Goal: Task Accomplishment & Management: Use online tool/utility

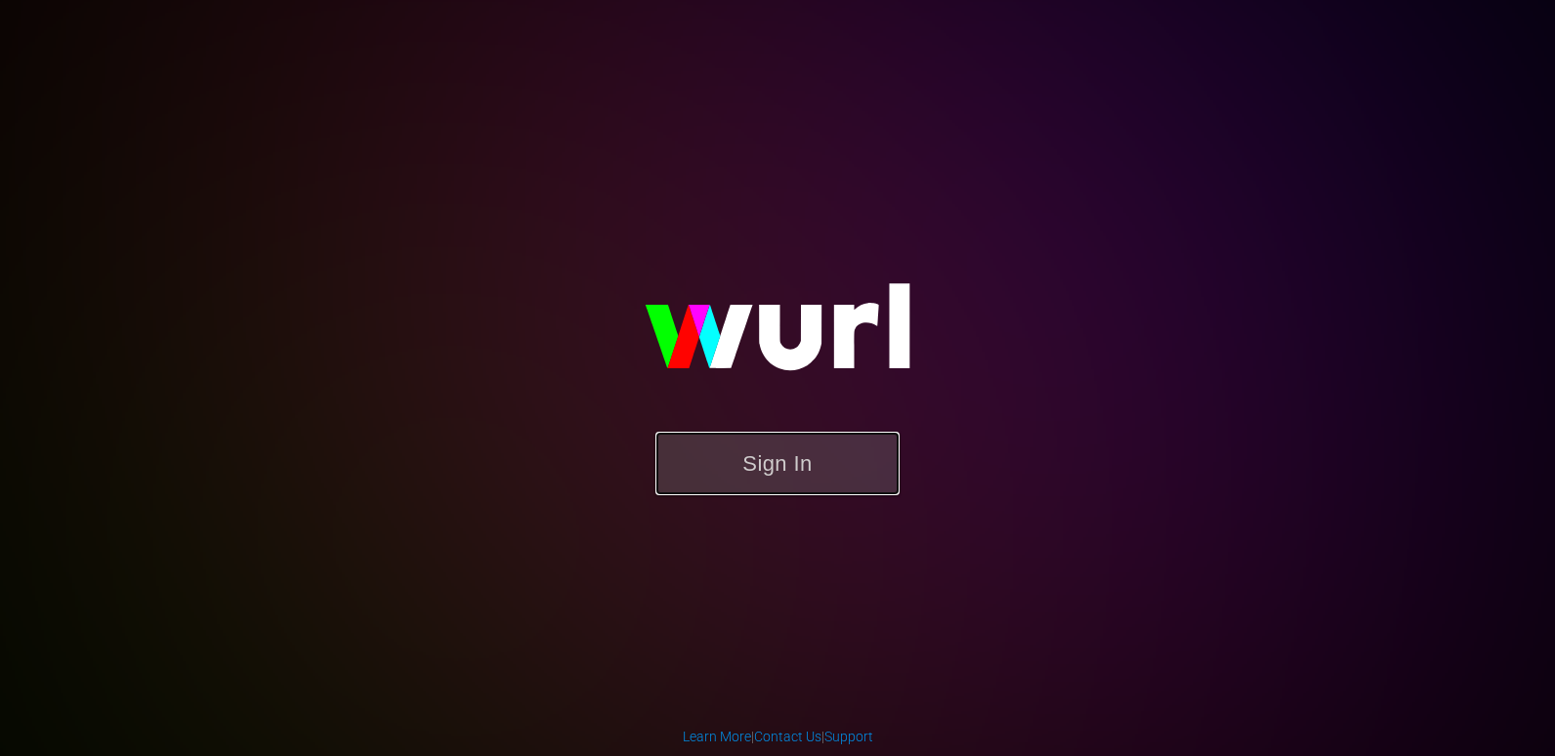
click at [749, 461] on button "Sign In" at bounding box center [777, 463] width 244 height 63
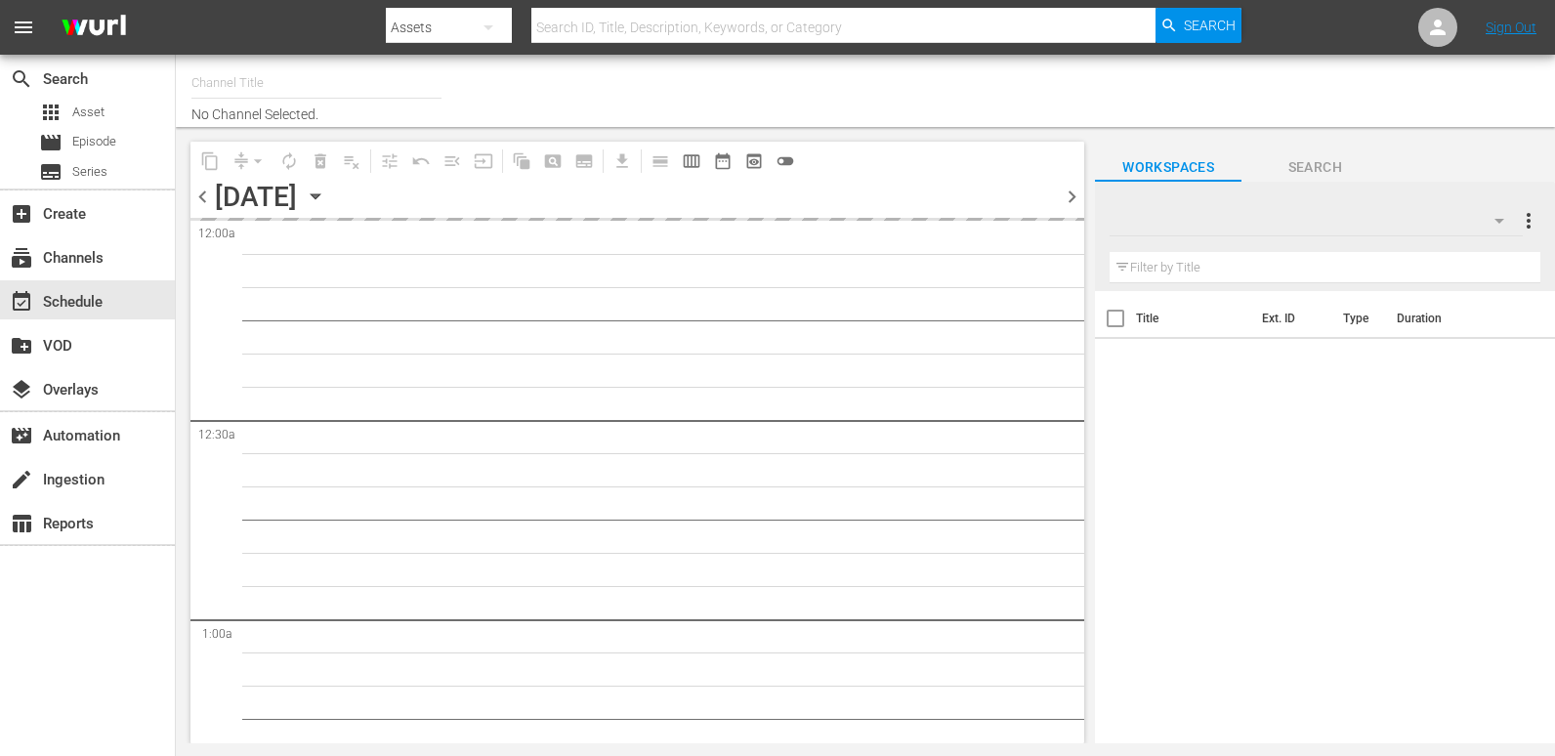
type input "Travelxp - DE (556)"
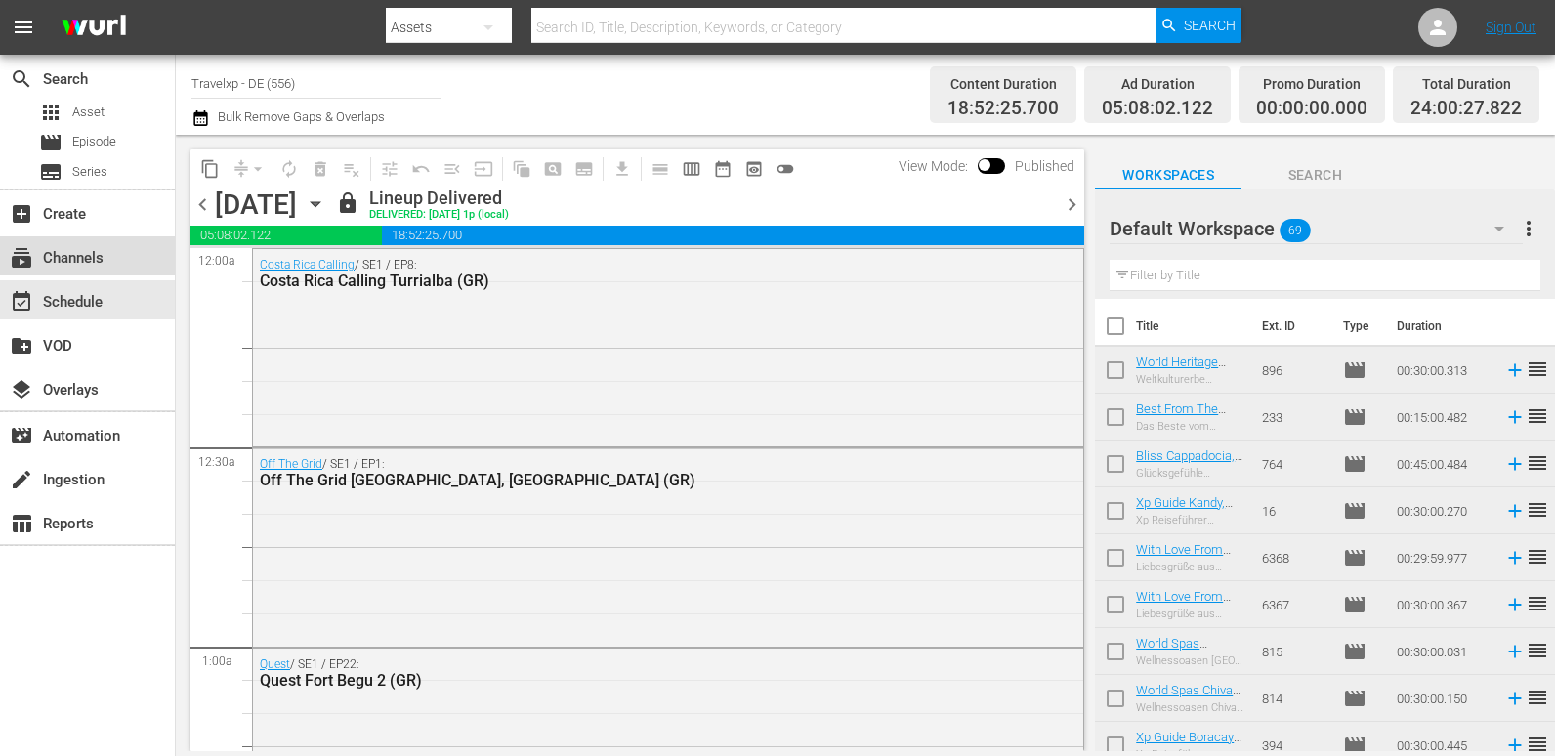
click at [100, 261] on div "subscriptions Channels" at bounding box center [54, 255] width 109 height 18
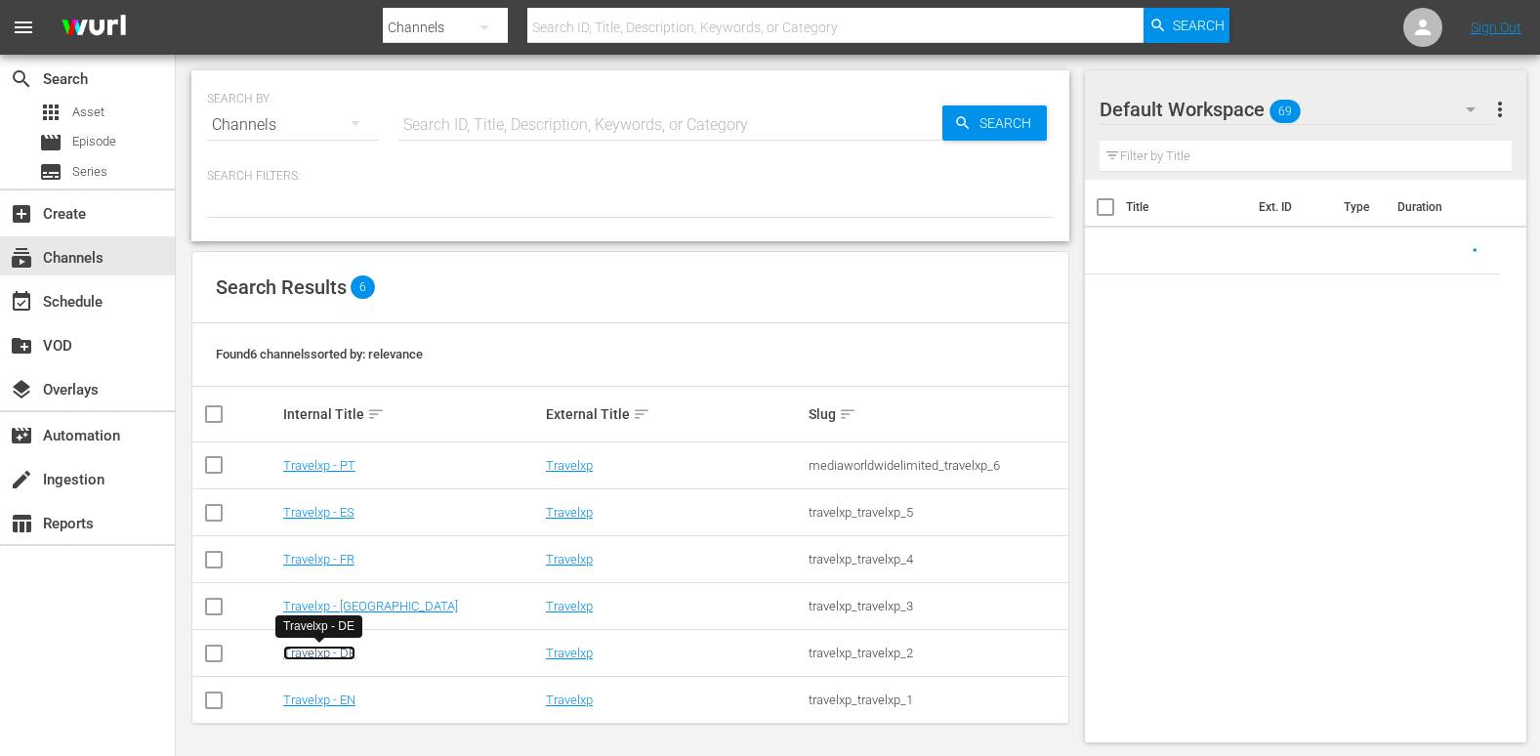
click at [338, 655] on link "Travelxp - DE" at bounding box center [319, 653] width 72 height 15
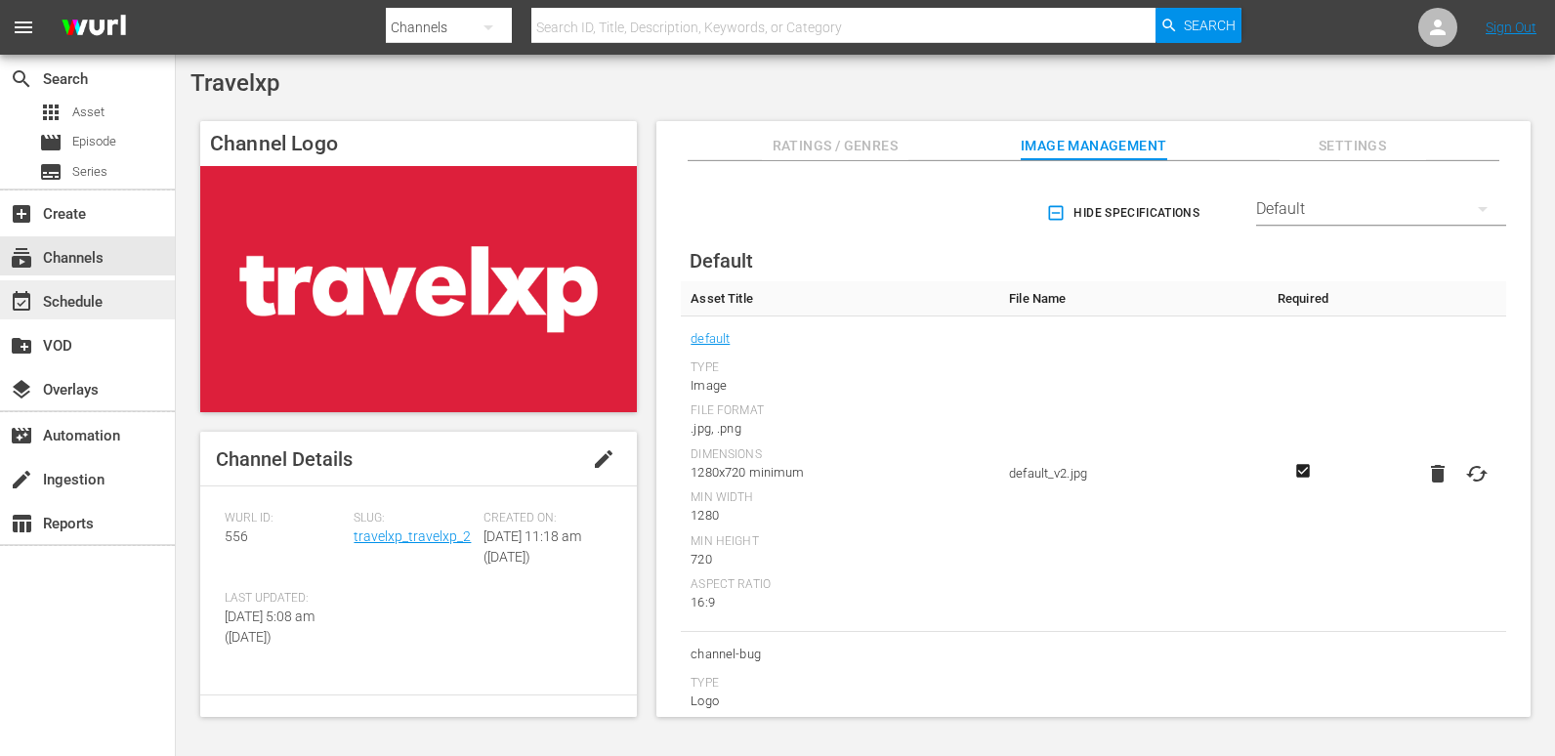
click at [105, 303] on div "event_available Schedule" at bounding box center [54, 299] width 109 height 18
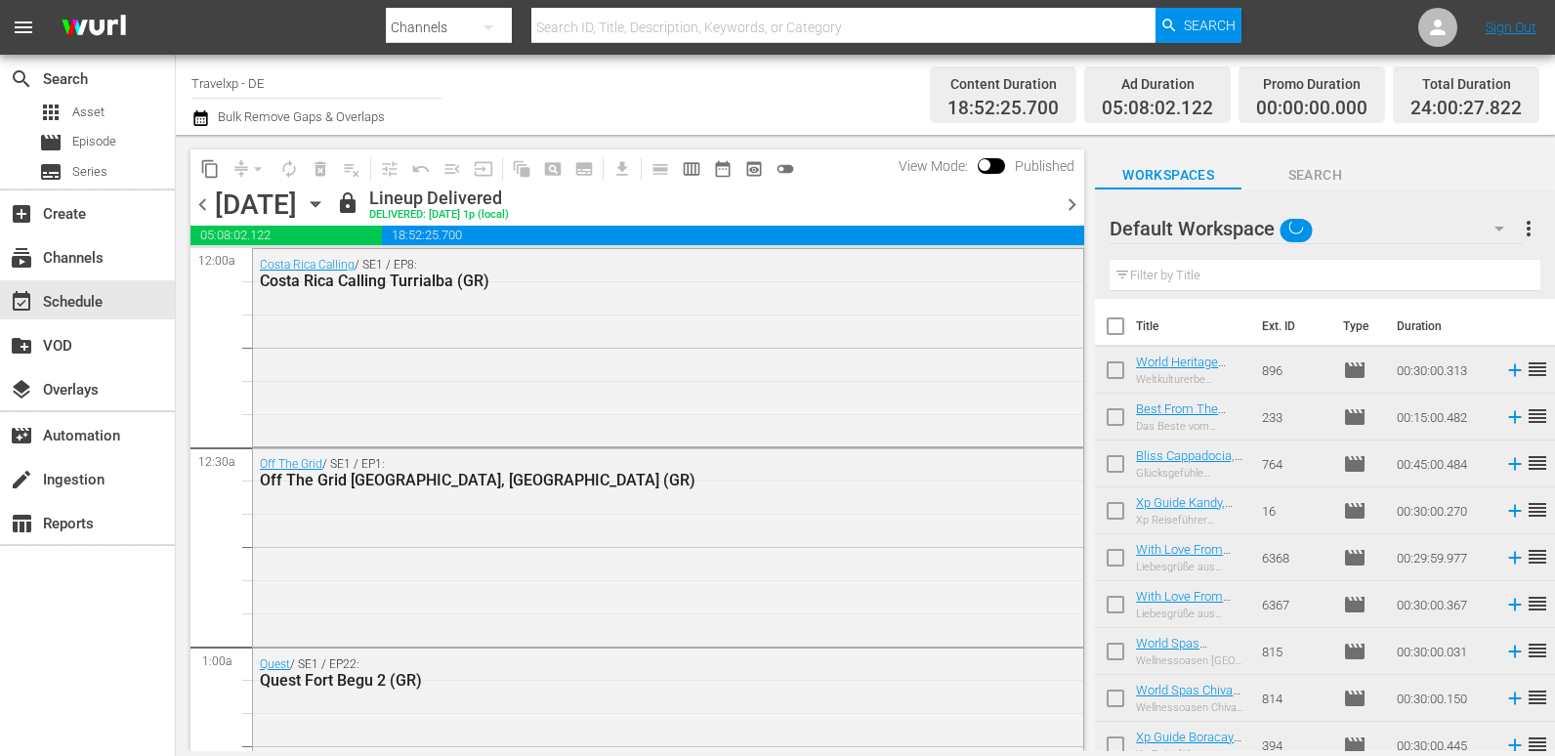
click at [1525, 231] on span "more_vert" at bounding box center [1528, 228] width 23 height 23
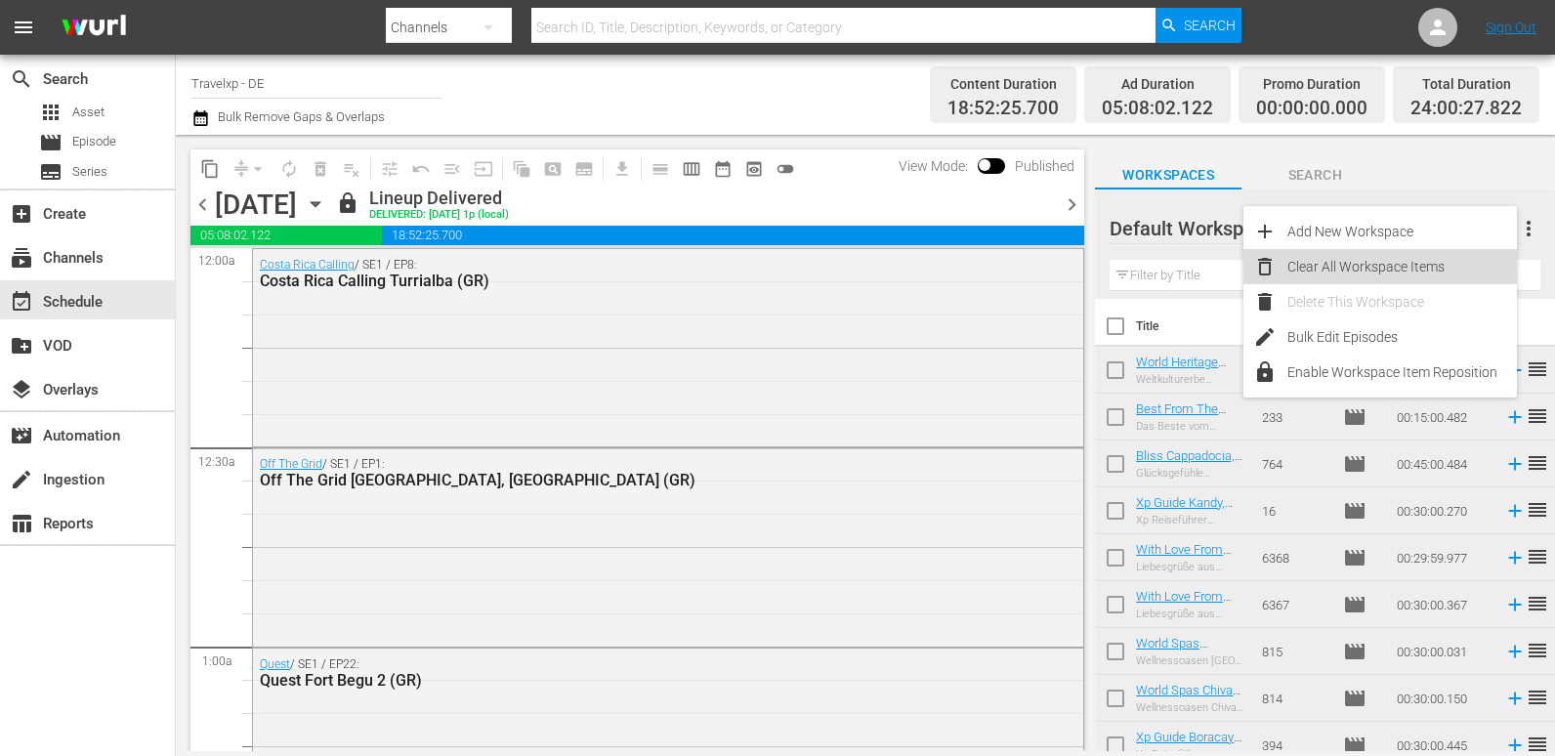
click at [1314, 261] on div "Clear All Workspace Items" at bounding box center [1402, 266] width 230 height 35
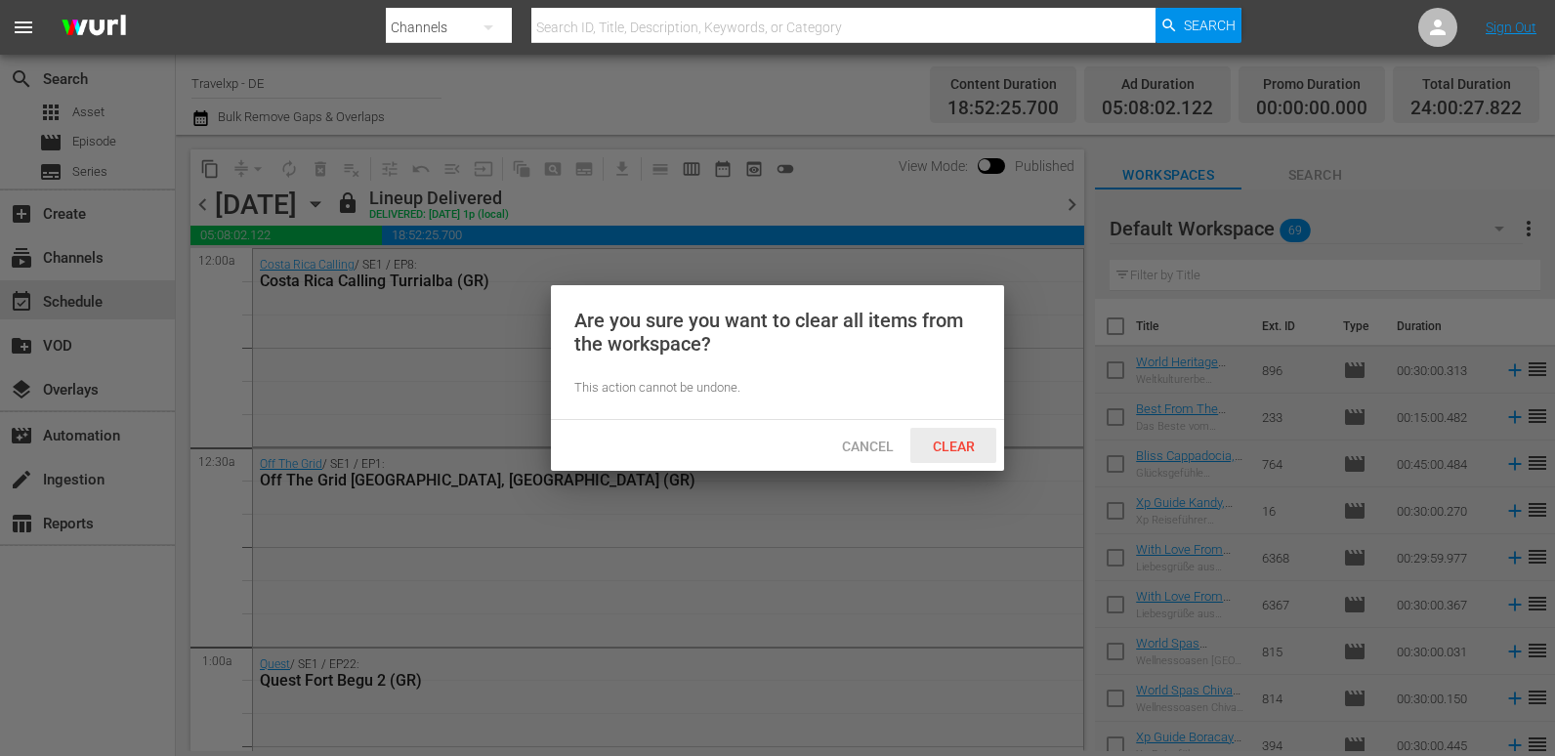
click at [952, 440] on span "Clear" at bounding box center [953, 447] width 73 height 16
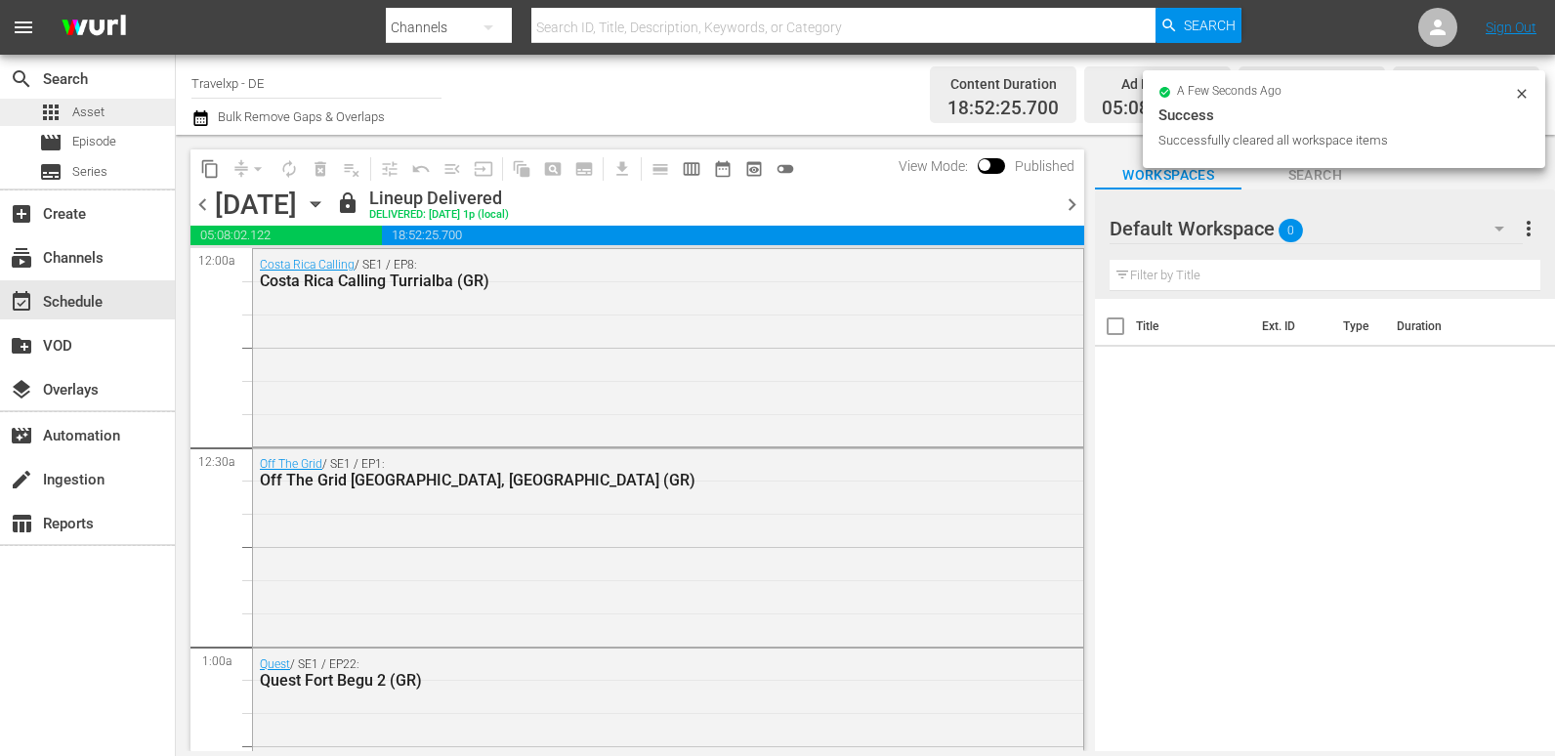
click at [100, 110] on span "Asset" at bounding box center [88, 113] width 32 height 20
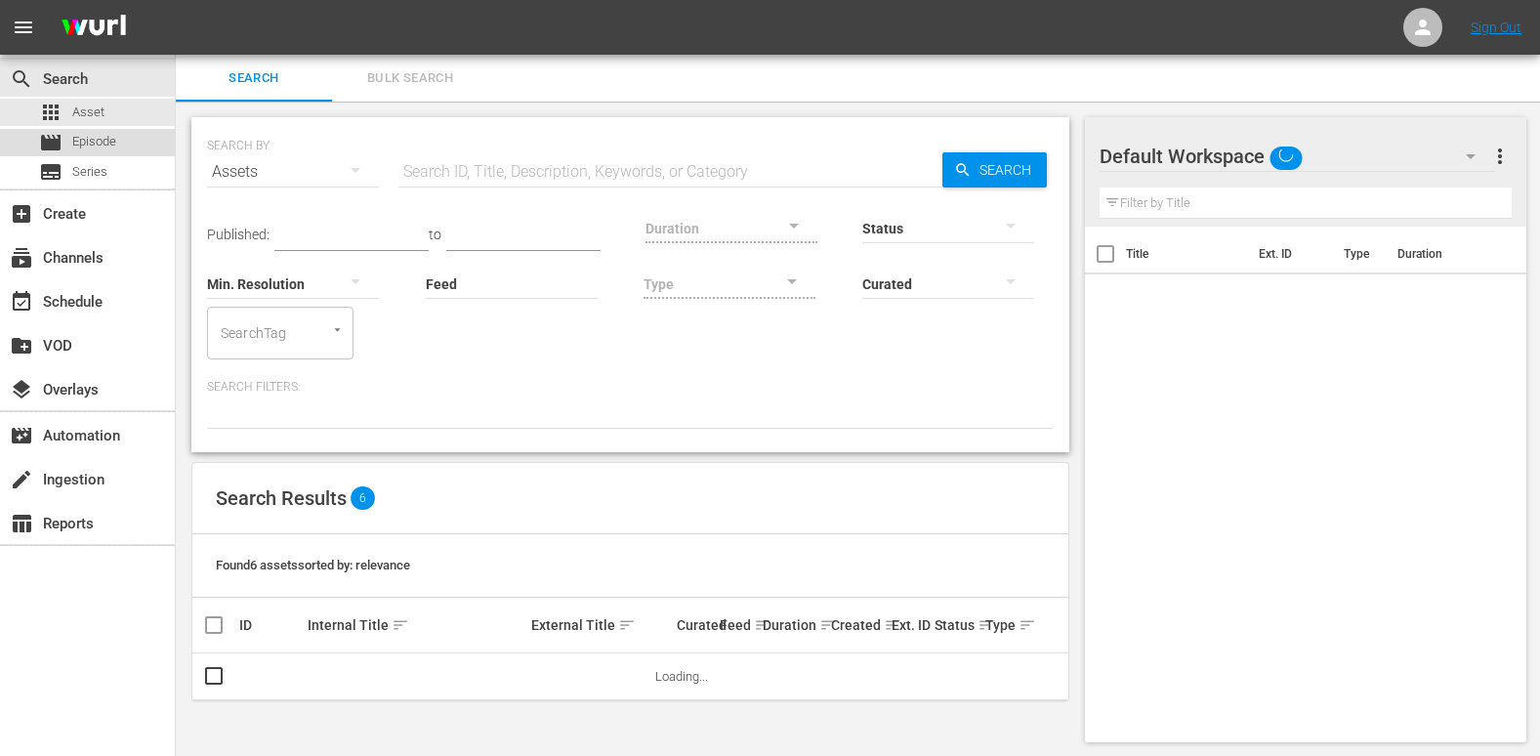
click at [86, 143] on span "Episode" at bounding box center [94, 142] width 44 height 20
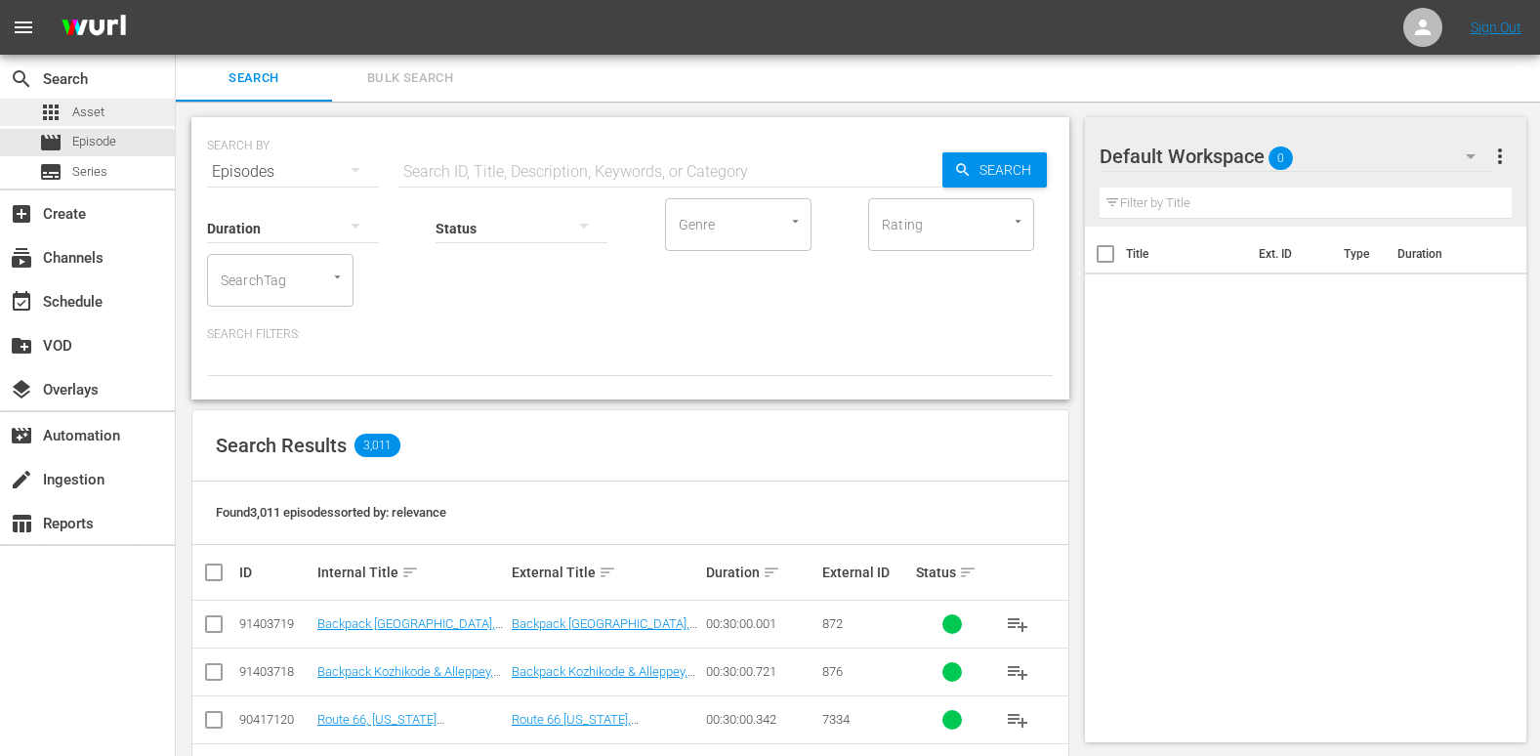
click at [89, 118] on span "Asset" at bounding box center [88, 113] width 32 height 20
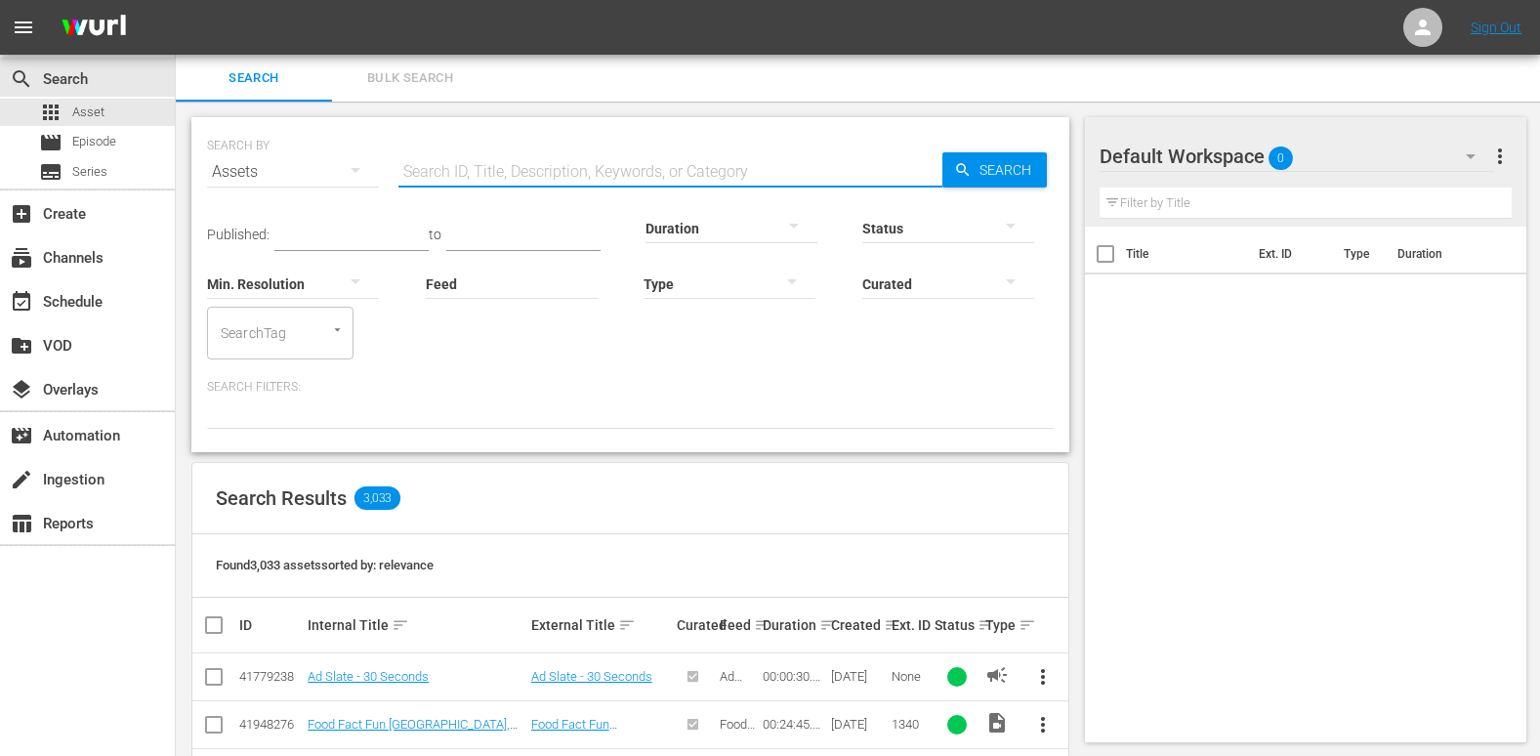
click at [507, 160] on input "text" at bounding box center [671, 171] width 544 height 47
click at [163, 140] on div "movie Episode" at bounding box center [87, 142] width 175 height 27
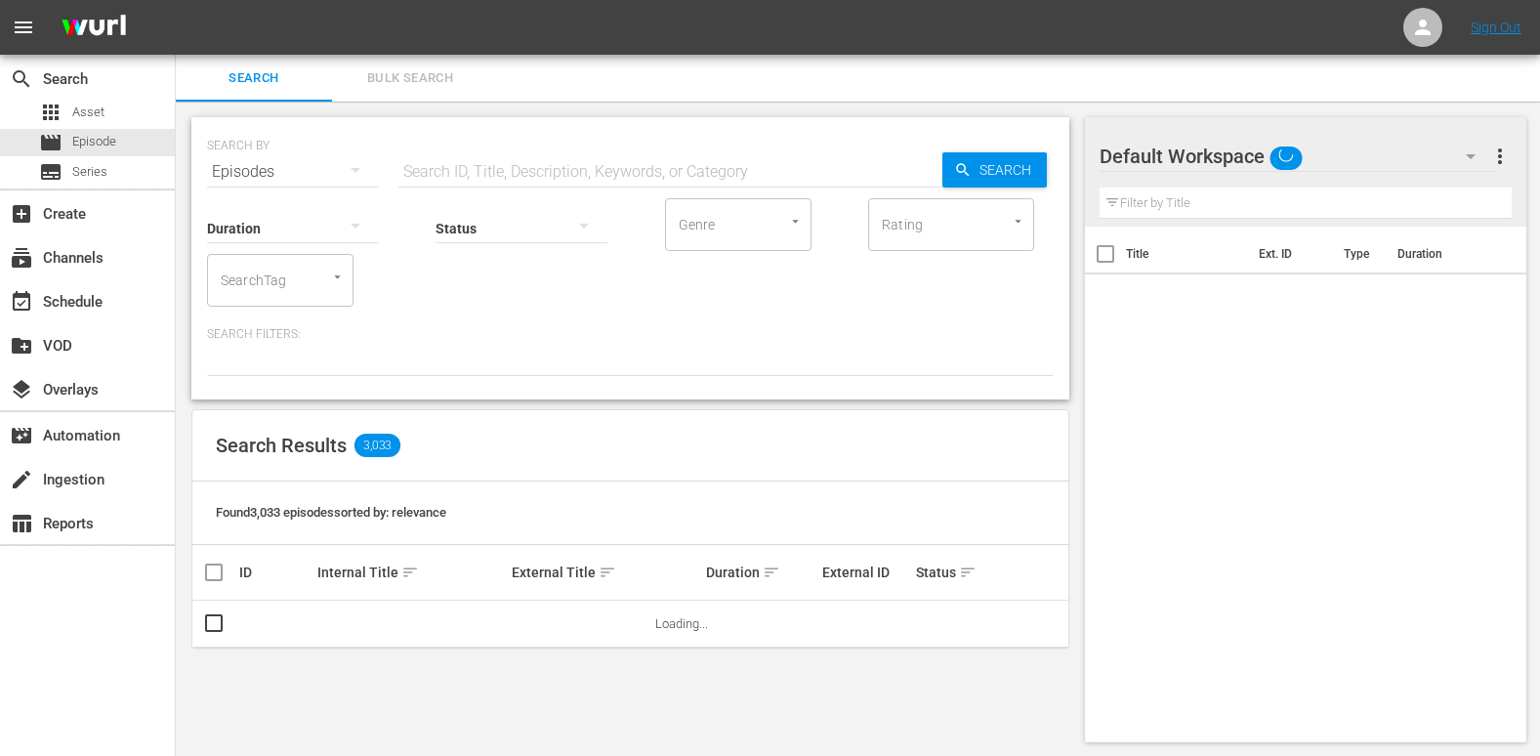
click at [544, 158] on input "text" at bounding box center [671, 171] width 544 height 47
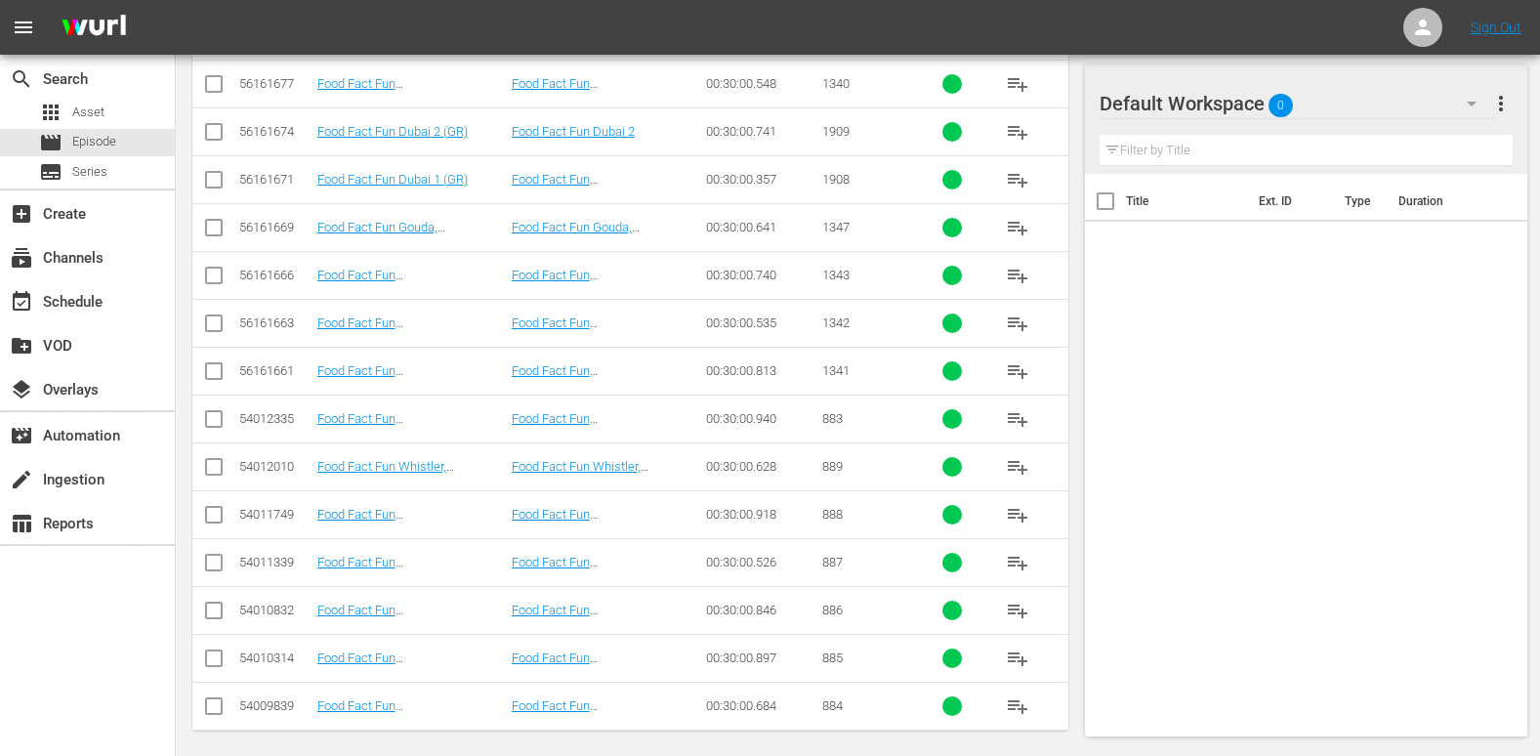
scroll to position [934, 0]
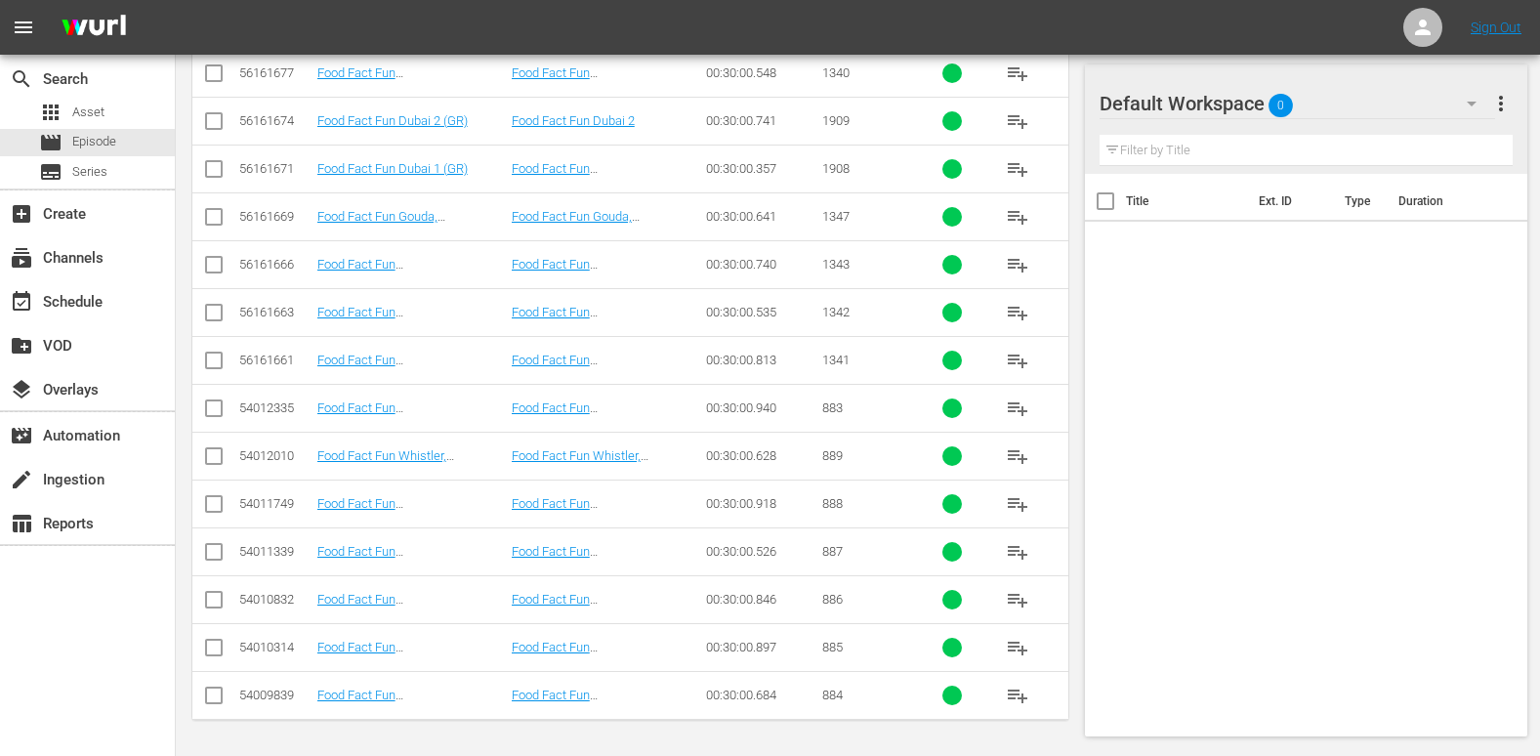
type input "food fact fun GR"
click at [213, 693] on input "checkbox" at bounding box center [213, 699] width 23 height 23
checkbox input "true"
click at [213, 654] on input "checkbox" at bounding box center [213, 651] width 23 height 23
checkbox input "true"
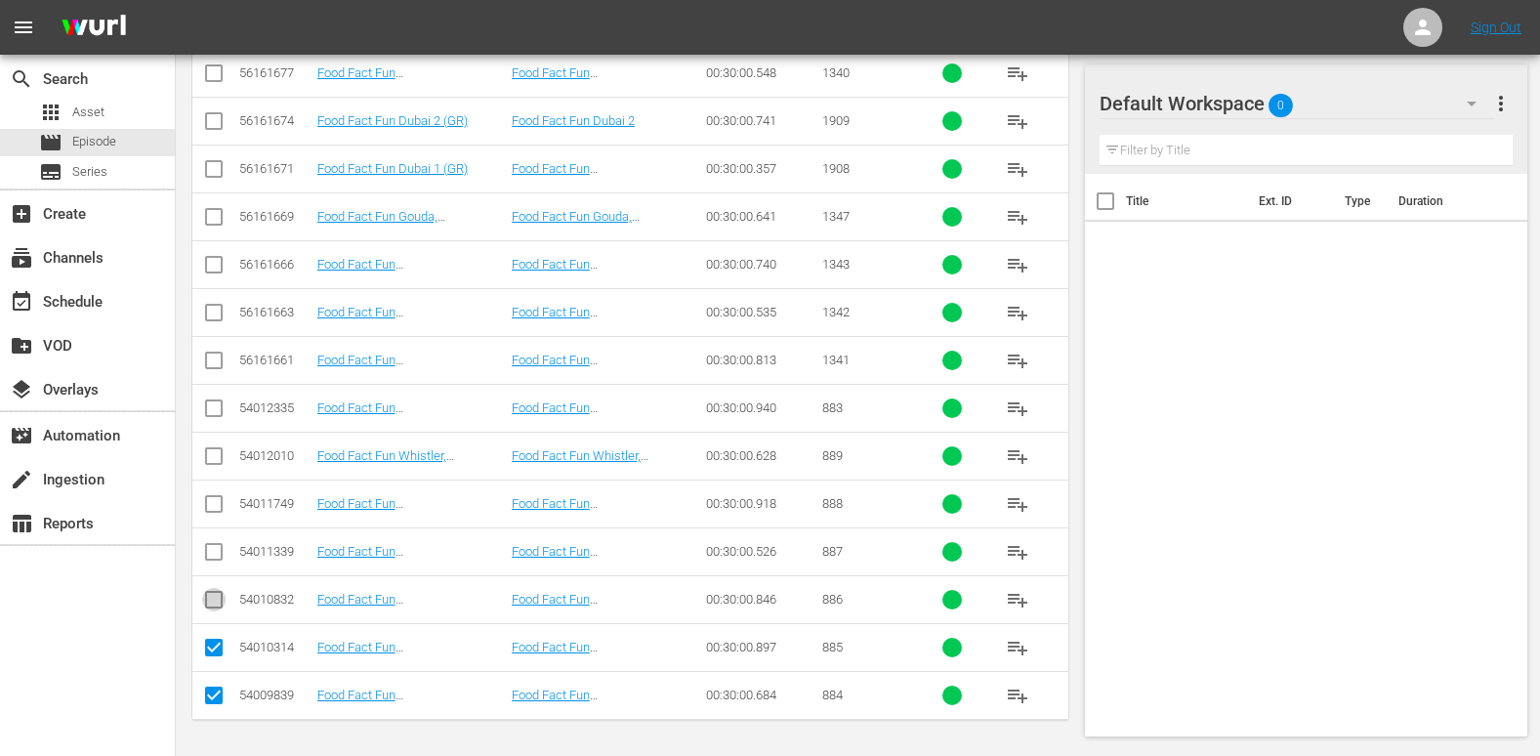
click at [217, 601] on input "checkbox" at bounding box center [213, 603] width 23 height 23
checkbox input "true"
click at [217, 552] on input "checkbox" at bounding box center [213, 555] width 23 height 23
checkbox input "true"
click at [219, 499] on input "checkbox" at bounding box center [213, 507] width 23 height 23
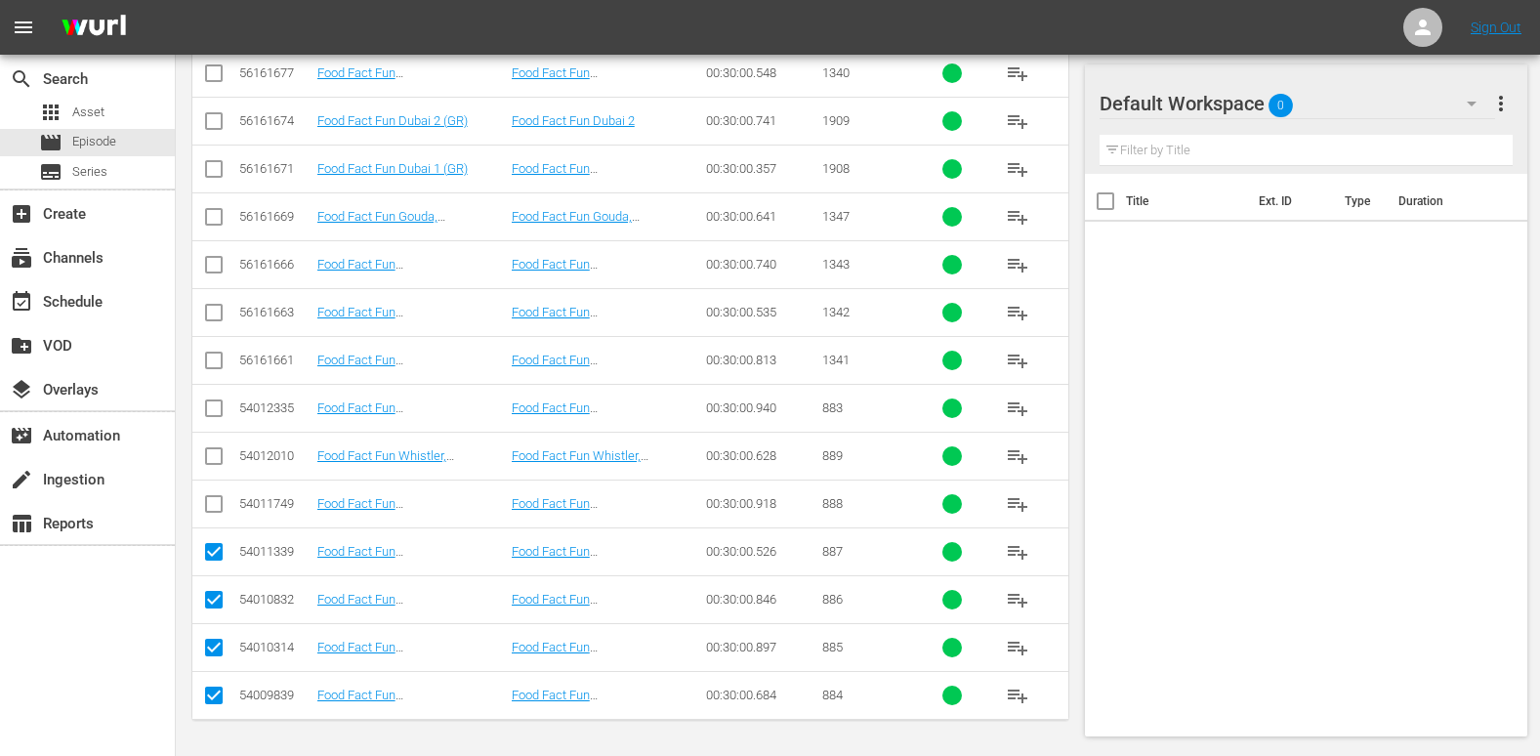
checkbox input "true"
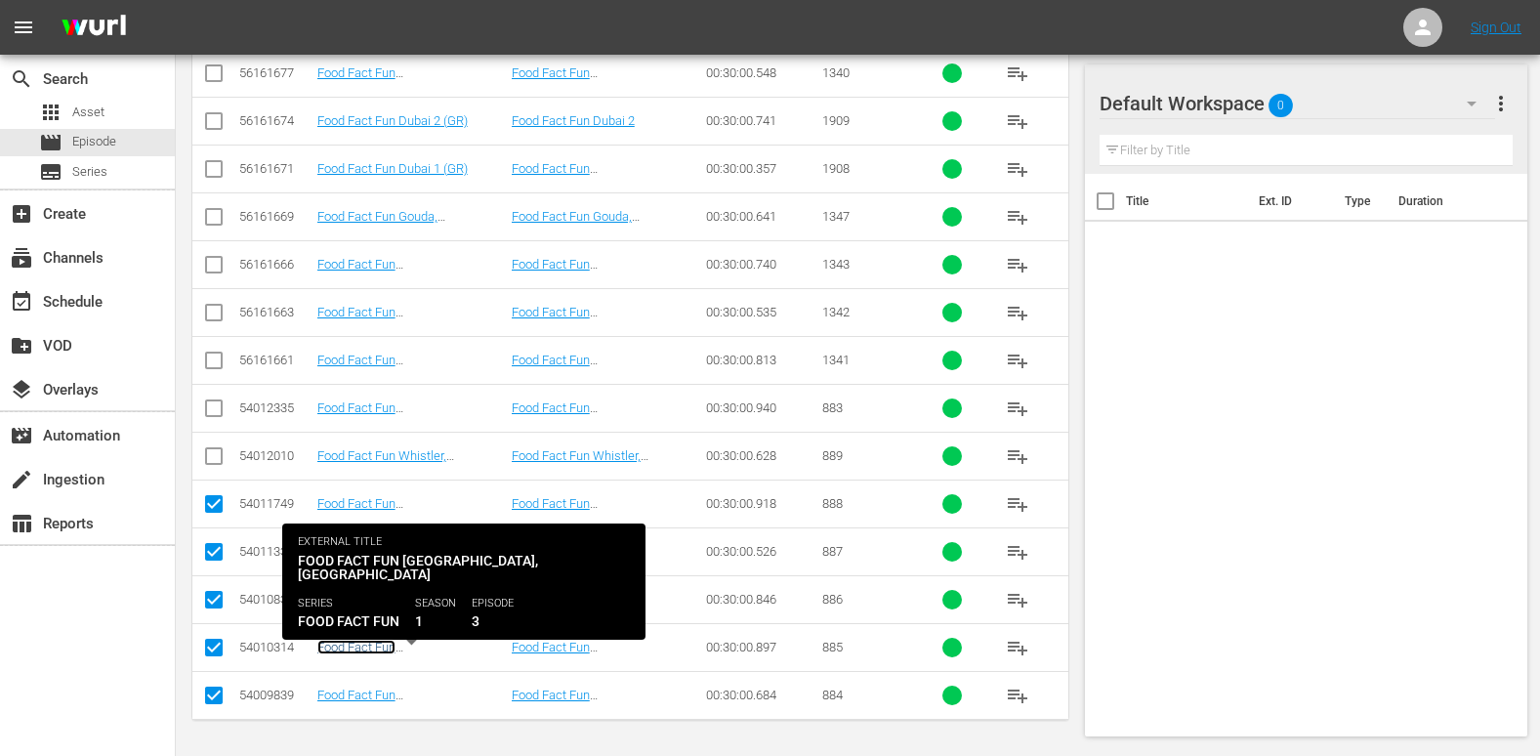
click at [431, 650] on link "Food Fact Fun [GEOGRAPHIC_DATA], [GEOGRAPHIC_DATA] (GR)" at bounding box center [390, 662] width 146 height 44
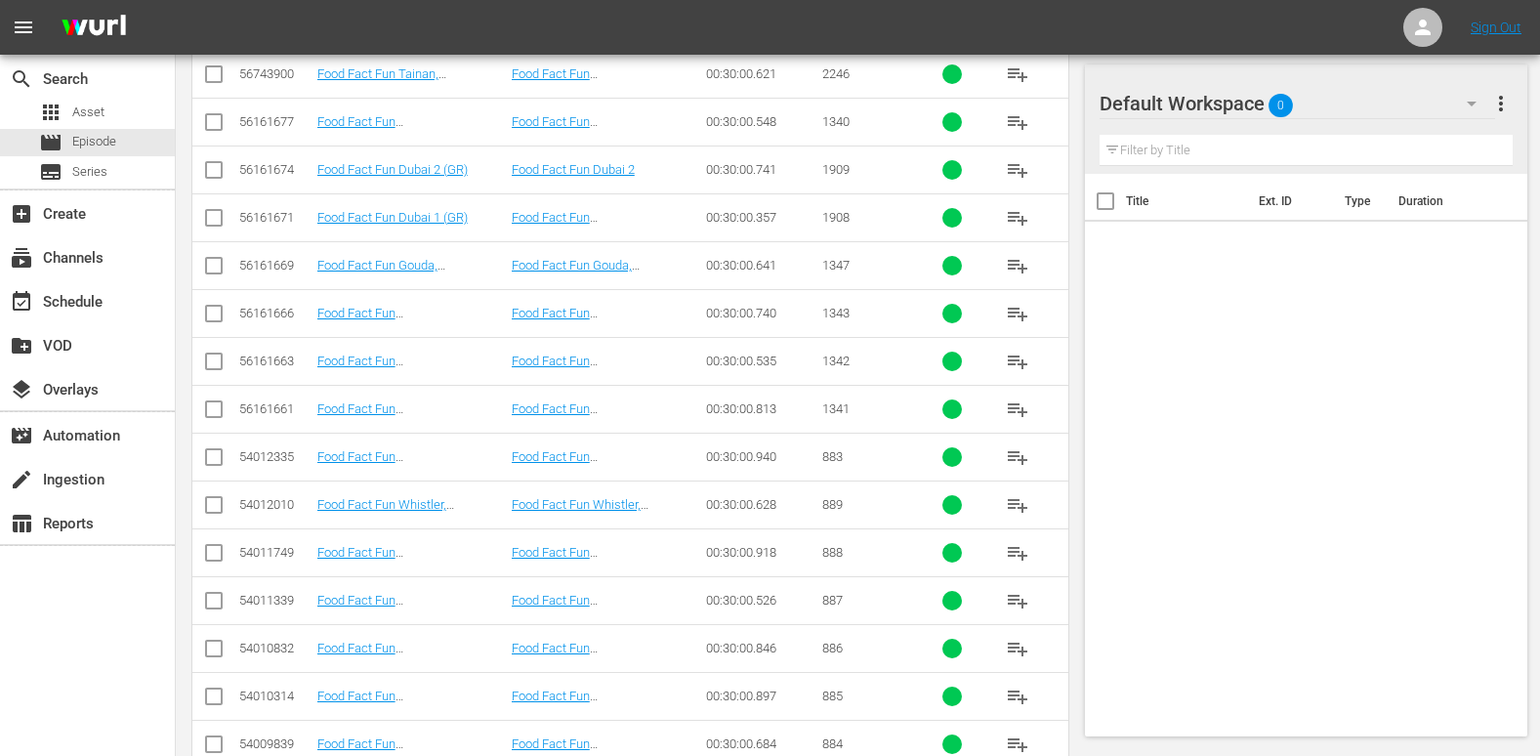
scroll to position [934, 0]
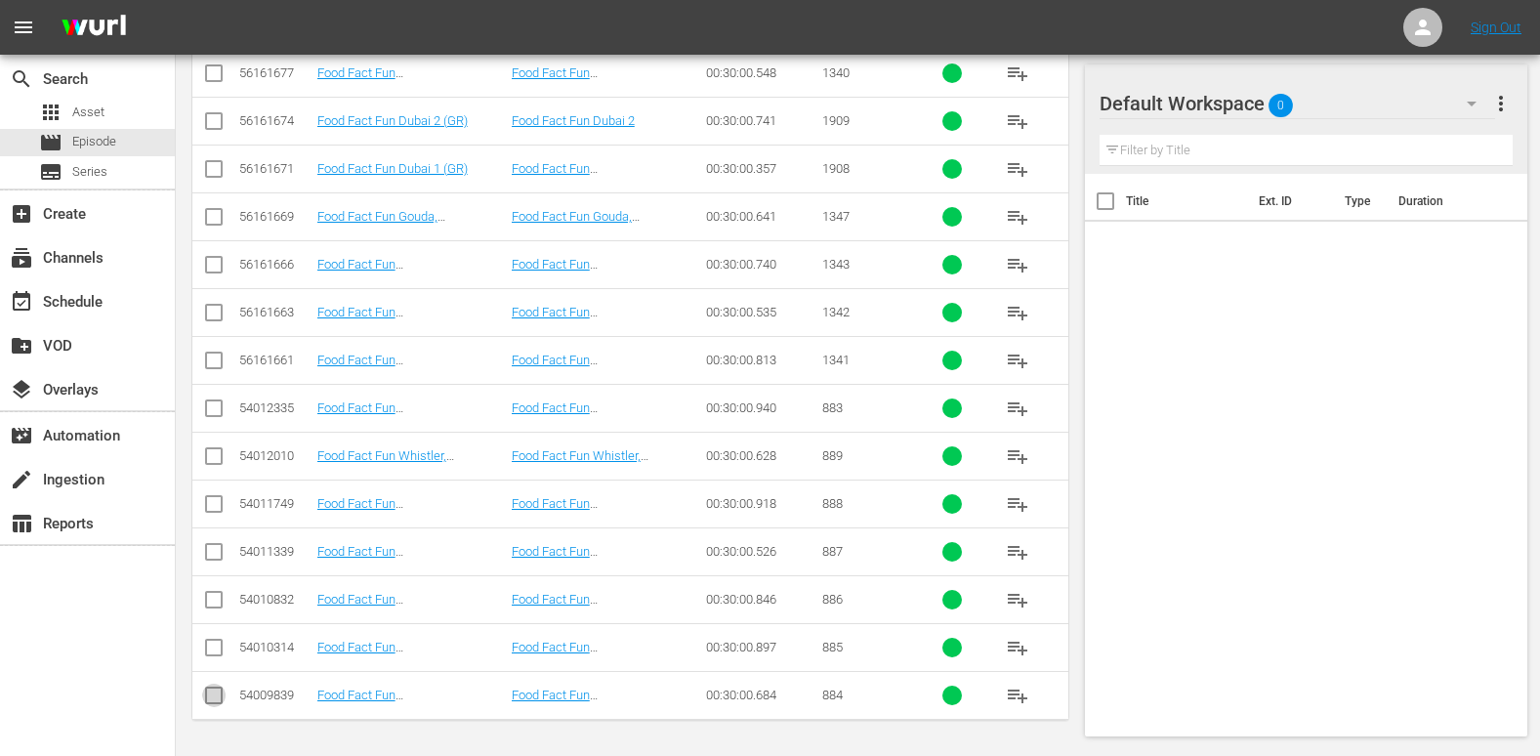
click at [219, 691] on input "checkbox" at bounding box center [213, 699] width 23 height 23
checkbox input "true"
click at [220, 651] on input "checkbox" at bounding box center [213, 651] width 23 height 23
checkbox input "true"
click at [221, 597] on input "checkbox" at bounding box center [213, 603] width 23 height 23
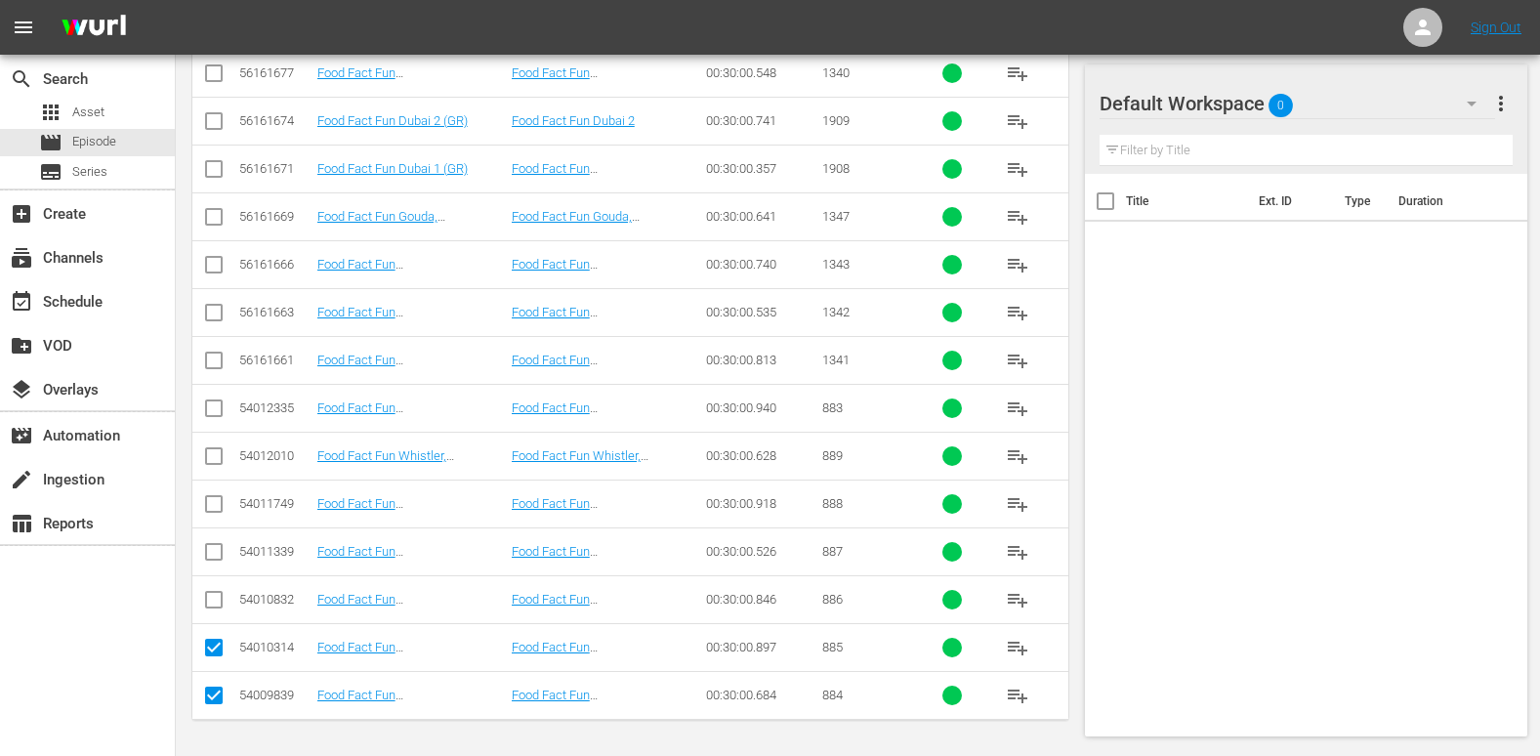
checkbox input "true"
click at [217, 546] on input "checkbox" at bounding box center [213, 555] width 23 height 23
checkbox input "true"
click at [213, 502] on input "checkbox" at bounding box center [213, 507] width 23 height 23
checkbox input "true"
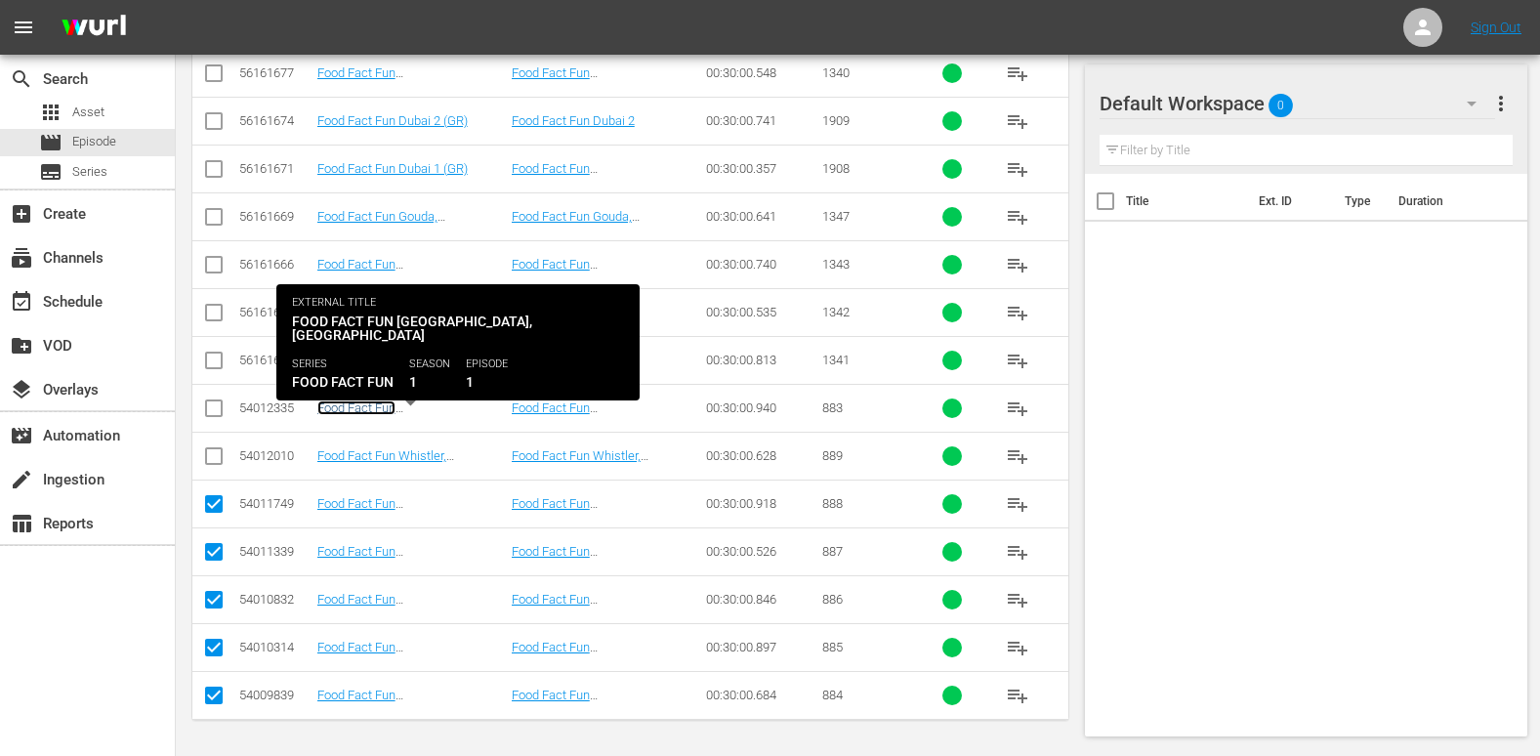
click at [361, 405] on link "Food Fact Fun [GEOGRAPHIC_DATA], [GEOGRAPHIC_DATA] (GR)" at bounding box center [390, 422] width 146 height 44
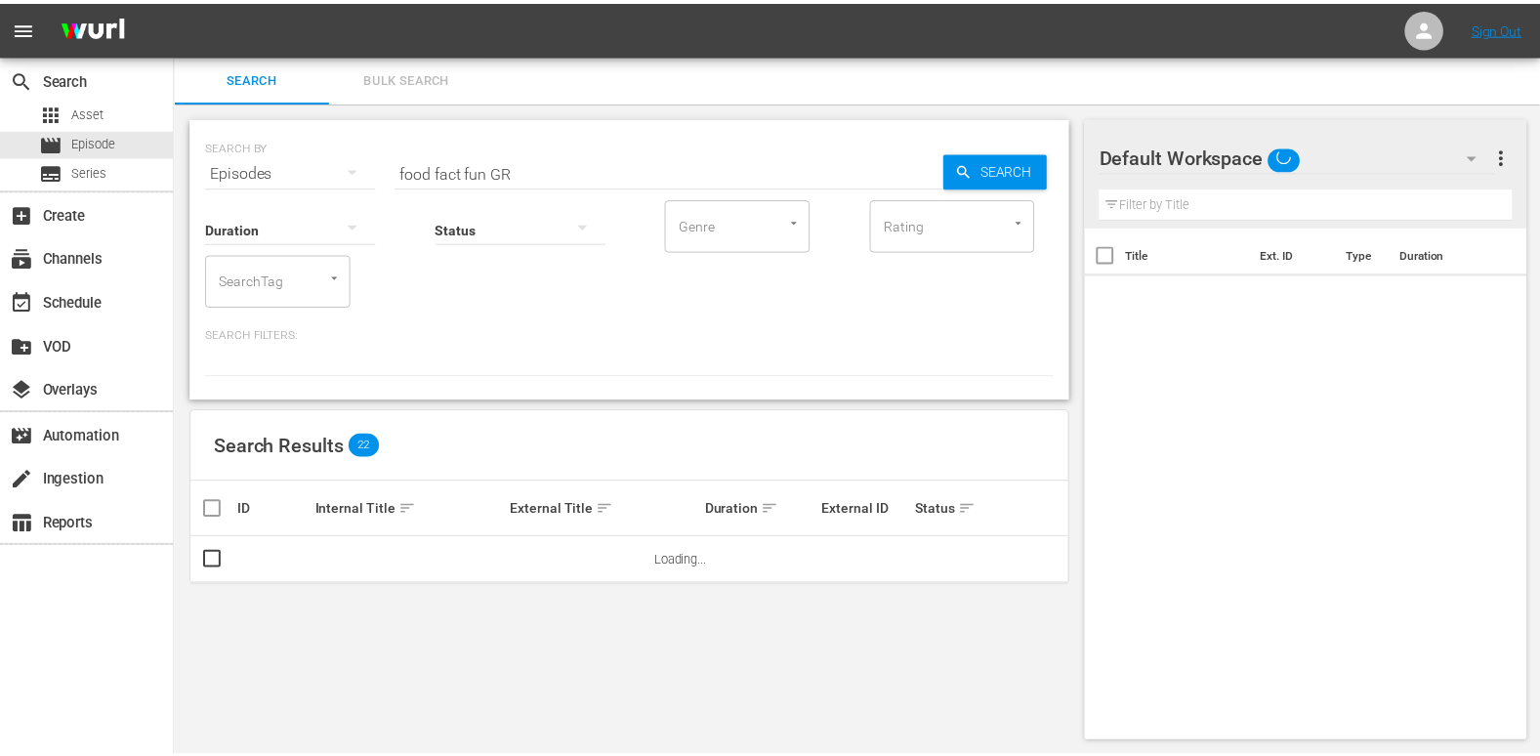
scroll to position [2, 0]
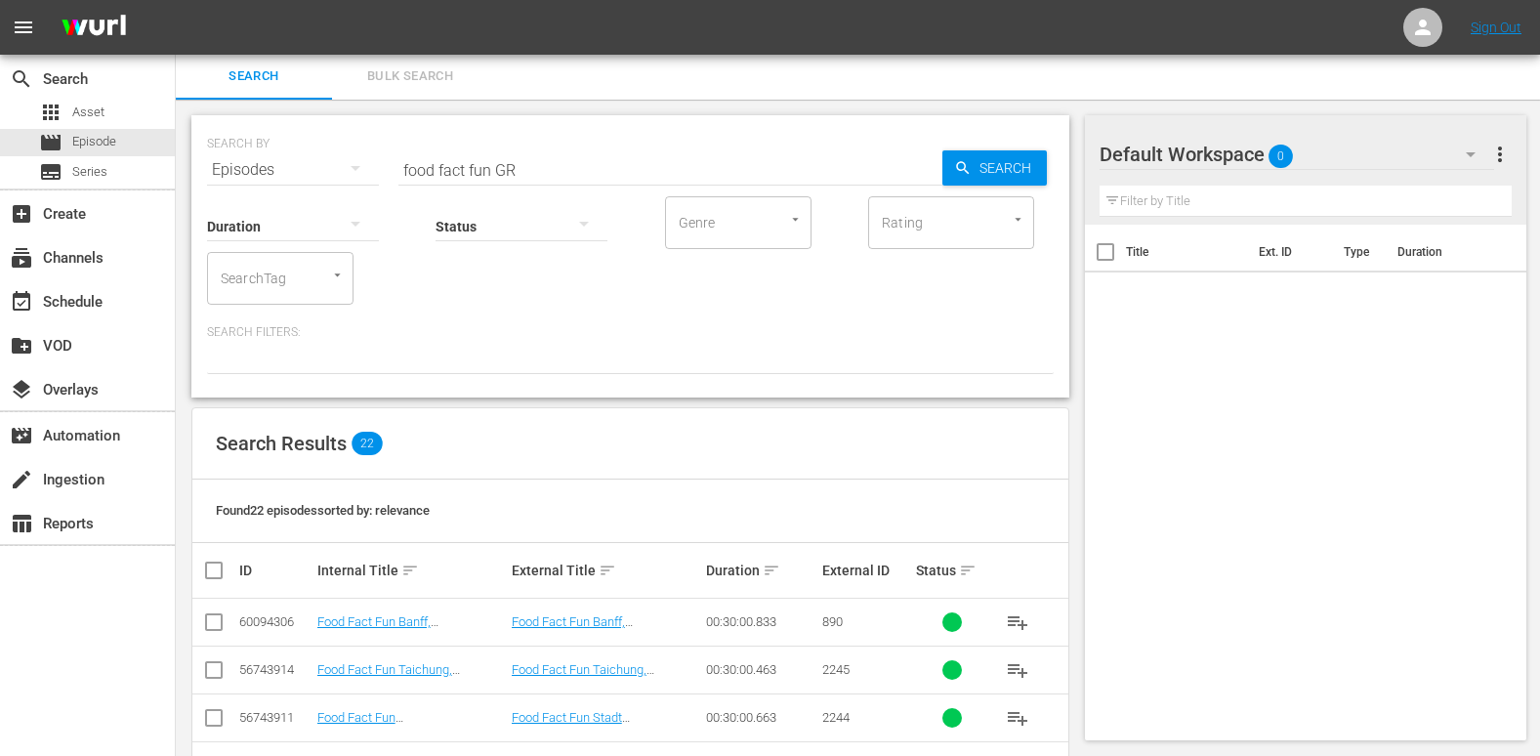
click at [214, 627] on input "checkbox" at bounding box center [213, 625] width 23 height 23
checkbox input "true"
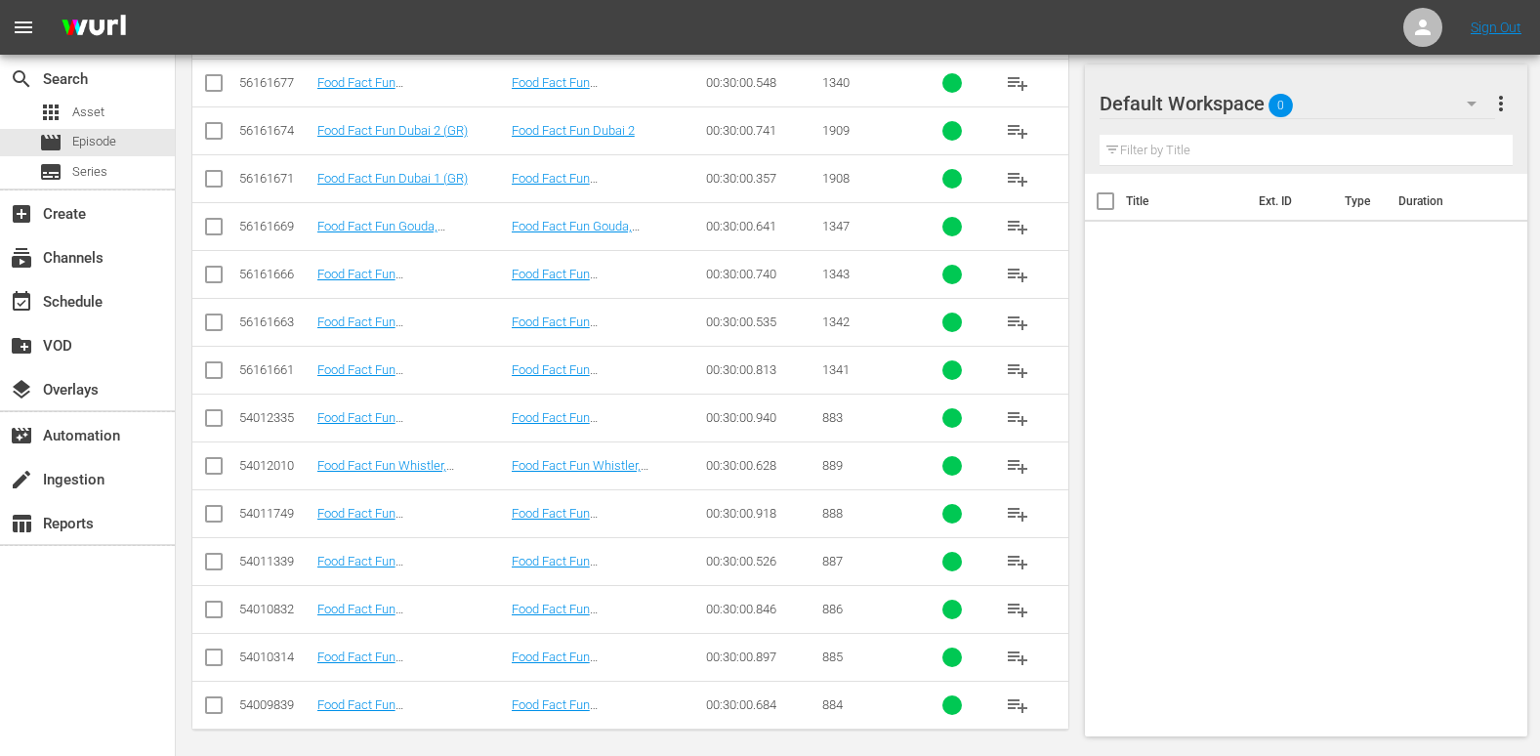
scroll to position [934, 0]
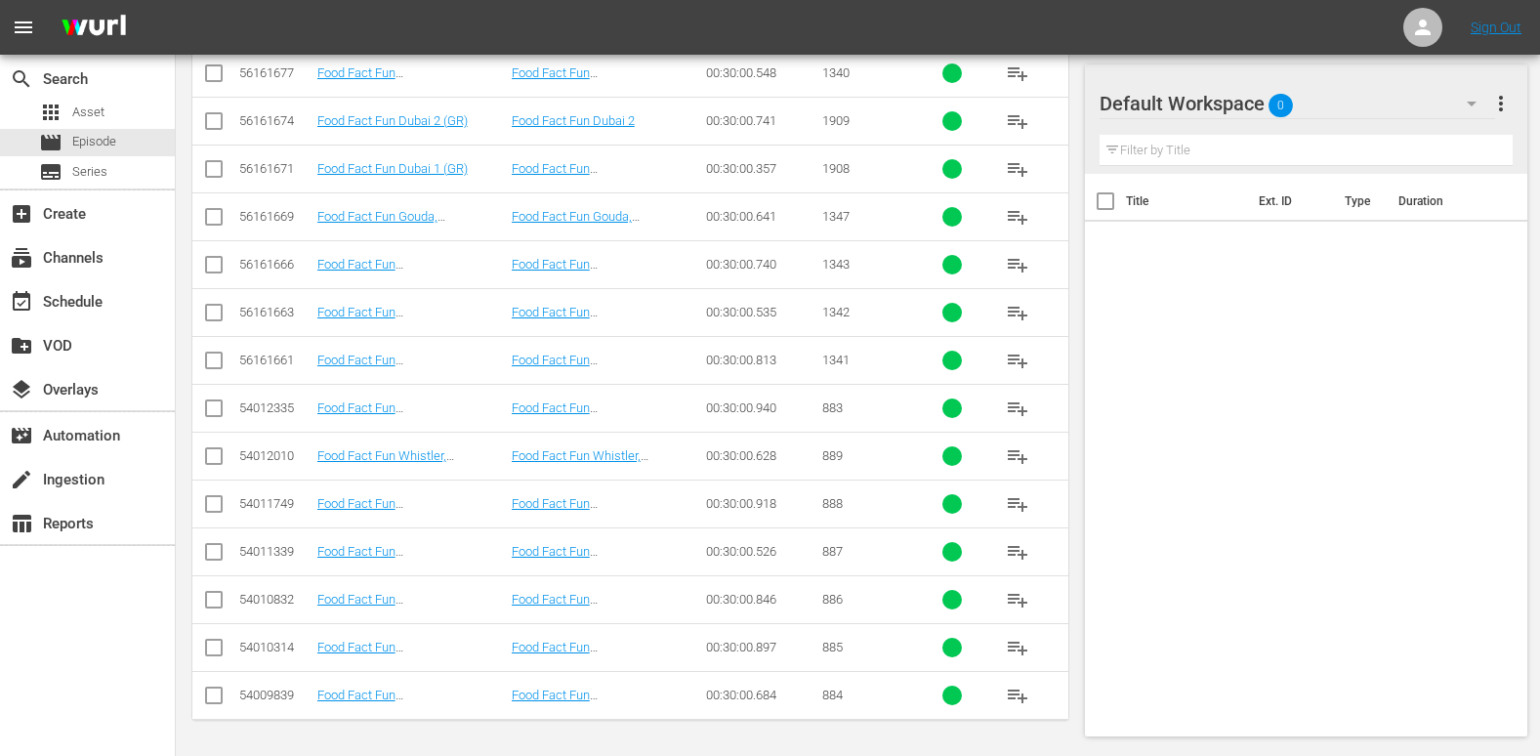
click at [209, 692] on input "checkbox" at bounding box center [213, 699] width 23 height 23
checkbox input "true"
click at [214, 650] on input "checkbox" at bounding box center [213, 651] width 23 height 23
checkbox input "true"
click at [218, 609] on input "checkbox" at bounding box center [213, 603] width 23 height 23
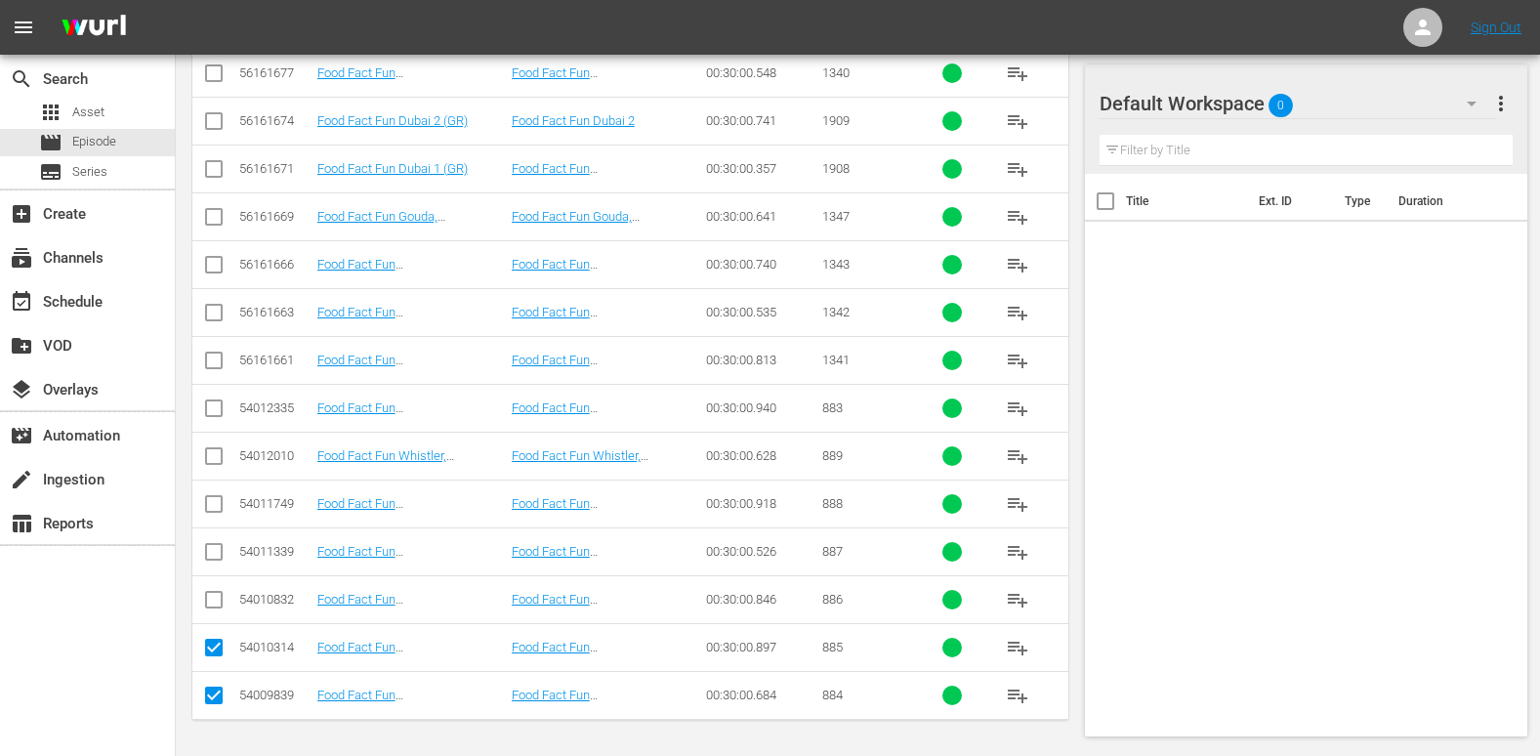
checkbox input "true"
click at [213, 556] on input "checkbox" at bounding box center [213, 555] width 23 height 23
checkbox input "true"
click at [214, 510] on input "checkbox" at bounding box center [213, 507] width 23 height 23
checkbox input "true"
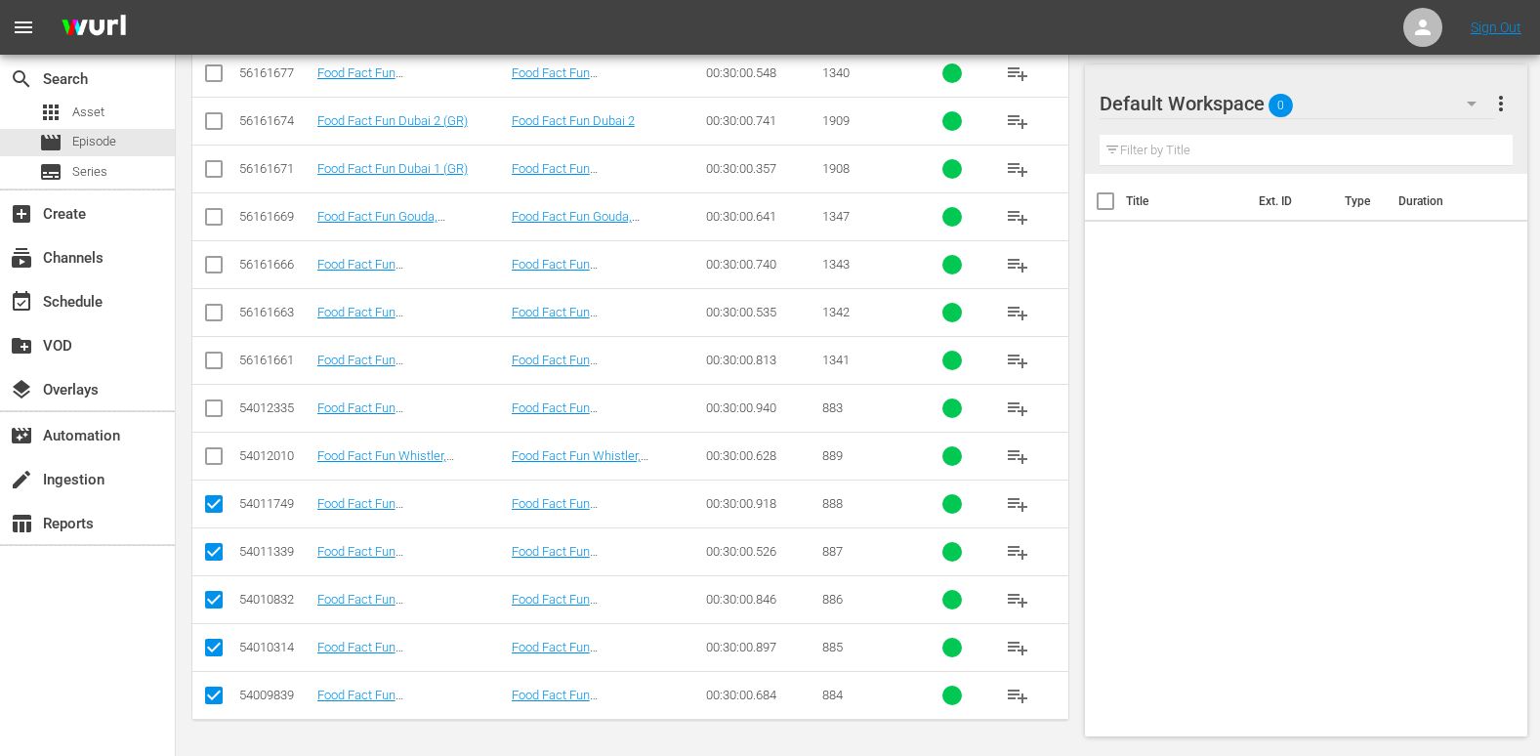
click at [215, 463] on input "checkbox" at bounding box center [213, 459] width 23 height 23
checkbox input "true"
click at [213, 406] on input "checkbox" at bounding box center [213, 411] width 23 height 23
checkbox input "true"
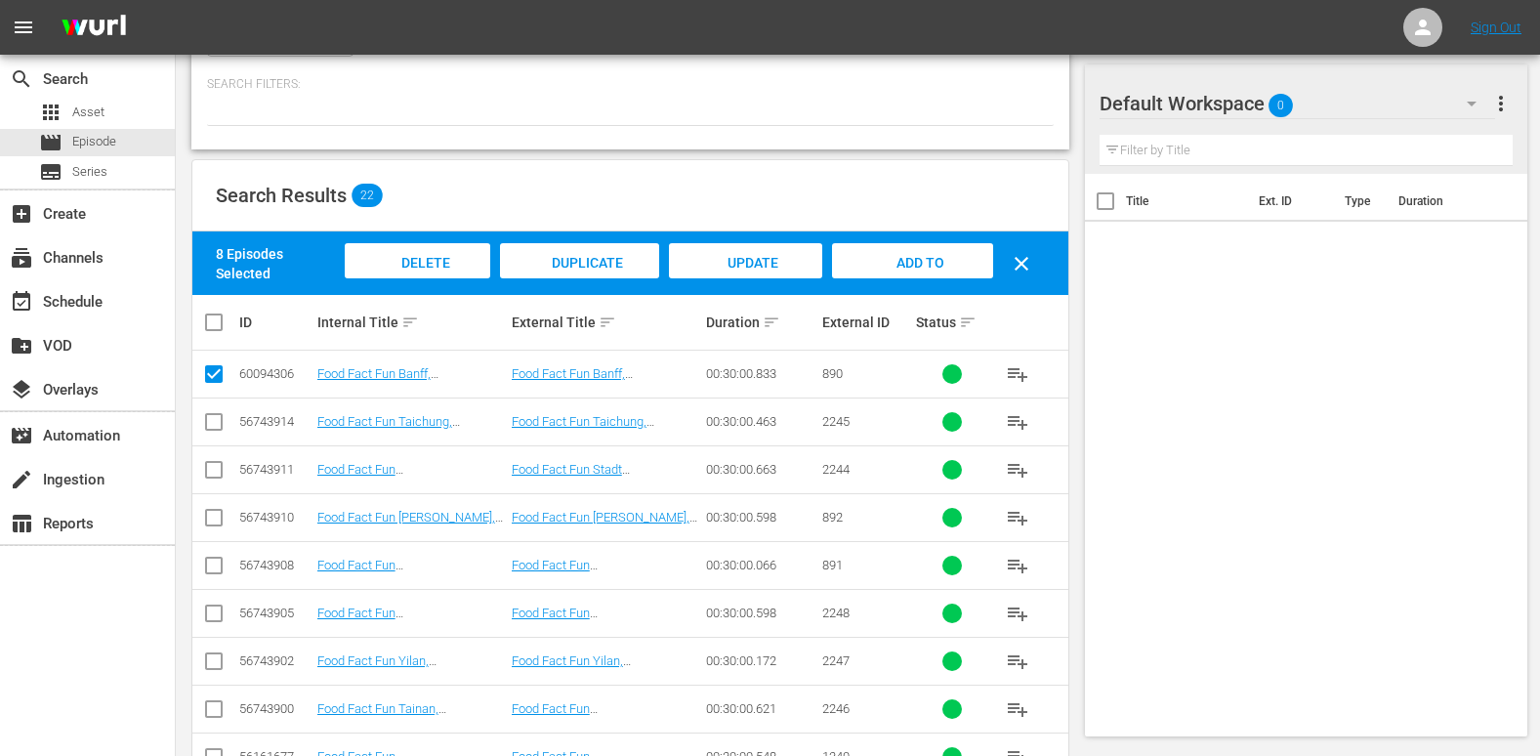
scroll to position [0, 0]
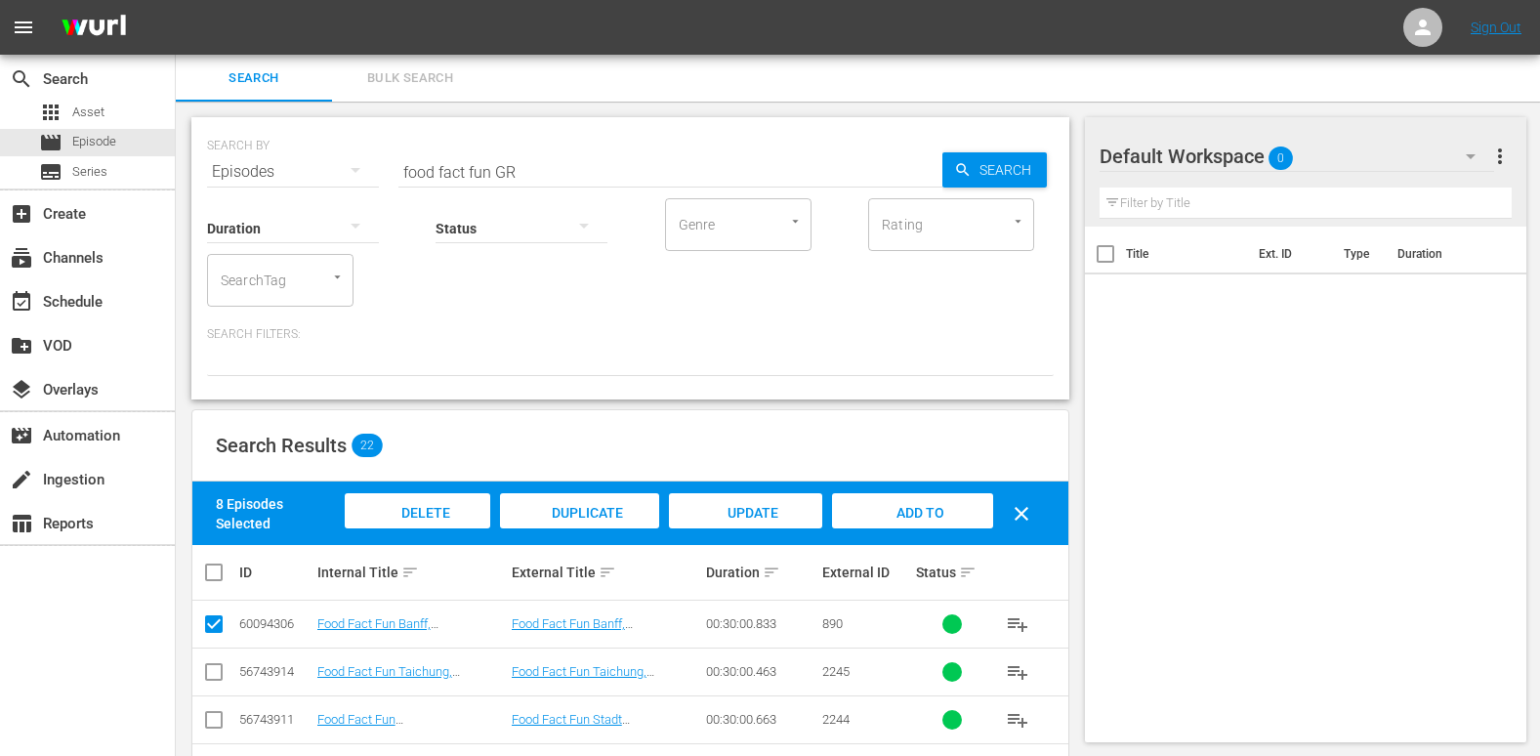
click at [937, 508] on span "Add to Workspace" at bounding box center [913, 531] width 96 height 53
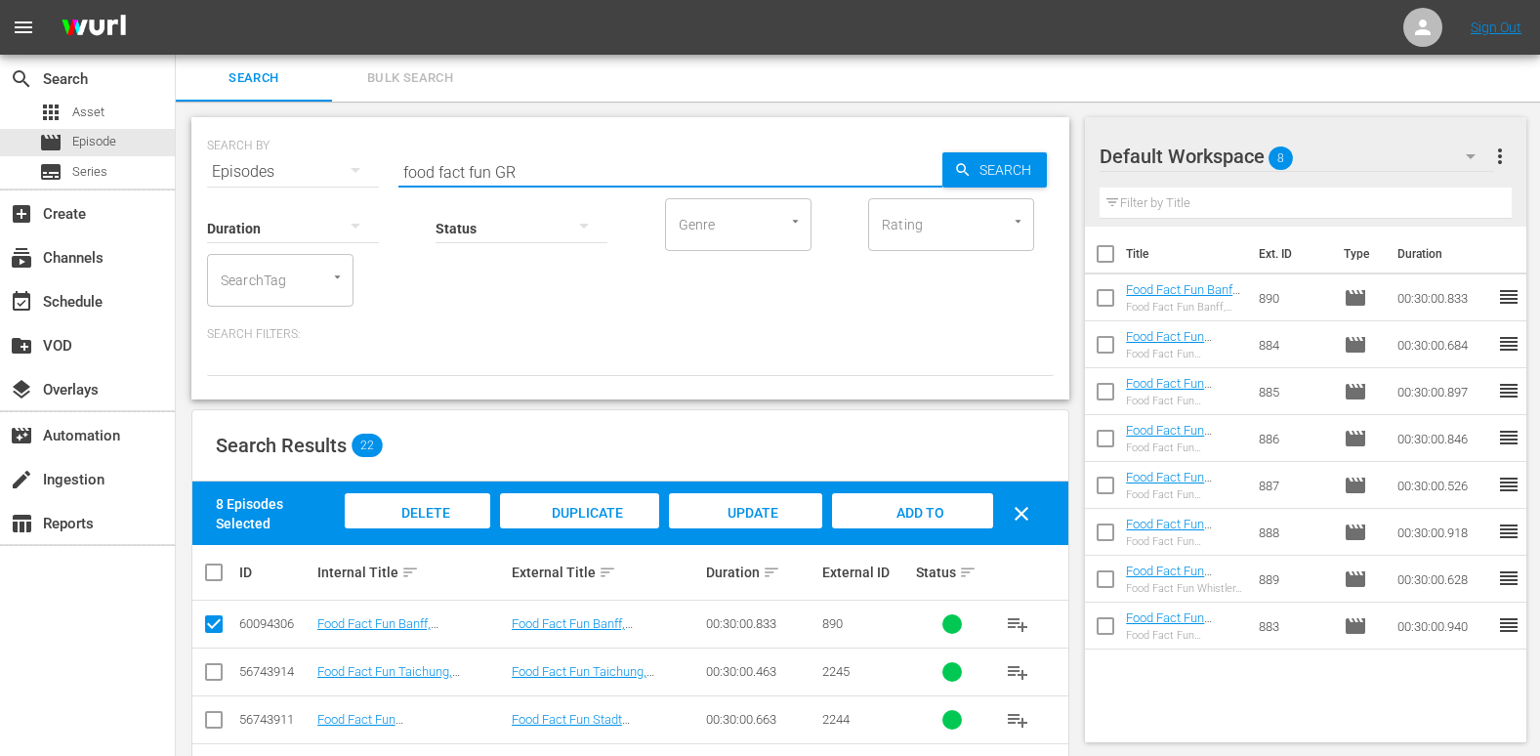
drag, startPoint x: 491, startPoint y: 170, endPoint x: 299, endPoint y: 181, distance: 192.7
click at [299, 181] on div "SEARCH BY Search By Episodes Search ID, Title, Description, Keywords, or Catego…" at bounding box center [630, 258] width 878 height 282
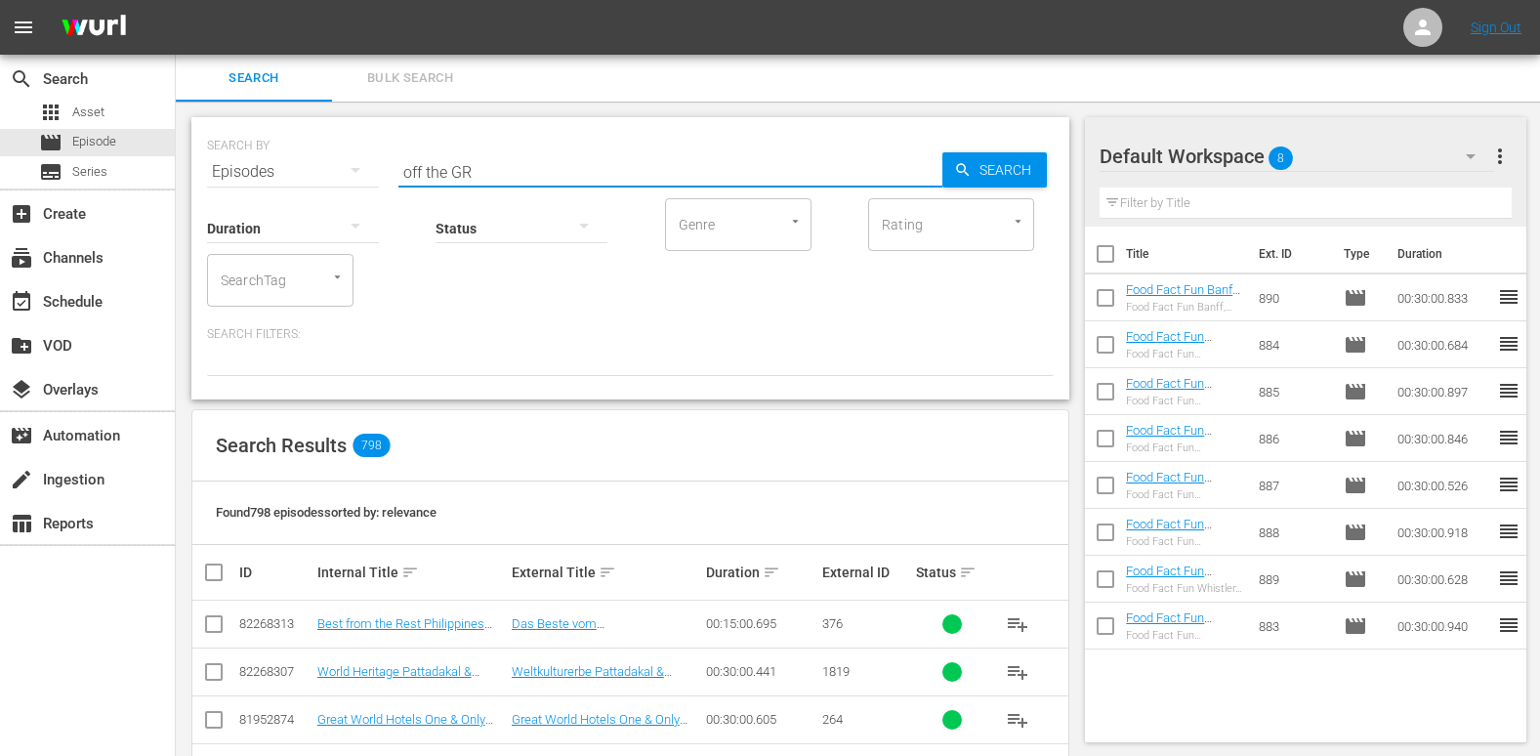
drag, startPoint x: 449, startPoint y: 173, endPoint x: 371, endPoint y: 186, distance: 79.2
click at [371, 186] on div "SEARCH BY Search By Episodes Search ID, Title, Description, Keywords, or Catego…" at bounding box center [630, 258] width 878 height 282
type input "10 days GR"
click at [208, 624] on input "checkbox" at bounding box center [213, 627] width 23 height 23
checkbox input "true"
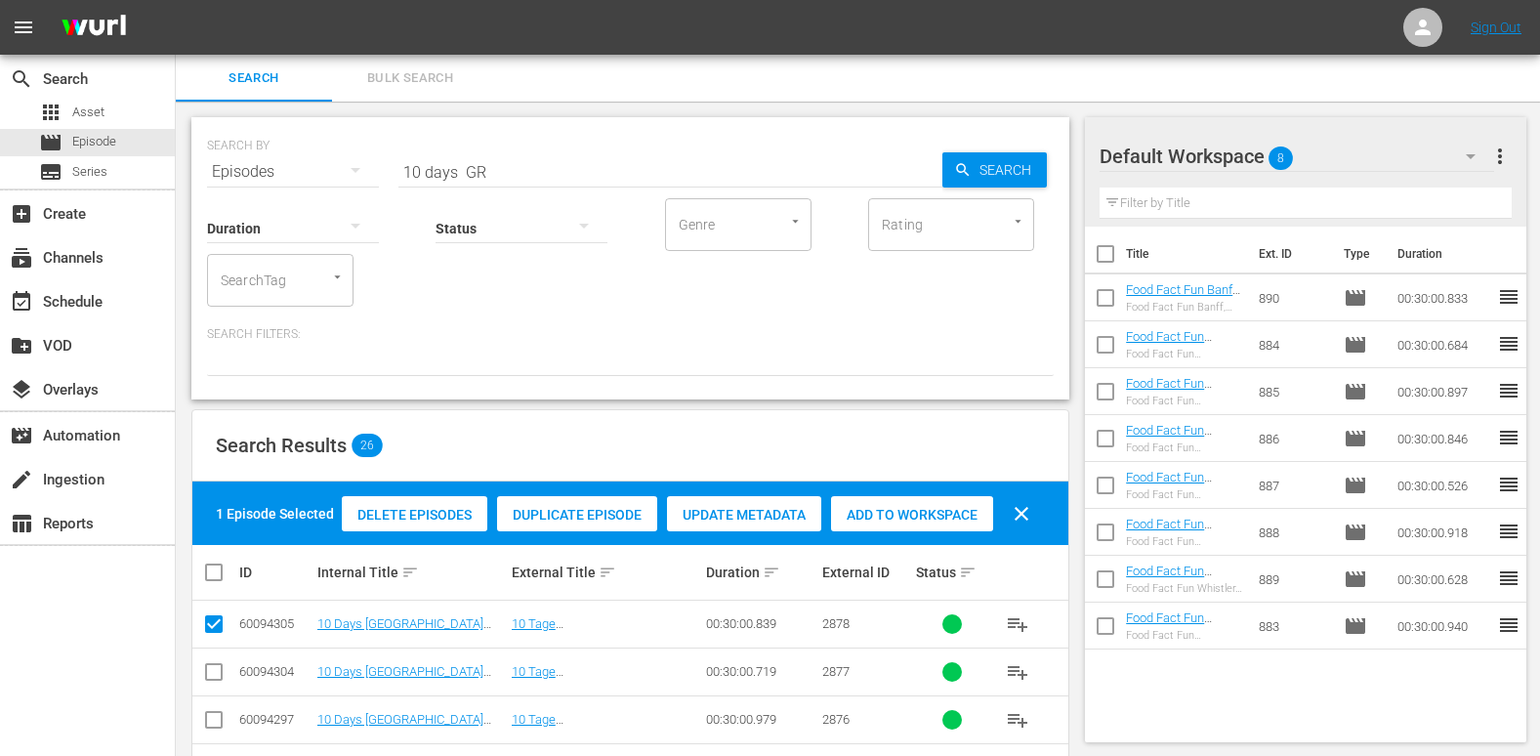
click at [212, 676] on input "checkbox" at bounding box center [213, 675] width 23 height 23
checkbox input "true"
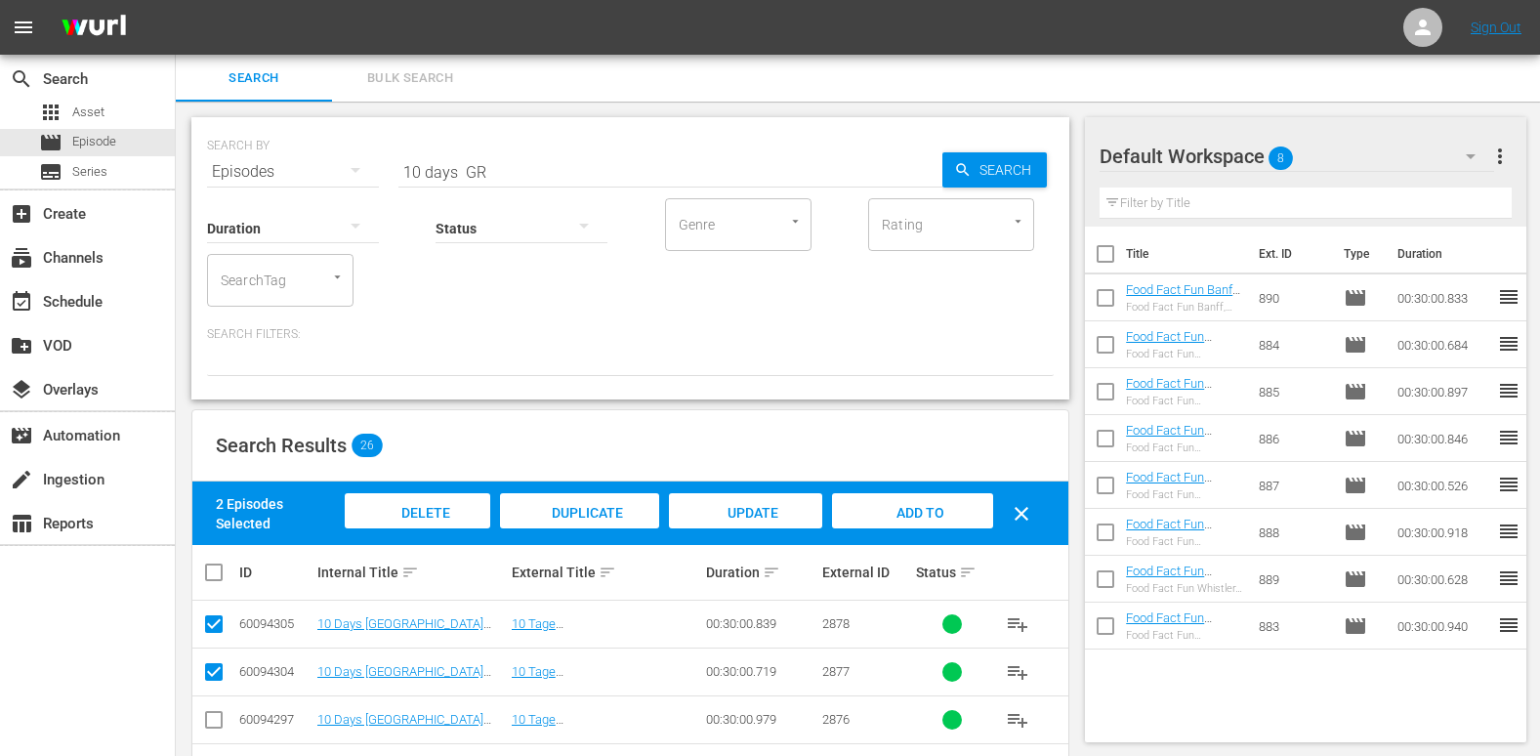
scroll to position [195, 0]
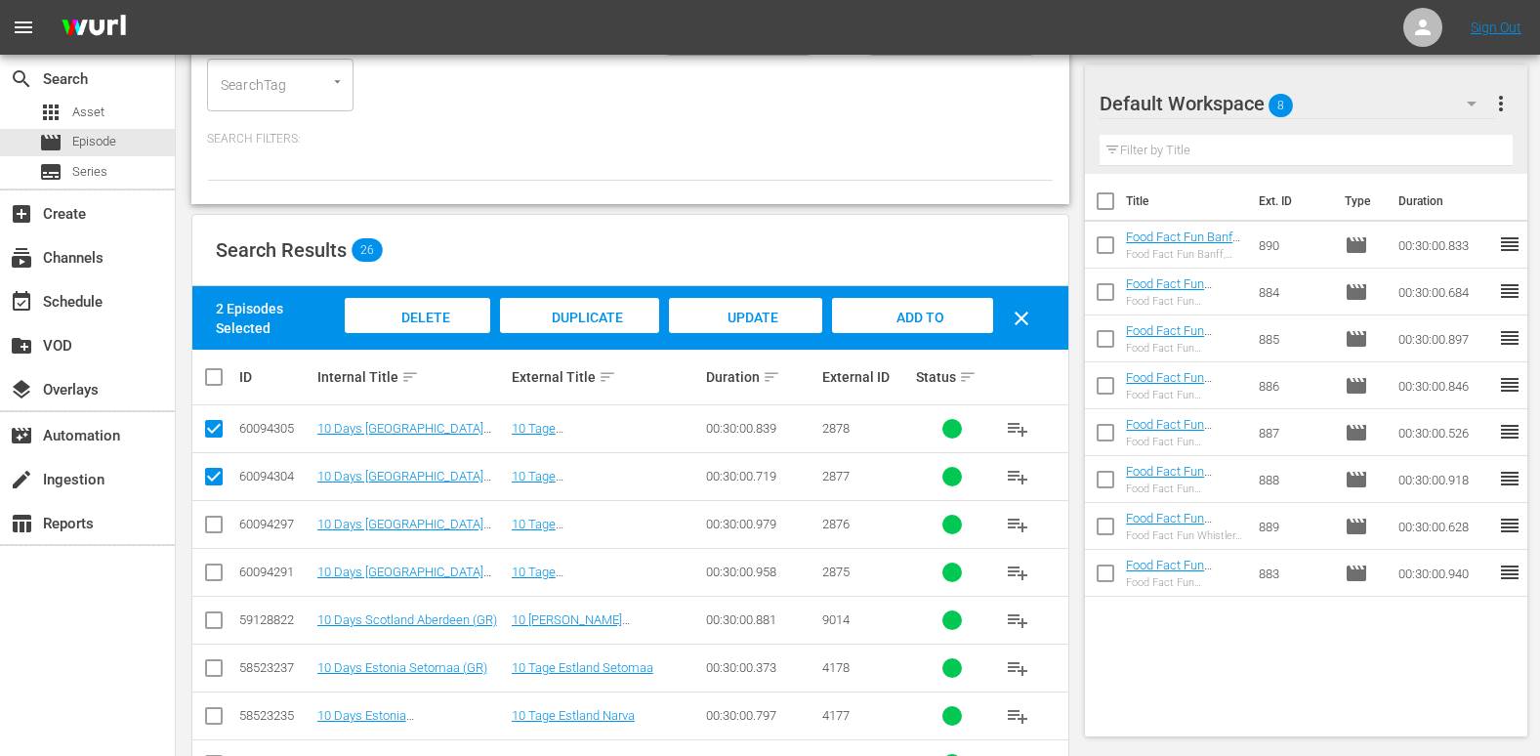
click at [215, 521] on input "checkbox" at bounding box center [213, 528] width 23 height 23
checkbox input "true"
click at [215, 573] on input "checkbox" at bounding box center [213, 576] width 23 height 23
checkbox input "true"
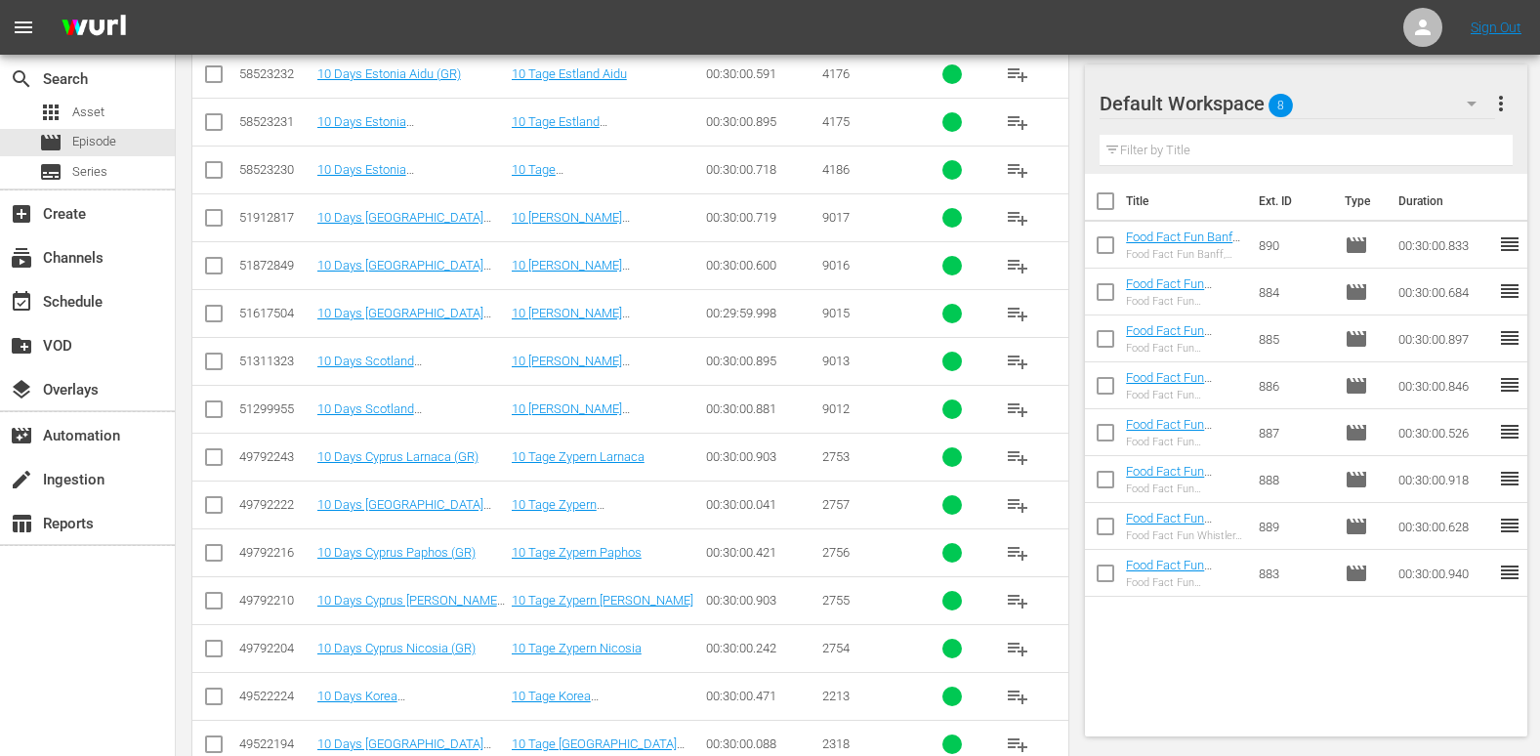
scroll to position [1125, 0]
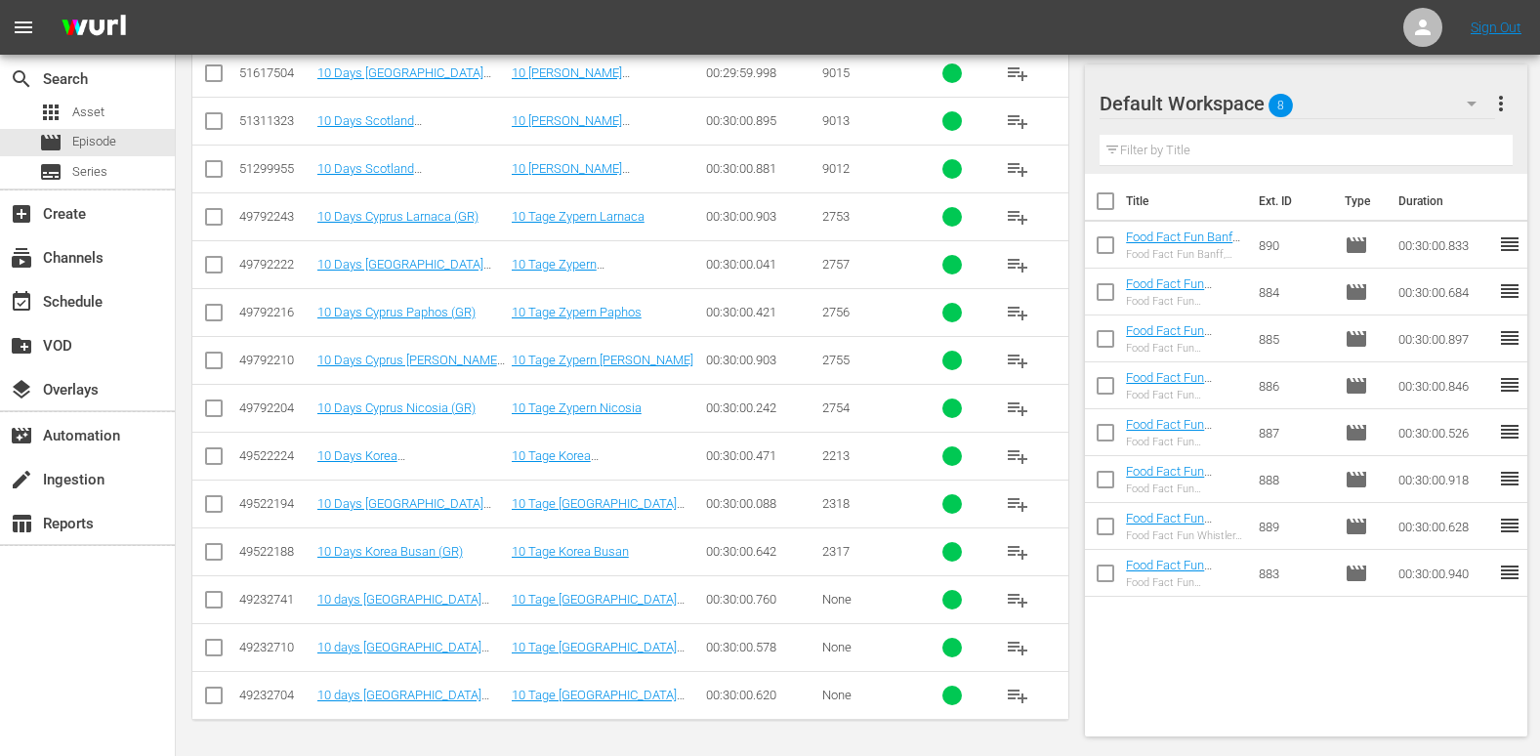
click at [215, 603] on input "checkbox" at bounding box center [213, 603] width 23 height 23
checkbox input "true"
click at [210, 647] on input "checkbox" at bounding box center [213, 651] width 23 height 23
checkbox input "true"
click at [210, 697] on input "checkbox" at bounding box center [213, 699] width 23 height 23
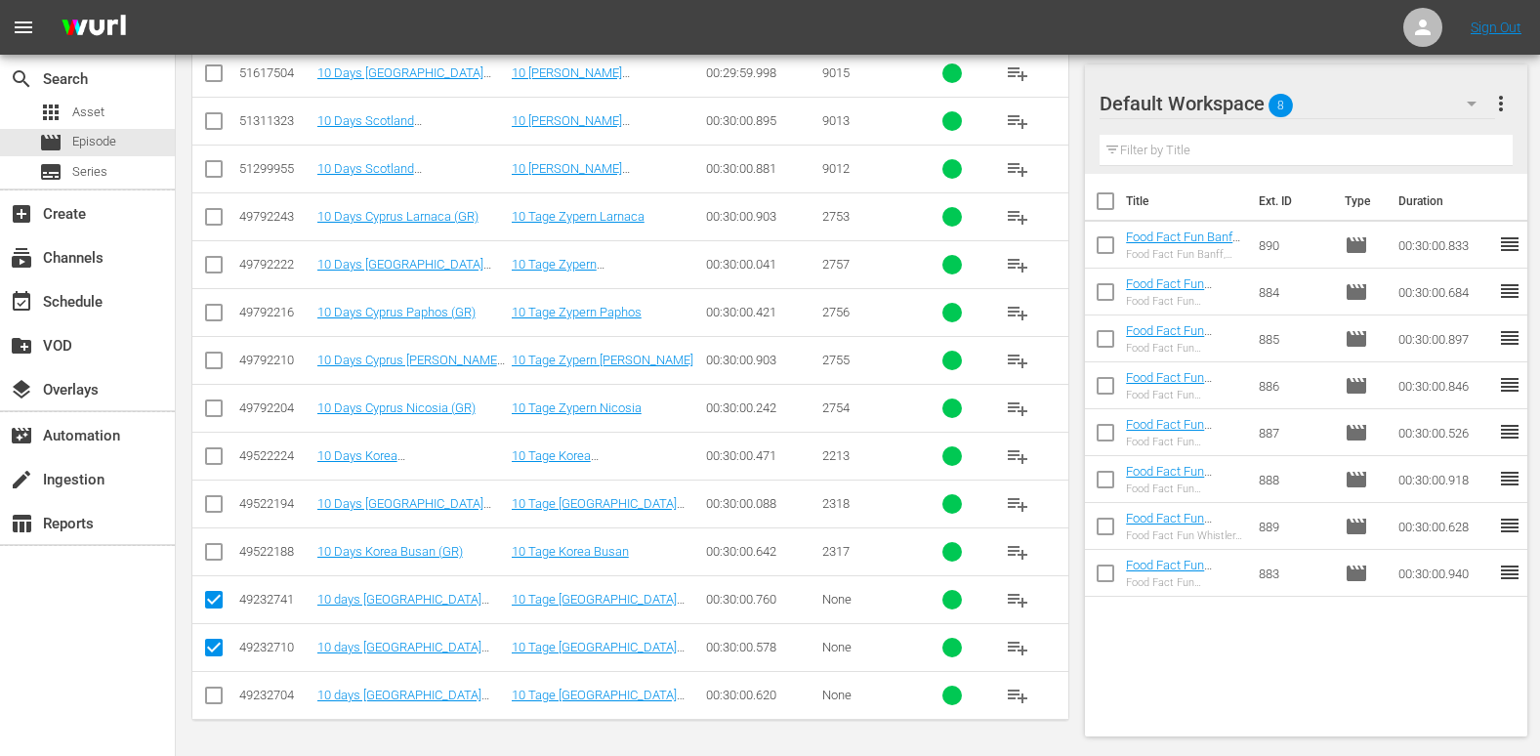
checkbox input "true"
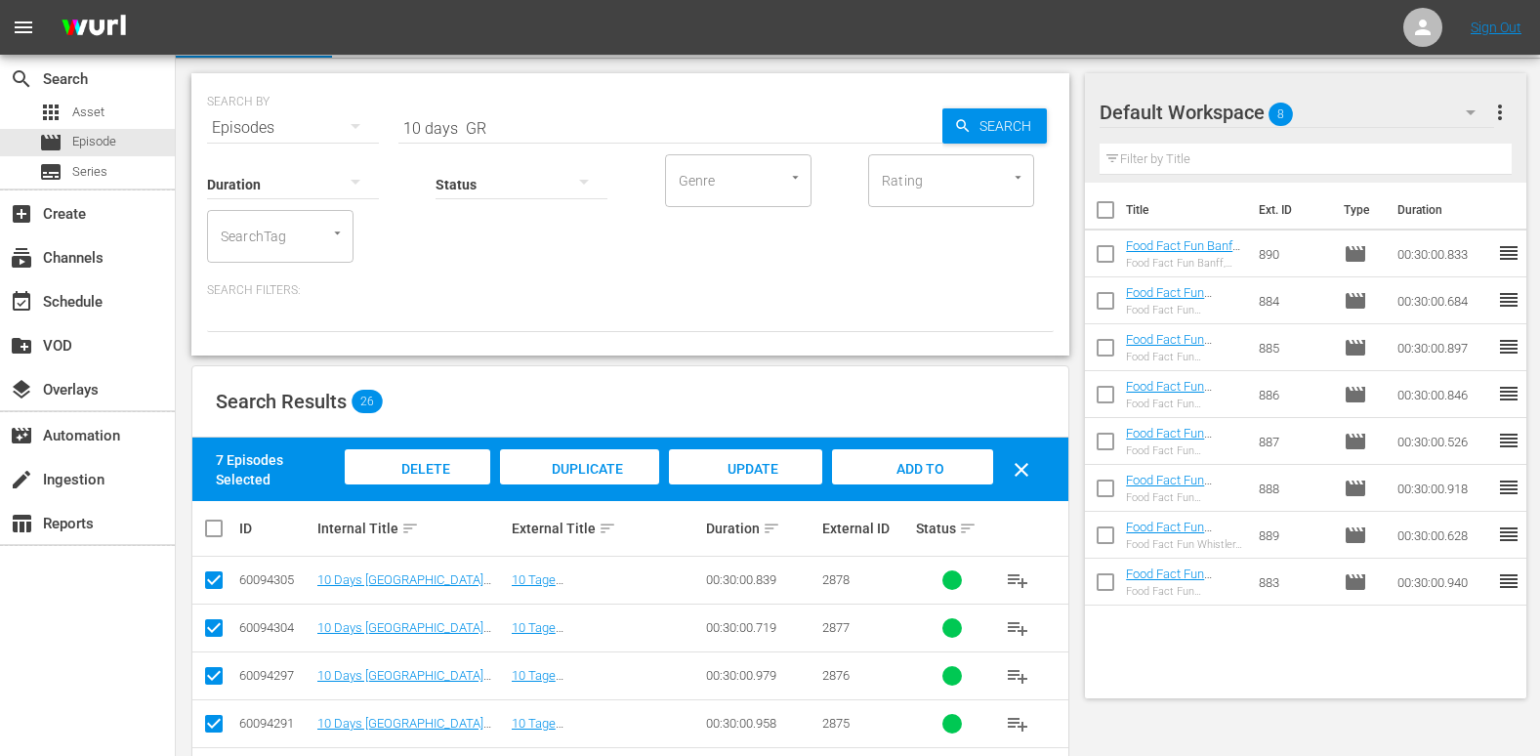
scroll to position [0, 0]
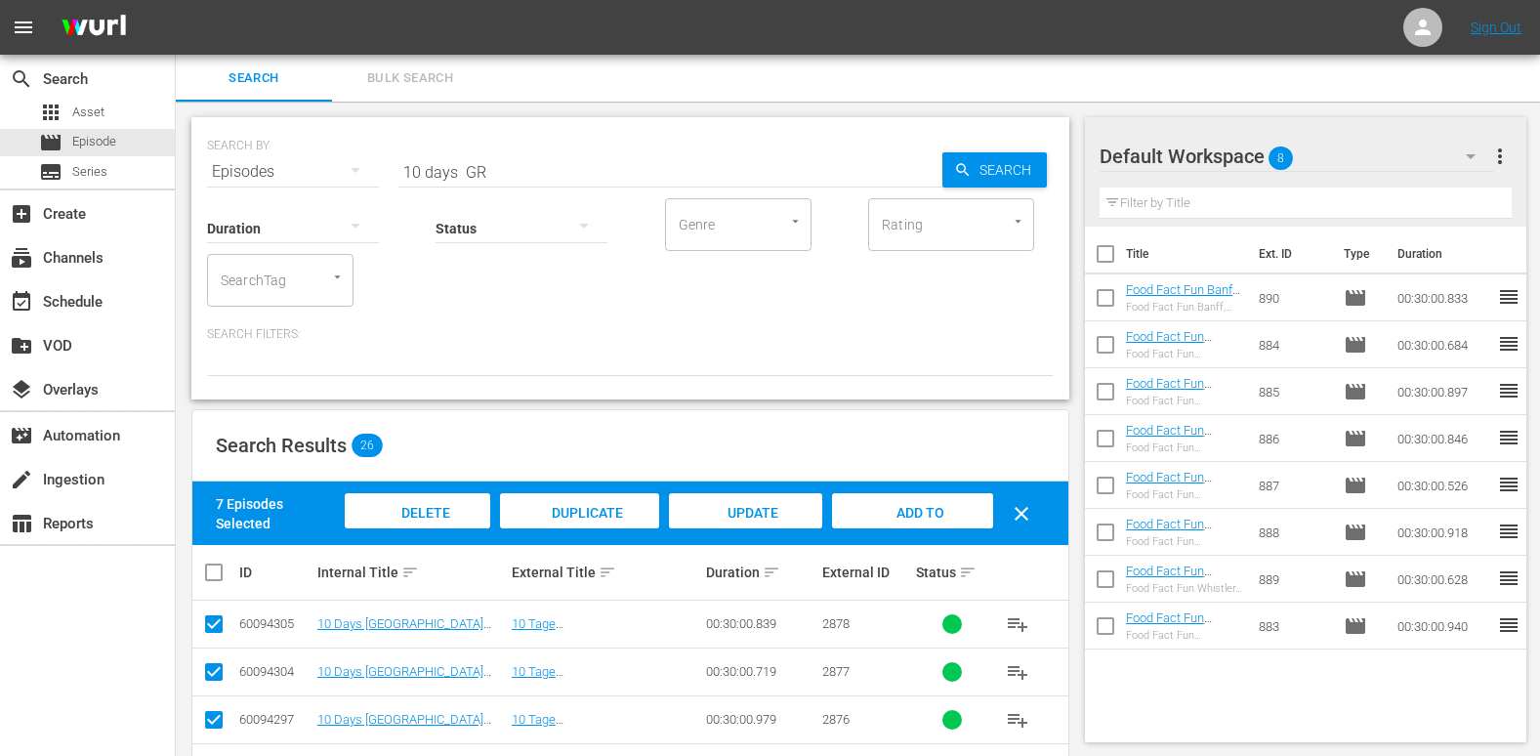
click at [914, 507] on span "Add to Workspace" at bounding box center [913, 531] width 96 height 53
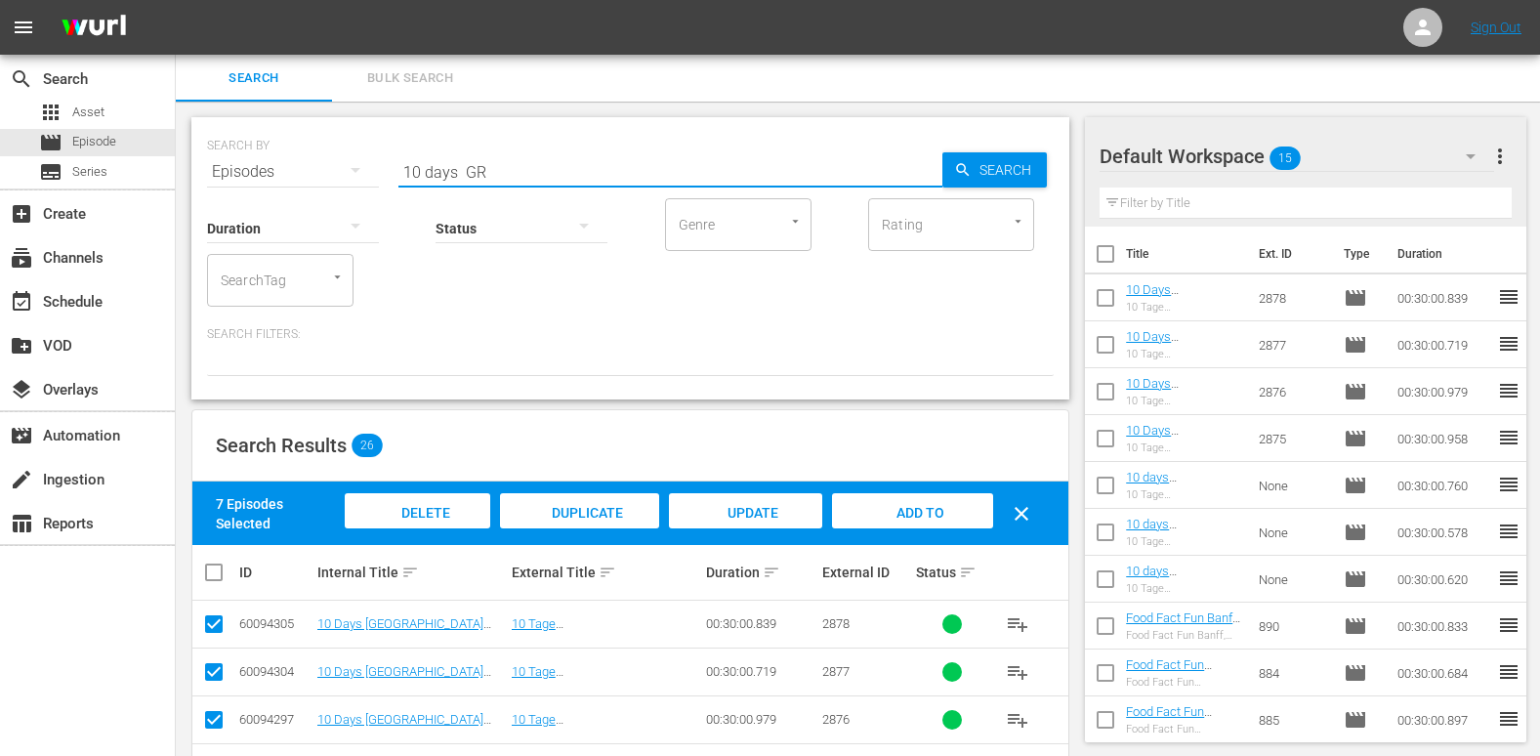
drag, startPoint x: 455, startPoint y: 173, endPoint x: 291, endPoint y: 192, distance: 165.2
click at [291, 192] on div "SEARCH BY Search By Episodes Search ID, Title, Description, Keywords, or Catego…" at bounding box center [630, 258] width 878 height 282
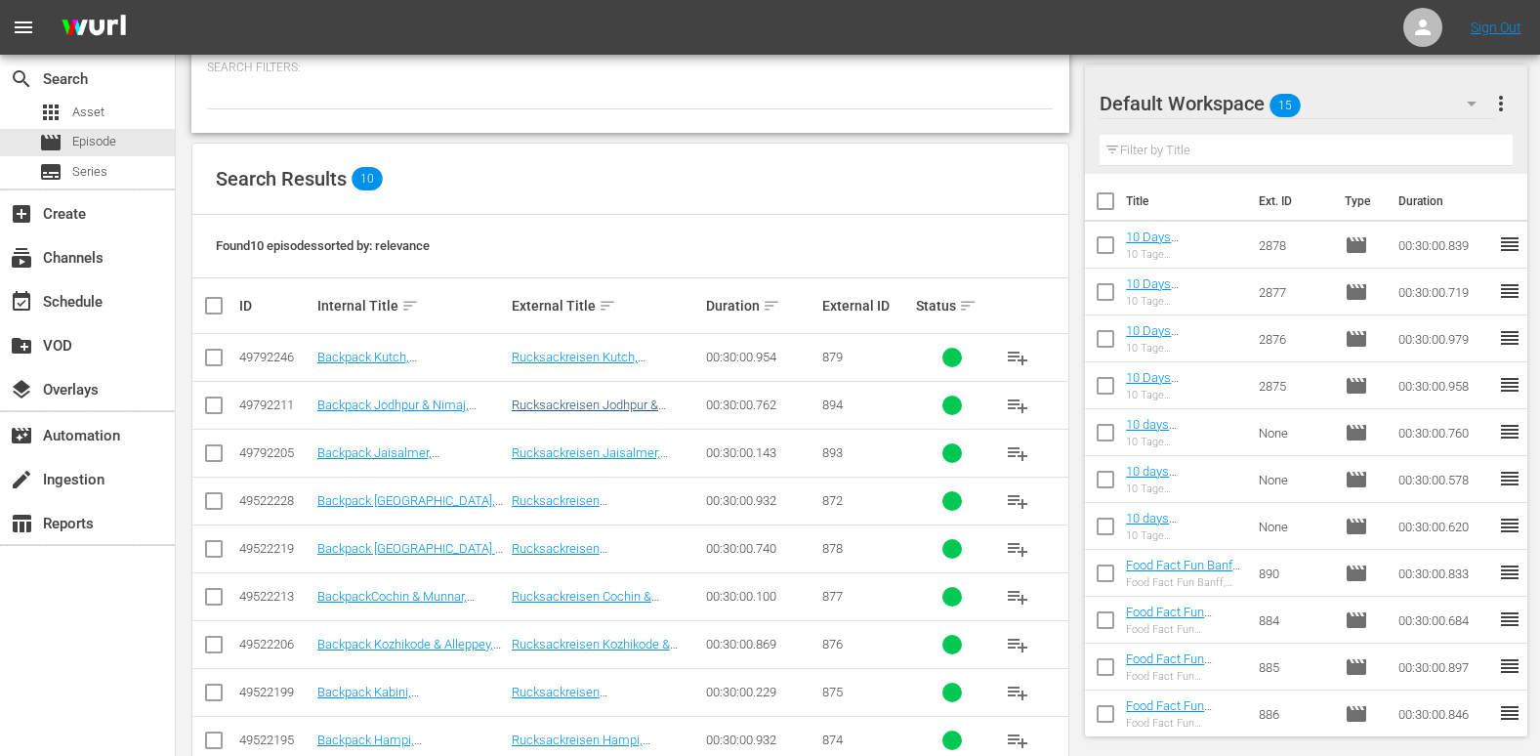
scroll to position [359, 0]
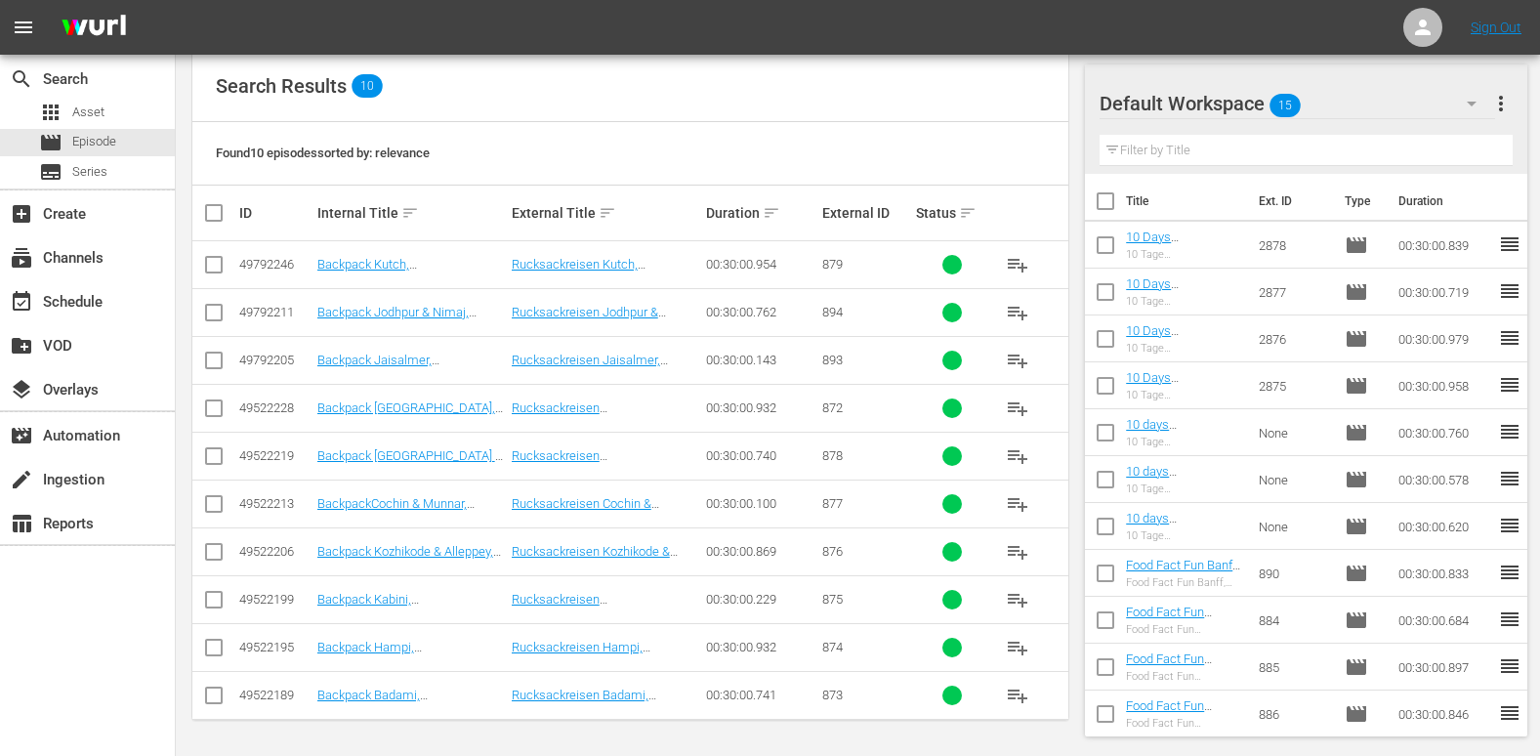
type input "backpack india GR"
click at [220, 212] on input "checkbox" at bounding box center [221, 212] width 39 height 23
checkbox input "true"
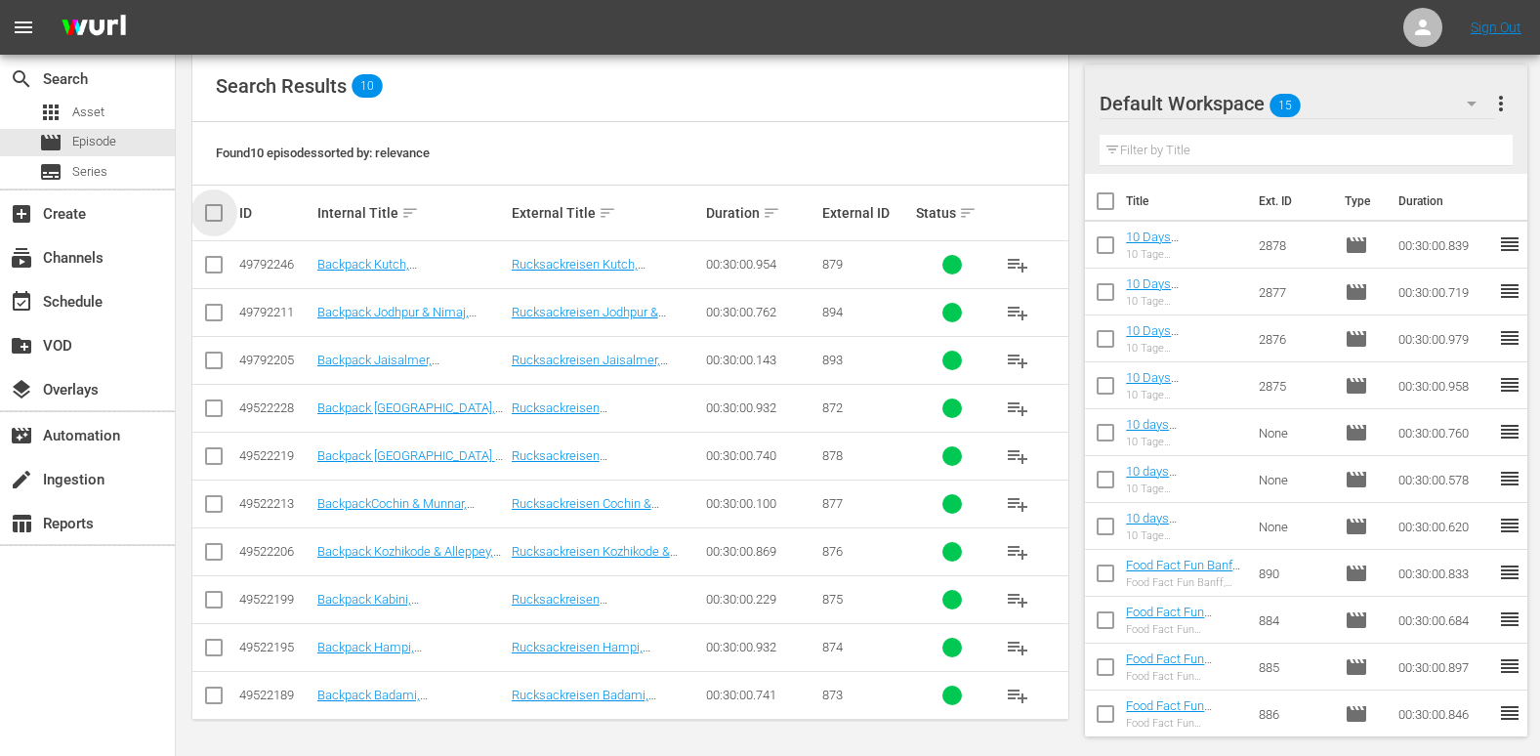
checkbox input "true"
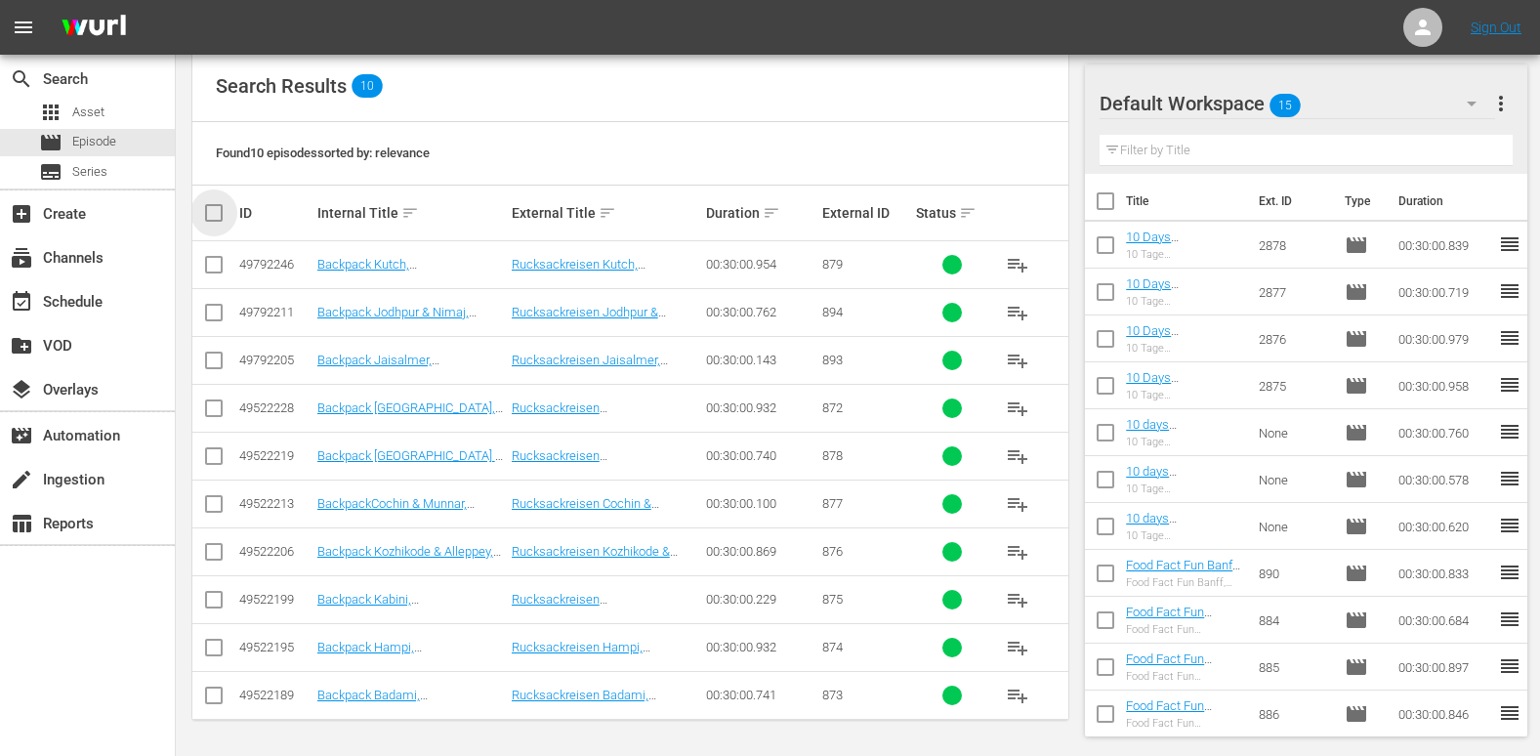
checkbox input "true"
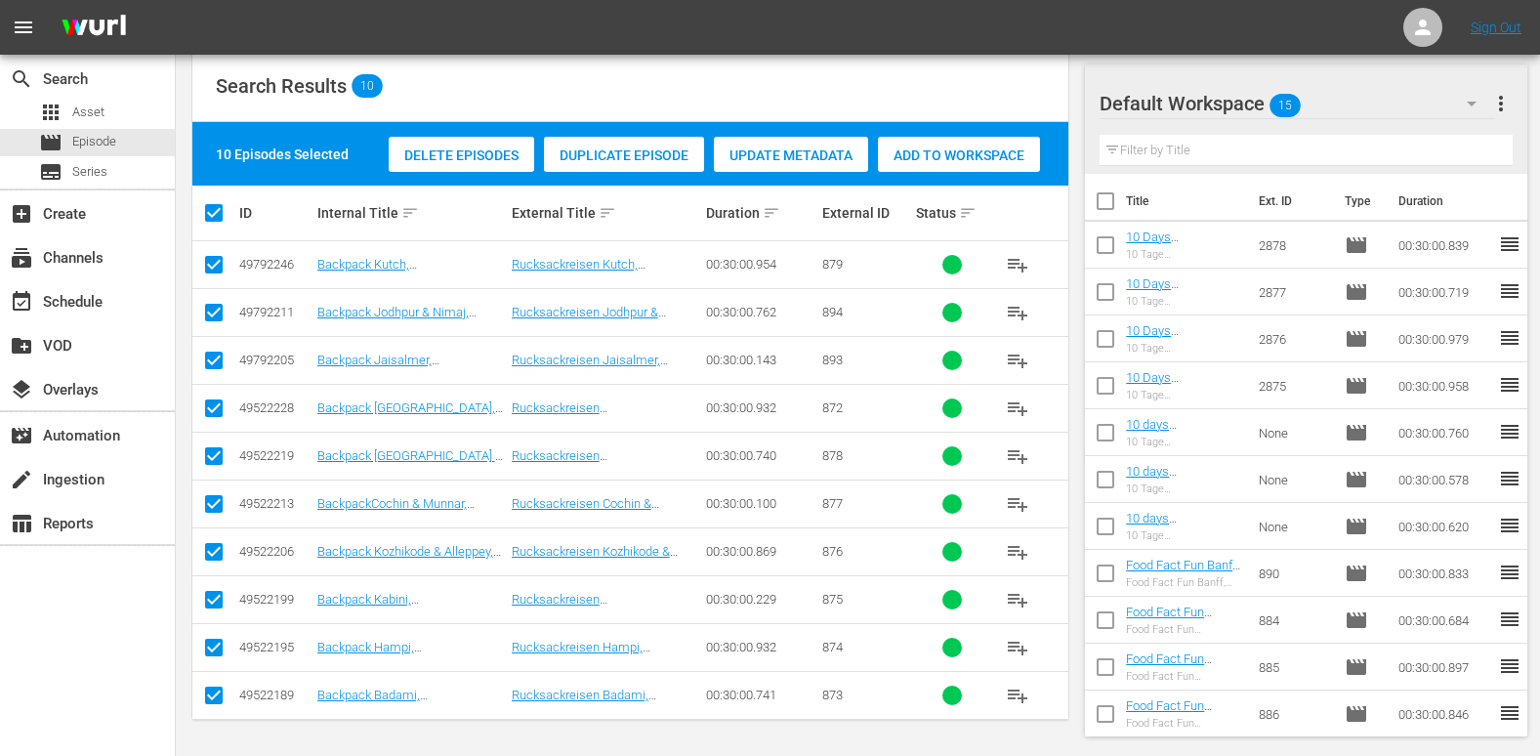
click at [986, 157] on span "Add to Workspace" at bounding box center [959, 155] width 162 height 16
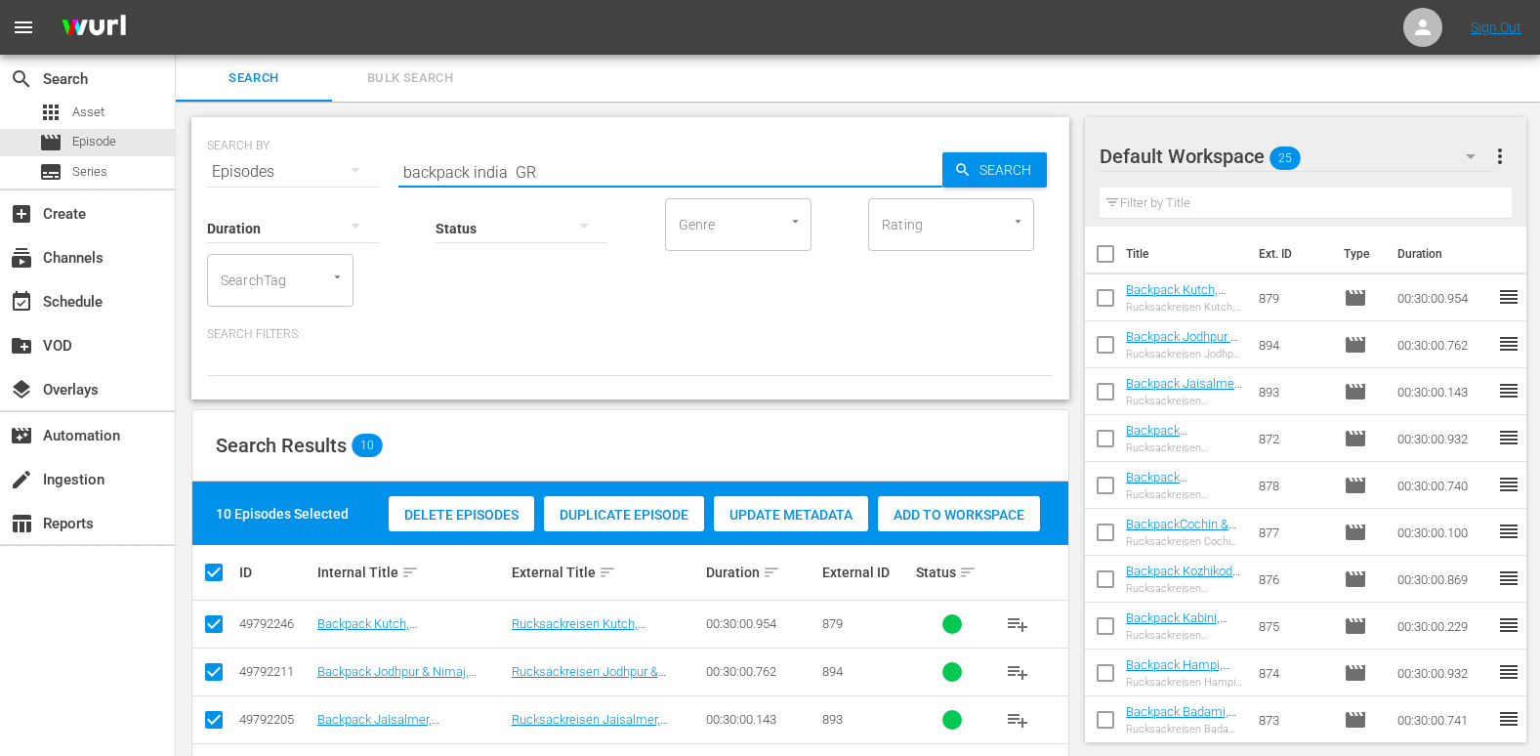
drag, startPoint x: 505, startPoint y: 171, endPoint x: 332, endPoint y: 202, distance: 175.7
click at [332, 202] on div "SEARCH BY Search By Episodes Search ID, Title, Description, Keywords, or Catego…" at bounding box center [630, 258] width 878 height 282
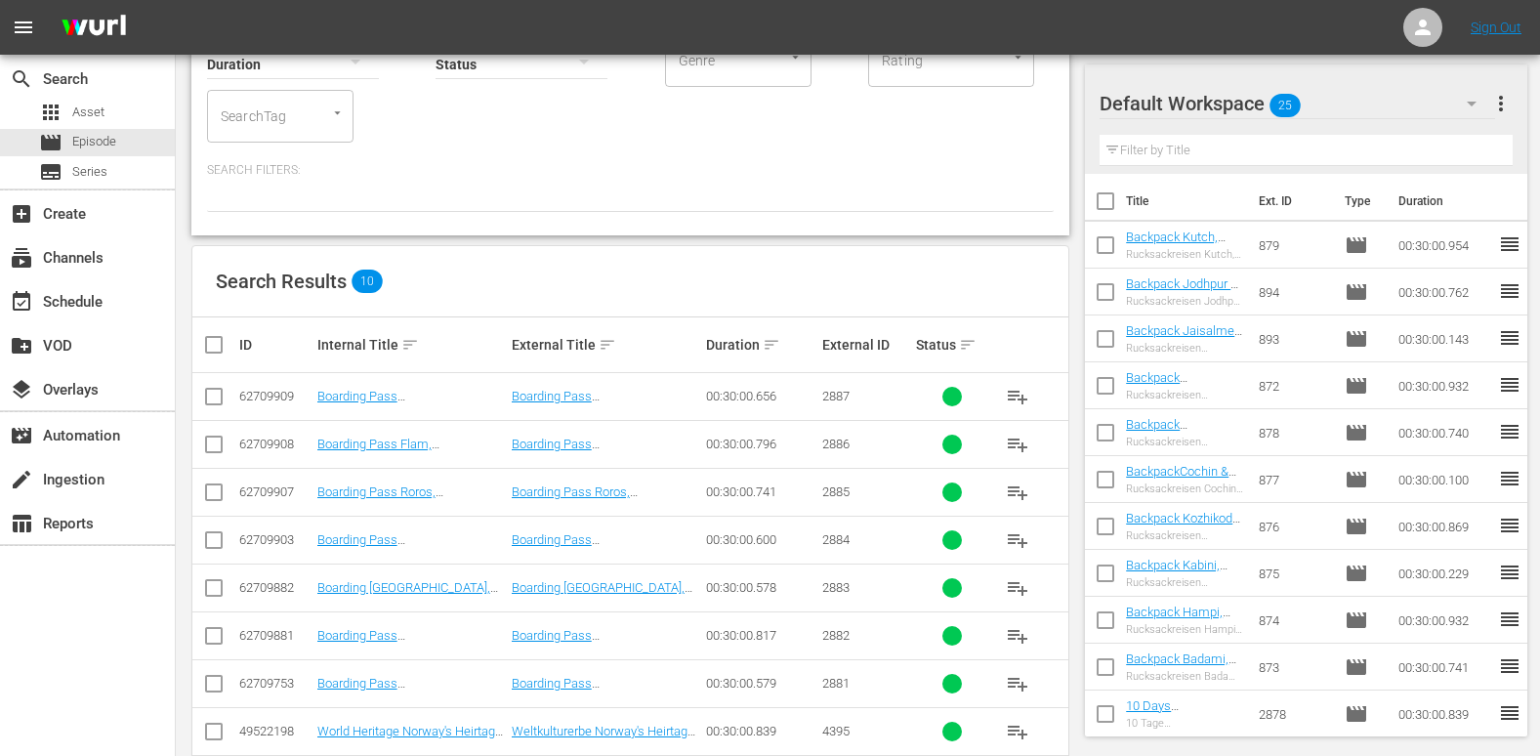
scroll to position [296, 0]
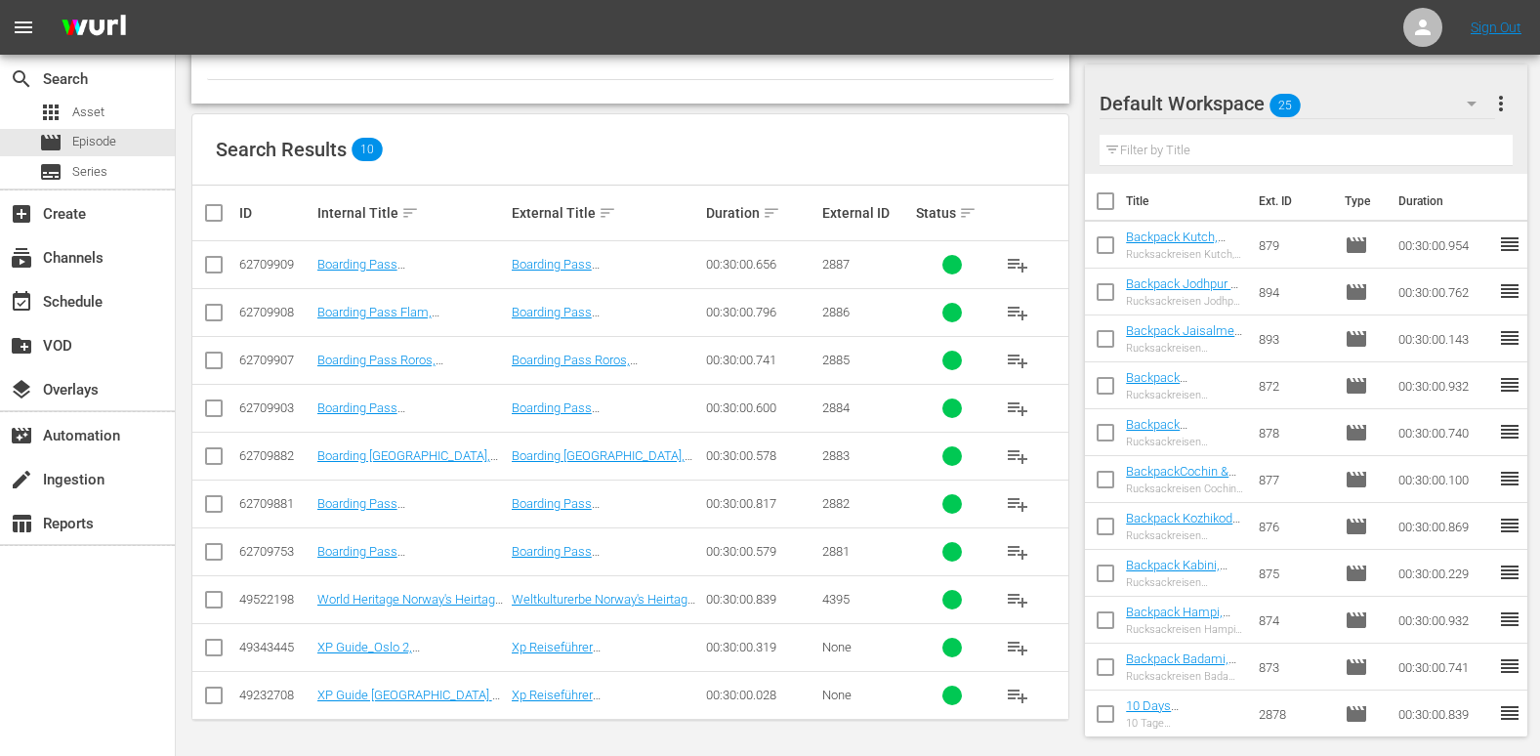
type input "norway GR"
click at [206, 265] on input "checkbox" at bounding box center [213, 268] width 23 height 23
checkbox input "true"
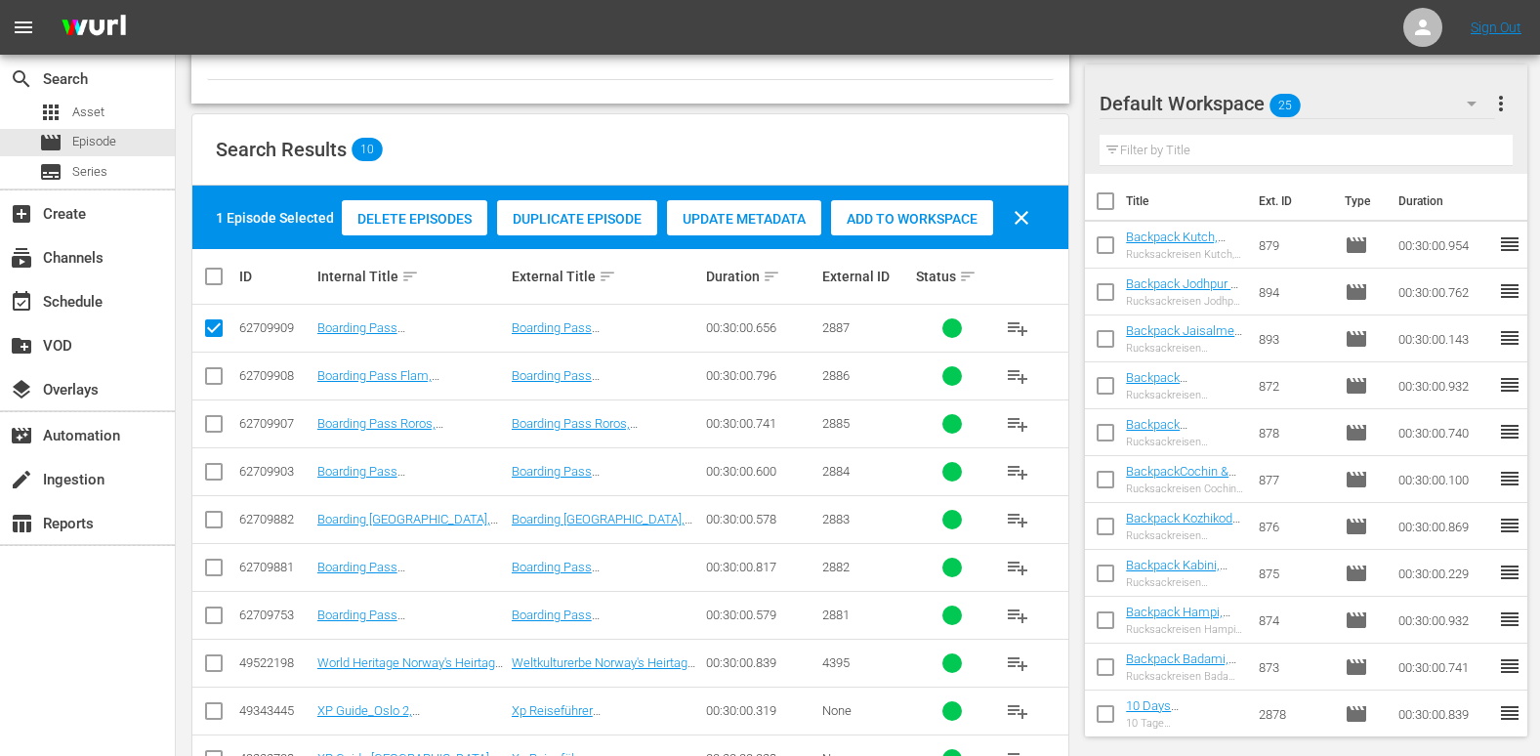
click at [219, 377] on input "checkbox" at bounding box center [213, 379] width 23 height 23
checkbox input "true"
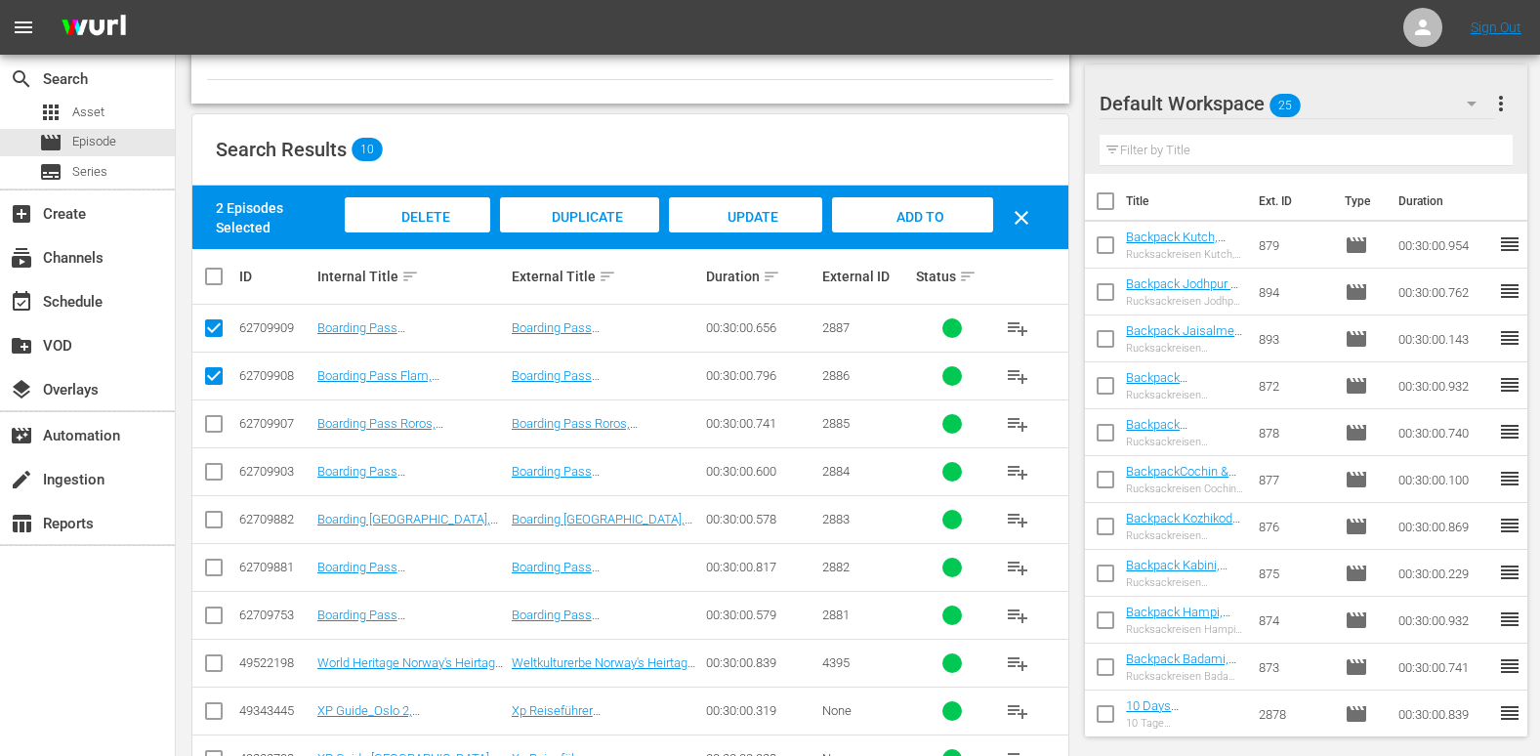
click at [213, 425] on input "checkbox" at bounding box center [213, 427] width 23 height 23
checkbox input "true"
click at [214, 471] on input "checkbox" at bounding box center [213, 475] width 23 height 23
checkbox input "true"
click at [213, 512] on input "checkbox" at bounding box center [213, 523] width 23 height 23
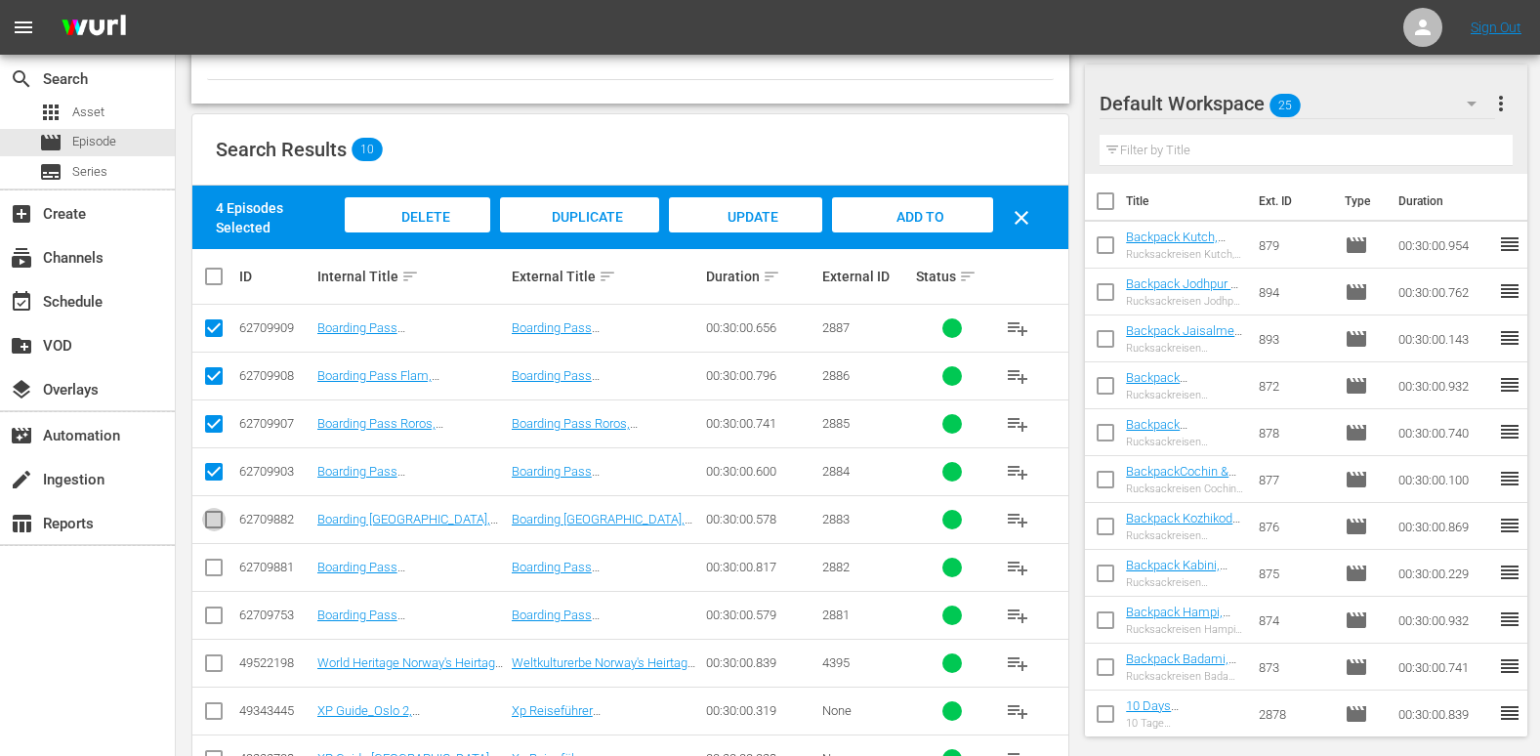
checkbox input "true"
click at [217, 564] on input "checkbox" at bounding box center [213, 571] width 23 height 23
checkbox input "true"
click at [216, 614] on input "checkbox" at bounding box center [213, 619] width 23 height 23
checkbox input "true"
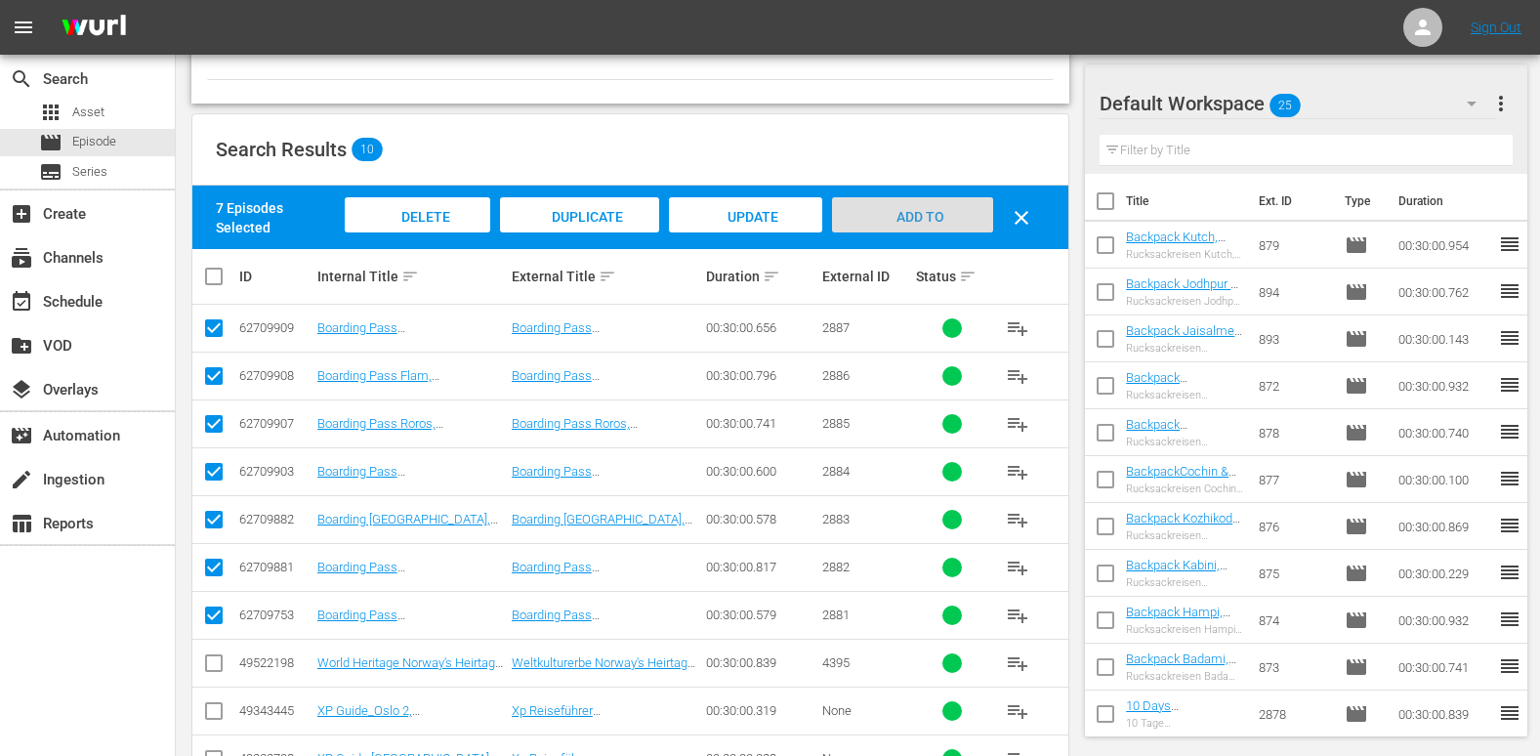
click at [955, 218] on div "Add to Workspace" at bounding box center [912, 233] width 161 height 73
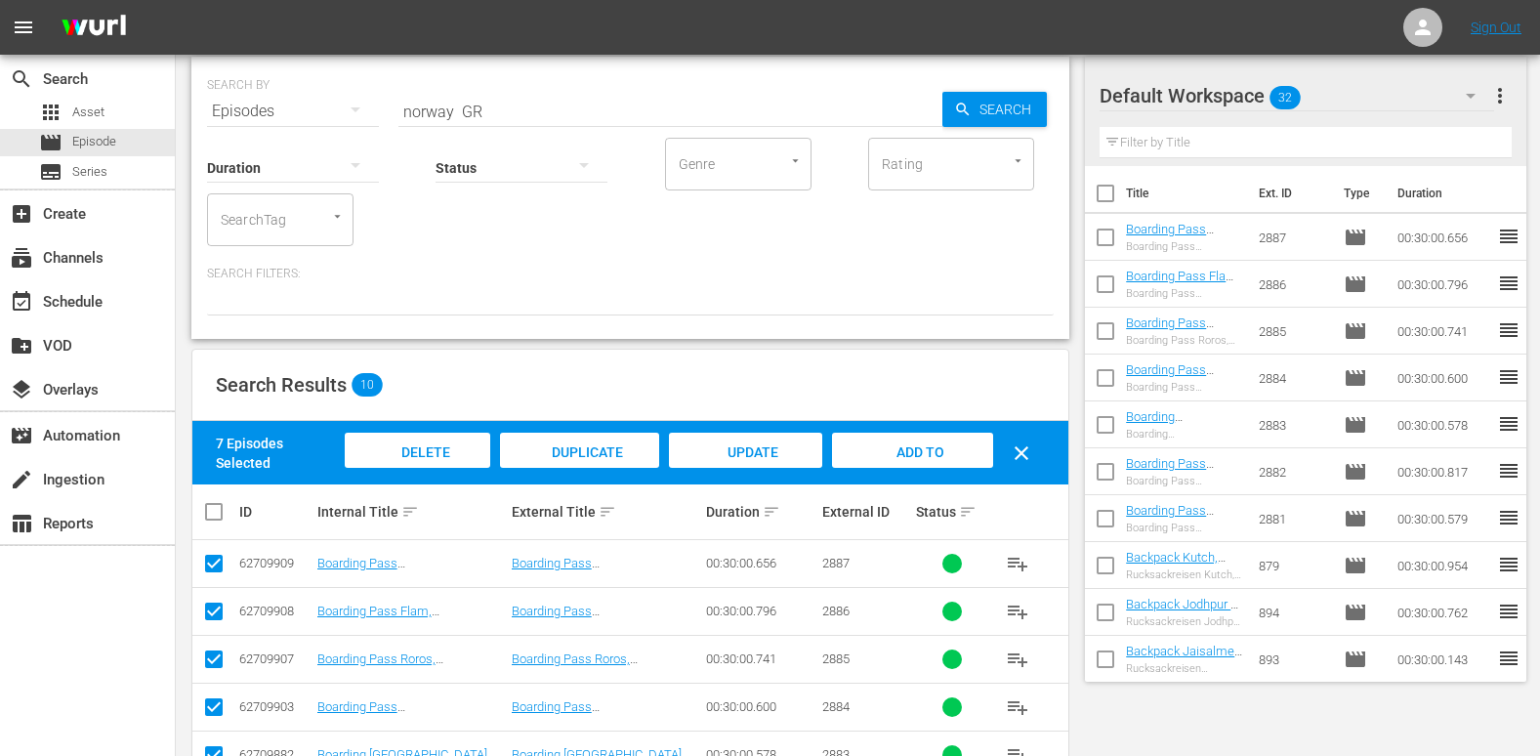
scroll to position [0, 0]
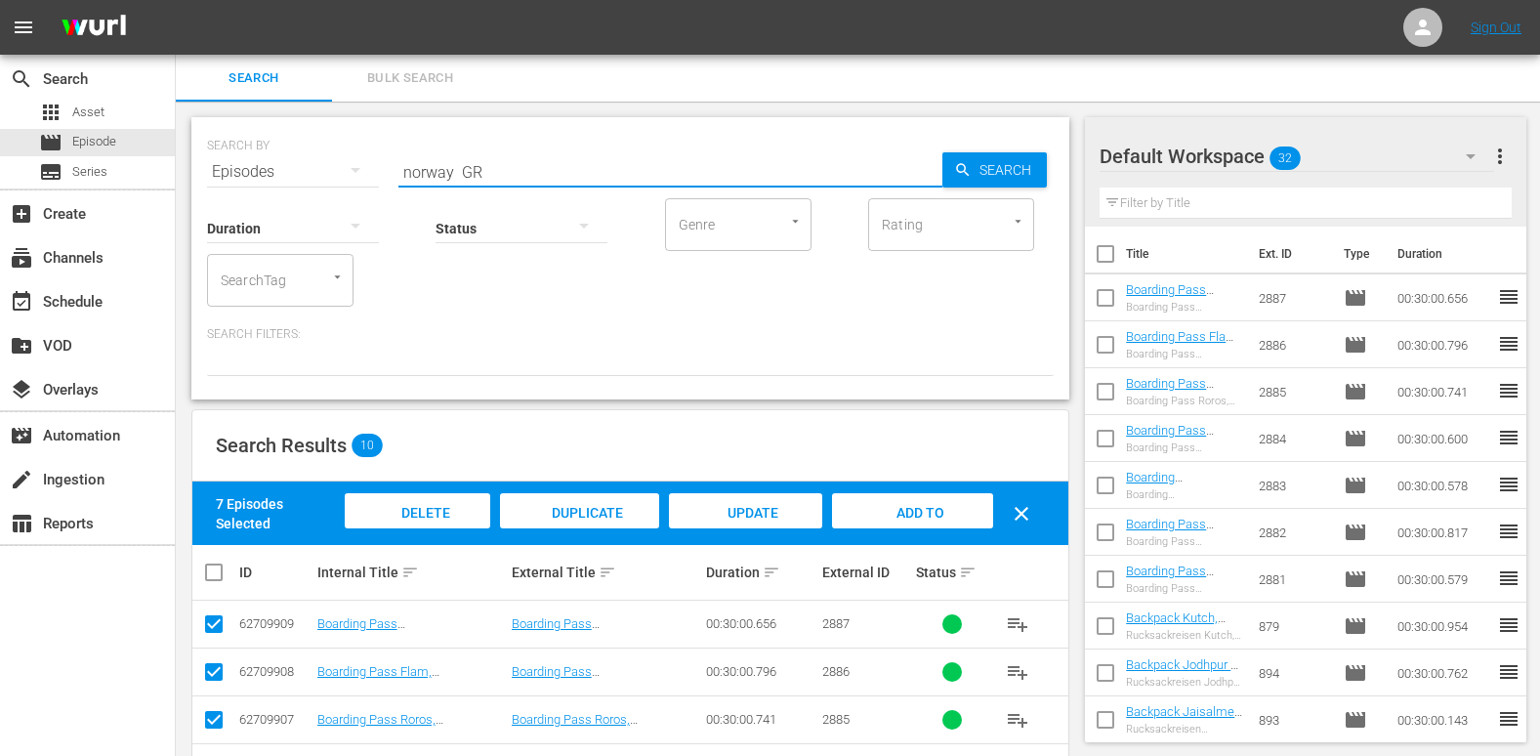
drag, startPoint x: 455, startPoint y: 169, endPoint x: 264, endPoint y: 198, distance: 193.7
click at [264, 198] on div "SEARCH BY Search By Episodes Search ID, Title, Description, Keywords, or Catego…" at bounding box center [630, 258] width 878 height 282
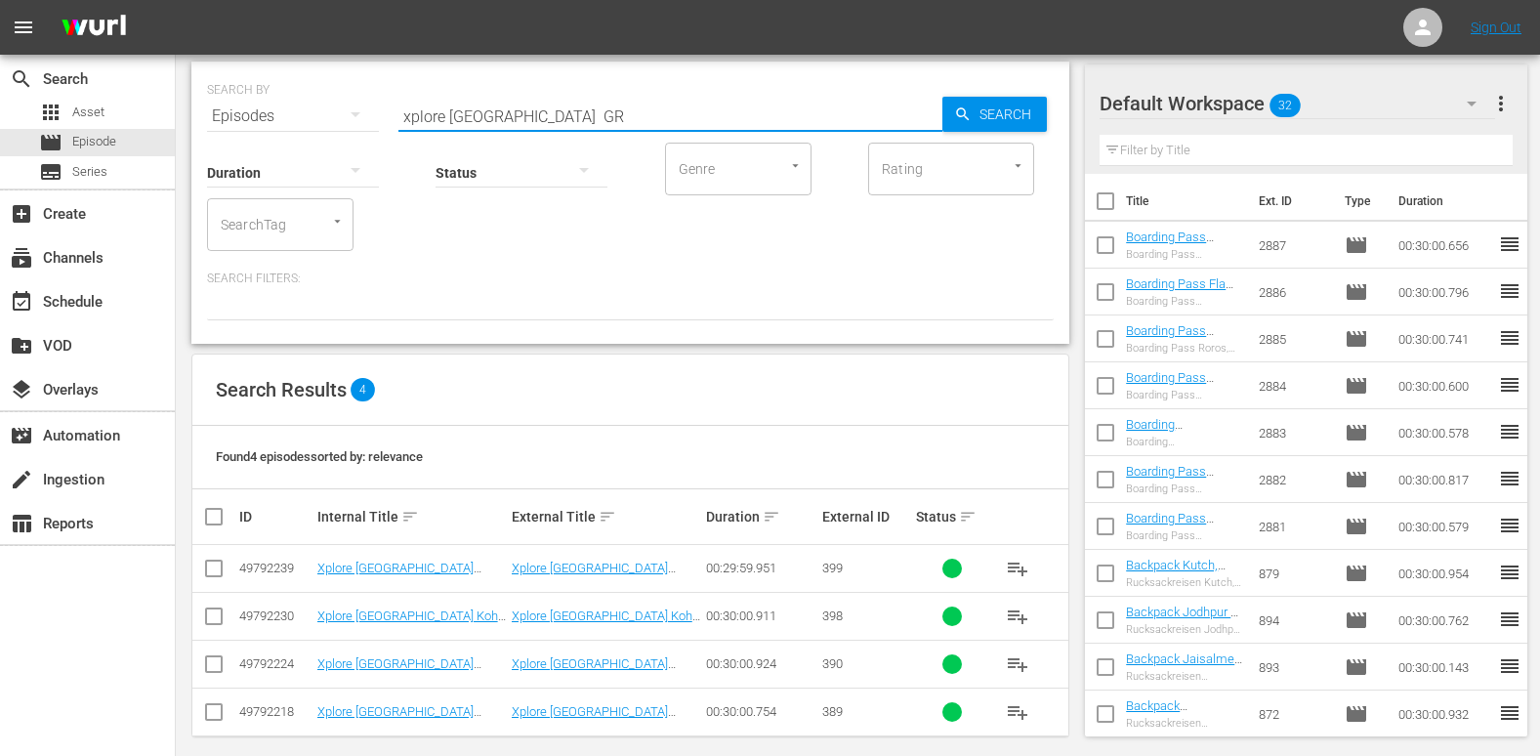
scroll to position [72, 0]
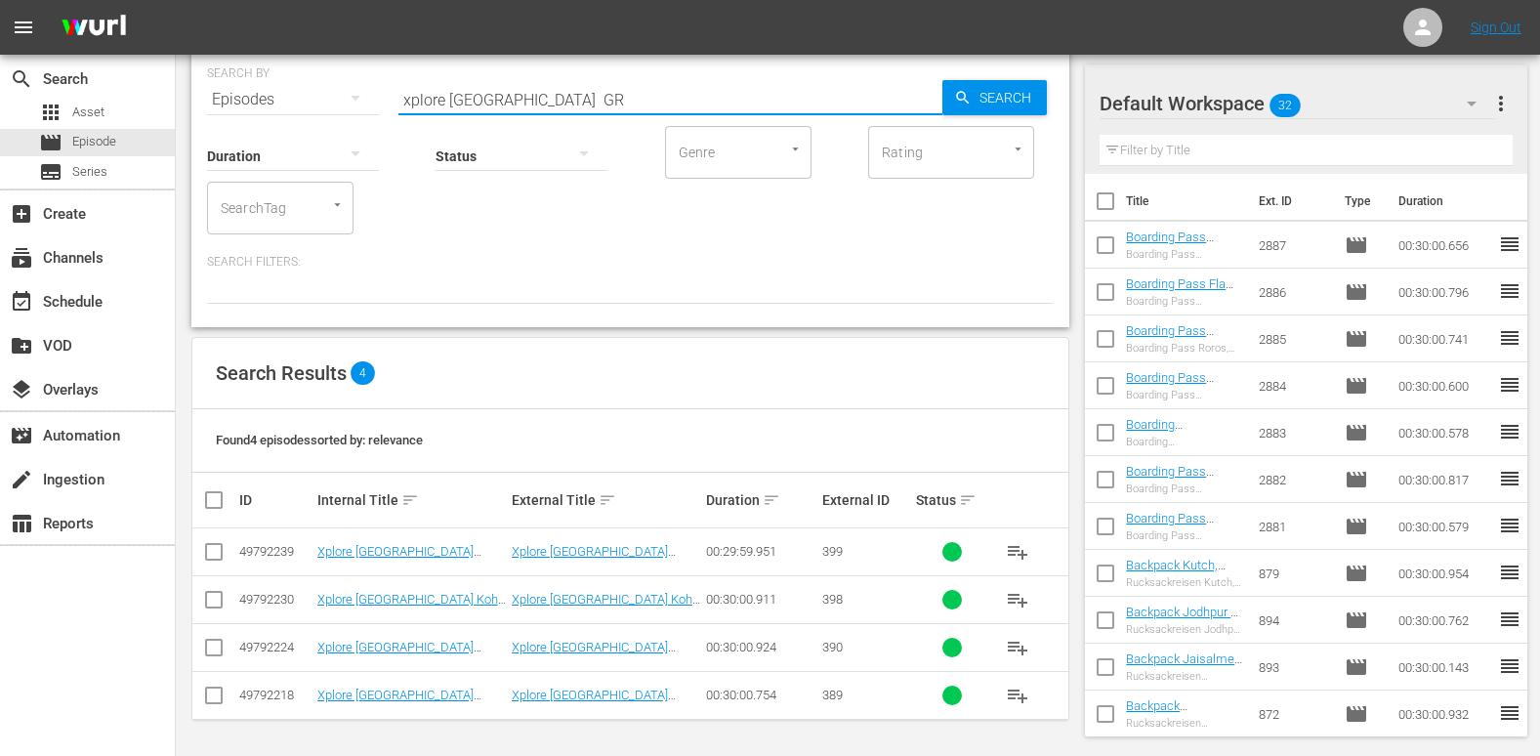
type input "xplore [GEOGRAPHIC_DATA] GR"
click at [213, 503] on input "checkbox" at bounding box center [221, 499] width 39 height 23
checkbox input "true"
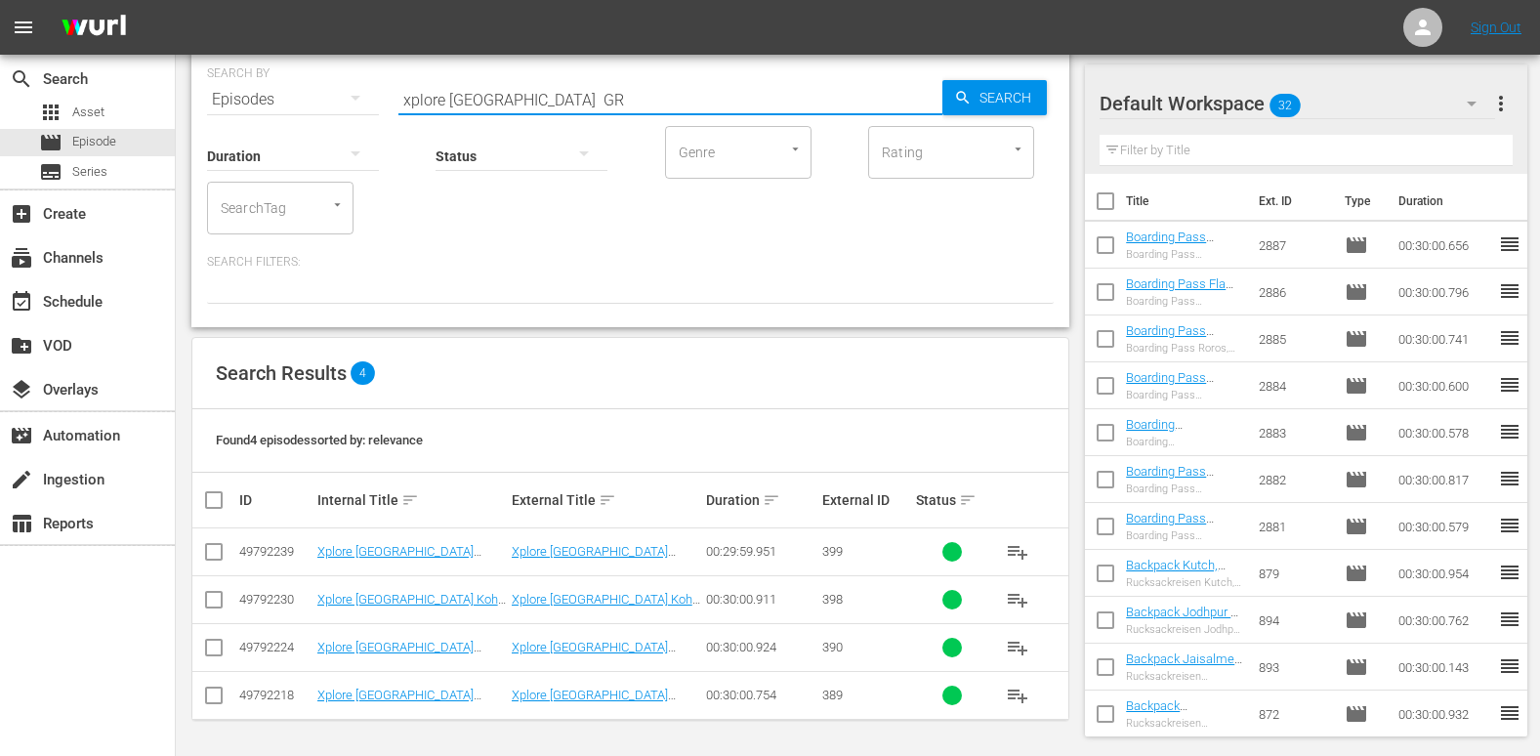
checkbox input "true"
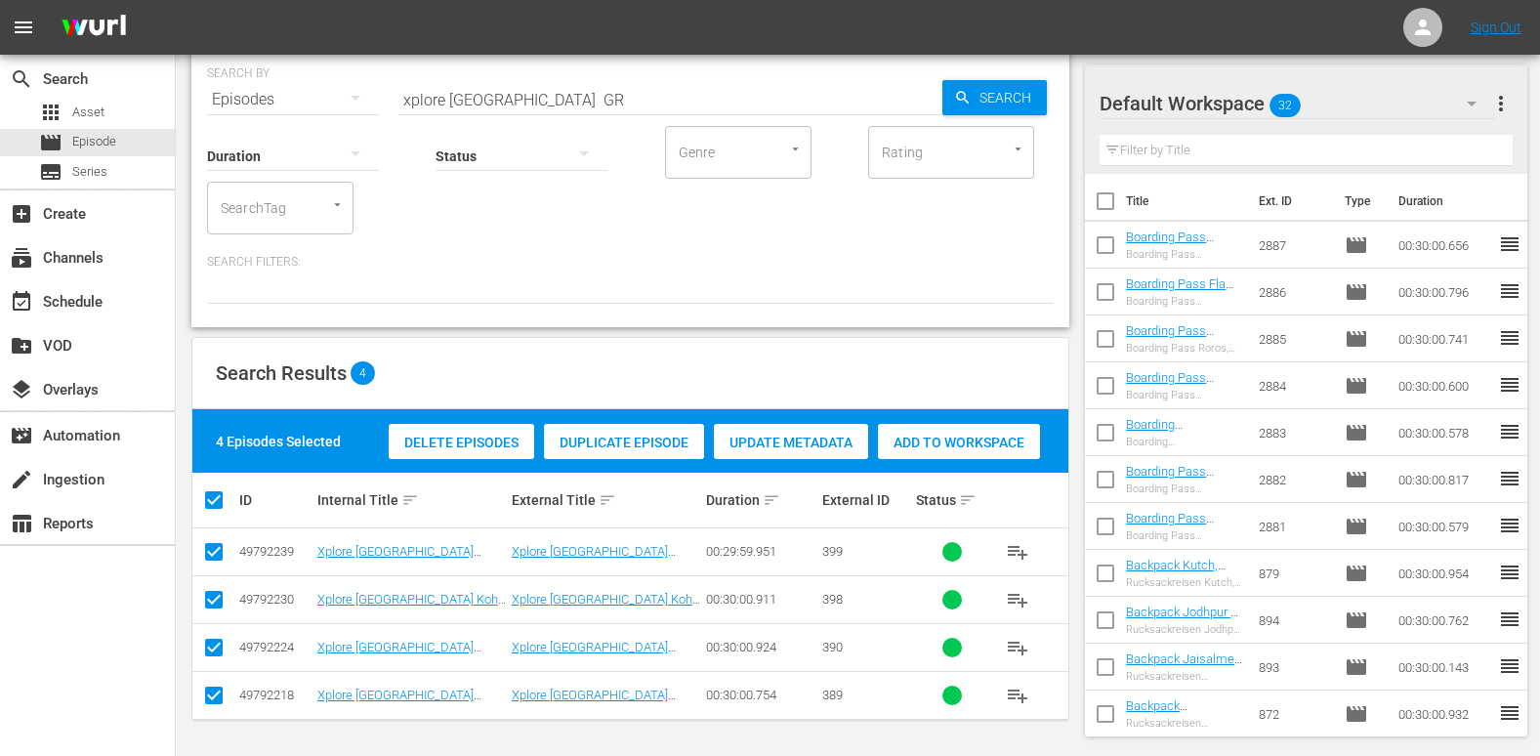
click at [1004, 435] on span "Add to Workspace" at bounding box center [959, 443] width 162 height 16
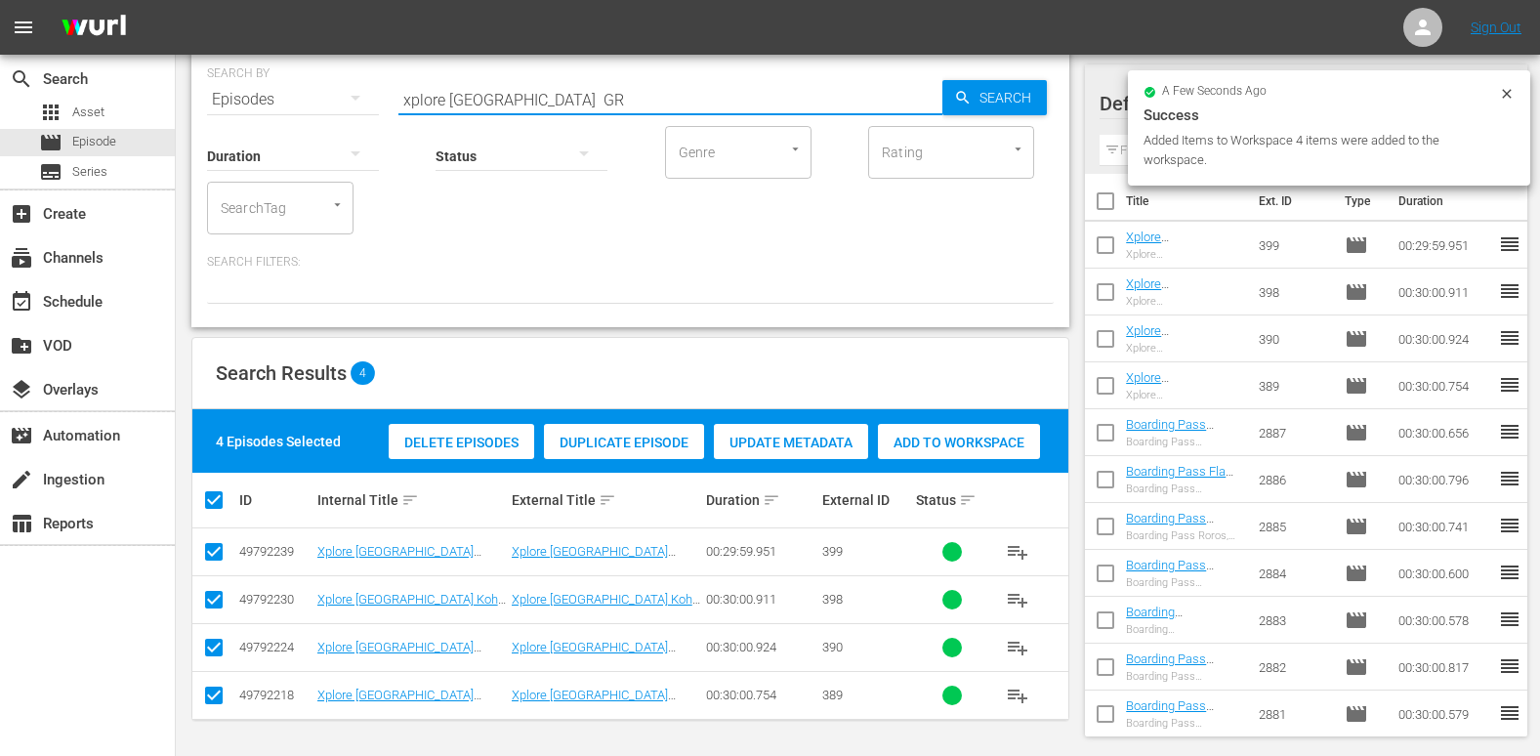
drag, startPoint x: 501, startPoint y: 100, endPoint x: 450, endPoint y: 113, distance: 52.6
click at [450, 113] on div "SEARCH BY Search By Episodes Search ID, Title, Description, Keywords, or Catego…" at bounding box center [630, 186] width 878 height 282
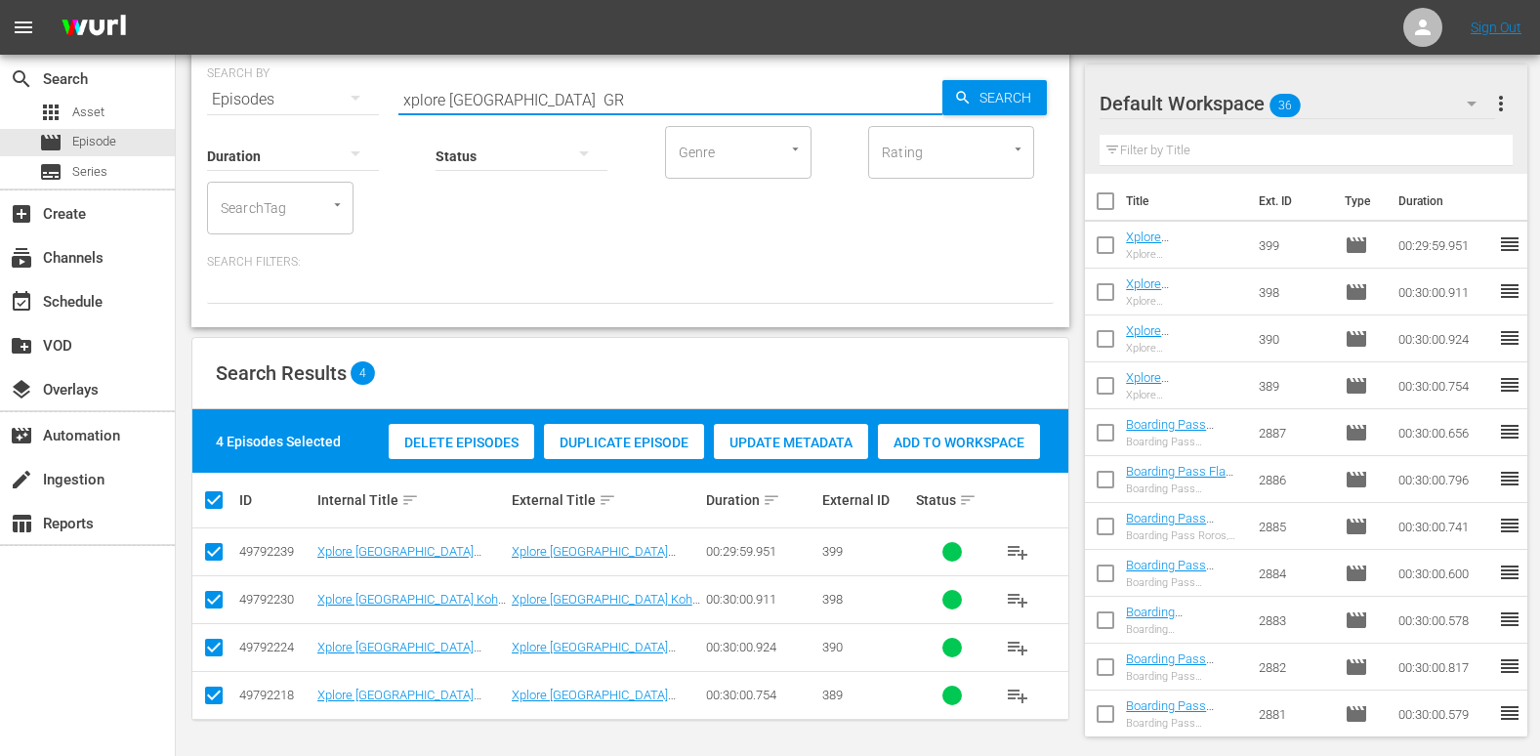
scroll to position [0, 0]
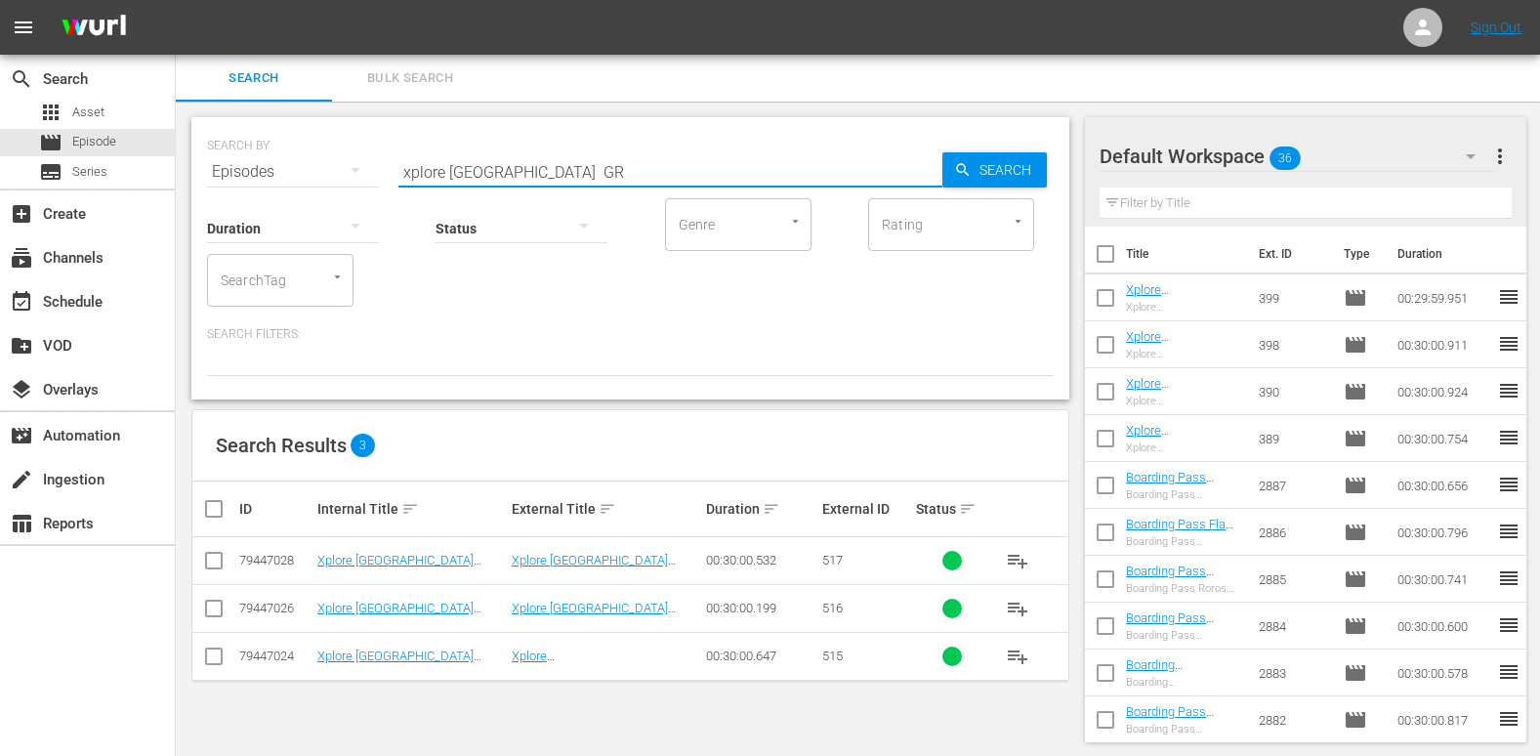
type input "xplore [GEOGRAPHIC_DATA] GR"
click at [209, 502] on input "checkbox" at bounding box center [221, 508] width 39 height 23
checkbox input "true"
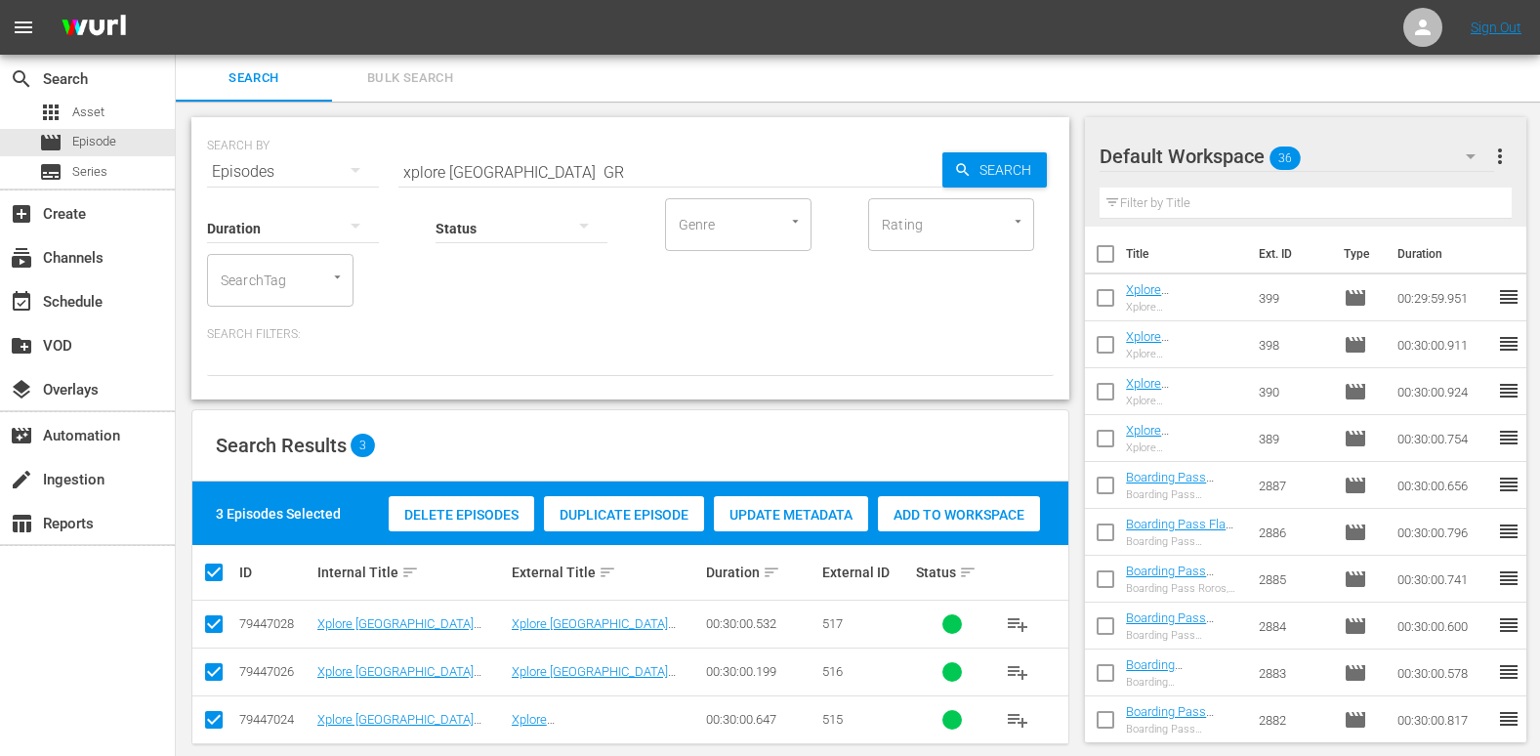
checkbox input "true"
click at [938, 507] on span "Add to Workspace" at bounding box center [959, 515] width 162 height 16
click at [107, 291] on div "event_available Schedule" at bounding box center [54, 299] width 109 height 18
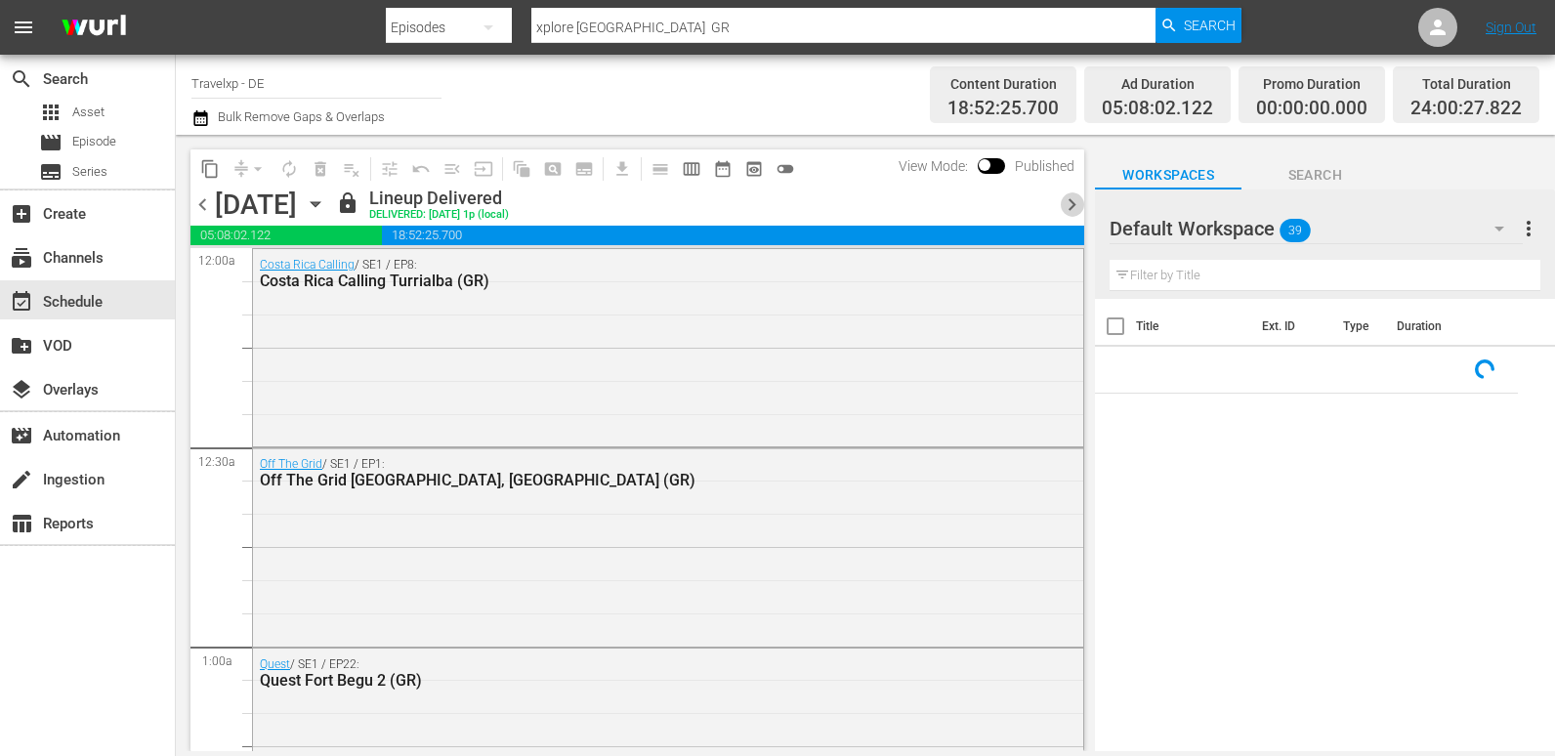
click at [1072, 200] on span "chevron_right" at bounding box center [1072, 204] width 24 height 24
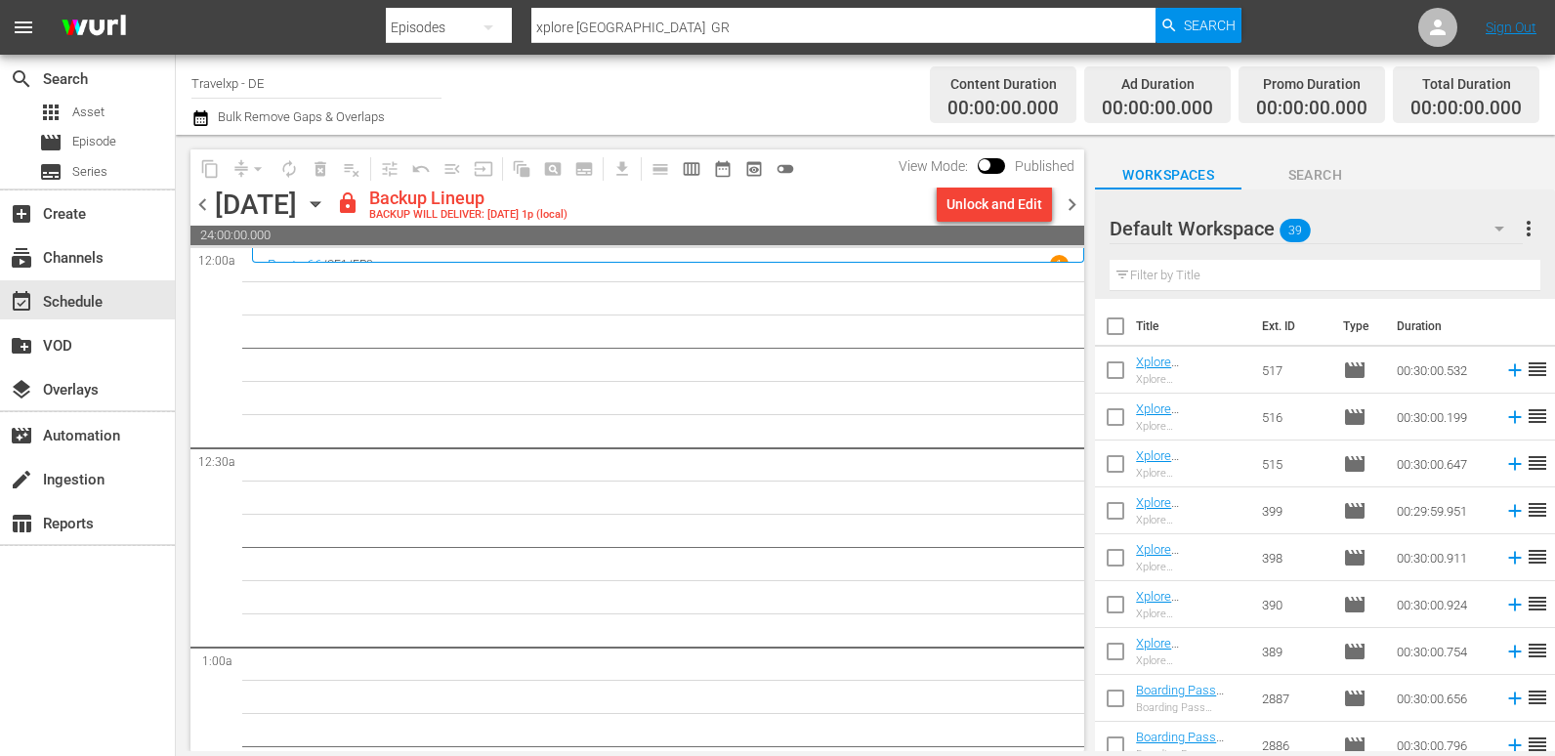
click at [1015, 199] on div "Unlock and Edit" at bounding box center [994, 204] width 96 height 35
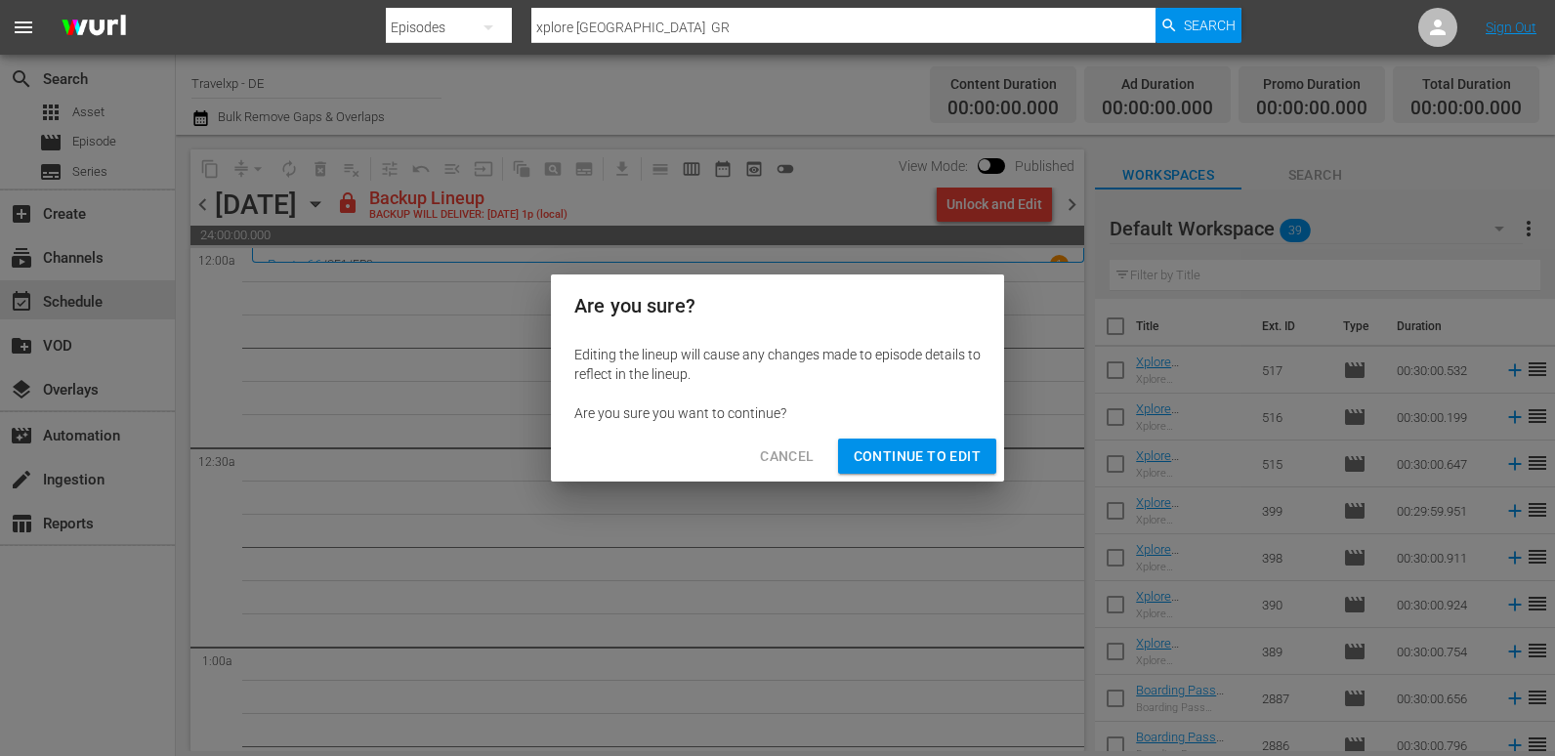
click at [911, 459] on span "Continue to Edit" at bounding box center [917, 456] width 127 height 24
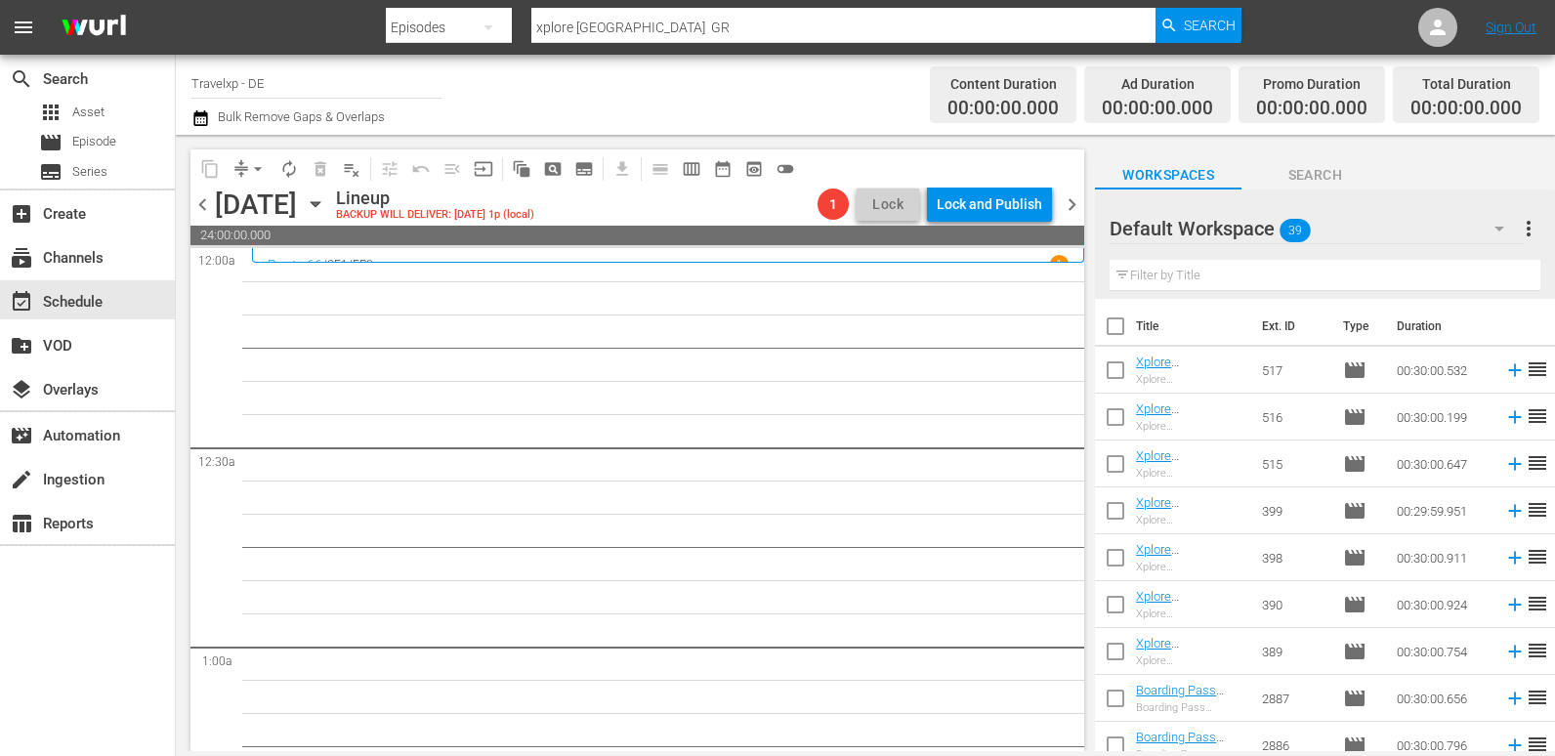
click at [1177, 272] on input "text" at bounding box center [1325, 275] width 431 height 31
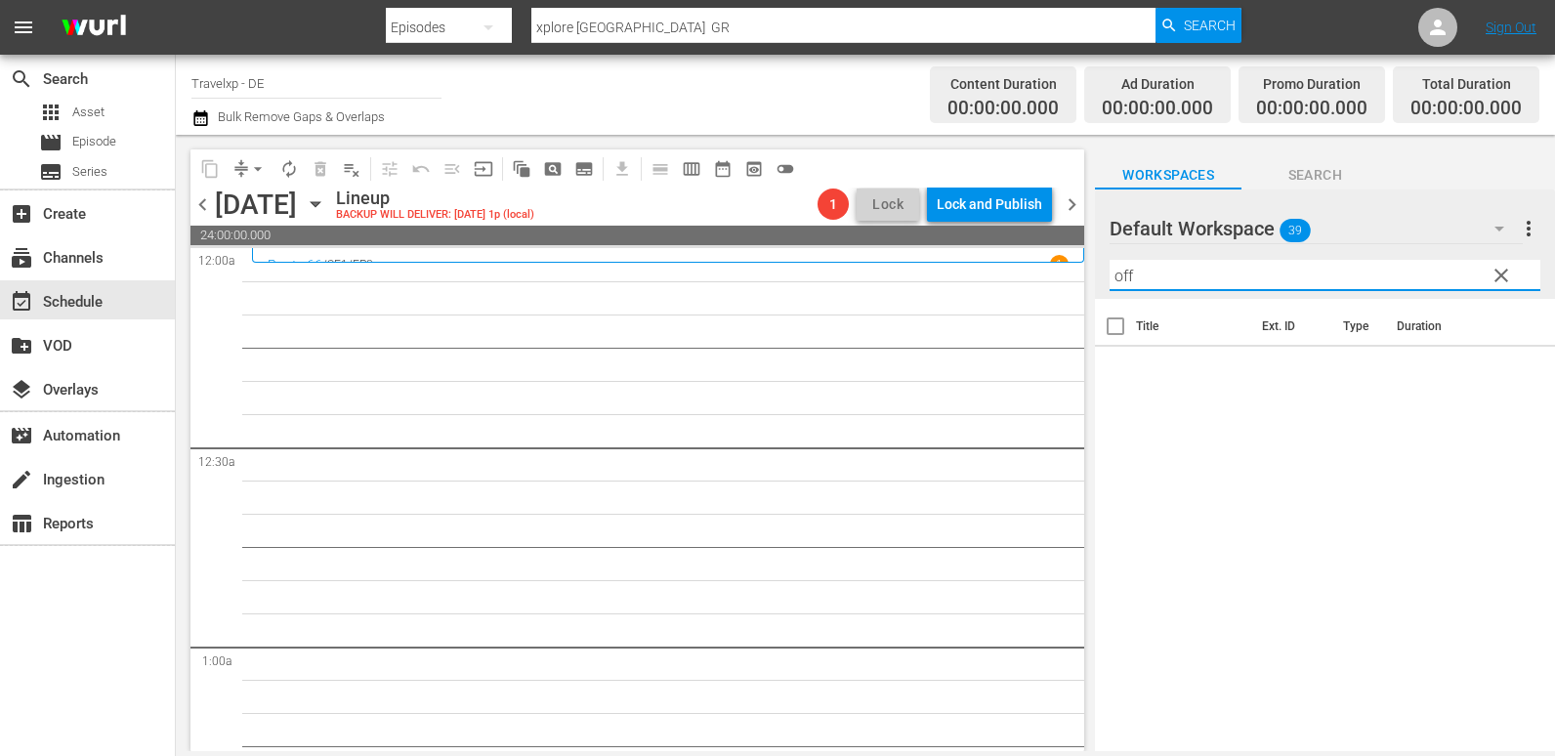
drag, startPoint x: 1163, startPoint y: 277, endPoint x: 1062, endPoint y: 289, distance: 102.3
click at [1062, 289] on div "content_copy compress arrow_drop_down autorenew_outlined delete_forever_outline…" at bounding box center [865, 443] width 1379 height 616
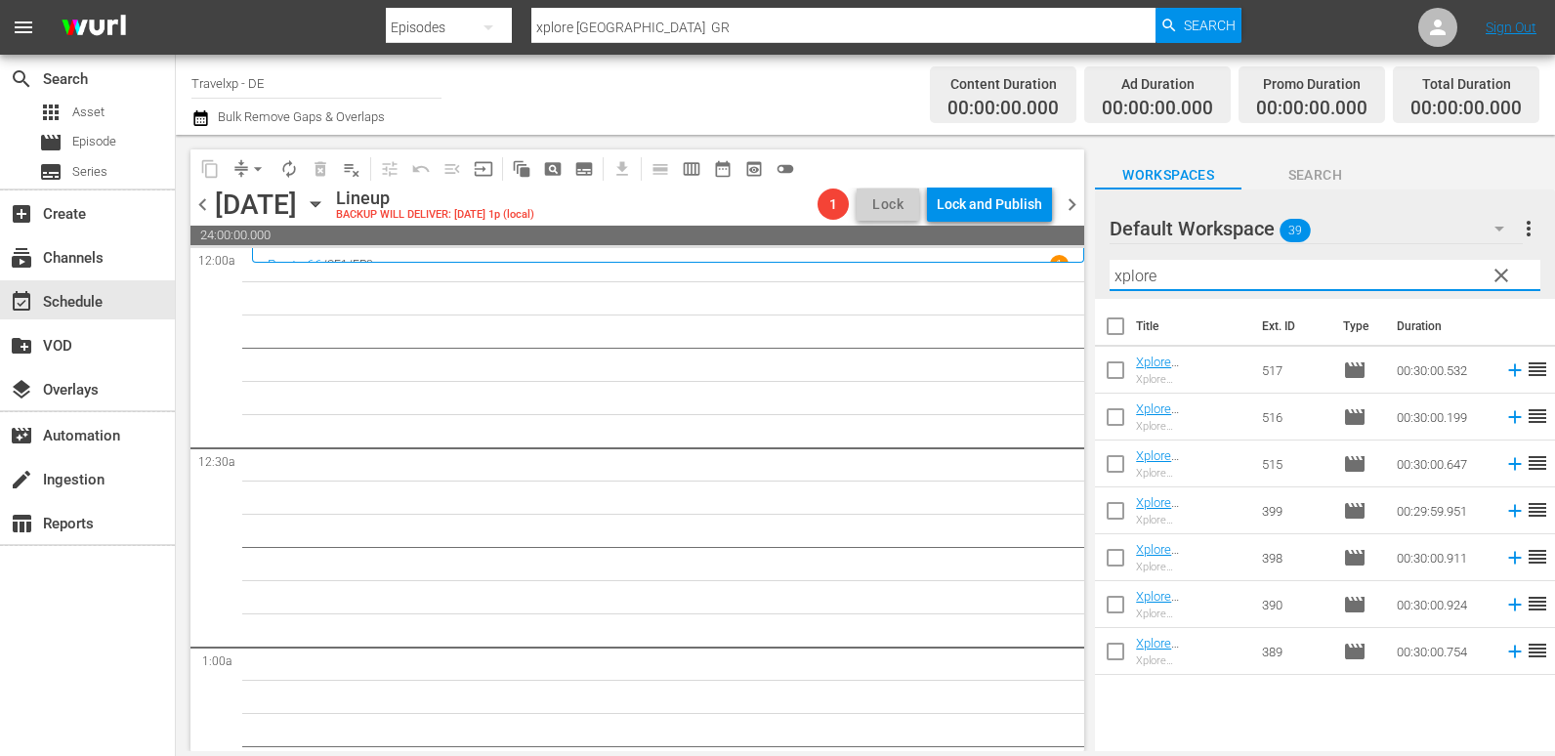
type input "xplore"
click at [1508, 608] on icon at bounding box center [1514, 605] width 13 height 13
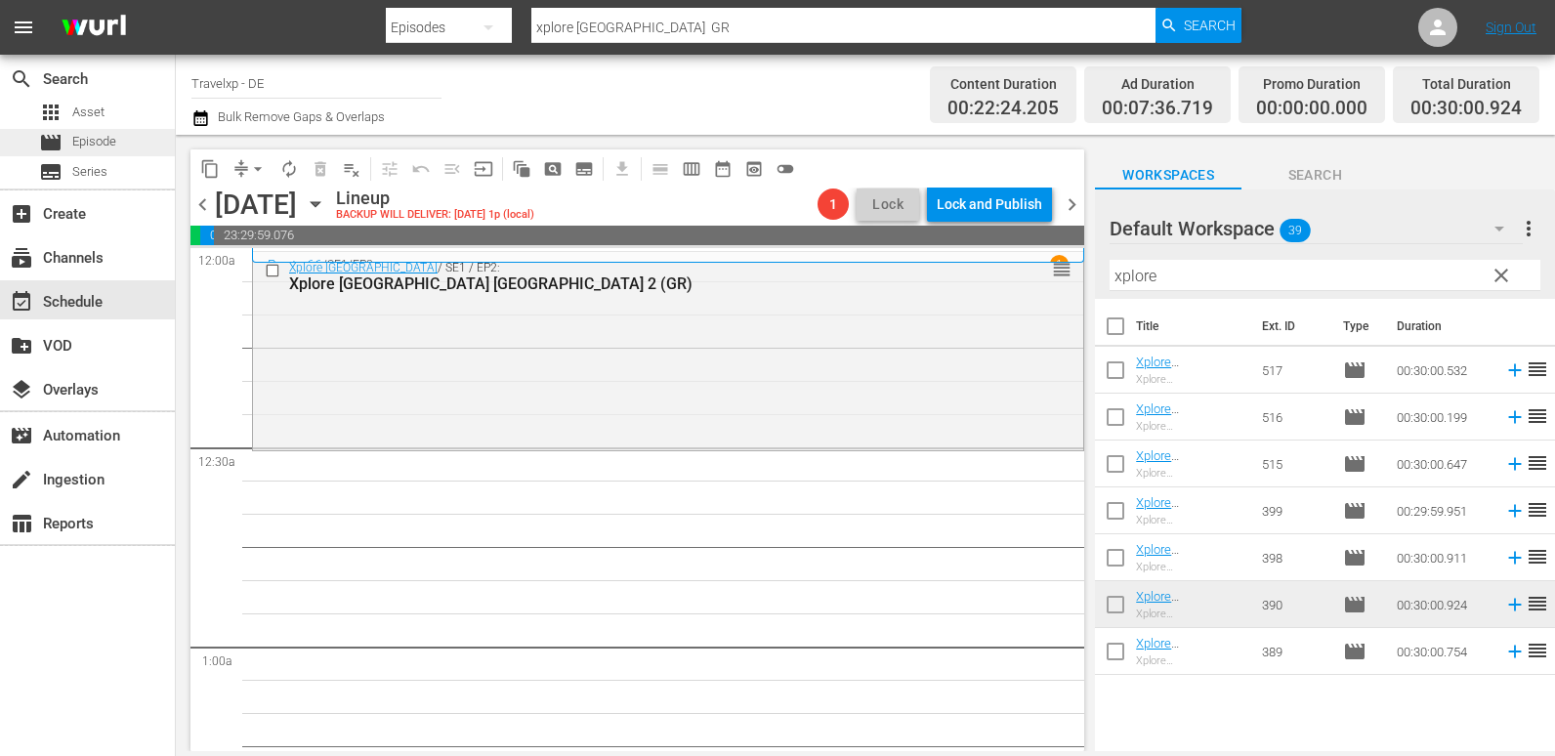
click at [89, 144] on span "Episode" at bounding box center [94, 142] width 44 height 20
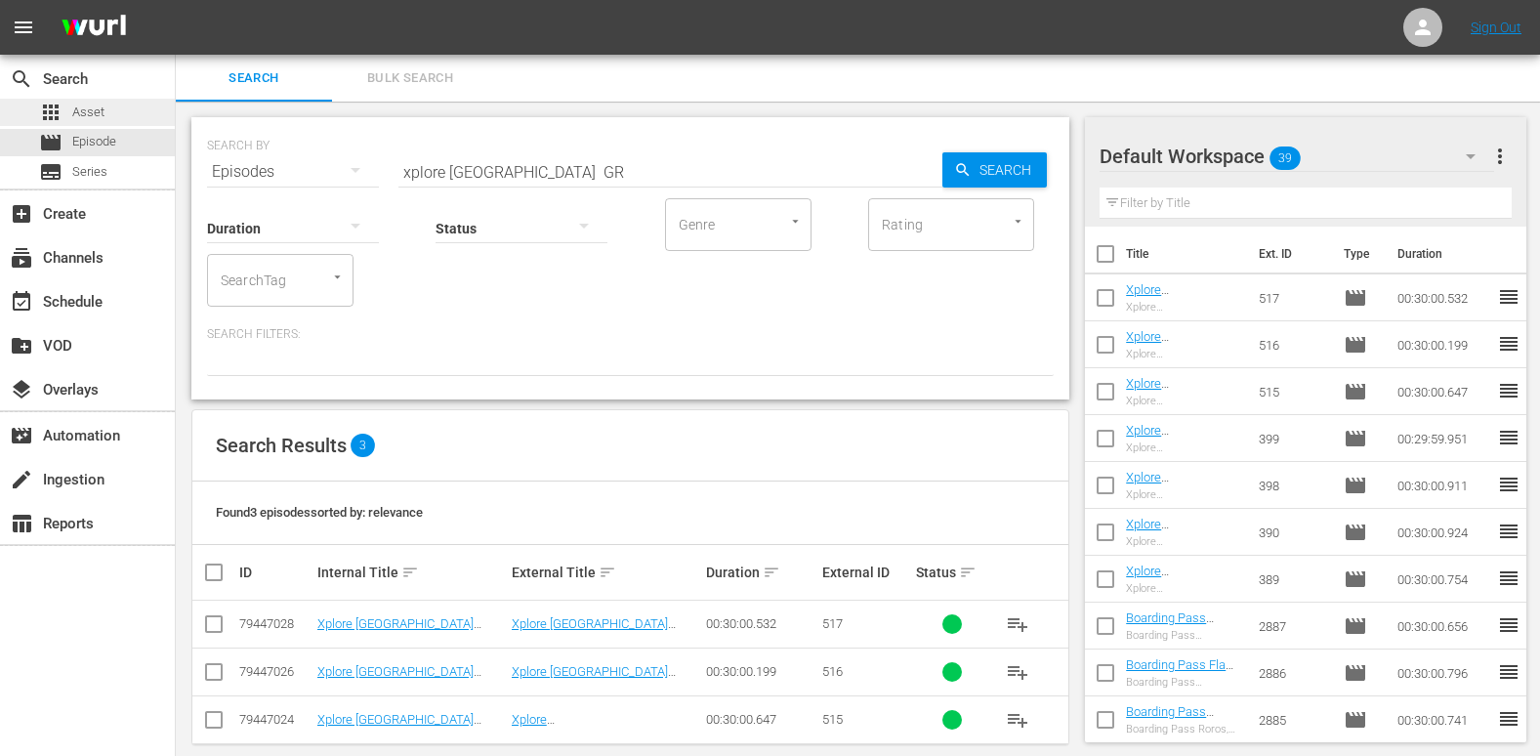
click at [122, 113] on div "apps Asset" at bounding box center [87, 112] width 175 height 27
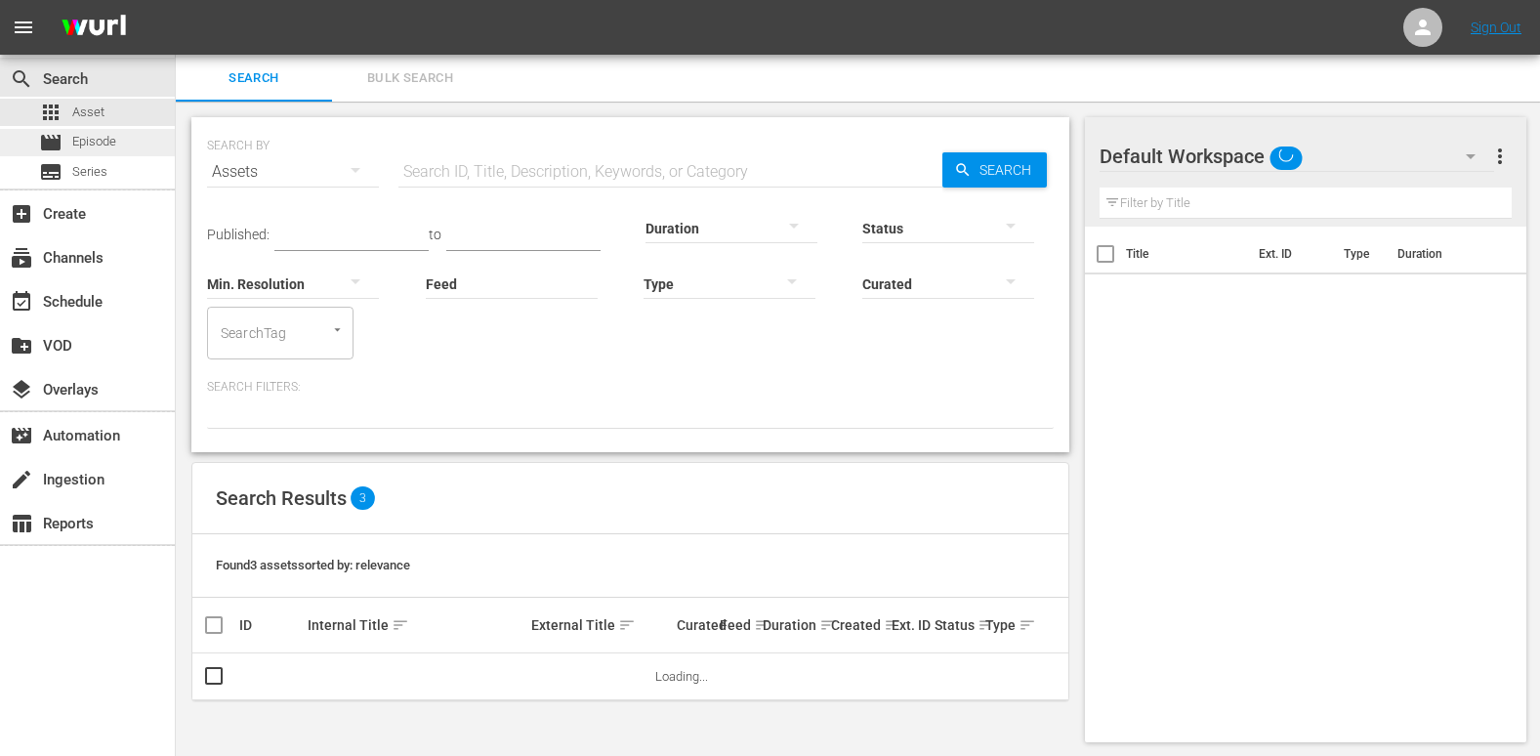
click at [122, 136] on div "movie Episode" at bounding box center [87, 142] width 175 height 27
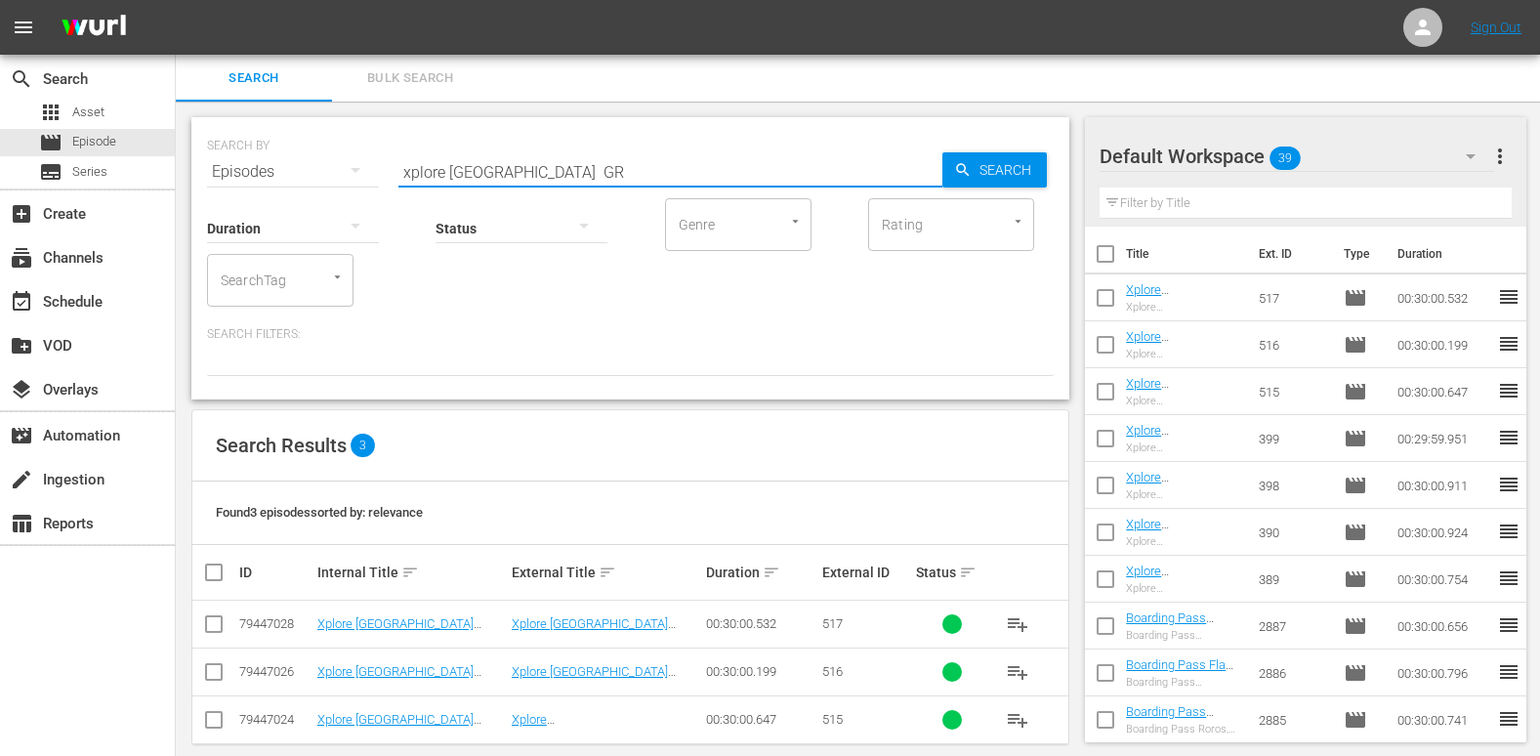
drag, startPoint x: 482, startPoint y: 174, endPoint x: 237, endPoint y: 196, distance: 246.2
click at [237, 196] on div "SEARCH BY Search By Episodes Search ID, Title, Description, Keywords, or Catego…" at bounding box center [630, 258] width 878 height 282
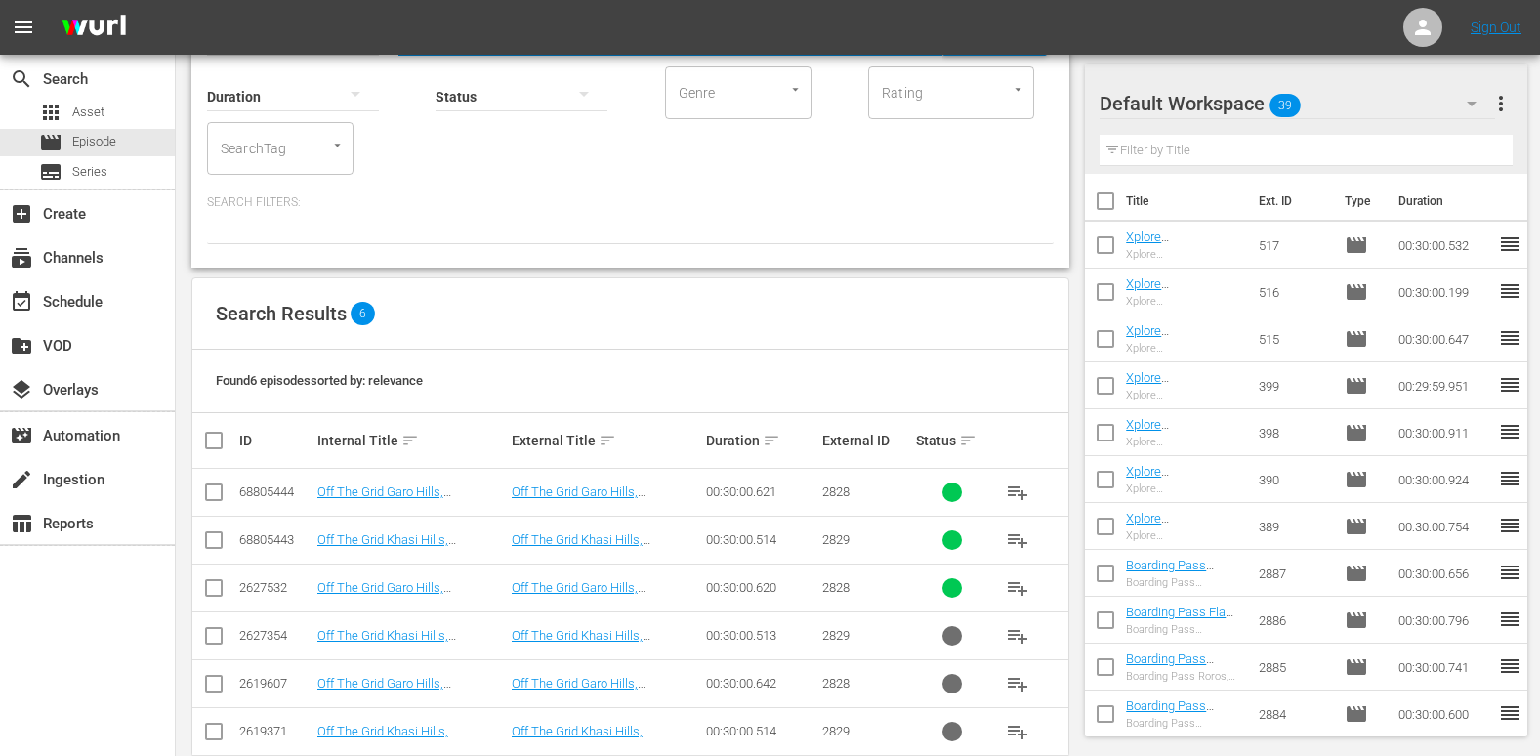
scroll to position [168, 0]
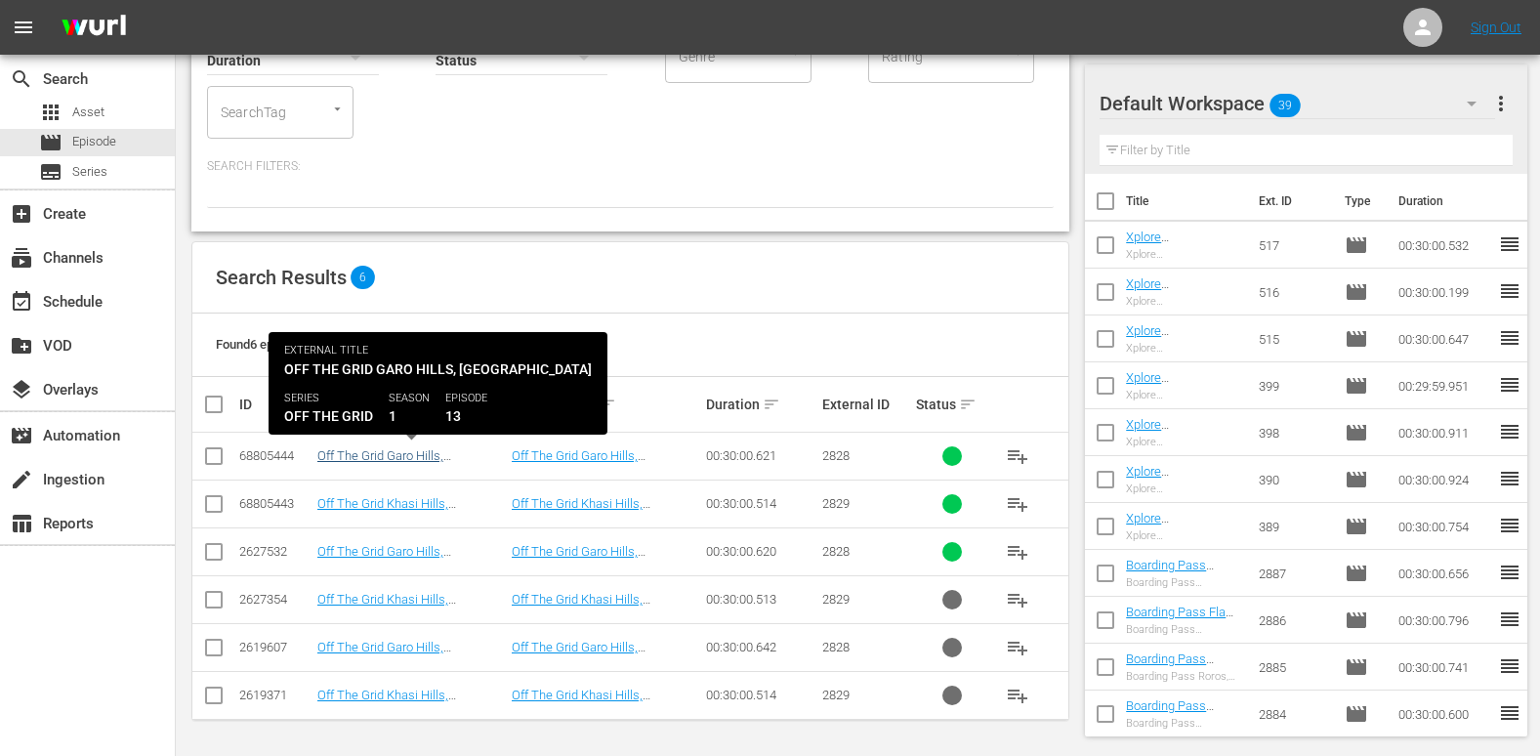
type input "meghalaya GR"
click at [407, 453] on link "Off The Grid Garo Hills, [GEOGRAPHIC_DATA](Eng)" at bounding box center [390, 462] width 147 height 29
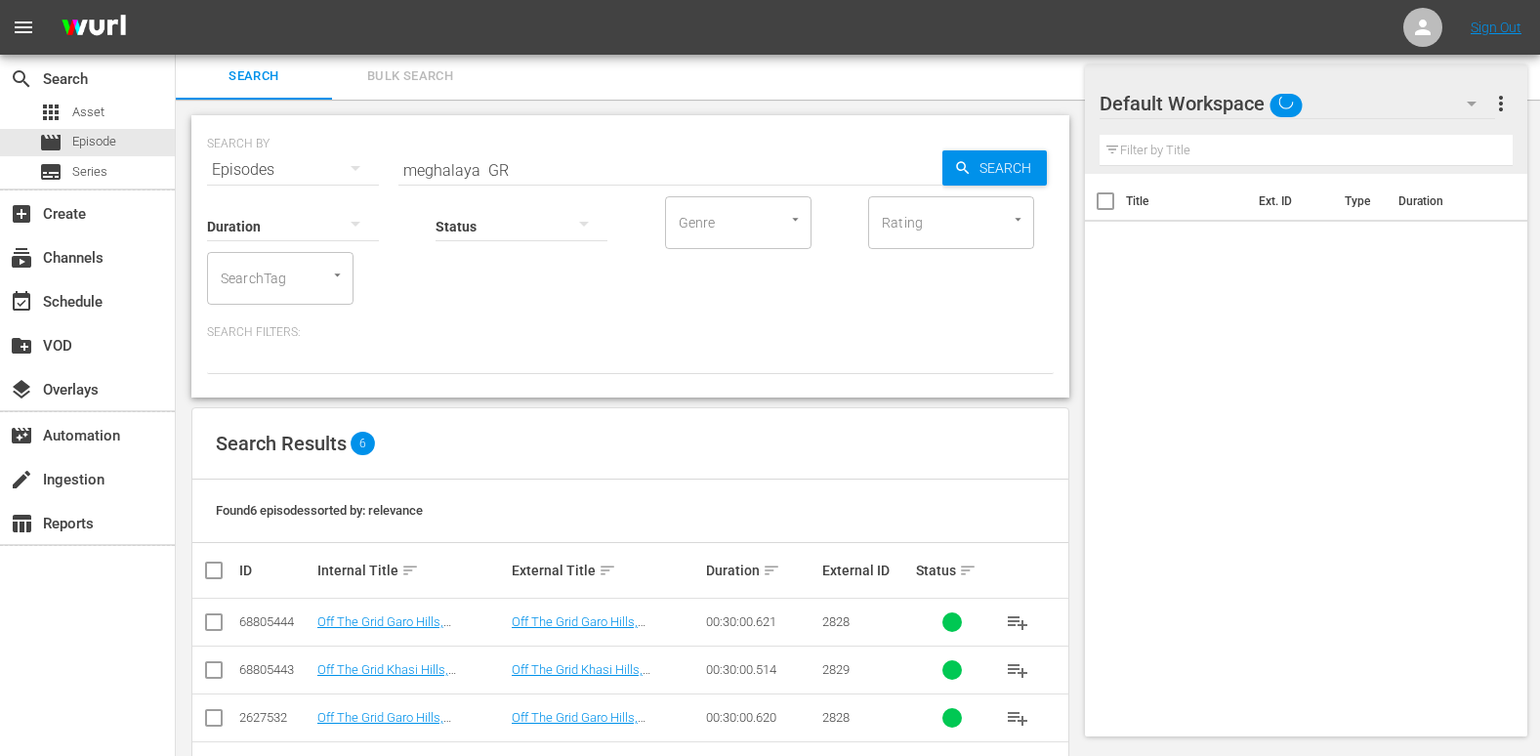
scroll to position [168, 0]
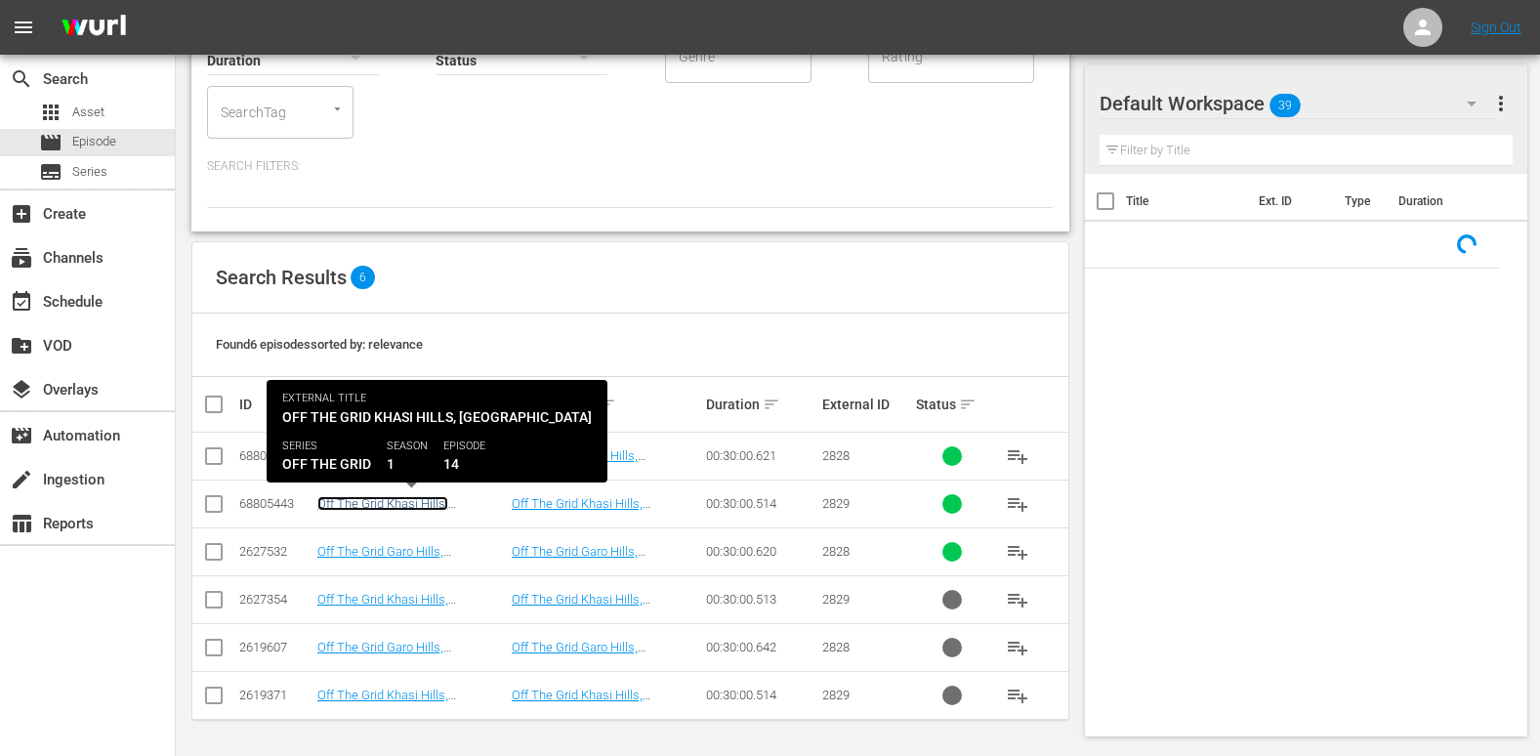
click at [388, 499] on link "Off The Grid Khasi Hills, [GEOGRAPHIC_DATA](Eng)" at bounding box center [390, 510] width 147 height 29
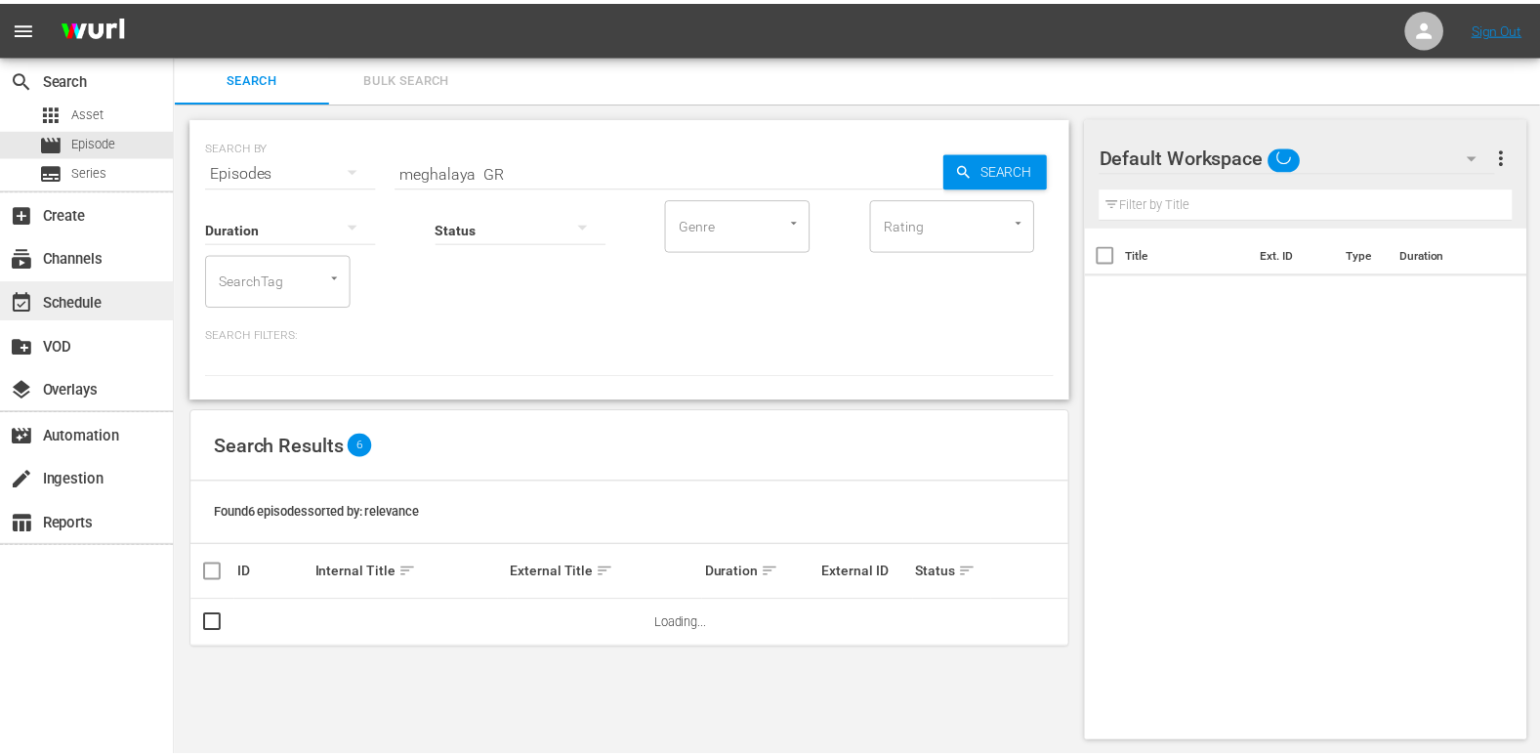
scroll to position [2, 0]
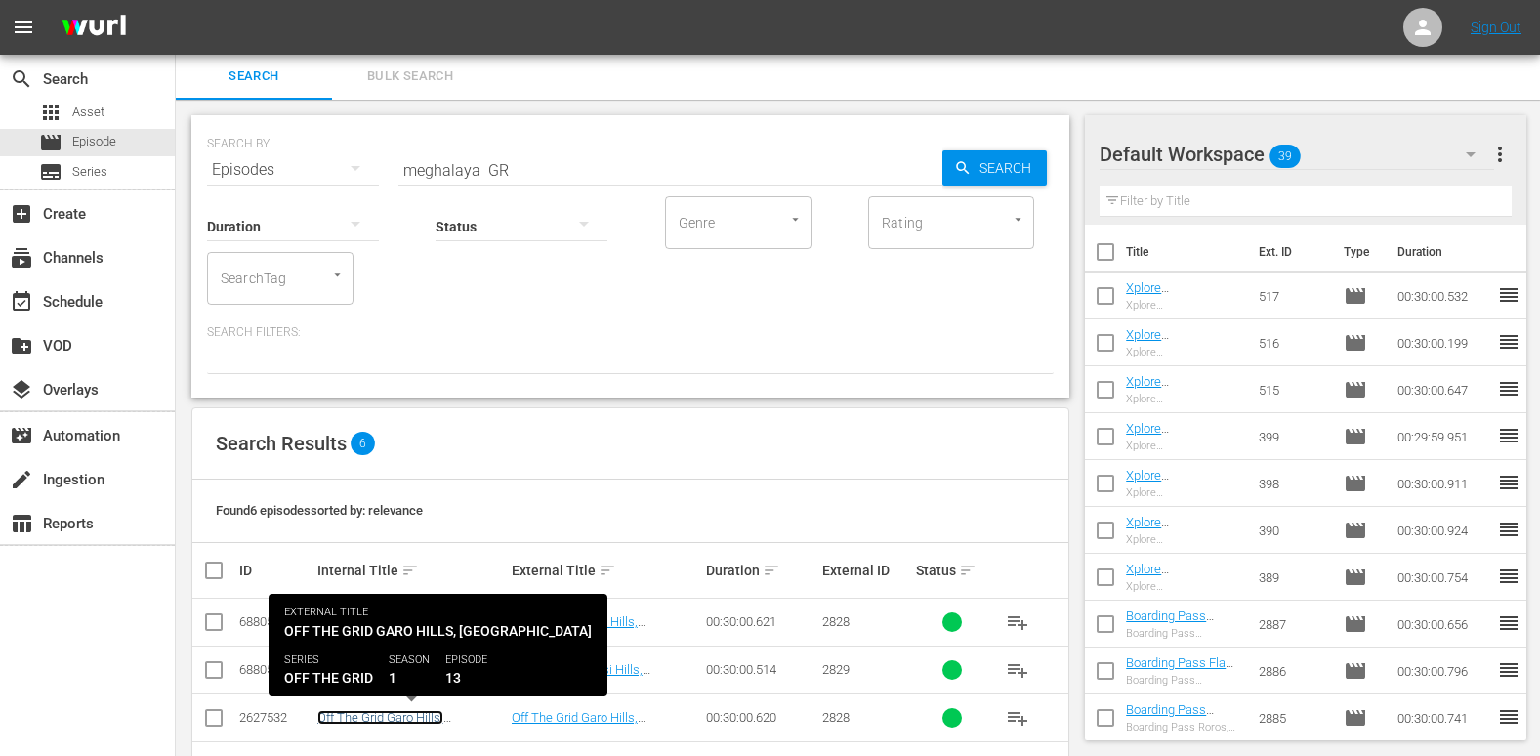
click at [399, 715] on link "Off The Grid Garo Hills, [GEOGRAPHIC_DATA](EN)" at bounding box center [388, 724] width 142 height 29
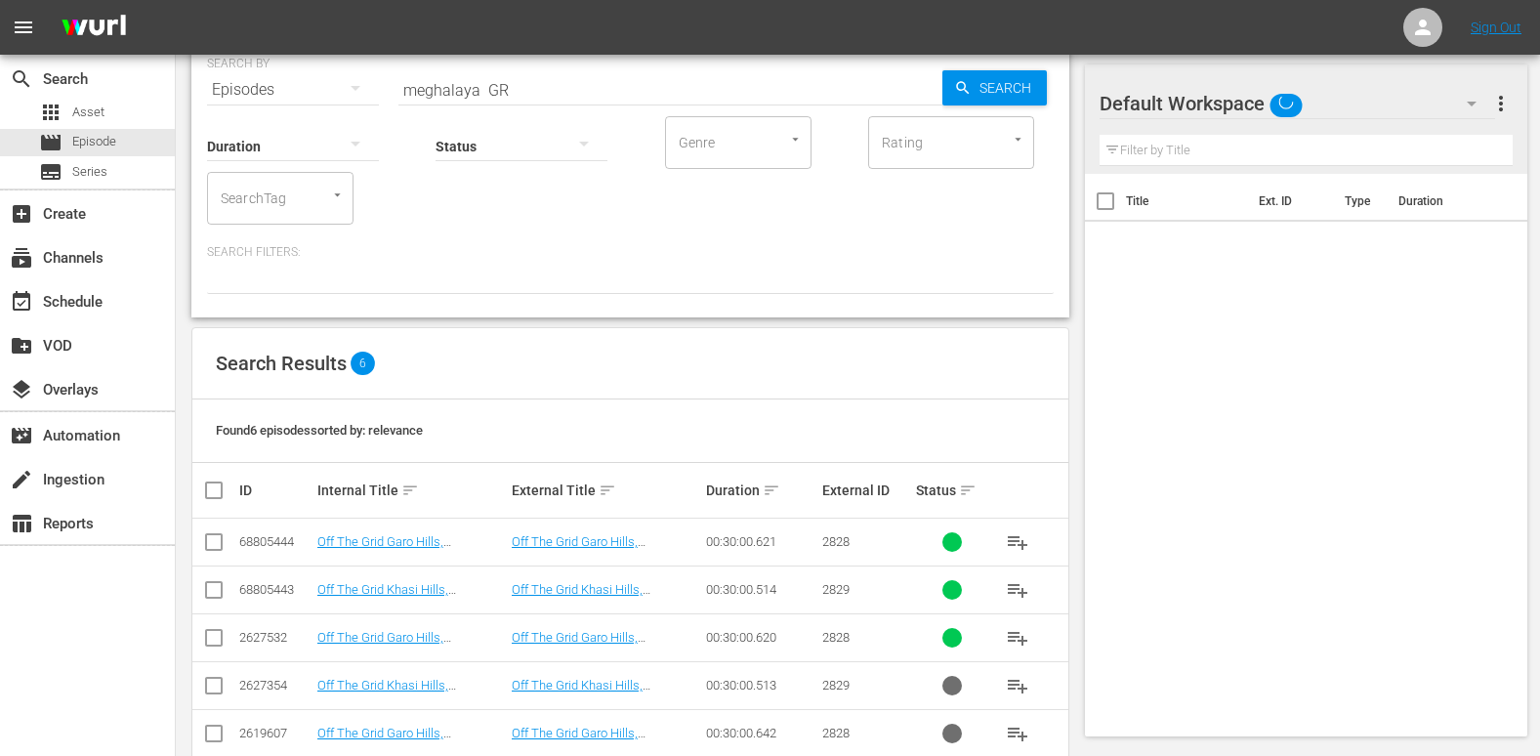
scroll to position [168, 0]
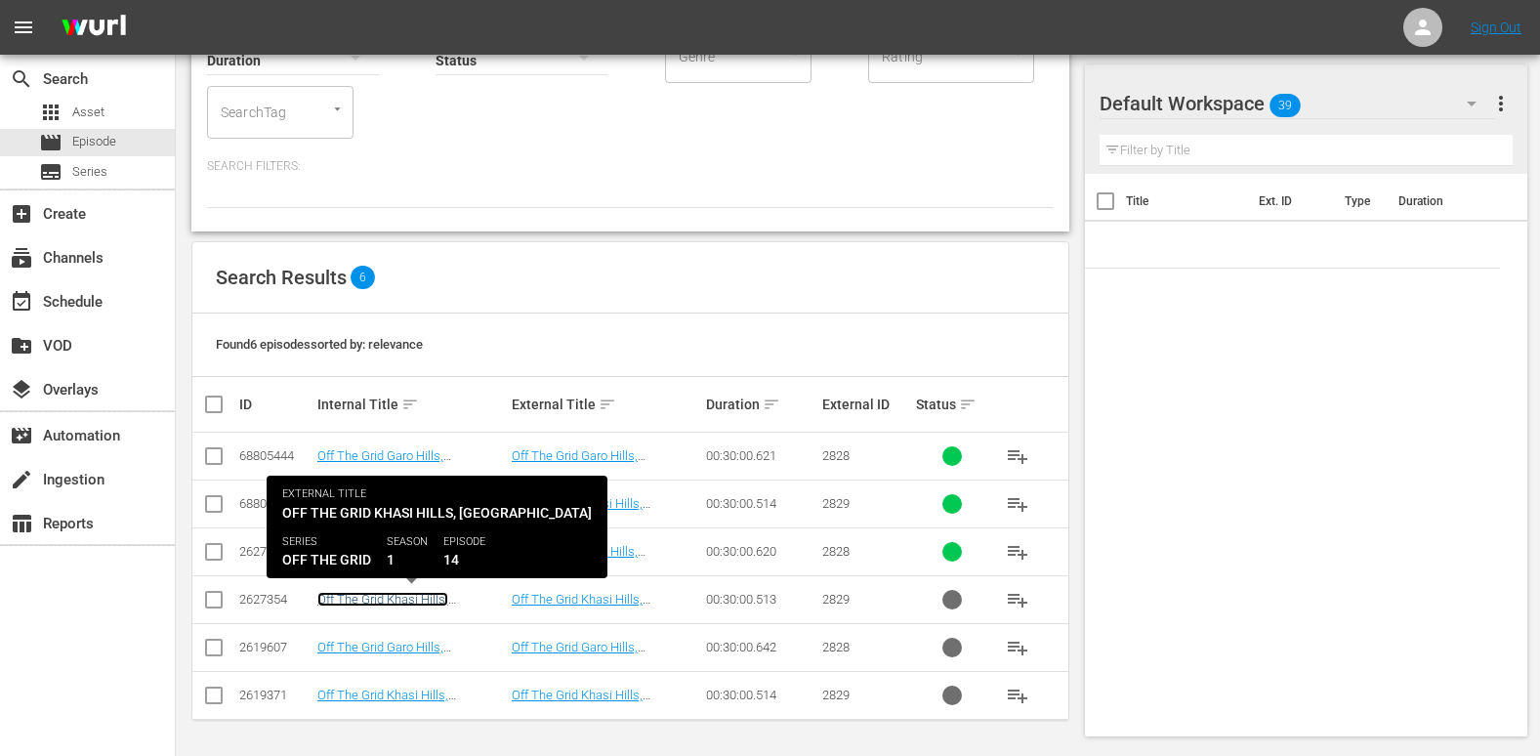
click at [379, 596] on link "Off The Grid Khasi Hills, [GEOGRAPHIC_DATA](EN)" at bounding box center [388, 606] width 142 height 29
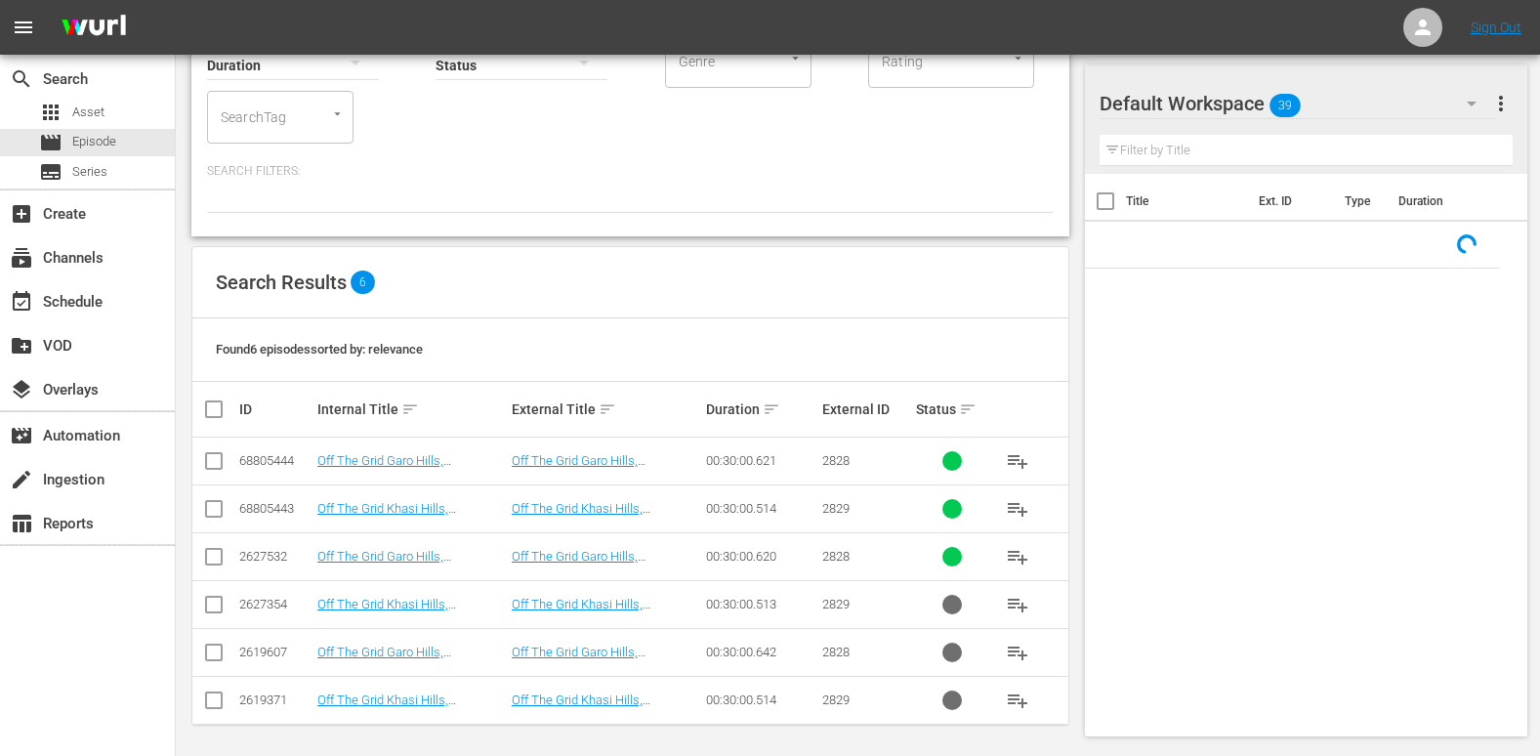
scroll to position [168, 0]
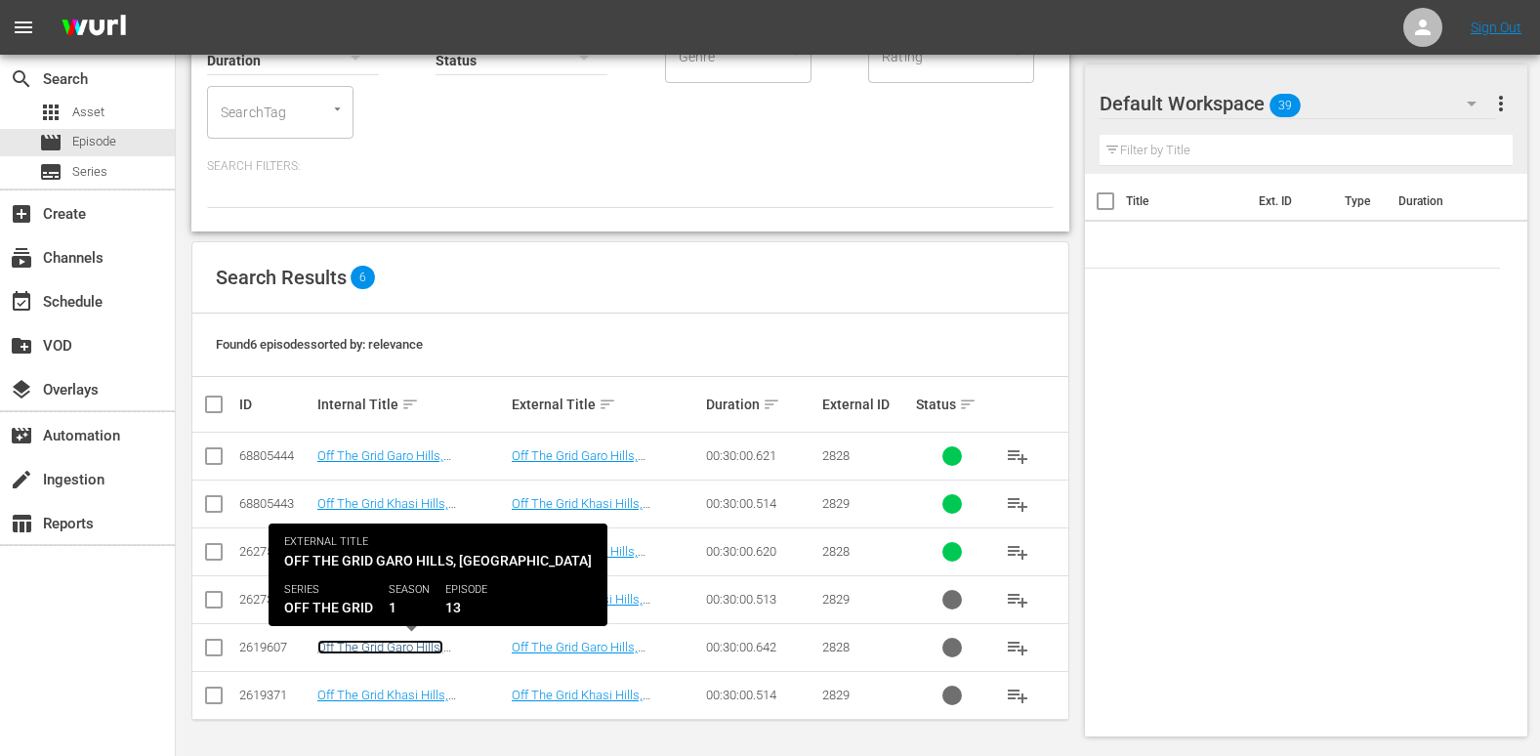
click at [404, 646] on link "Off The Grid Garo Hills, [GEOGRAPHIC_DATA]([GEOGRAPHIC_DATA])" at bounding box center [380, 662] width 126 height 44
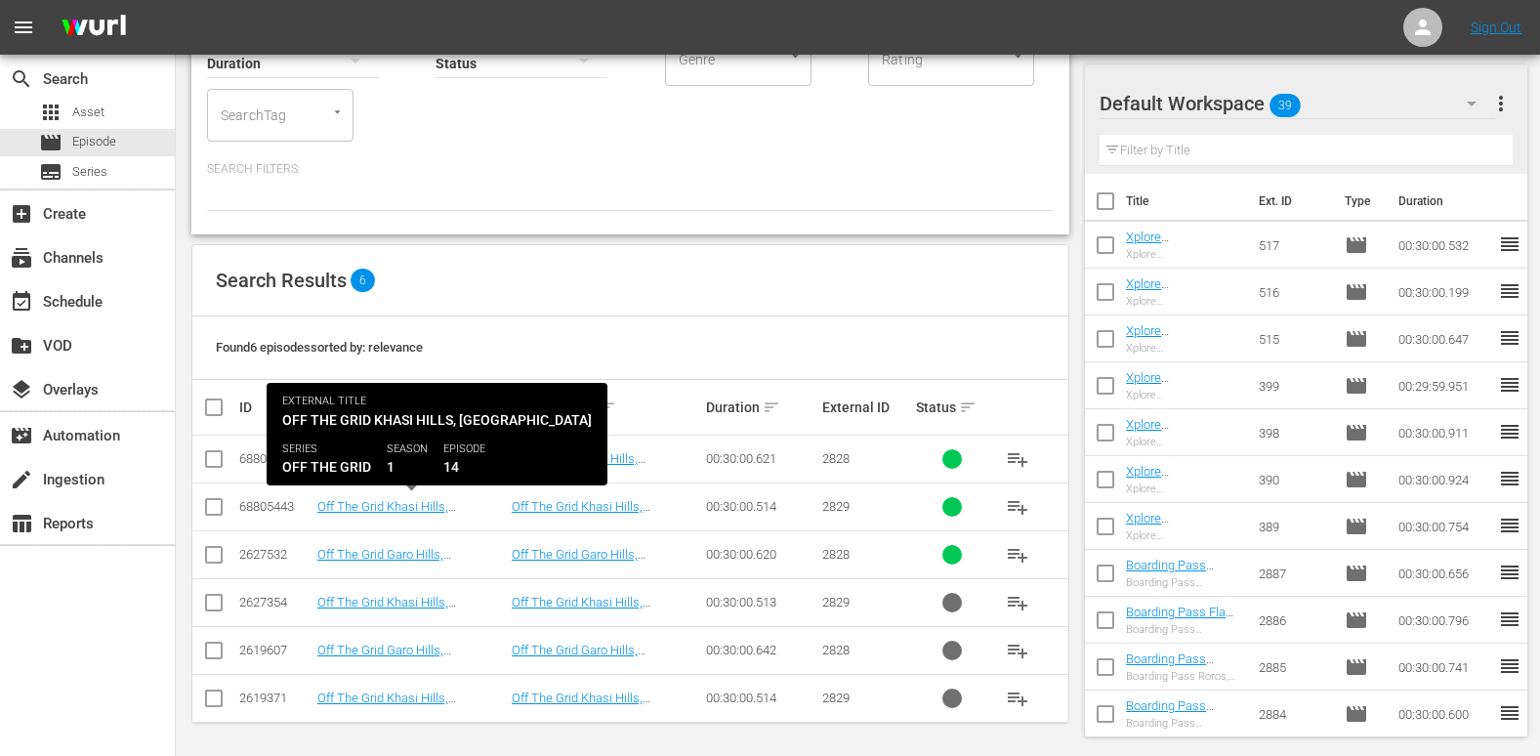
scroll to position [168, 0]
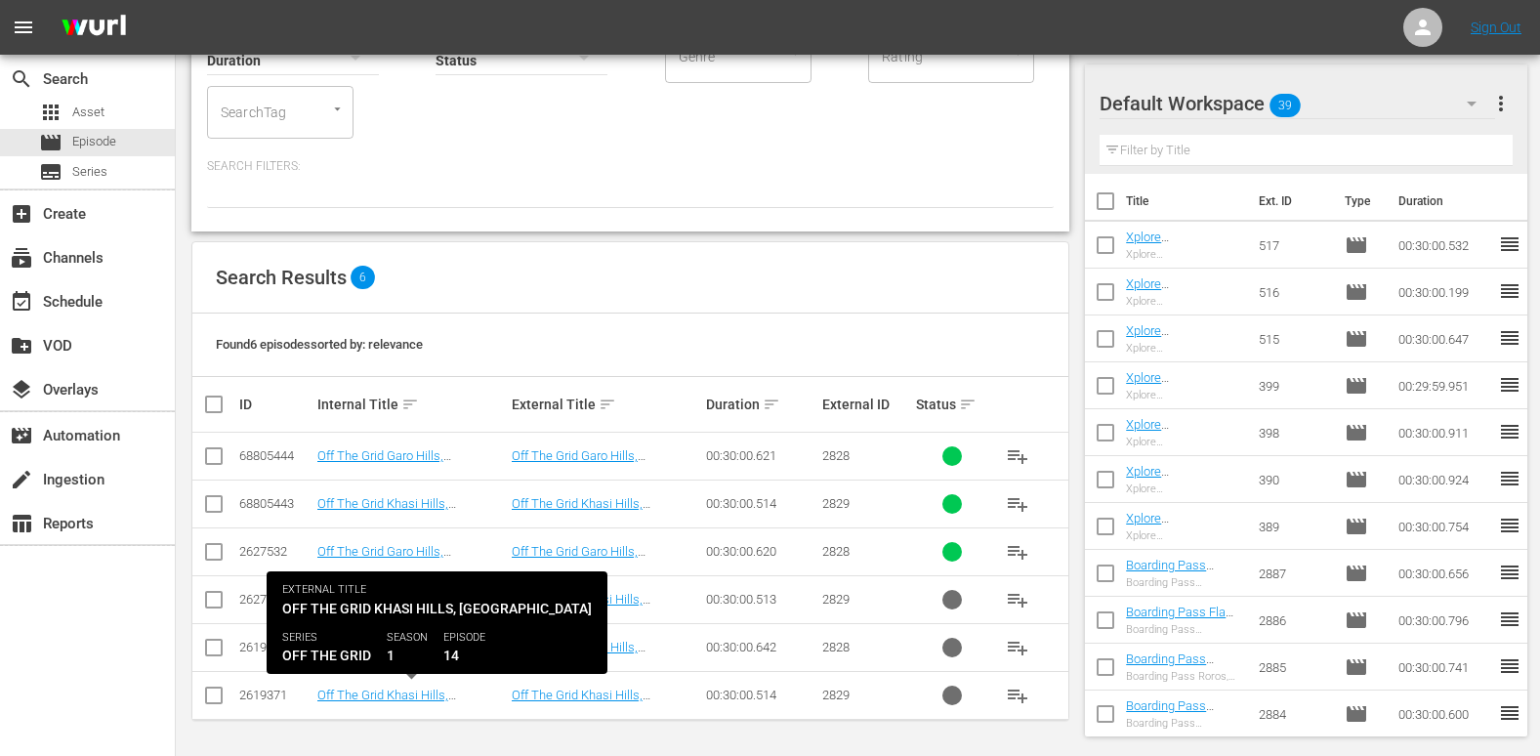
click at [374, 703] on td "Off The Grid Khasi Hills, [GEOGRAPHIC_DATA]([GEOGRAPHIC_DATA])" at bounding box center [412, 695] width 194 height 48
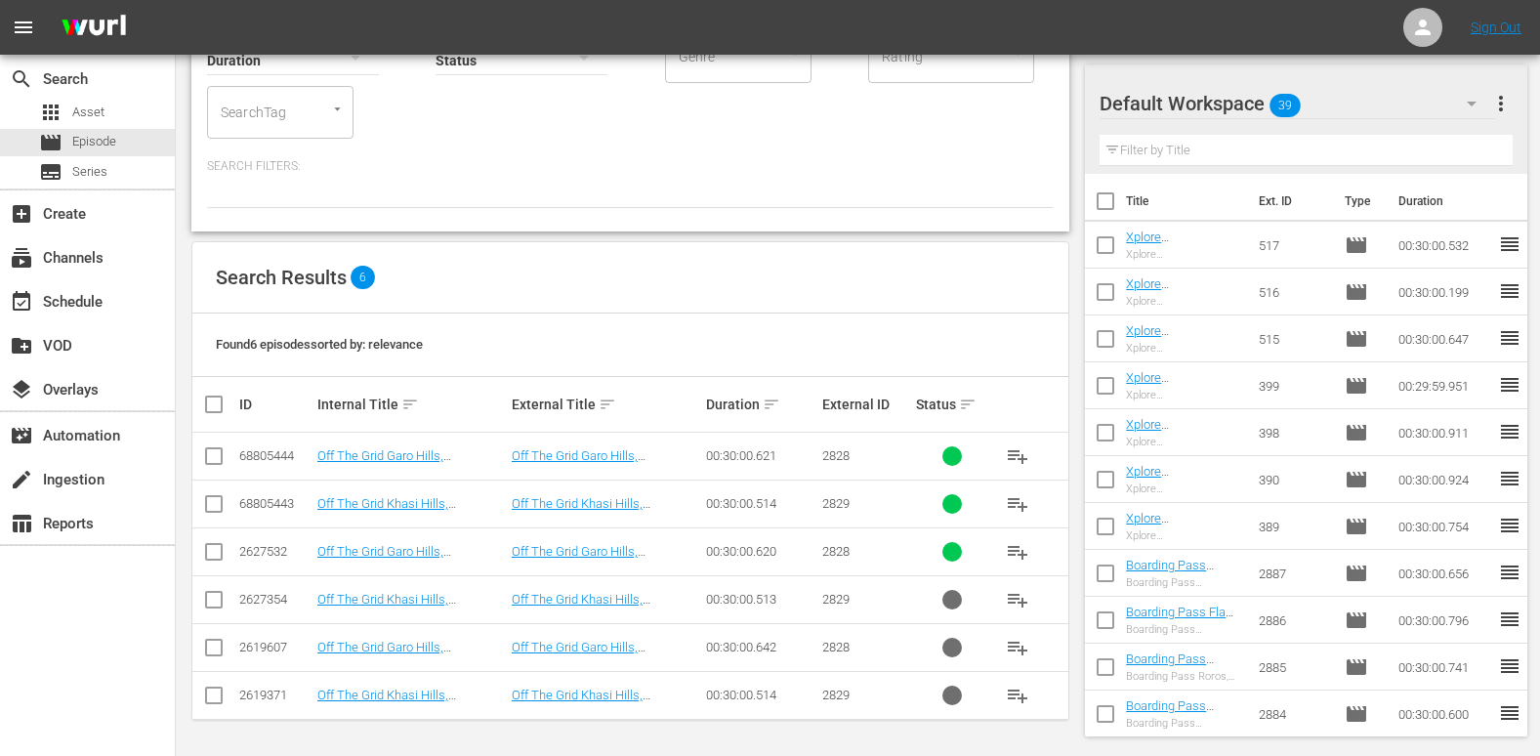
click at [383, 685] on td "Off The Grid Khasi Hills, [GEOGRAPHIC_DATA]([GEOGRAPHIC_DATA])" at bounding box center [412, 695] width 194 height 48
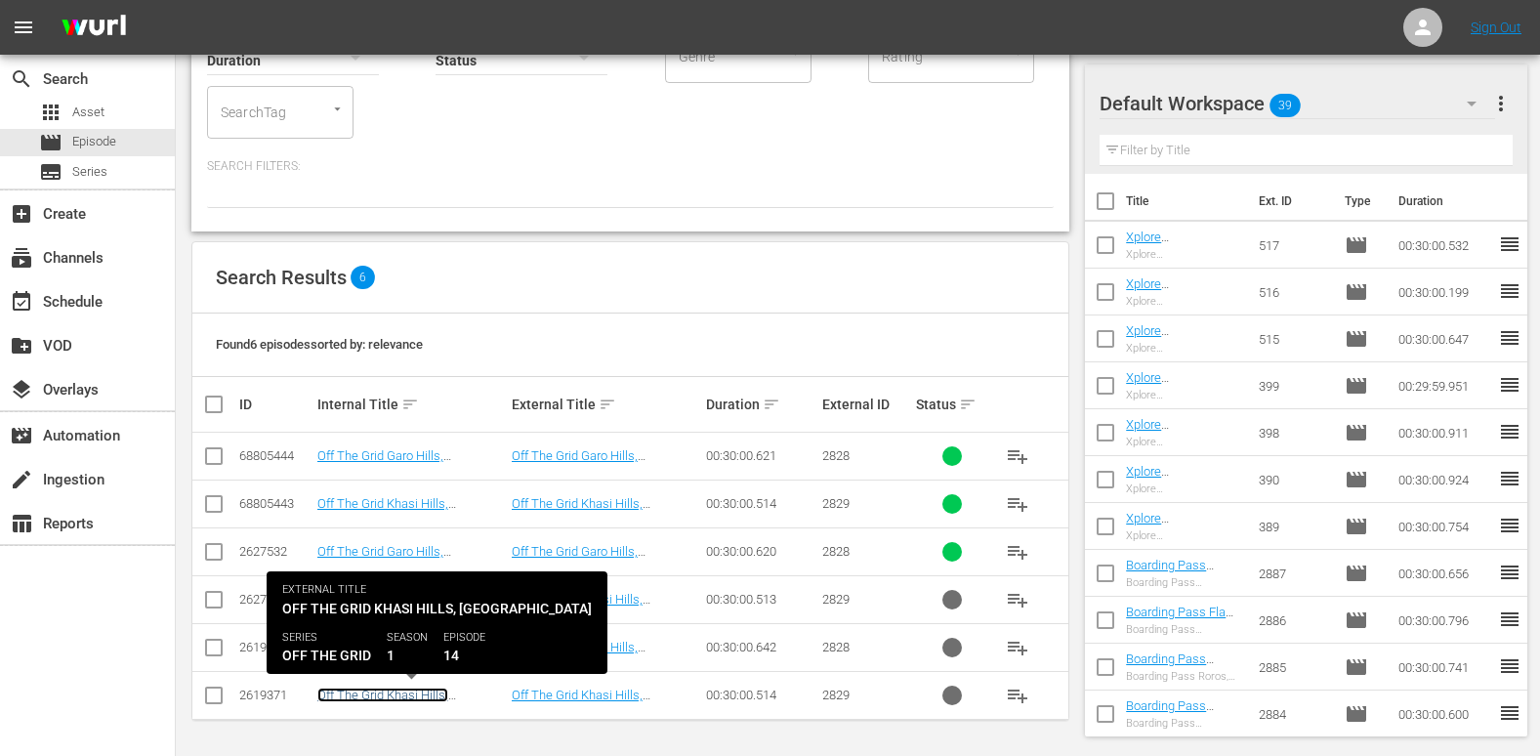
click at [386, 700] on link "Off The Grid Khasi Hills, [GEOGRAPHIC_DATA]([GEOGRAPHIC_DATA])" at bounding box center [382, 710] width 131 height 44
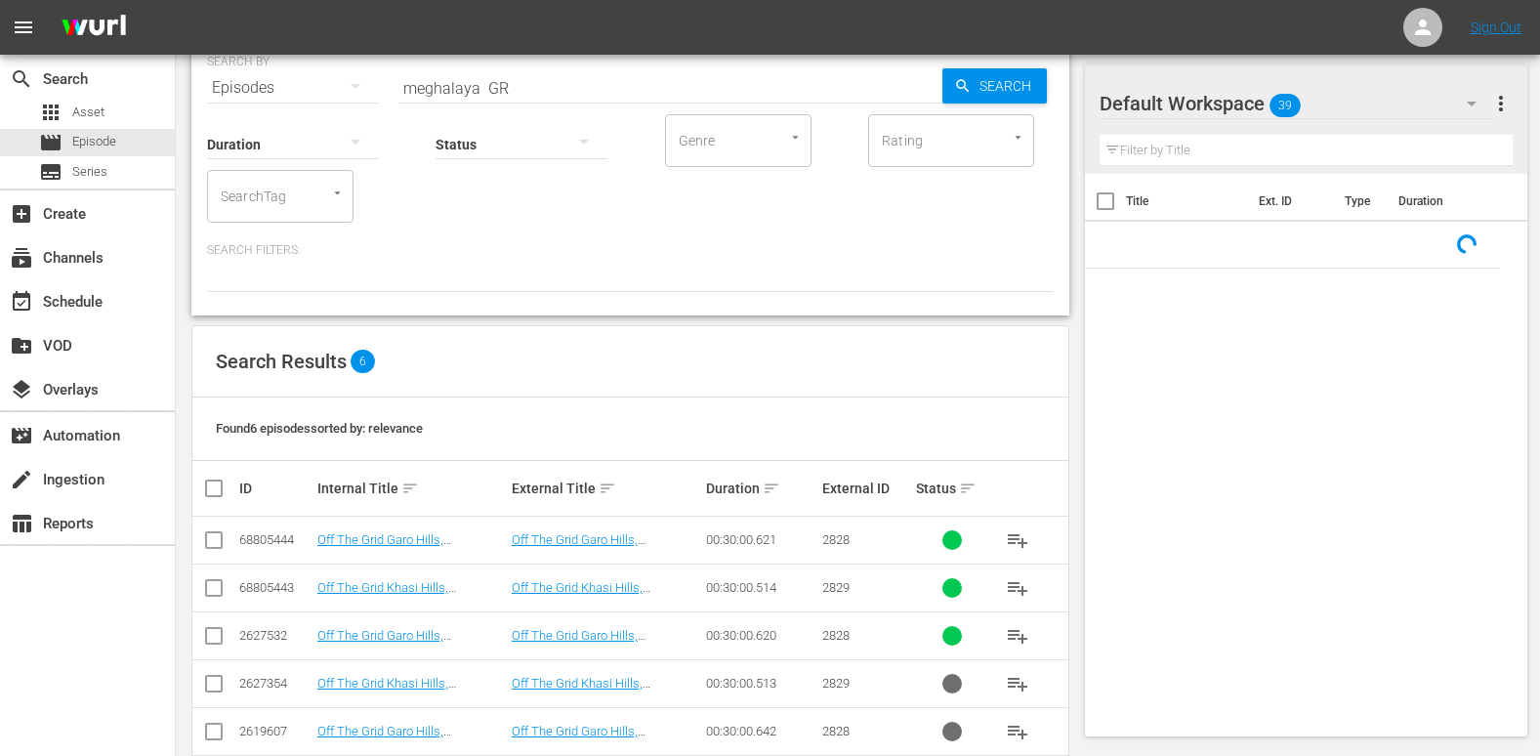
scroll to position [168, 0]
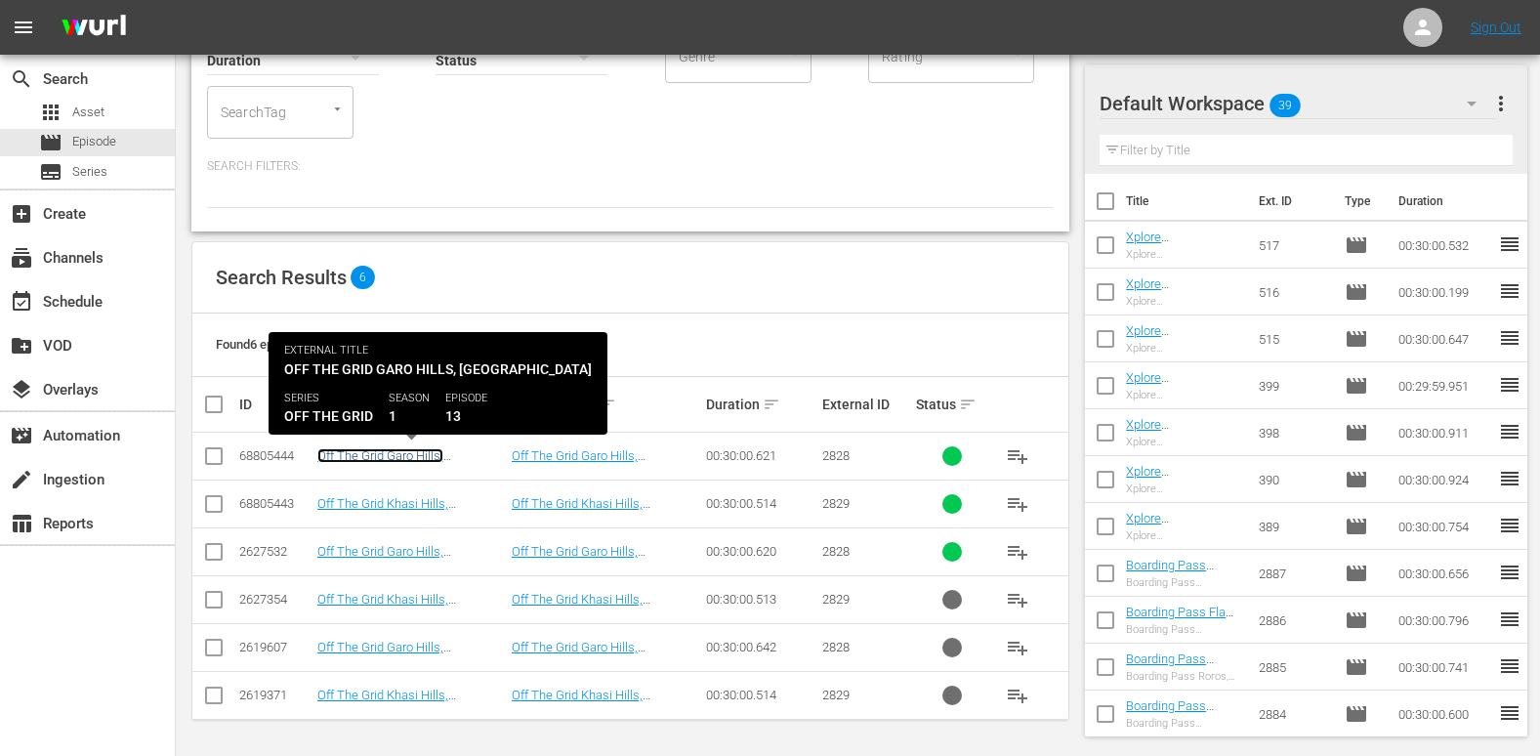
click at [411, 455] on link "Off The Grid Garo Hills, [GEOGRAPHIC_DATA](Eng)" at bounding box center [390, 462] width 147 height 29
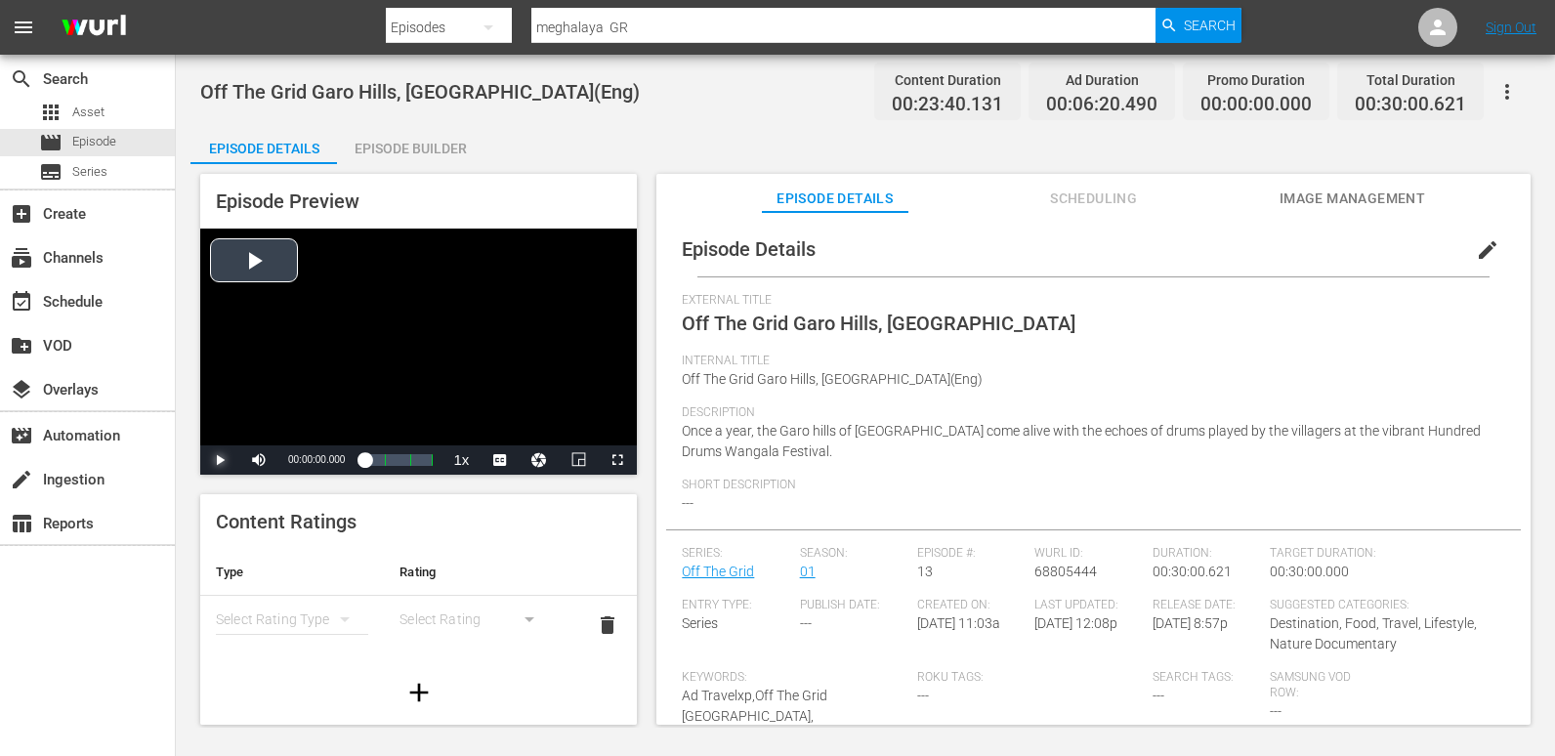
click at [220, 460] on span "Video Player" at bounding box center [220, 460] width 0 height 0
click at [364, 460] on div "00:00:07.903" at bounding box center [364, 460] width 0 height 20
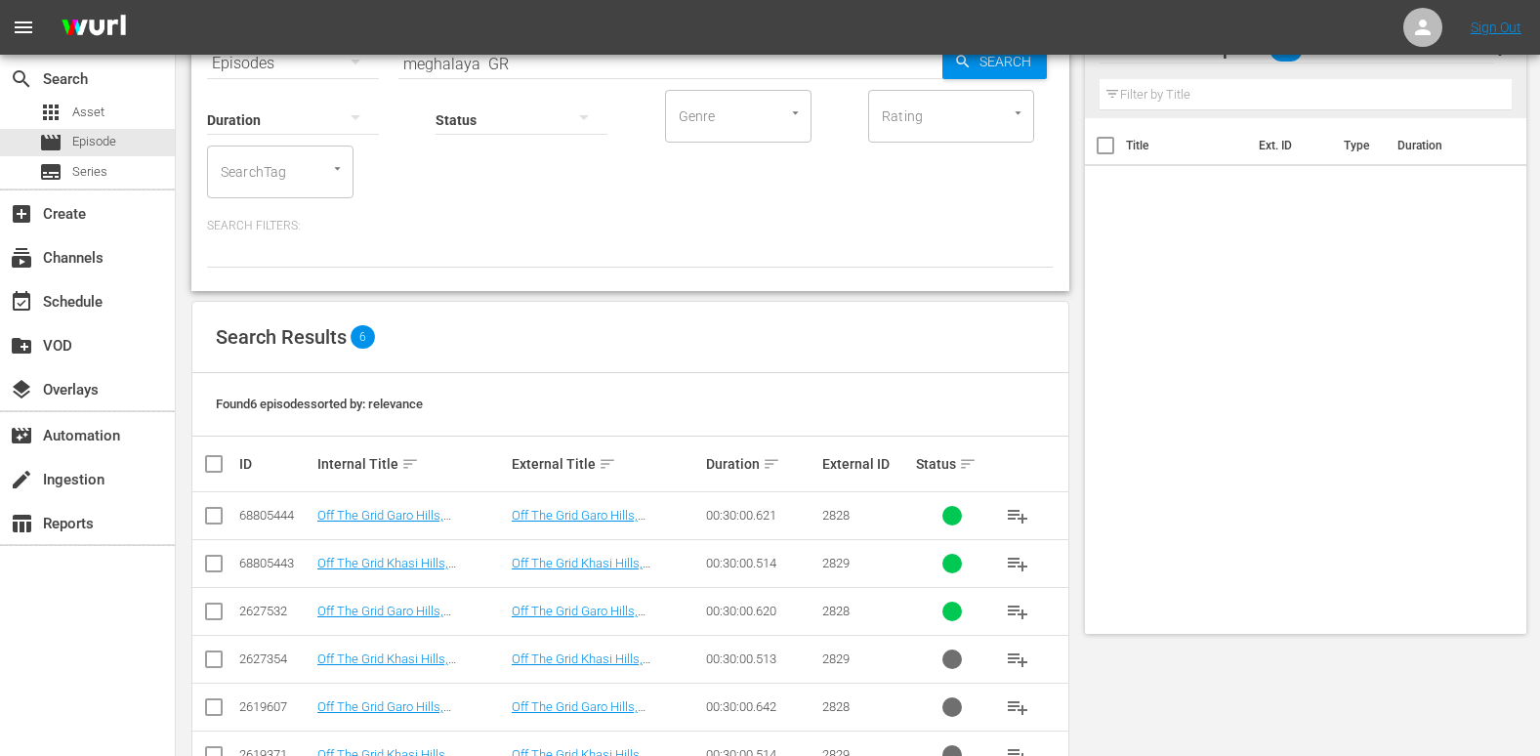
scroll to position [168, 0]
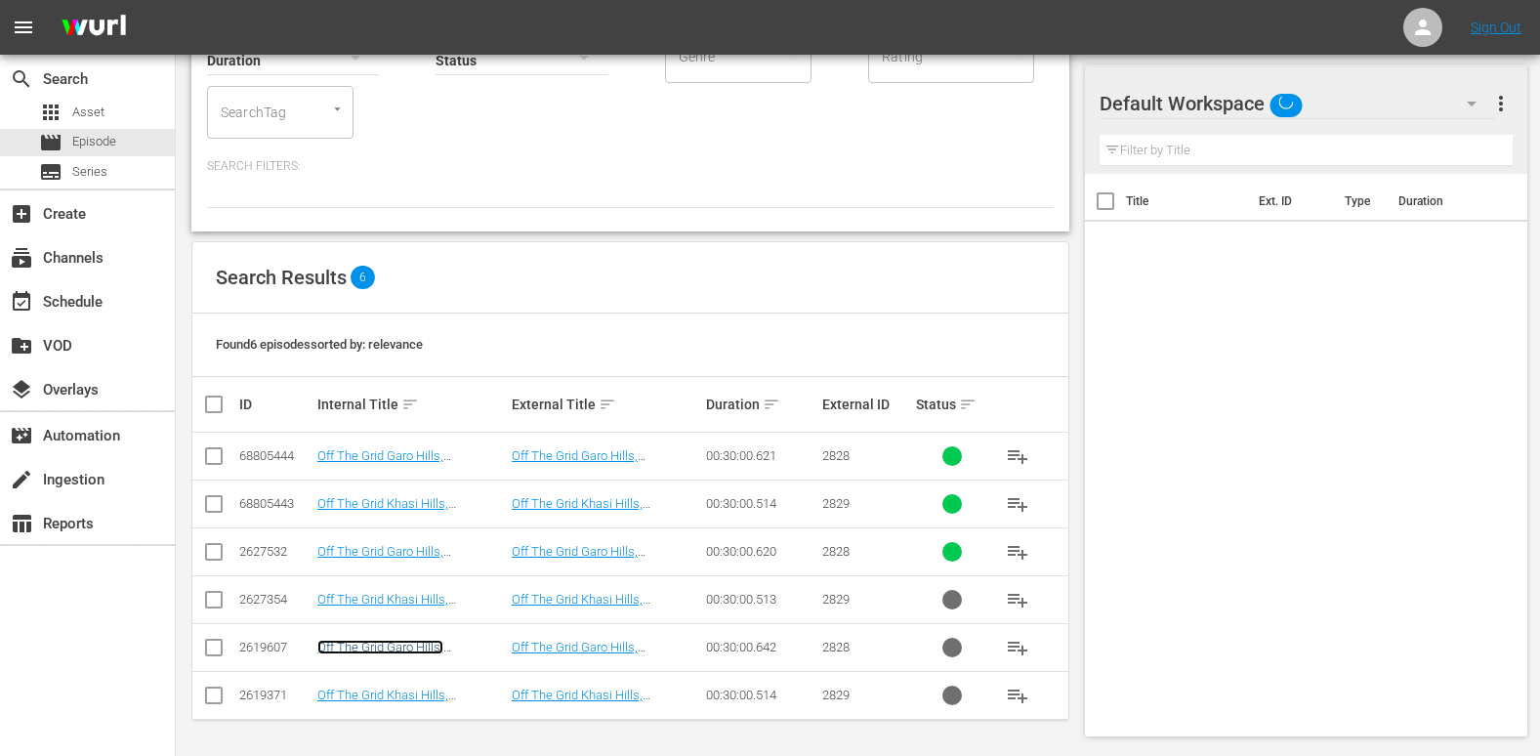
click at [405, 644] on link "Off The Grid Garo Hills, [GEOGRAPHIC_DATA]([GEOGRAPHIC_DATA])" at bounding box center [380, 662] width 126 height 44
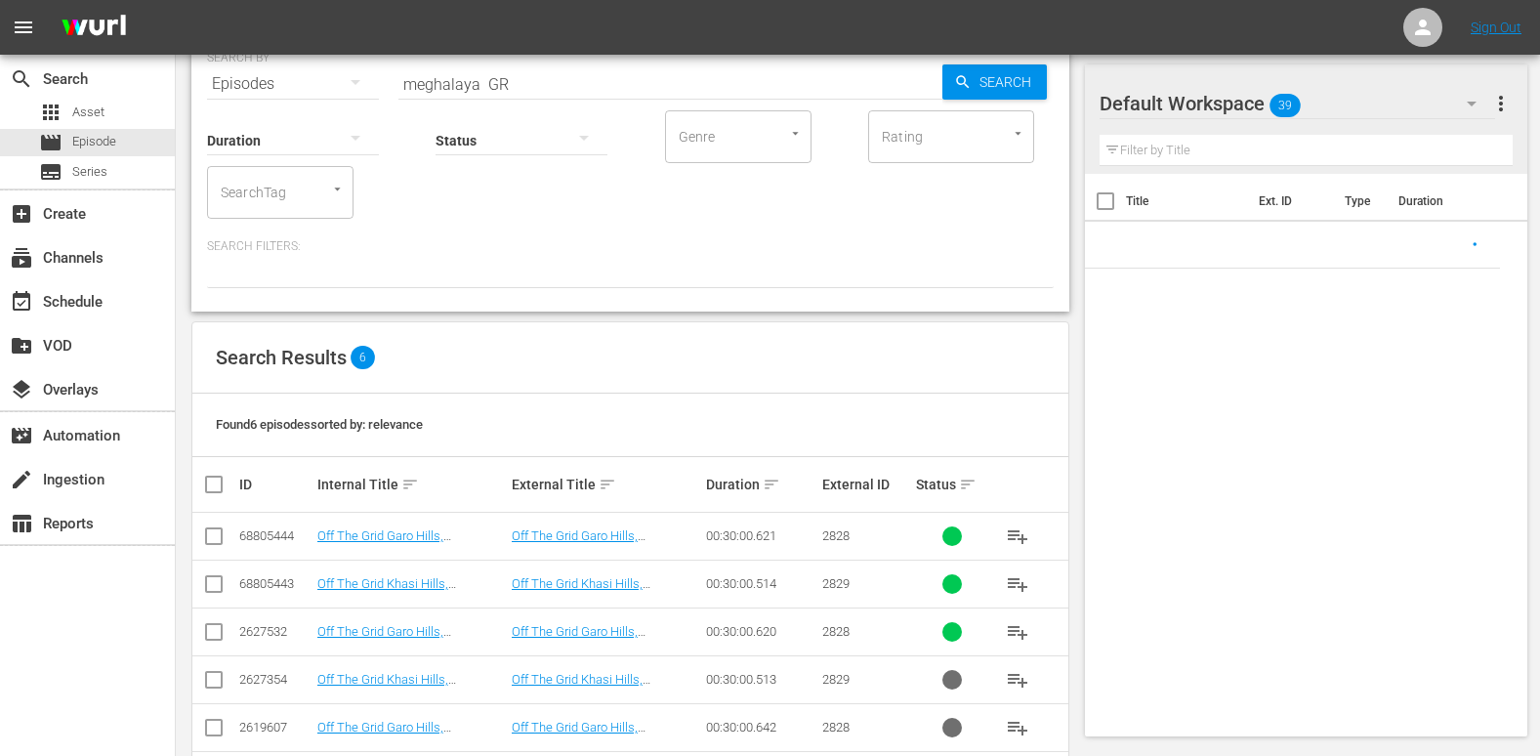
scroll to position [168, 0]
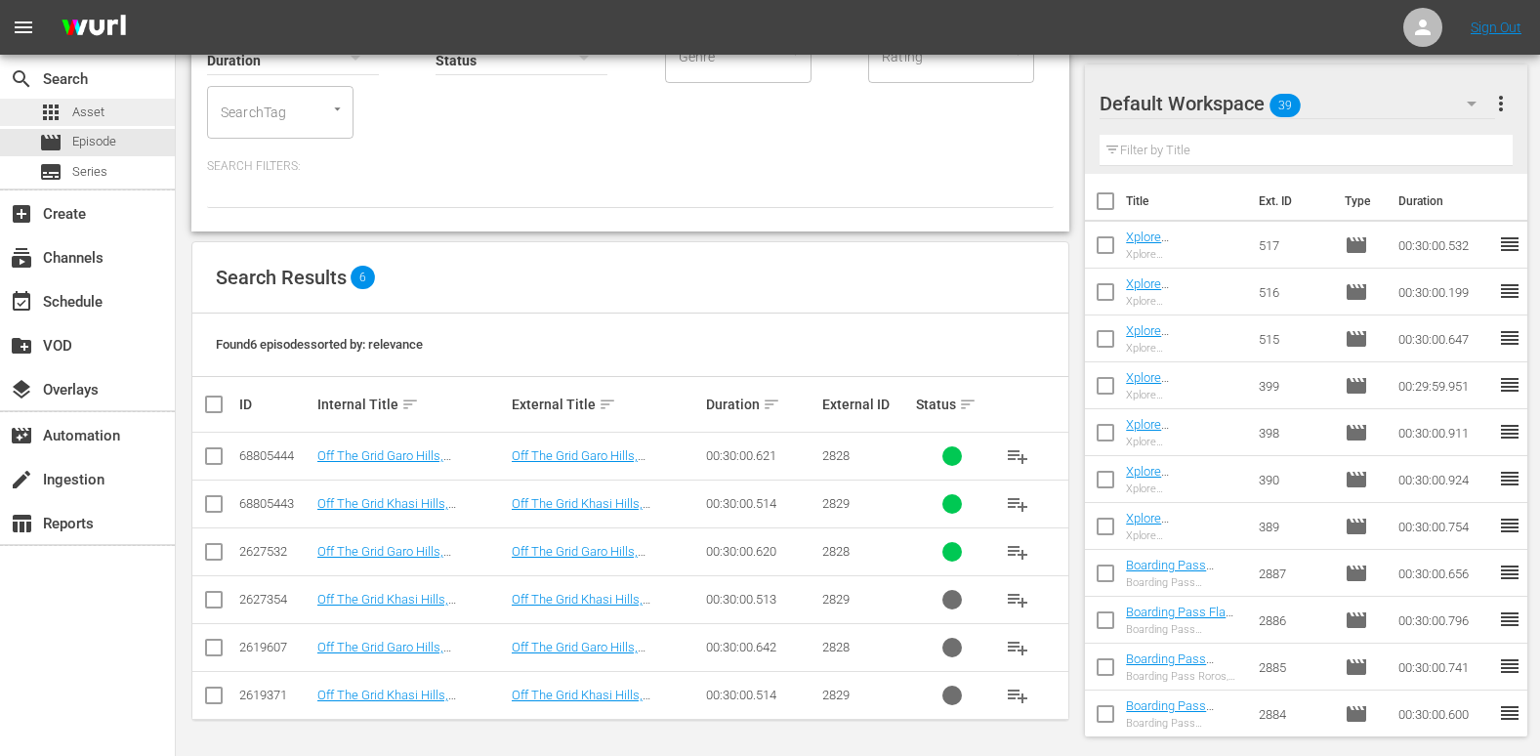
click at [81, 104] on span "Asset" at bounding box center [88, 113] width 32 height 20
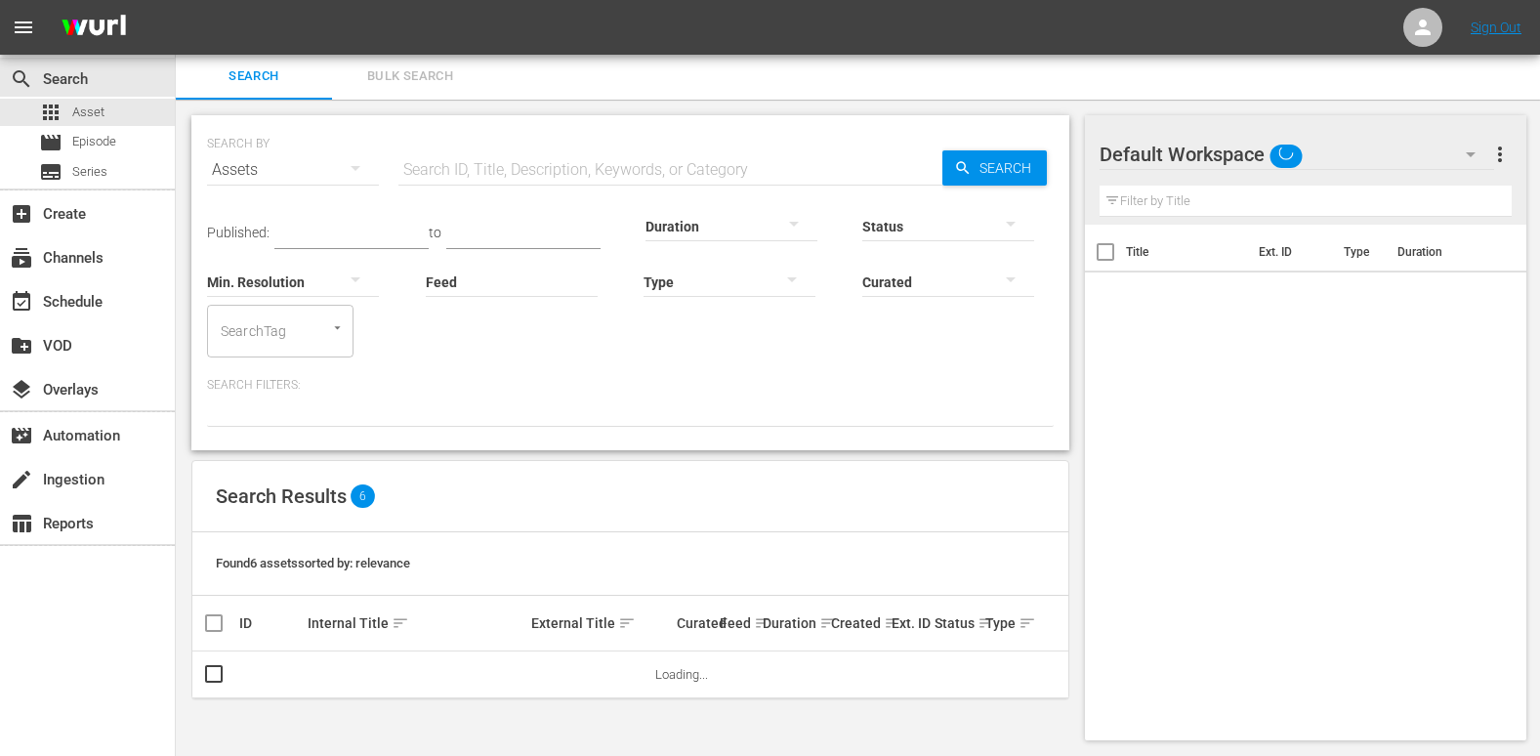
scroll to position [2, 0]
click at [462, 162] on input "text" at bounding box center [671, 170] width 544 height 47
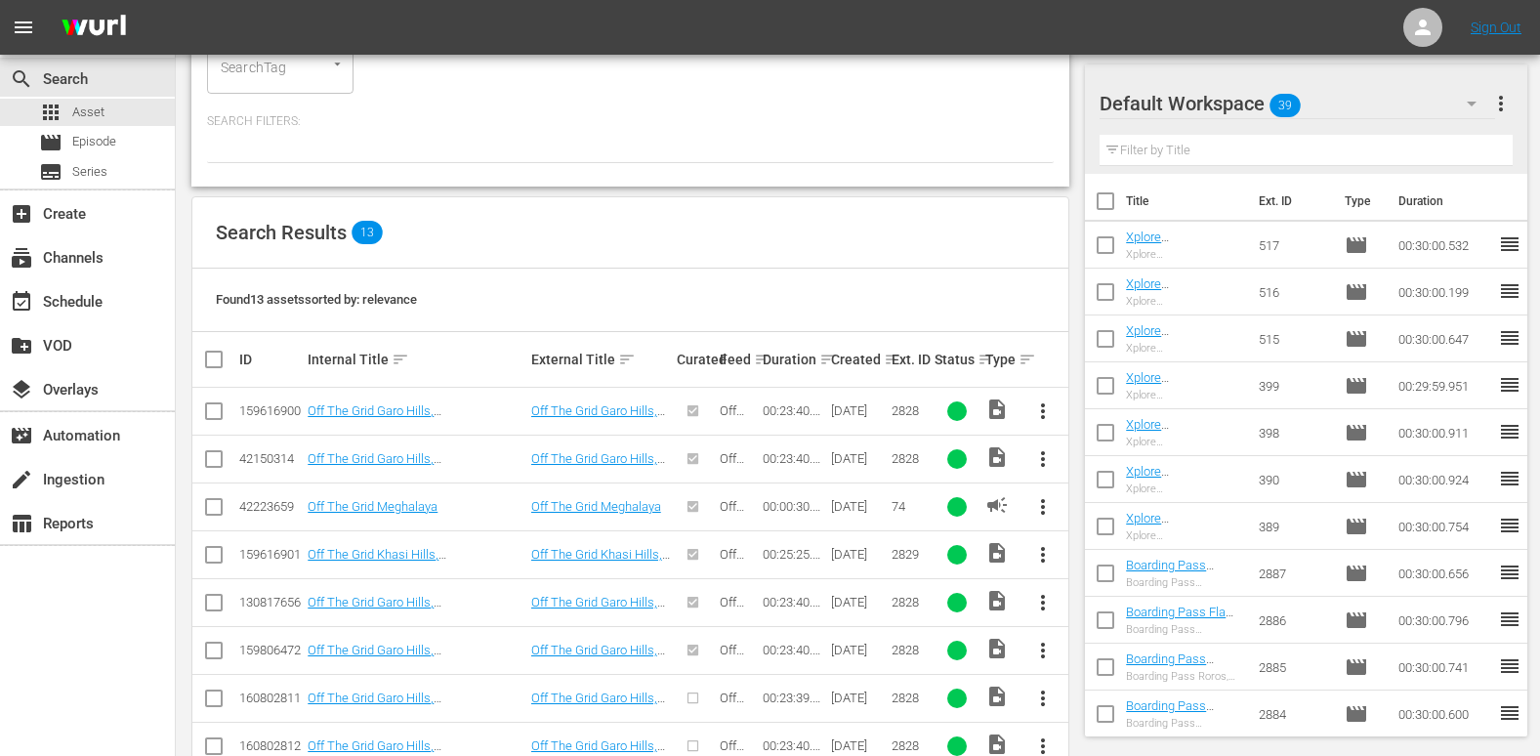
scroll to position [263, 0]
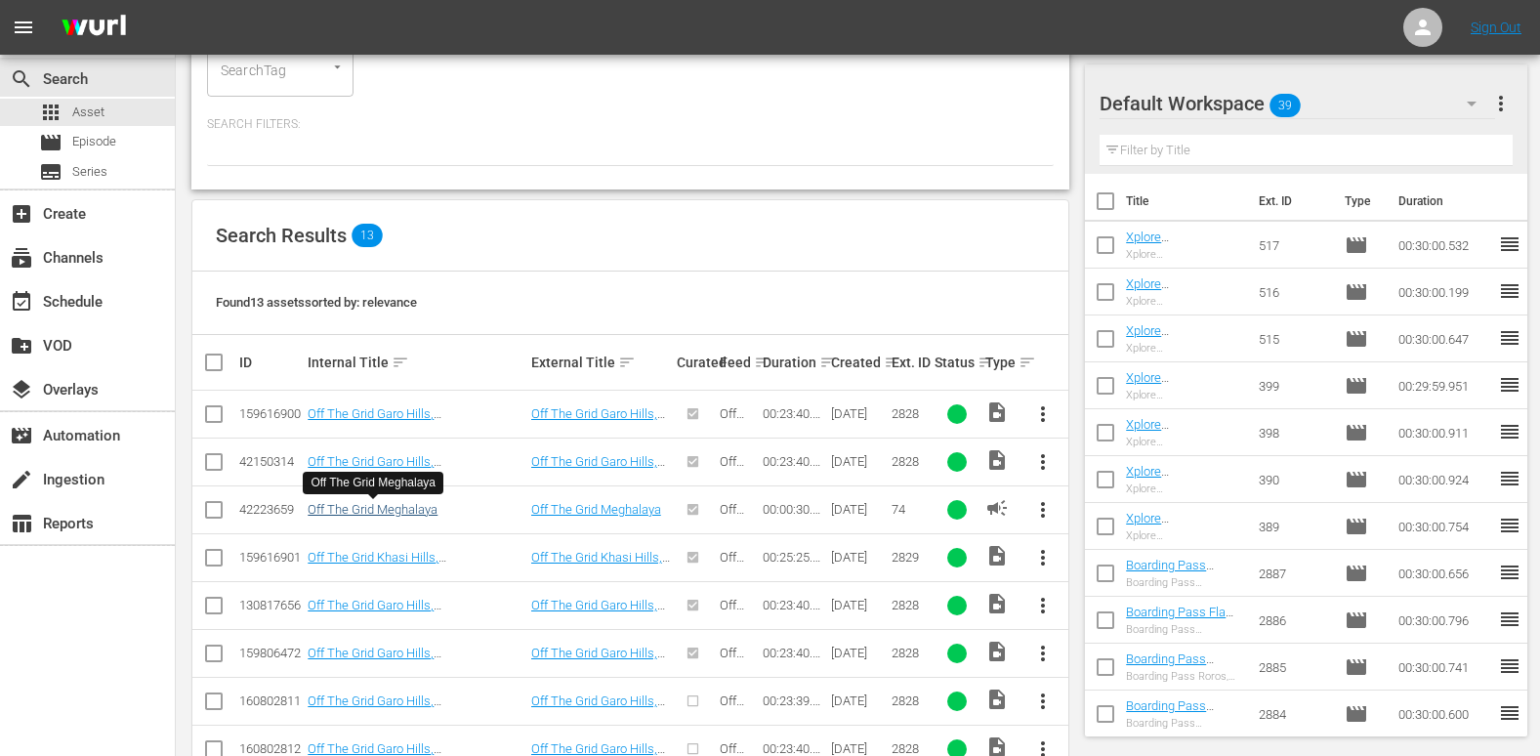
type input "meghalaya GR"
click at [74, 299] on div "event_available Schedule" at bounding box center [54, 299] width 109 height 18
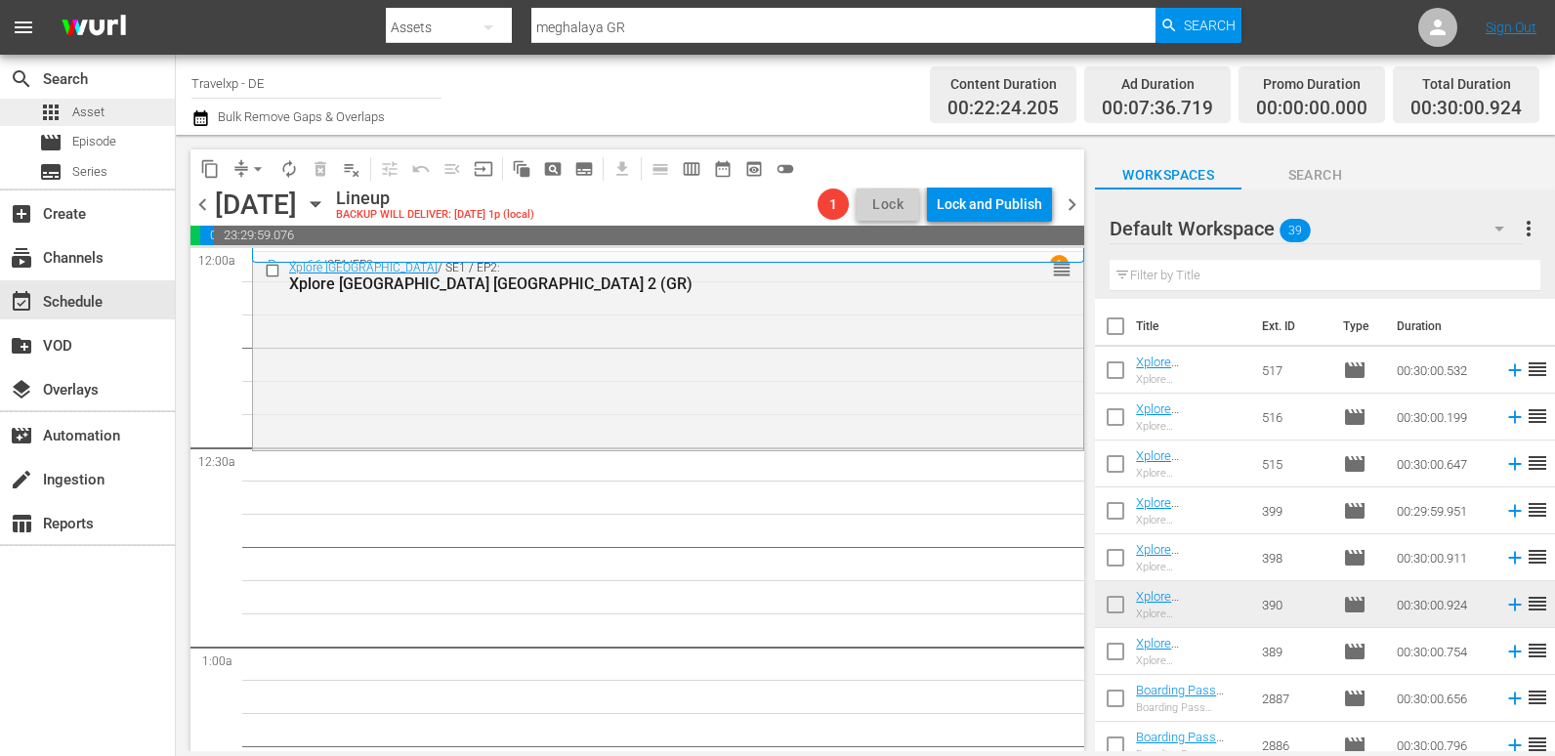
click at [104, 111] on span "Asset" at bounding box center [88, 113] width 32 height 20
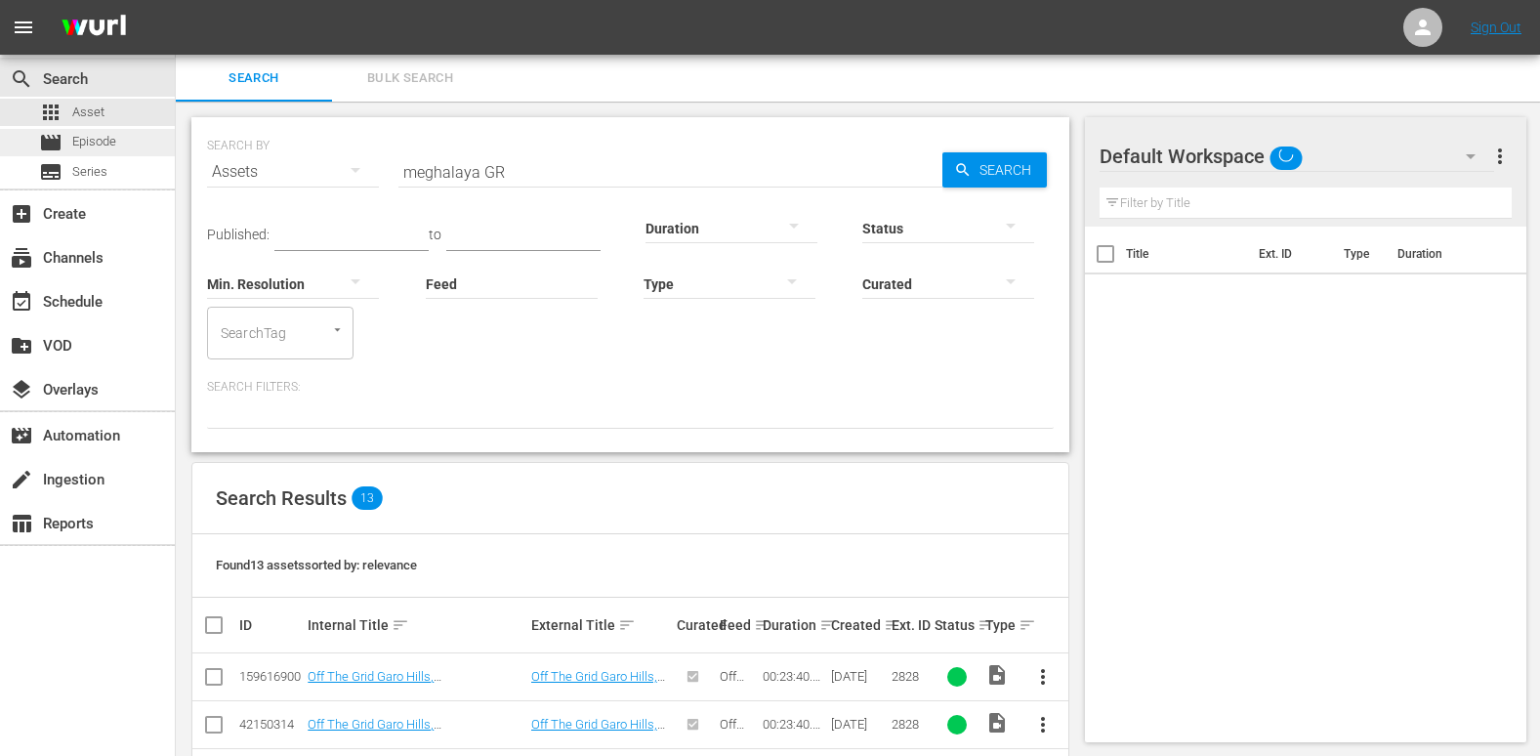
click at [101, 147] on span "Episode" at bounding box center [94, 142] width 44 height 20
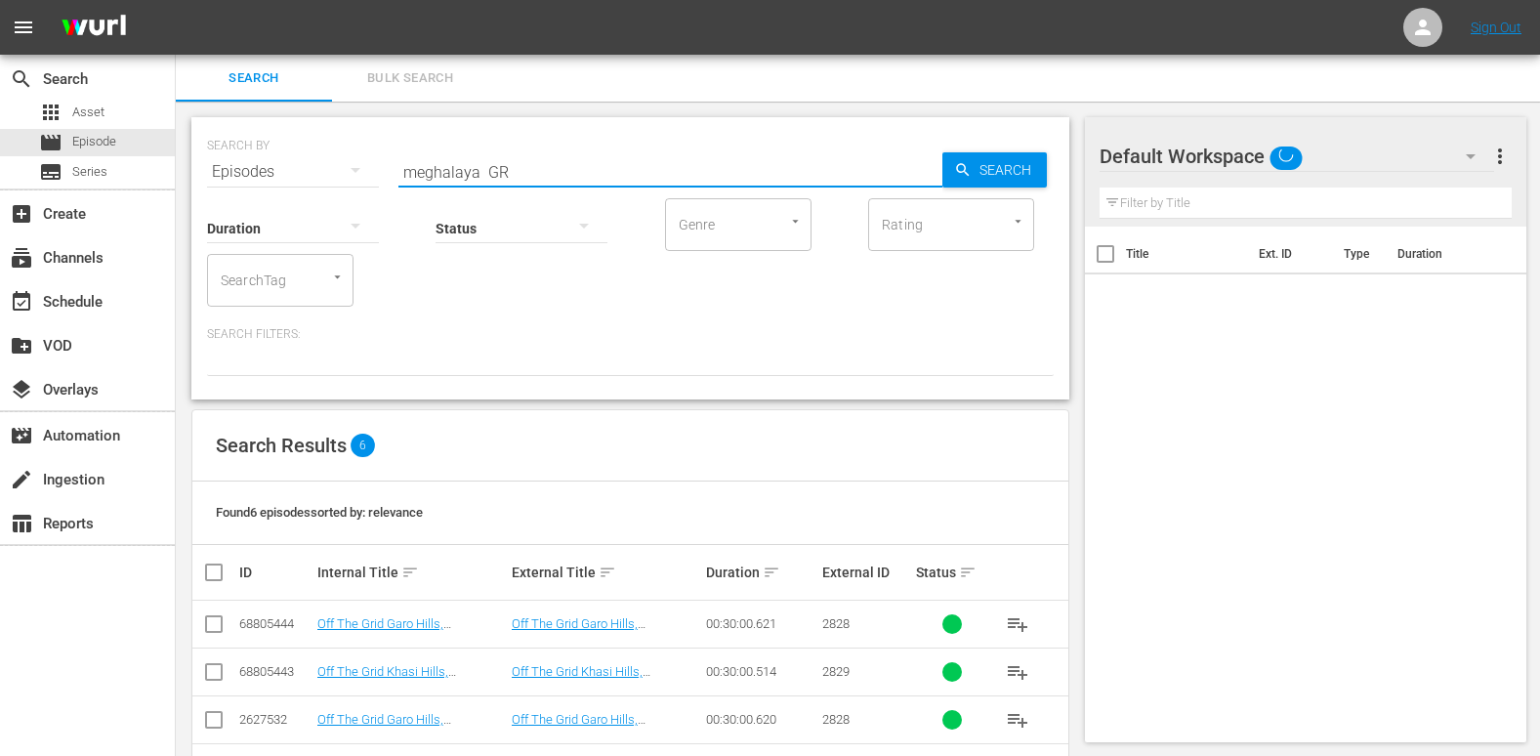
drag, startPoint x: 479, startPoint y: 173, endPoint x: 243, endPoint y: 173, distance: 235.4
click at [243, 173] on div "SEARCH BY Search By Episodes Search ID, Title, Description, Keywords, or Catego…" at bounding box center [630, 160] width 847 height 70
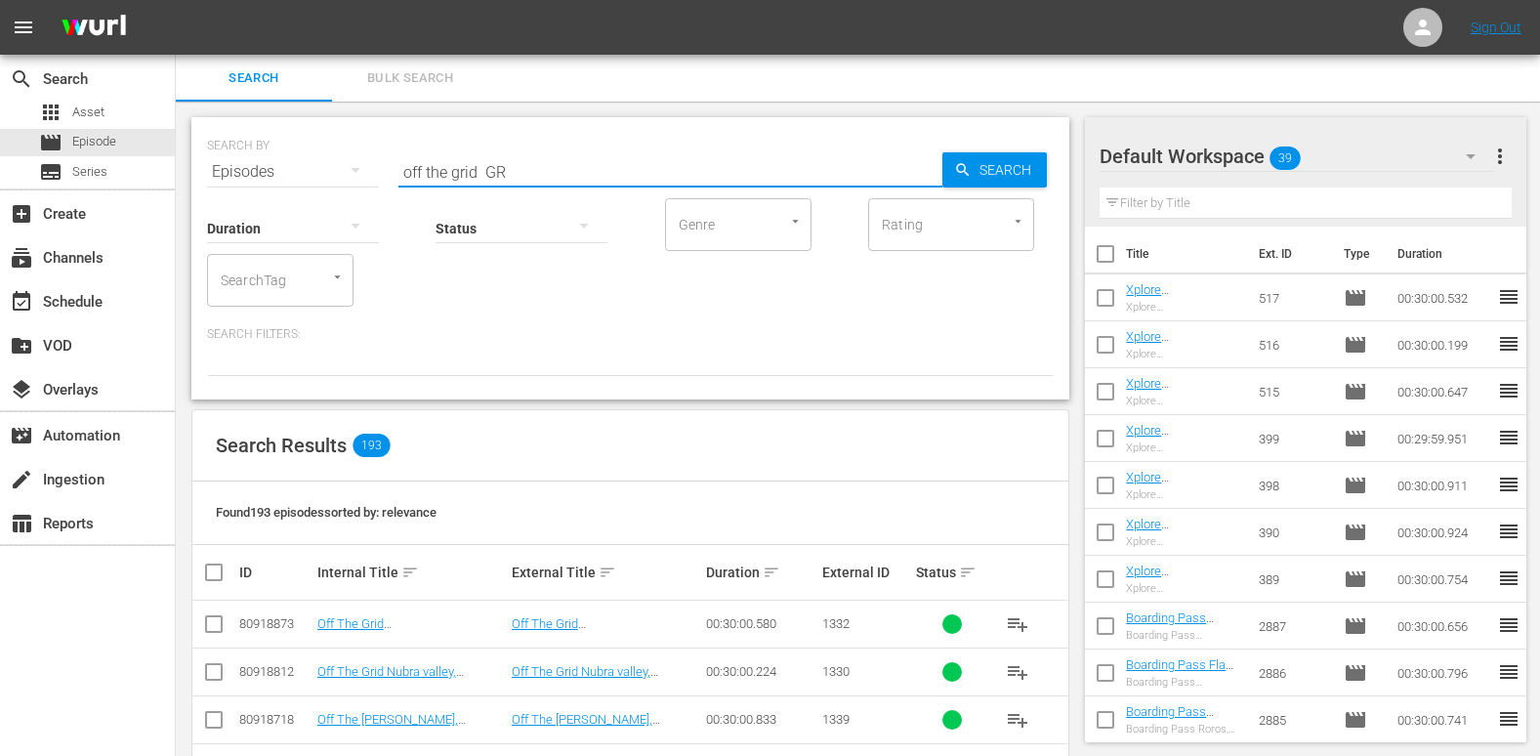
scroll to position [98, 0]
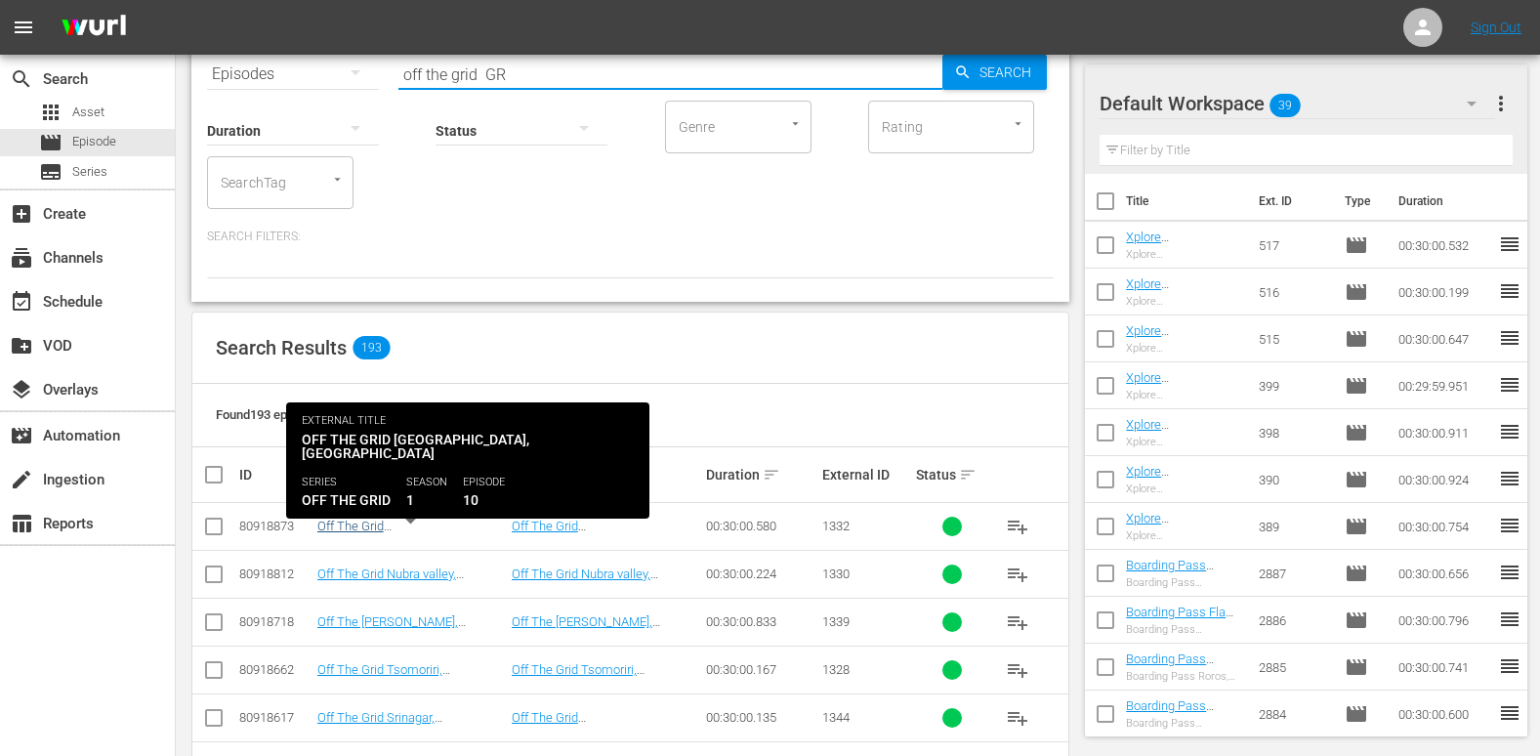
type input "off the grid GR"
click at [443, 527] on link "Off The Grid [GEOGRAPHIC_DATA], [GEOGRAPHIC_DATA] ([GEOGRAPHIC_DATA])" at bounding box center [380, 548] width 126 height 59
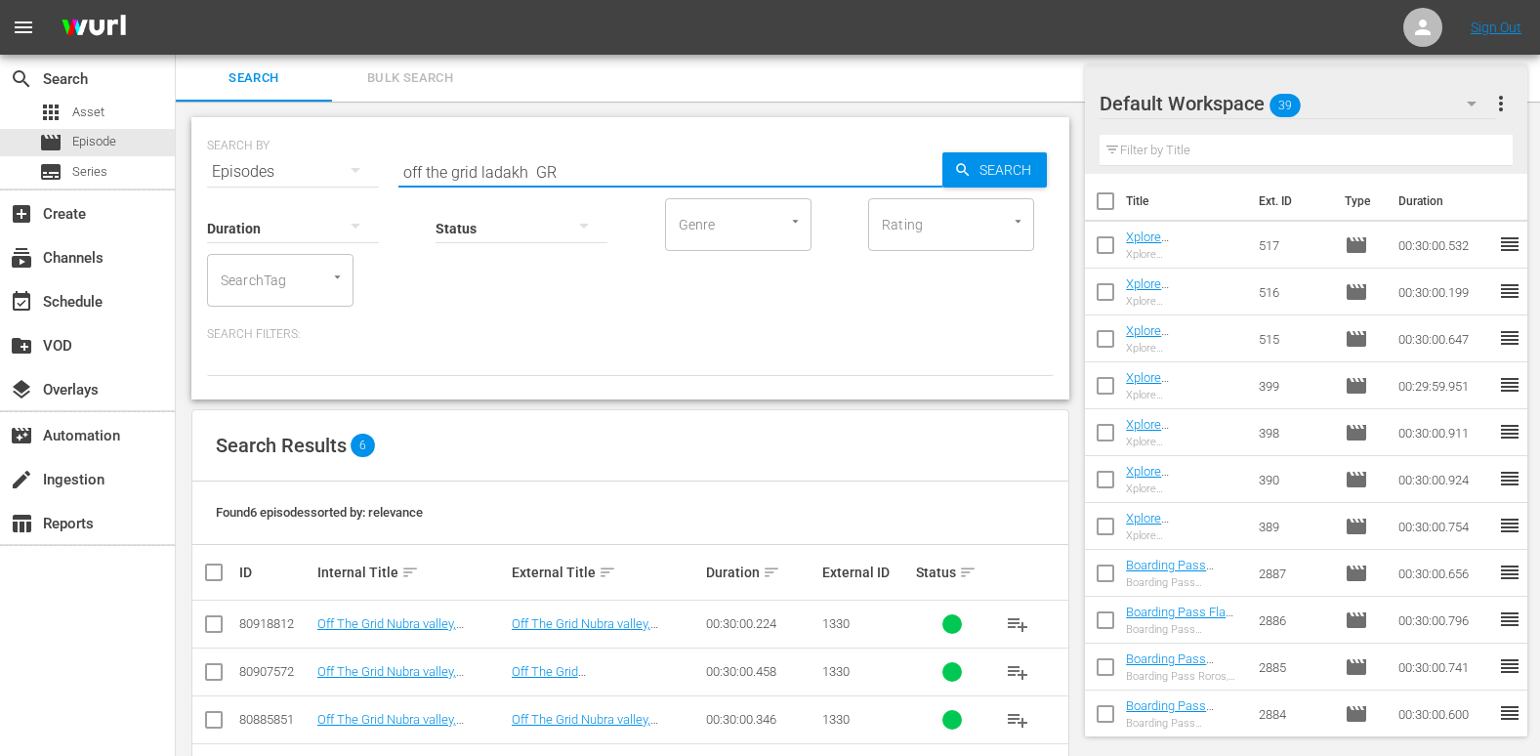
scroll to position [168, 0]
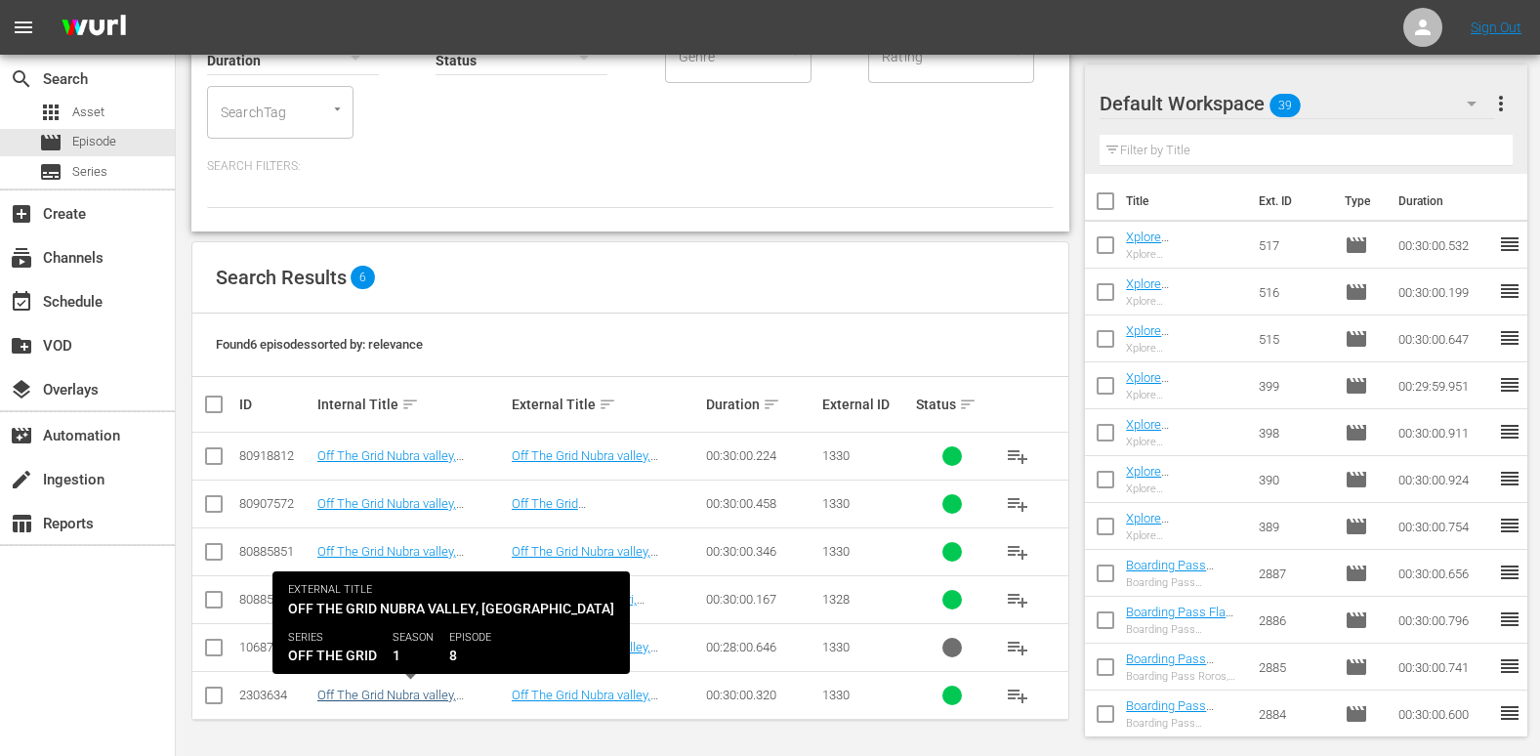
type input "off the grid ladakh GR"
click at [364, 692] on link "Off The Grid Nubra valley, [GEOGRAPHIC_DATA](EN)" at bounding box center [388, 702] width 142 height 29
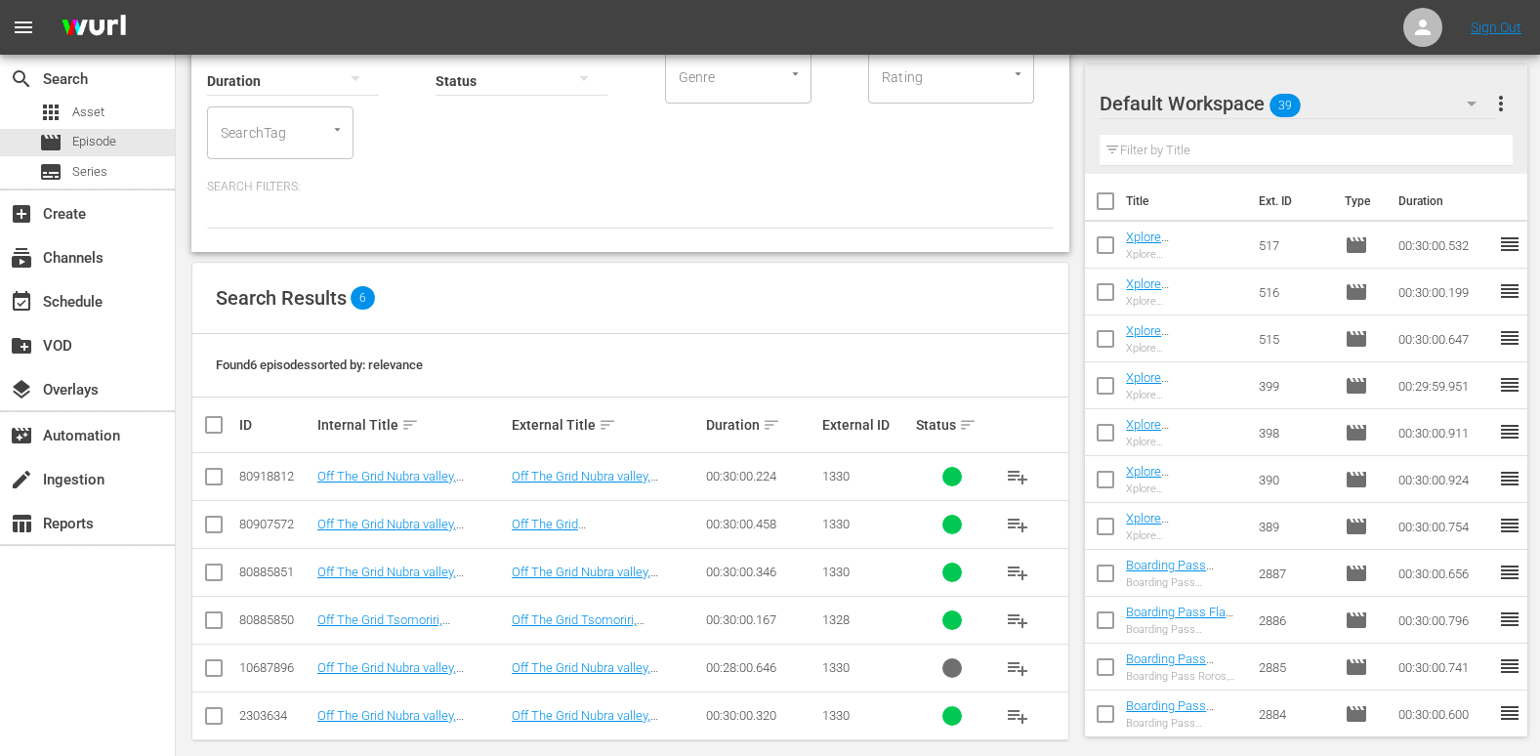
scroll to position [168, 0]
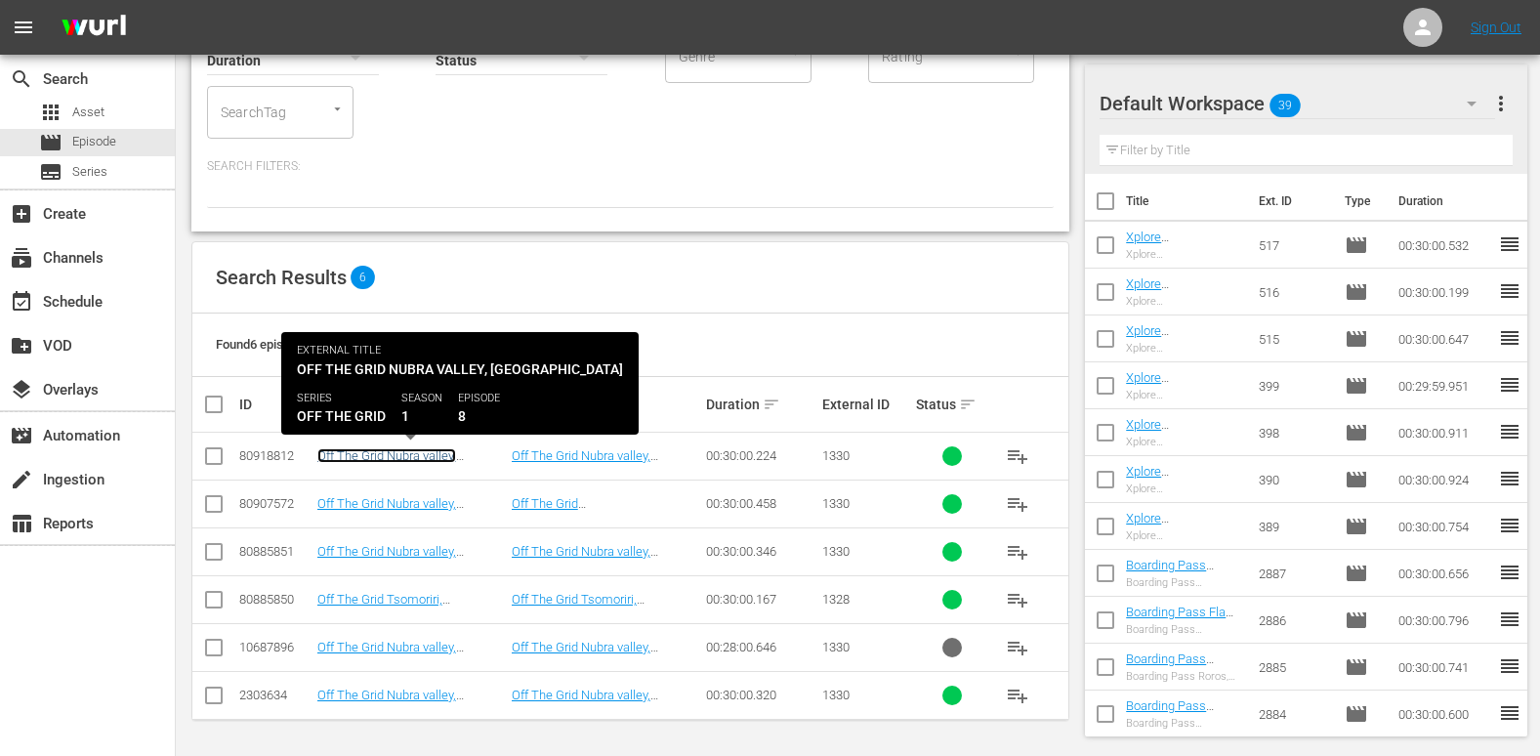
click at [422, 449] on link "Off The Grid Nubra valley, [GEOGRAPHIC_DATA] ([GEOGRAPHIC_DATA])" at bounding box center [386, 470] width 139 height 44
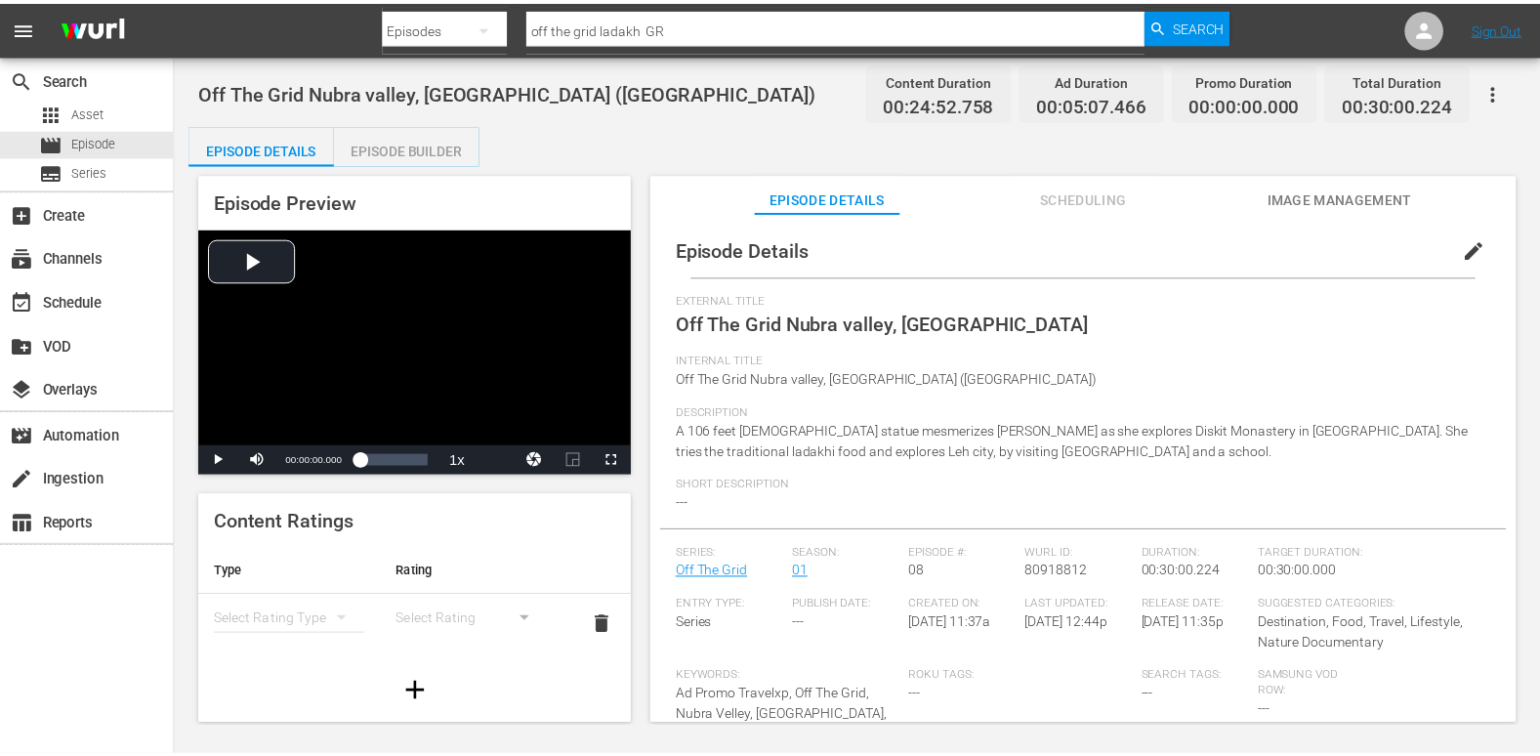
scroll to position [2, 0]
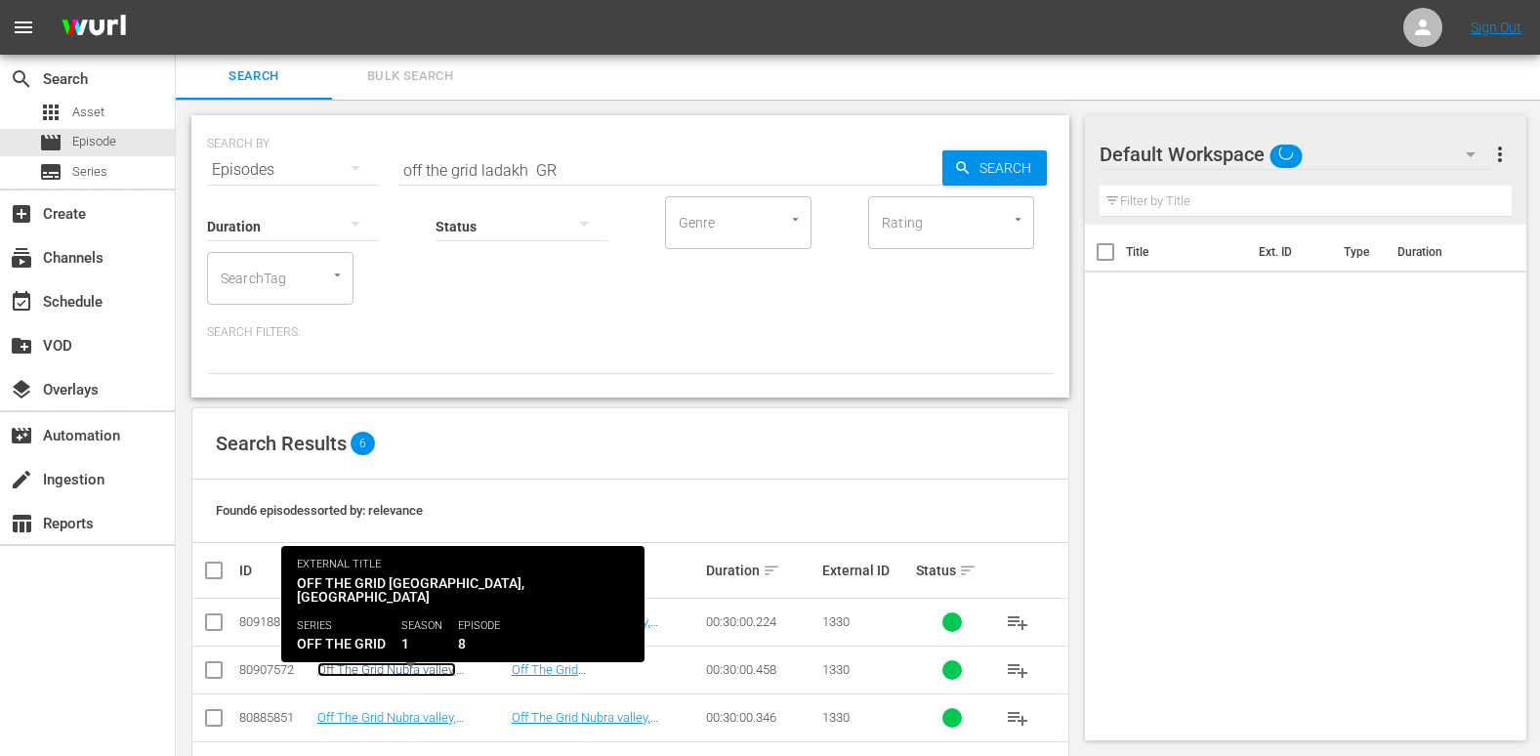
click at [393, 662] on link "Off The Grid Nubra valley, [GEOGRAPHIC_DATA] (PT)" at bounding box center [389, 676] width 145 height 29
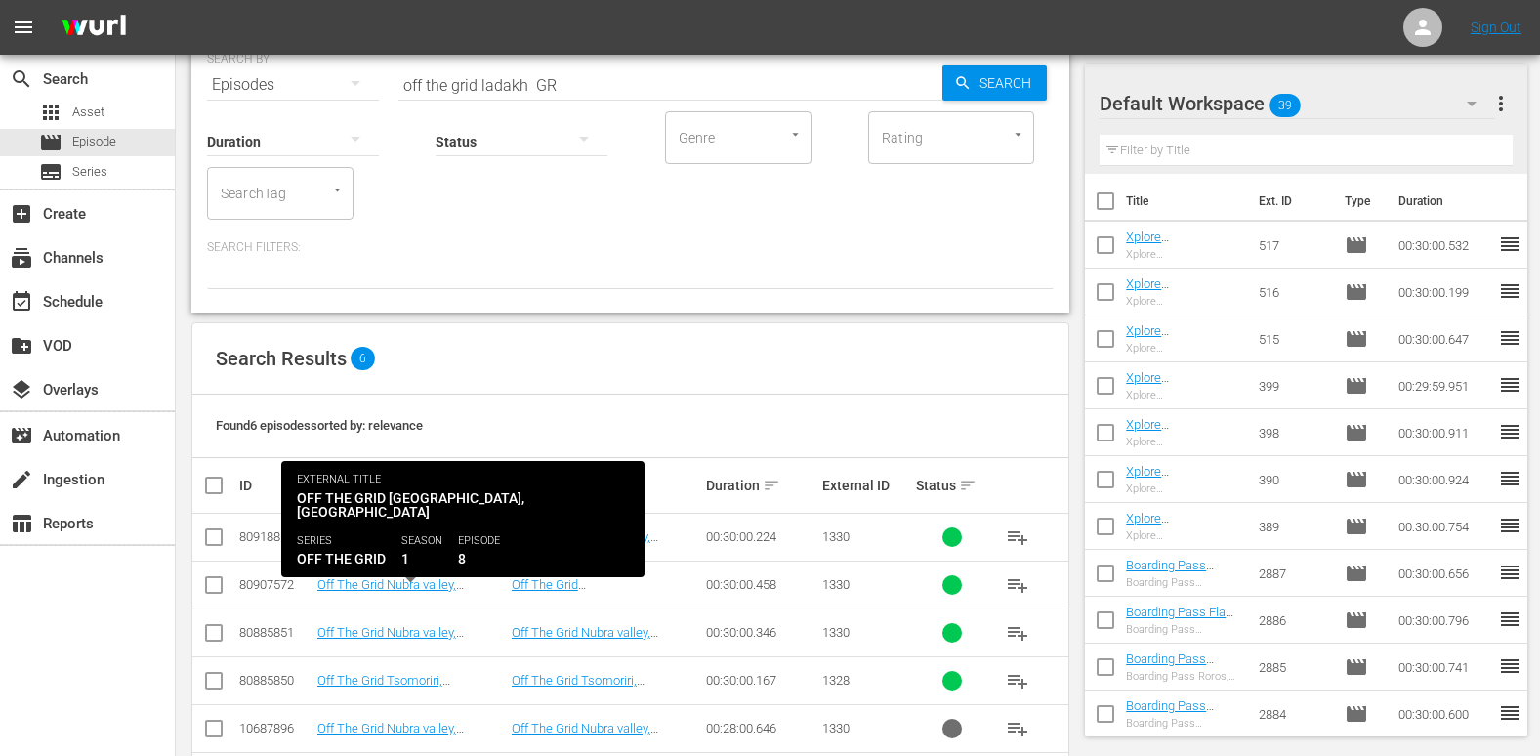
scroll to position [168, 0]
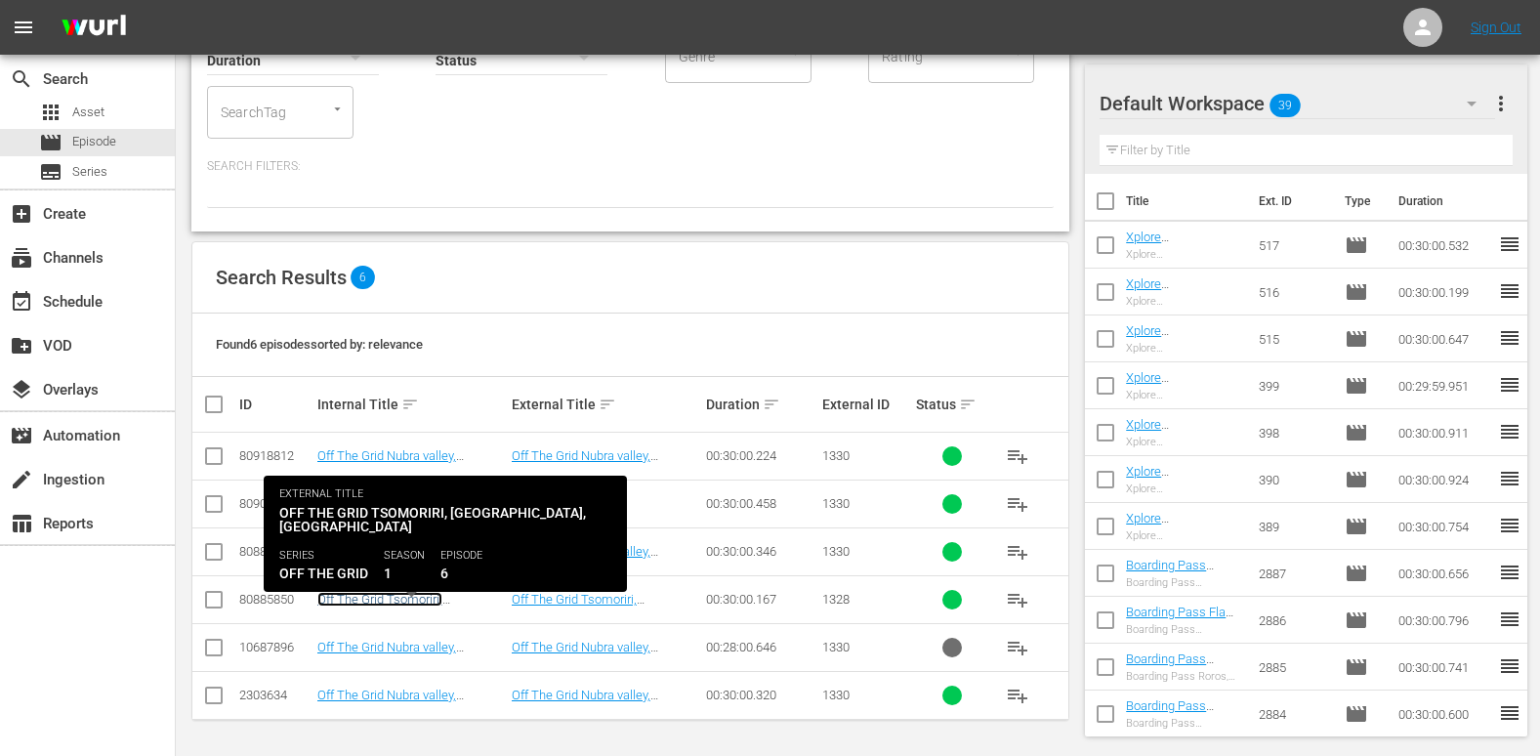
click at [402, 599] on link "Off The Grid Tsomoriri, [GEOGRAPHIC_DATA], [GEOGRAPHIC_DATA] (DU)" at bounding box center [390, 614] width 147 height 44
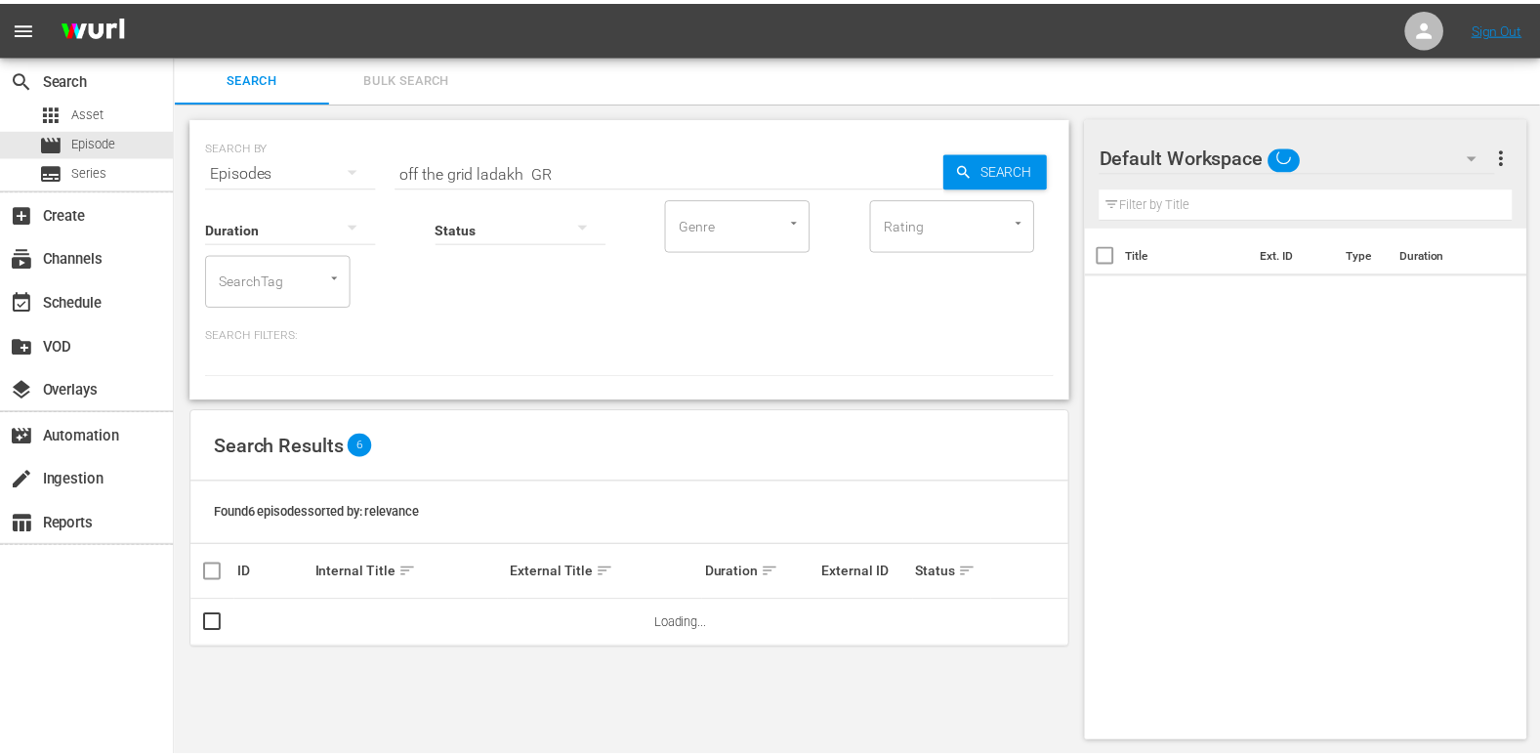
scroll to position [2, 0]
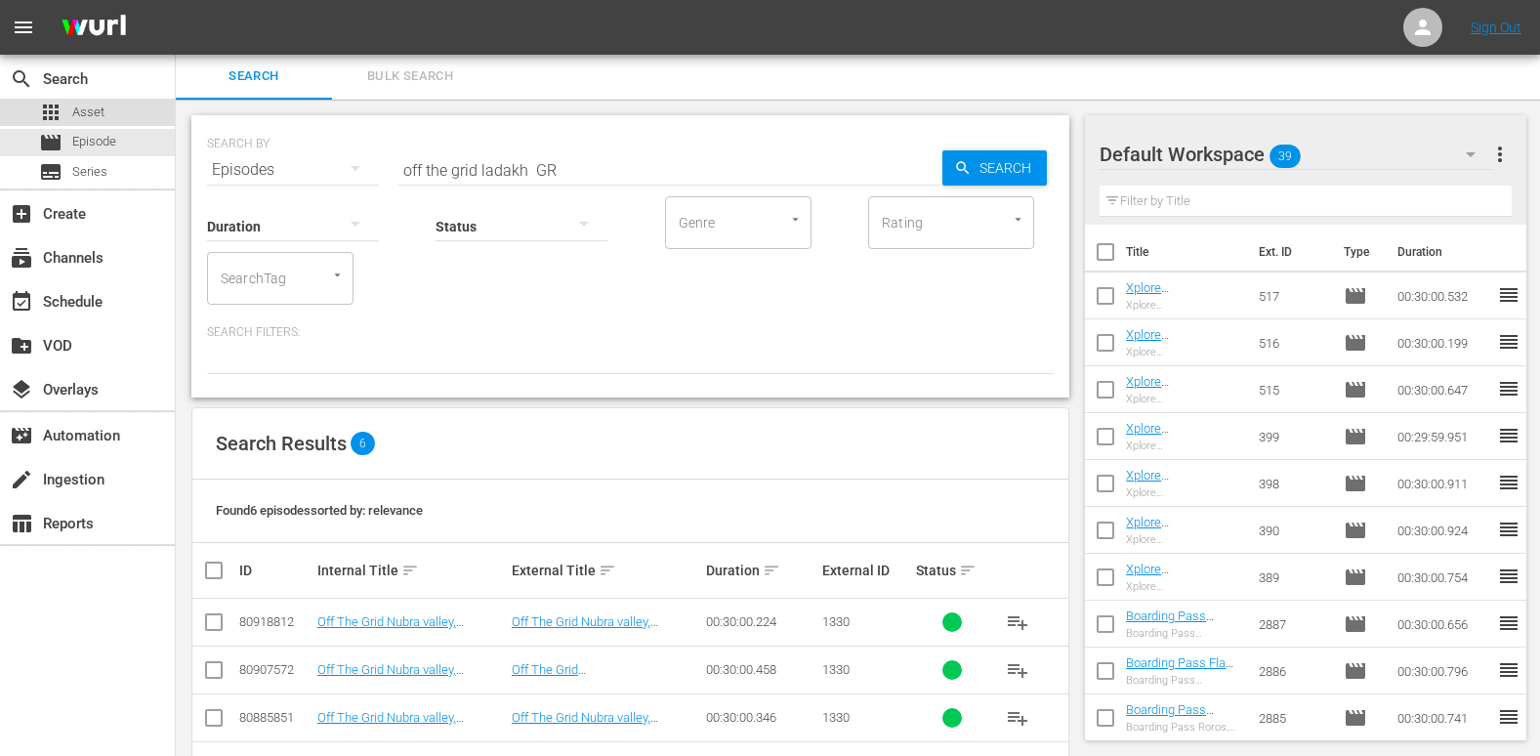
click at [119, 112] on div "apps Asset" at bounding box center [87, 112] width 175 height 27
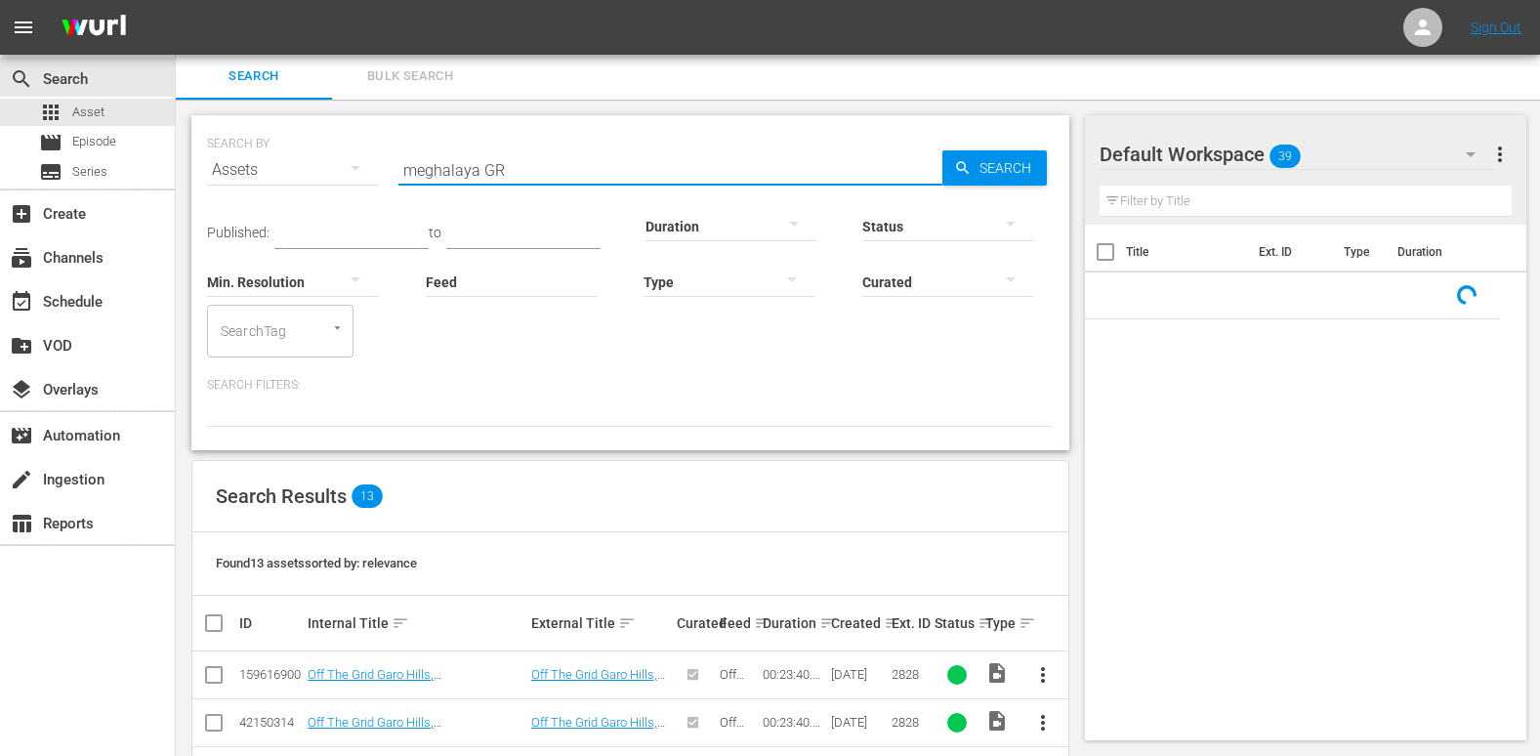
drag, startPoint x: 476, startPoint y: 173, endPoint x: 300, endPoint y: 190, distance: 176.7
click at [300, 190] on div "SEARCH BY Search By Assets Search ID, Title, Description, Keywords, or Category…" at bounding box center [630, 158] width 847 height 70
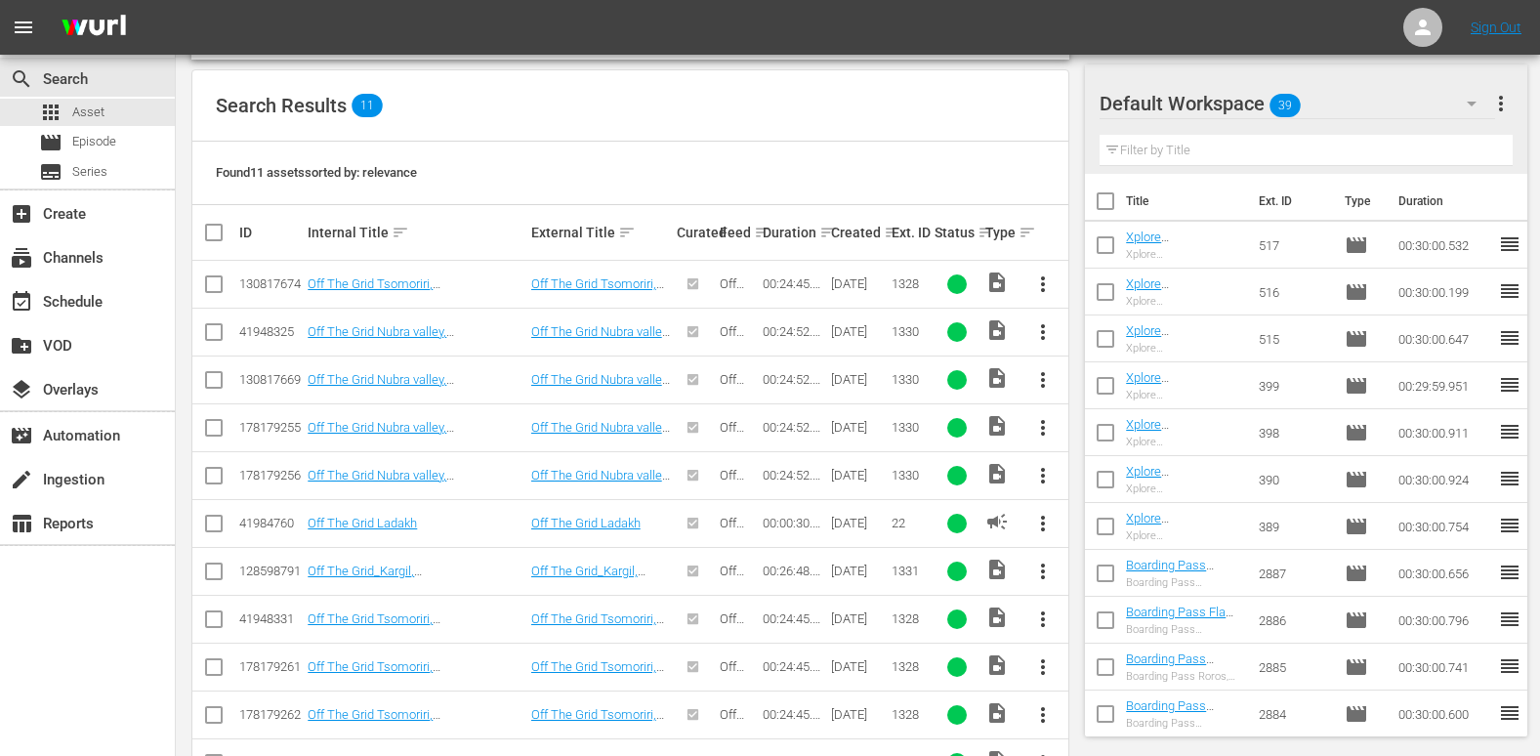
scroll to position [460, 0]
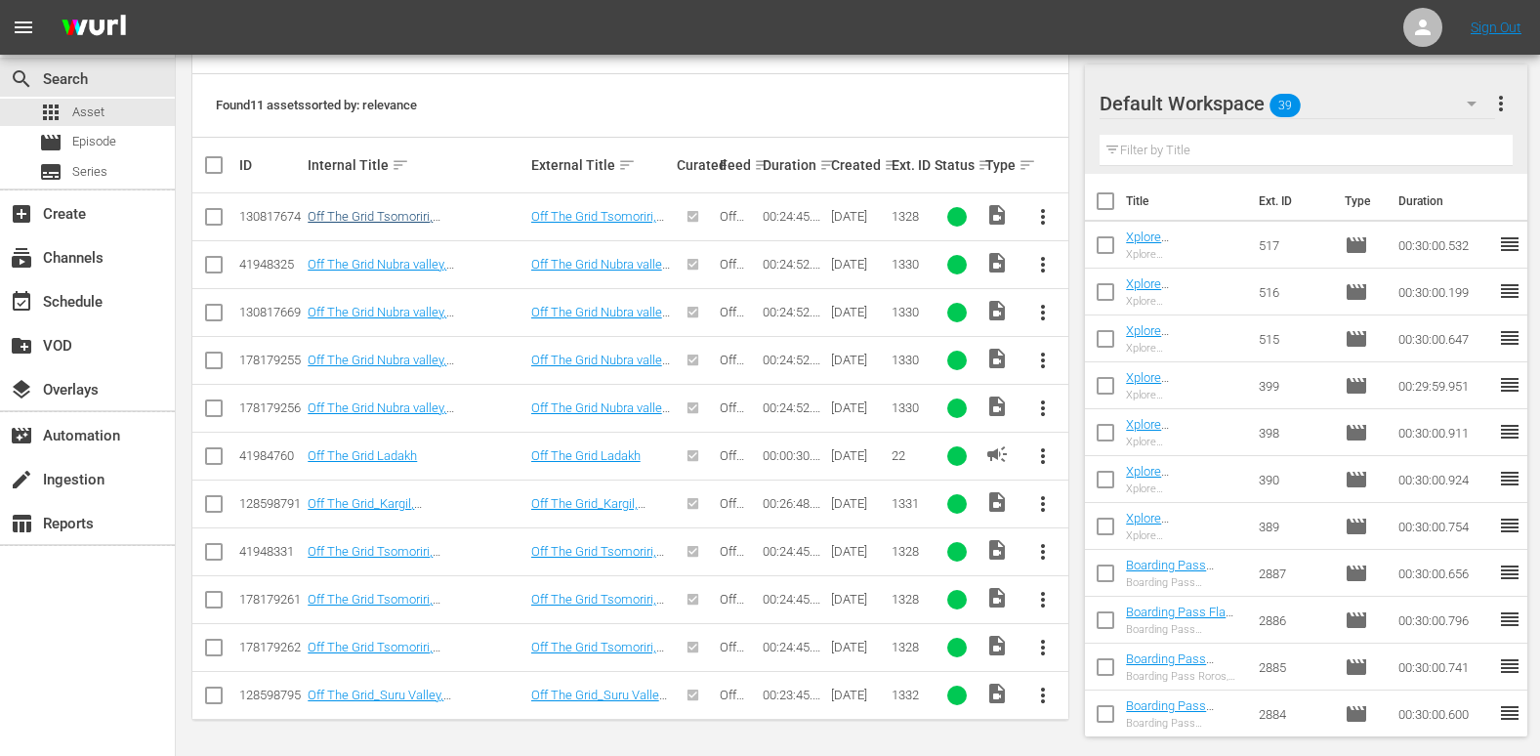
type input "off the grid ladakh GR"
click at [454, 217] on link "Off The Grid Tsomoriri, [GEOGRAPHIC_DATA], [GEOGRAPHIC_DATA] (DU)" at bounding box center [381, 231] width 147 height 44
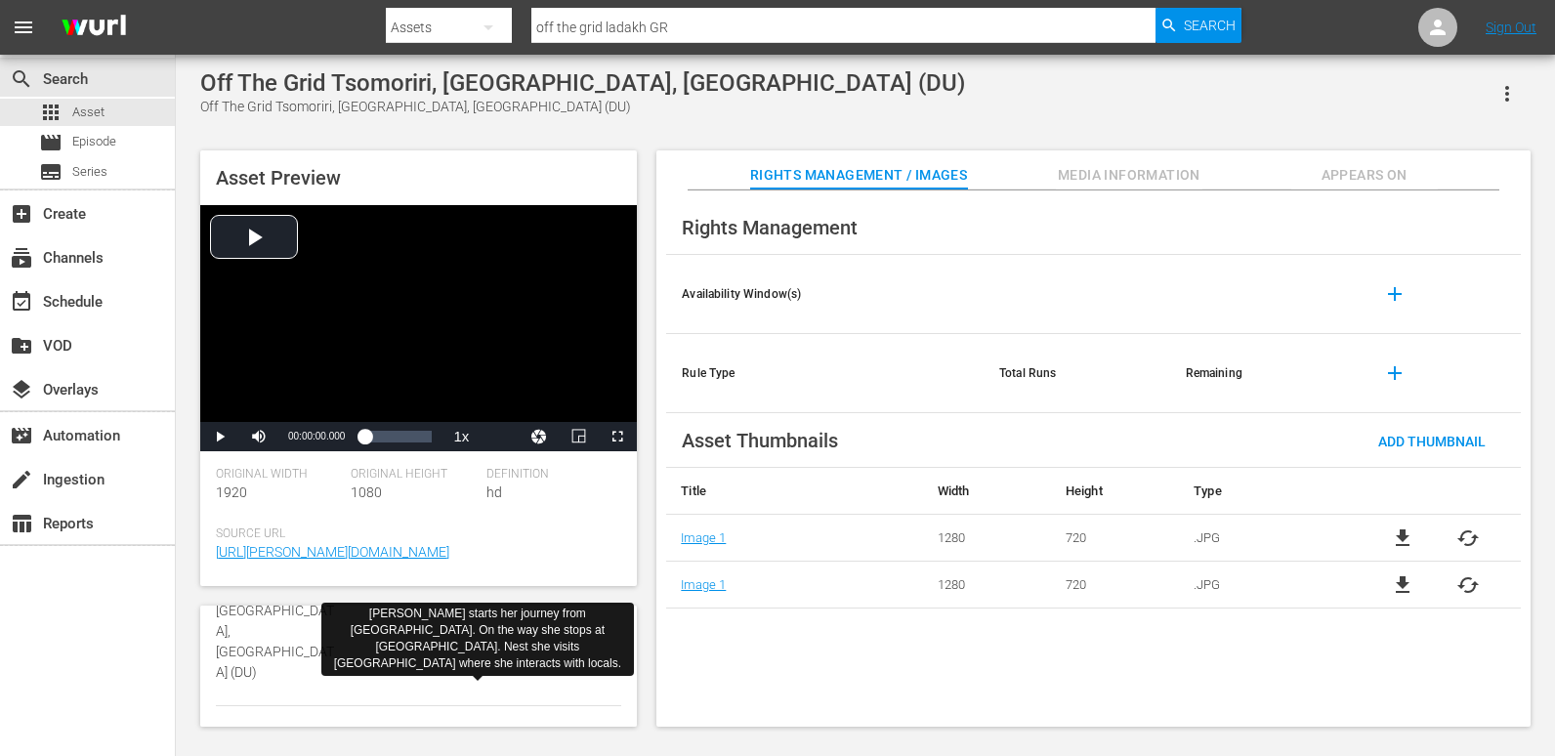
scroll to position [195, 0]
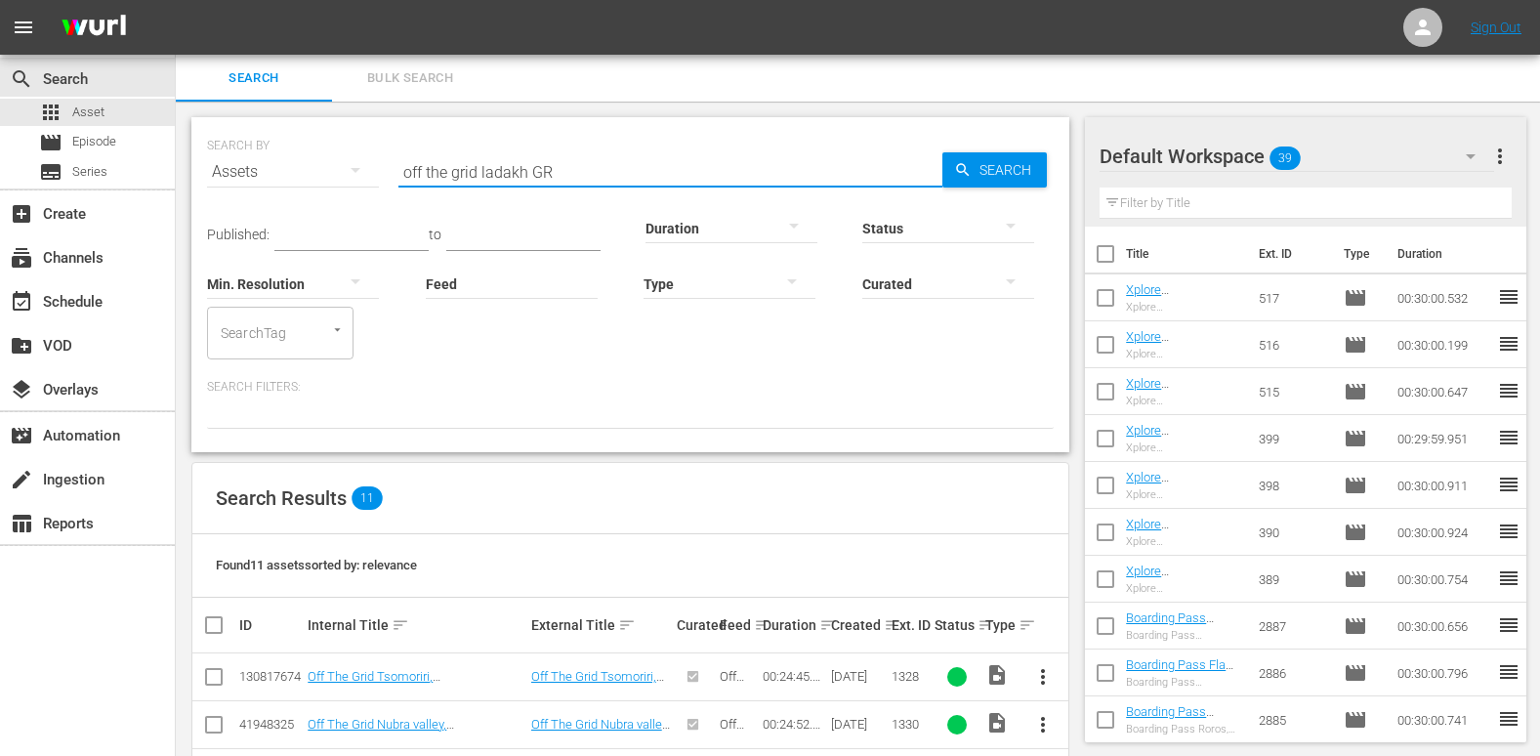
drag, startPoint x: 526, startPoint y: 174, endPoint x: 481, endPoint y: 175, distance: 45.9
click at [481, 175] on input "off the grid ladakh GR" at bounding box center [671, 171] width 544 height 47
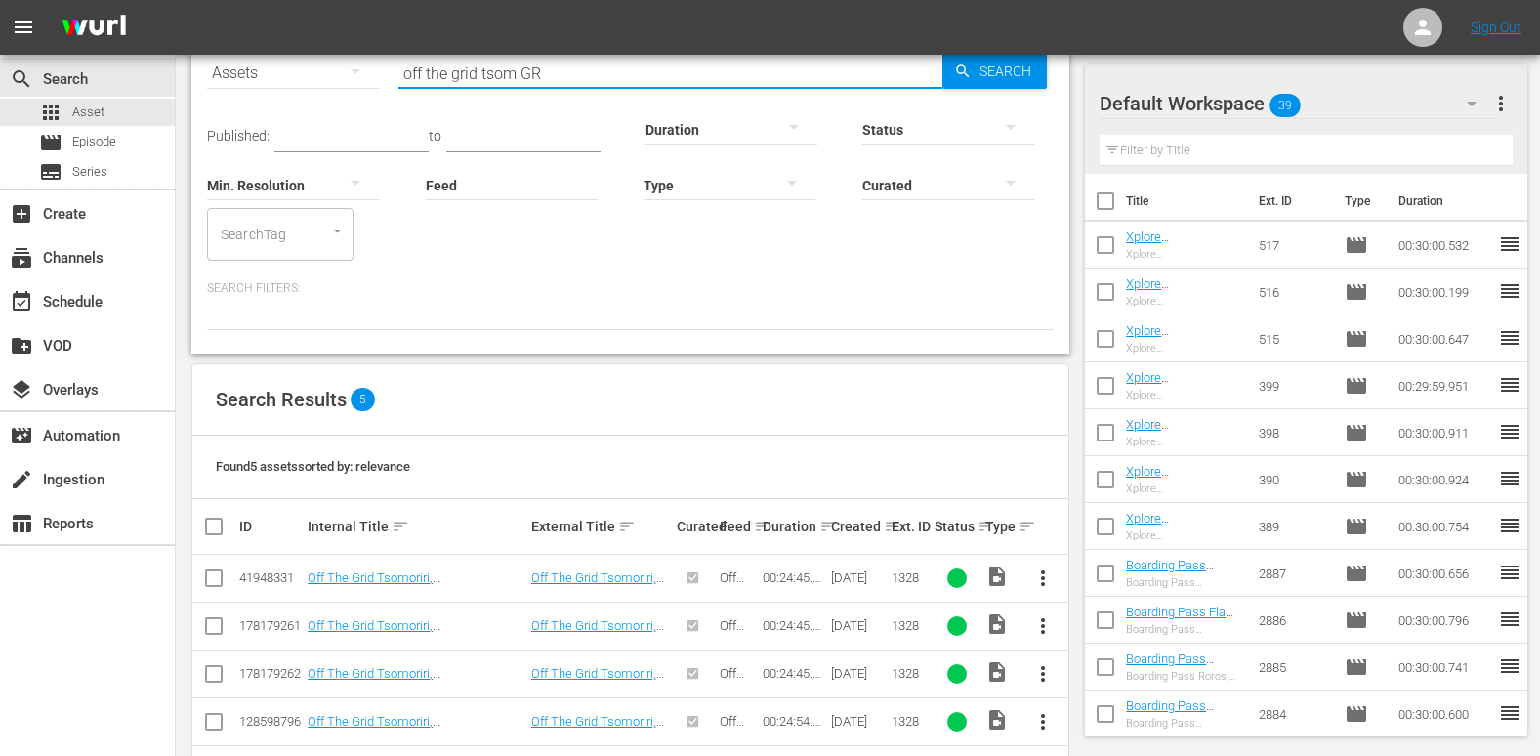
scroll to position [173, 0]
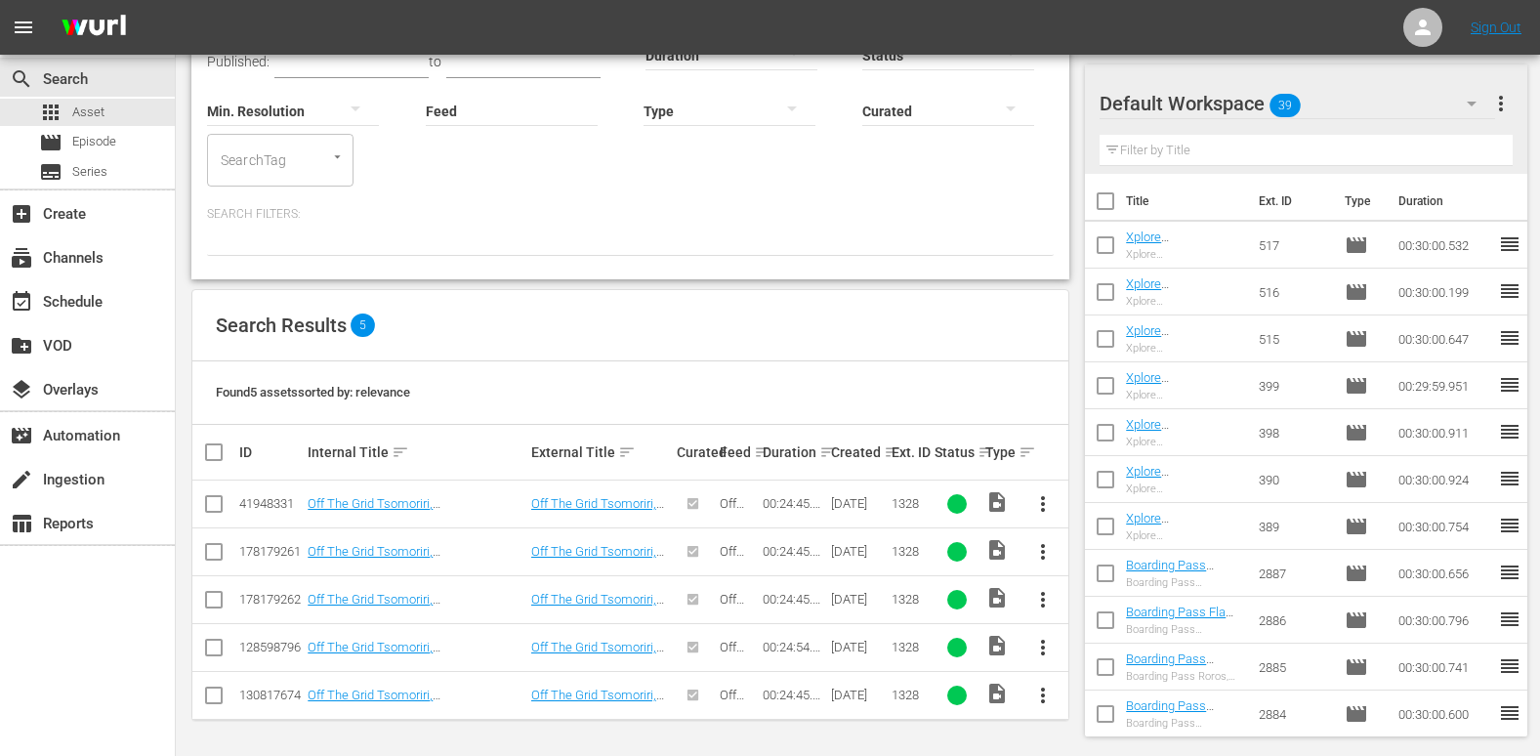
type input "off the grid tsom GR"
click at [208, 650] on input "checkbox" at bounding box center [213, 651] width 23 height 23
checkbox input "true"
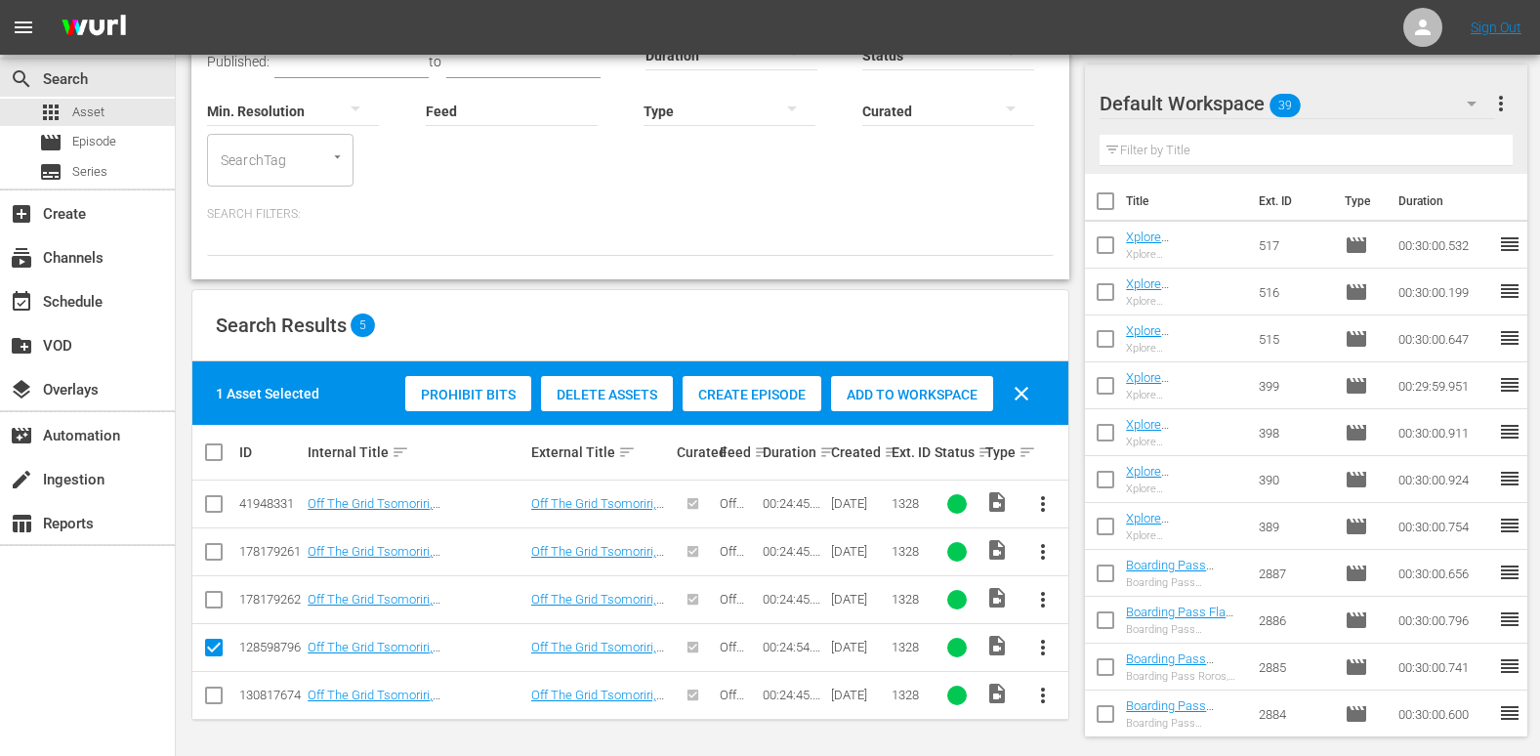
click at [916, 391] on span "Add to Workspace" at bounding box center [912, 395] width 162 height 16
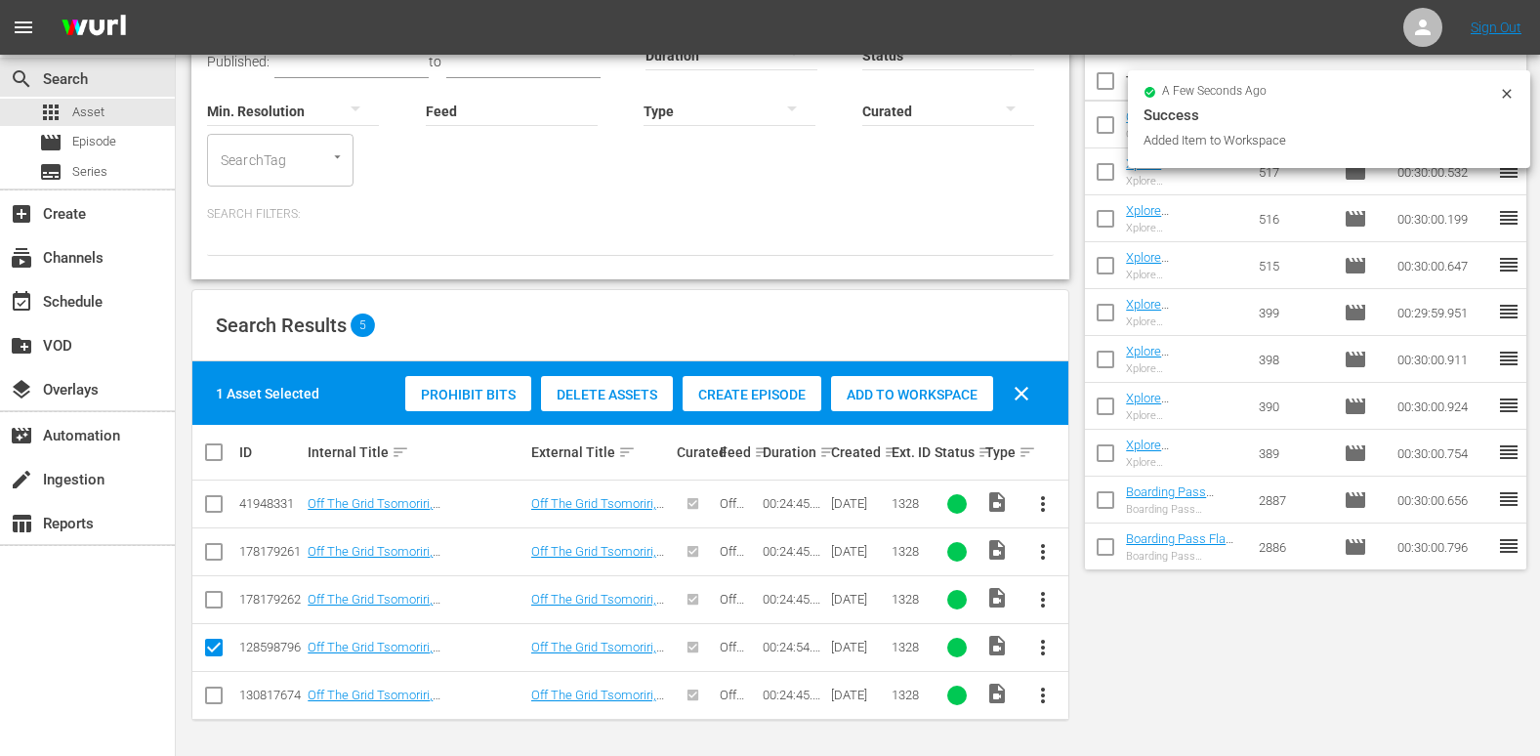
scroll to position [0, 0]
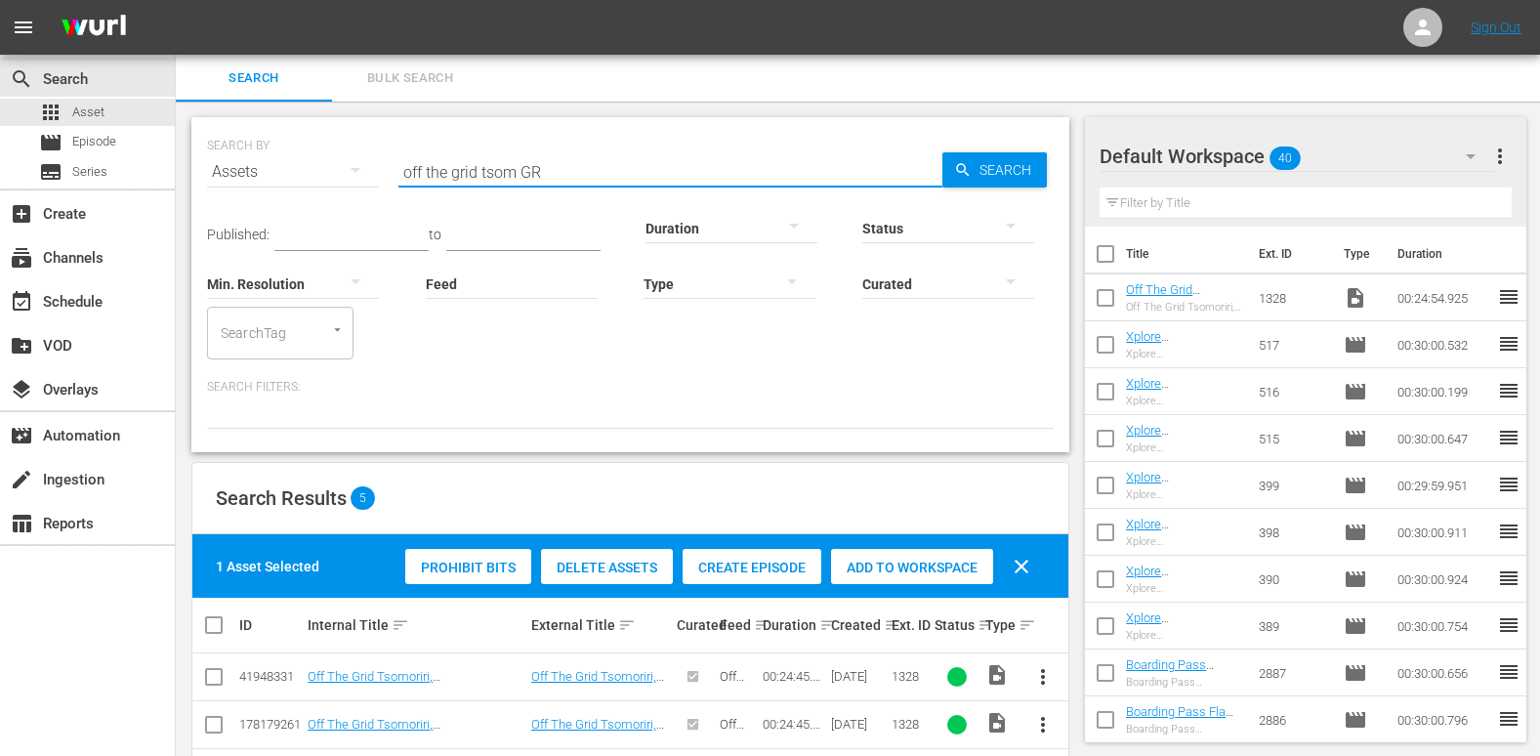
drag, startPoint x: 517, startPoint y: 170, endPoint x: 481, endPoint y: 173, distance: 36.3
click at [481, 173] on input "off the grid tsom GR" at bounding box center [671, 171] width 544 height 47
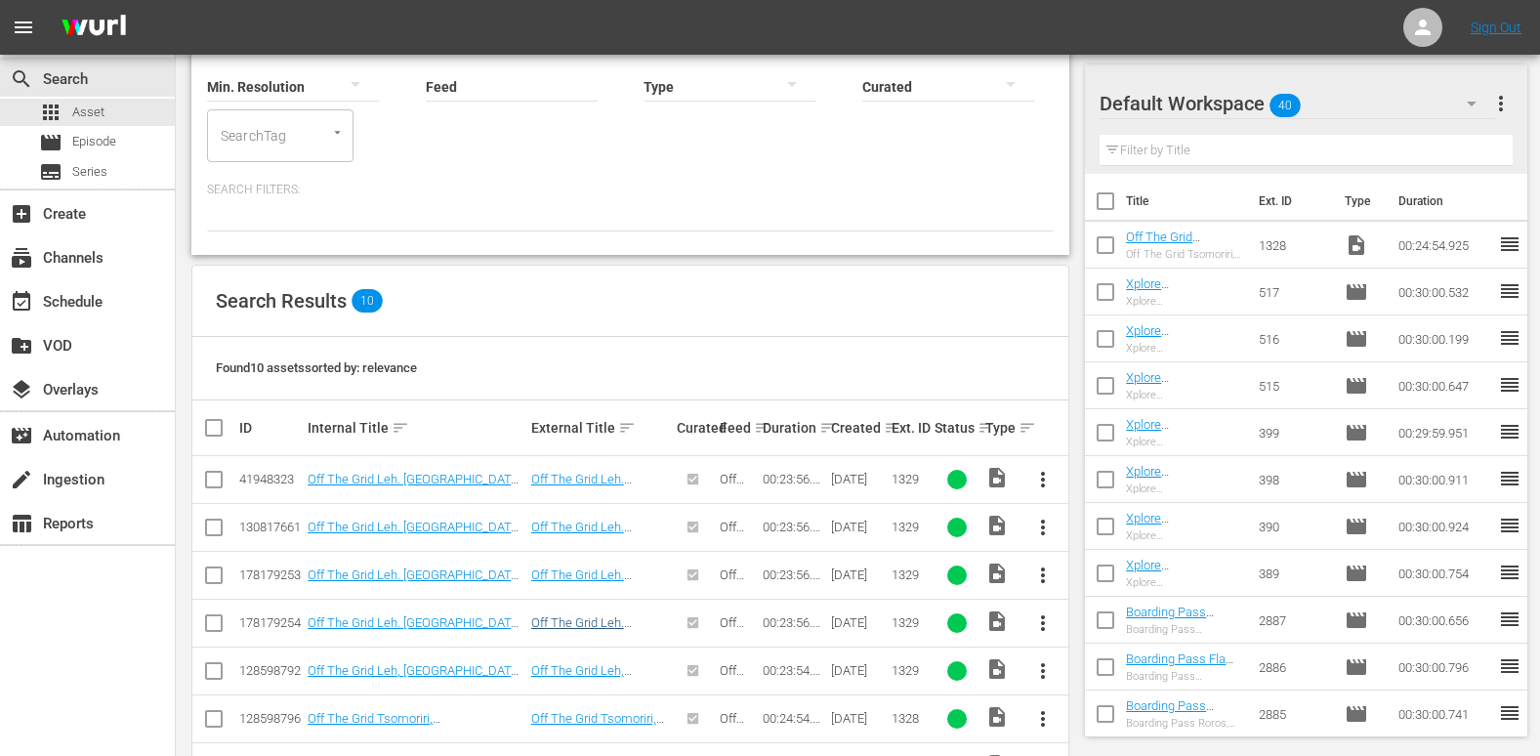
scroll to position [295, 0]
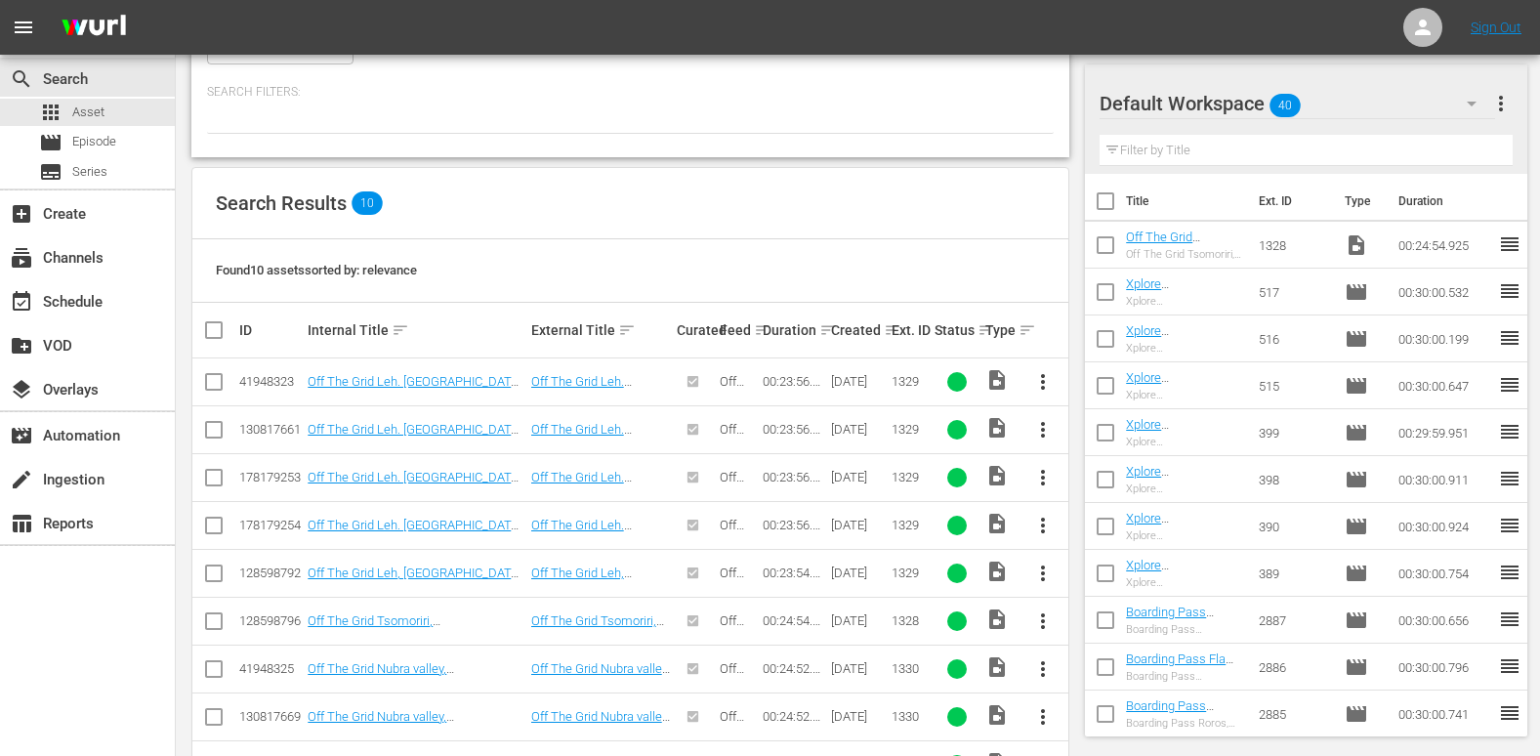
type input "off the grid leh GR"
click at [220, 578] on input "checkbox" at bounding box center [213, 577] width 23 height 23
checkbox input "true"
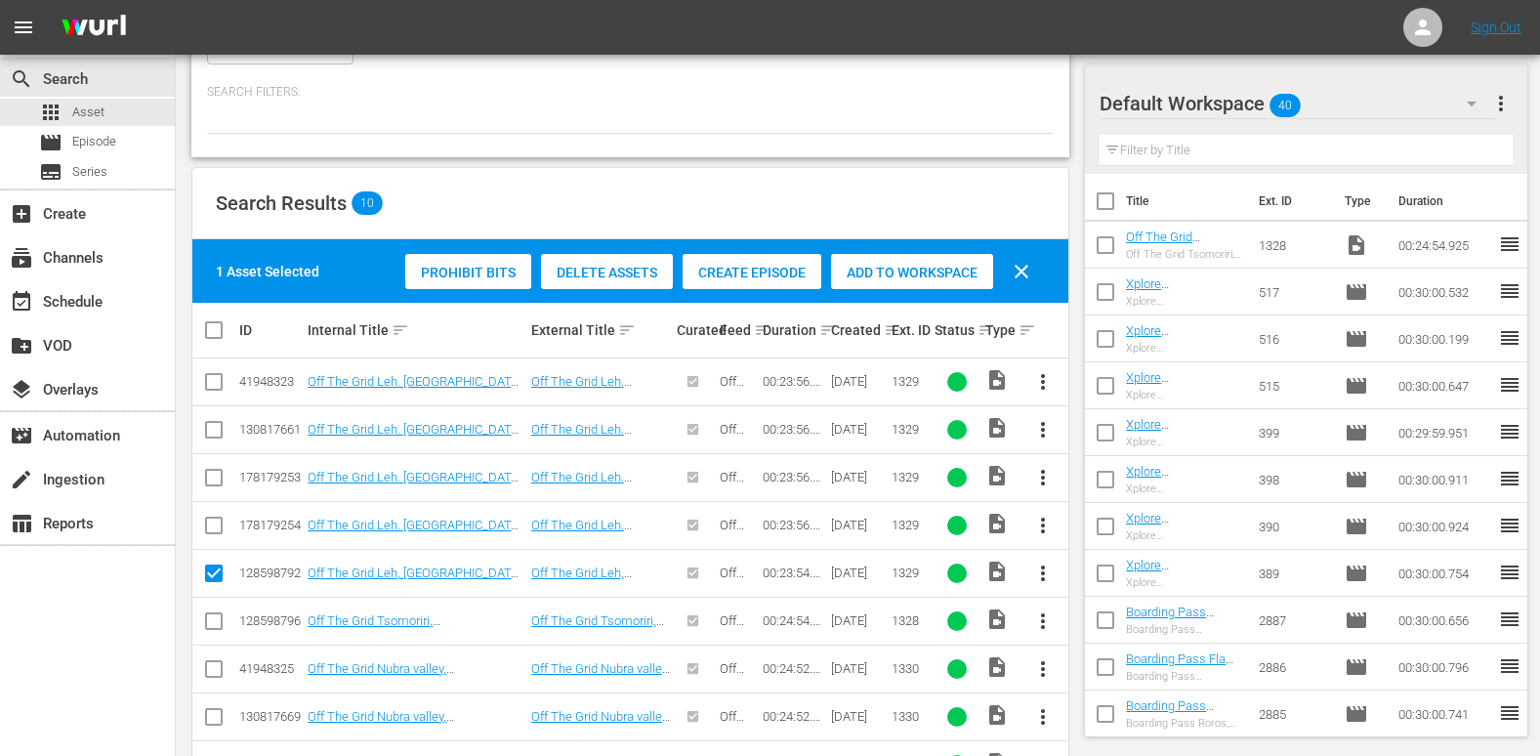
click at [918, 274] on span "Add to Workspace" at bounding box center [912, 273] width 162 height 16
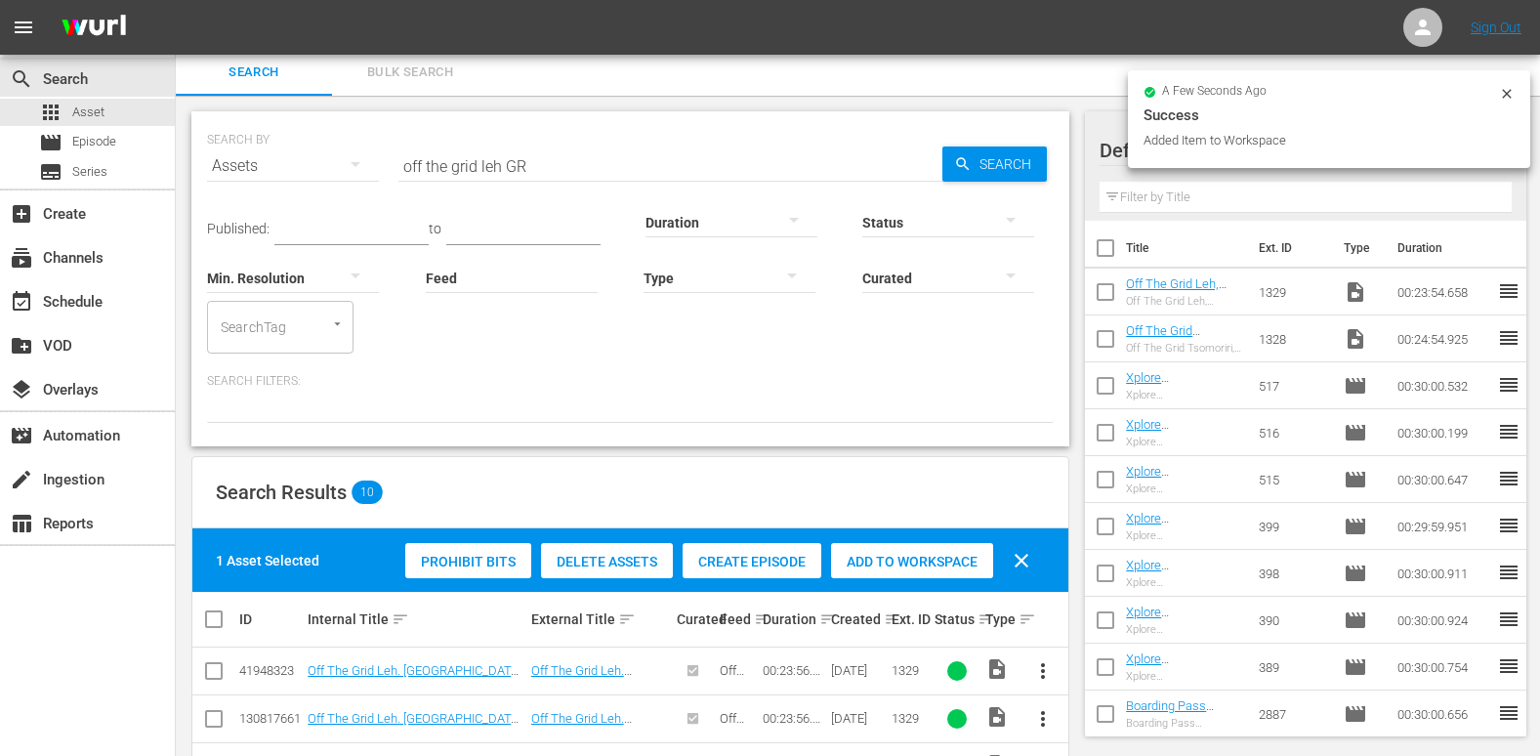
scroll to position [0, 0]
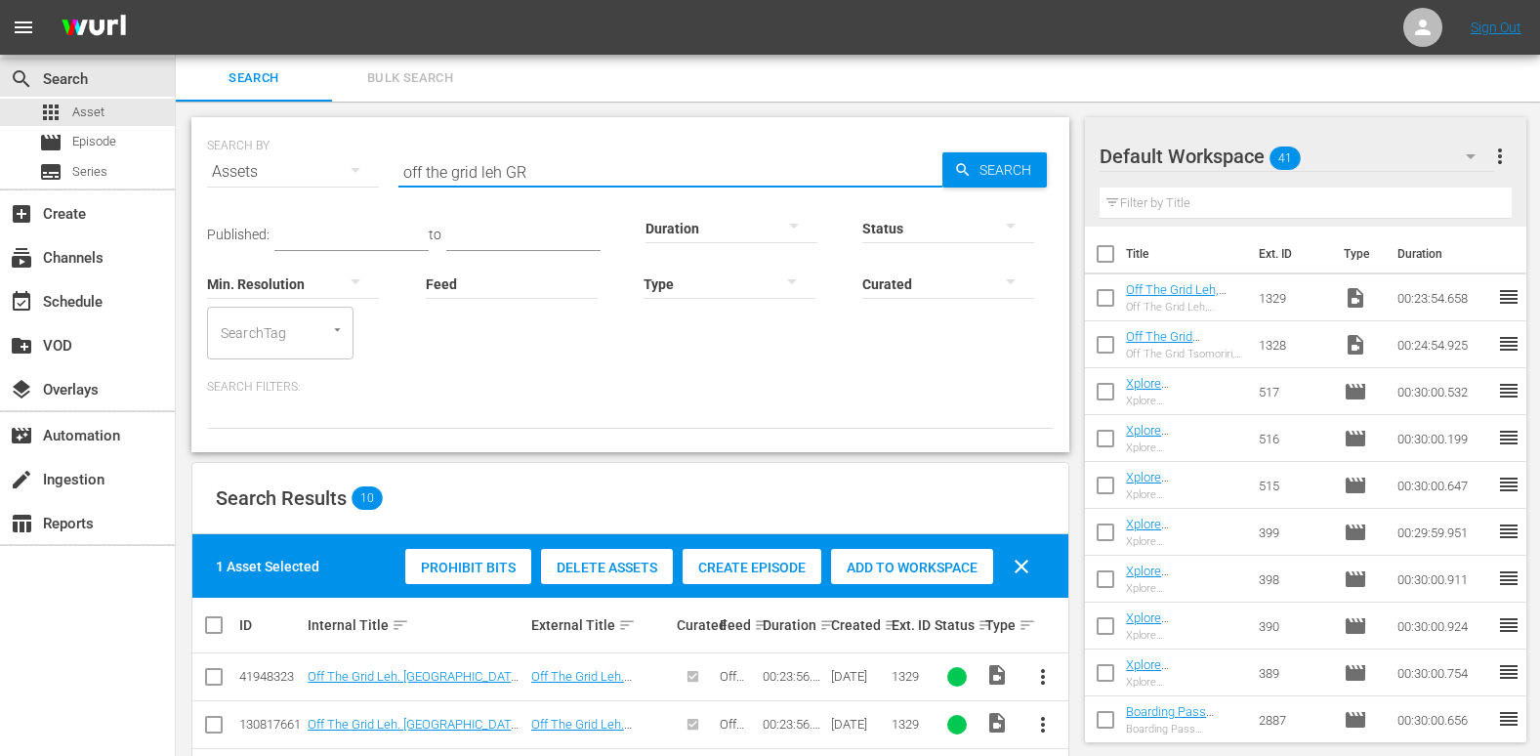
drag, startPoint x: 501, startPoint y: 172, endPoint x: 482, endPoint y: 177, distance: 19.2
click at [482, 177] on input "off the grid leh GR" at bounding box center [671, 171] width 544 height 47
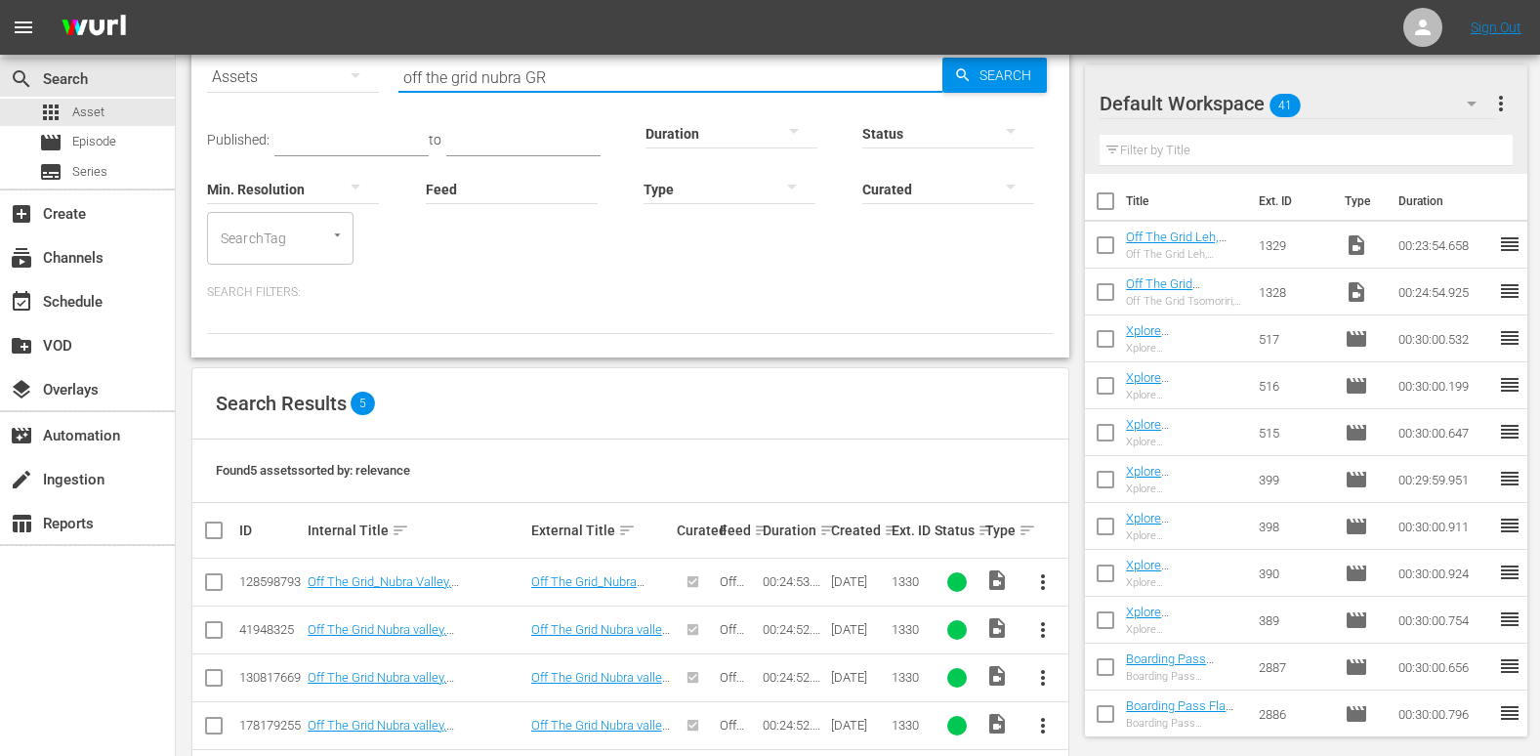
scroll to position [100, 0]
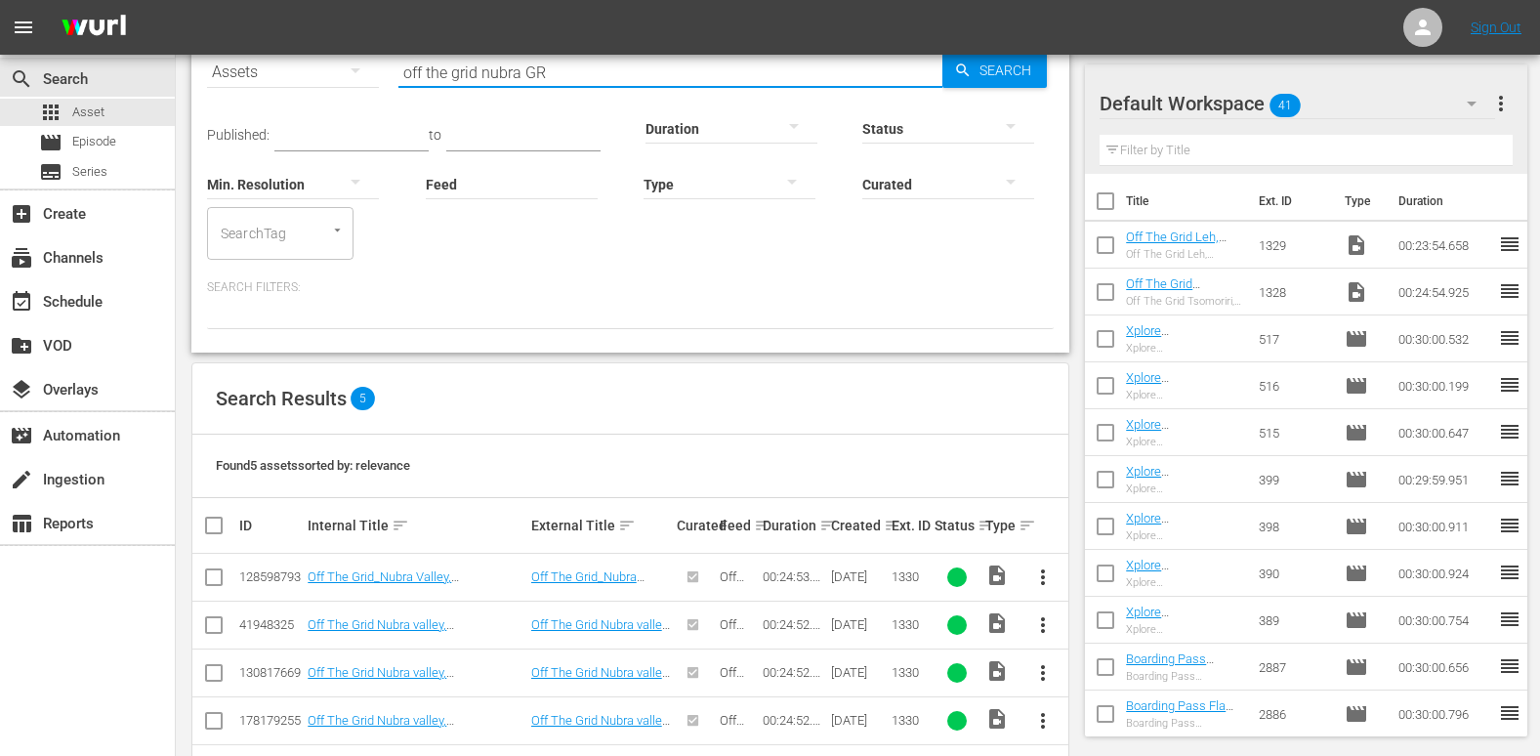
type input "off the grid nubra GR"
click at [216, 579] on input "checkbox" at bounding box center [213, 580] width 23 height 23
checkbox input "true"
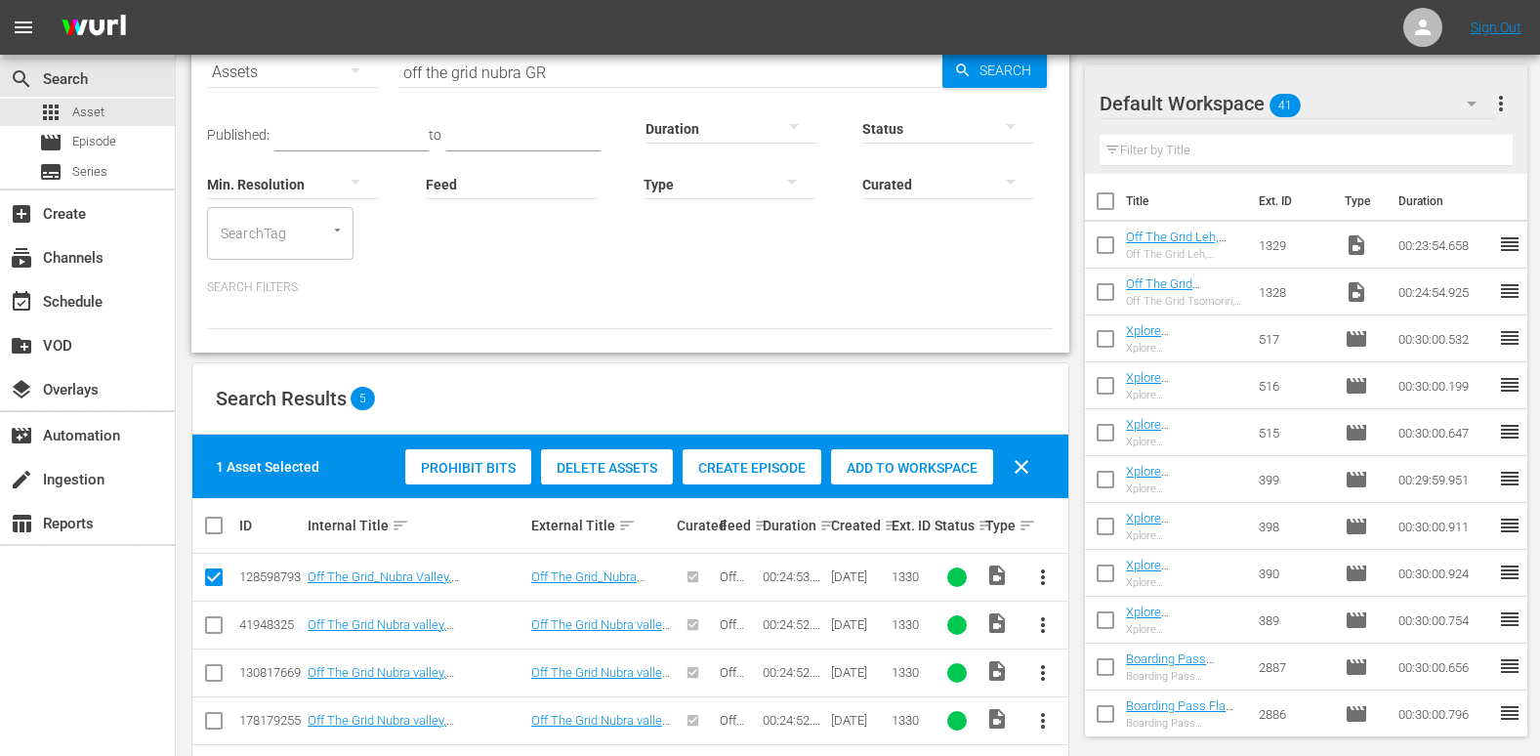
click at [937, 480] on div "Add to Workspace" at bounding box center [912, 467] width 162 height 37
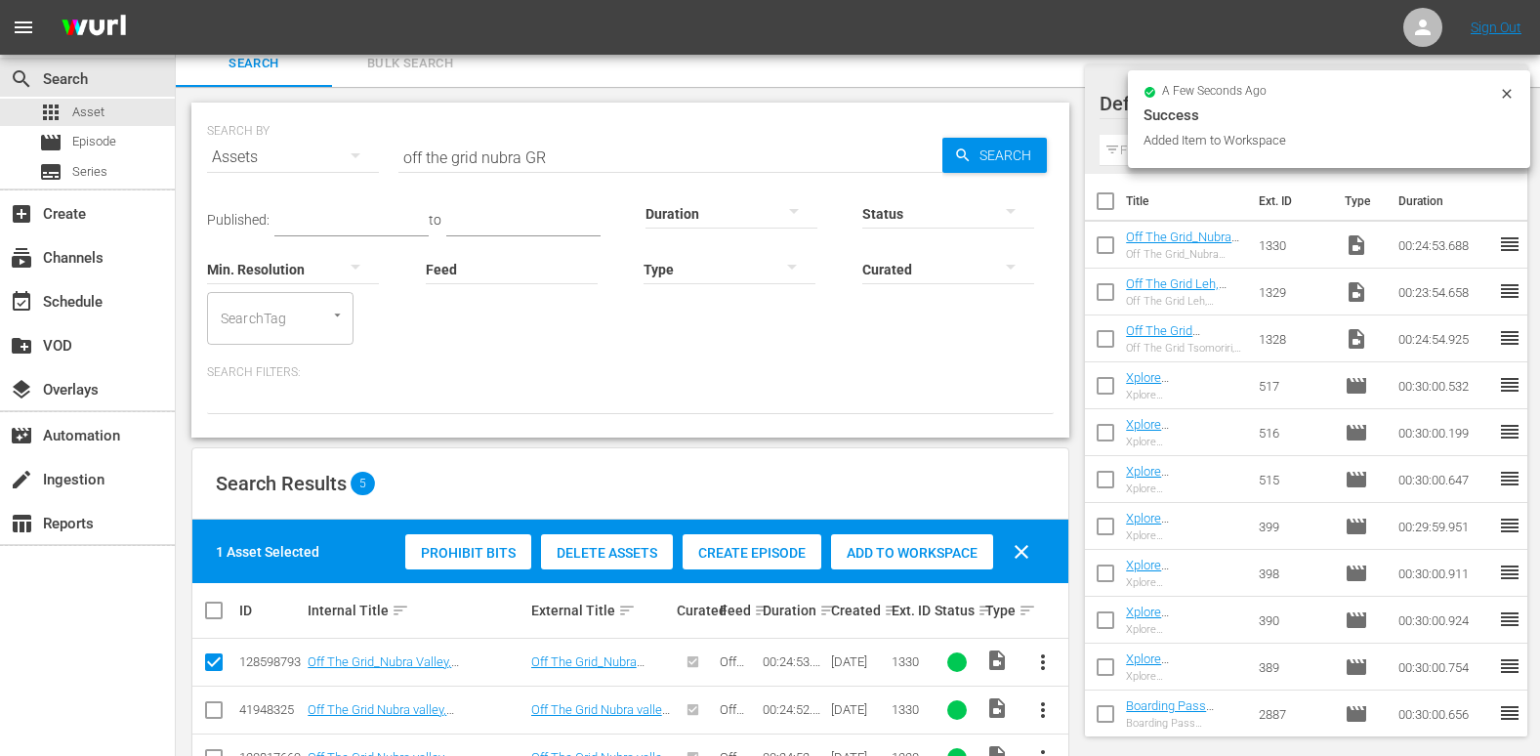
scroll to position [0, 0]
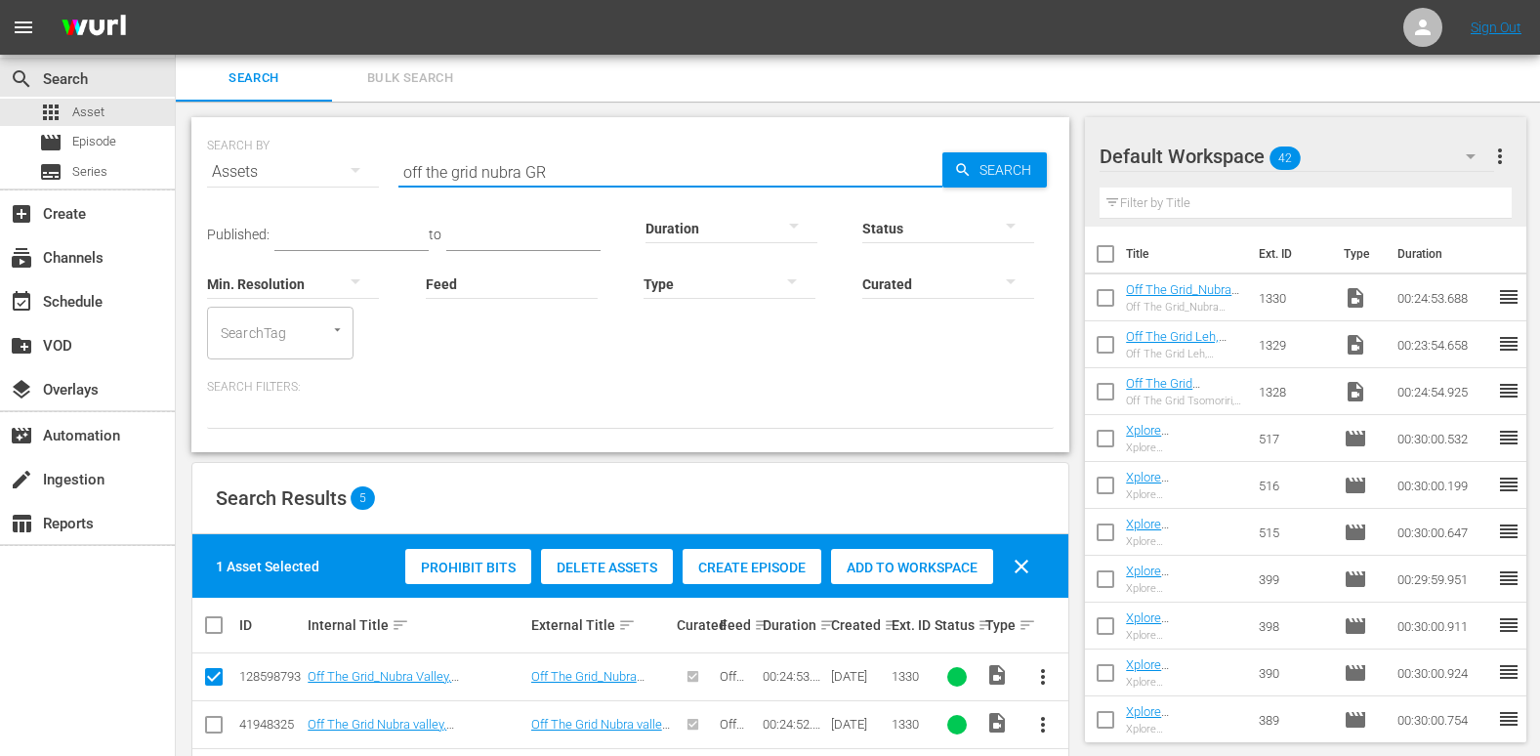
drag, startPoint x: 521, startPoint y: 172, endPoint x: 482, endPoint y: 186, distance: 40.5
click at [482, 186] on div "Search ID, Title, Description, Keywords, or Category off the grid nubra GR" at bounding box center [671, 171] width 544 height 47
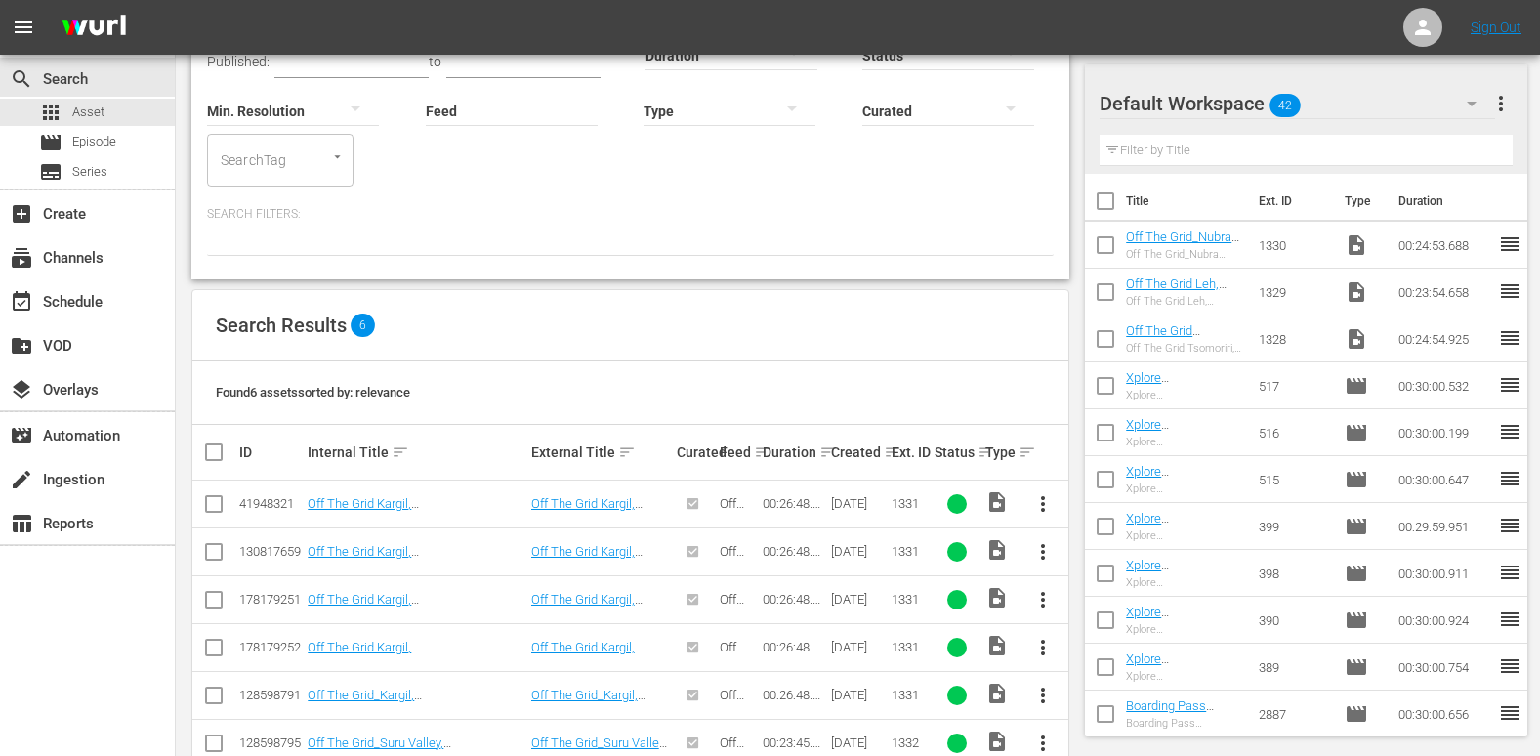
scroll to position [197, 0]
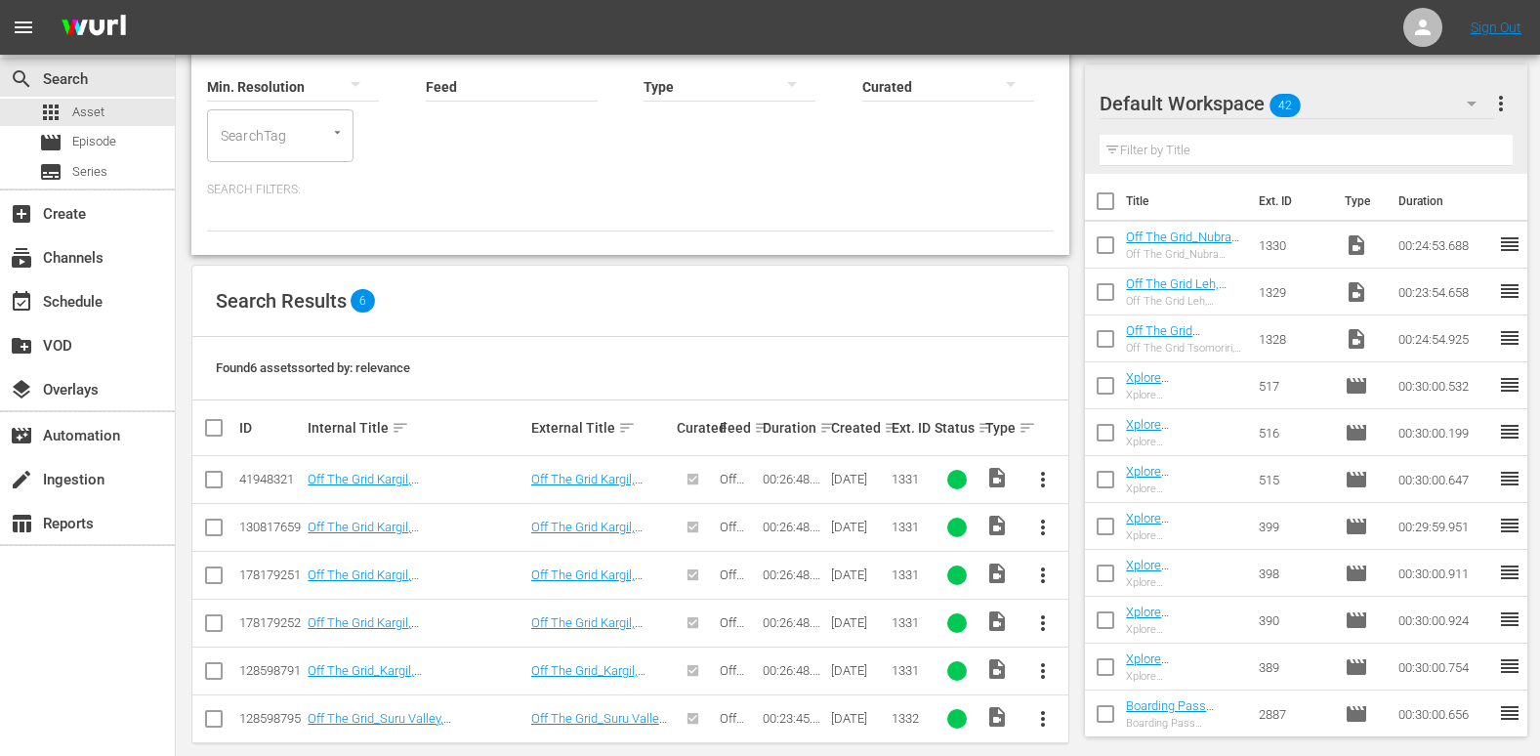
type input "off the grid kargil GR"
click at [207, 665] on input "checkbox" at bounding box center [213, 674] width 23 height 23
checkbox input "true"
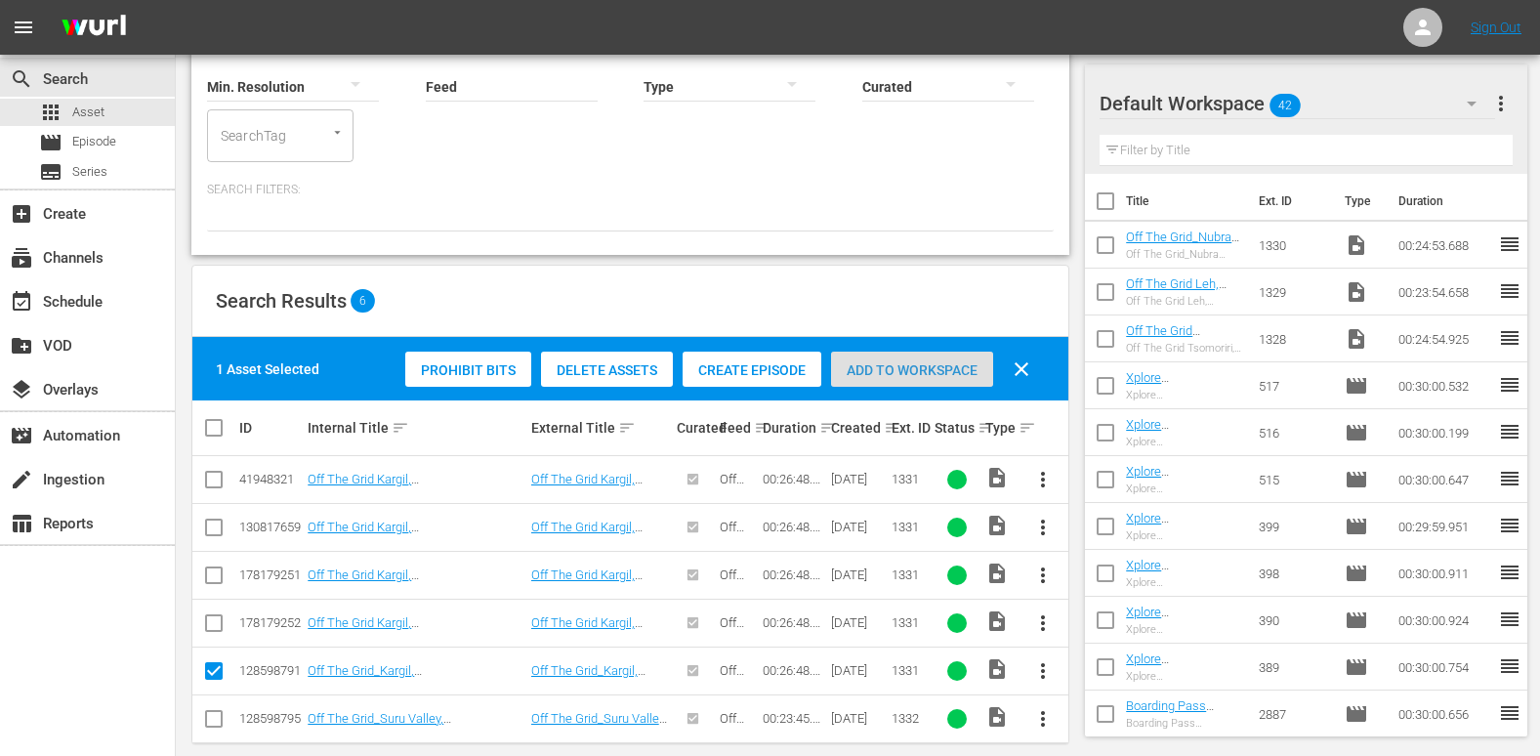
click at [925, 365] on span "Add to Workspace" at bounding box center [912, 370] width 162 height 16
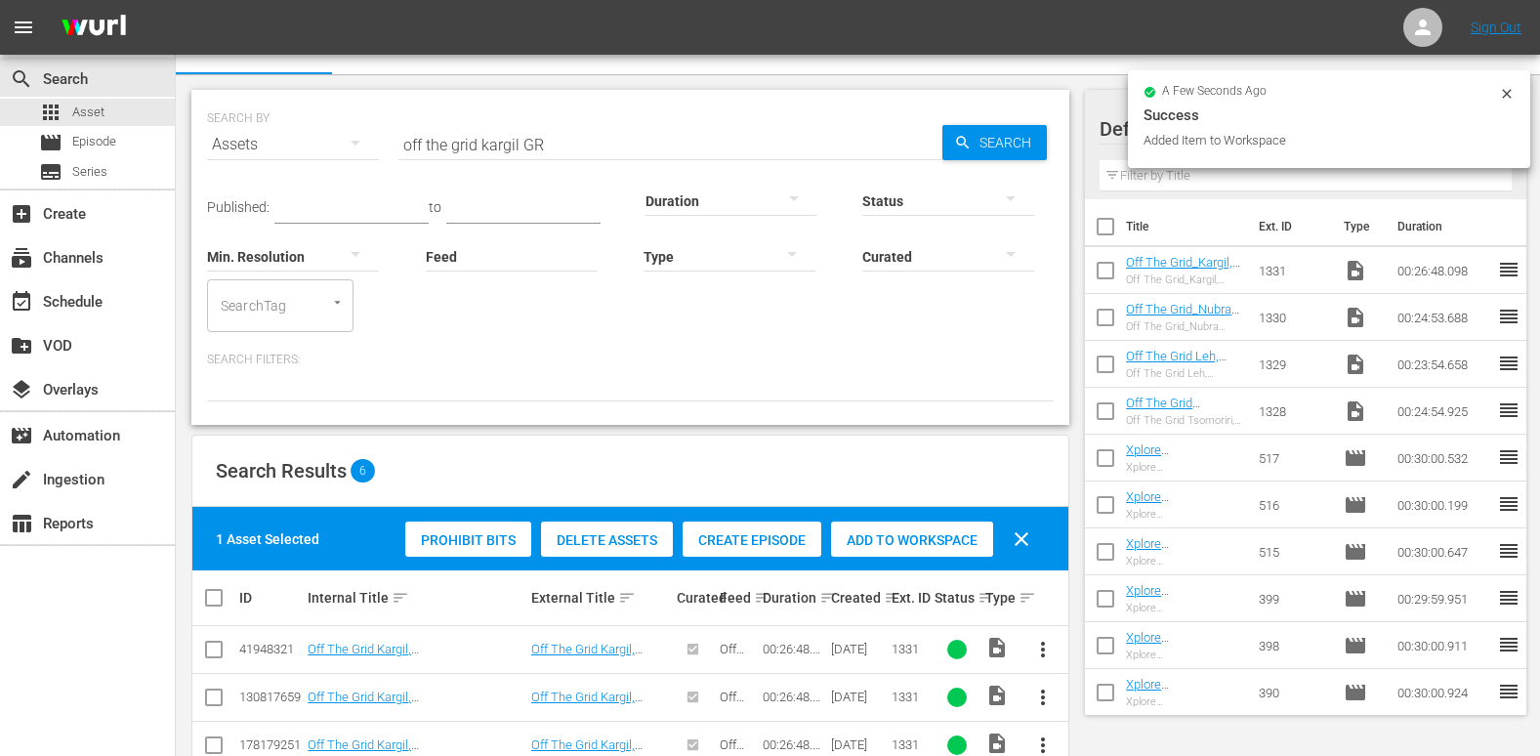
scroll to position [0, 0]
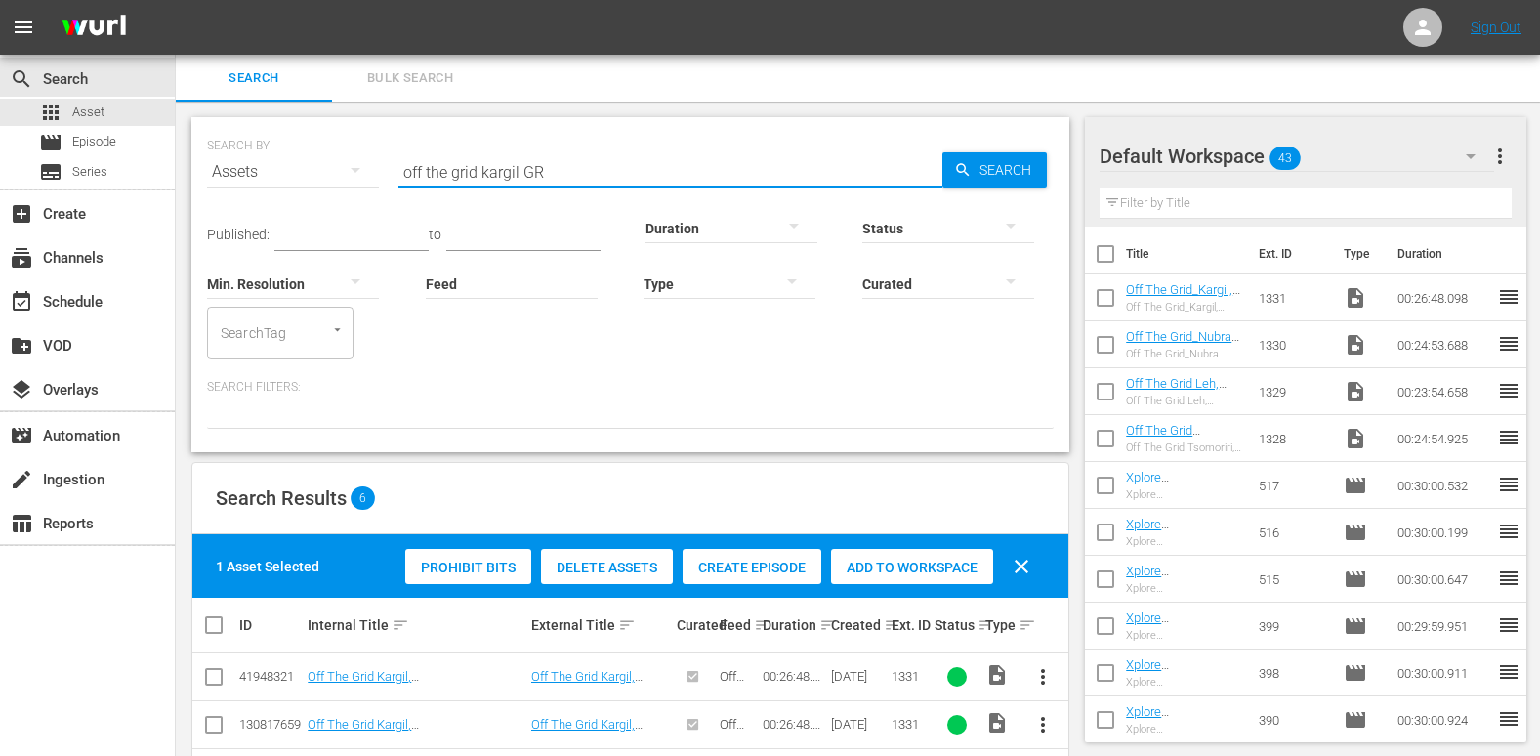
drag, startPoint x: 518, startPoint y: 174, endPoint x: 485, endPoint y: 180, distance: 32.8
click at [485, 180] on input "off the grid kargil GR" at bounding box center [671, 171] width 544 height 47
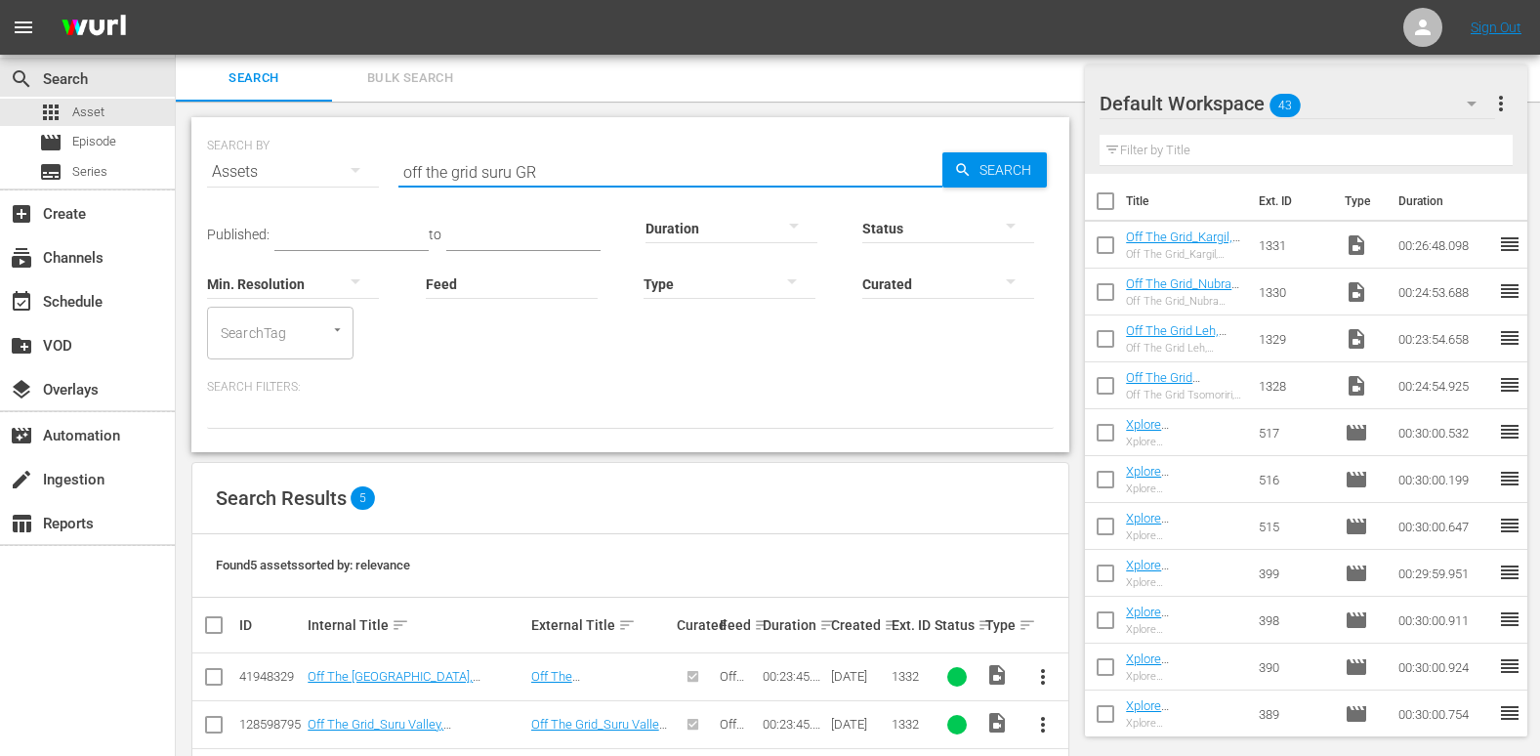
scroll to position [173, 0]
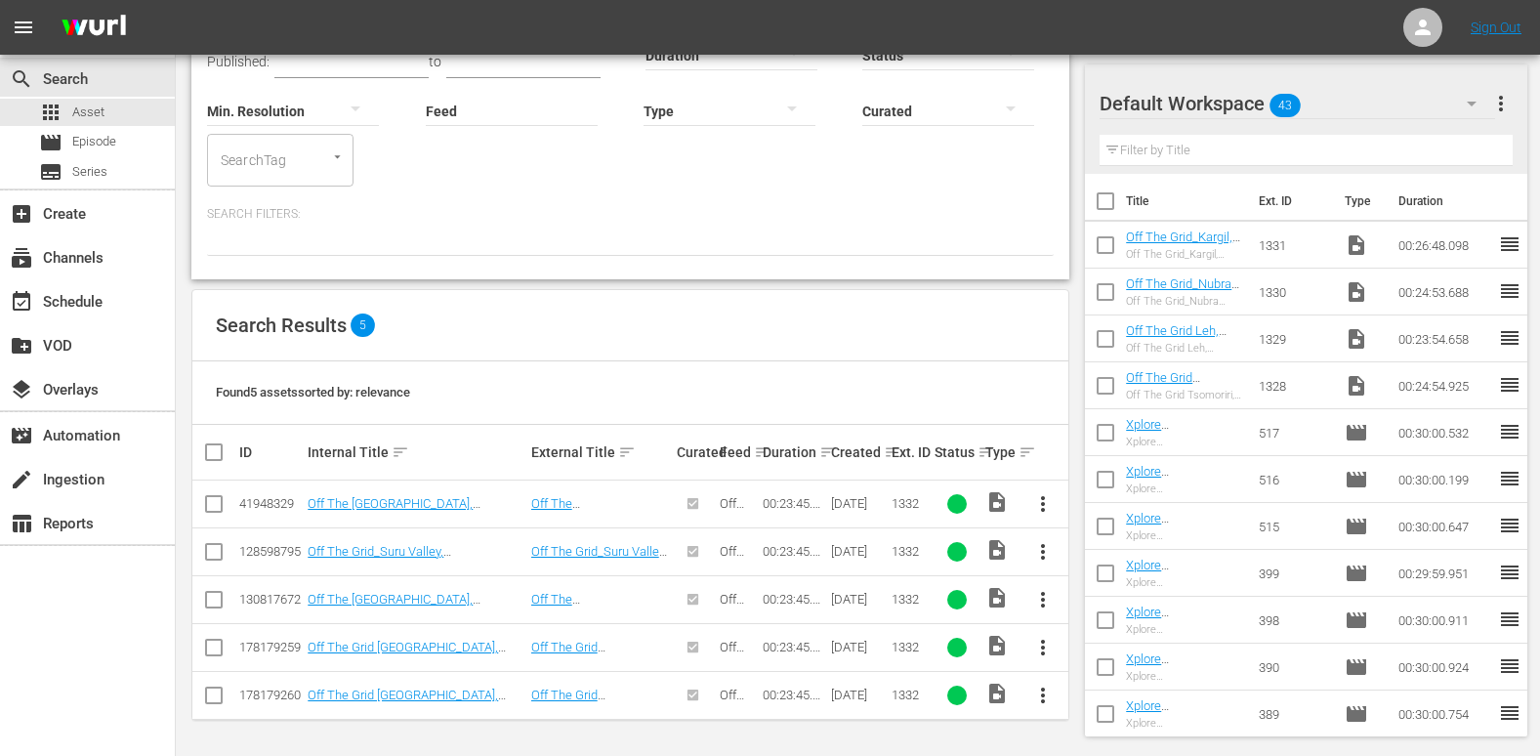
type input "off the grid suru GR"
click at [214, 507] on input "checkbox" at bounding box center [213, 507] width 23 height 23
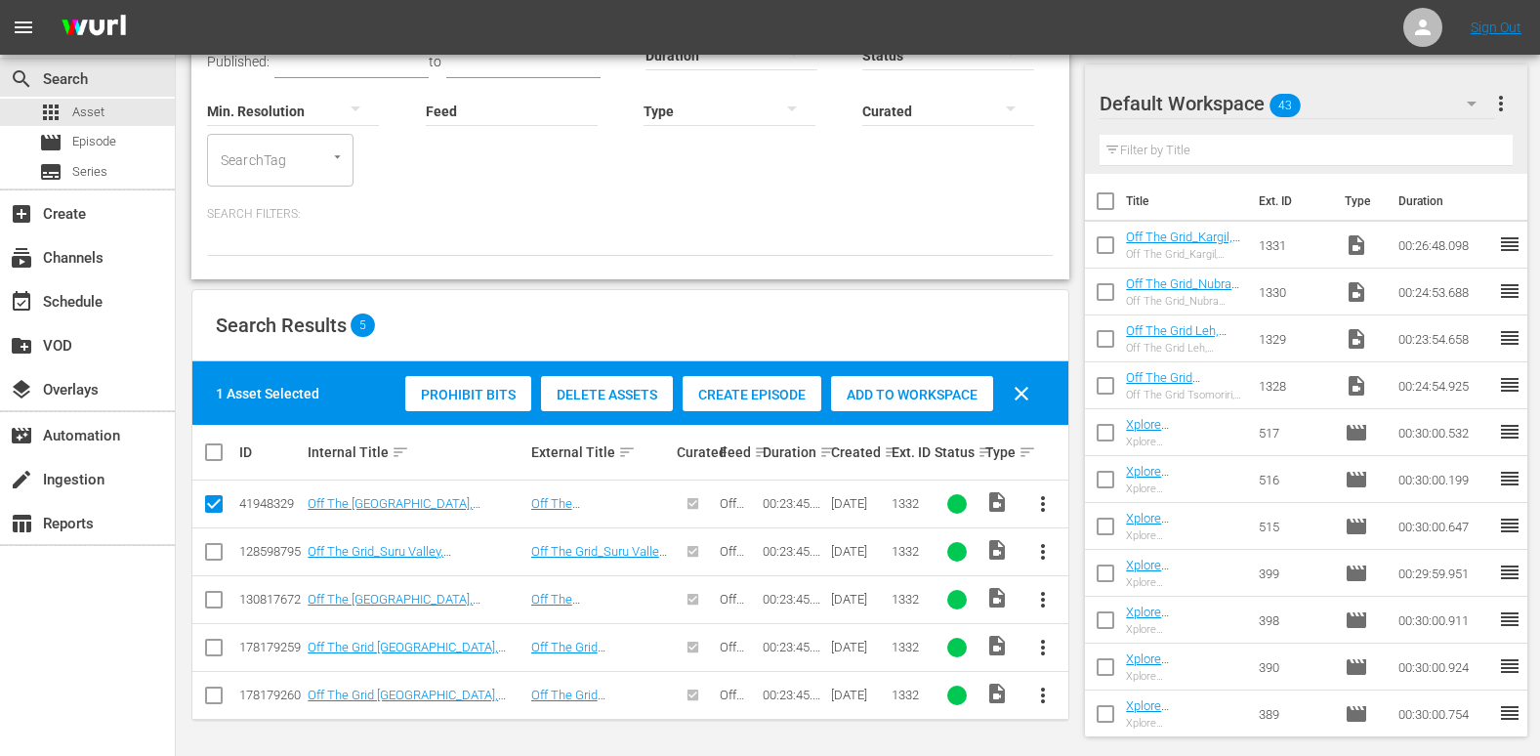
click at [214, 507] on input "checkbox" at bounding box center [213, 507] width 23 height 23
checkbox input "false"
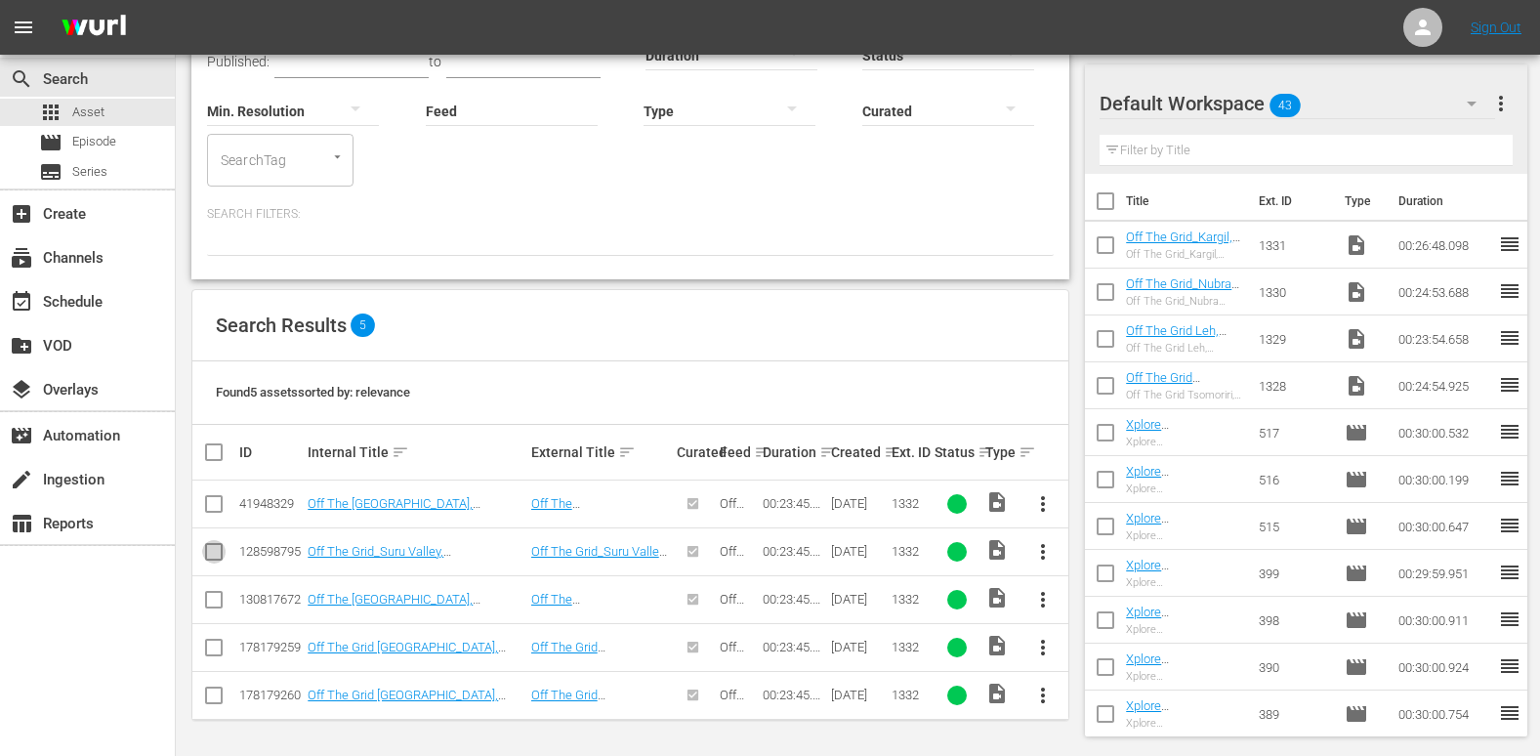
click at [217, 551] on input "checkbox" at bounding box center [213, 555] width 23 height 23
checkbox input "true"
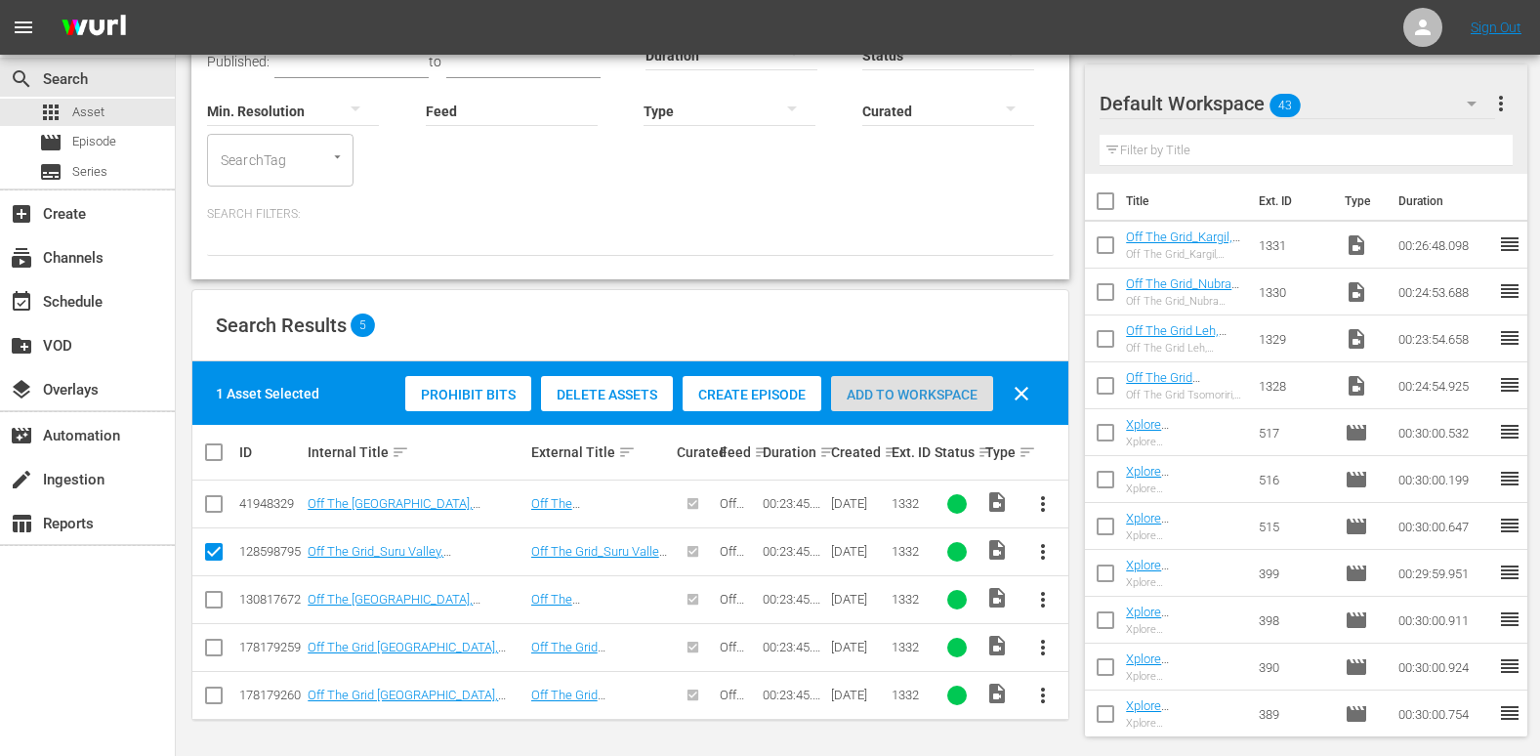
click at [933, 382] on div "Add to Workspace" at bounding box center [912, 394] width 162 height 37
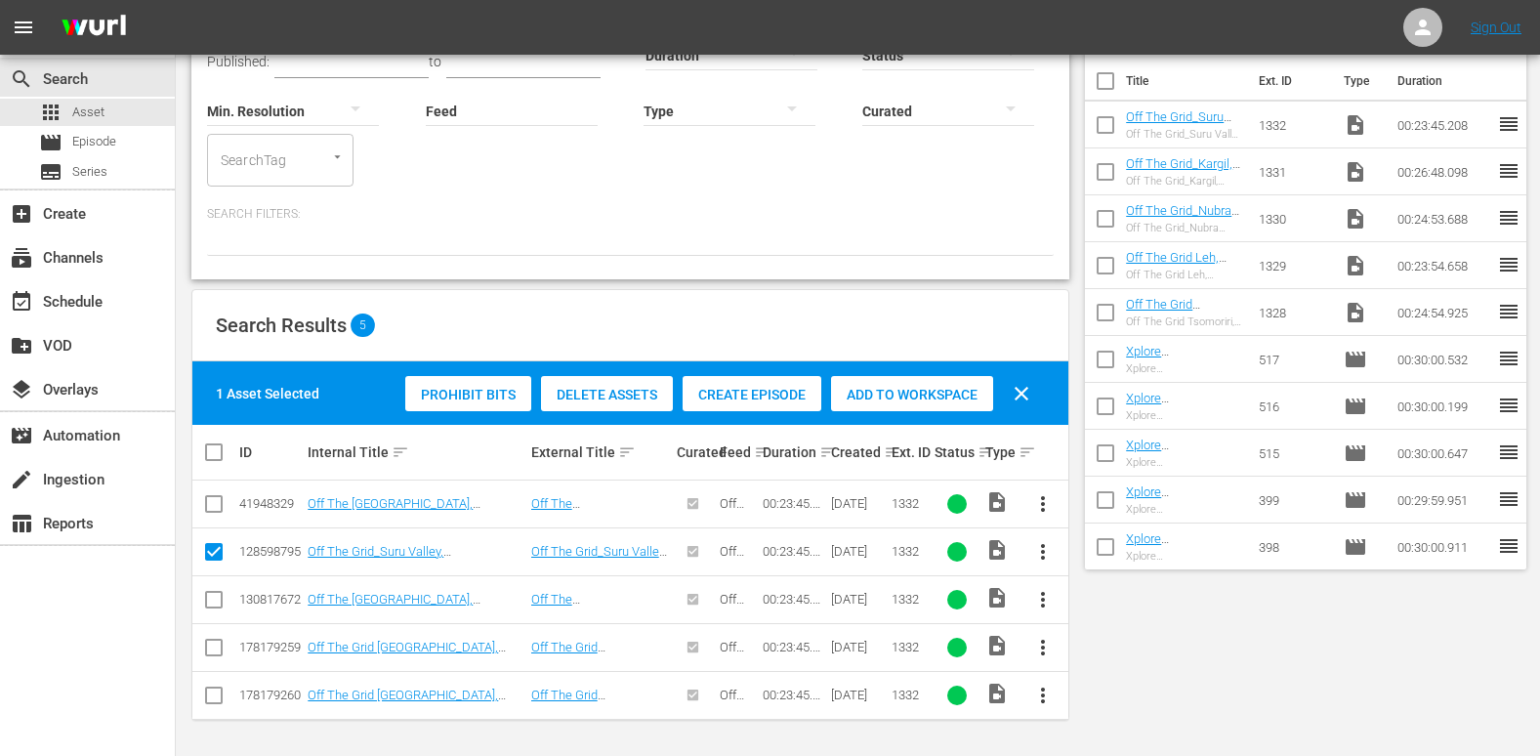
scroll to position [0, 0]
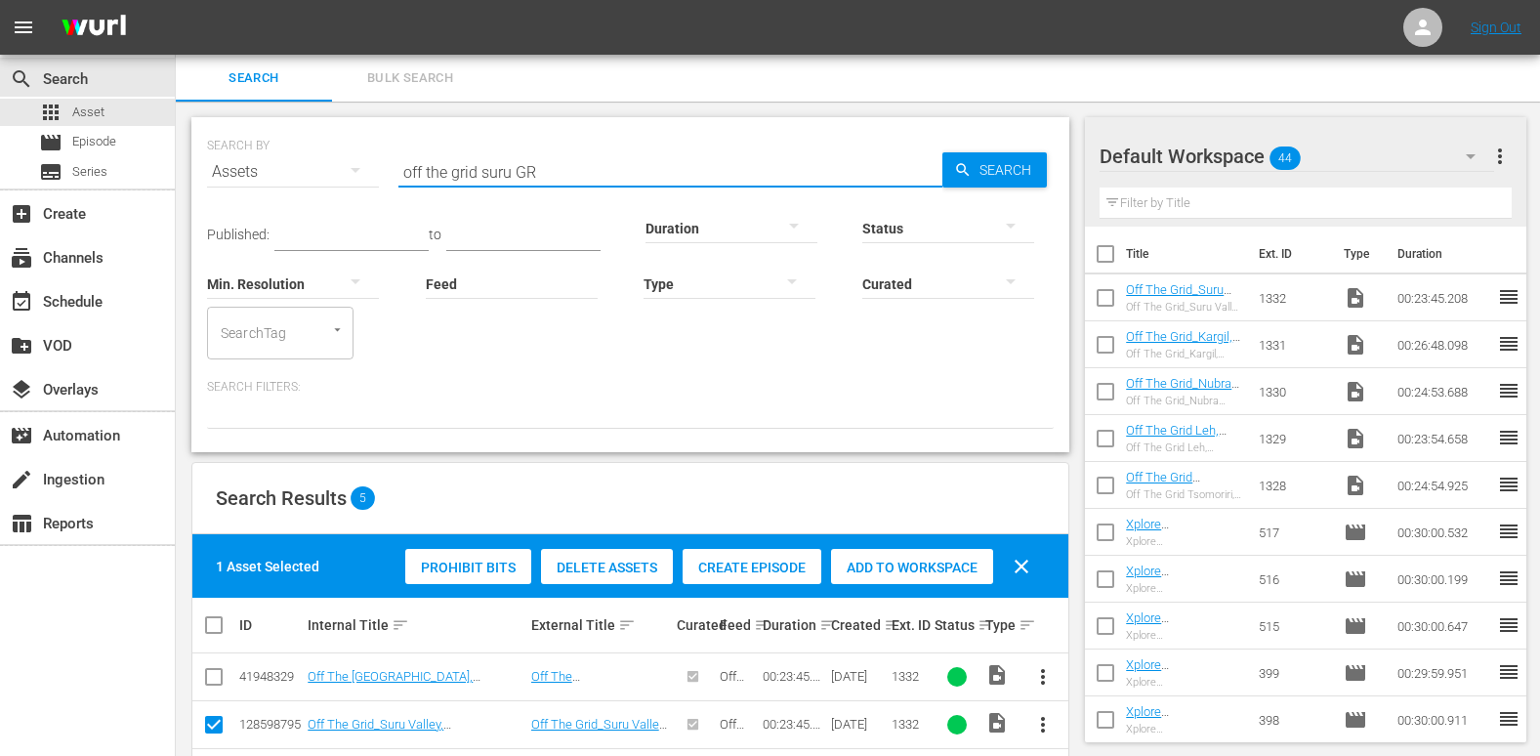
drag, startPoint x: 509, startPoint y: 173, endPoint x: 483, endPoint y: 176, distance: 25.6
click at [483, 176] on input "off the grid suru GR" at bounding box center [671, 171] width 544 height 47
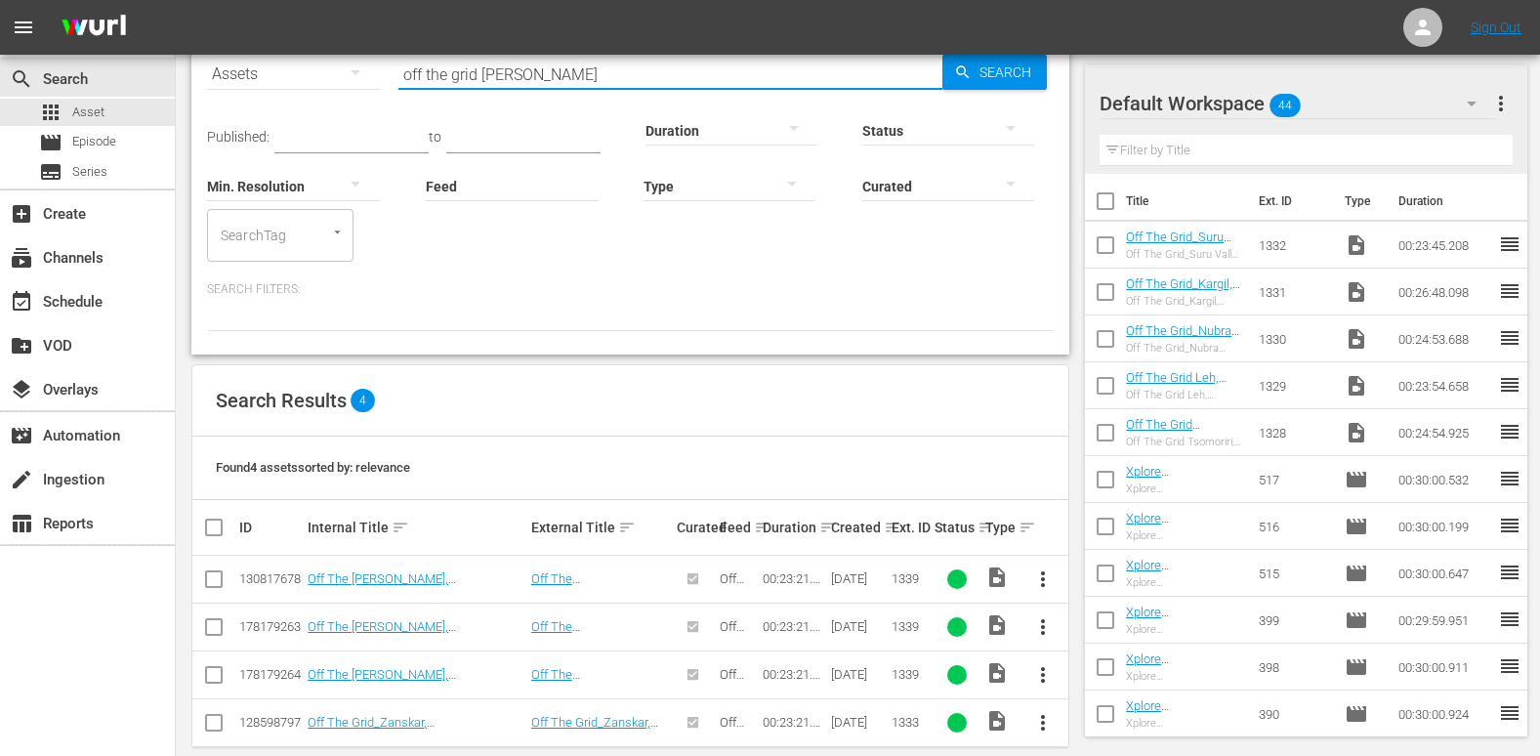
scroll to position [125, 0]
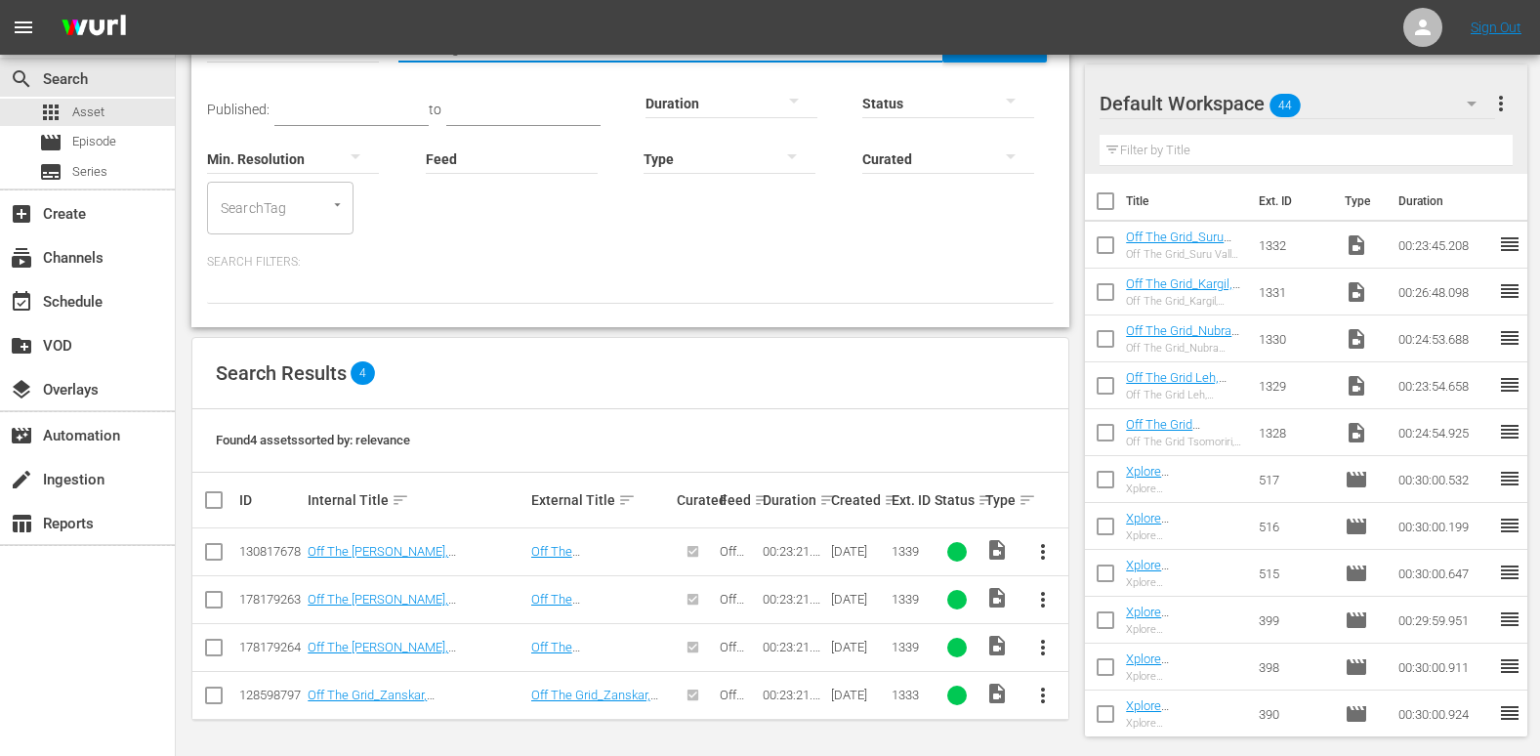
type input "off the grid [PERSON_NAME]"
click at [218, 701] on input "checkbox" at bounding box center [213, 699] width 23 height 23
checkbox input "true"
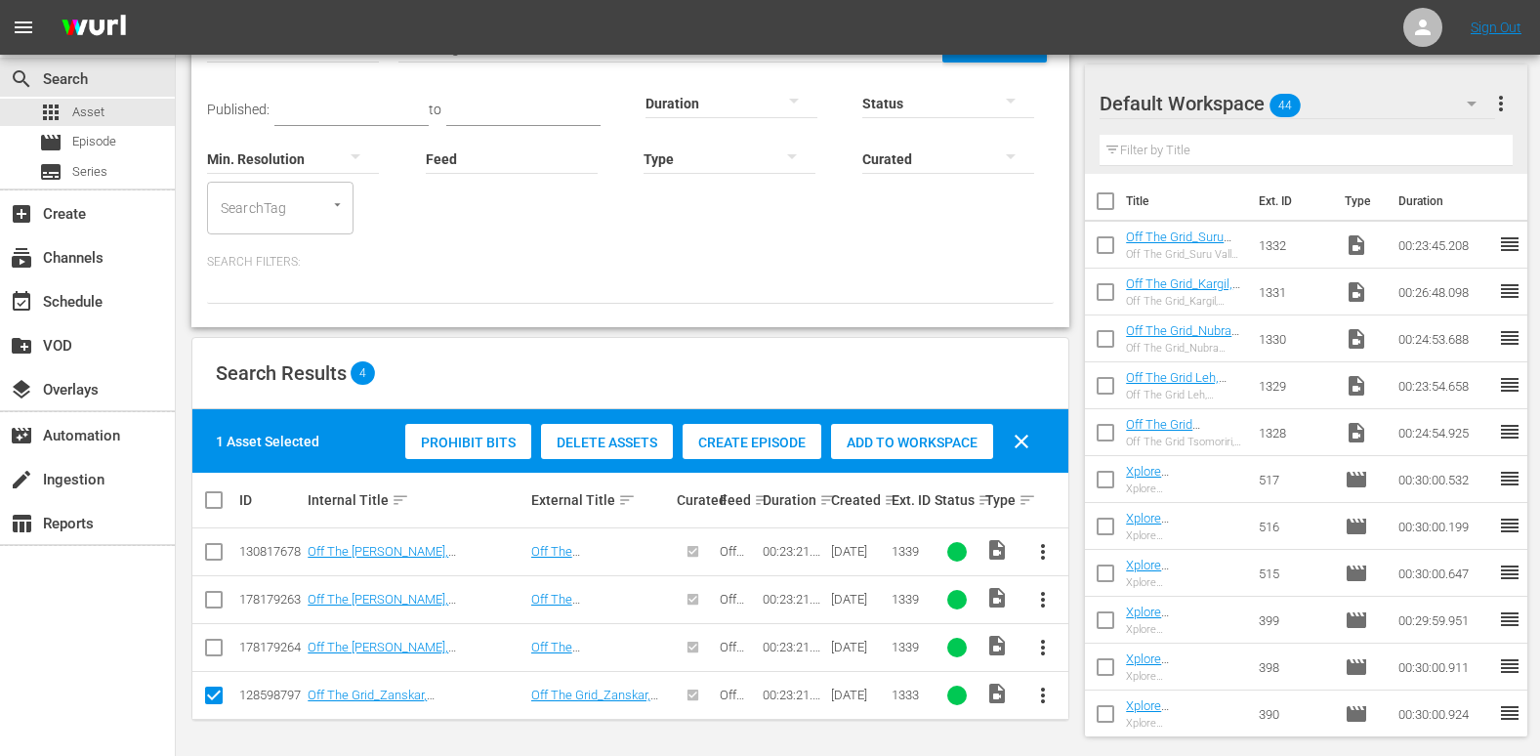
click at [929, 452] on div "Add to Workspace" at bounding box center [912, 442] width 162 height 37
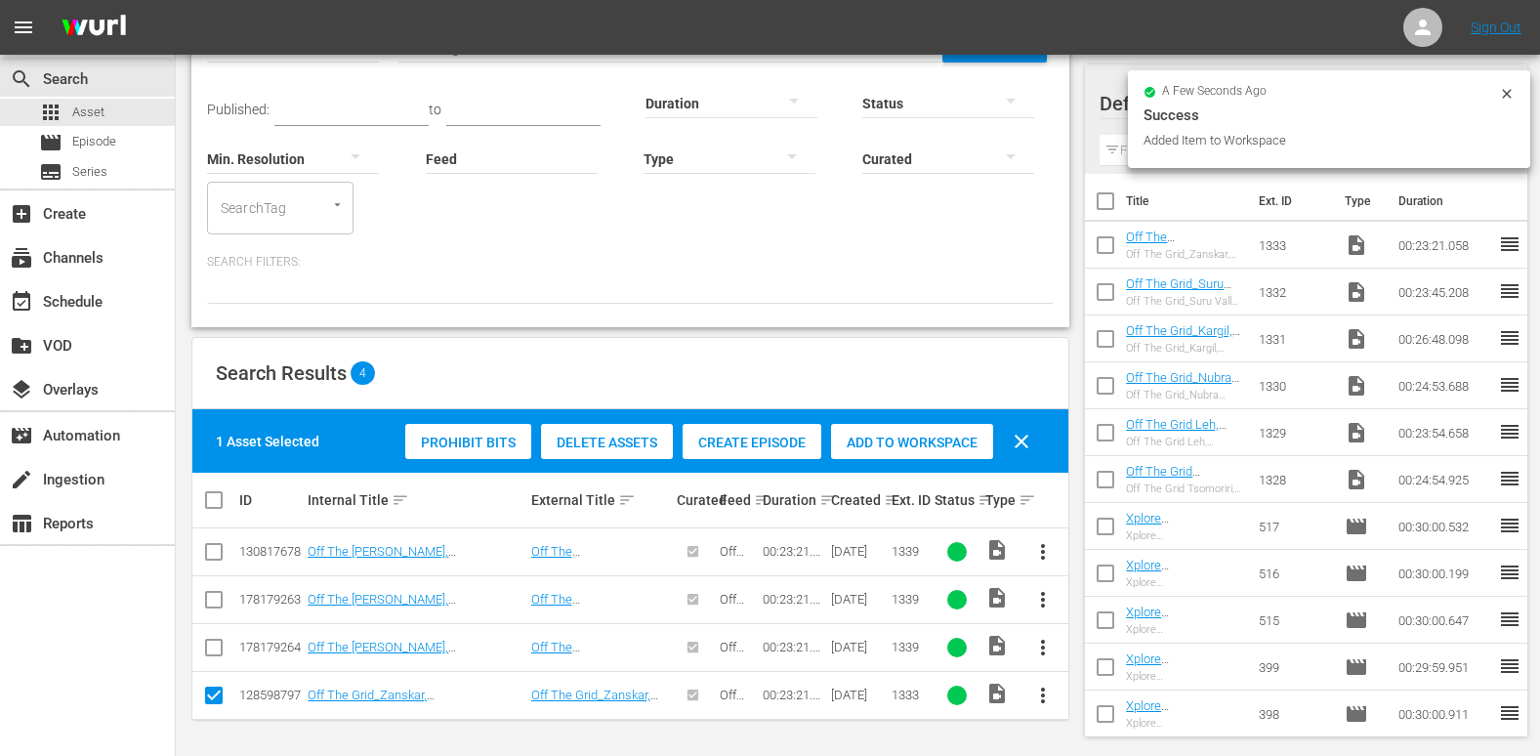
scroll to position [0, 0]
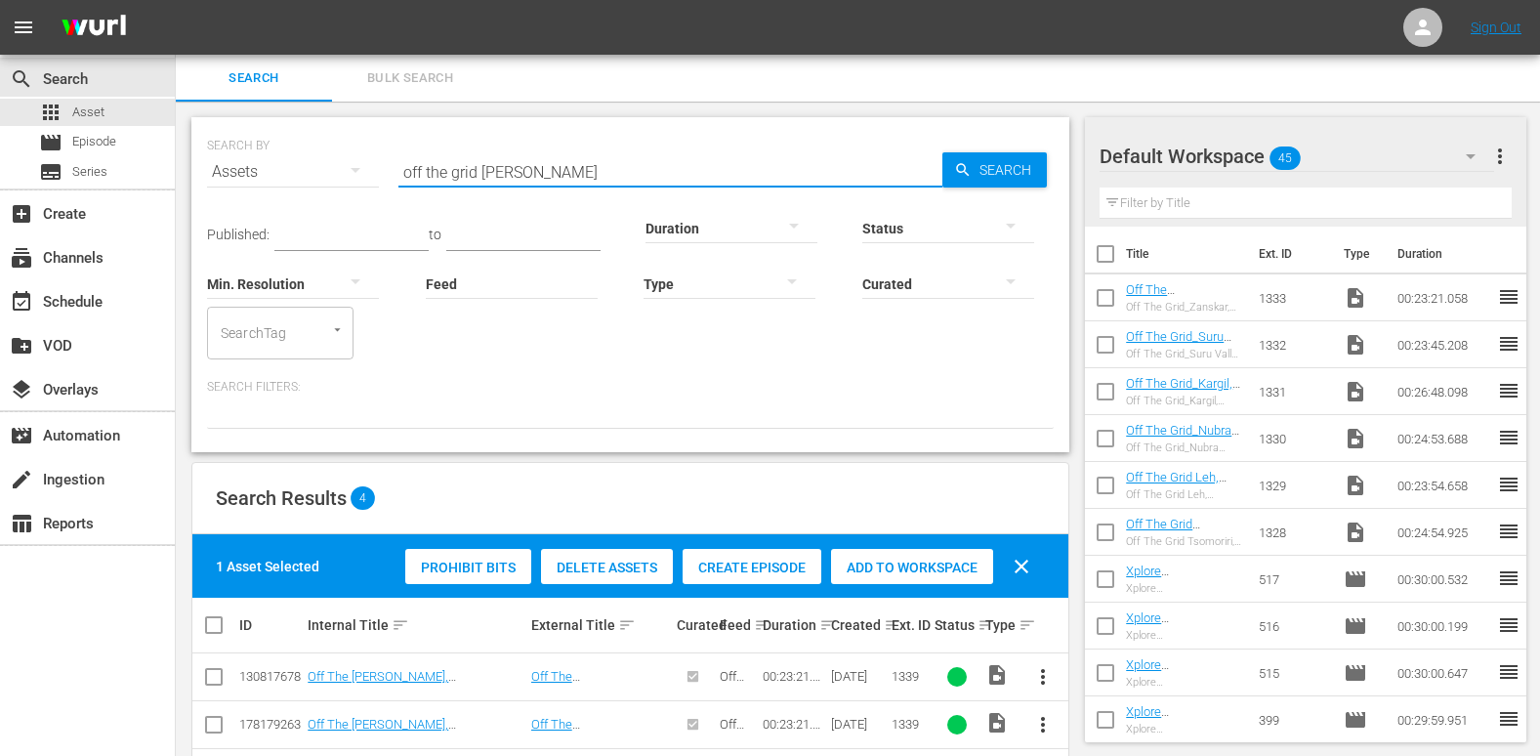
drag, startPoint x: 513, startPoint y: 173, endPoint x: 485, endPoint y: 181, distance: 28.4
click at [485, 181] on input "off the grid [PERSON_NAME]" at bounding box center [671, 171] width 544 height 47
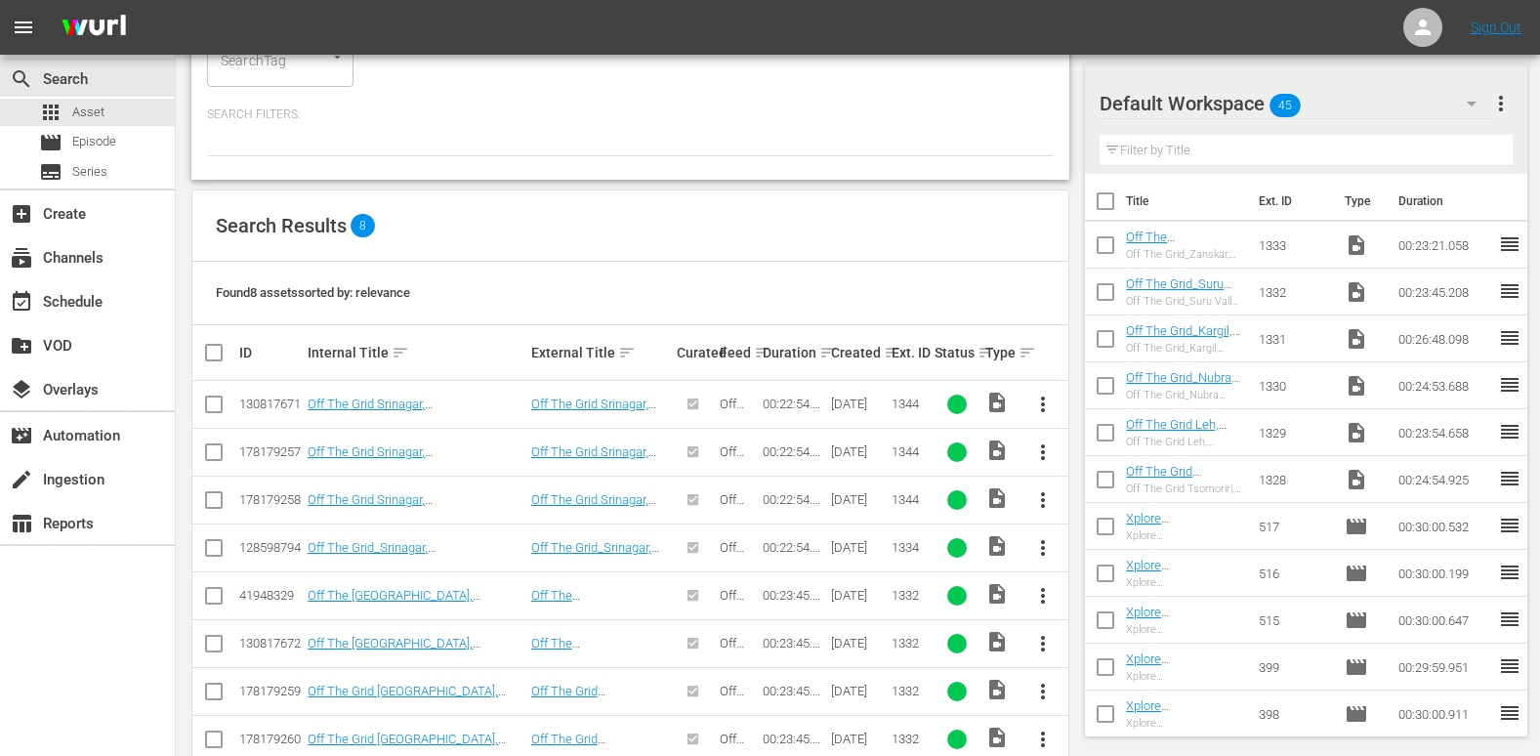
scroll to position [316, 0]
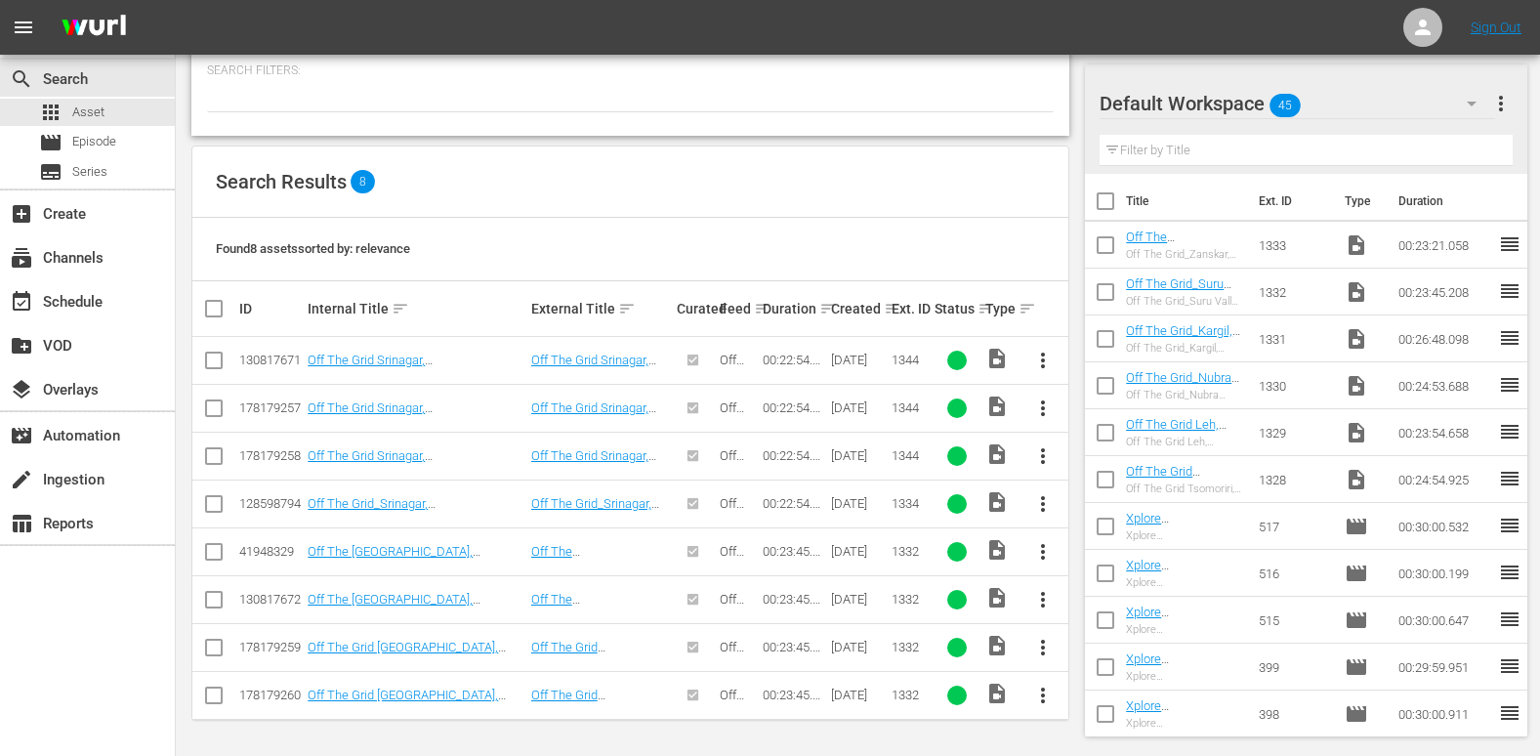
type input "off the grid srinagar GR"
click at [221, 501] on input "checkbox" at bounding box center [213, 507] width 23 height 23
checkbox input "true"
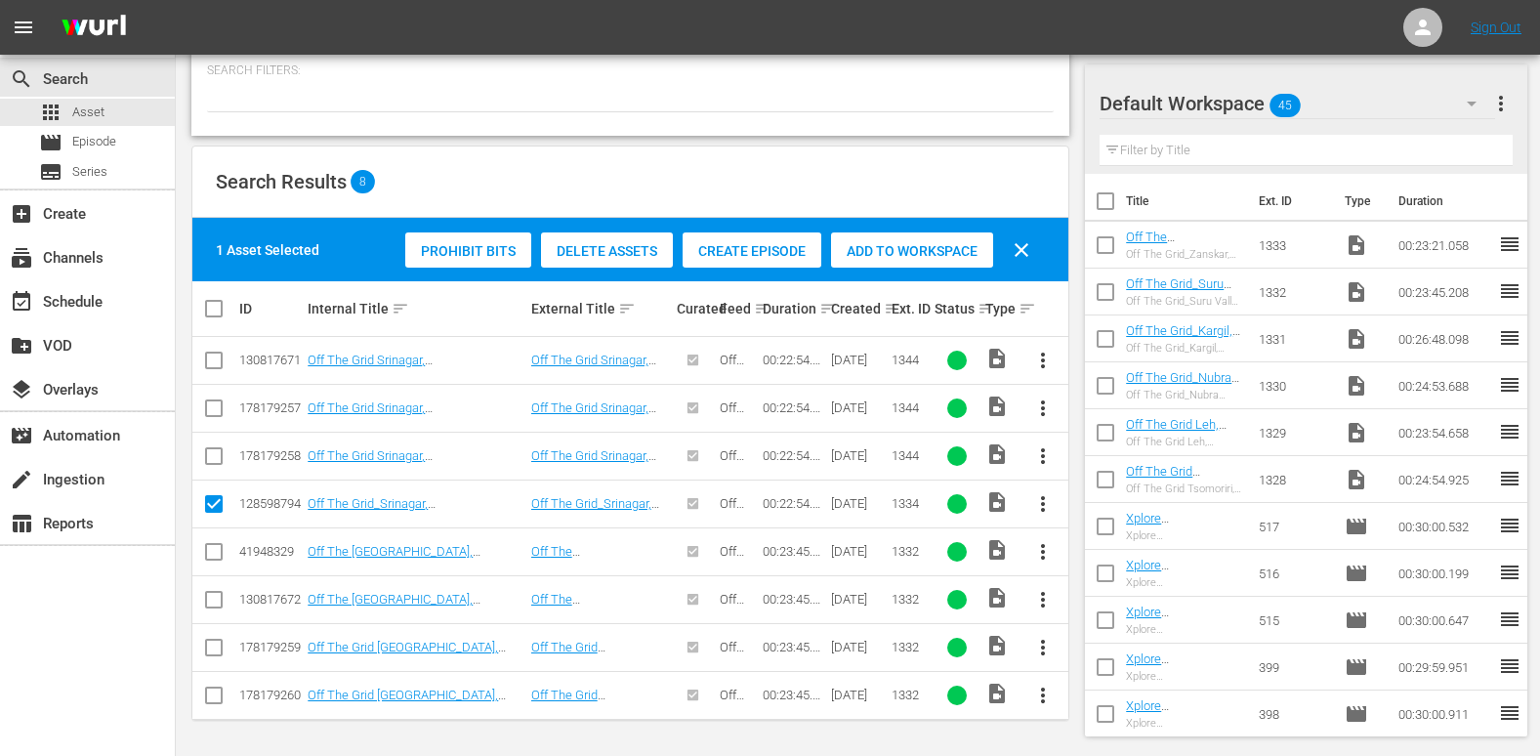
click at [948, 250] on span "Add to Workspace" at bounding box center [912, 251] width 162 height 16
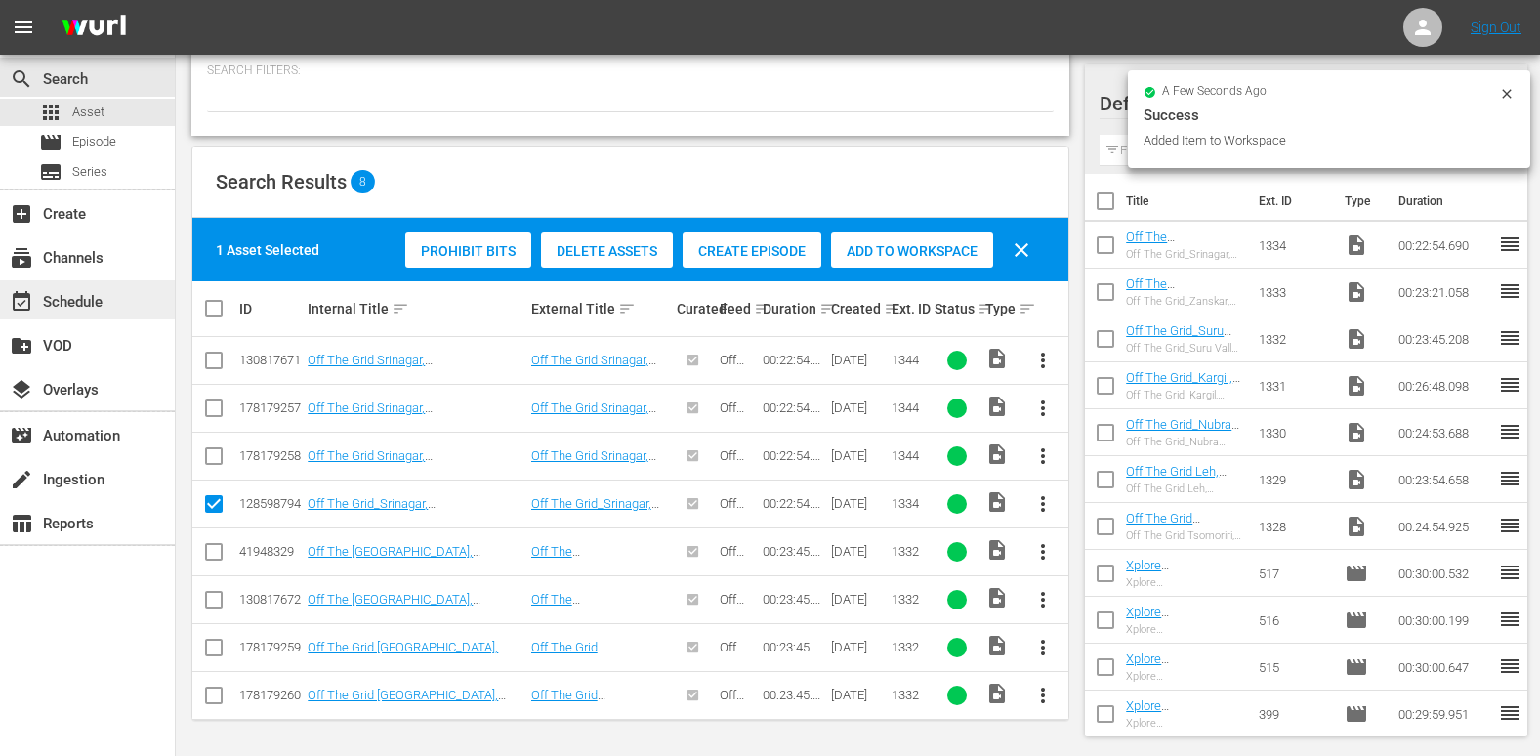
click at [99, 282] on div "event_available Schedule" at bounding box center [87, 299] width 175 height 39
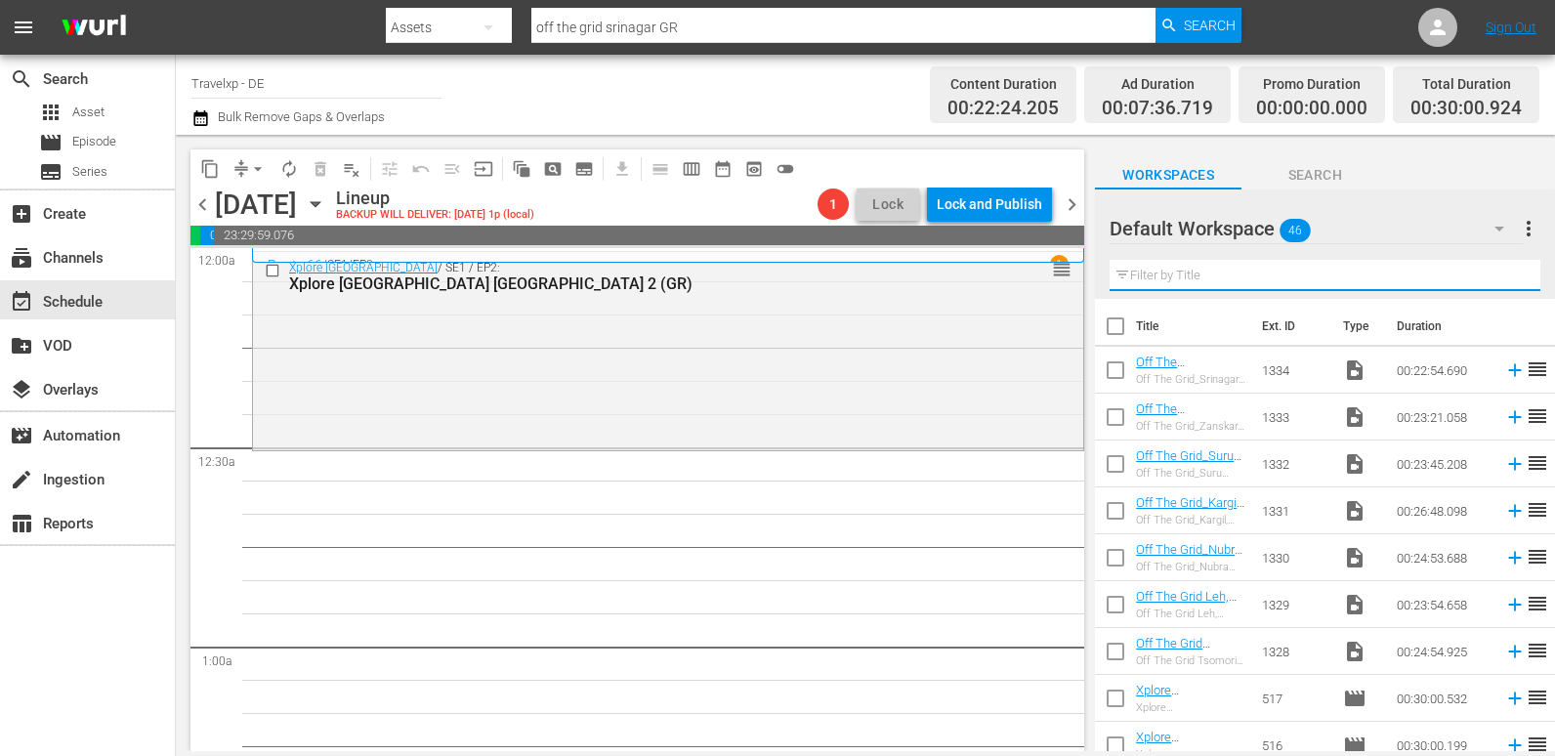
click at [1202, 281] on input "text" at bounding box center [1325, 275] width 431 height 31
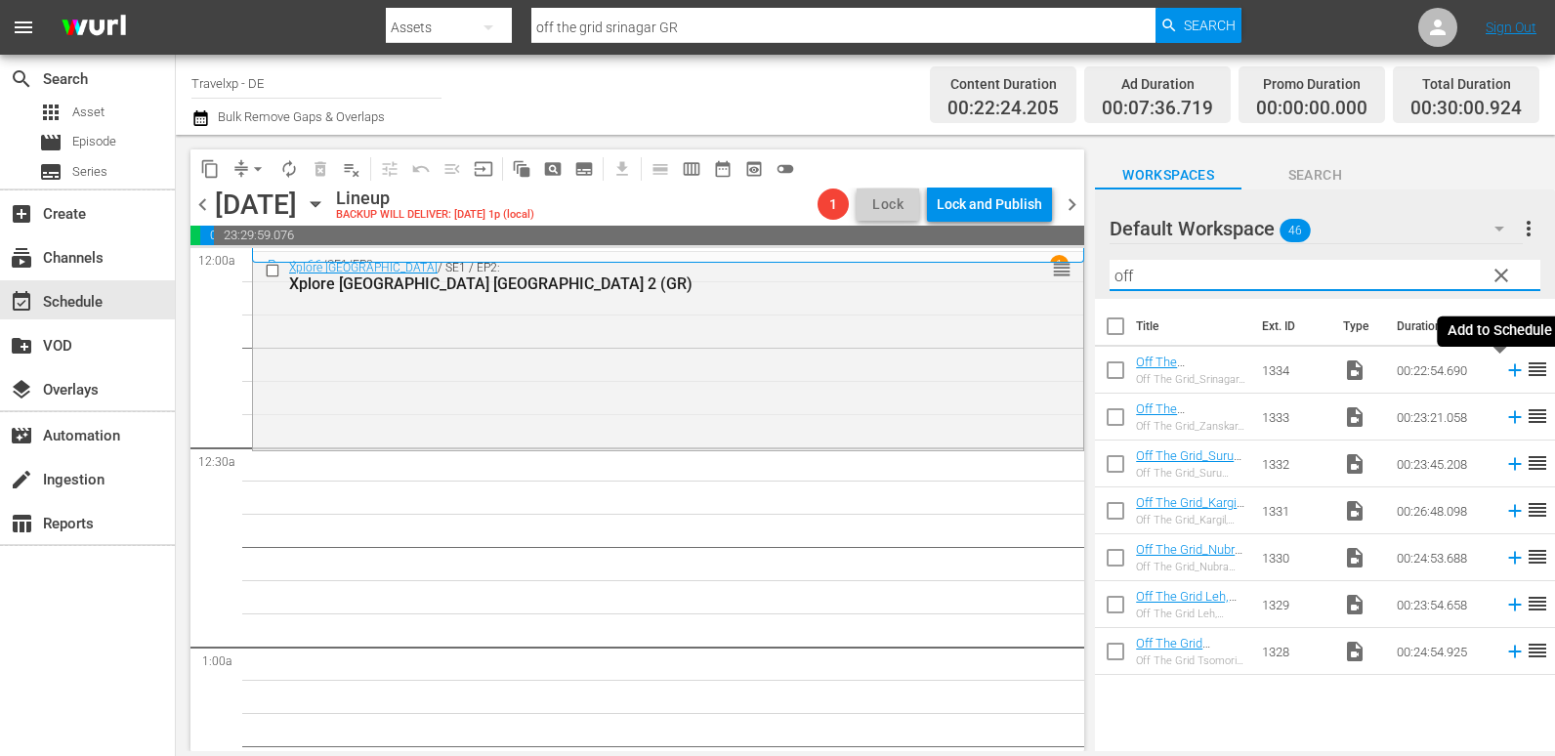
type input "off"
click at [1504, 373] on icon at bounding box center [1514, 369] width 21 height 21
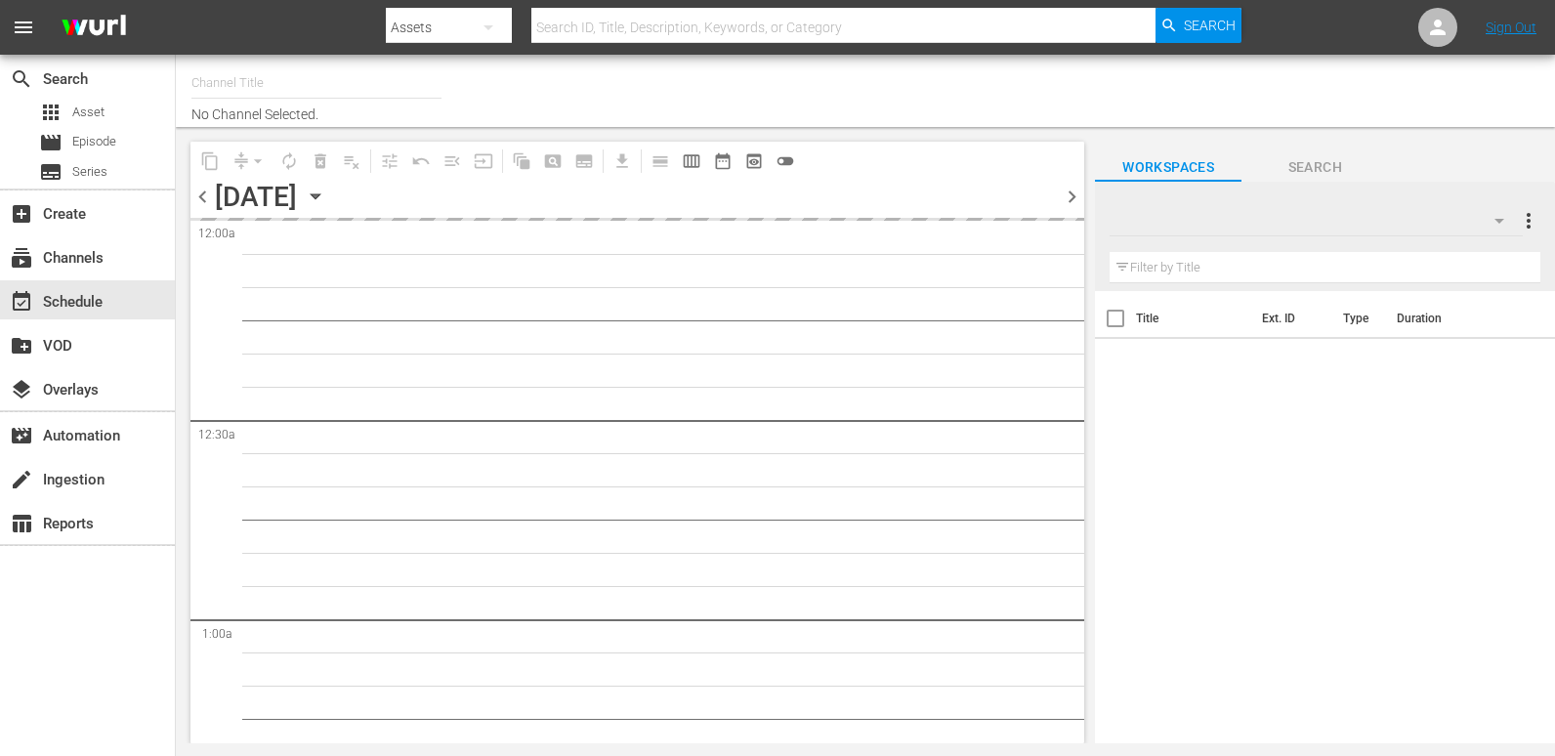
type input "Travelxp - DE (556)"
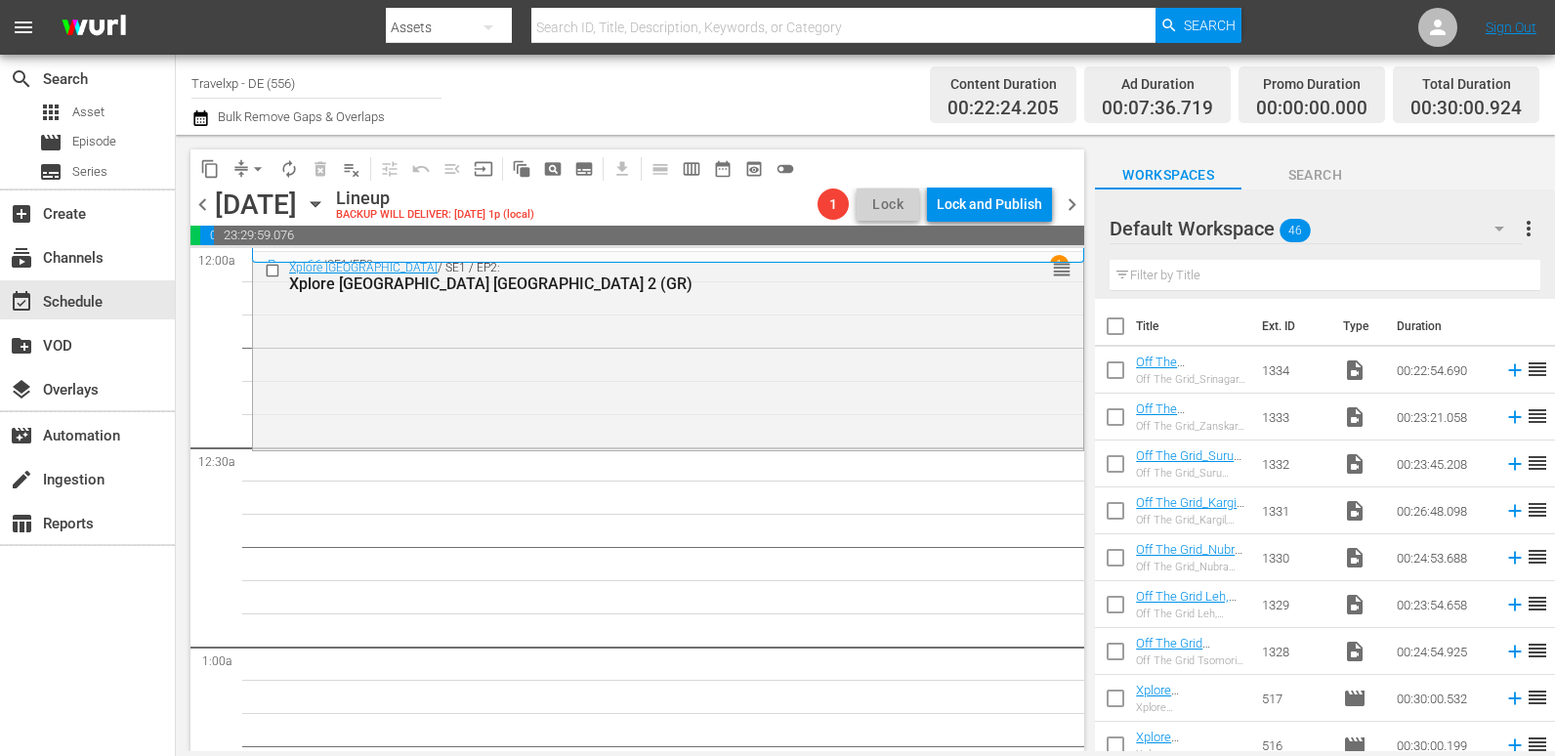
click at [1235, 278] on input "text" at bounding box center [1325, 275] width 431 height 31
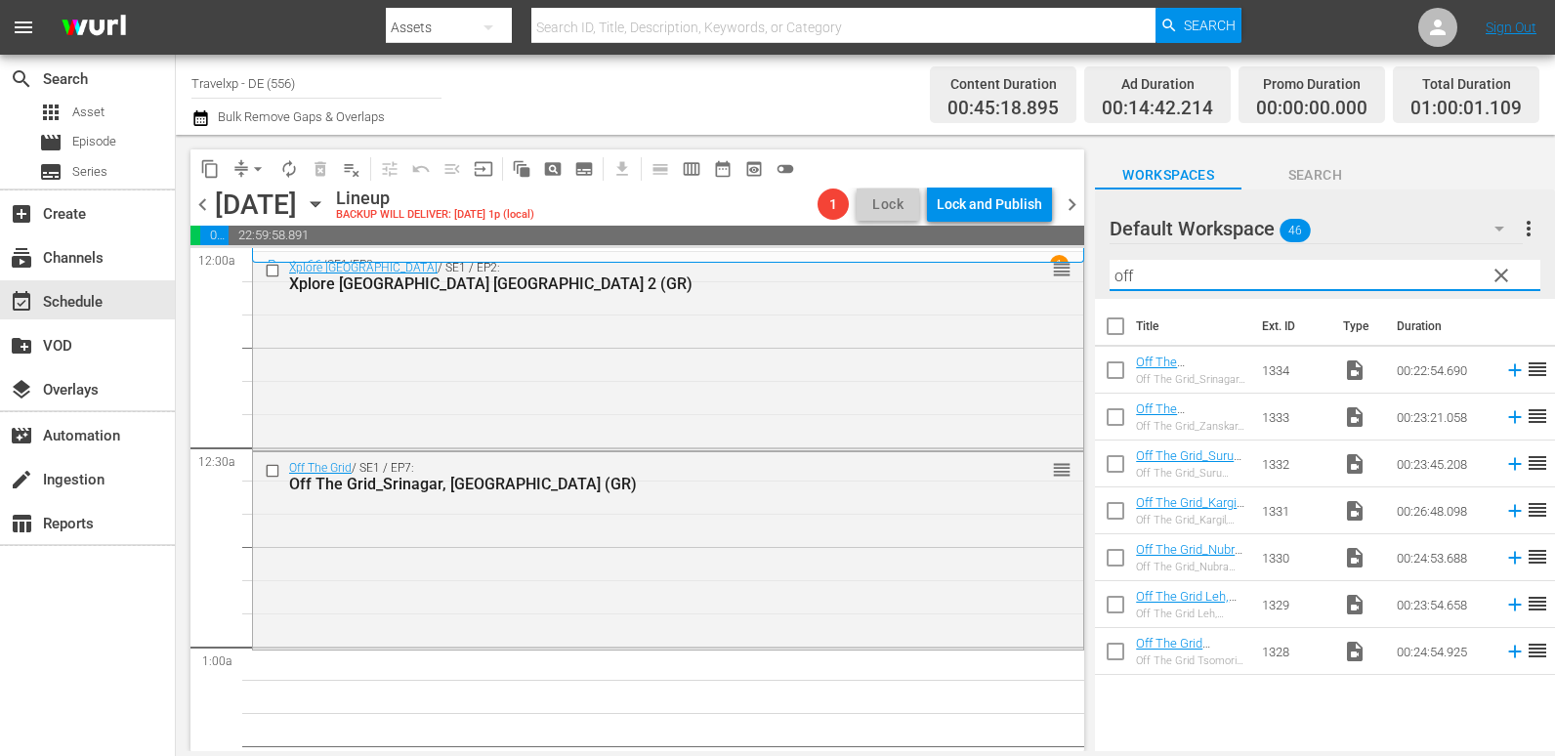
drag, startPoint x: 1149, startPoint y: 271, endPoint x: 1088, endPoint y: 277, distance: 60.9
click at [1088, 277] on div "content_copy compress arrow_drop_down autorenew_outlined delete_forever_outline…" at bounding box center [865, 443] width 1379 height 616
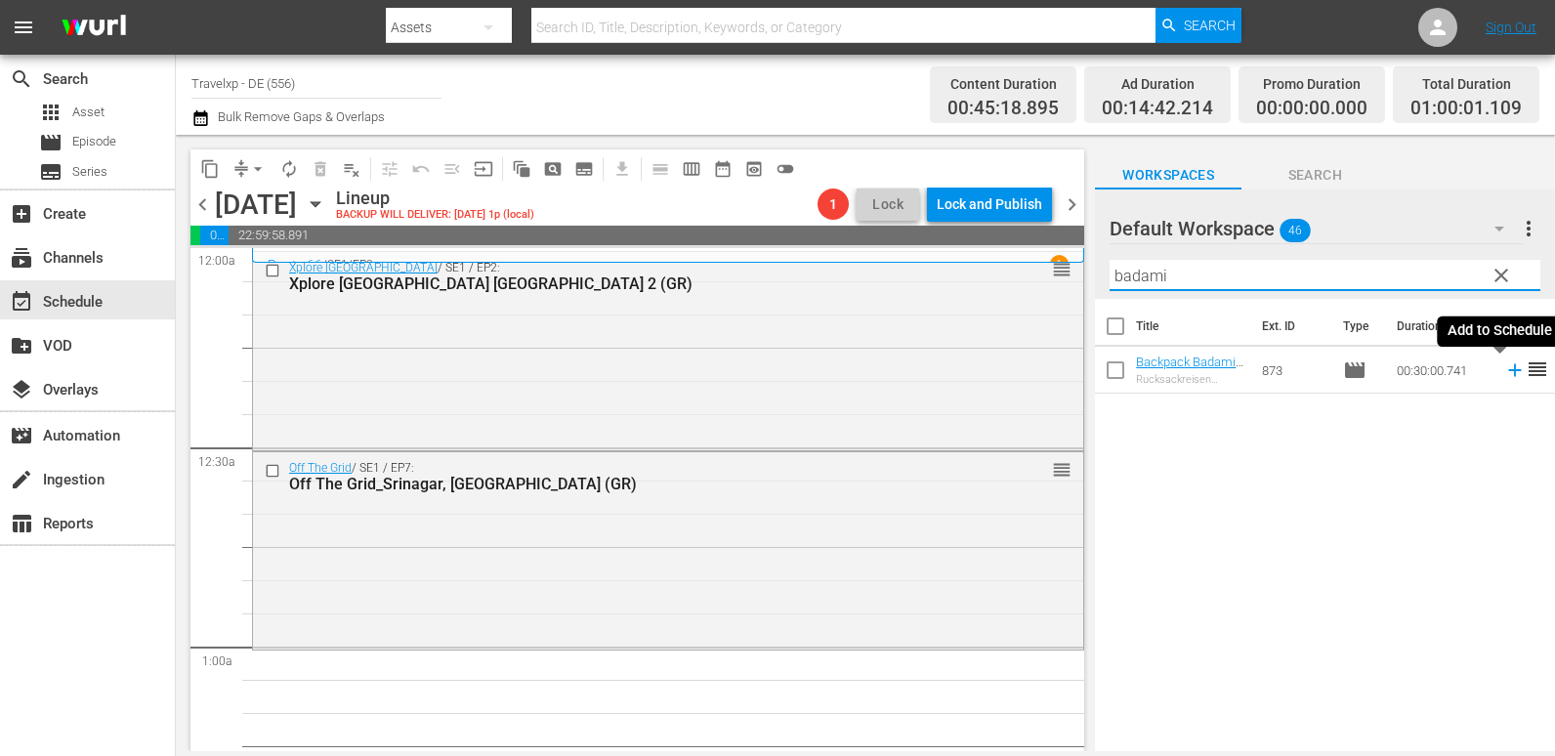
click at [1504, 367] on icon at bounding box center [1514, 369] width 21 height 21
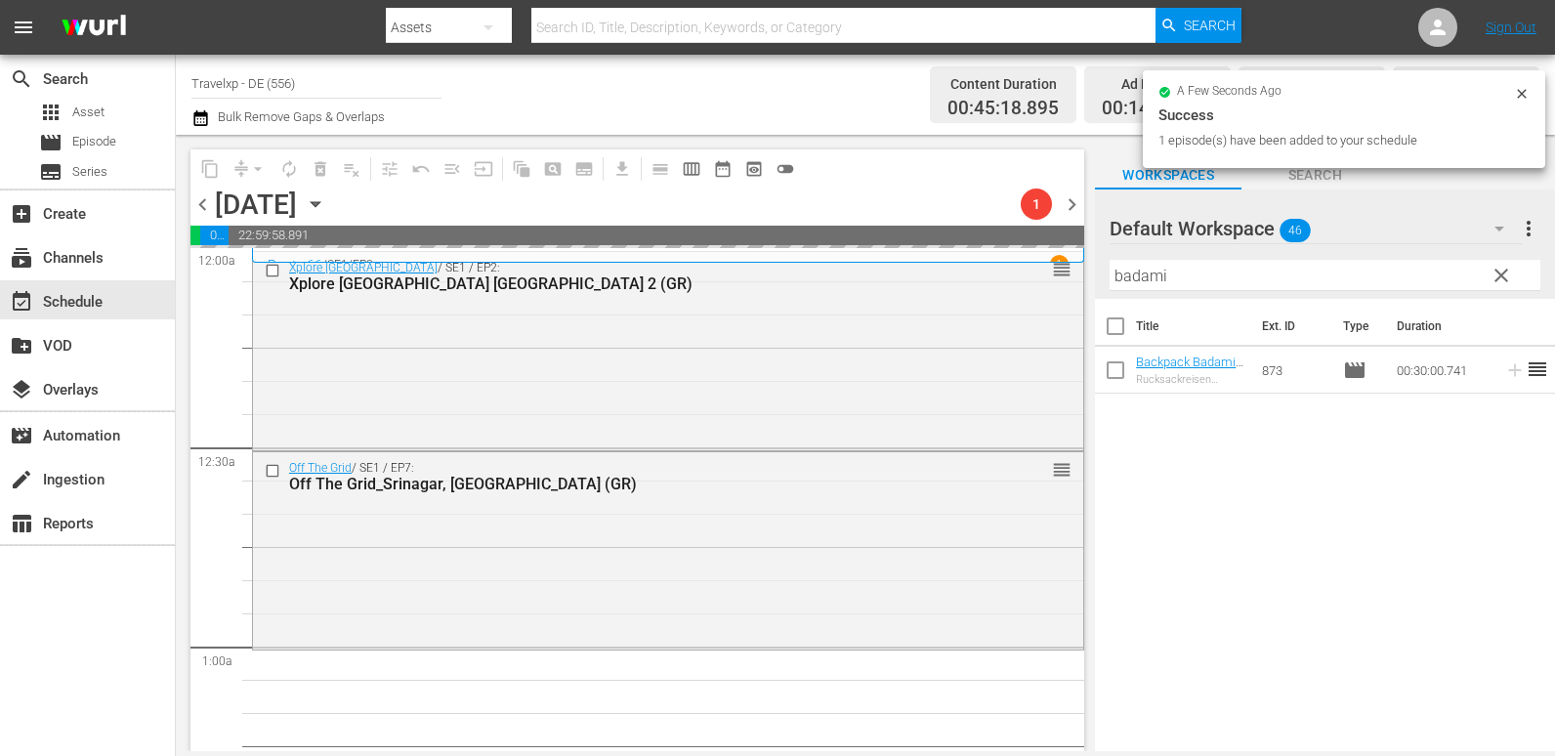
drag, startPoint x: 1207, startPoint y: 280, endPoint x: 1117, endPoint y: 283, distance: 89.9
click at [1117, 283] on input "badami" at bounding box center [1325, 275] width 431 height 31
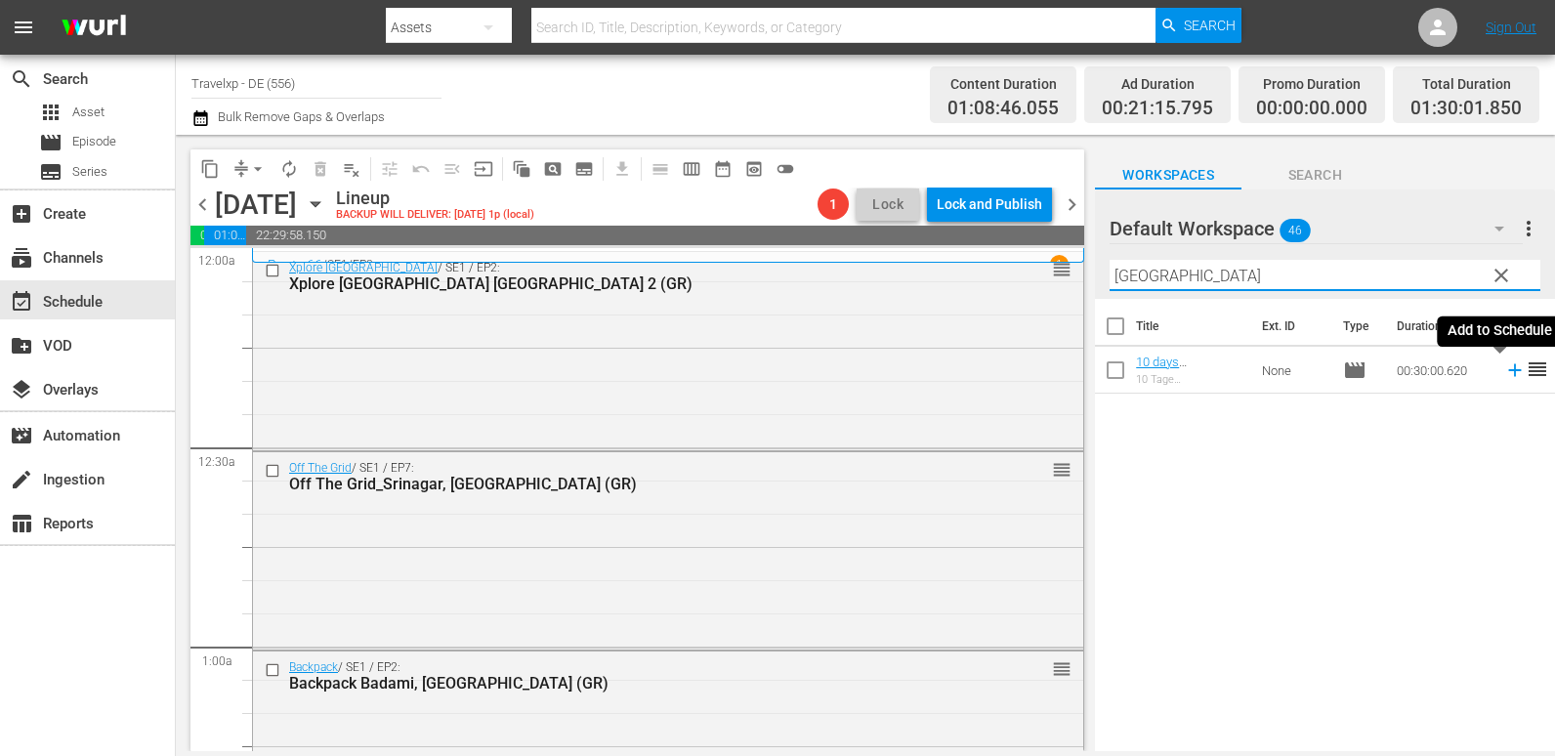
click at [1504, 364] on icon at bounding box center [1514, 369] width 21 height 21
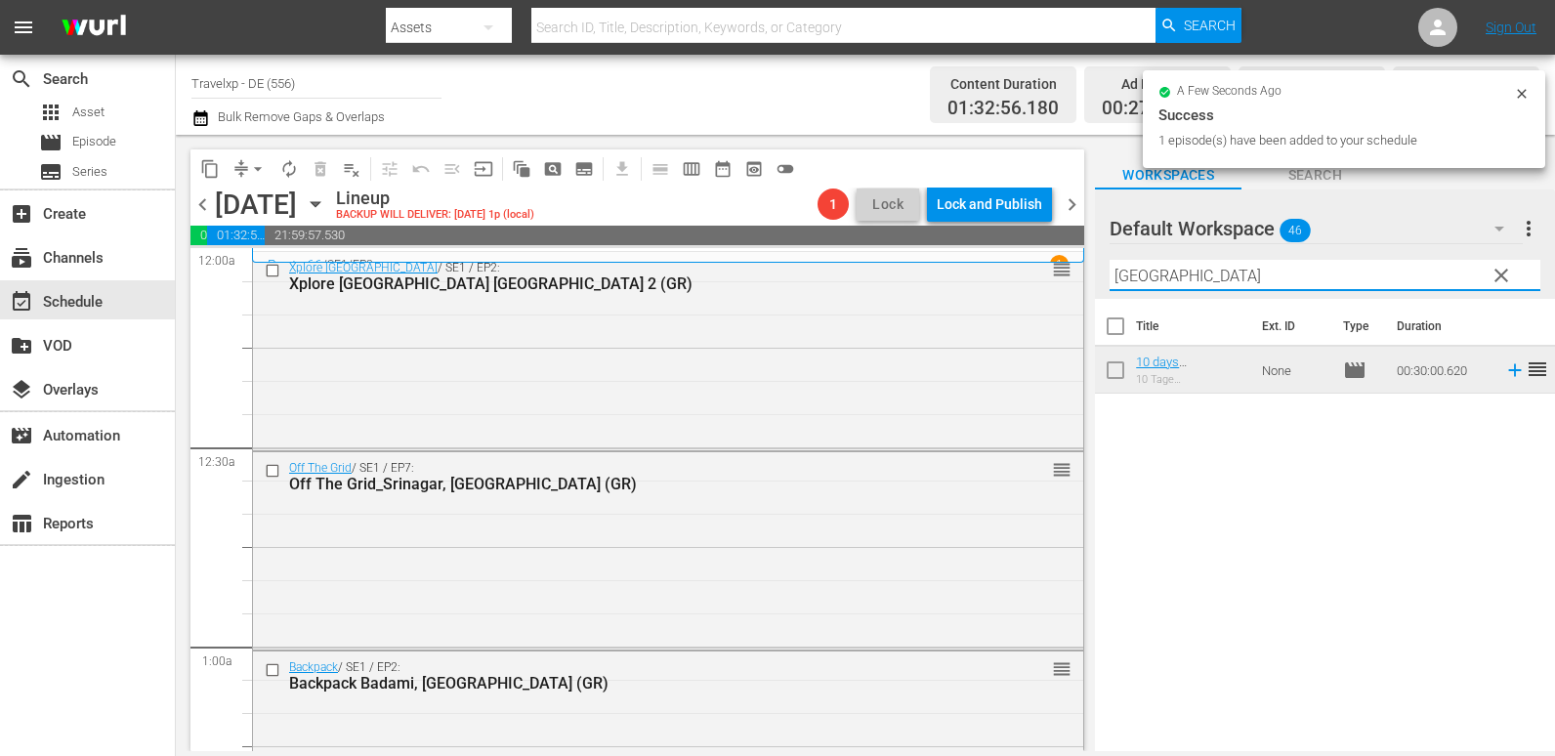
click at [1017, 285] on div "content_copy compress arrow_drop_down autorenew_outlined delete_forever_outline…" at bounding box center [865, 443] width 1379 height 616
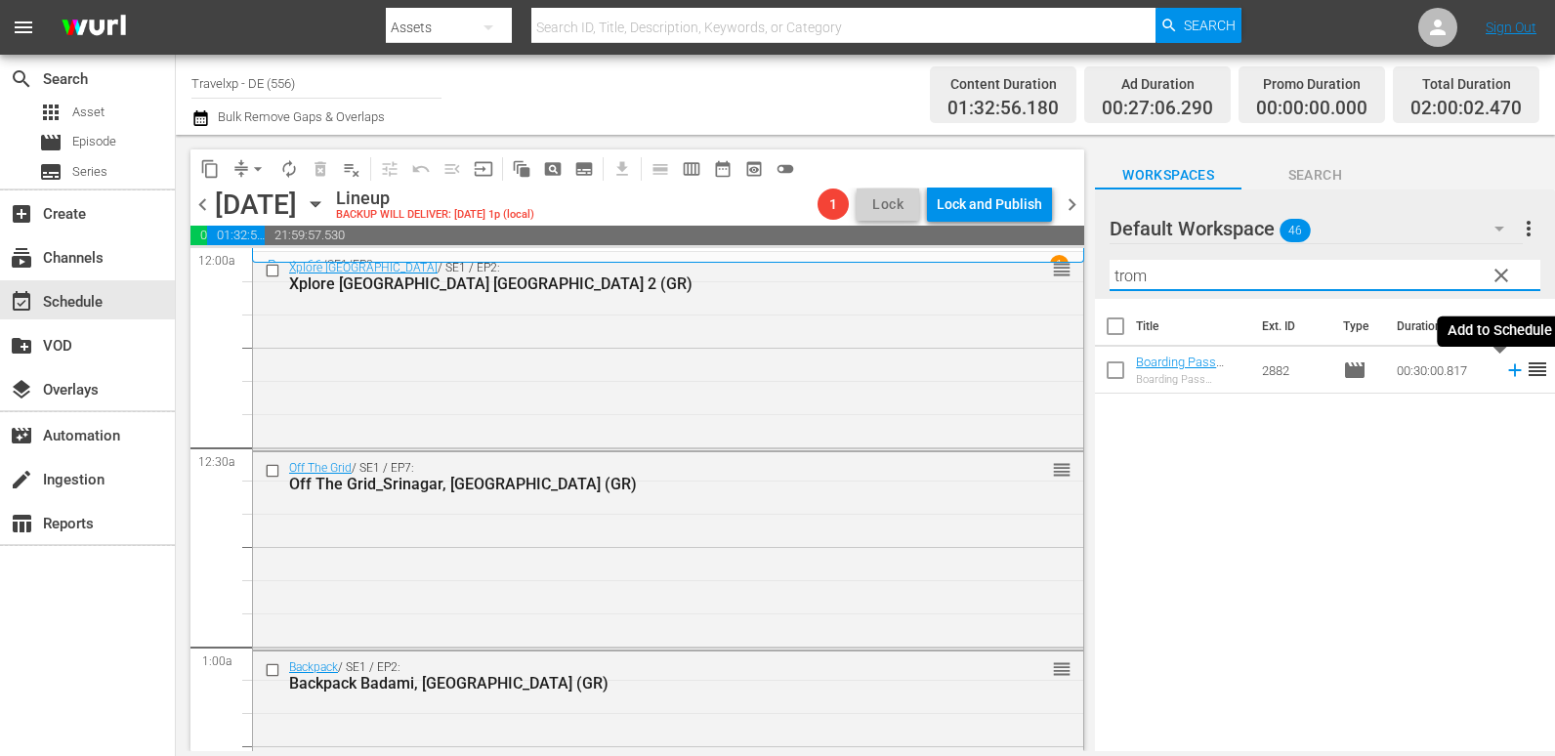
click at [1508, 371] on icon at bounding box center [1514, 370] width 13 height 13
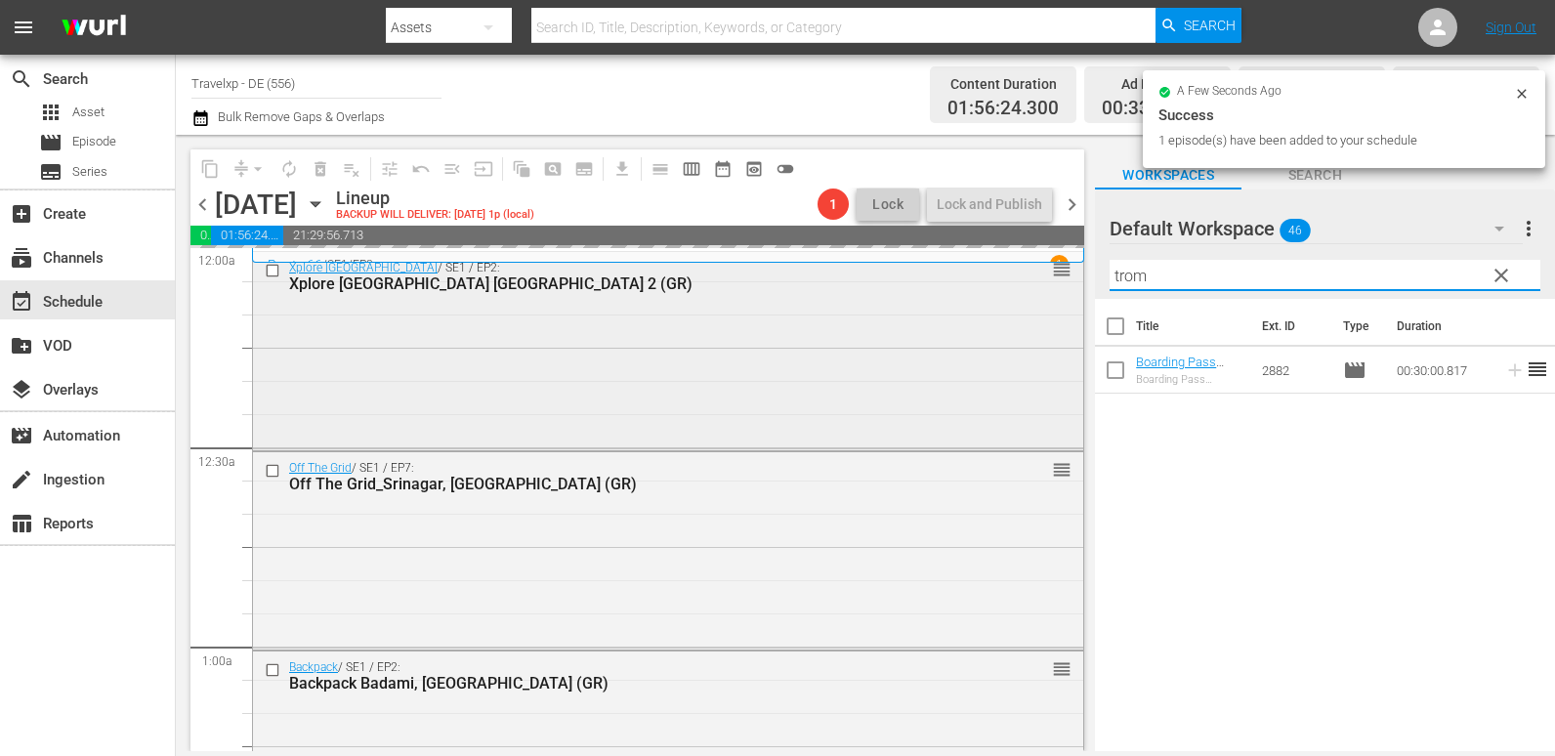
click at [1048, 285] on div "content_copy compress arrow_drop_down autorenew_outlined delete_forever_outline…" at bounding box center [865, 443] width 1379 height 616
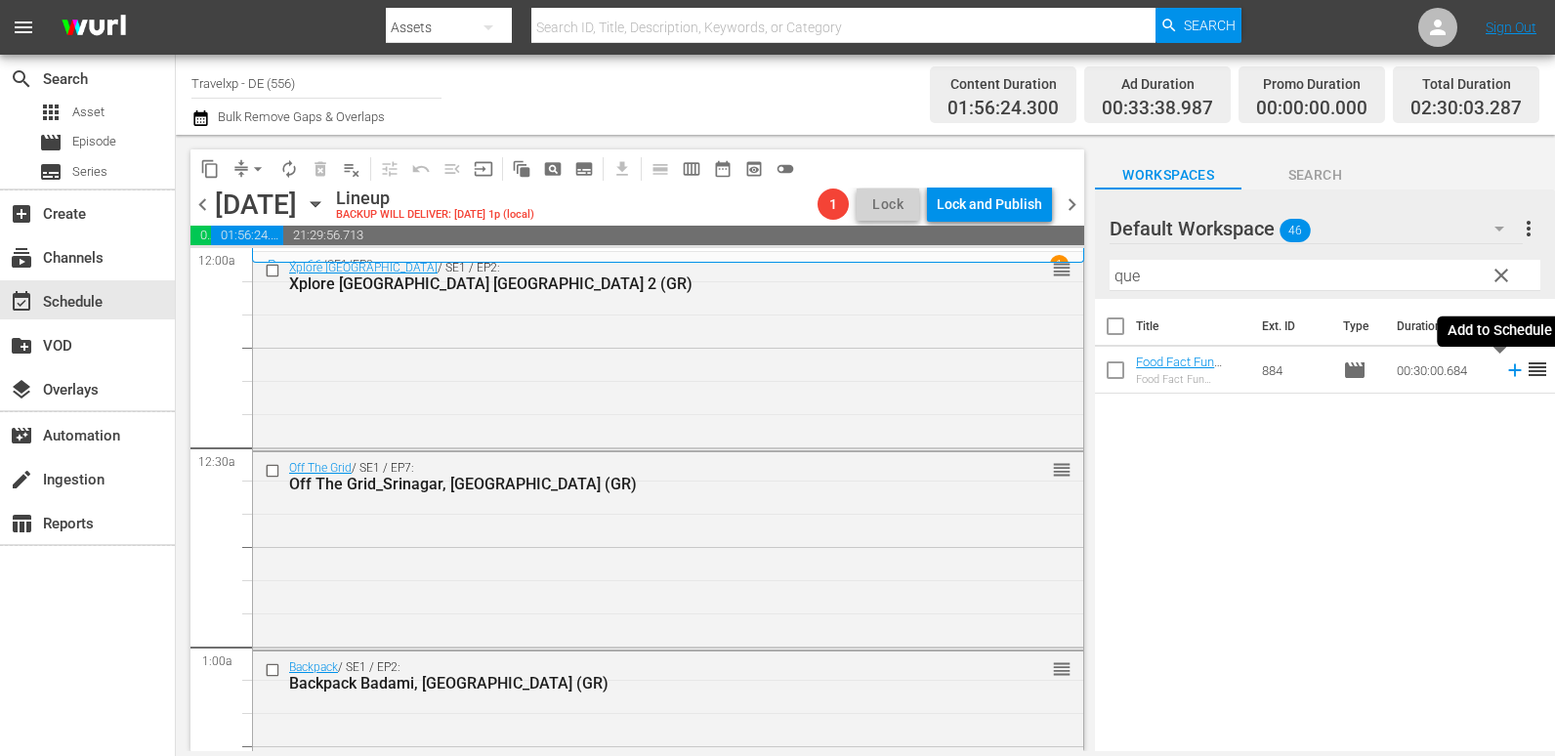
click at [1504, 379] on icon at bounding box center [1514, 369] width 21 height 21
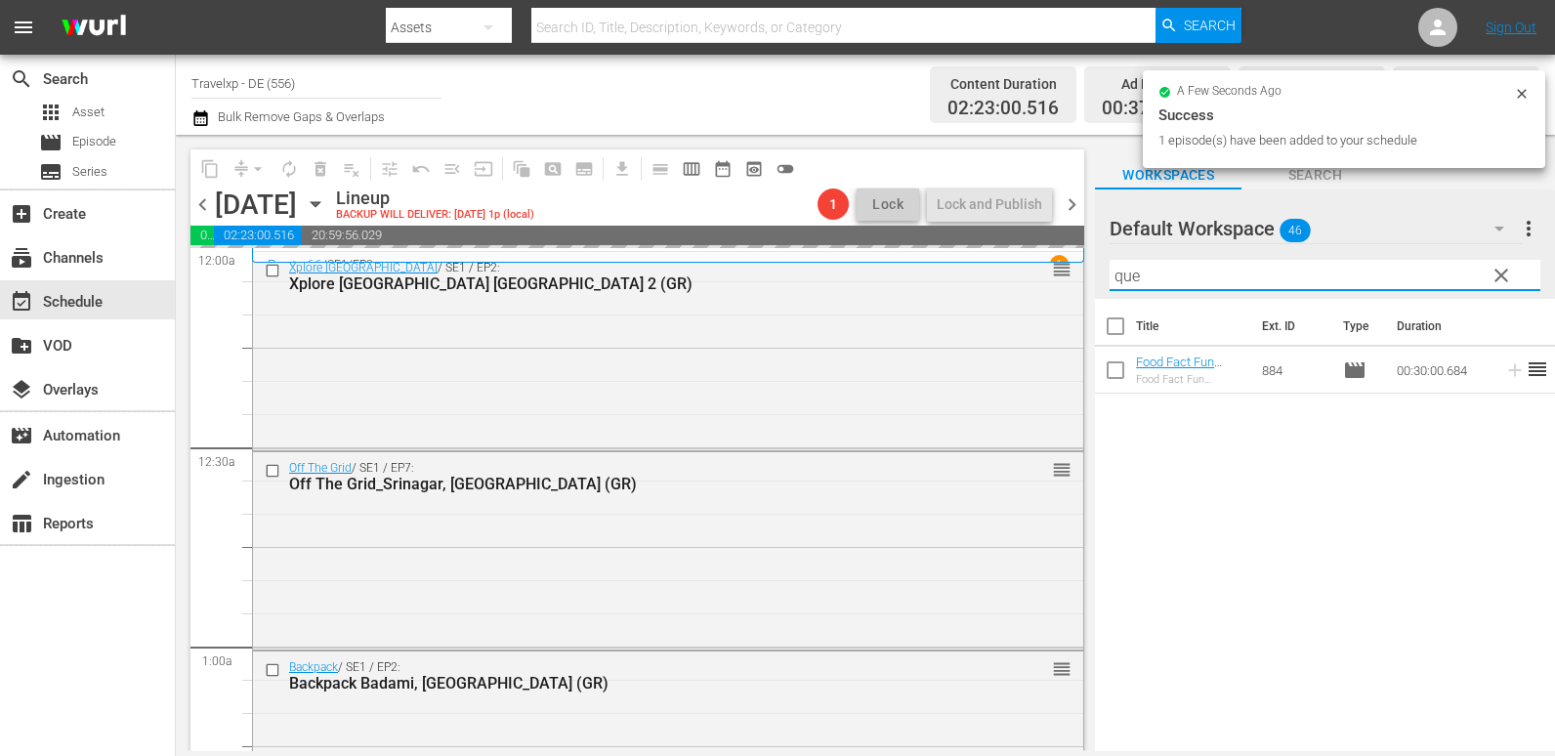
drag, startPoint x: 1285, startPoint y: 290, endPoint x: 1080, endPoint y: 287, distance: 205.1
click at [1080, 287] on div "content_copy compress arrow_drop_down autorenew_outlined delete_forever_outline…" at bounding box center [865, 443] width 1379 height 616
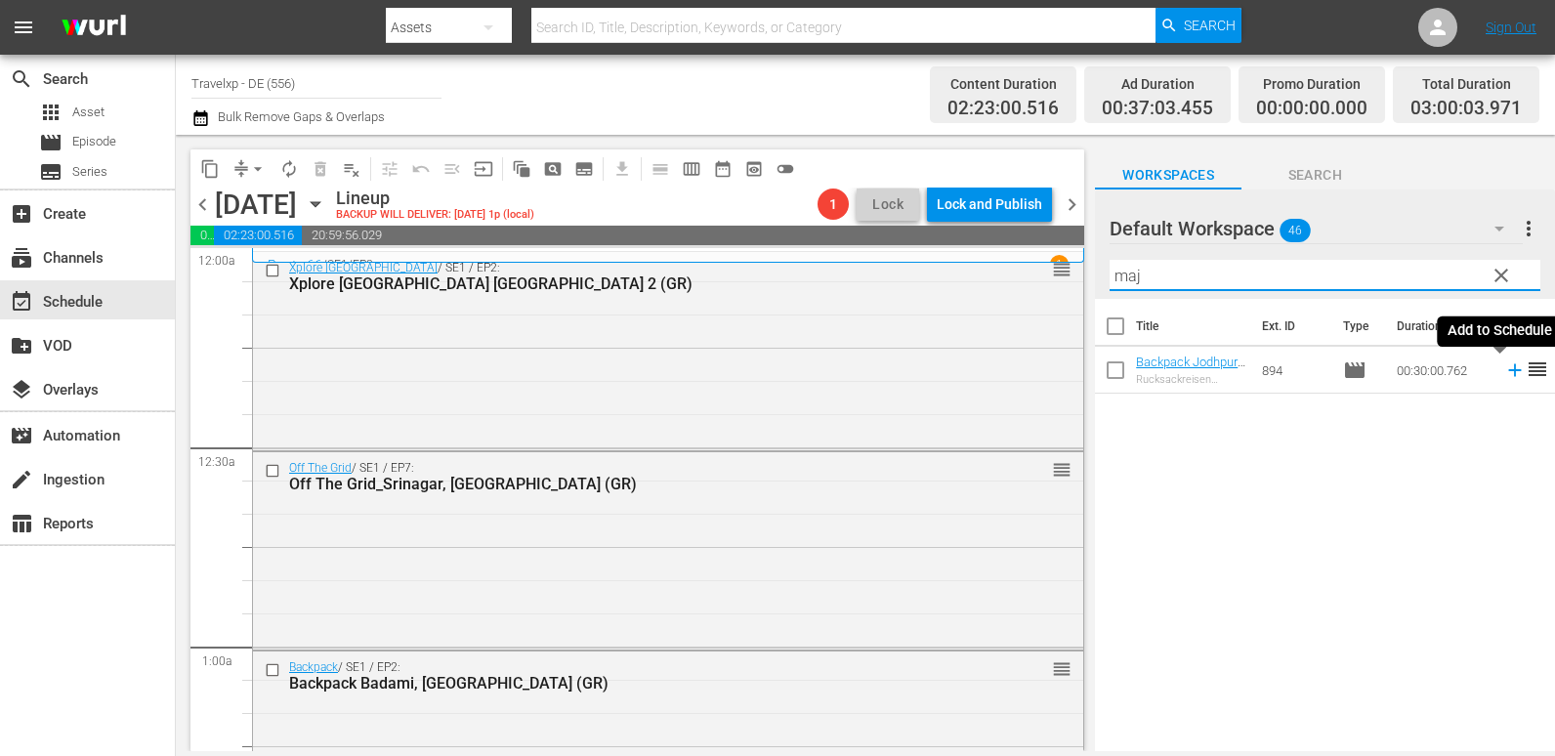
click at [1504, 369] on icon at bounding box center [1514, 369] width 21 height 21
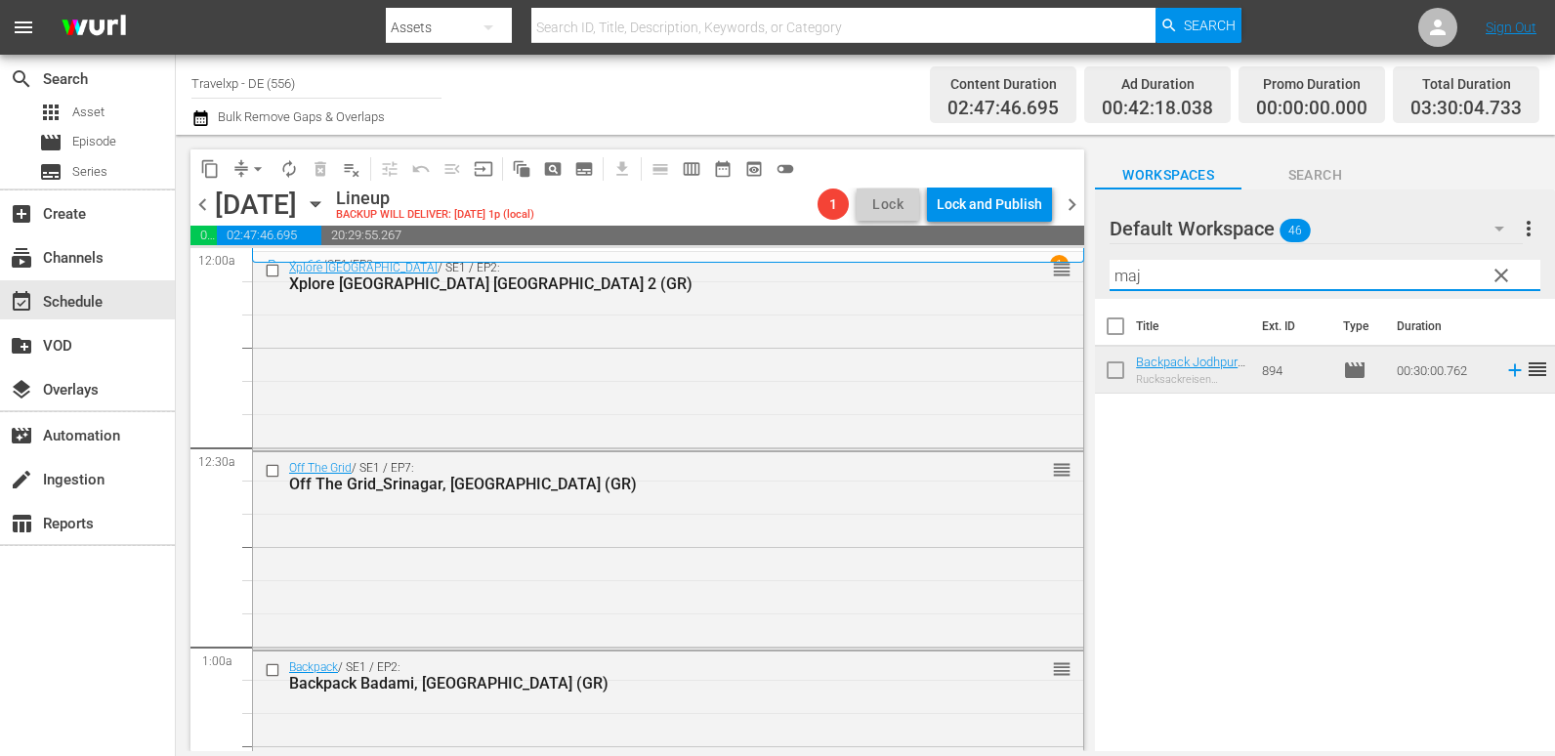
drag, startPoint x: 1152, startPoint y: 275, endPoint x: 1070, endPoint y: 275, distance: 81.1
click at [1070, 275] on div "content_copy compress arrow_drop_down autorenew_outlined delete_forever_outline…" at bounding box center [865, 443] width 1379 height 616
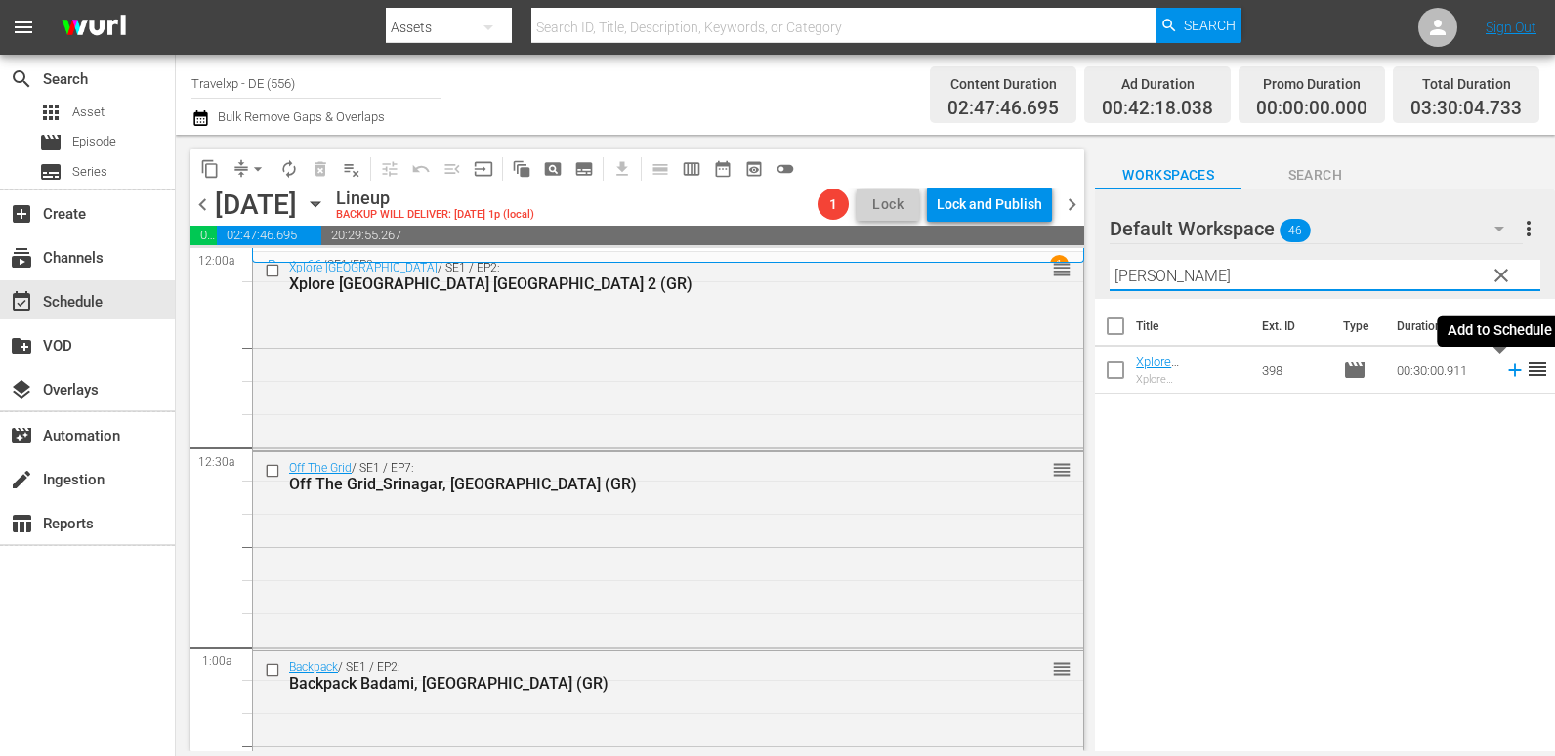
click at [1504, 369] on icon at bounding box center [1514, 369] width 21 height 21
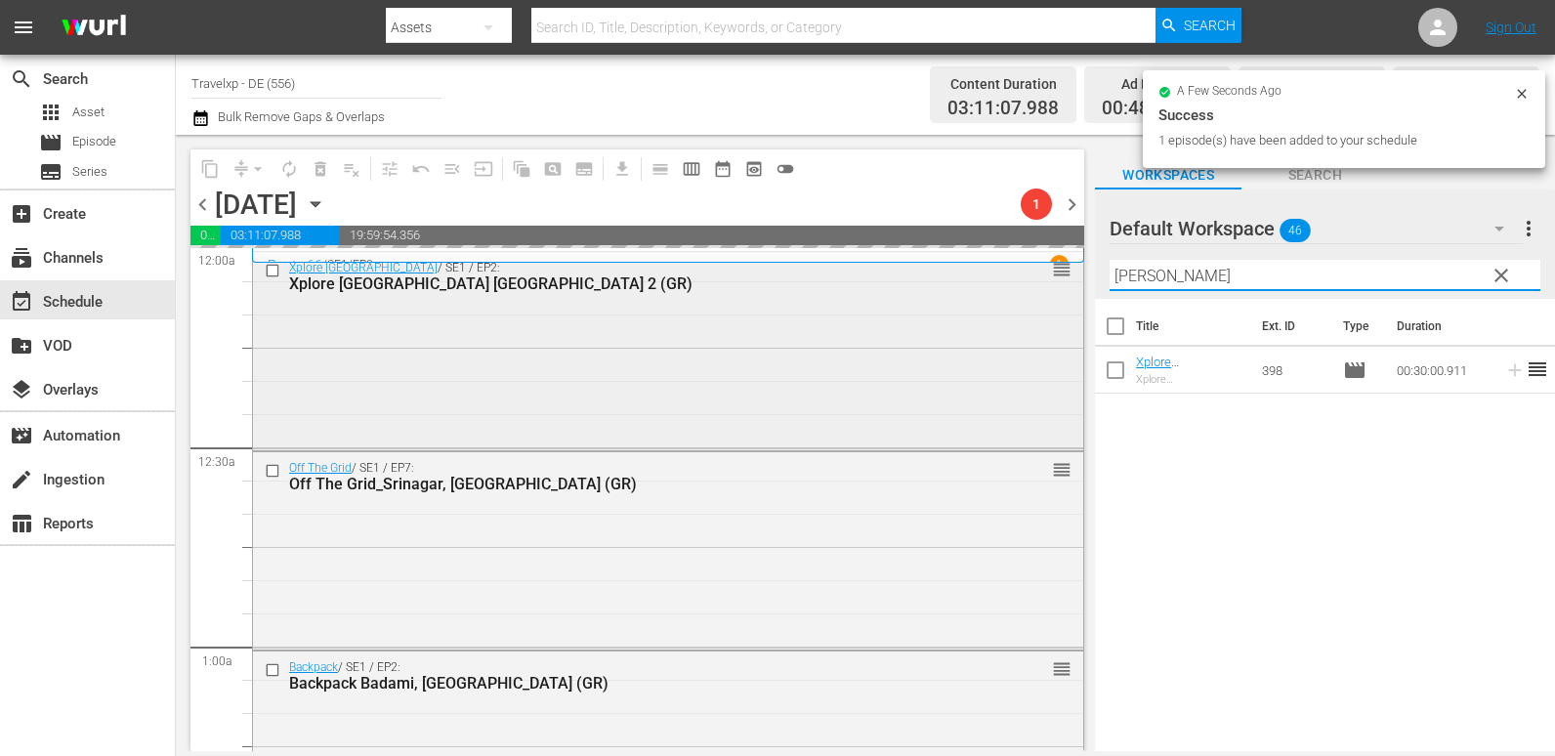
drag, startPoint x: 1181, startPoint y: 276, endPoint x: 939, endPoint y: 281, distance: 242.3
click at [939, 281] on div "content_copy compress arrow_drop_down autorenew_outlined delete_forever_outline…" at bounding box center [865, 443] width 1379 height 616
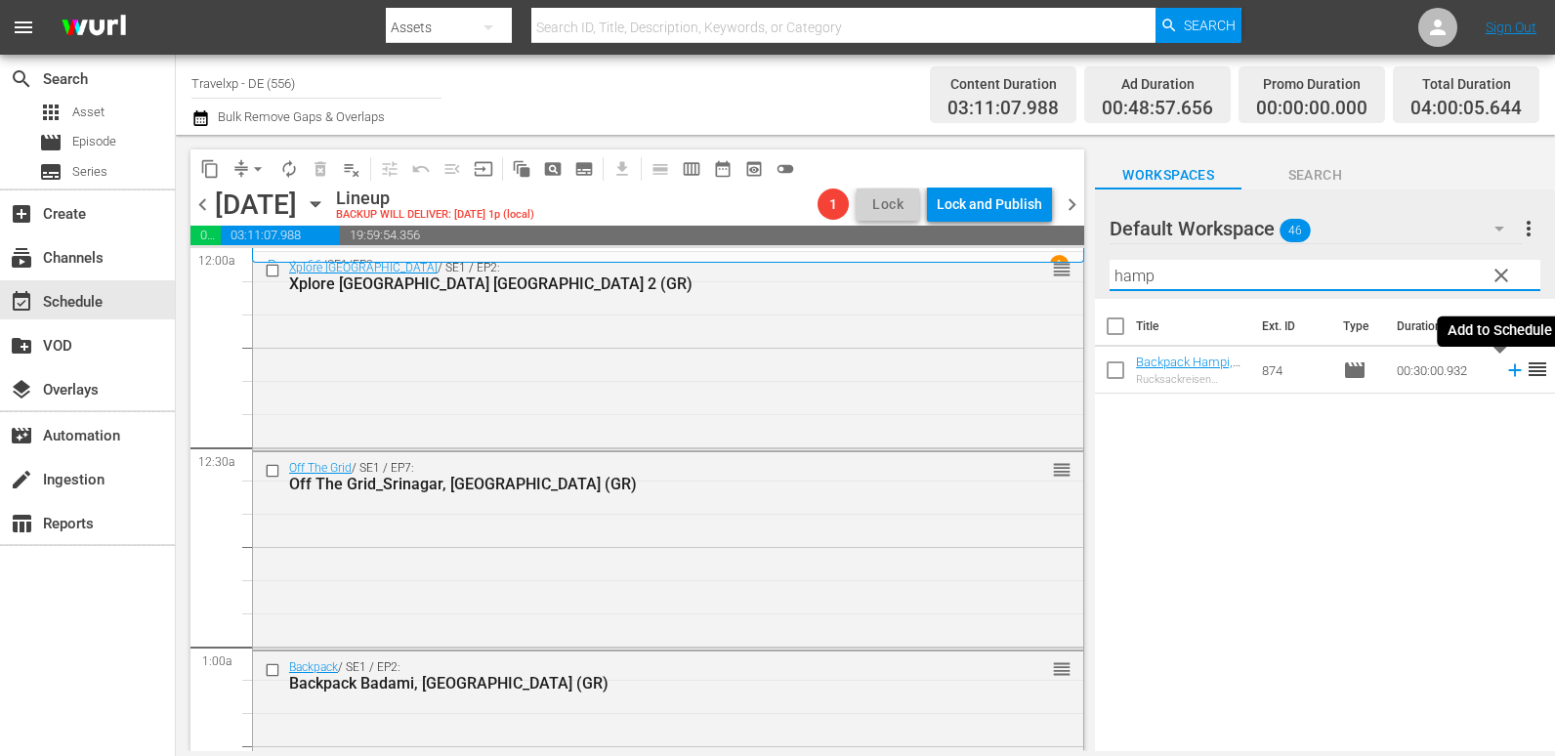
click at [1508, 377] on icon at bounding box center [1514, 370] width 13 height 13
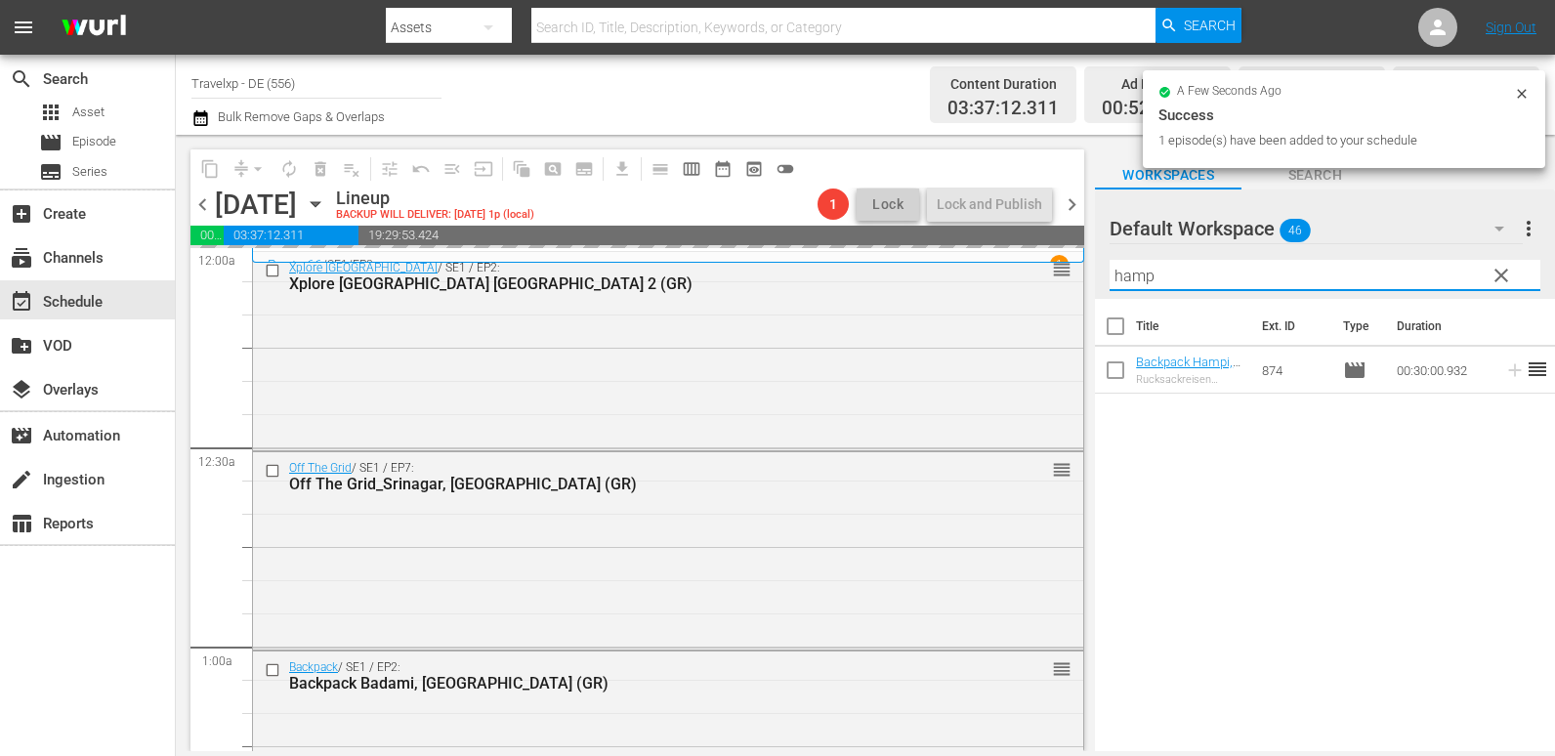
drag, startPoint x: 1168, startPoint y: 277, endPoint x: 1075, endPoint y: 277, distance: 92.8
click at [1075, 277] on div "content_copy compress arrow_drop_down autorenew_outlined delete_forever_outline…" at bounding box center [865, 443] width 1379 height 616
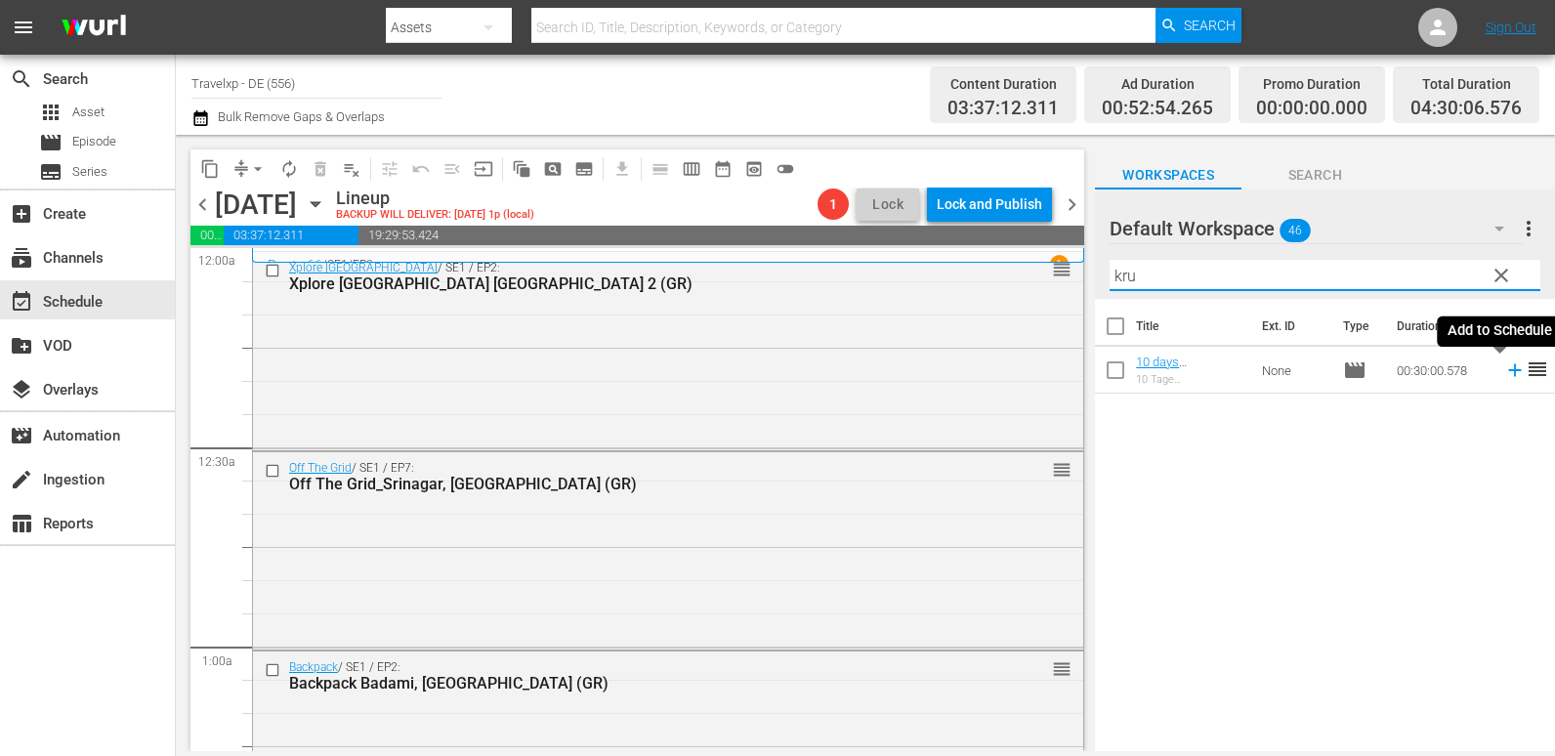
click at [1504, 366] on icon at bounding box center [1514, 369] width 21 height 21
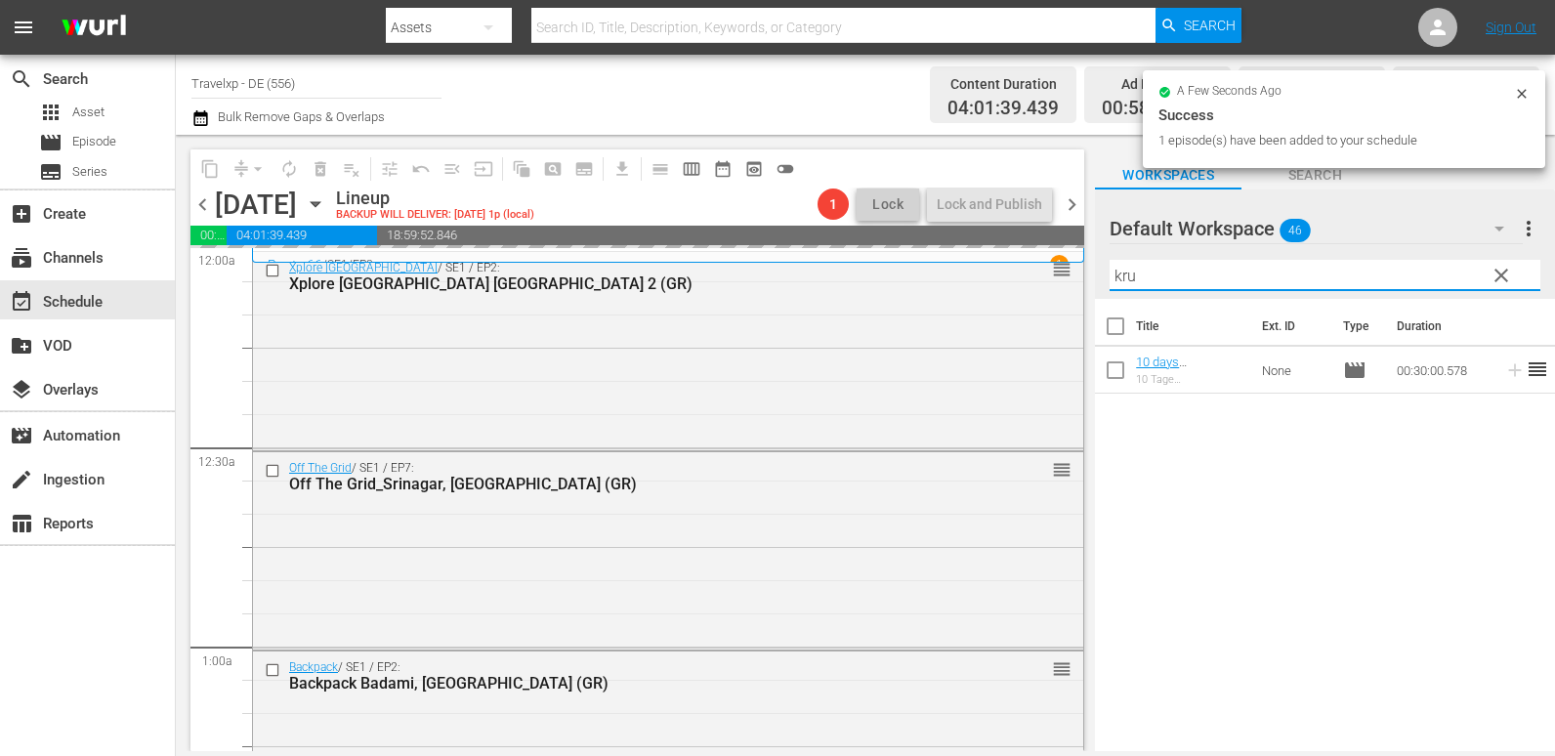
drag, startPoint x: 1170, startPoint y: 277, endPoint x: 1101, endPoint y: 277, distance: 69.3
click at [1053, 279] on div "content_copy compress arrow_drop_down autorenew_outlined delete_forever_outline…" at bounding box center [865, 443] width 1379 height 616
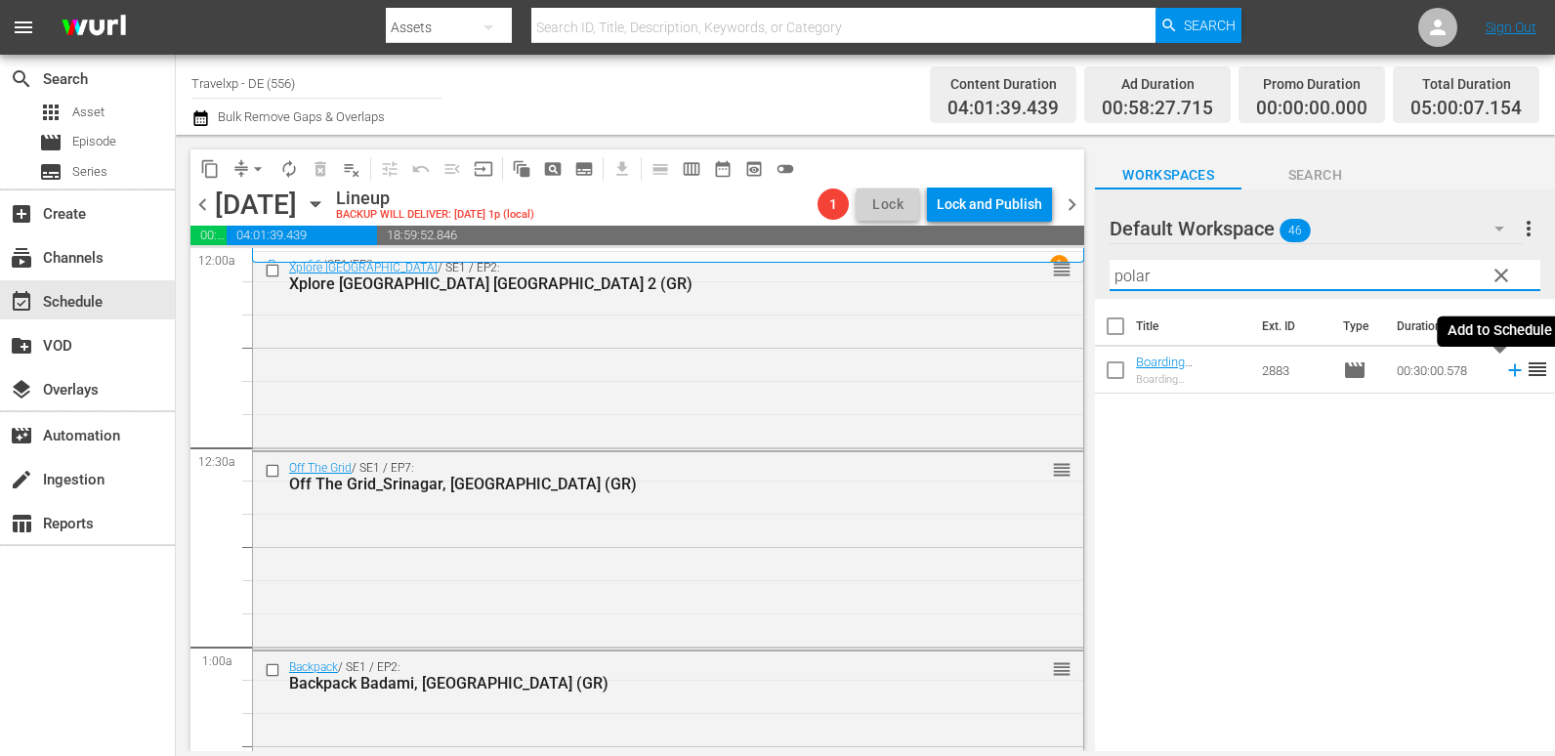
click at [1504, 379] on icon at bounding box center [1514, 369] width 21 height 21
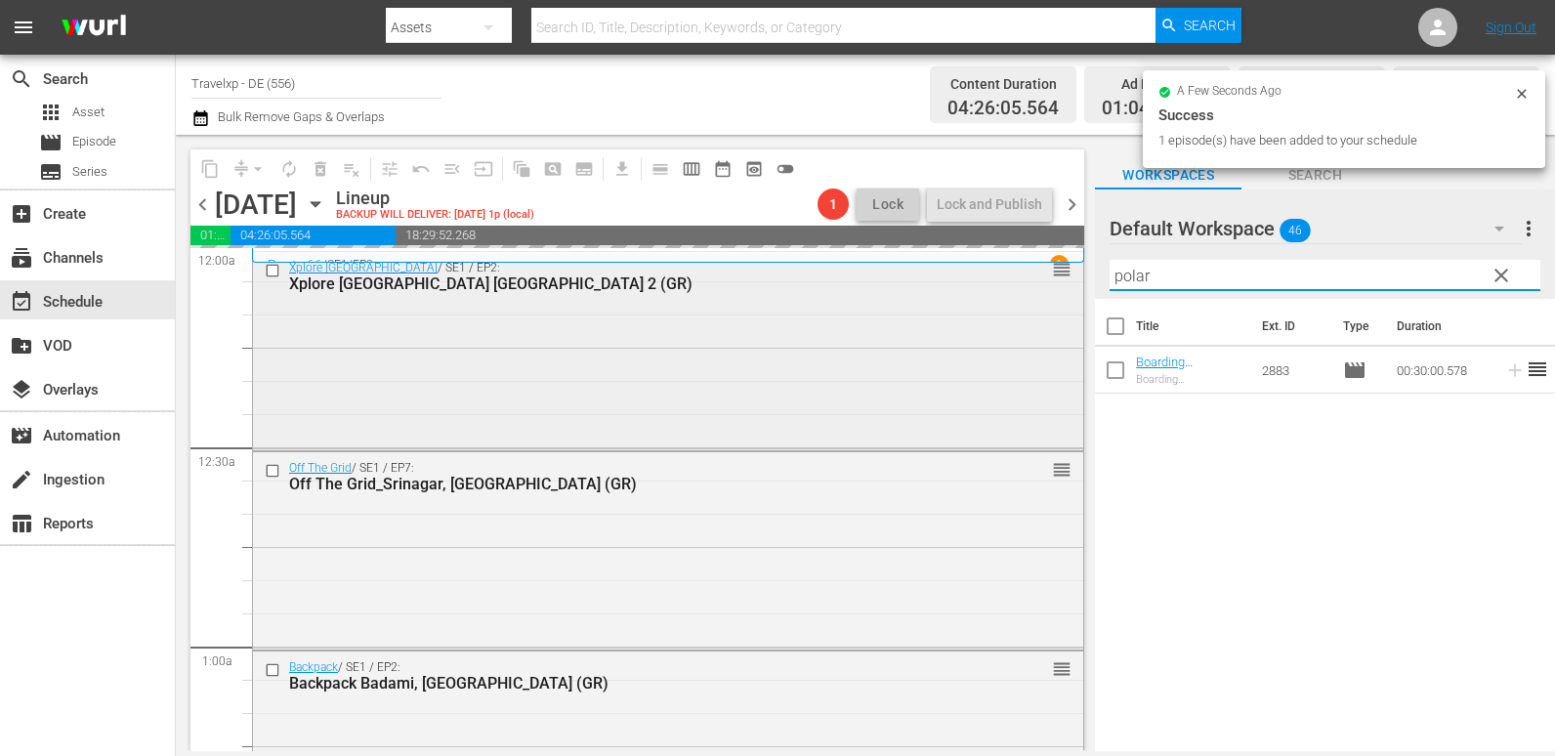
drag, startPoint x: 1201, startPoint y: 266, endPoint x: 1055, endPoint y: 276, distance: 146.9
click at [1055, 276] on div "content_copy compress arrow_drop_down autorenew_outlined delete_forever_outline…" at bounding box center [865, 443] width 1379 height 616
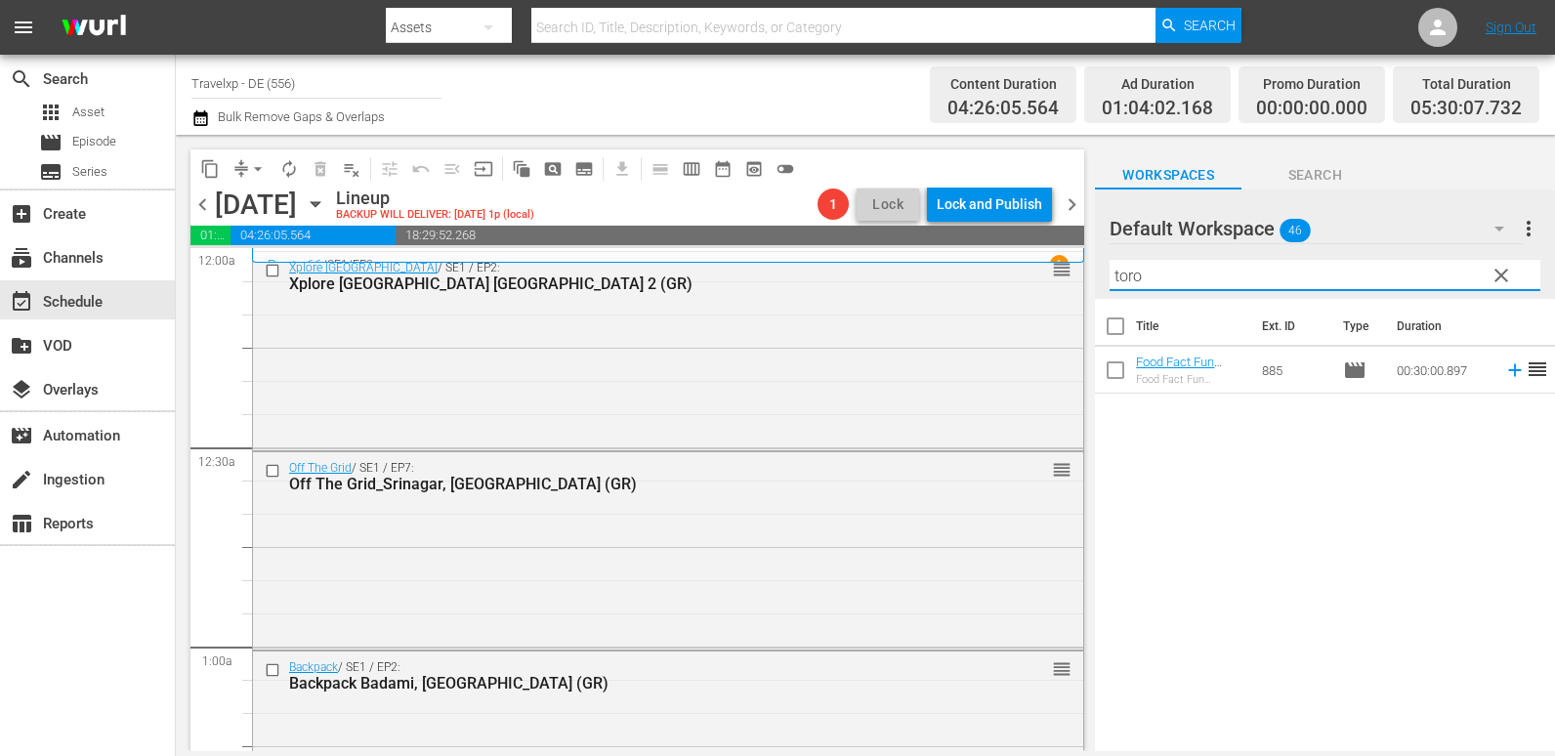
click at [1504, 364] on icon at bounding box center [1514, 369] width 21 height 21
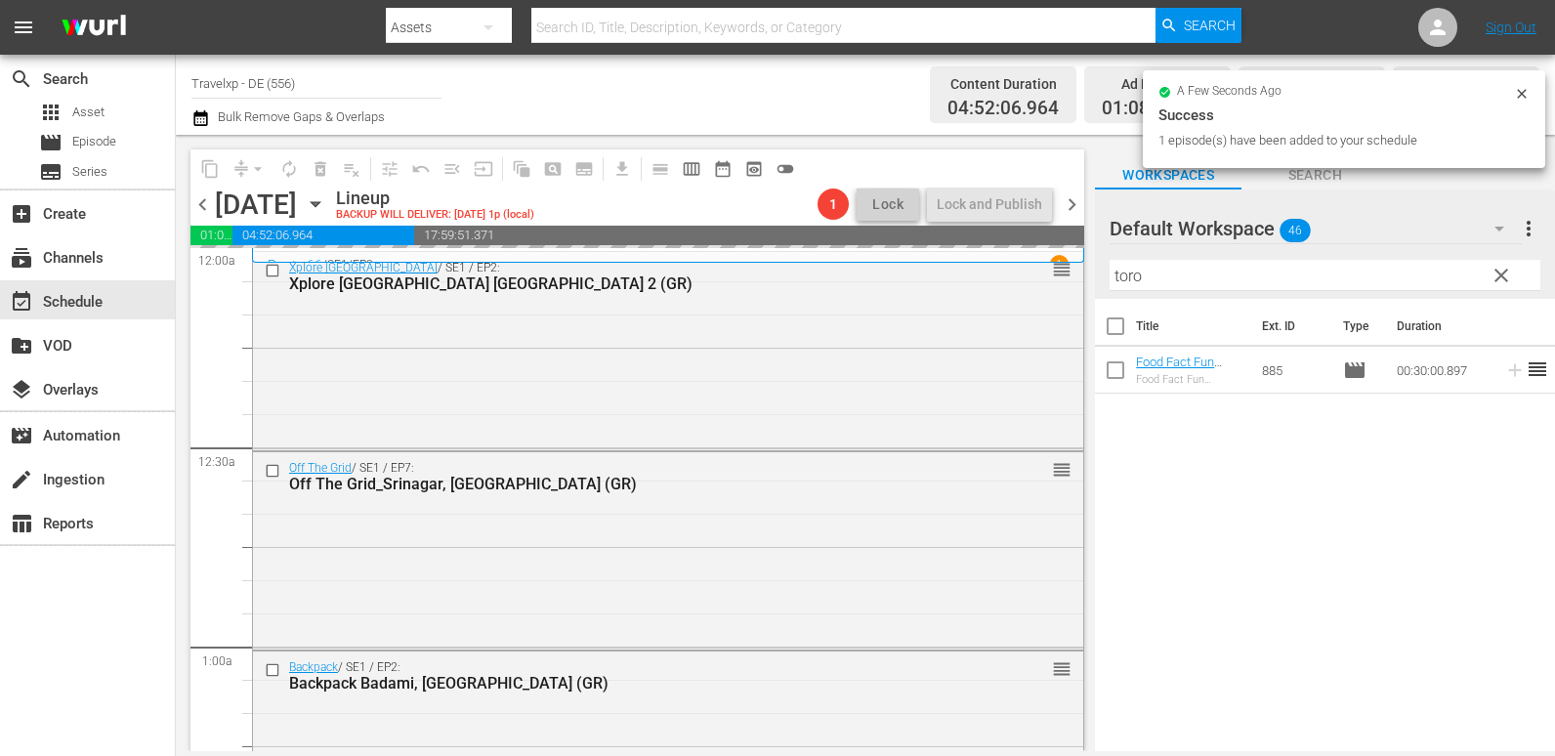
click at [1028, 278] on div "content_copy compress arrow_drop_down autorenew_outlined delete_forever_outline…" at bounding box center [865, 443] width 1379 height 616
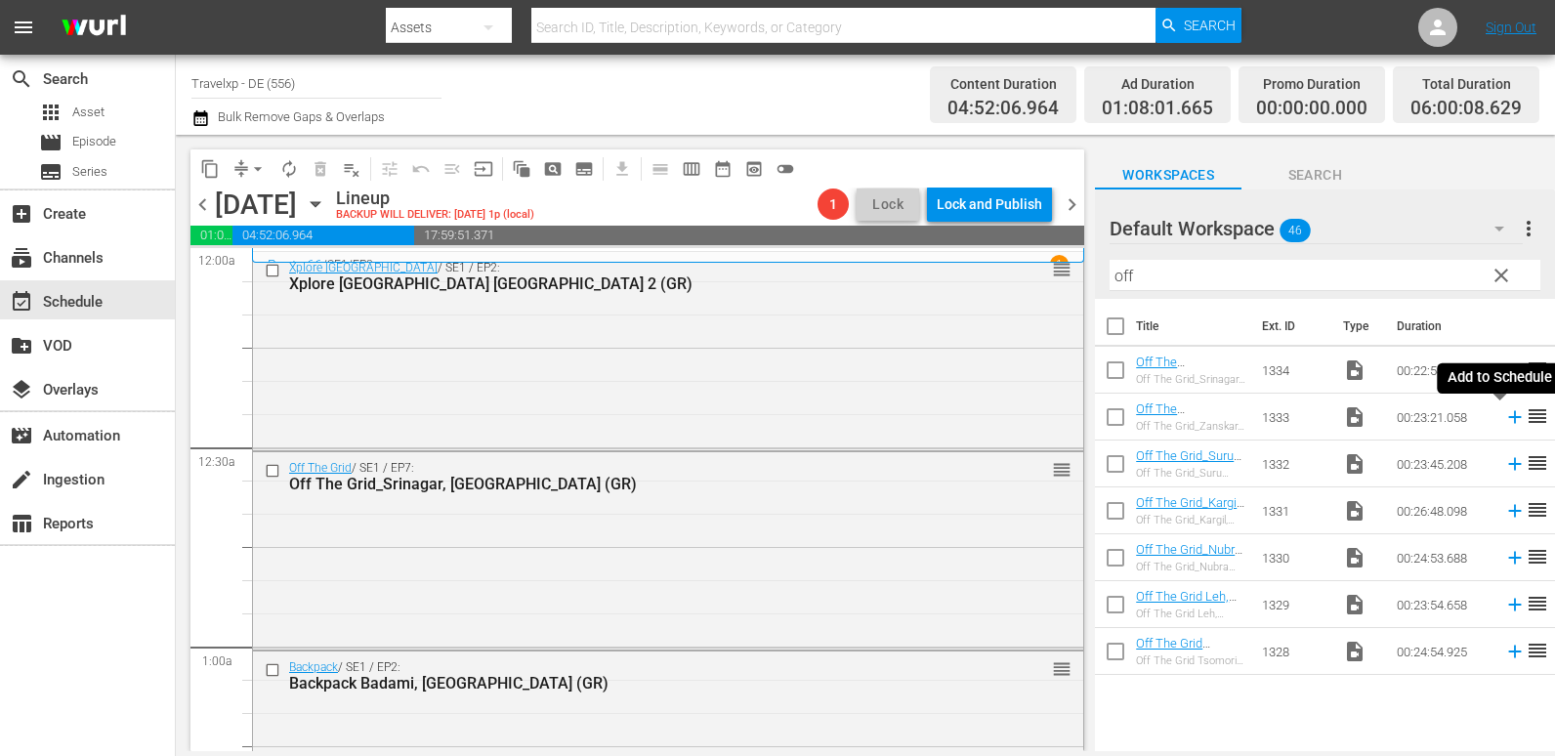
click at [1508, 418] on icon at bounding box center [1514, 417] width 13 height 13
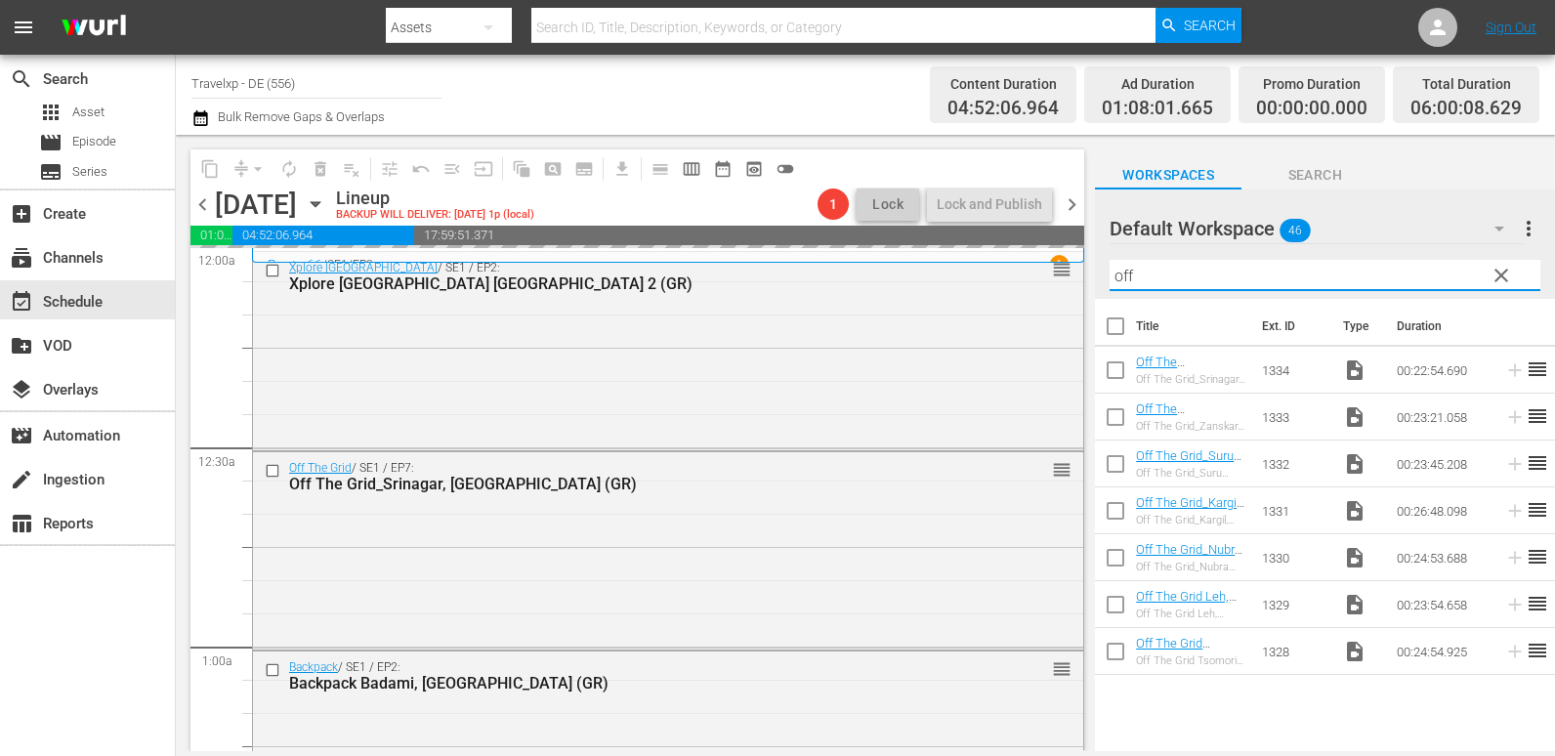
drag, startPoint x: 1222, startPoint y: 273, endPoint x: 1074, endPoint y: 289, distance: 148.4
click at [1074, 289] on div "content_copy compress arrow_drop_down autorenew_outlined delete_forever_outline…" at bounding box center [865, 443] width 1379 height 616
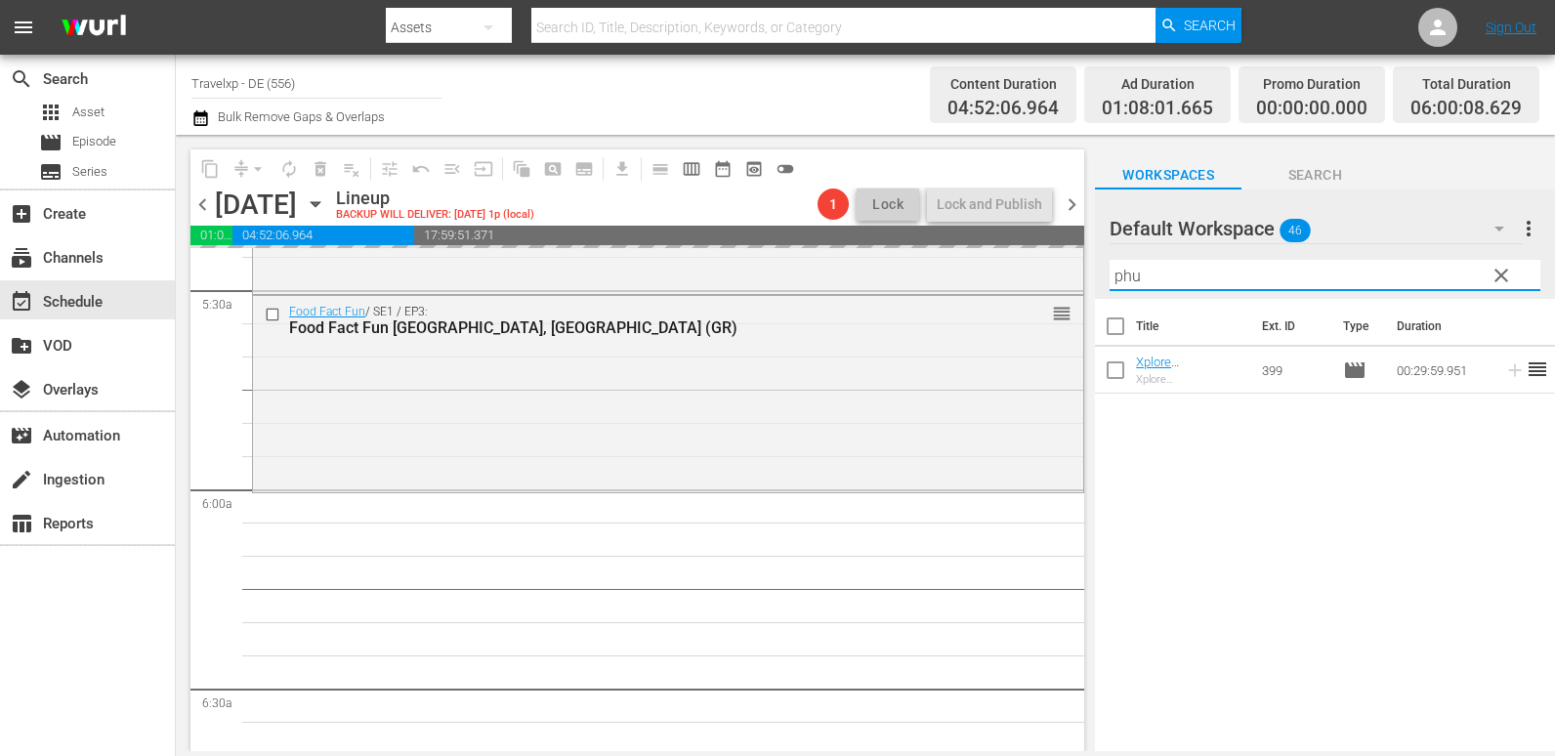
scroll to position [2149, 0]
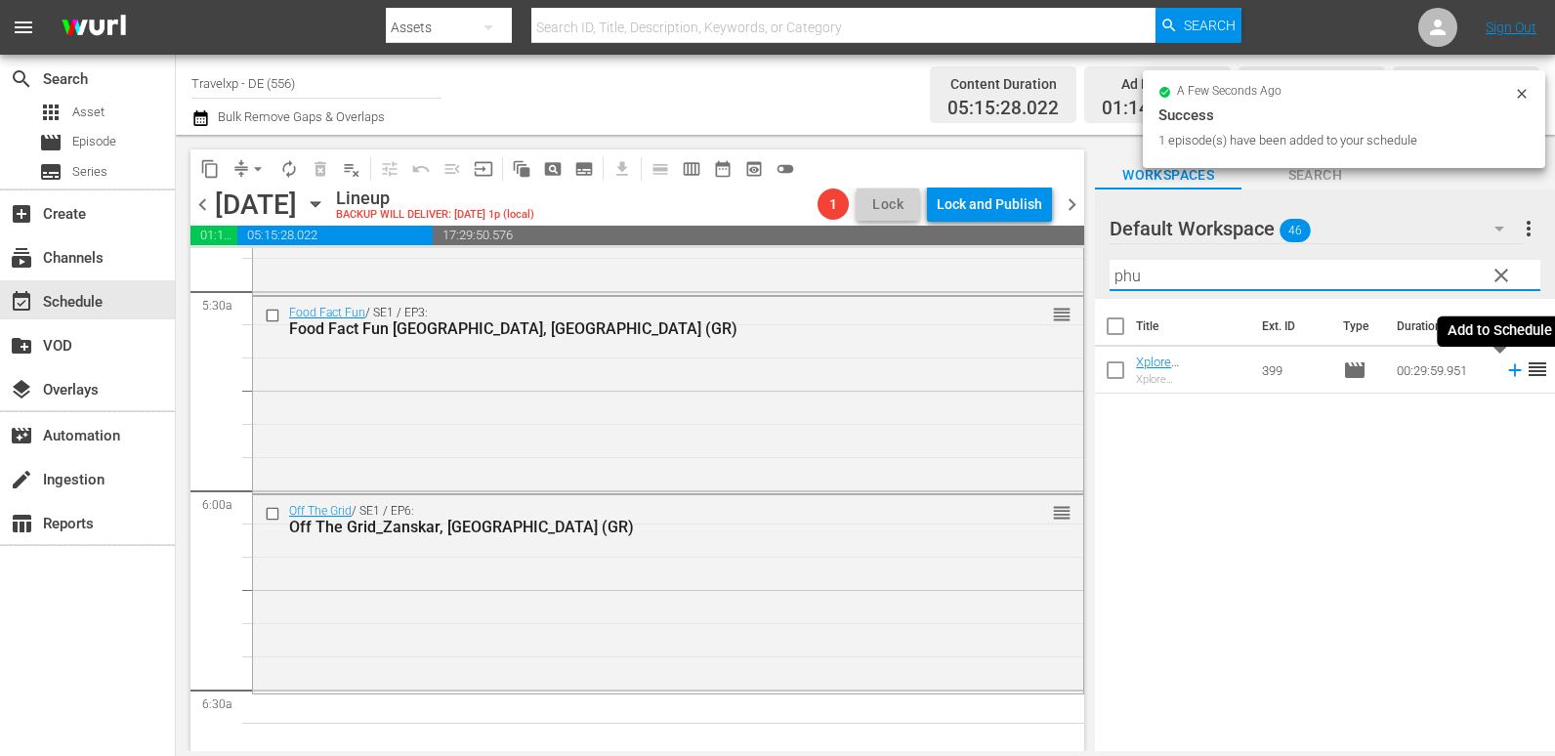
click at [1504, 365] on icon at bounding box center [1514, 369] width 21 height 21
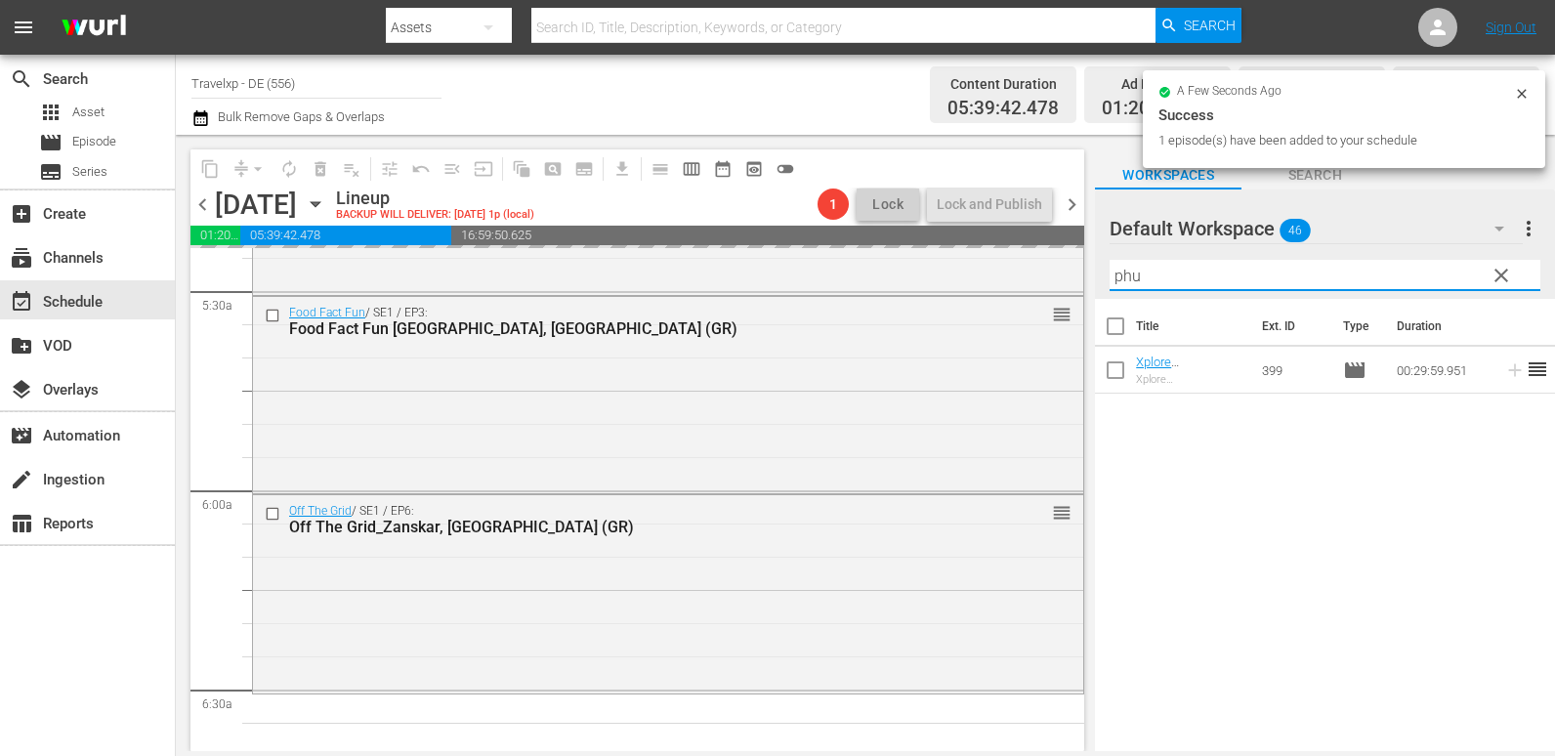
drag, startPoint x: 1128, startPoint y: 277, endPoint x: 1100, endPoint y: 281, distance: 28.6
click at [1100, 281] on div "Default Workspace 46 Default more_vert clear Filter by Title phu" at bounding box center [1325, 243] width 460 height 109
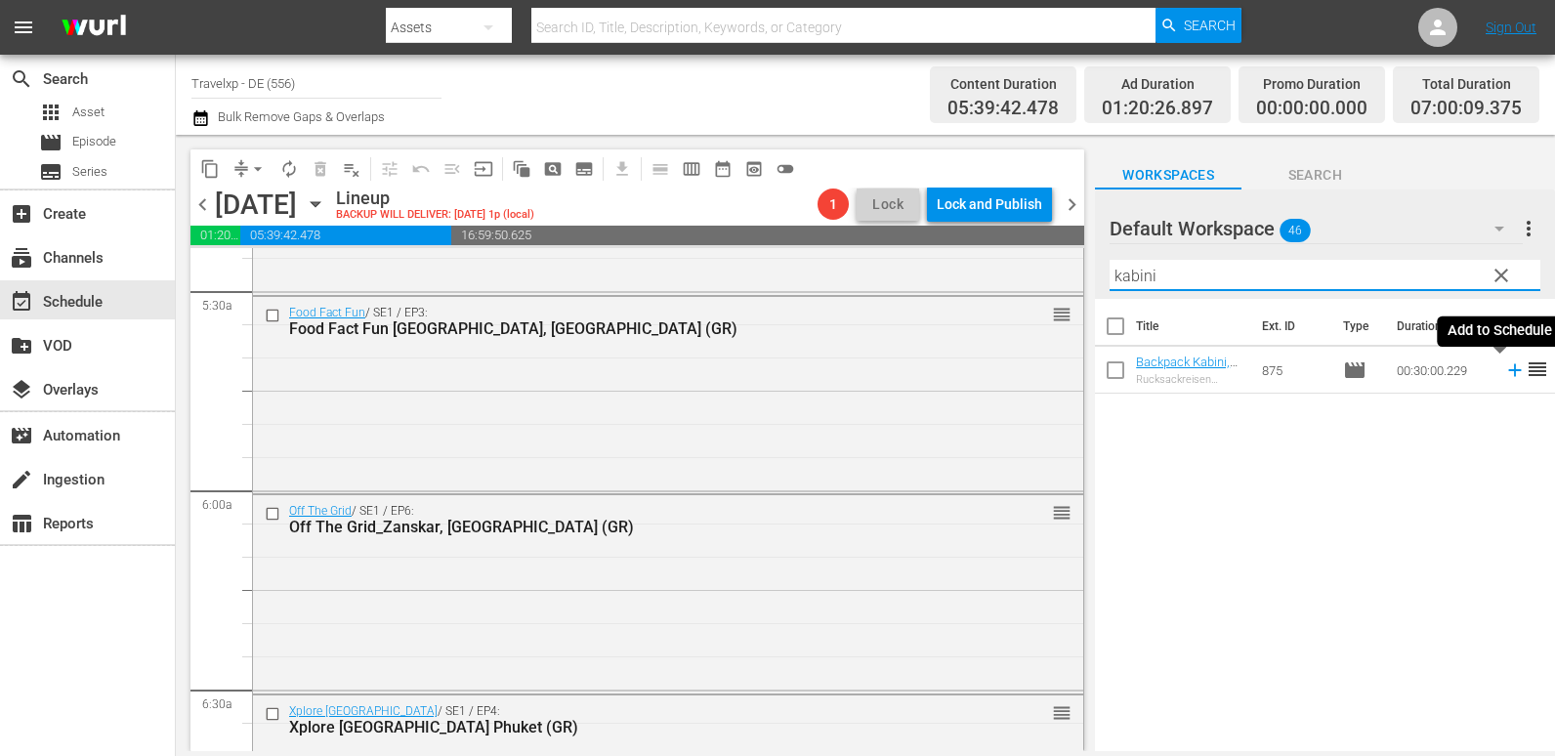
click at [1506, 376] on icon at bounding box center [1514, 369] width 21 height 21
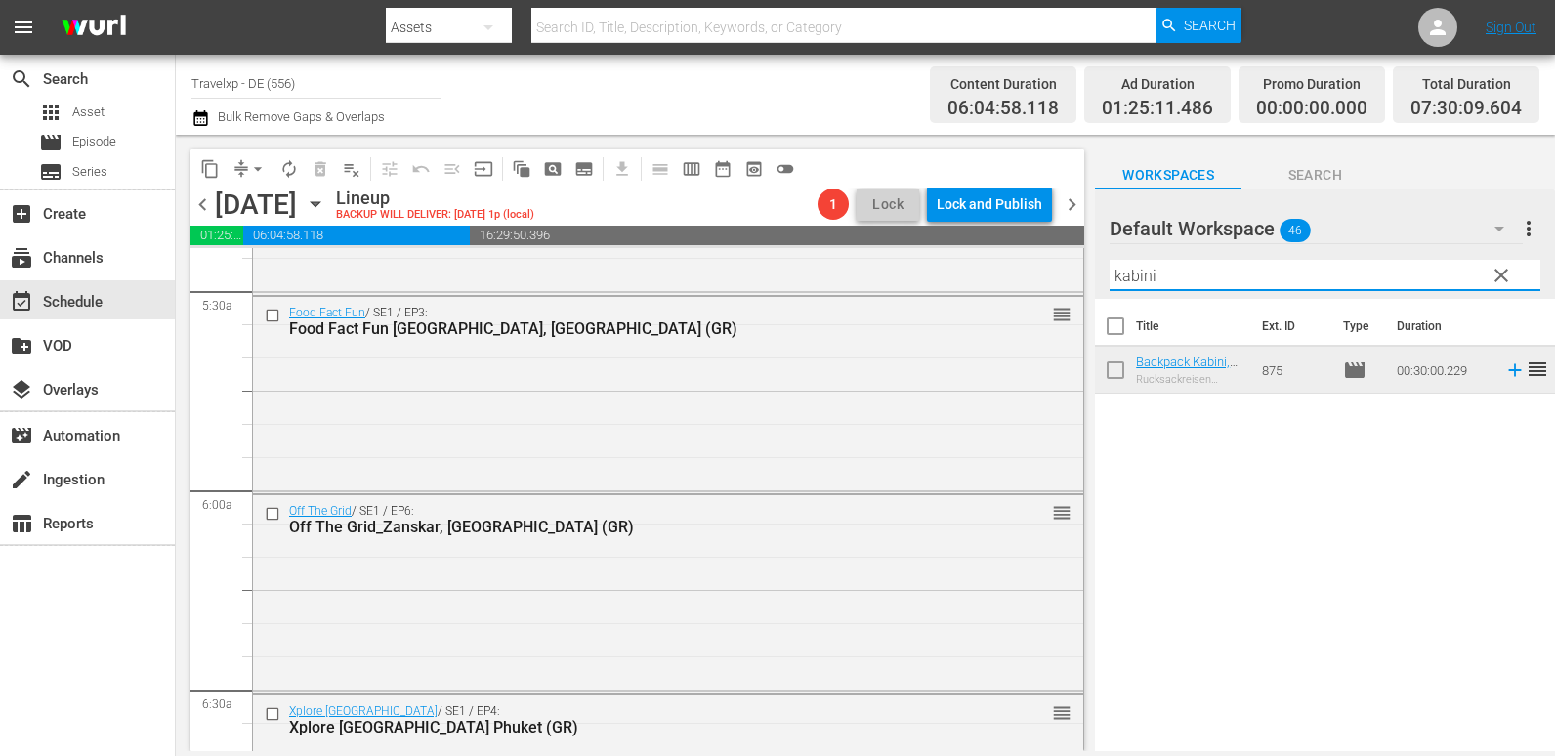
drag, startPoint x: 1208, startPoint y: 280, endPoint x: 1111, endPoint y: 291, distance: 98.3
click at [1111, 291] on div "Filter by Title kabini" at bounding box center [1325, 275] width 431 height 47
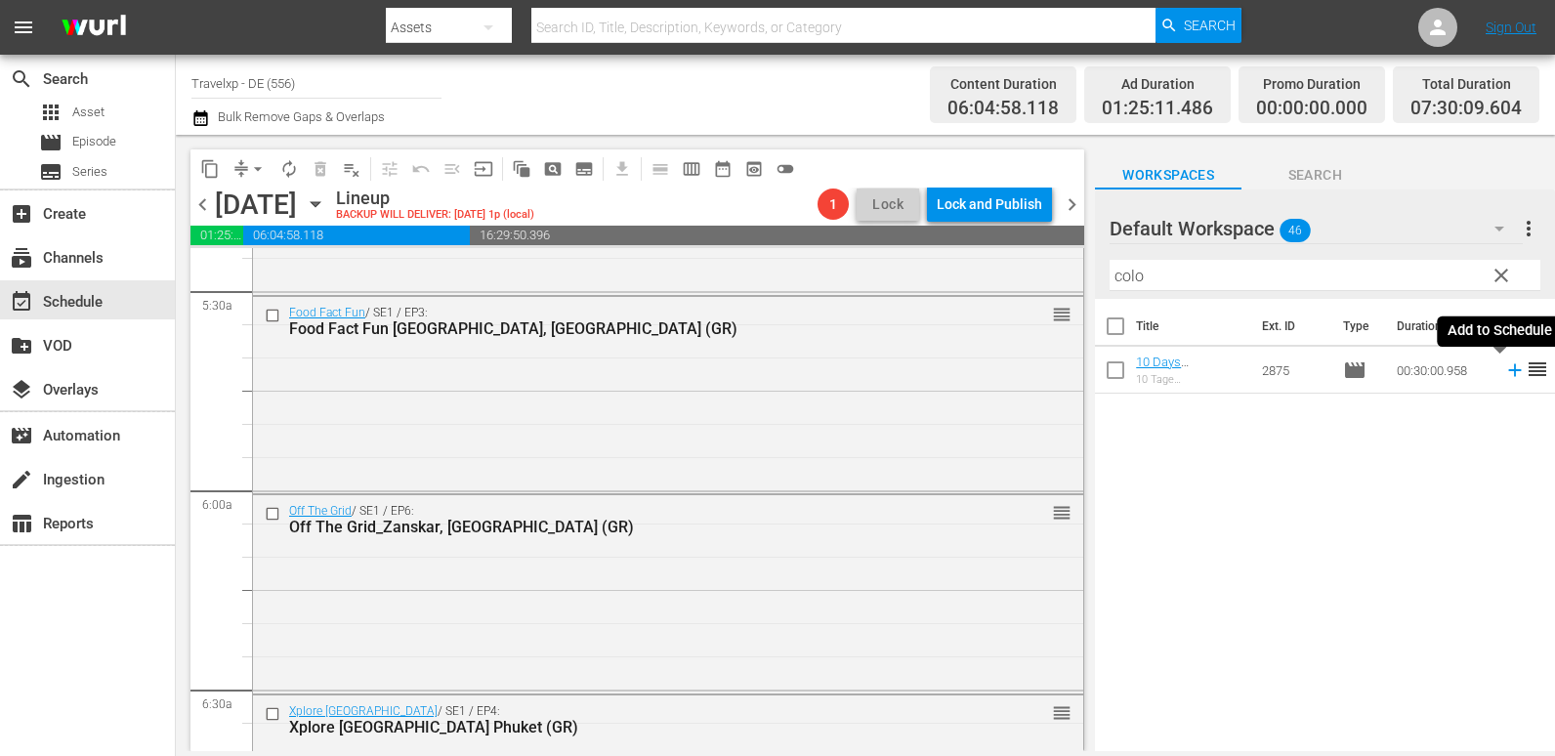
click at [1505, 370] on icon at bounding box center [1514, 369] width 21 height 21
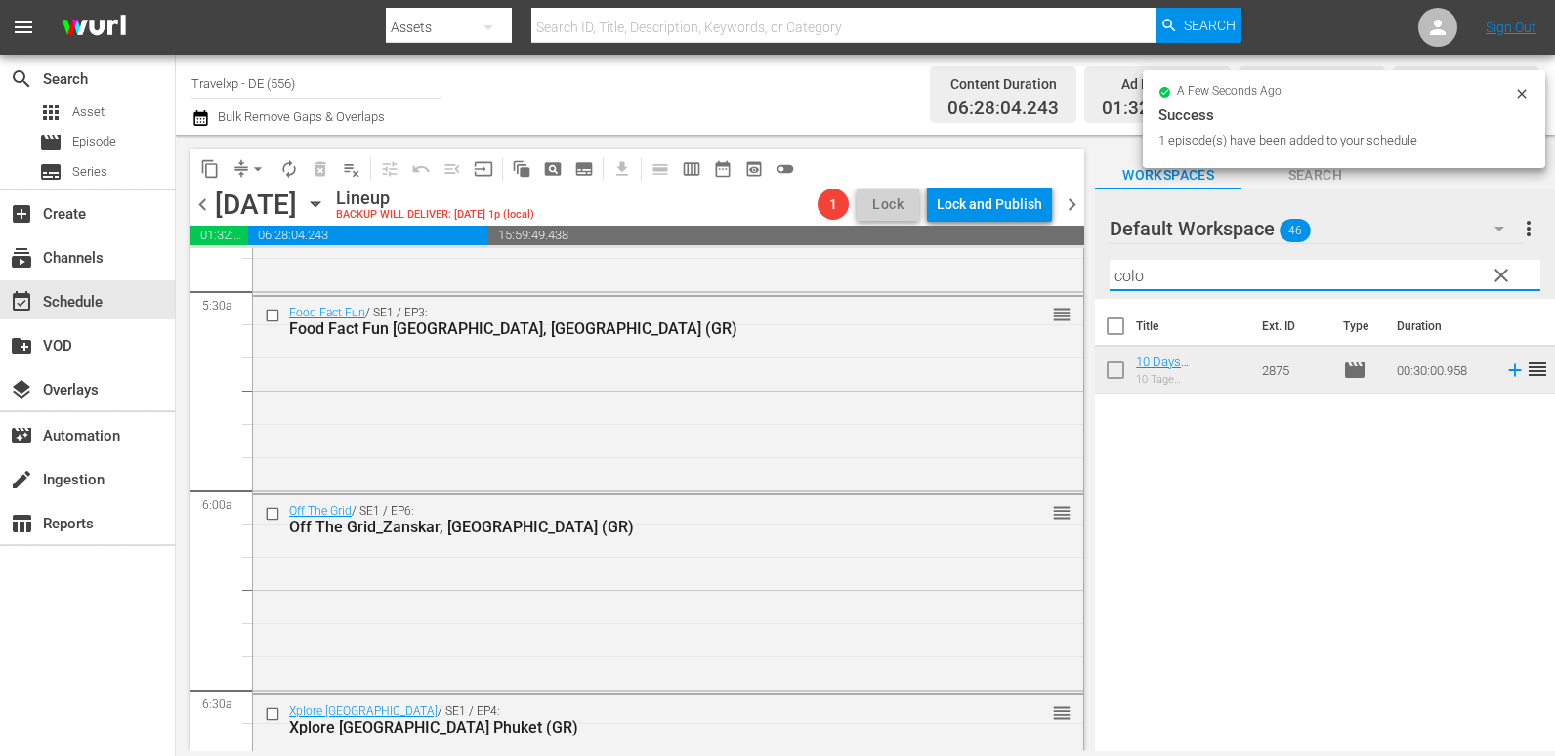
drag, startPoint x: 1159, startPoint y: 281, endPoint x: 1082, endPoint y: 286, distance: 77.3
click at [1082, 286] on div "content_copy compress arrow_drop_down autorenew_outlined delete_forever_outline…" at bounding box center [865, 443] width 1379 height 616
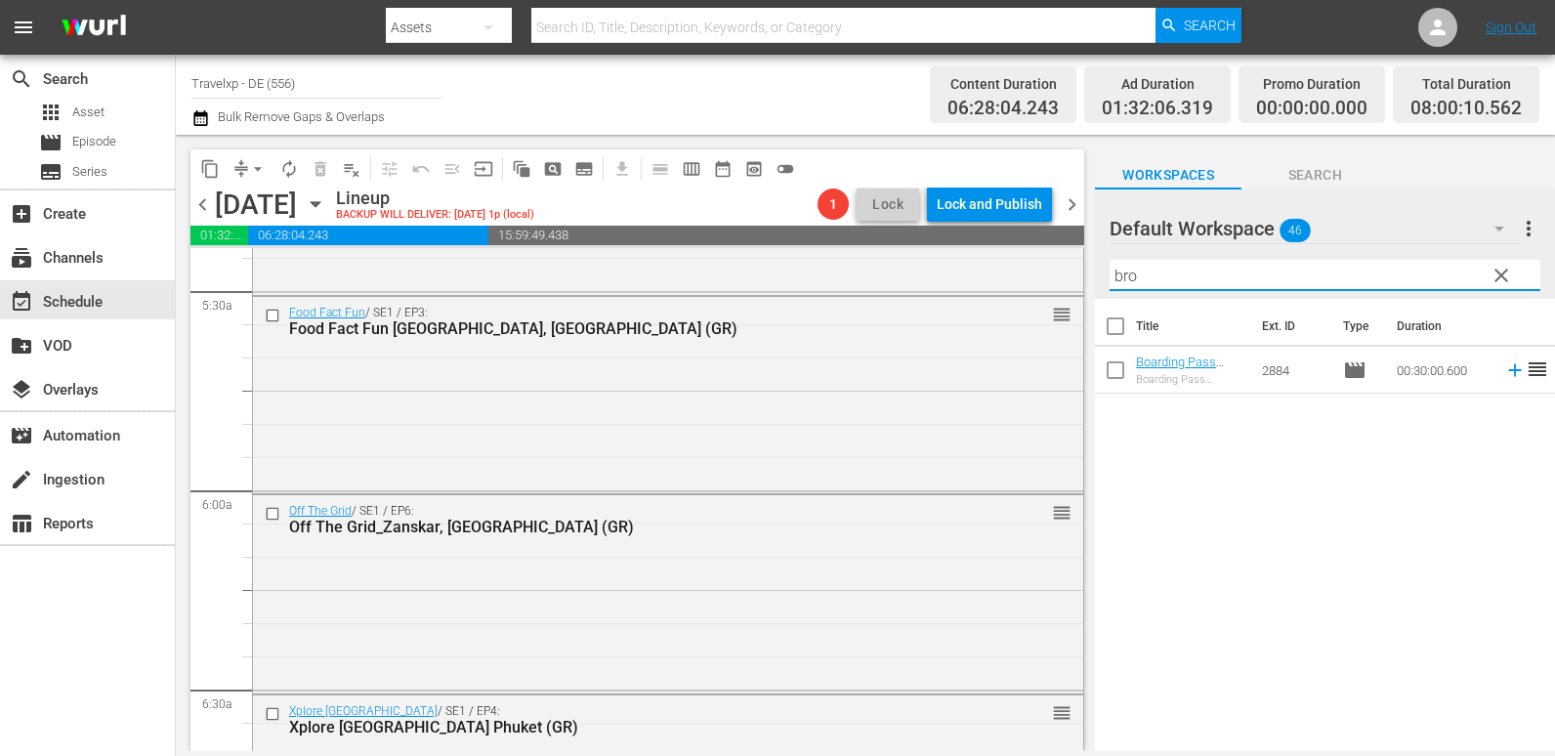
click at [1508, 373] on icon at bounding box center [1514, 370] width 13 height 13
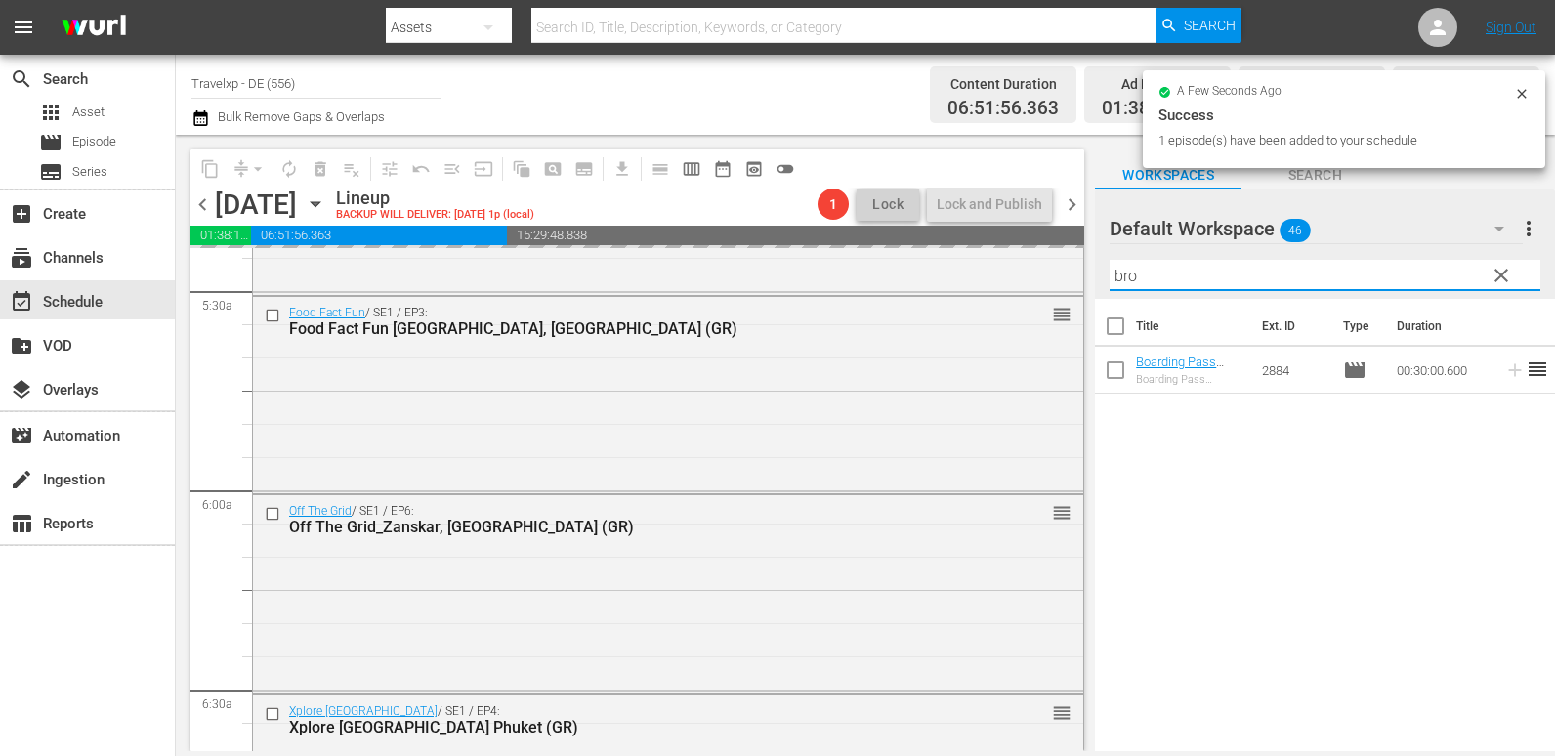
drag, startPoint x: 1154, startPoint y: 276, endPoint x: 1081, endPoint y: 280, distance: 72.4
click at [1081, 280] on div "content_copy compress arrow_drop_down autorenew_outlined delete_forever_outline…" at bounding box center [865, 443] width 1379 height 616
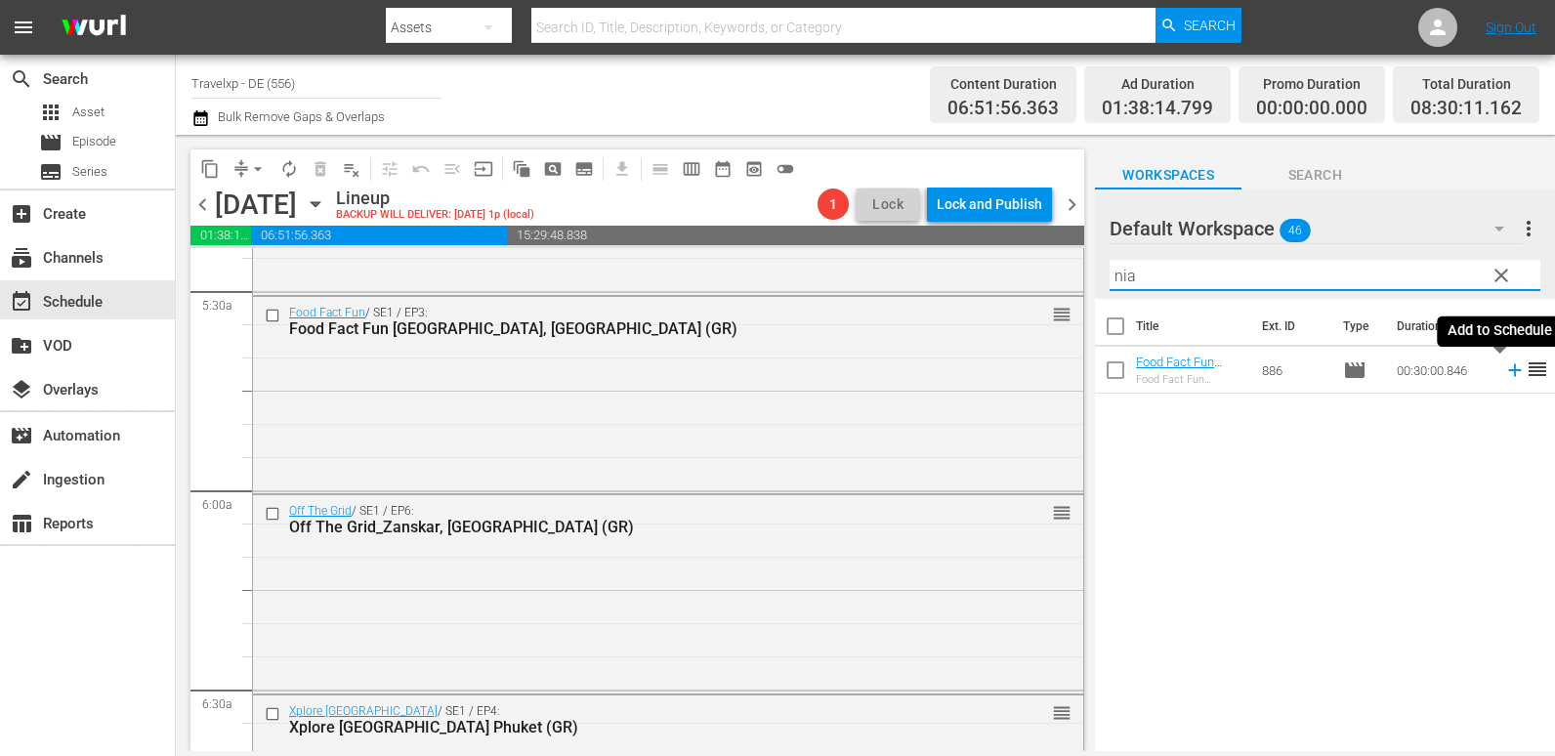
click at [1504, 366] on icon at bounding box center [1514, 369] width 21 height 21
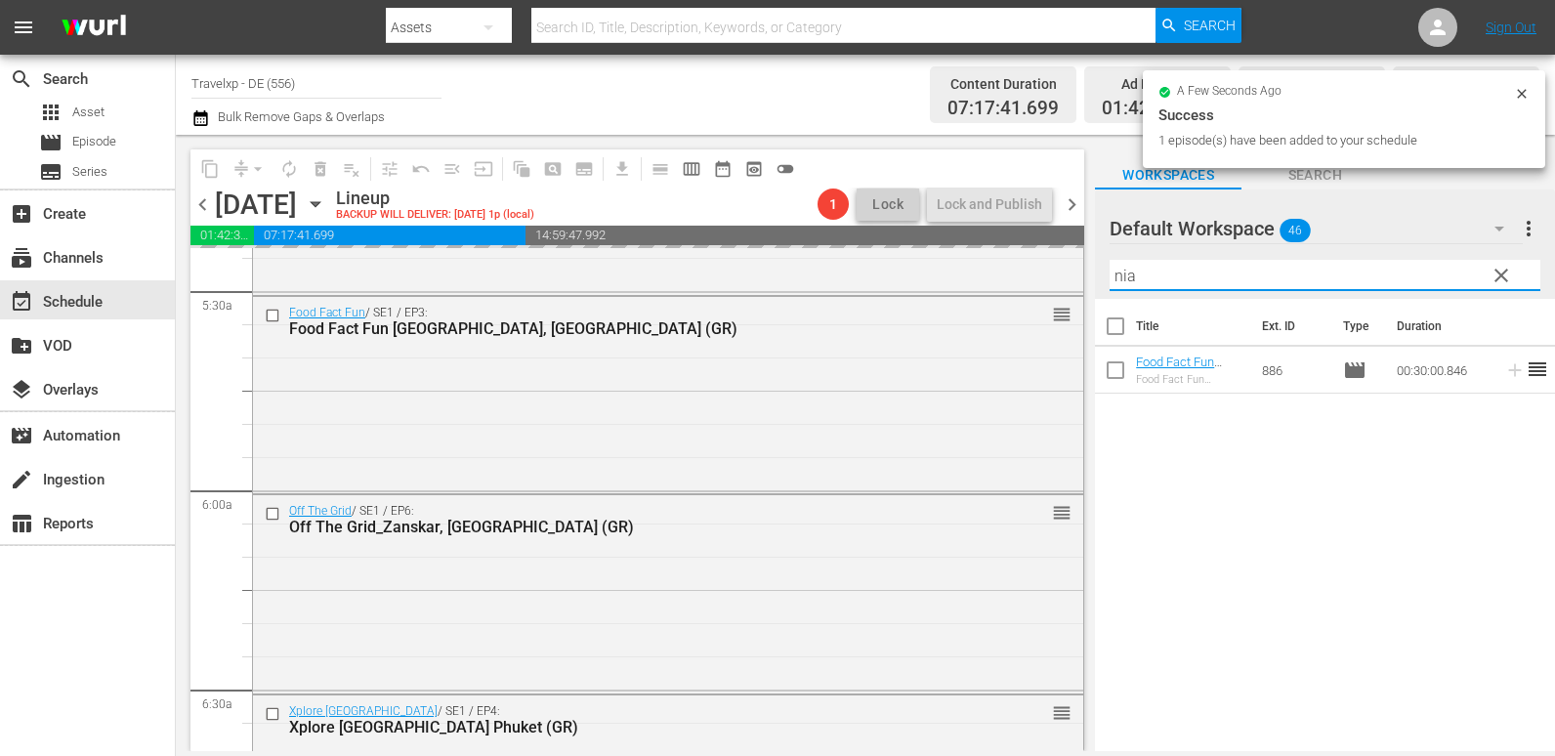
click at [1059, 282] on div "content_copy compress arrow_drop_down autorenew_outlined delete_forever_outline…" at bounding box center [865, 443] width 1379 height 616
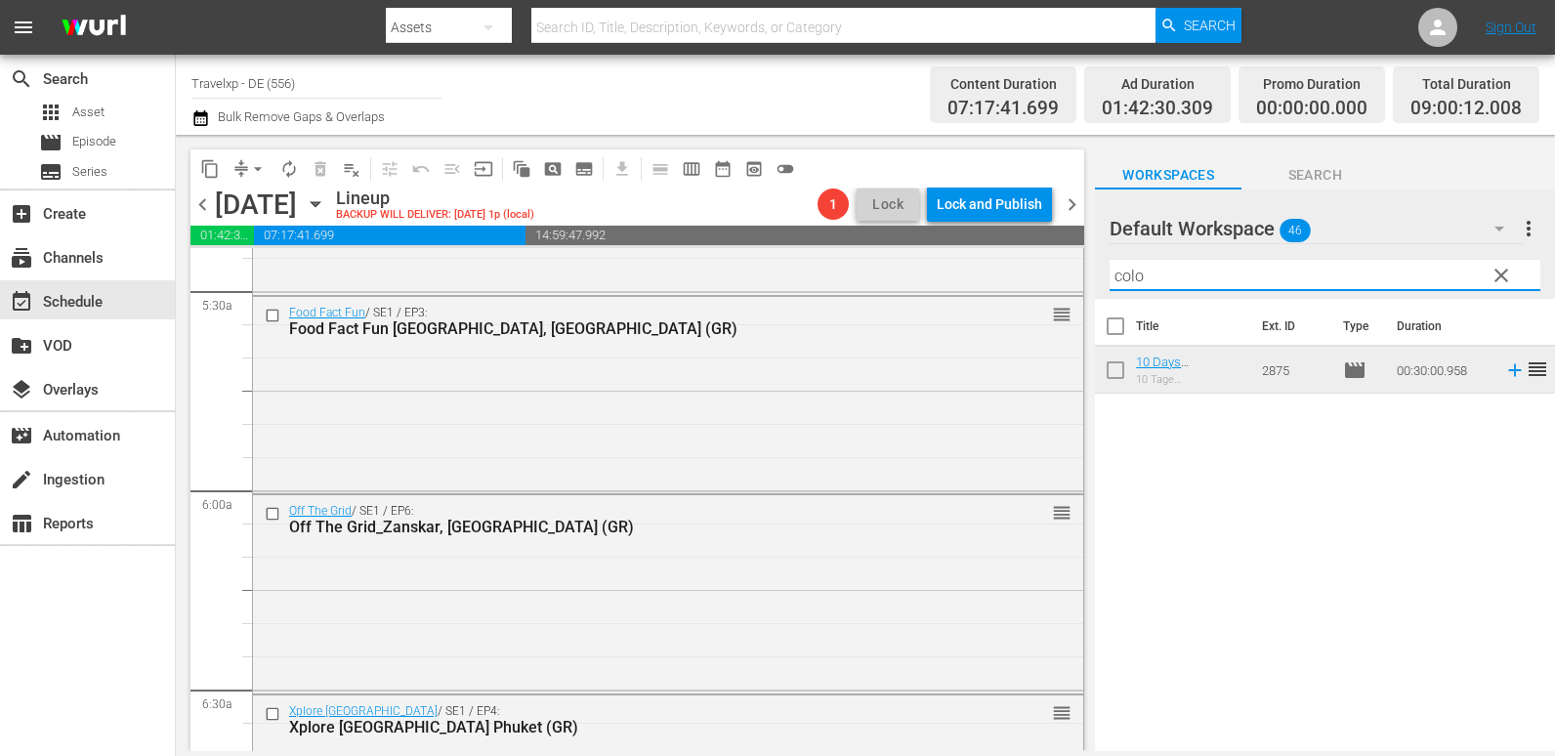
click at [1508, 368] on icon at bounding box center [1514, 370] width 13 height 13
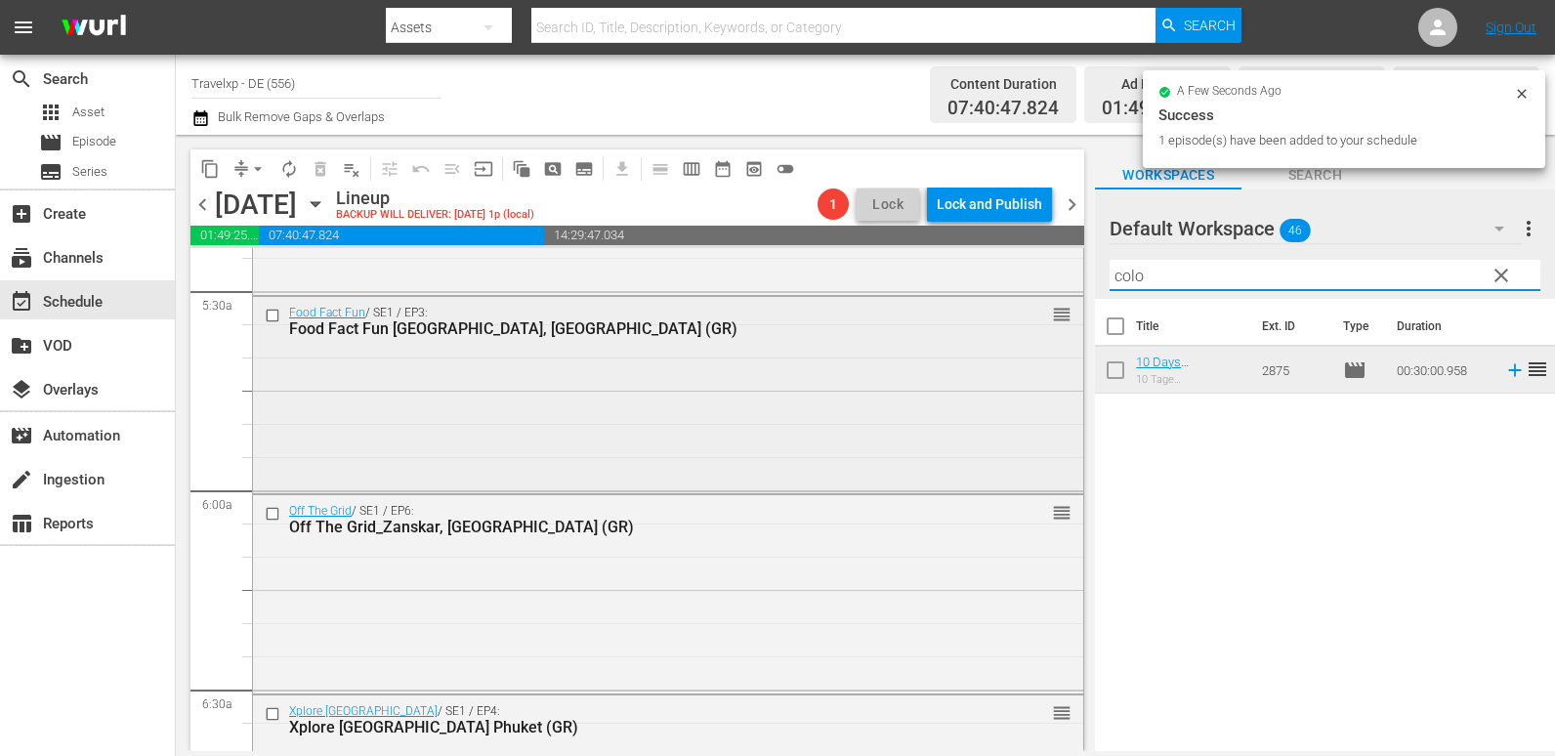
drag, startPoint x: 1179, startPoint y: 277, endPoint x: 830, endPoint y: 296, distance: 349.2
click at [830, 296] on div "content_copy compress arrow_drop_down autorenew_outlined delete_forever_outline…" at bounding box center [865, 443] width 1379 height 616
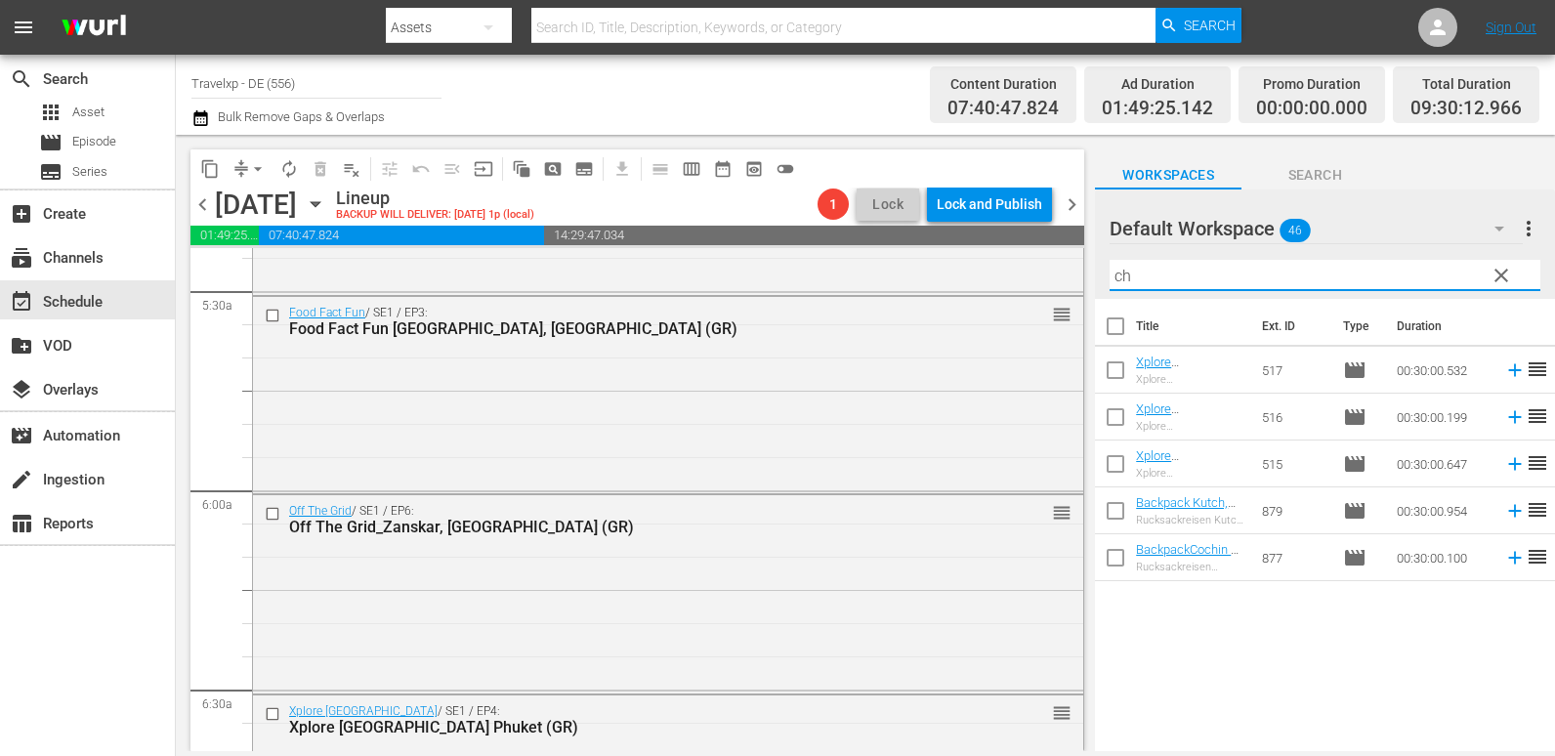
type input "c"
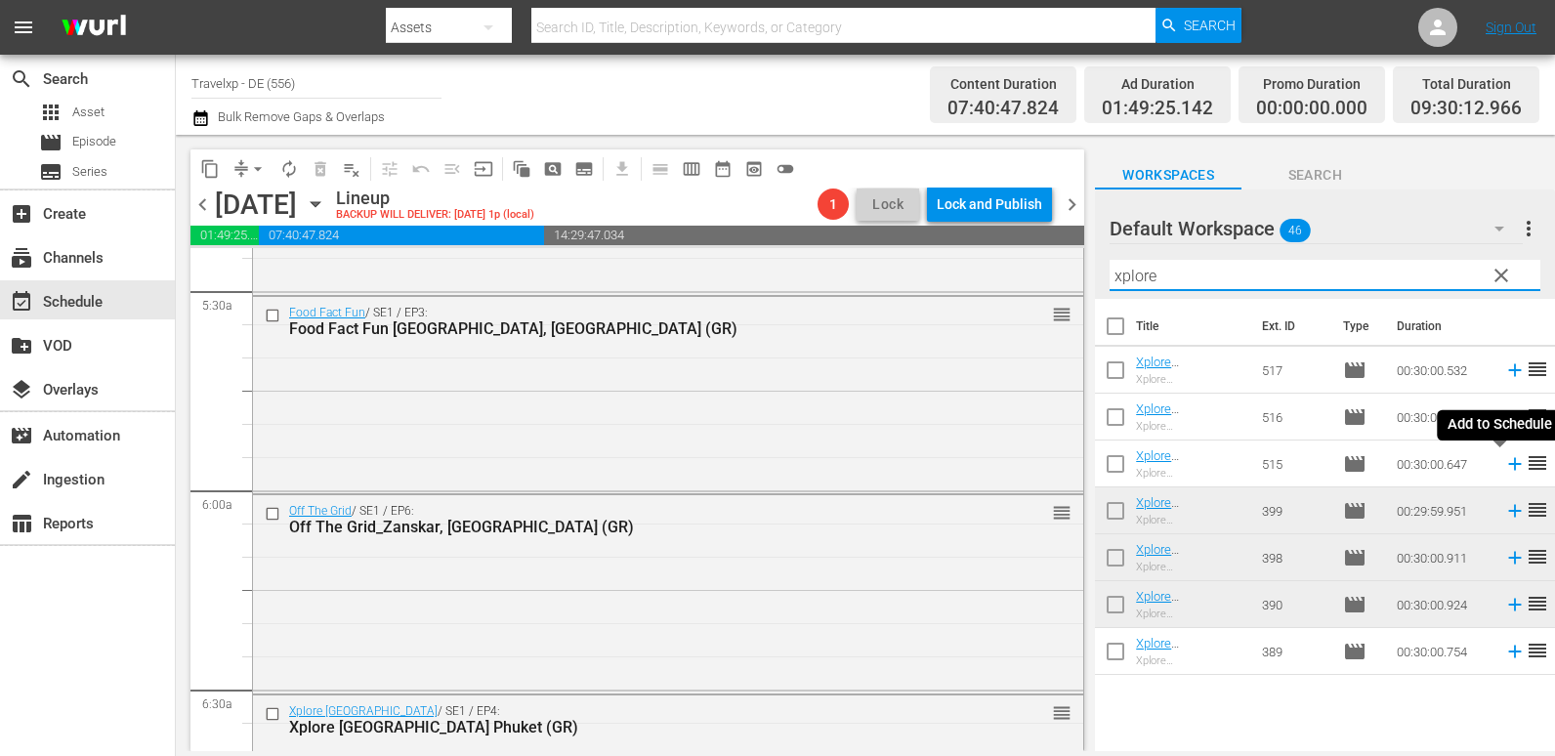
click at [1508, 465] on icon at bounding box center [1514, 464] width 13 height 13
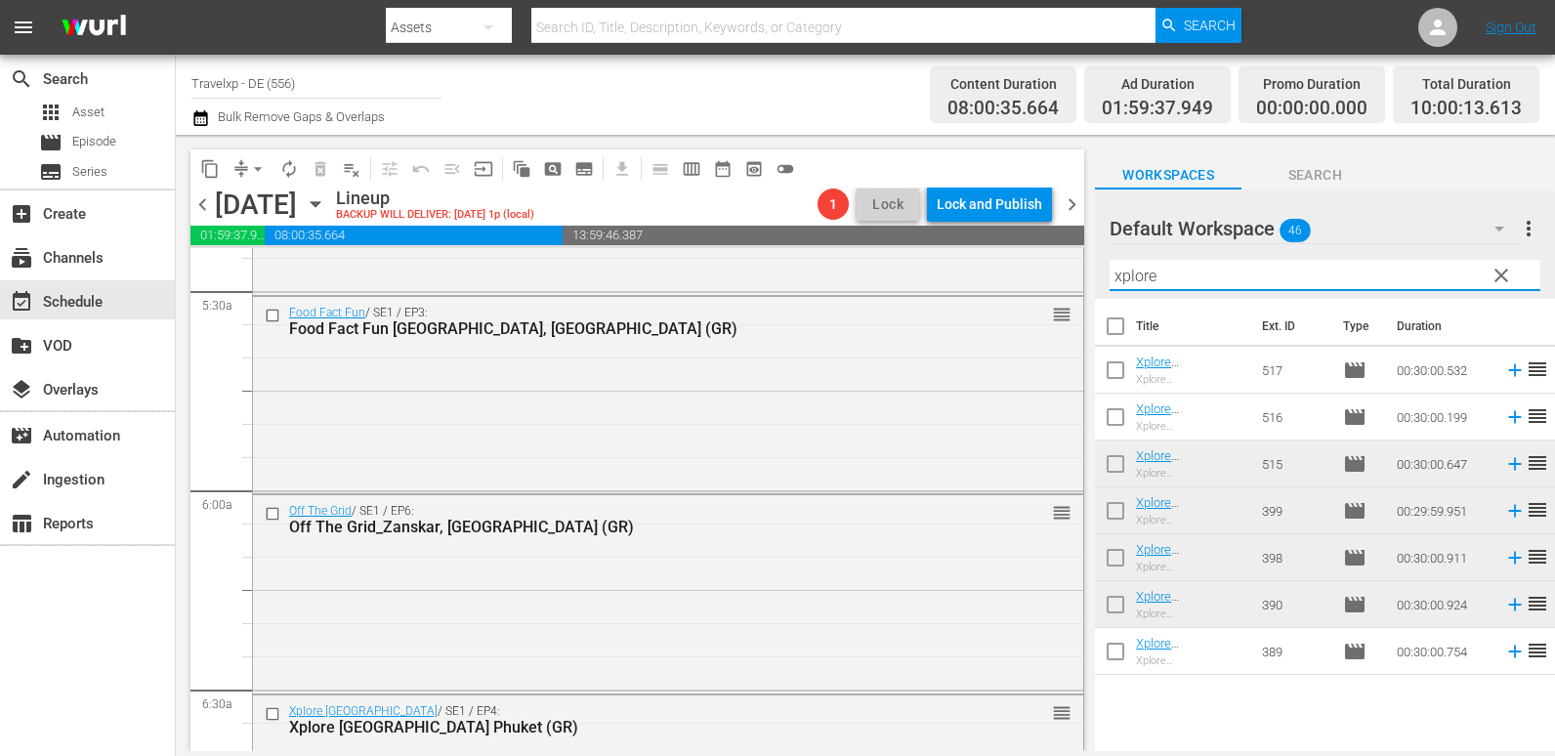
drag, startPoint x: 1181, startPoint y: 269, endPoint x: 1078, endPoint y: 289, distance: 104.6
click at [1078, 289] on div "content_copy compress arrow_drop_down autorenew_outlined delete_forever_outline…" at bounding box center [865, 443] width 1379 height 616
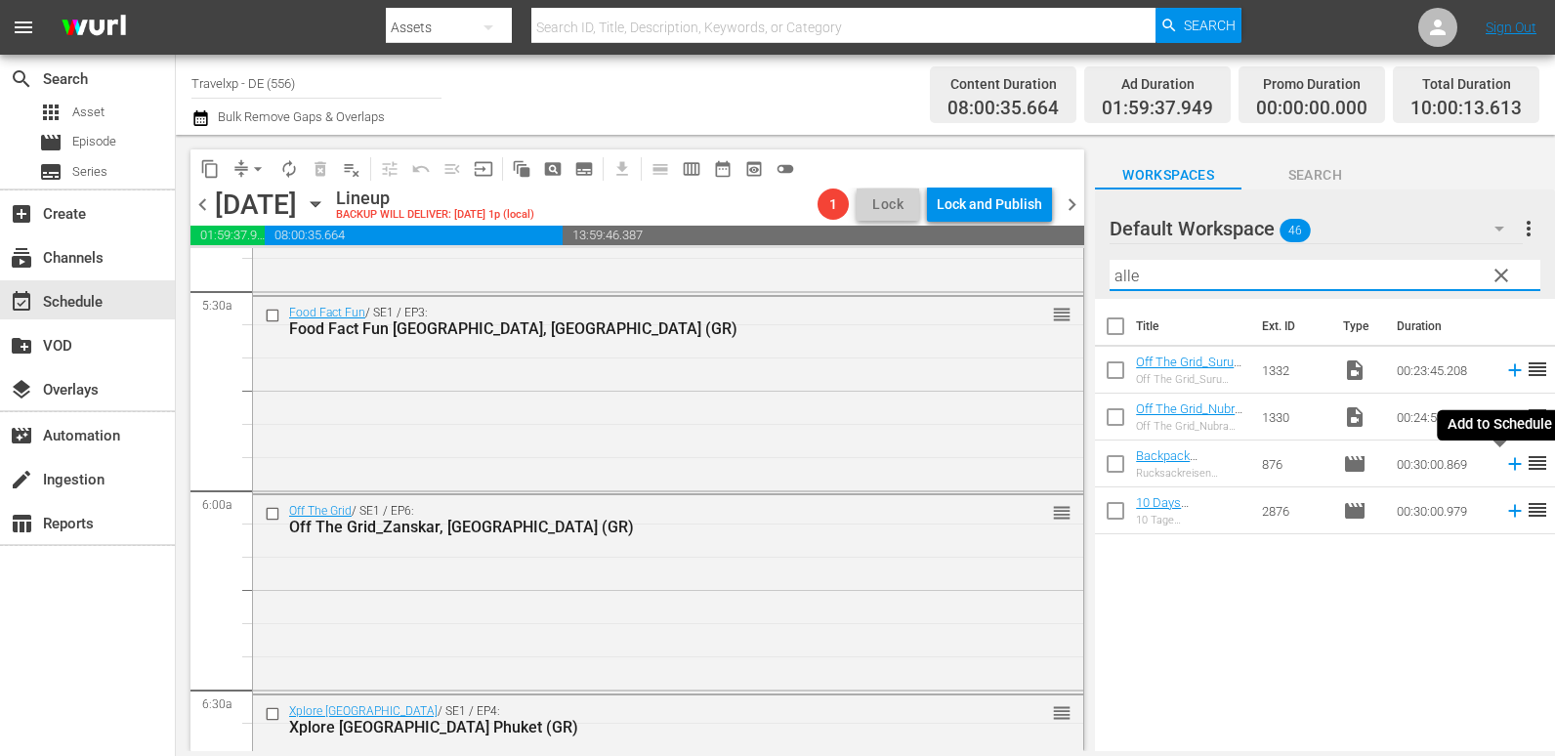
click at [1504, 467] on icon at bounding box center [1514, 463] width 21 height 21
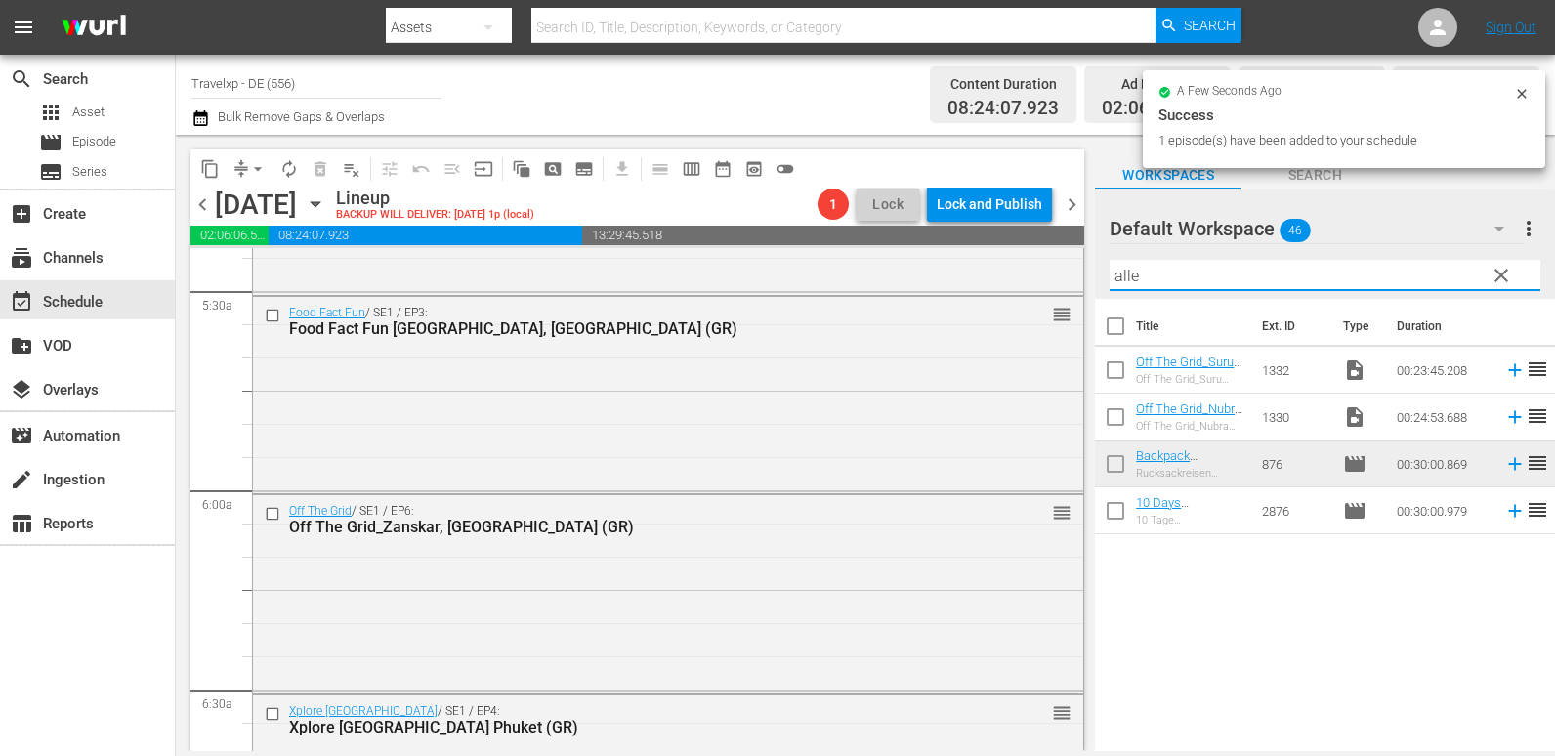
click at [1008, 276] on div "content_copy compress arrow_drop_down autorenew_outlined delete_forever_outline…" at bounding box center [865, 443] width 1379 height 616
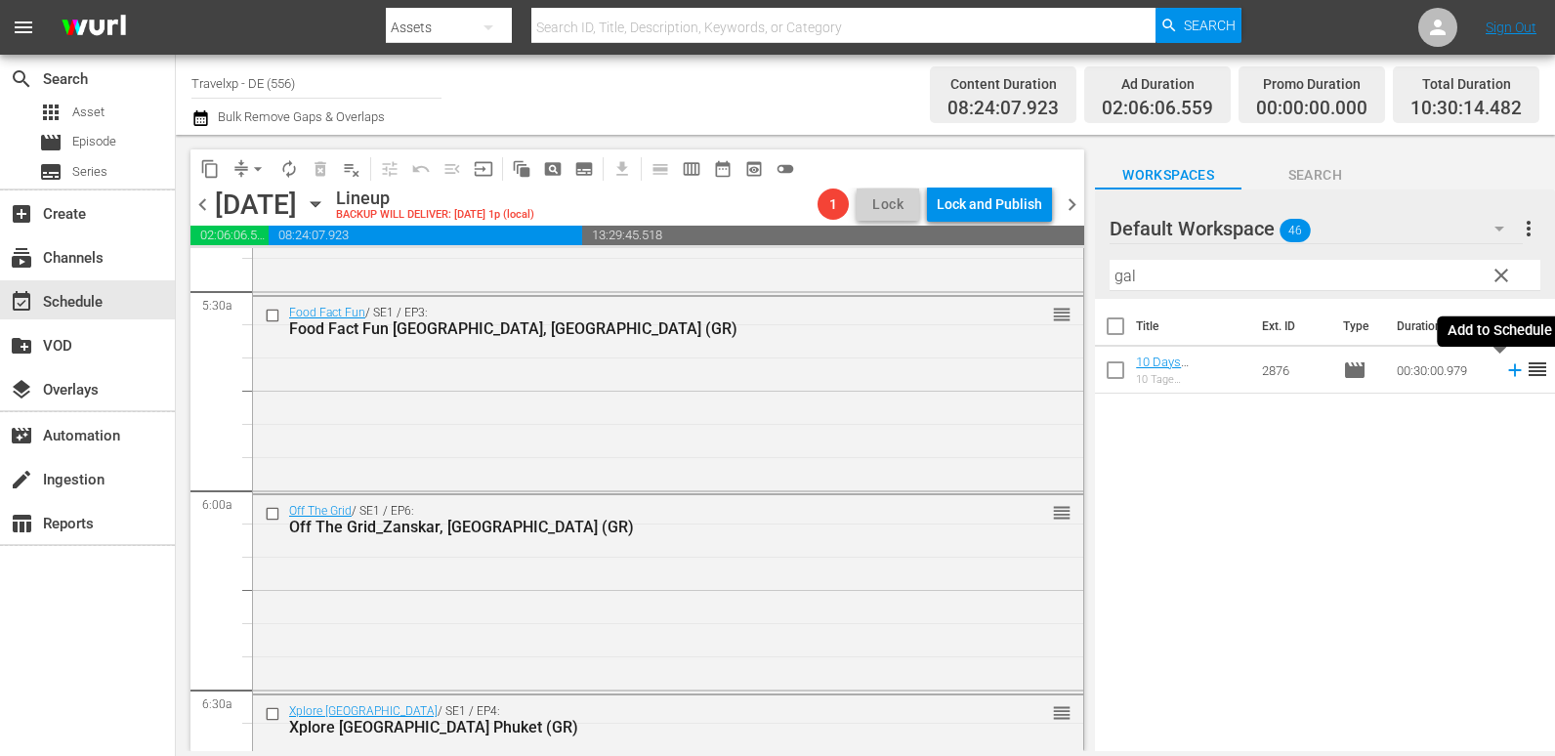
click at [1504, 369] on icon at bounding box center [1514, 369] width 21 height 21
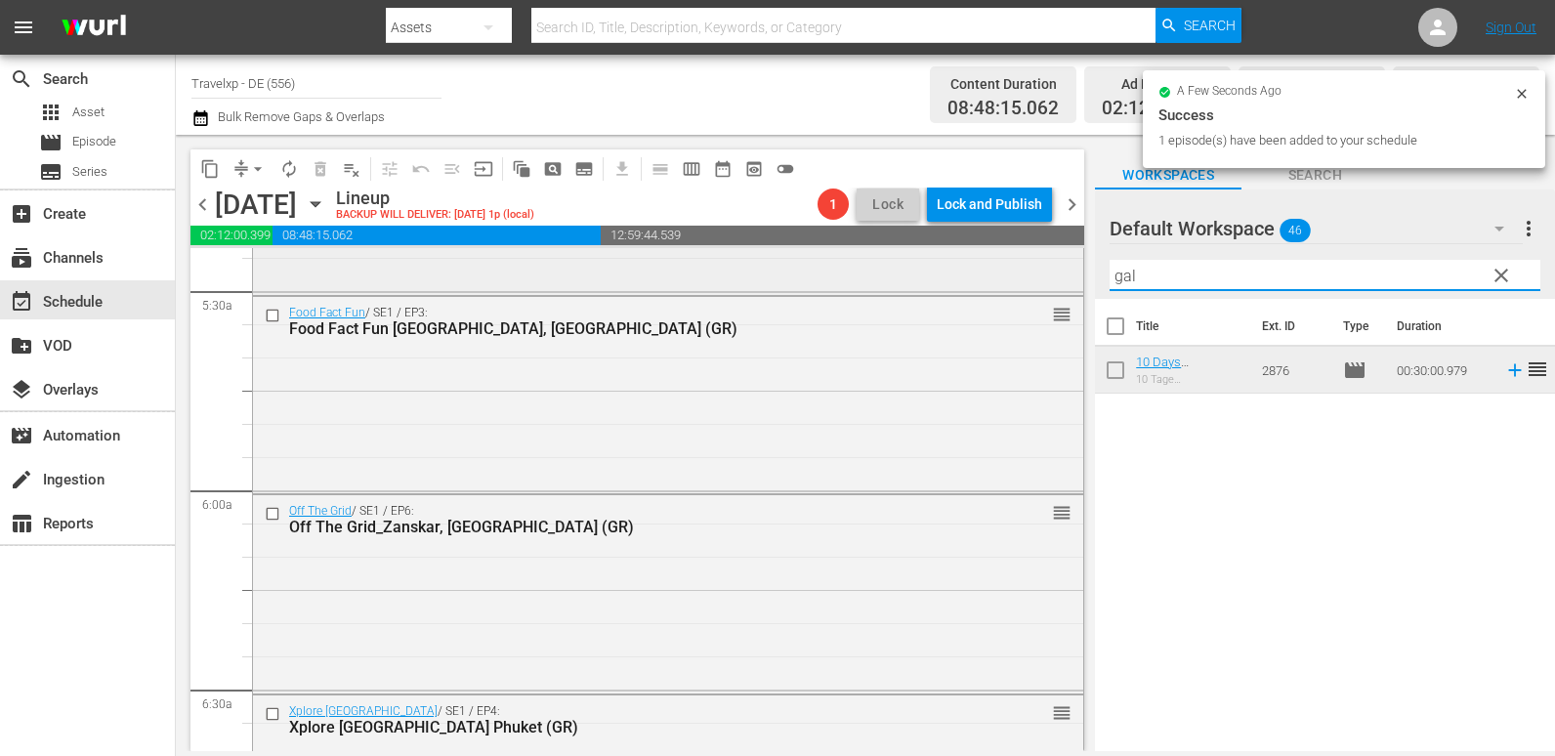
click at [1022, 273] on div "content_copy compress arrow_drop_down autorenew_outlined delete_forever_outline…" at bounding box center [865, 443] width 1379 height 616
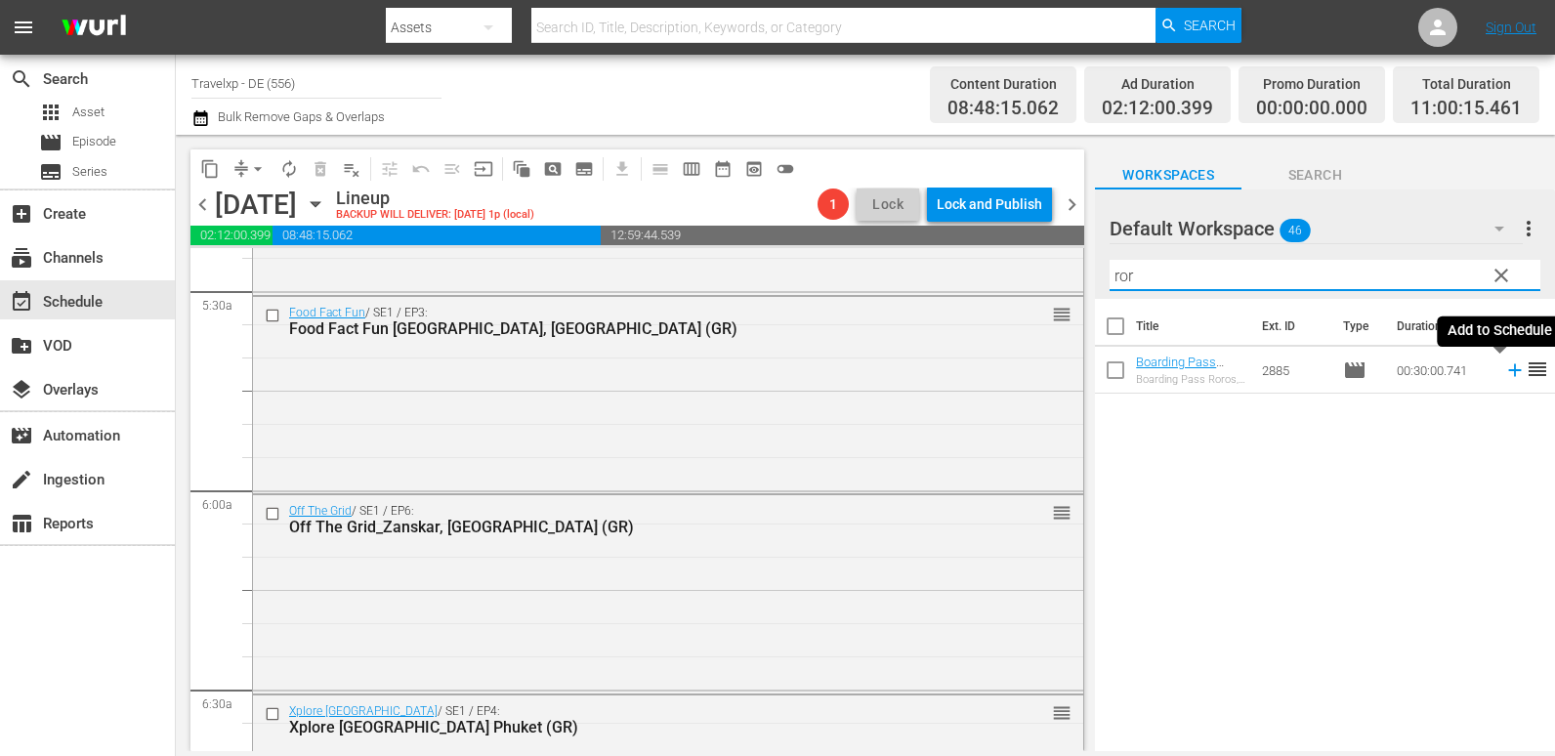
click at [1504, 369] on icon at bounding box center [1514, 369] width 21 height 21
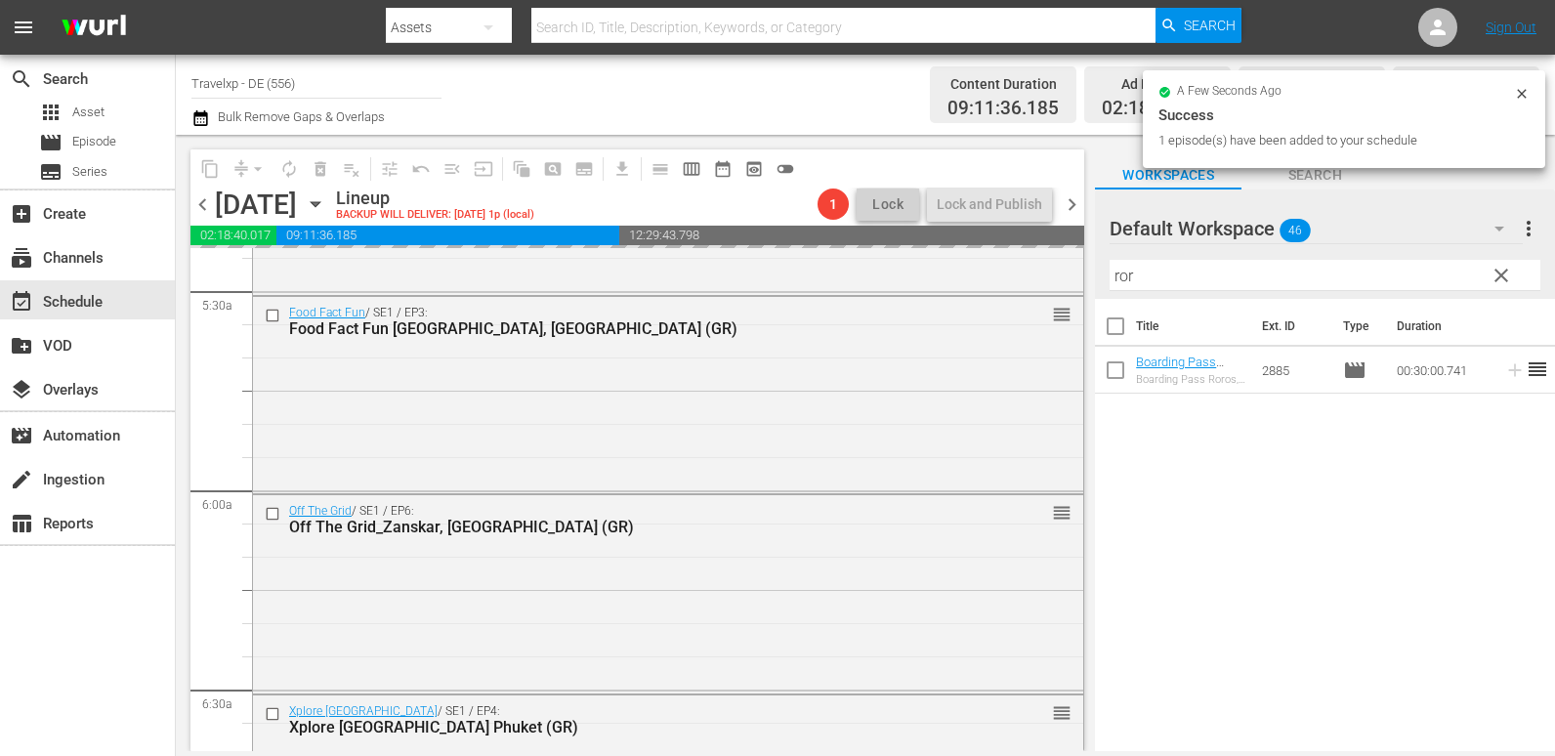
click at [1062, 278] on div "content_copy compress arrow_drop_down autorenew_outlined delete_forever_outline…" at bounding box center [865, 443] width 1379 height 616
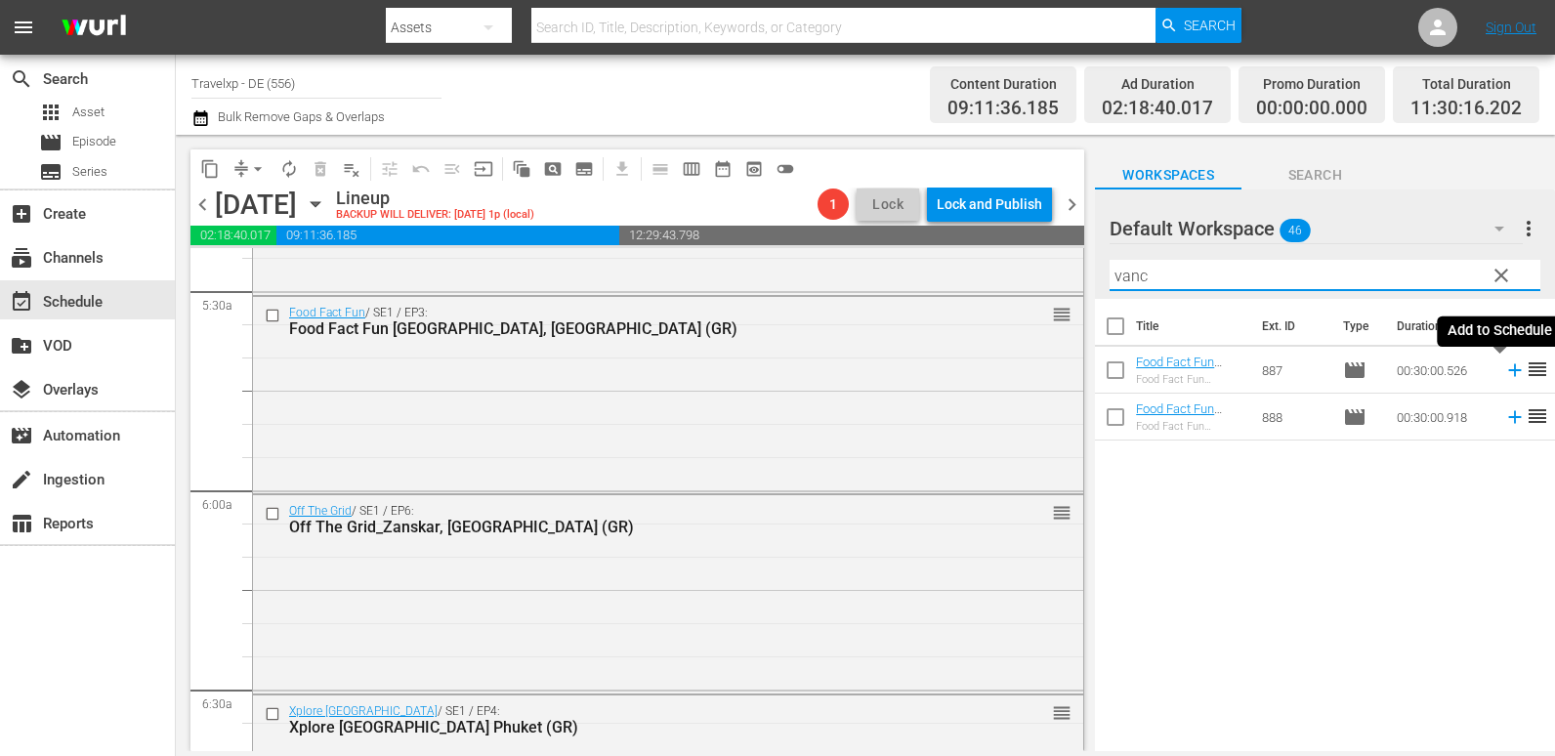
click at [1504, 375] on icon at bounding box center [1514, 369] width 21 height 21
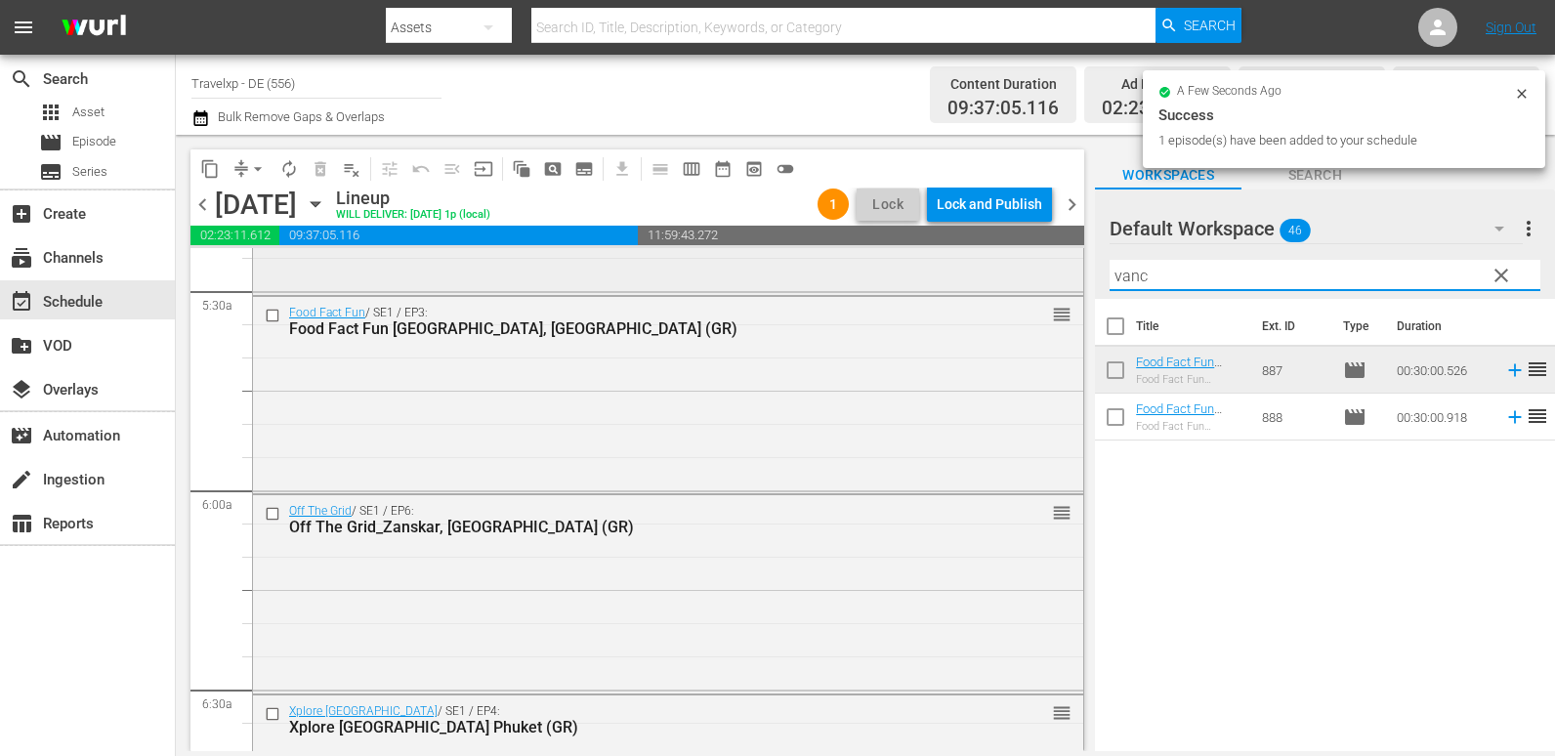
drag, startPoint x: 1159, startPoint y: 273, endPoint x: 1067, endPoint y: 275, distance: 92.8
click at [1067, 275] on div "content_copy compress arrow_drop_down autorenew_outlined delete_forever_outline…" at bounding box center [865, 443] width 1379 height 616
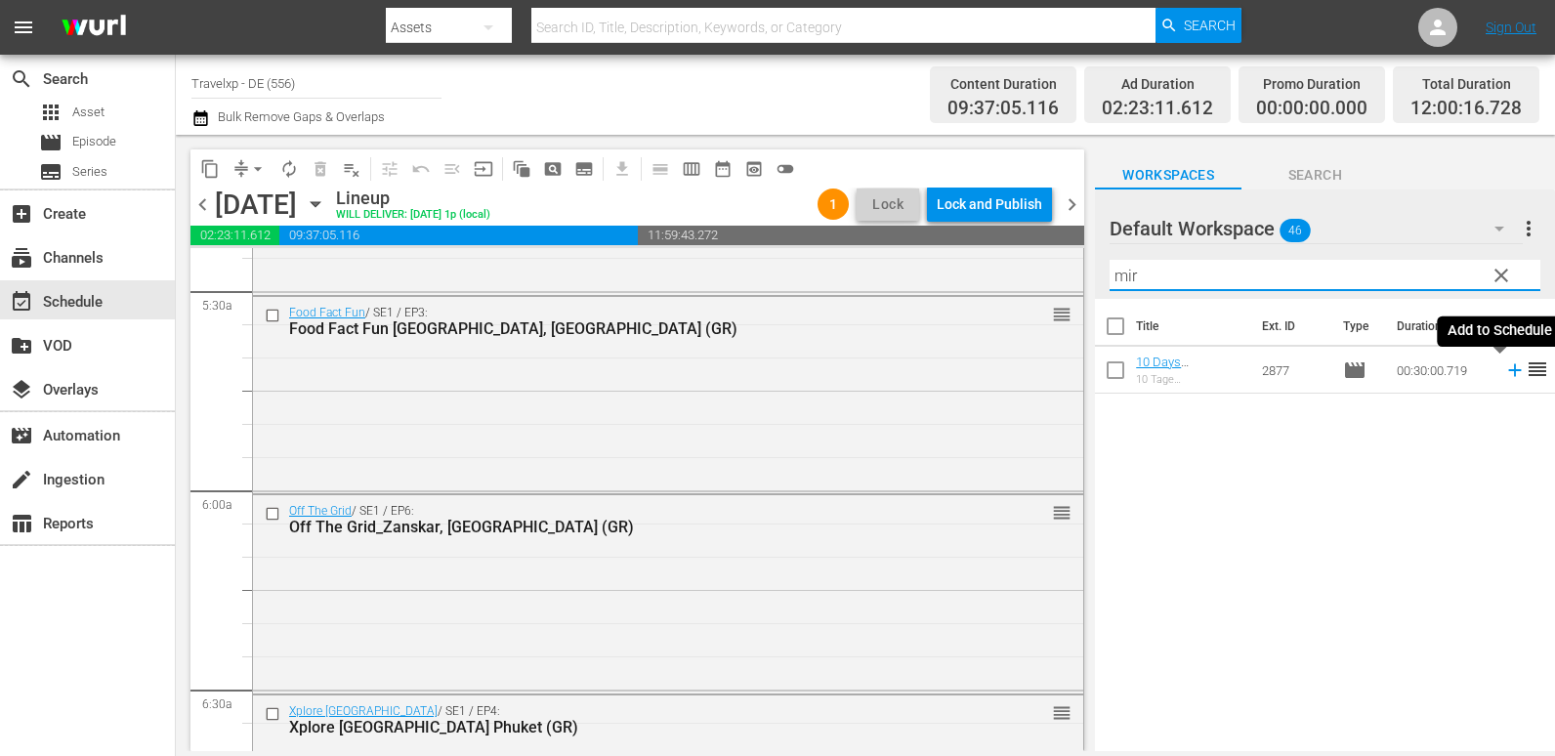
click at [1508, 371] on icon at bounding box center [1514, 370] width 13 height 13
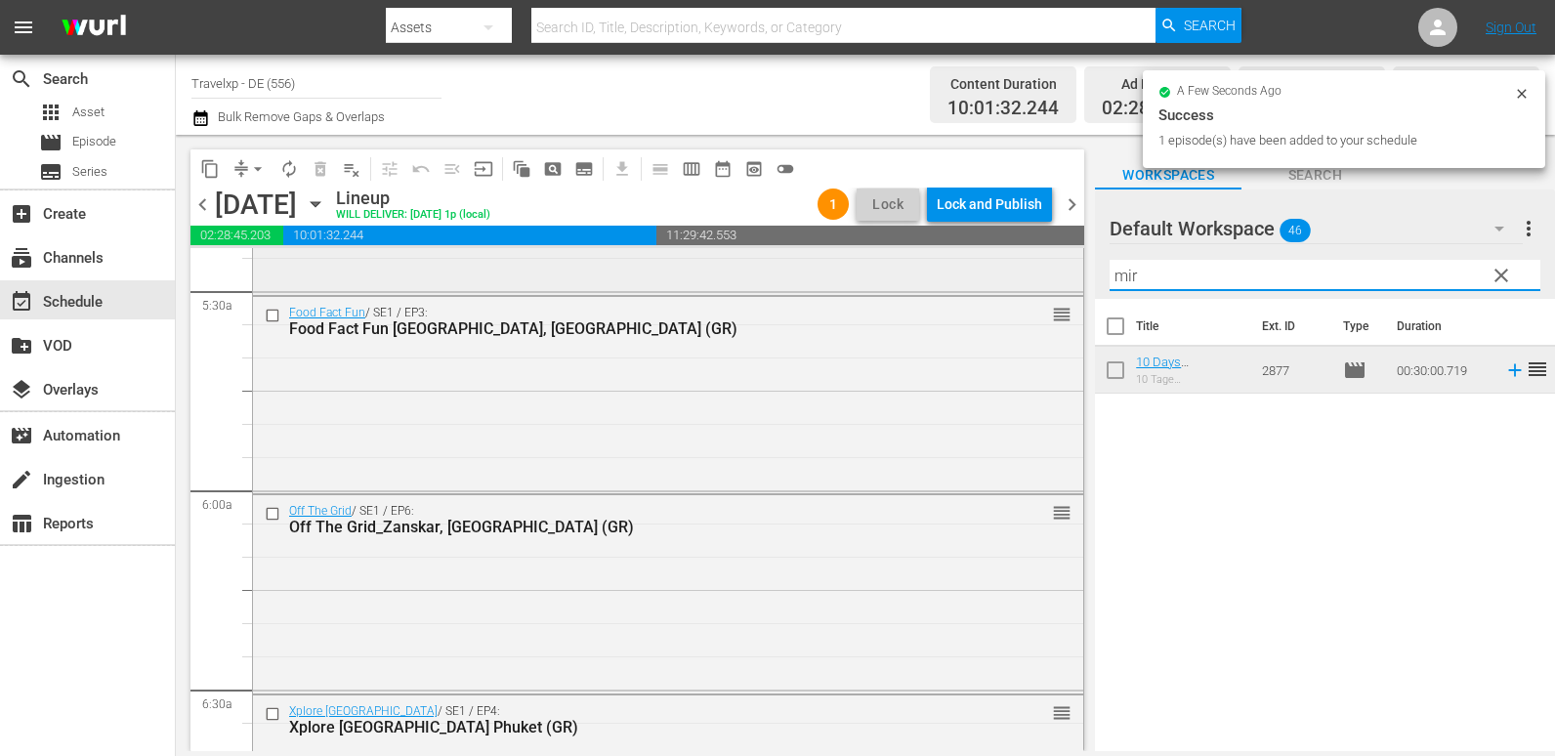
drag, startPoint x: 1076, startPoint y: 283, endPoint x: 1049, endPoint y: 282, distance: 27.4
click at [1049, 282] on div "content_copy compress arrow_drop_down autorenew_outlined delete_forever_outline…" at bounding box center [865, 443] width 1379 height 616
type input "z"
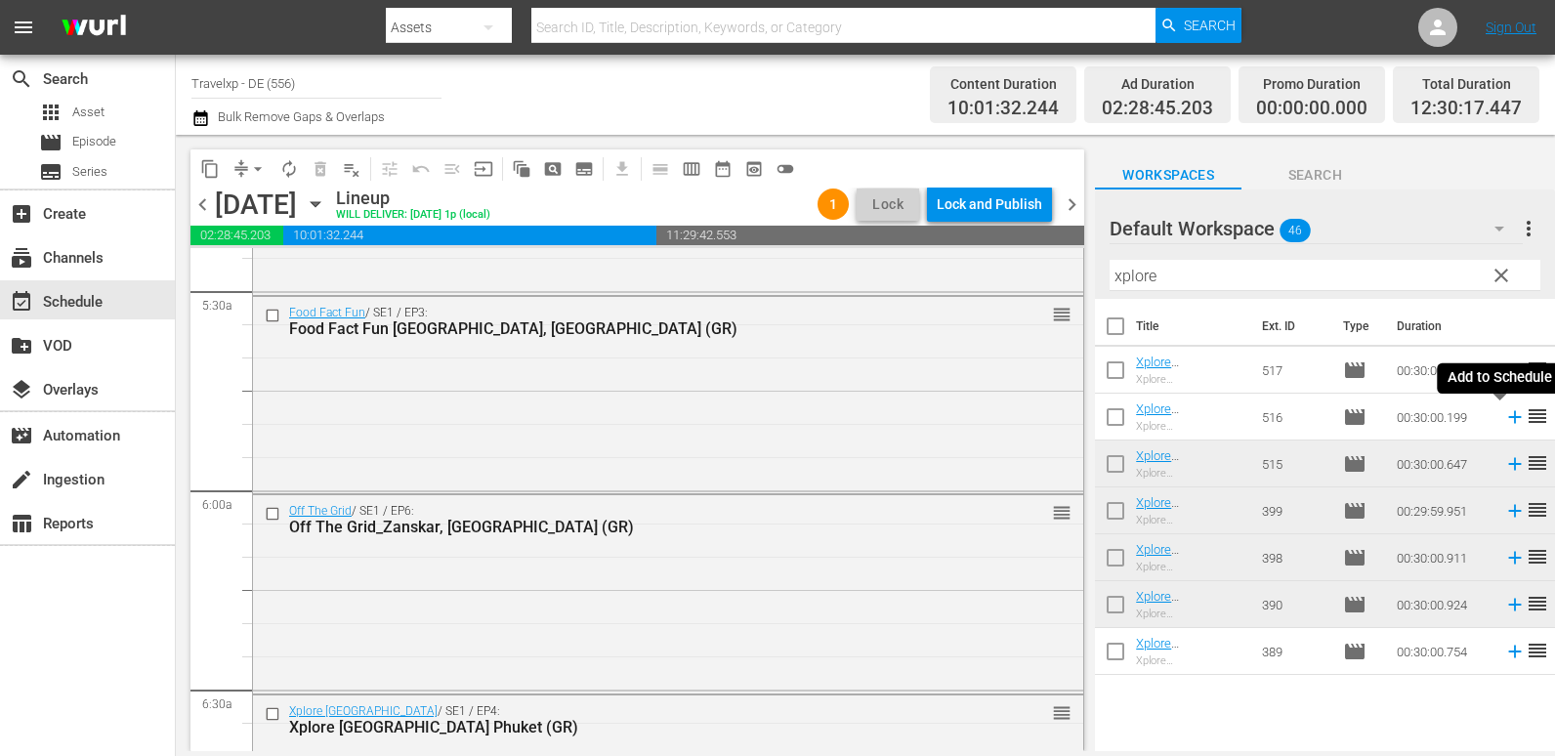
click at [1504, 416] on icon at bounding box center [1514, 416] width 21 height 21
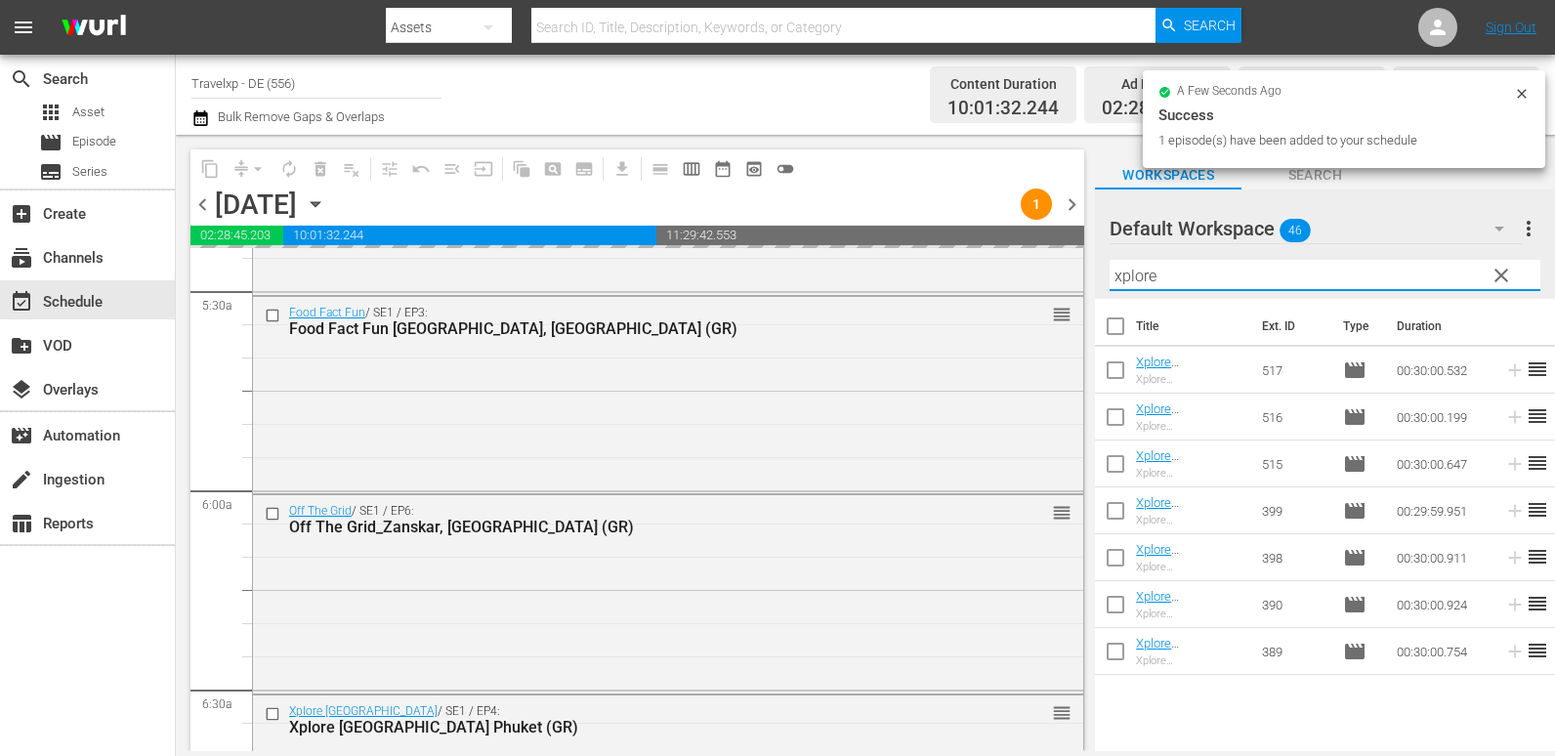
click at [1046, 278] on div "content_copy compress arrow_drop_down autorenew_outlined delete_forever_outline…" at bounding box center [865, 443] width 1379 height 616
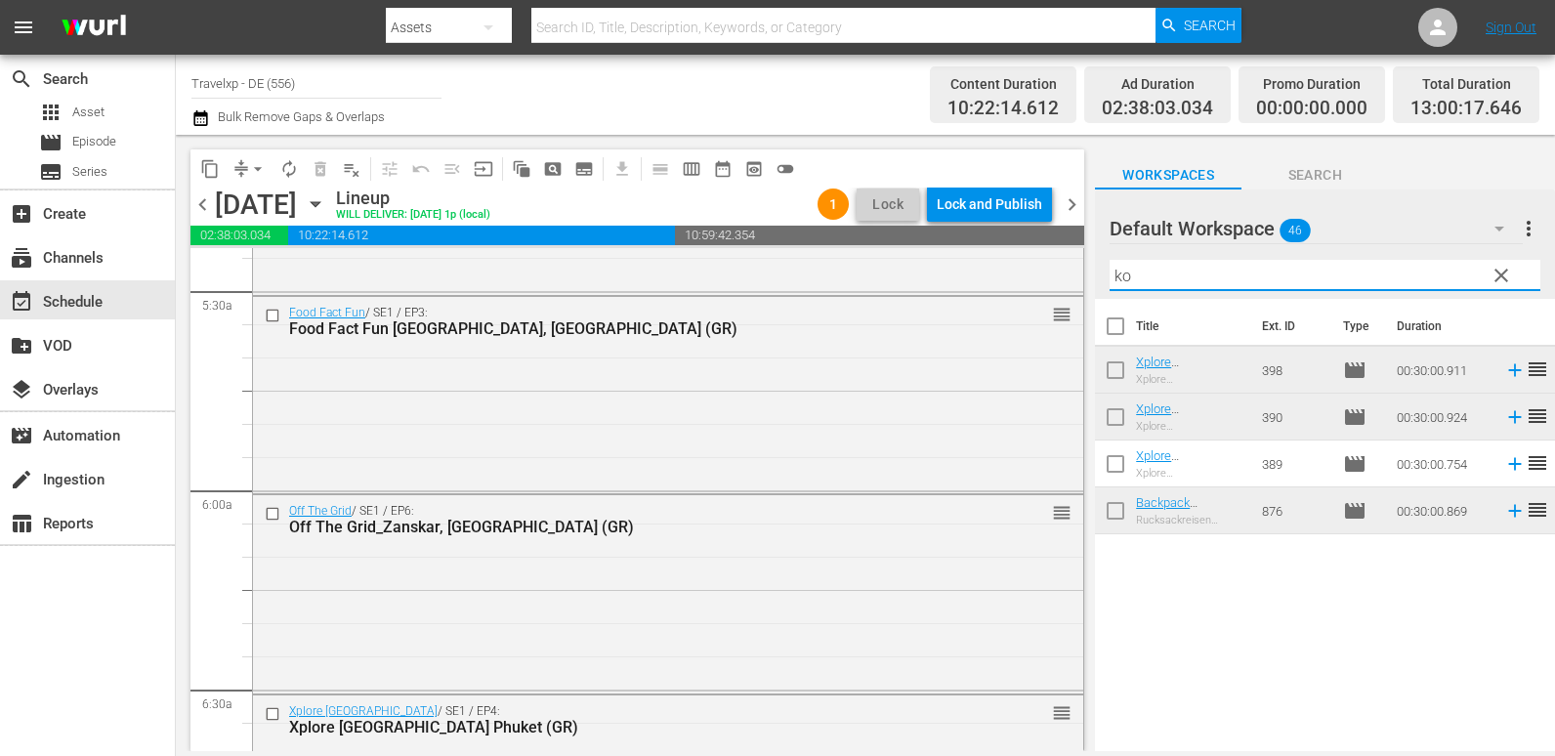
drag, startPoint x: 1181, startPoint y: 269, endPoint x: 1081, endPoint y: 274, distance: 99.8
click at [1081, 274] on div "content_copy compress arrow_drop_down autorenew_outlined delete_forever_outline…" at bounding box center [865, 443] width 1379 height 616
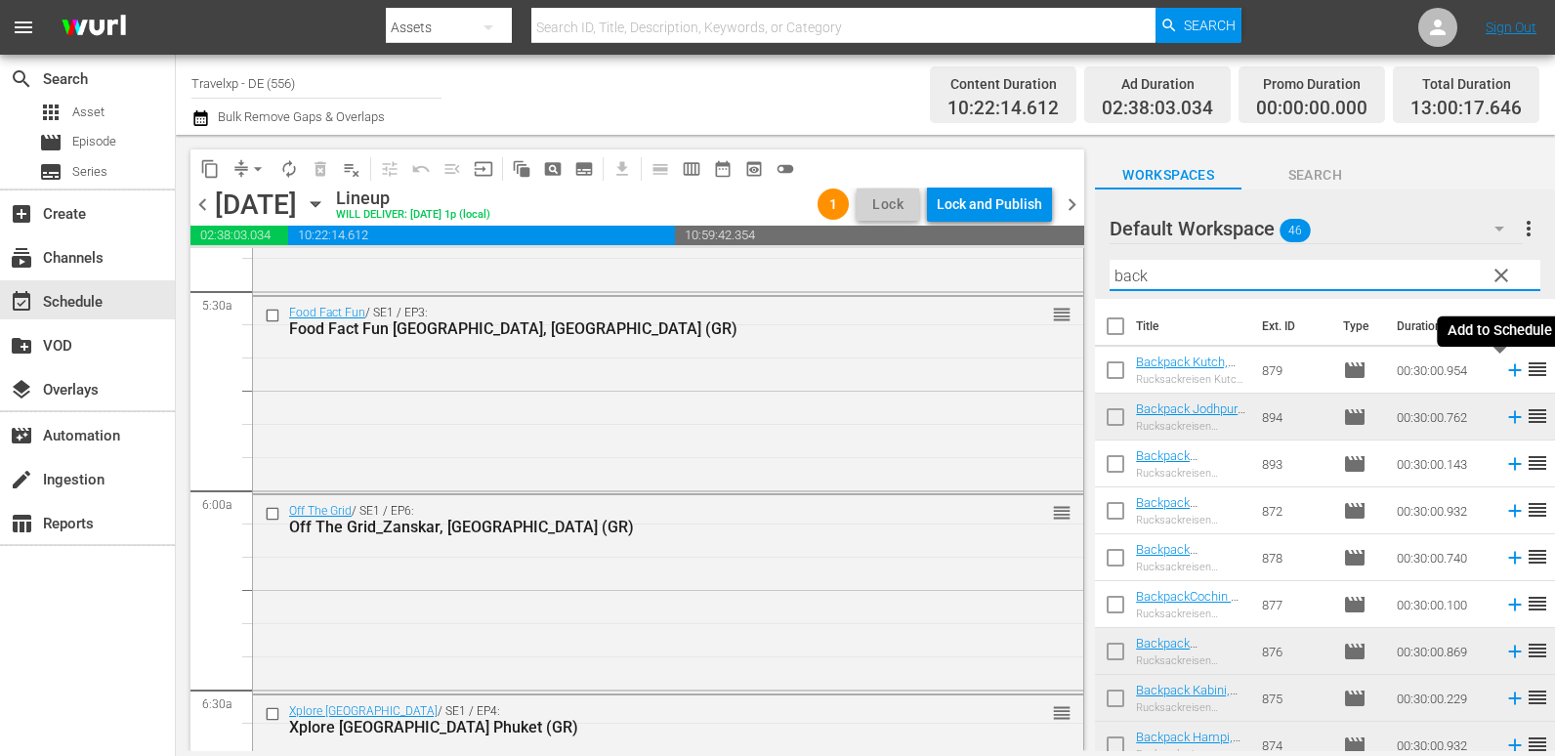
click at [1508, 373] on icon at bounding box center [1514, 370] width 13 height 13
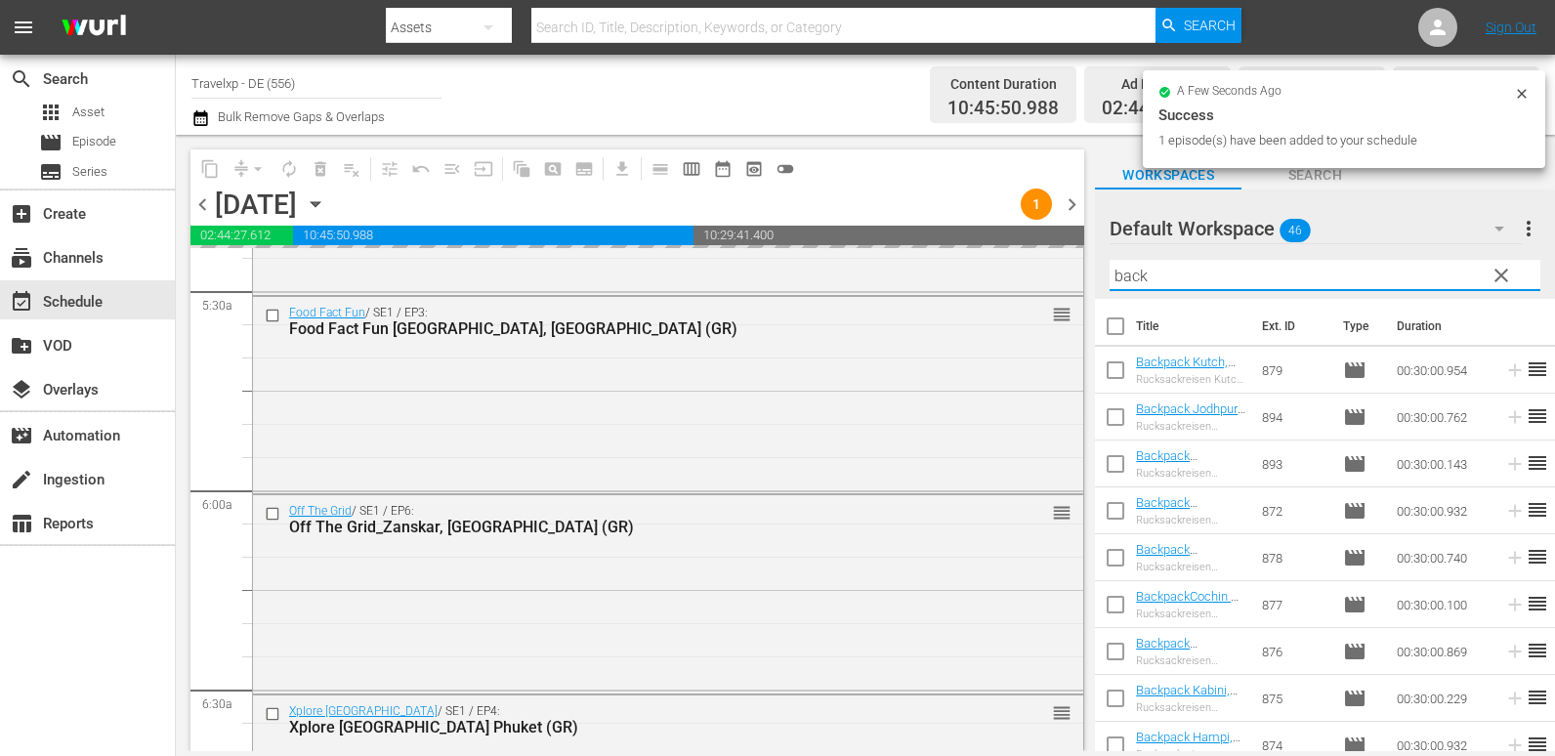
click at [1047, 275] on div "content_copy compress arrow_drop_down autorenew_outlined delete_forever_outline…" at bounding box center [865, 443] width 1379 height 616
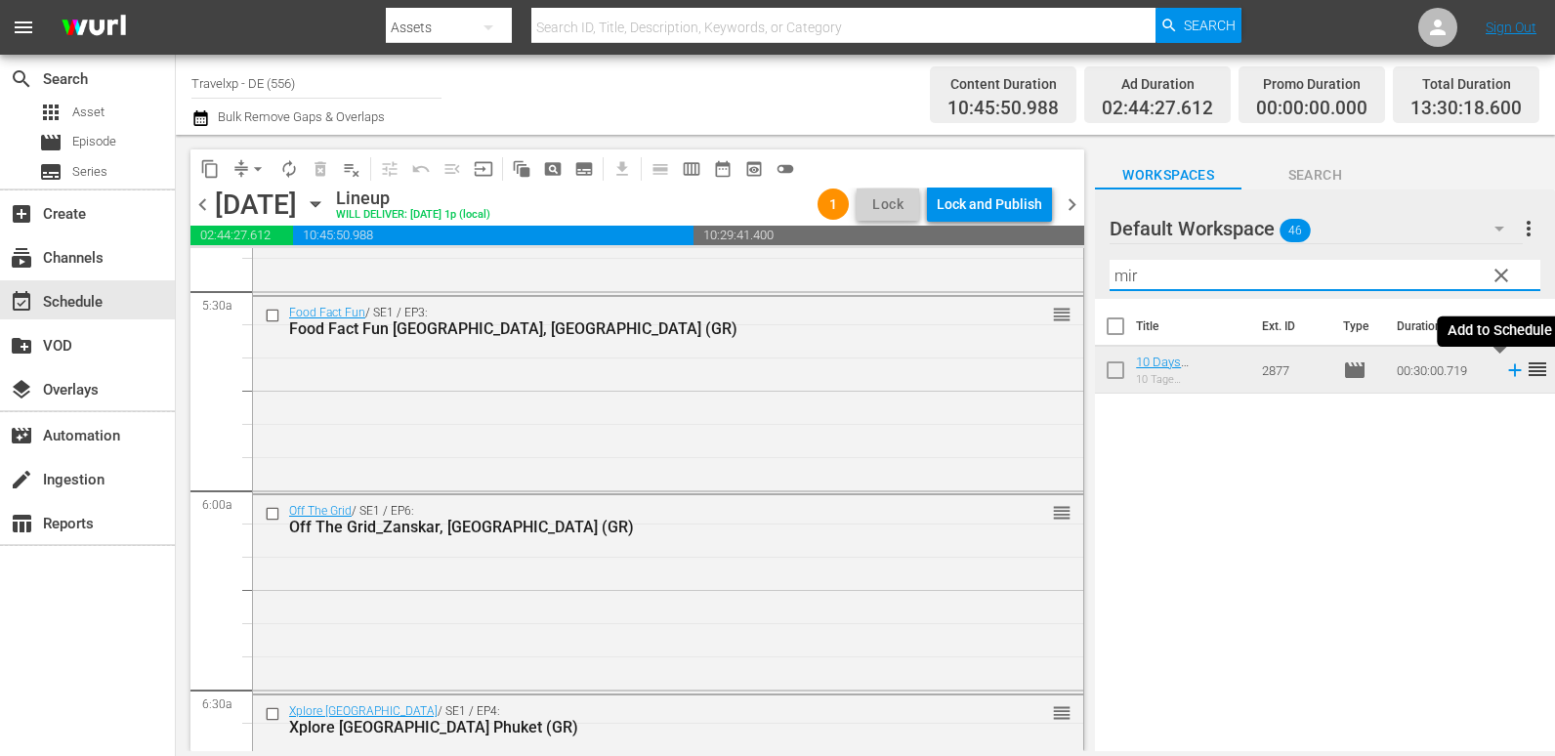
click at [1508, 376] on icon at bounding box center [1514, 370] width 13 height 13
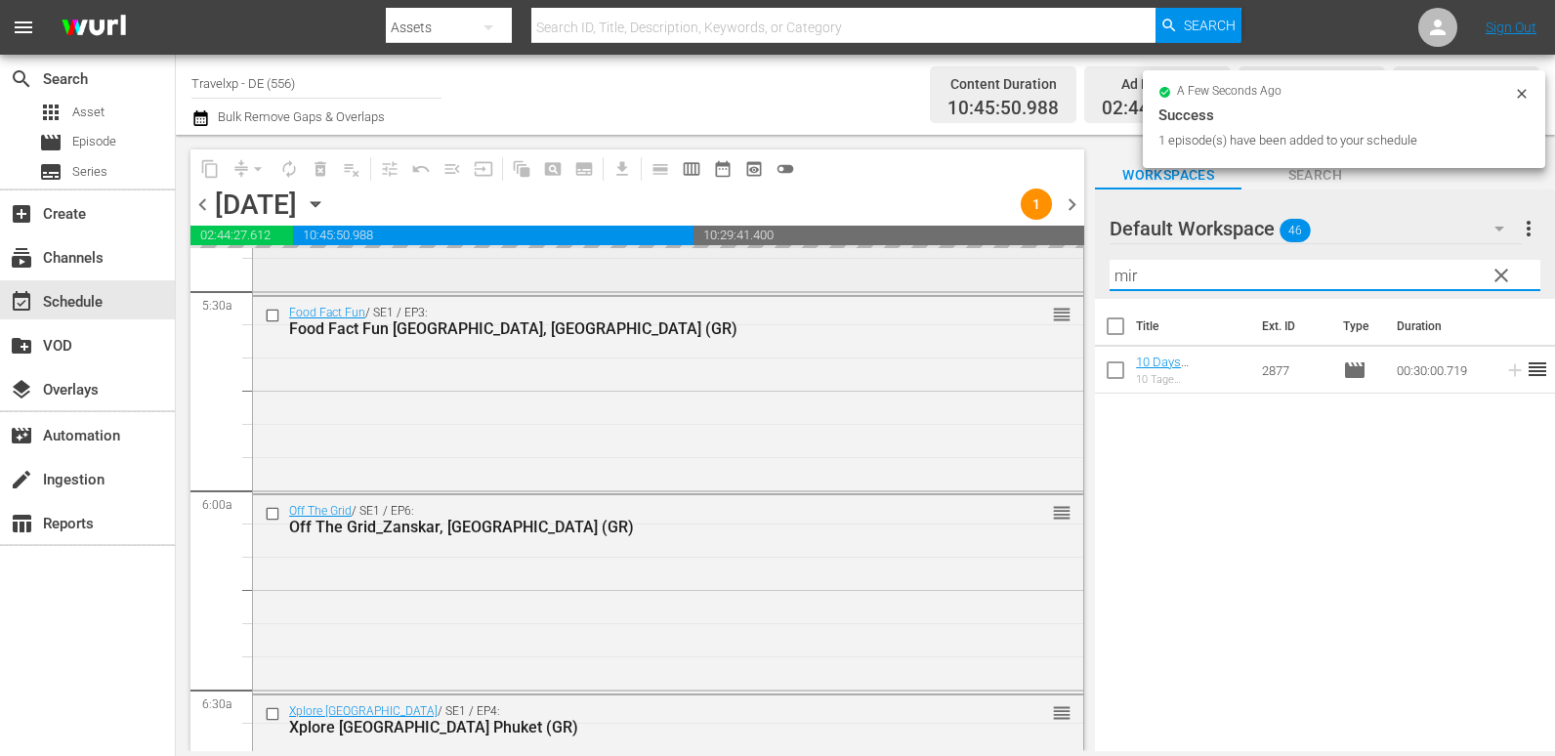
click at [1057, 277] on div "content_copy compress arrow_drop_down autorenew_outlined delete_forever_outline…" at bounding box center [865, 443] width 1379 height 616
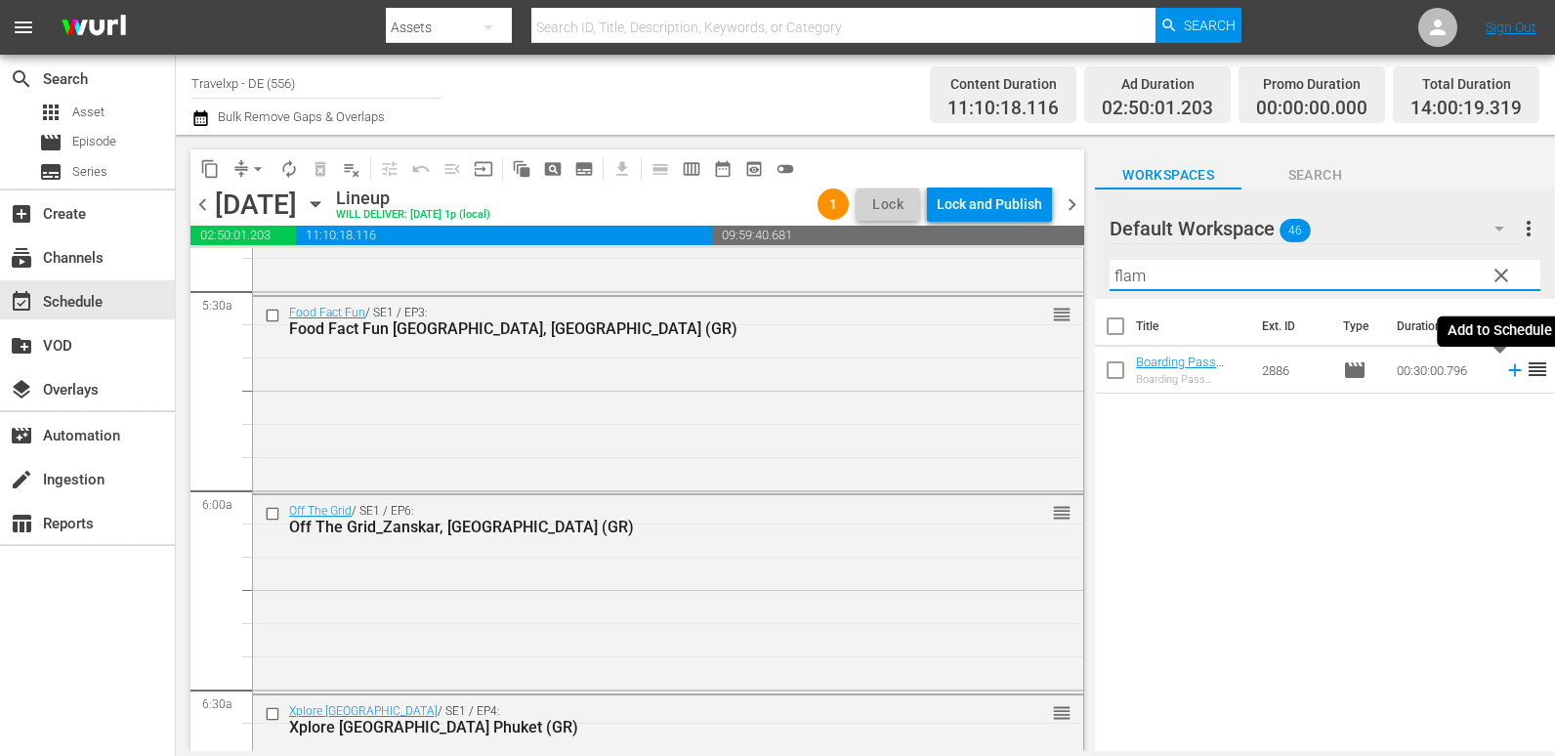
drag, startPoint x: 1500, startPoint y: 369, endPoint x: 1450, endPoint y: 373, distance: 50.0
click at [1508, 369] on icon at bounding box center [1514, 370] width 13 height 13
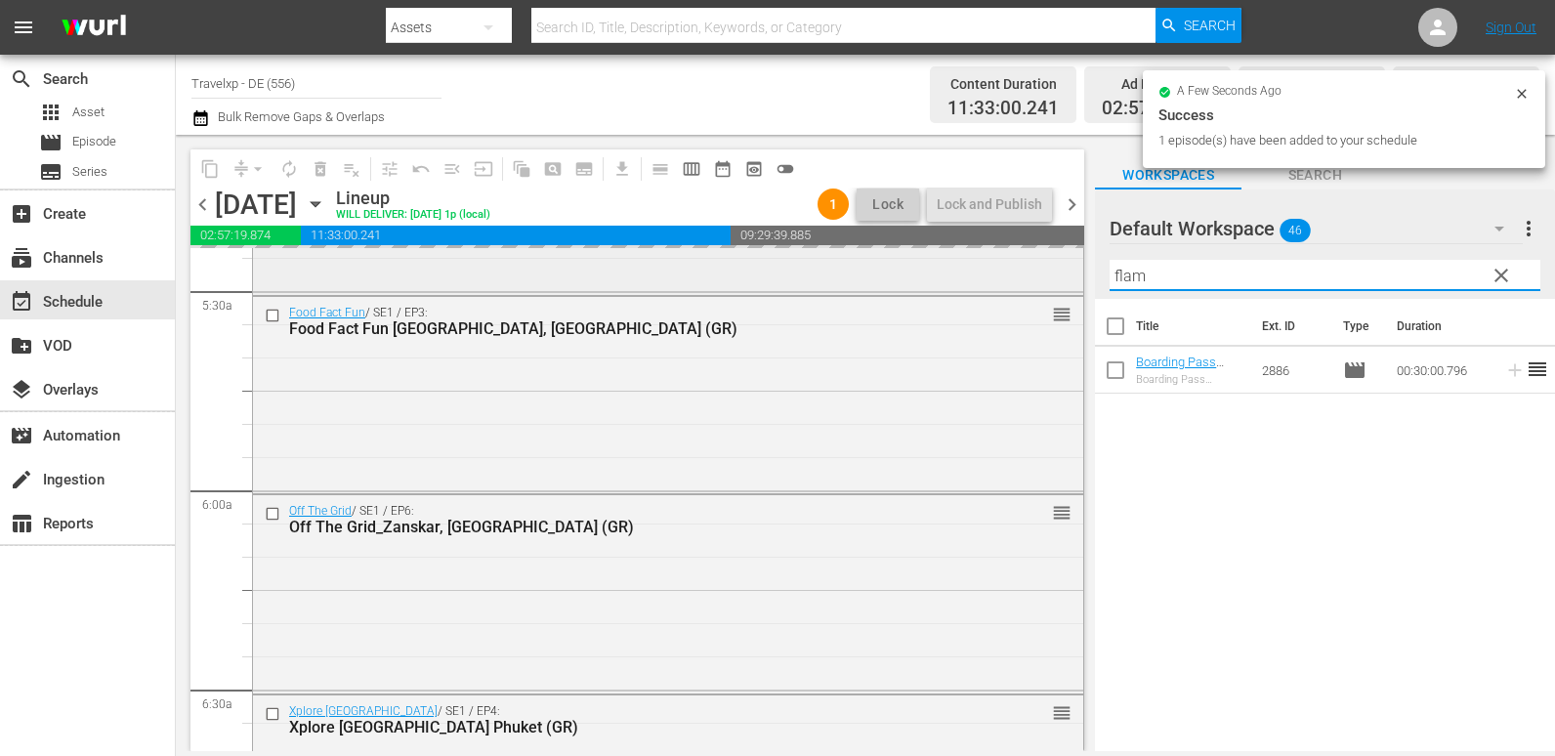
drag, startPoint x: 1182, startPoint y: 278, endPoint x: 1064, endPoint y: 284, distance: 118.3
click at [1064, 284] on div "content_copy compress arrow_drop_down autorenew_outlined delete_forever_outline…" at bounding box center [865, 443] width 1379 height 616
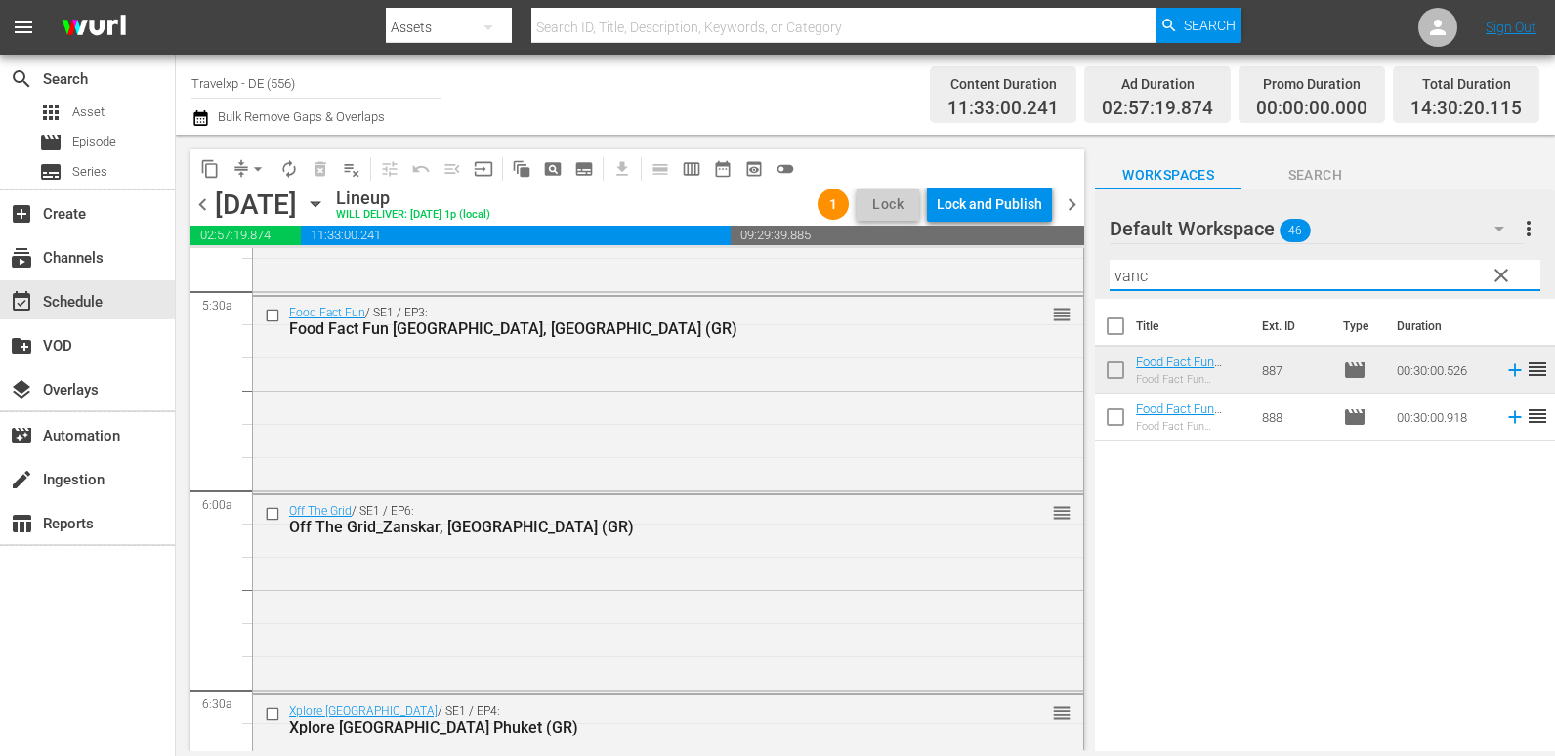
click at [1504, 373] on icon at bounding box center [1514, 369] width 21 height 21
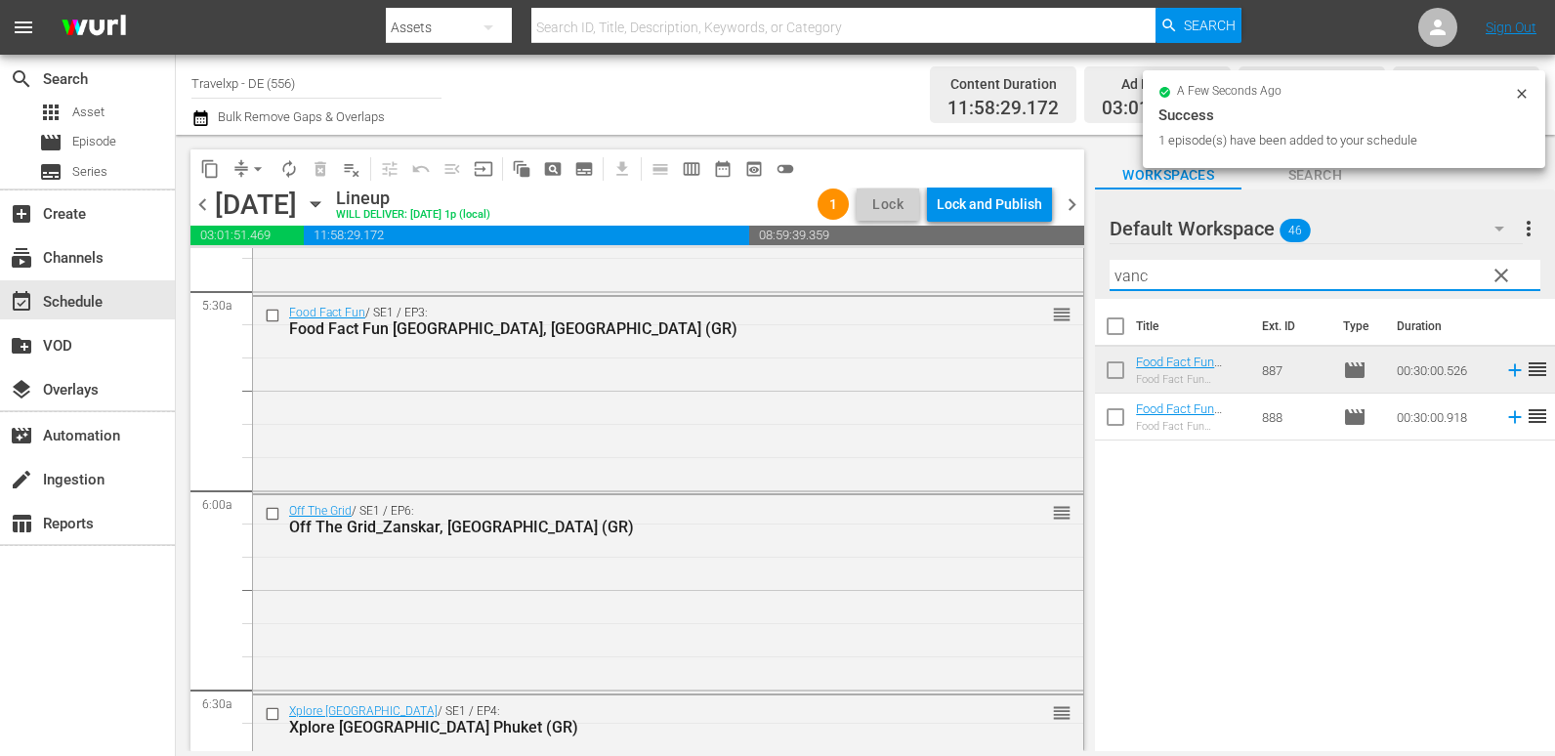
click at [1084, 287] on div "content_copy compress arrow_drop_down autorenew_outlined delete_forever_outline…" at bounding box center [865, 443] width 1379 height 616
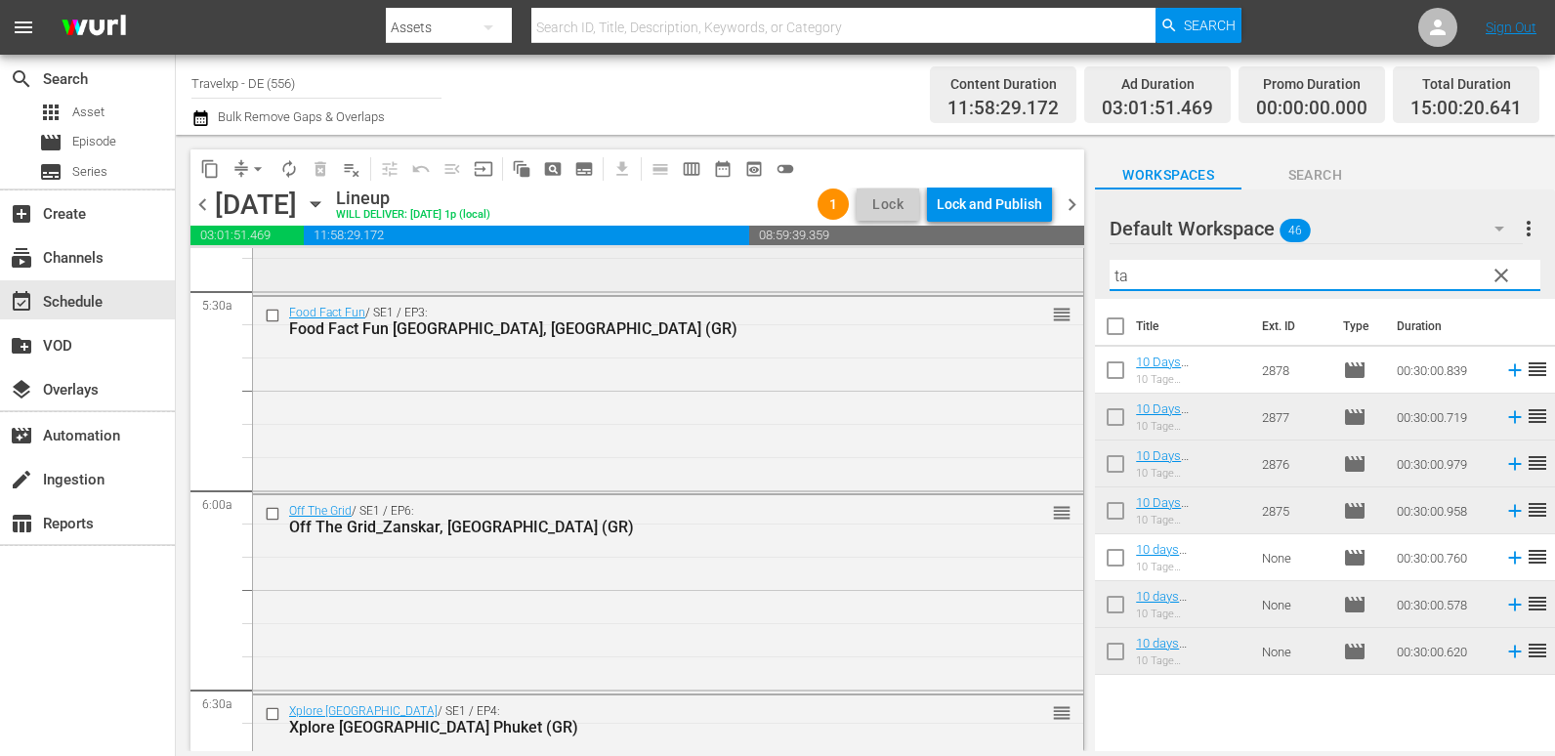
drag, startPoint x: 1147, startPoint y: 276, endPoint x: 974, endPoint y: 277, distance: 172.9
click at [974, 277] on div "content_copy compress arrow_drop_down autorenew_outlined delete_forever_outline…" at bounding box center [865, 443] width 1379 height 616
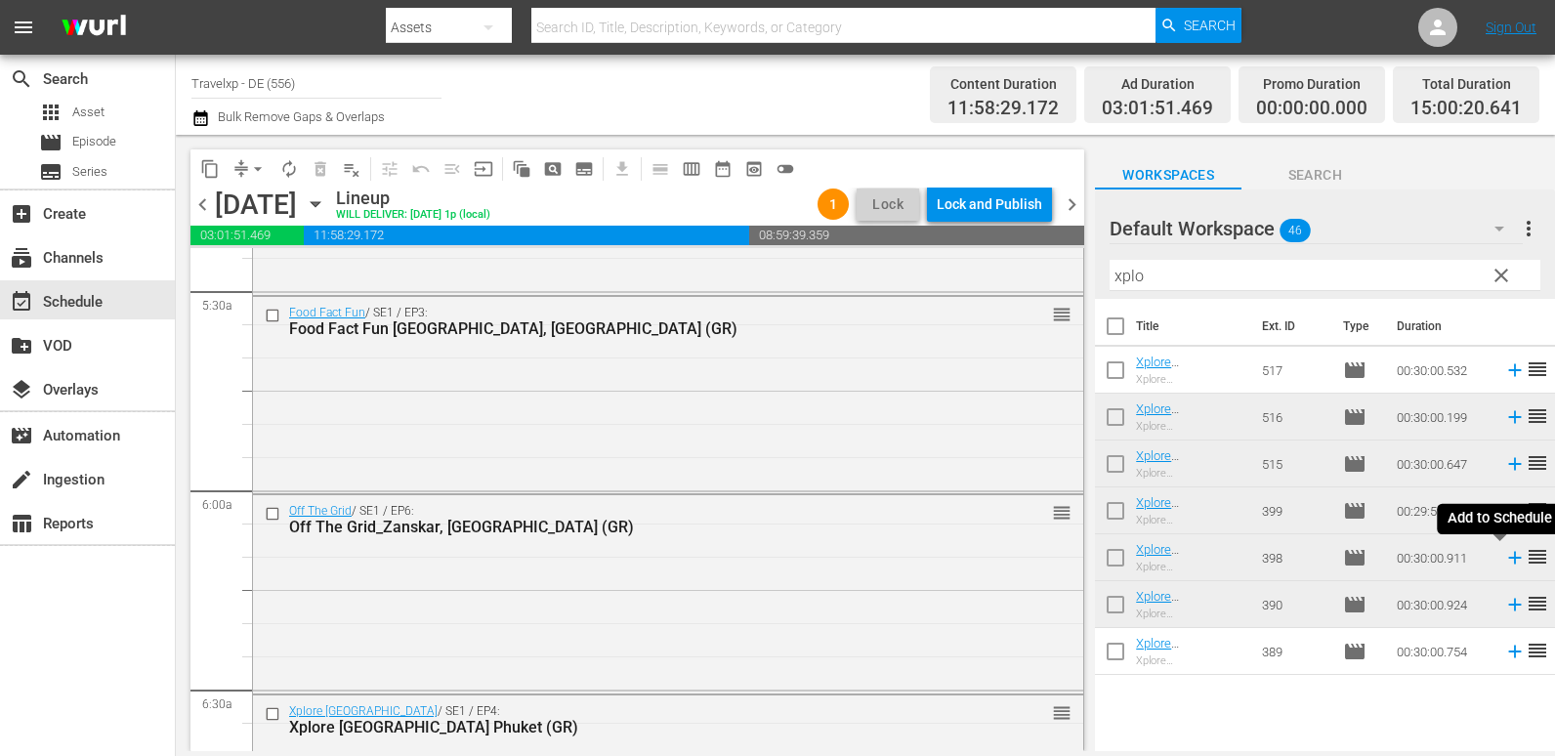
click at [1505, 561] on icon at bounding box center [1514, 557] width 21 height 21
click at [1504, 374] on icon at bounding box center [1514, 369] width 21 height 21
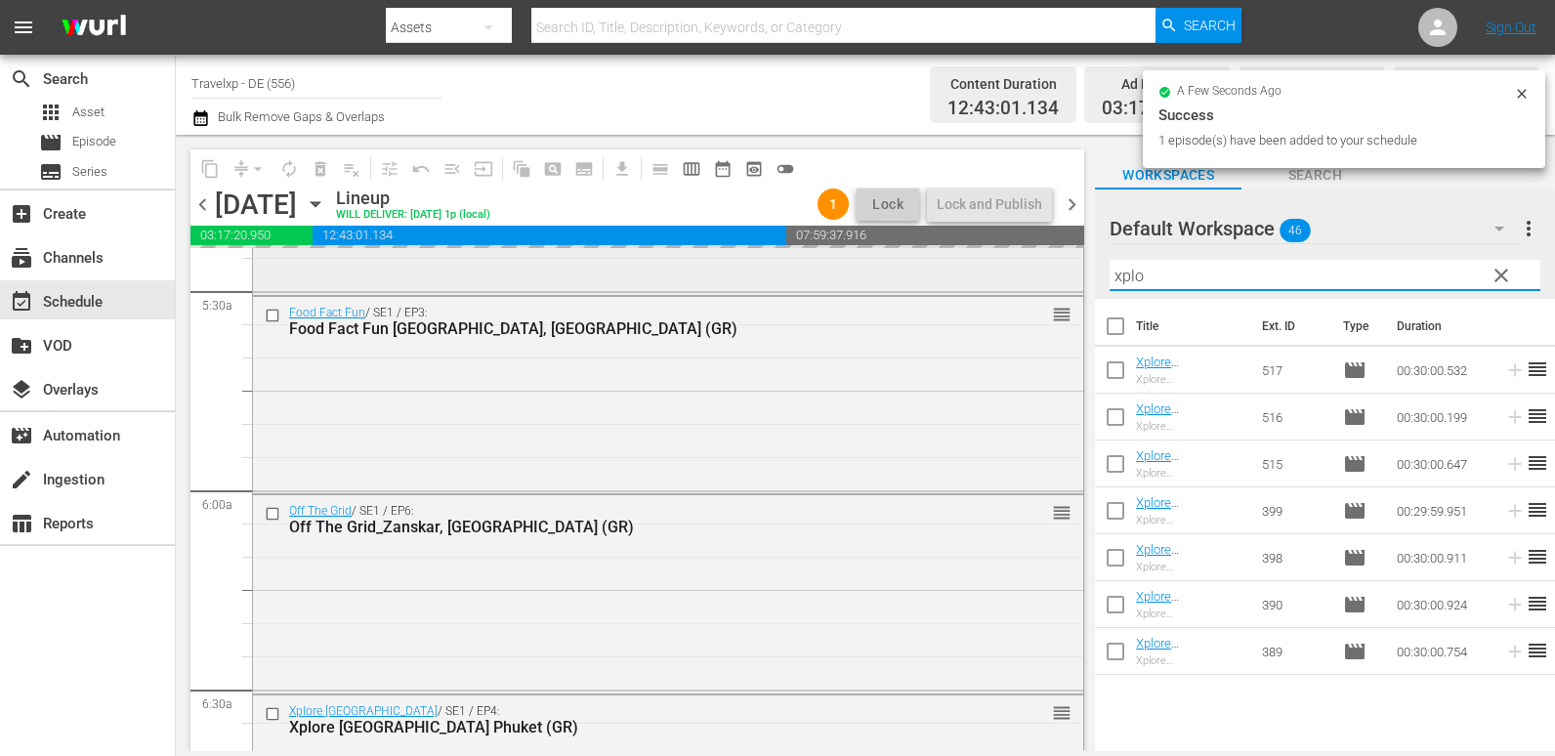
drag, startPoint x: 1150, startPoint y: 278, endPoint x: 1063, endPoint y: 278, distance: 86.9
click at [1063, 278] on div "content_copy compress arrow_drop_down autorenew_outlined delete_forever_outline…" at bounding box center [865, 443] width 1379 height 616
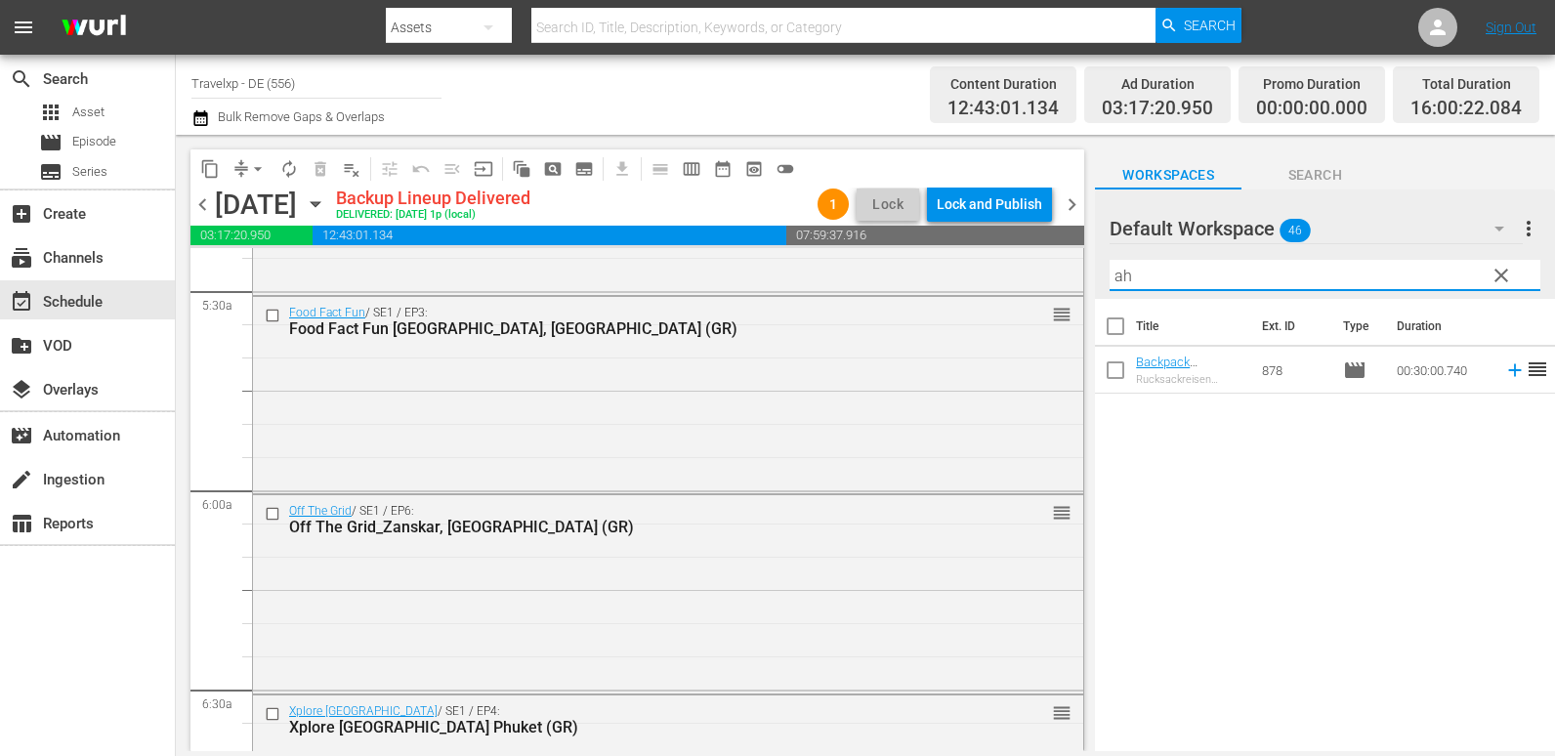
type input "a"
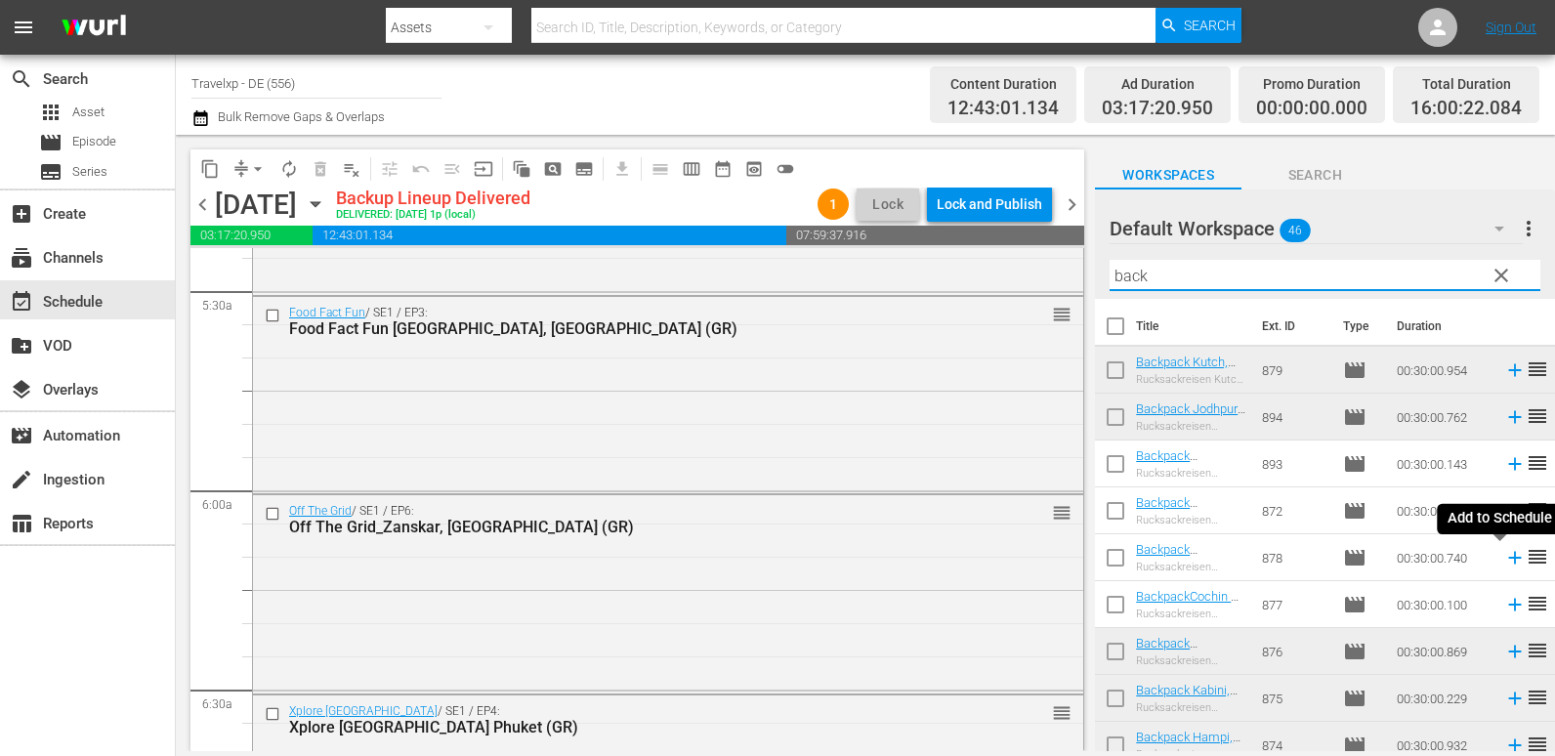
click at [1504, 563] on icon at bounding box center [1514, 557] width 21 height 21
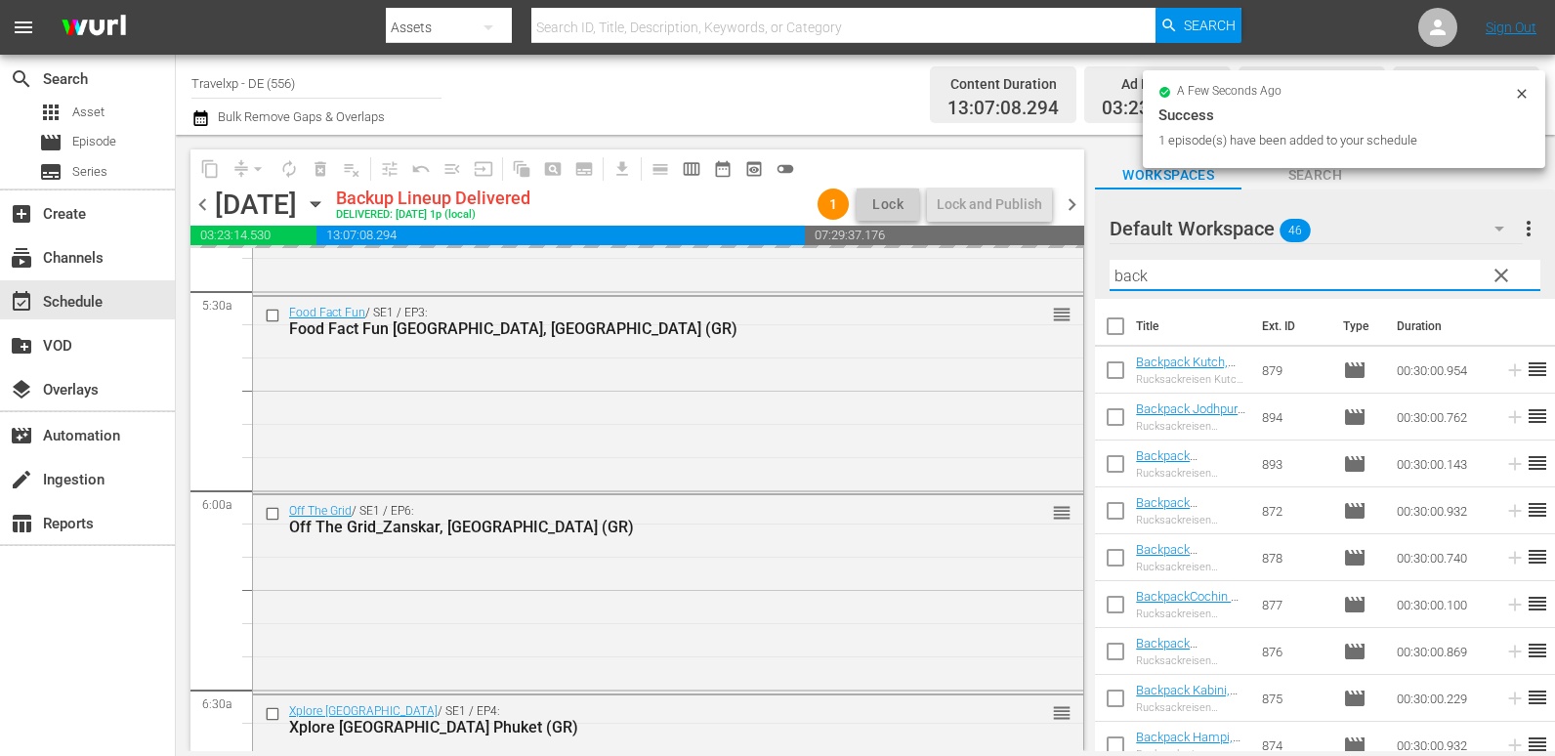
click at [1005, 285] on div "content_copy compress arrow_drop_down autorenew_outlined delete_forever_outline…" at bounding box center [865, 443] width 1379 height 616
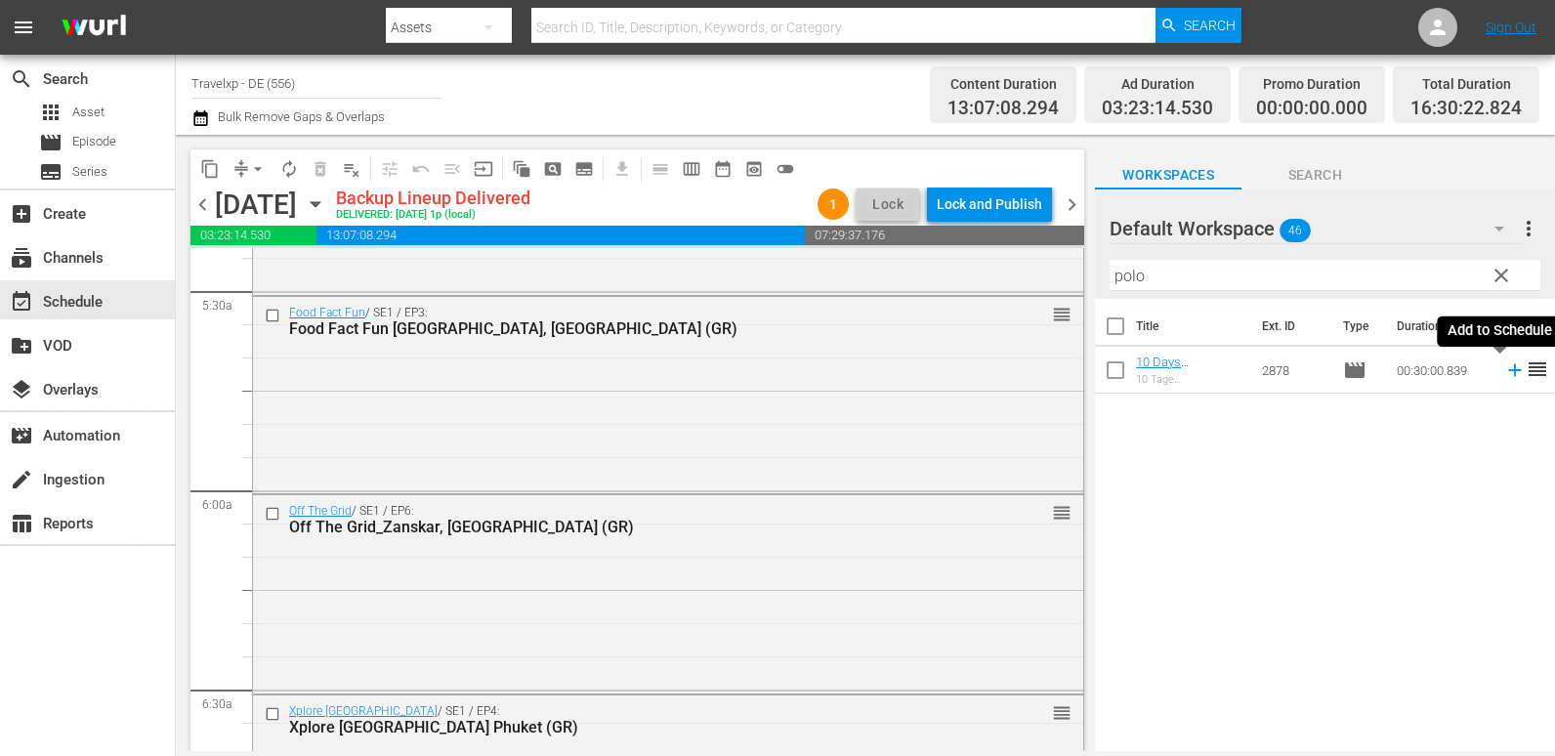
click at [1504, 366] on icon at bounding box center [1514, 369] width 21 height 21
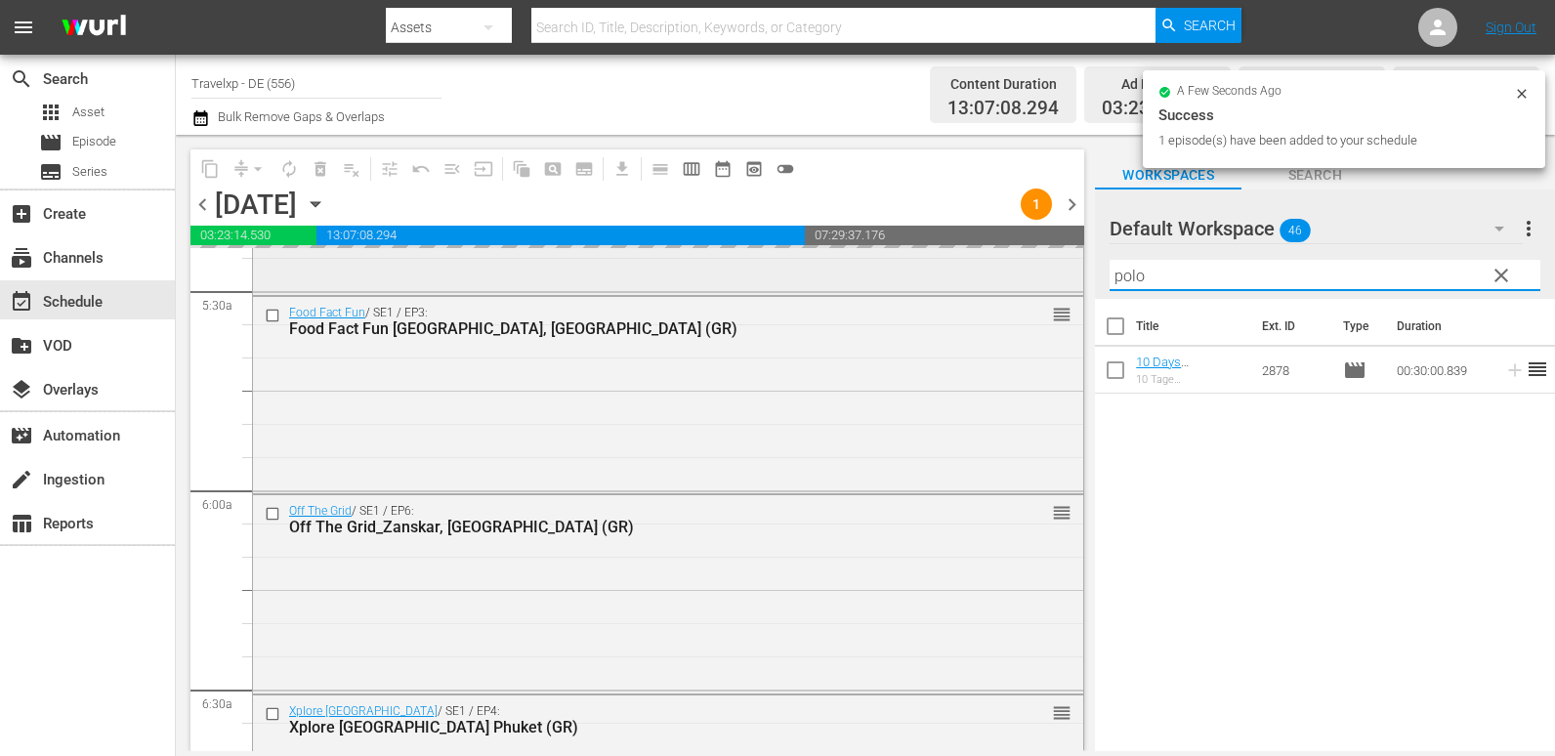
drag, startPoint x: 1161, startPoint y: 278, endPoint x: 1028, endPoint y: 279, distance: 133.8
click at [1028, 279] on div "content_copy compress arrow_drop_down autorenew_outlined delete_forever_outline…" at bounding box center [865, 443] width 1379 height 616
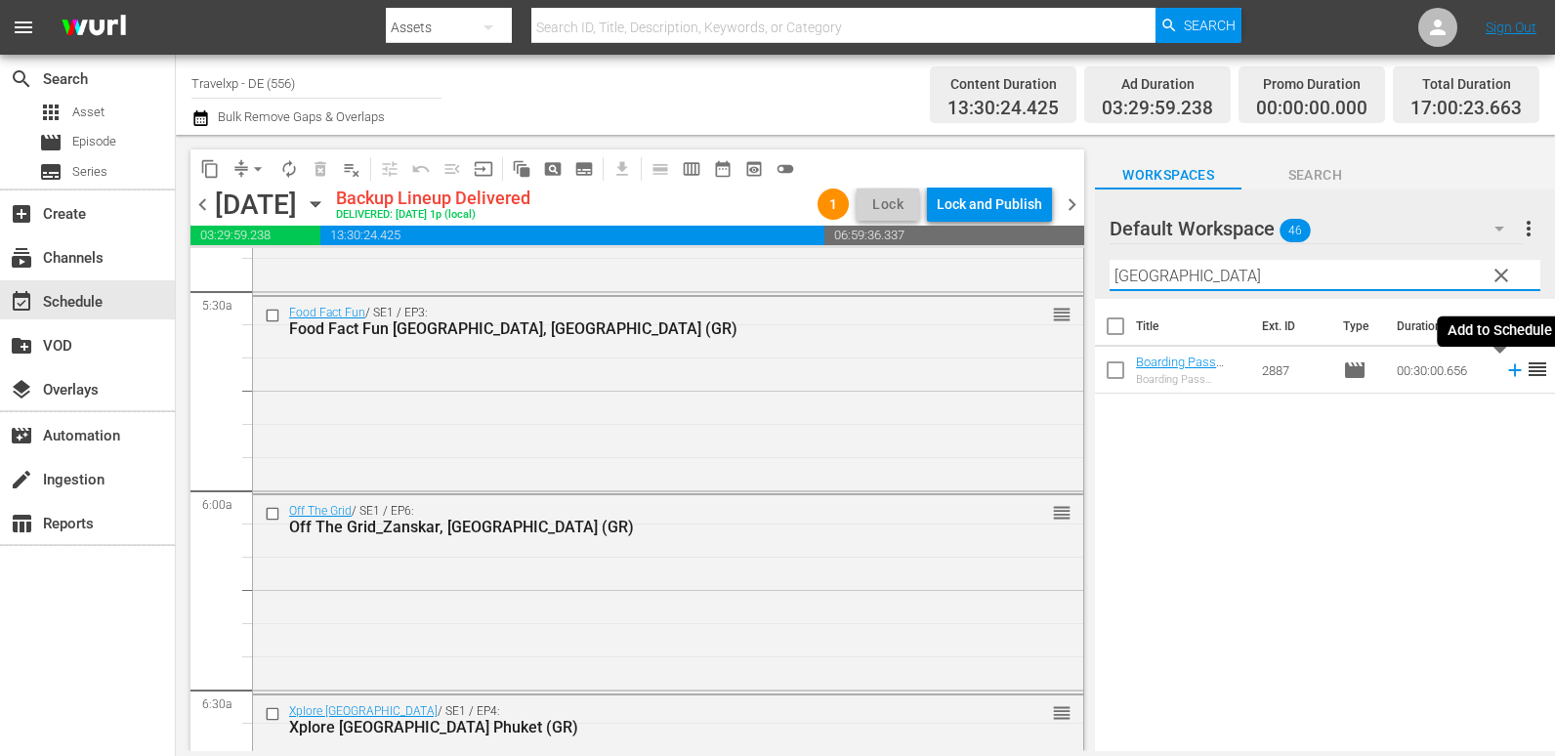
click at [1504, 370] on icon at bounding box center [1514, 369] width 21 height 21
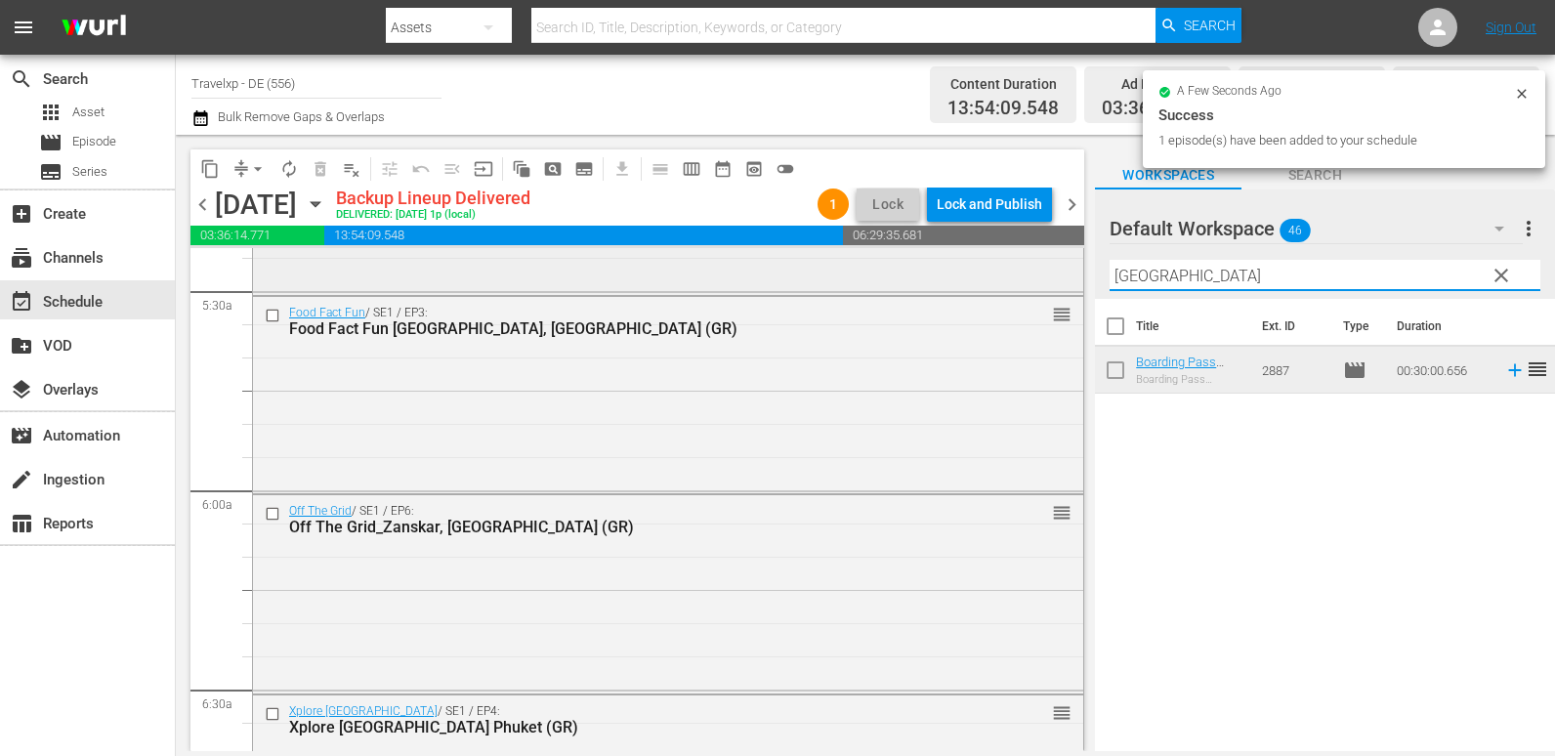
drag, startPoint x: 1180, startPoint y: 273, endPoint x: 989, endPoint y: 282, distance: 190.7
click at [989, 282] on div "content_copy compress arrow_drop_down autorenew_outlined delete_forever_outline…" at bounding box center [865, 443] width 1379 height 616
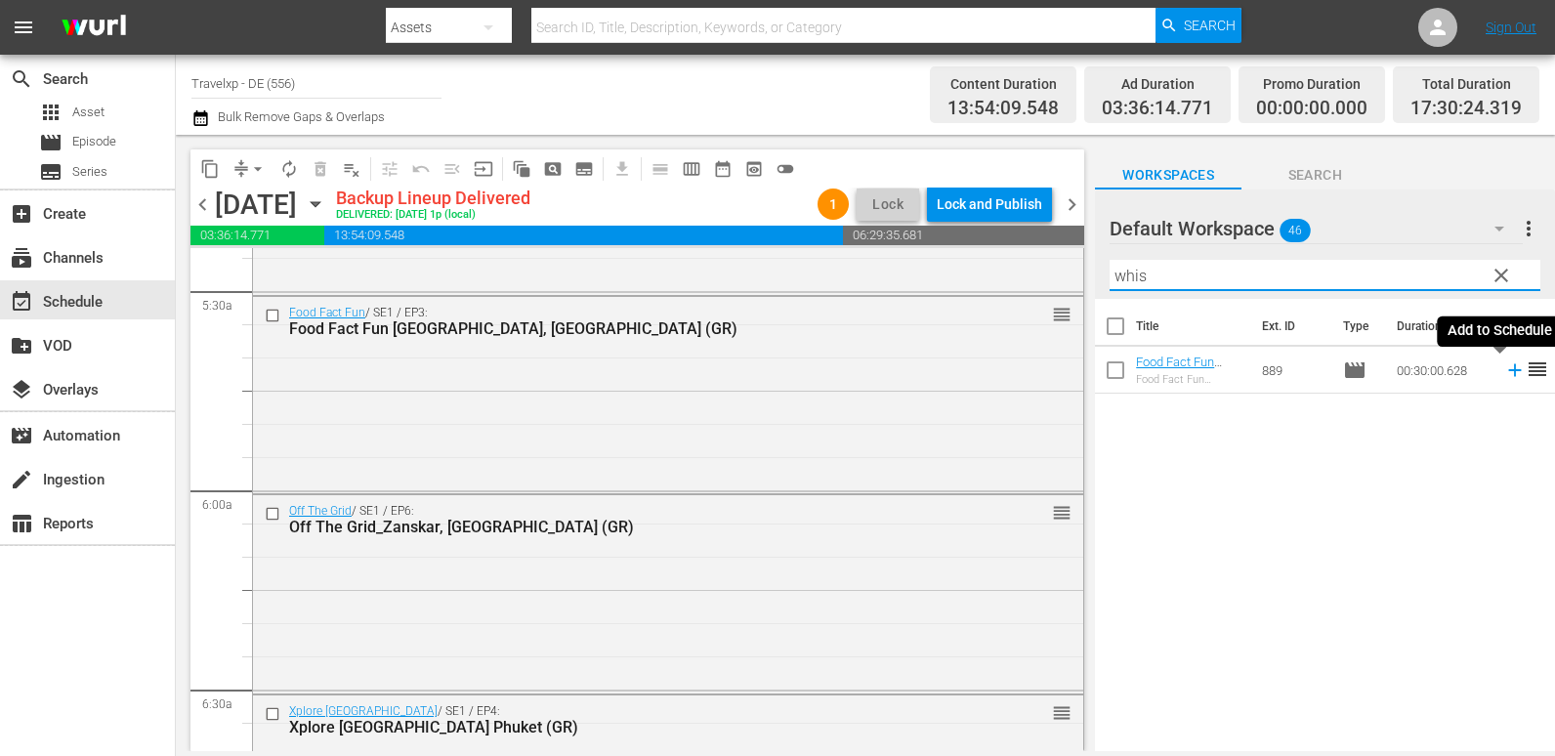
click at [1508, 373] on icon at bounding box center [1514, 370] width 13 height 13
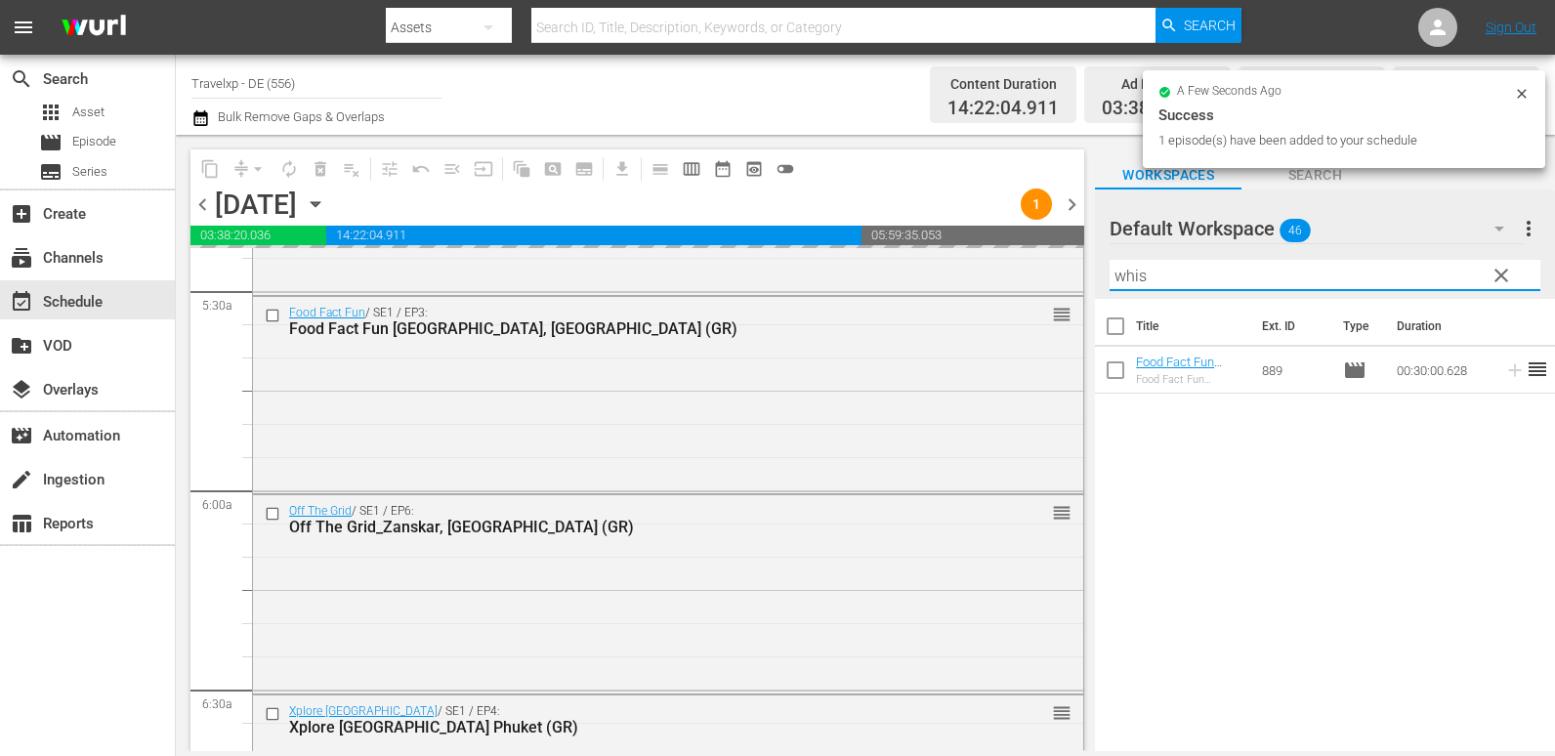
drag, startPoint x: 1126, startPoint y: 274, endPoint x: 1089, endPoint y: 274, distance: 37.1
click at [1089, 274] on div "content_copy compress arrow_drop_down autorenew_outlined delete_forever_outline…" at bounding box center [865, 443] width 1379 height 616
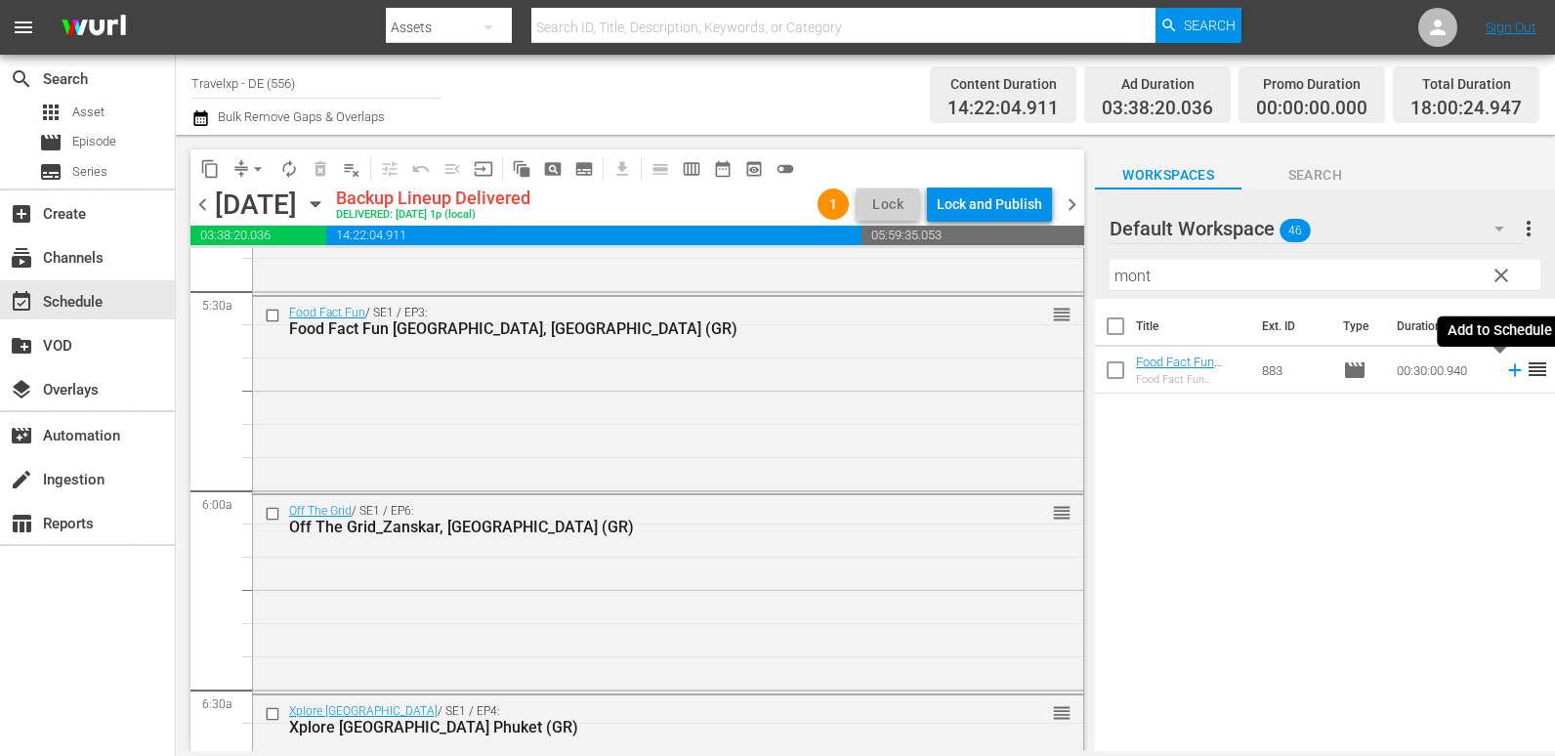
click at [1504, 367] on icon at bounding box center [1514, 369] width 21 height 21
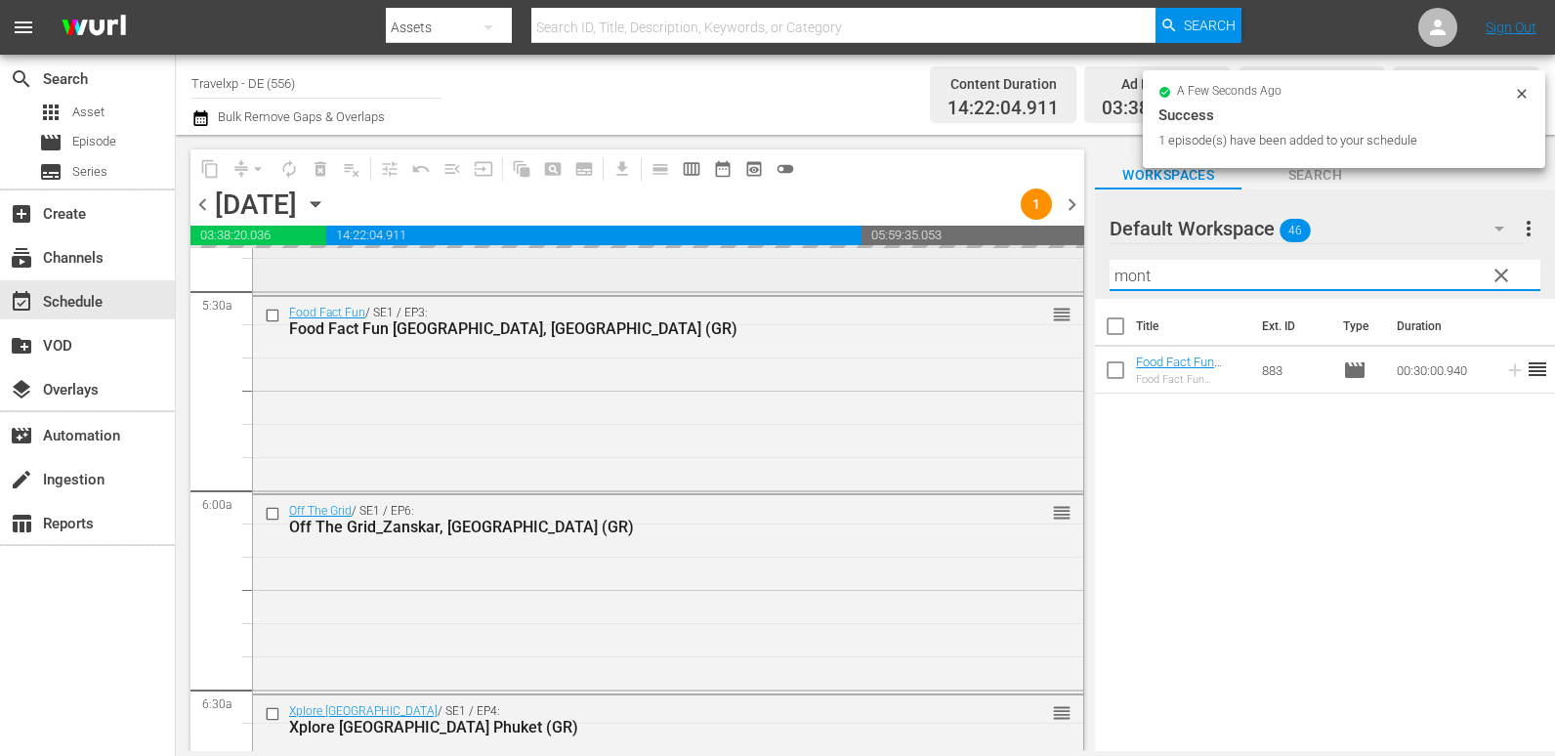
drag, startPoint x: 1167, startPoint y: 272, endPoint x: 973, endPoint y: 295, distance: 195.8
click at [973, 295] on div "content_copy compress arrow_drop_down autorenew_outlined delete_forever_outline…" at bounding box center [865, 443] width 1379 height 616
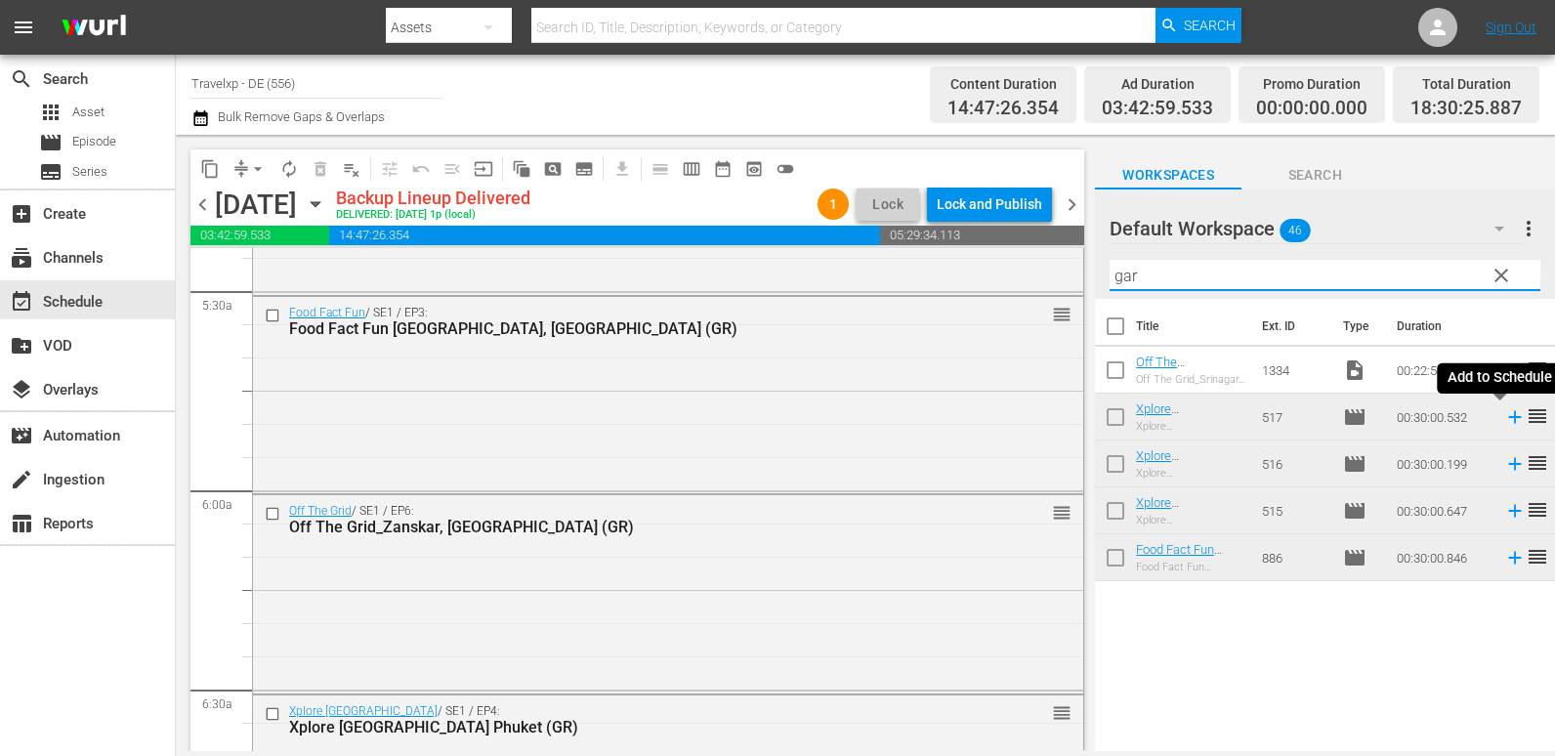
drag, startPoint x: 1505, startPoint y: 416, endPoint x: 1227, endPoint y: 429, distance: 278.7
click at [1505, 416] on icon at bounding box center [1514, 416] width 21 height 21
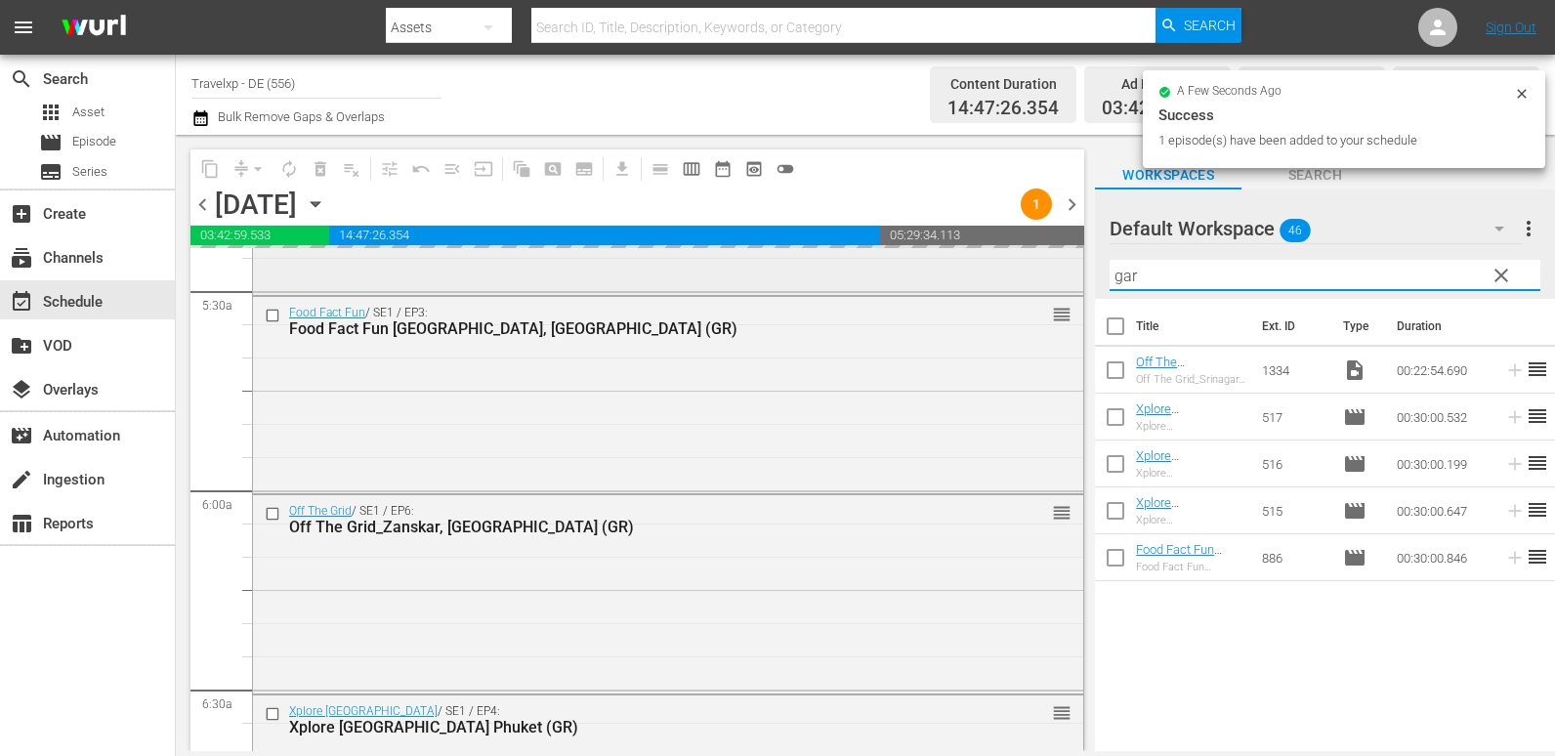
drag, startPoint x: 1219, startPoint y: 285, endPoint x: 936, endPoint y: 286, distance: 283.2
click at [936, 286] on div "content_copy compress arrow_drop_down autorenew_outlined delete_forever_outline…" at bounding box center [865, 443] width 1379 height 616
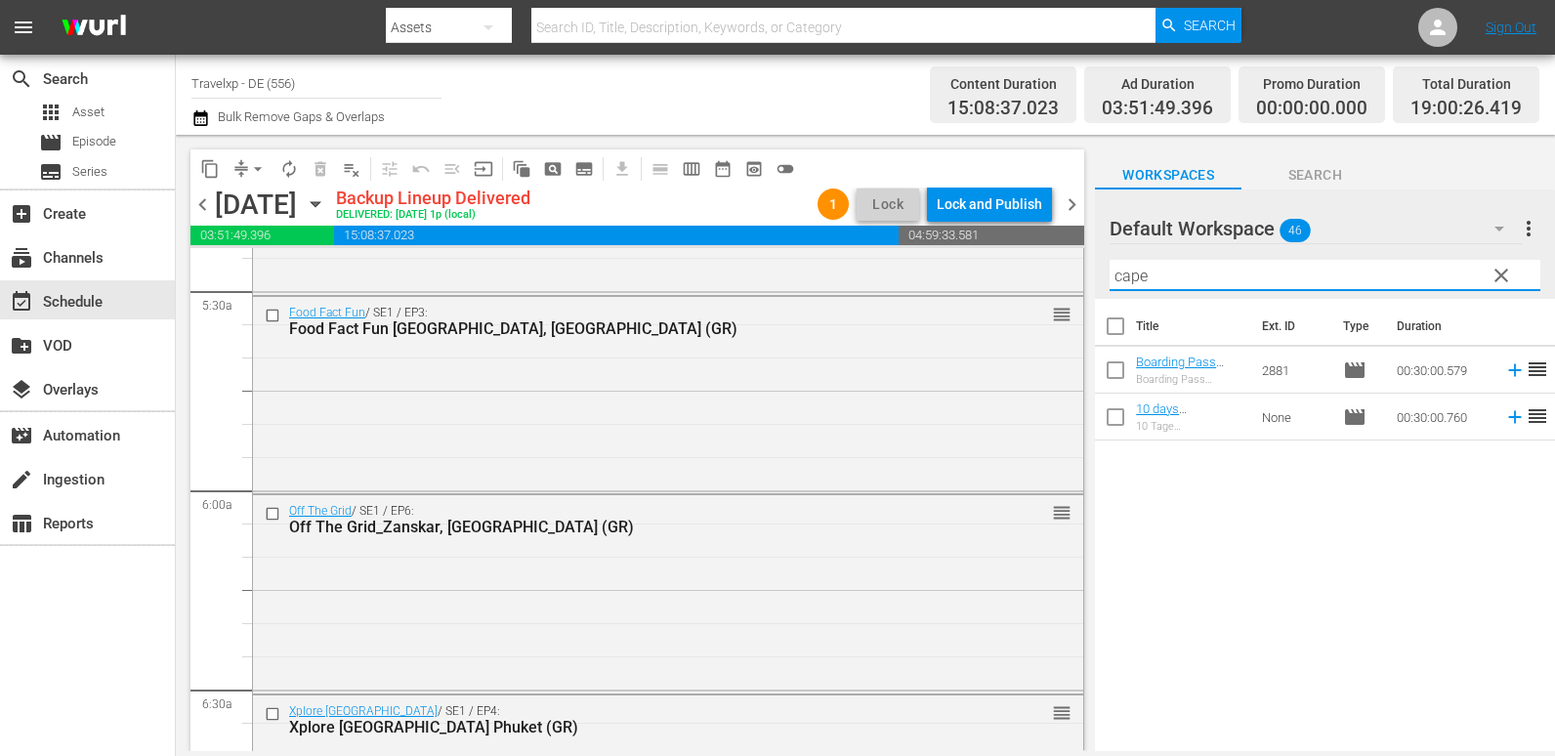
click at [1508, 415] on icon at bounding box center [1514, 417] width 13 height 13
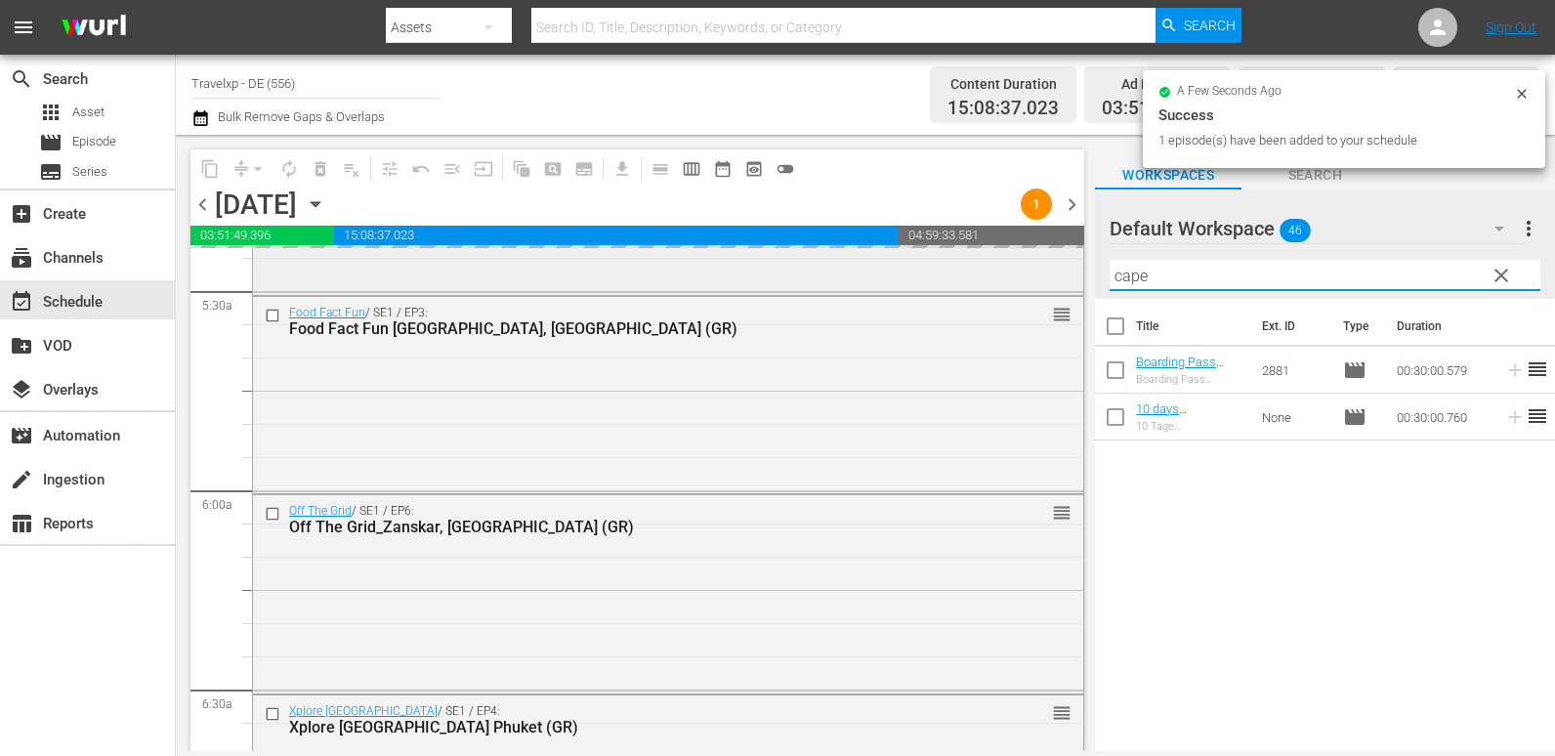
drag, startPoint x: 1175, startPoint y: 285, endPoint x: 1052, endPoint y: 277, distance: 123.3
click at [1052, 277] on div "content_copy compress arrow_drop_down autorenew_outlined delete_forever_outline…" at bounding box center [865, 443] width 1379 height 616
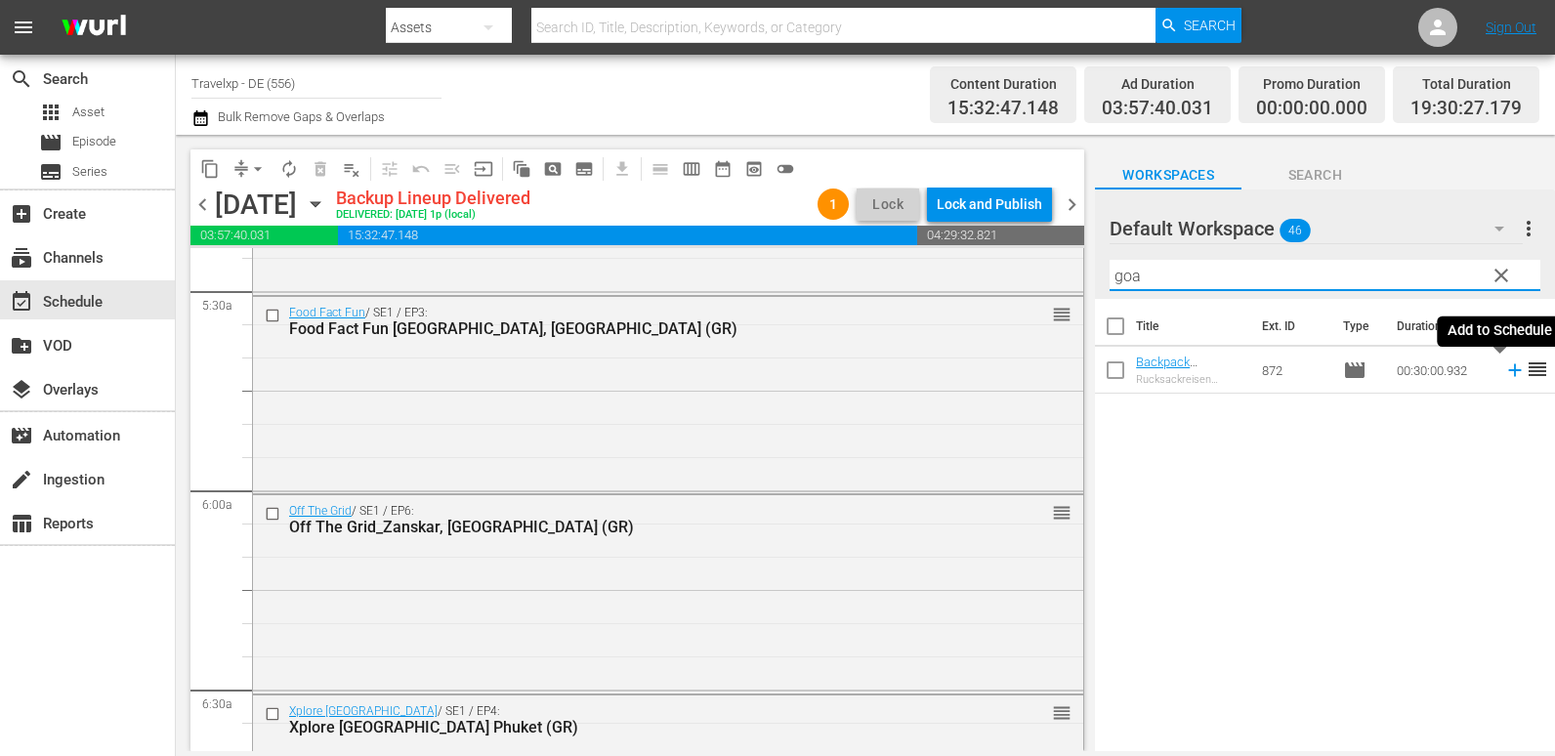
click at [1504, 372] on icon at bounding box center [1514, 369] width 21 height 21
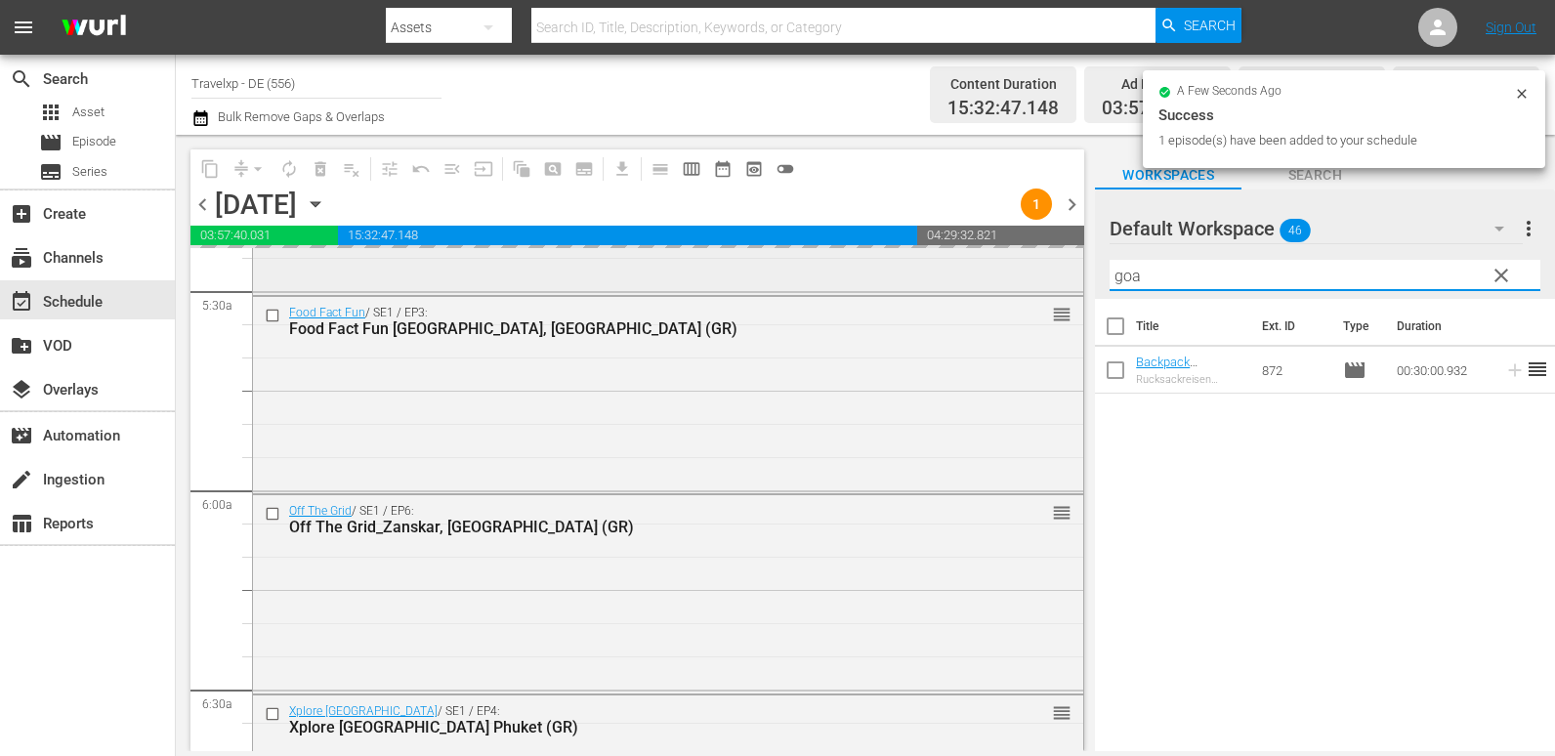
drag, startPoint x: 1166, startPoint y: 274, endPoint x: 1045, endPoint y: 276, distance: 121.1
click at [1045, 276] on div "content_copy compress arrow_drop_down autorenew_outlined delete_forever_outline…" at bounding box center [865, 443] width 1379 height 616
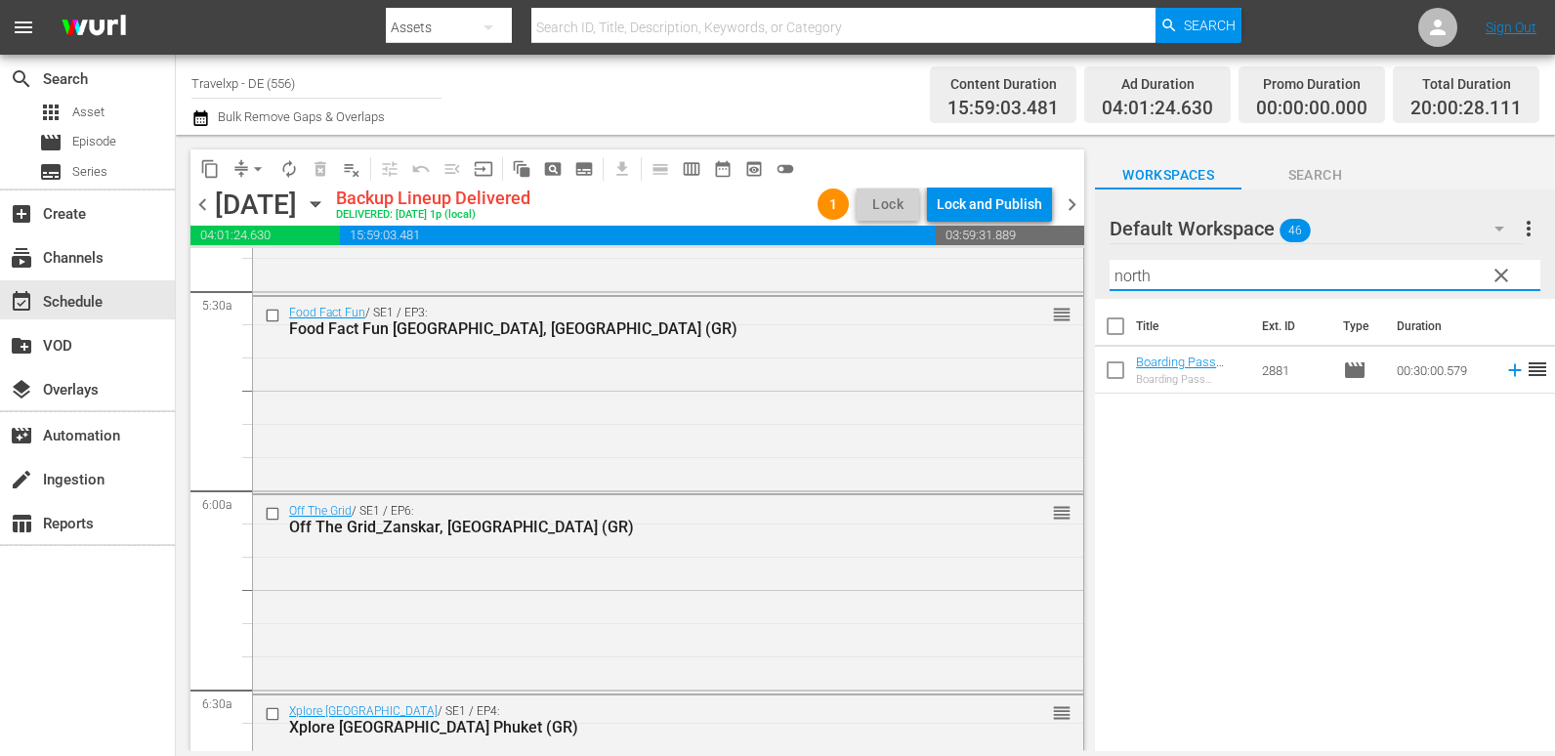
click at [1504, 360] on icon at bounding box center [1514, 369] width 21 height 21
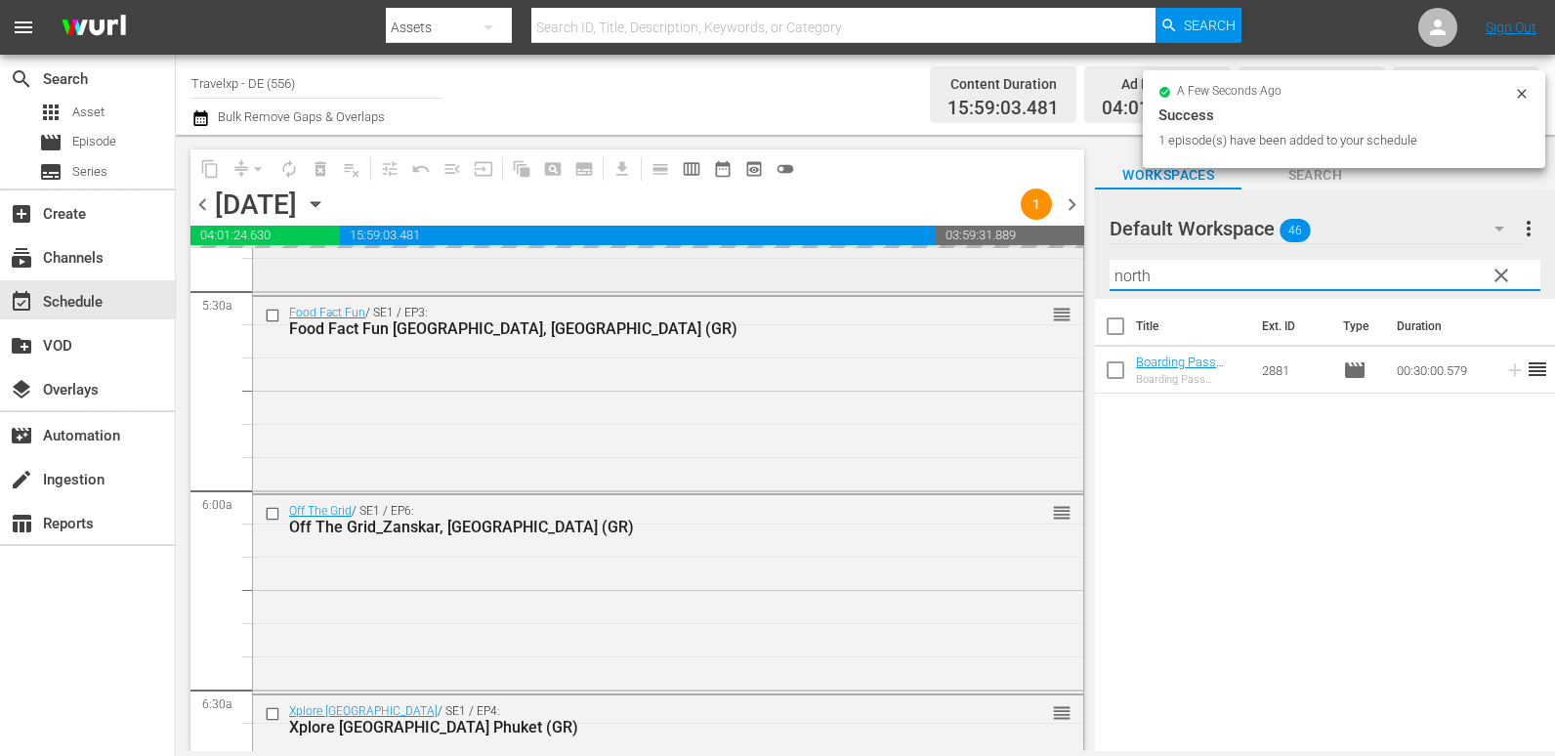
drag, startPoint x: 1147, startPoint y: 281, endPoint x: 1039, endPoint y: 281, distance: 107.4
click at [1039, 281] on div "content_copy compress arrow_drop_down autorenew_outlined delete_forever_outline…" at bounding box center [865, 443] width 1379 height 616
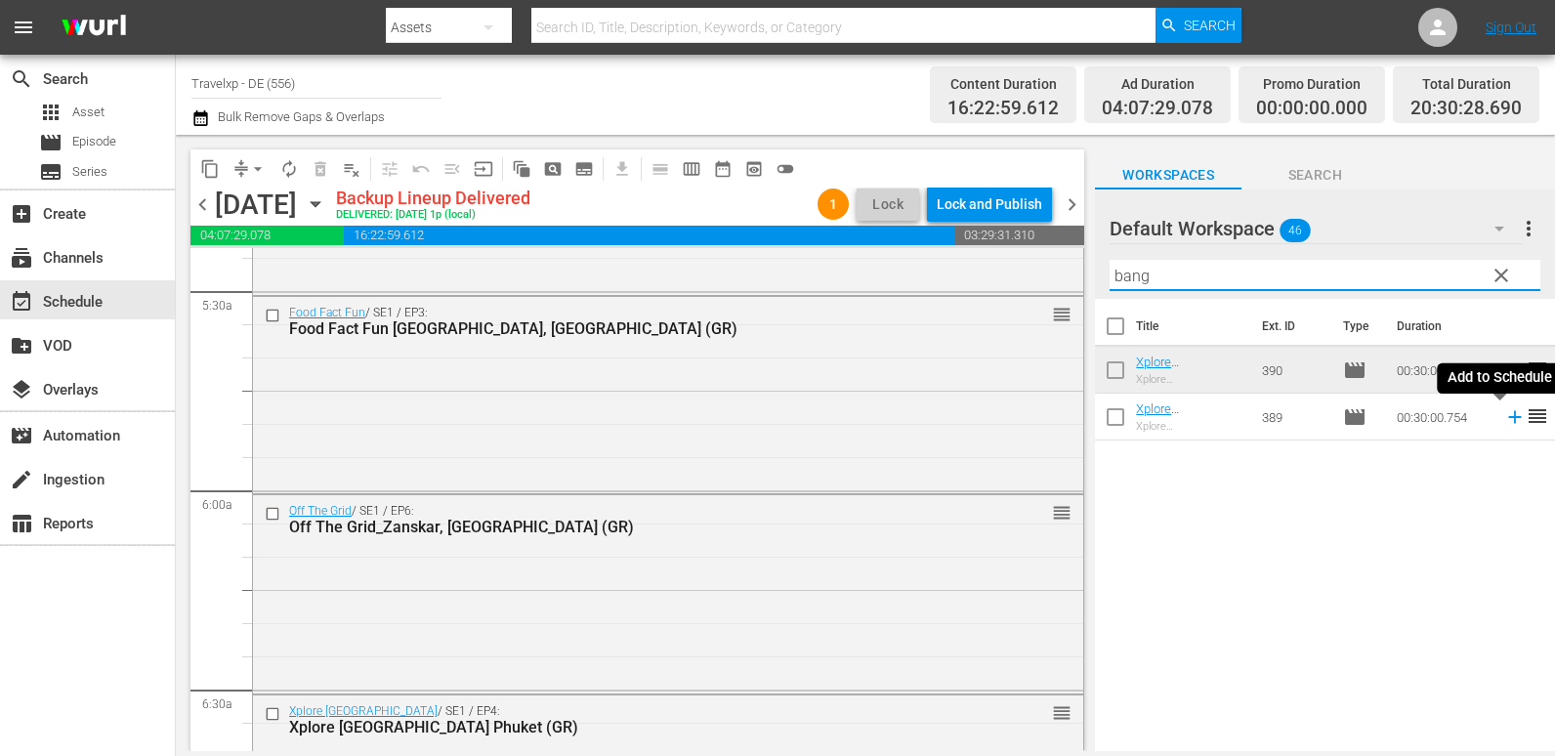
click at [1504, 423] on icon at bounding box center [1514, 416] width 21 height 21
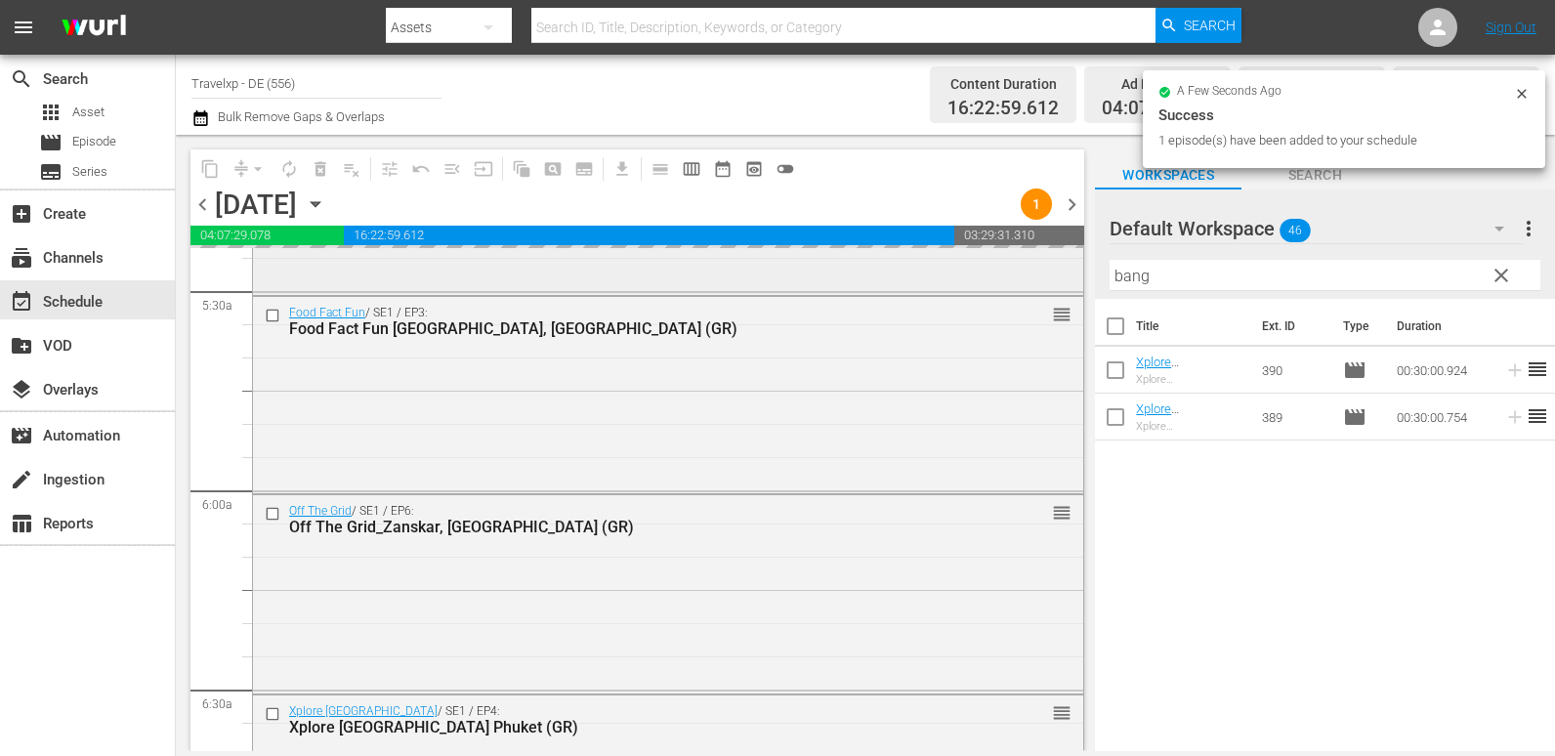
drag, startPoint x: 1180, startPoint y: 281, endPoint x: 1069, endPoint y: 294, distance: 112.1
click at [1069, 294] on div "content_copy compress arrow_drop_down autorenew_outlined delete_forever_outline…" at bounding box center [865, 443] width 1379 height 616
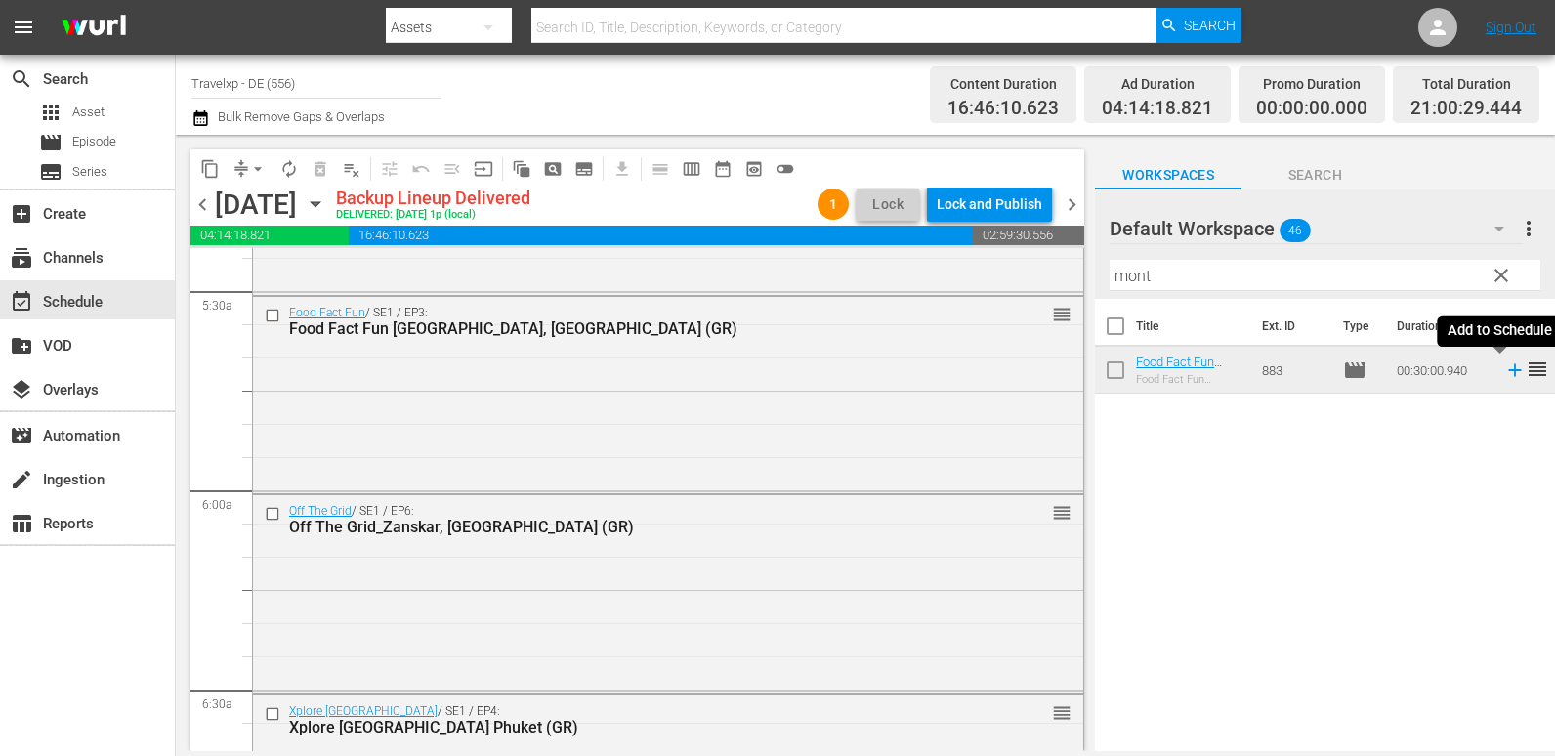
click at [1508, 367] on icon at bounding box center [1514, 370] width 13 height 13
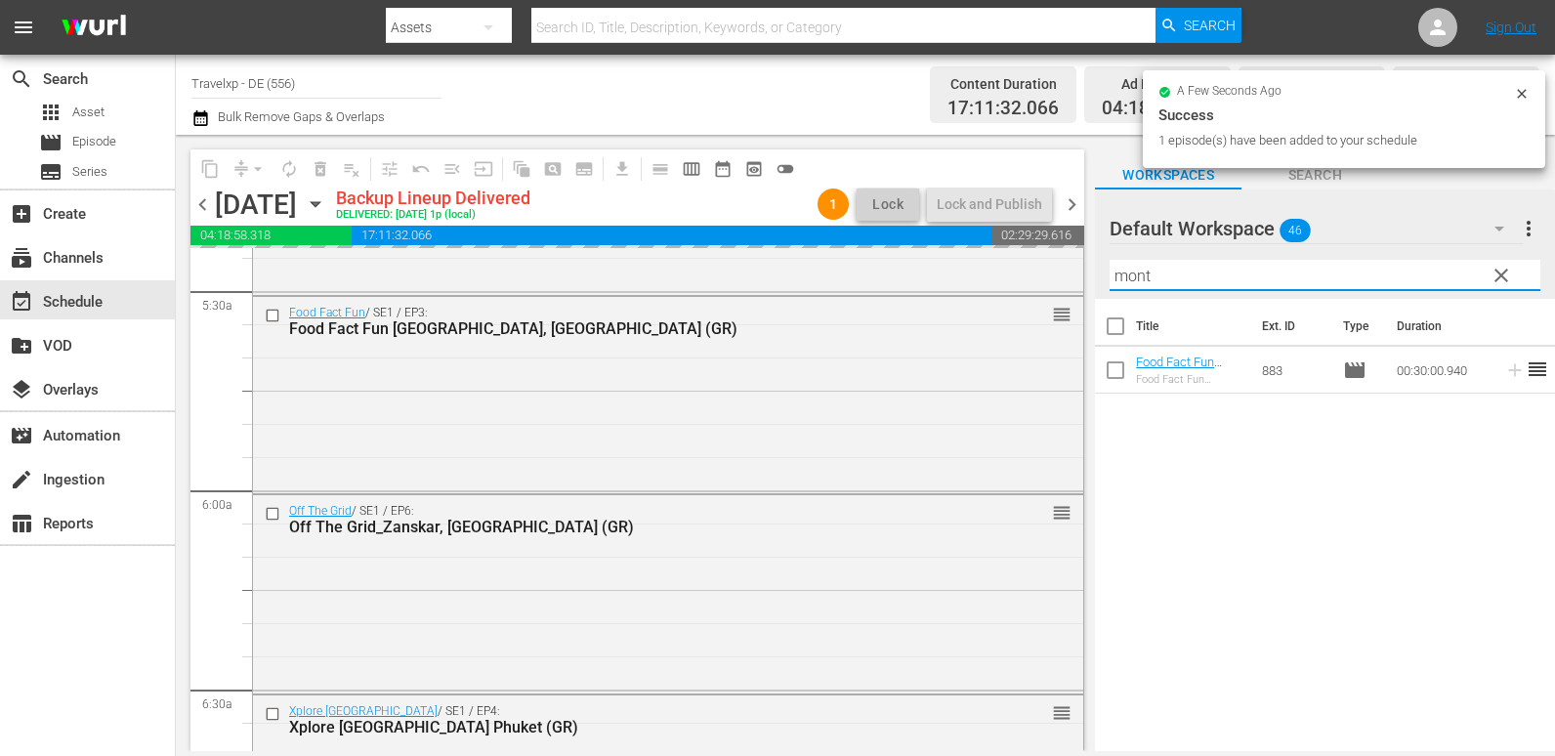
drag, startPoint x: 1136, startPoint y: 283, endPoint x: 1100, endPoint y: 291, distance: 37.0
click at [1100, 291] on div "Default Workspace 46 Default more_vert clear Filter by Title mont" at bounding box center [1325, 243] width 460 height 109
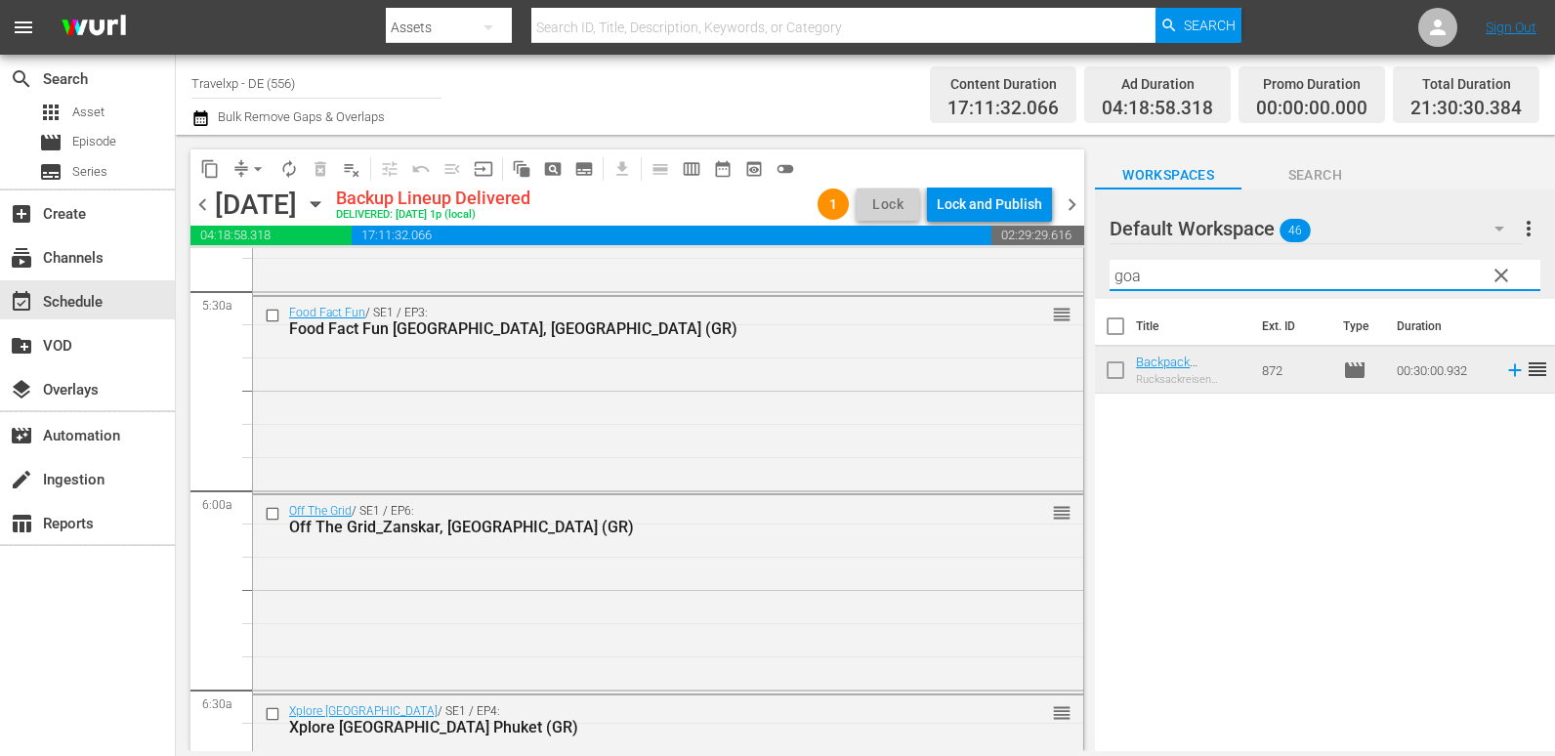
click at [1504, 367] on icon at bounding box center [1514, 369] width 21 height 21
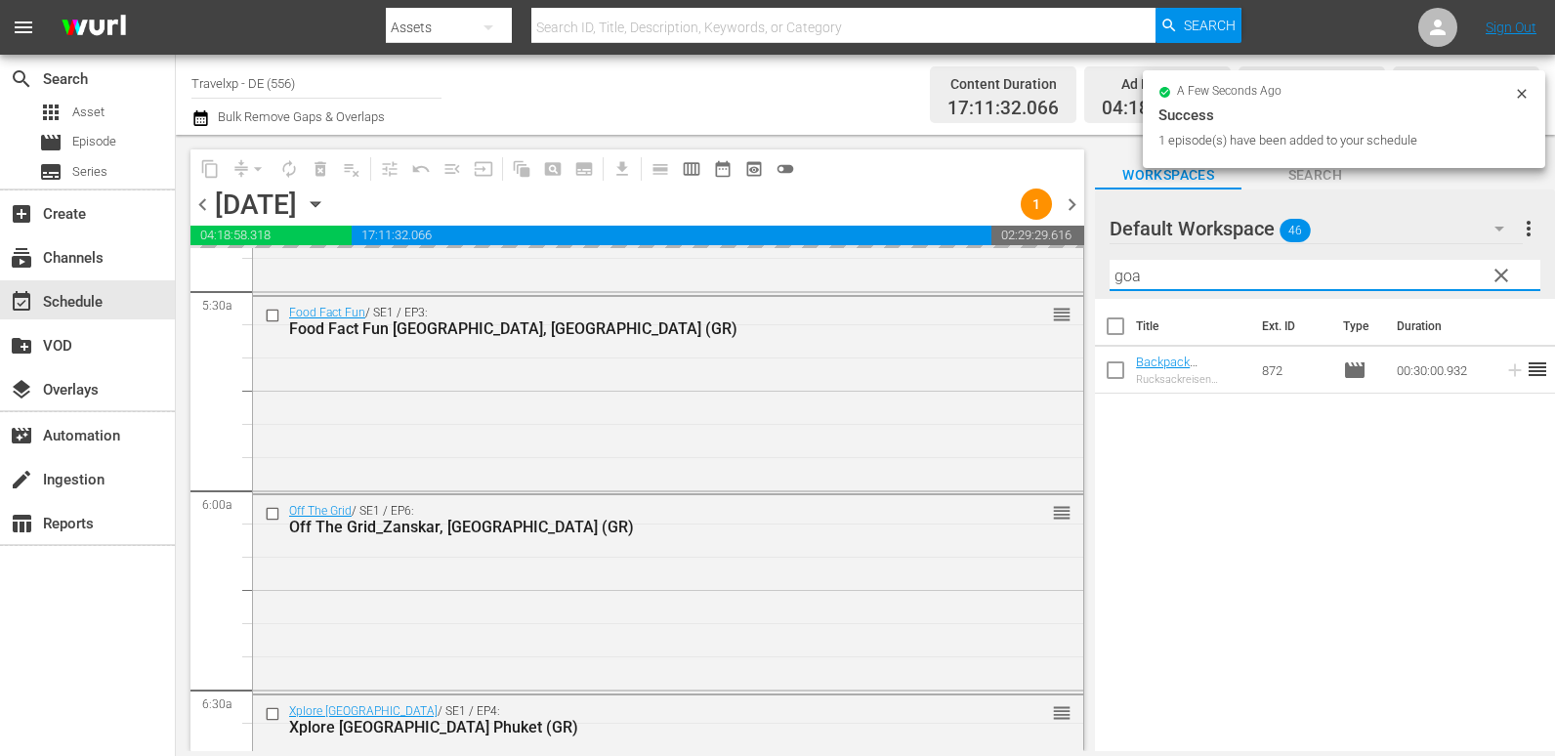
drag, startPoint x: 1161, startPoint y: 264, endPoint x: 1071, endPoint y: 276, distance: 90.8
click at [1071, 276] on div "content_copy compress arrow_drop_down autorenew_outlined delete_forever_outline…" at bounding box center [865, 443] width 1379 height 616
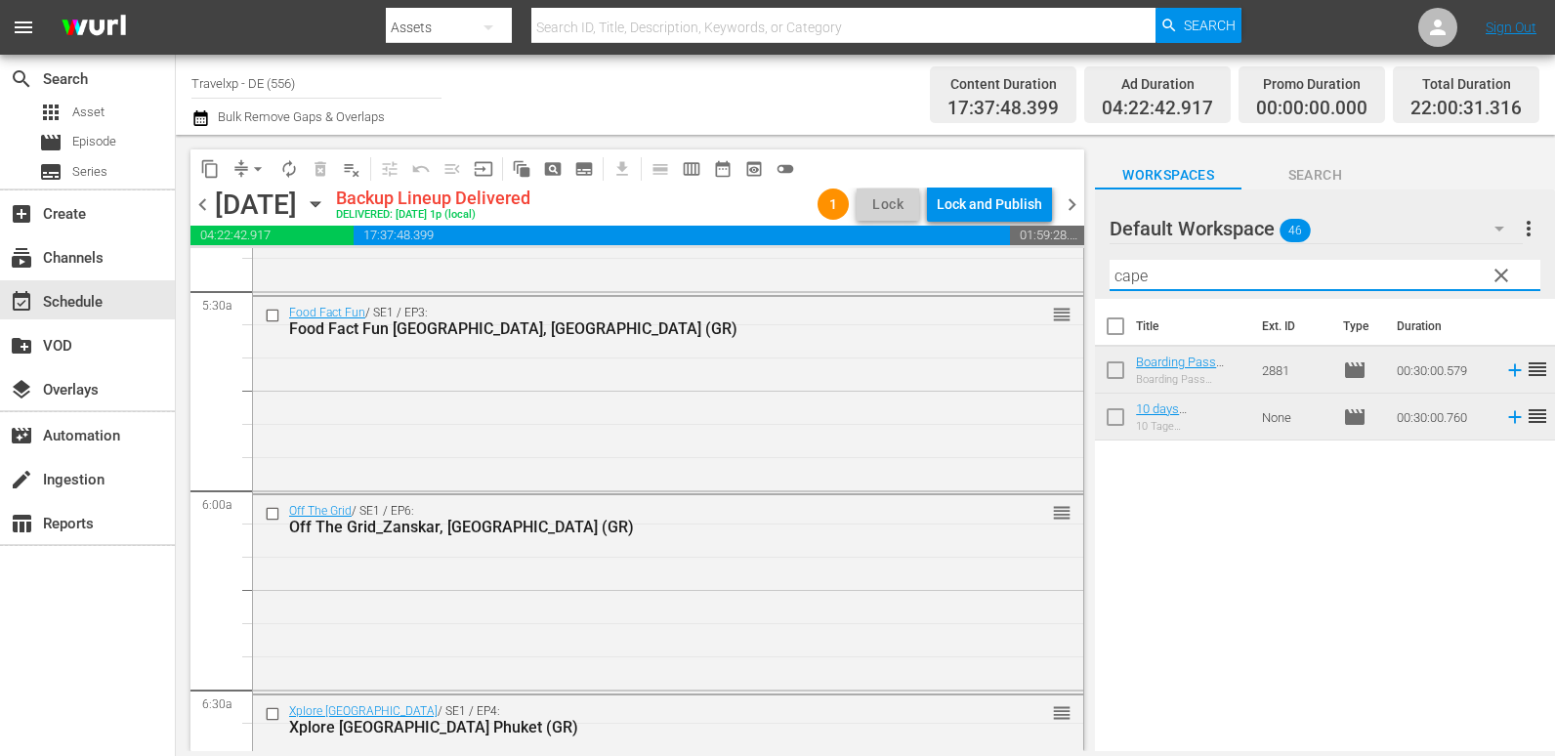
click at [1508, 413] on icon at bounding box center [1514, 417] width 13 height 13
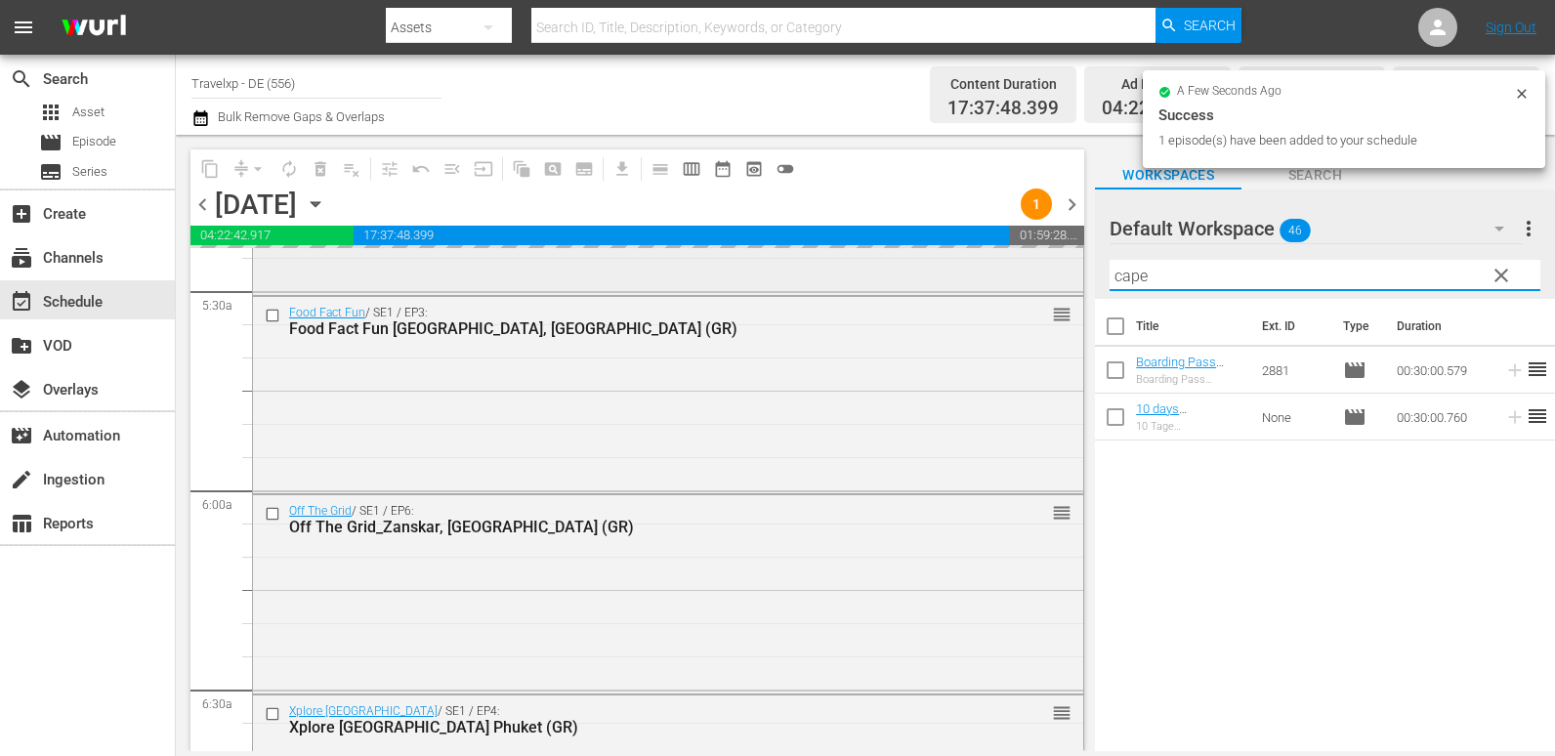
drag, startPoint x: 1160, startPoint y: 275, endPoint x: 990, endPoint y: 275, distance: 169.9
click at [990, 275] on div "content_copy compress arrow_drop_down autorenew_outlined delete_forever_outline…" at bounding box center [865, 443] width 1379 height 616
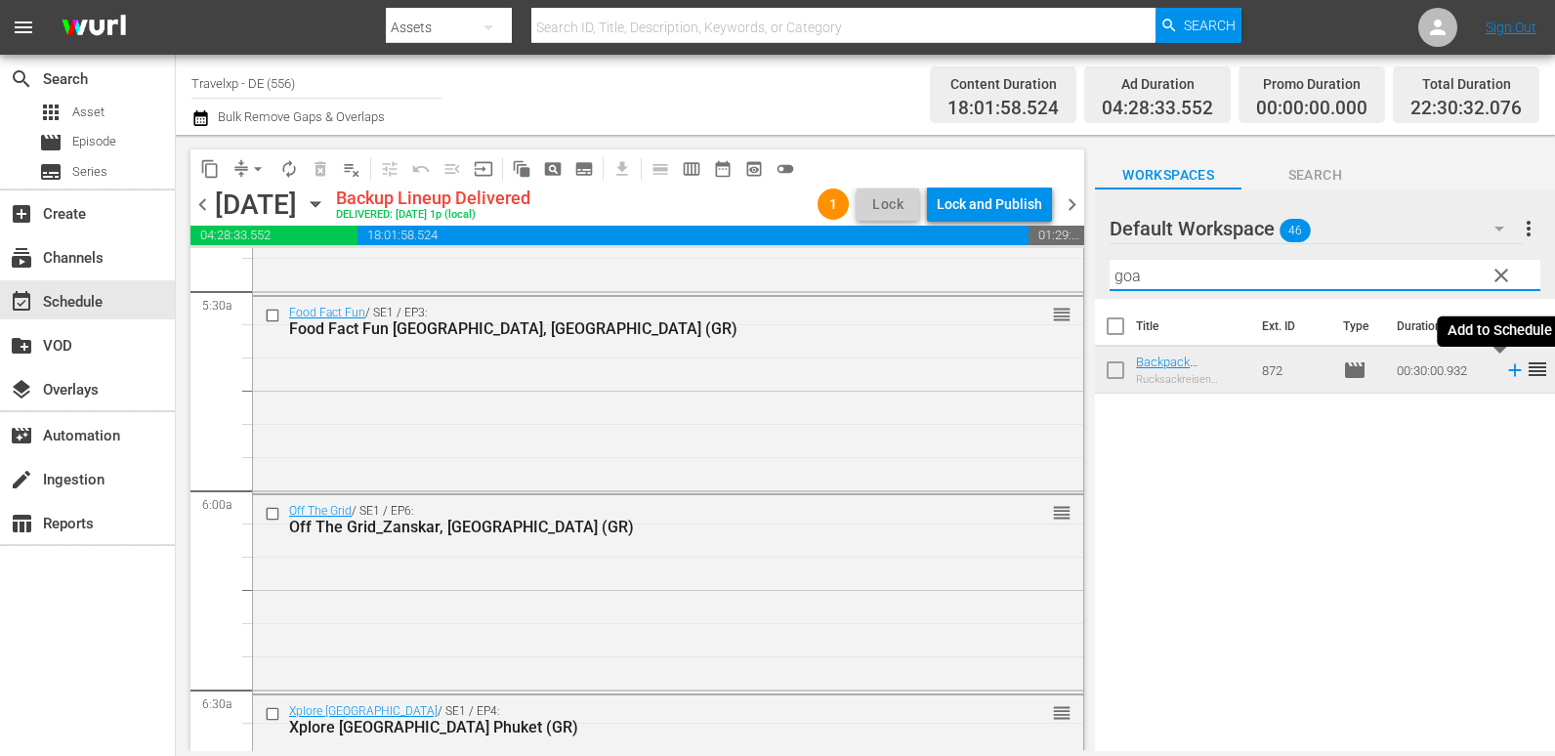
click at [1504, 370] on icon at bounding box center [1514, 369] width 21 height 21
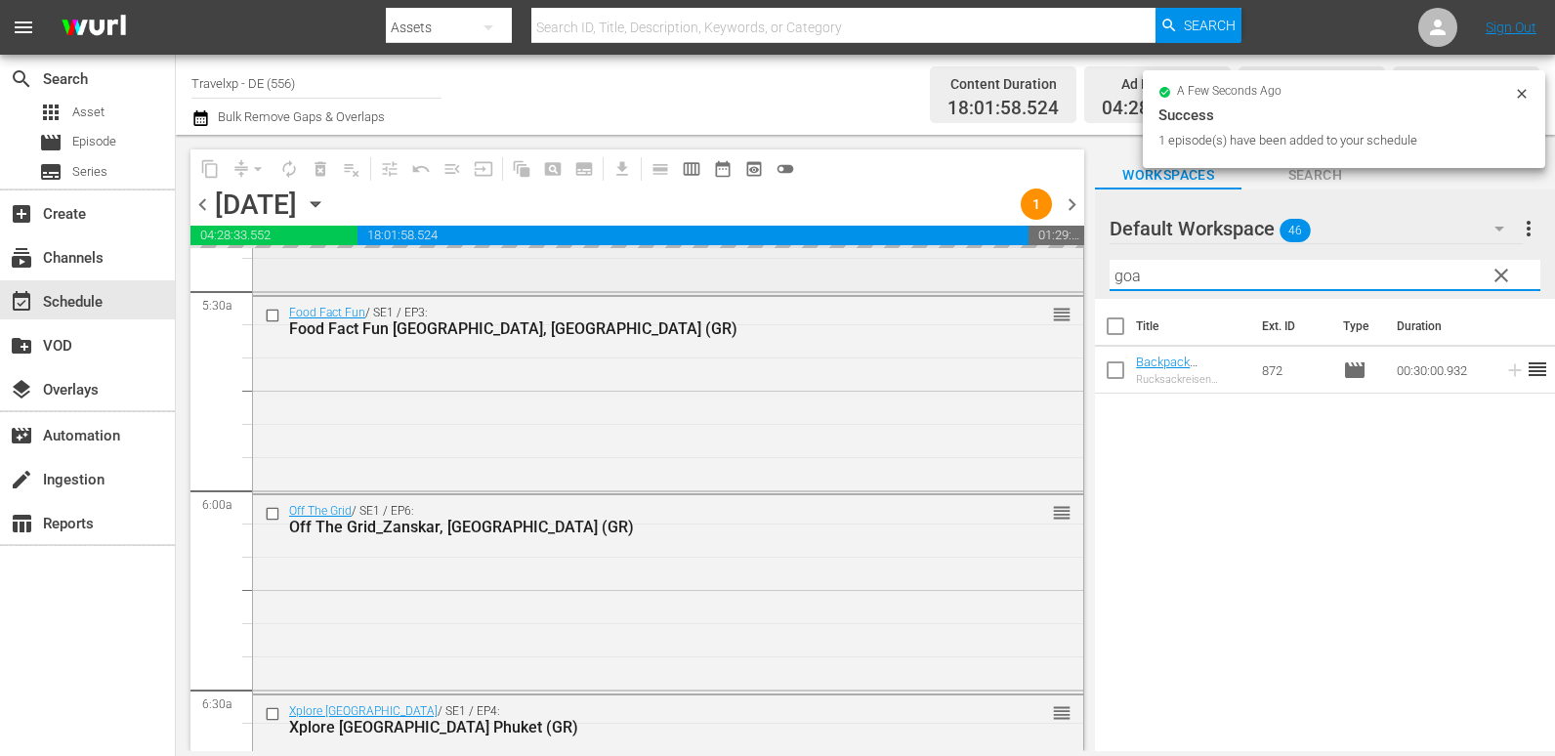
drag, startPoint x: 1167, startPoint y: 276, endPoint x: 914, endPoint y: 279, distance: 253.0
click at [914, 279] on div "content_copy compress arrow_drop_down autorenew_outlined delete_forever_outline…" at bounding box center [865, 443] width 1379 height 616
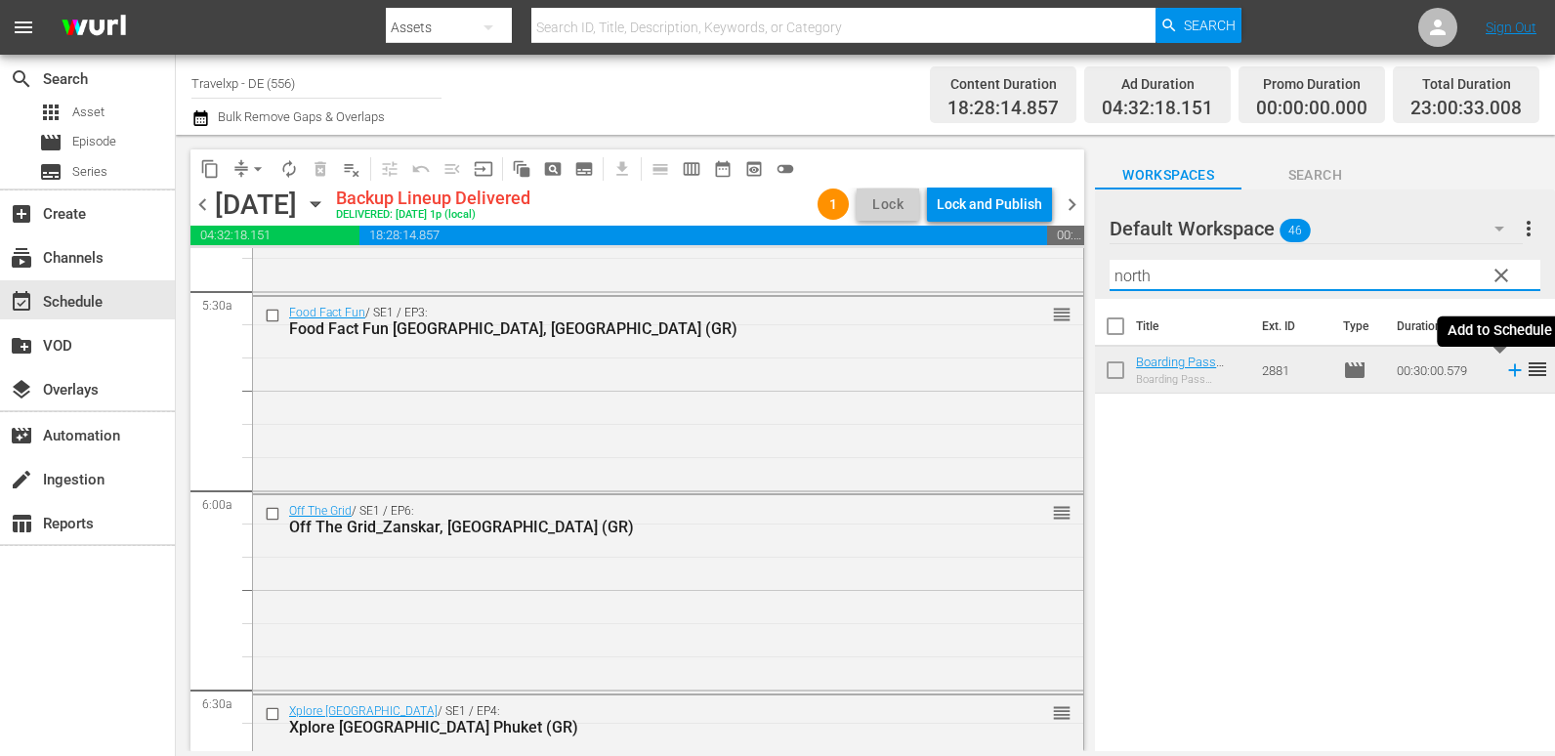
click at [1504, 374] on icon at bounding box center [1514, 369] width 21 height 21
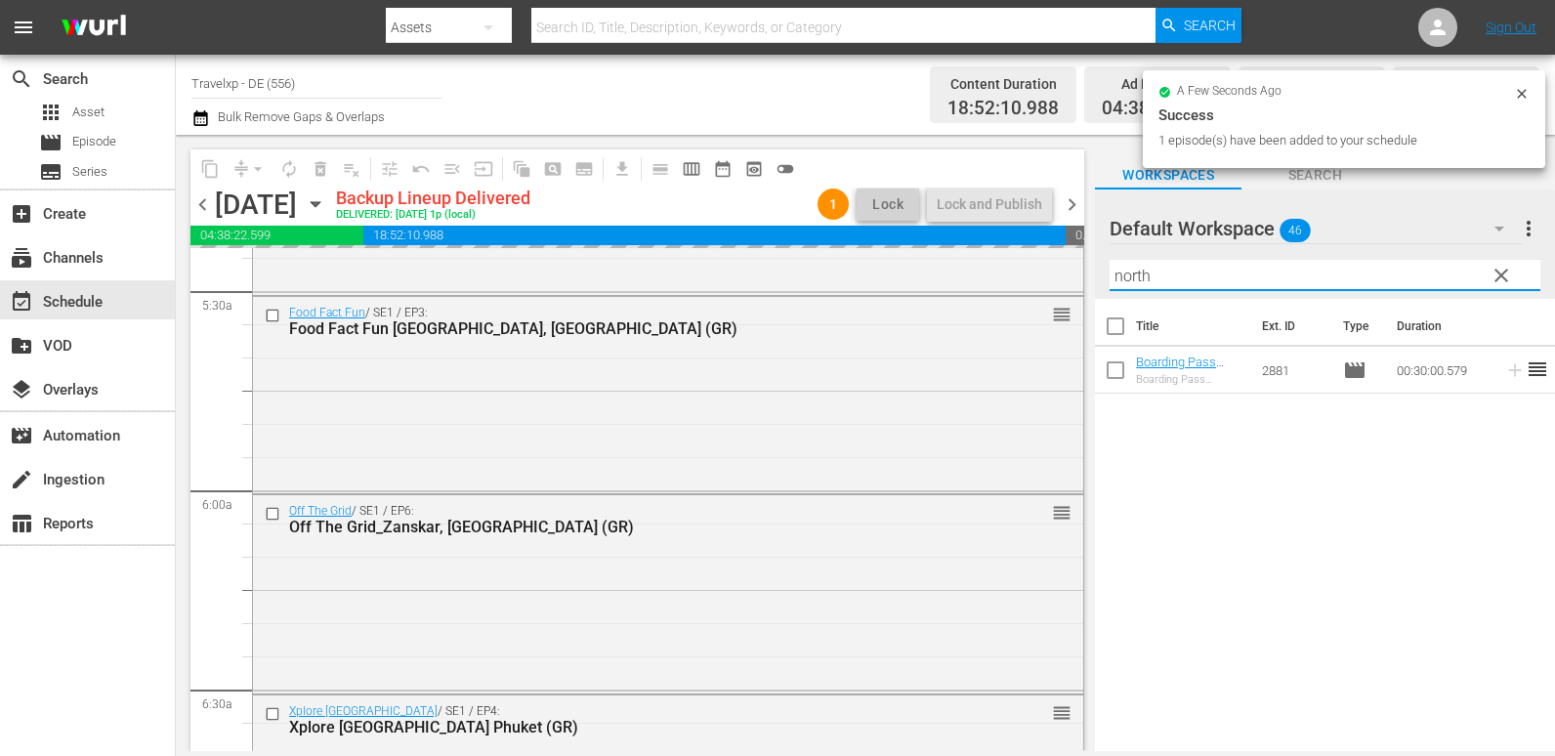
click at [1097, 281] on div "Default Workspace 46 Default more_vert clear Filter by Title north" at bounding box center [1325, 243] width 460 height 109
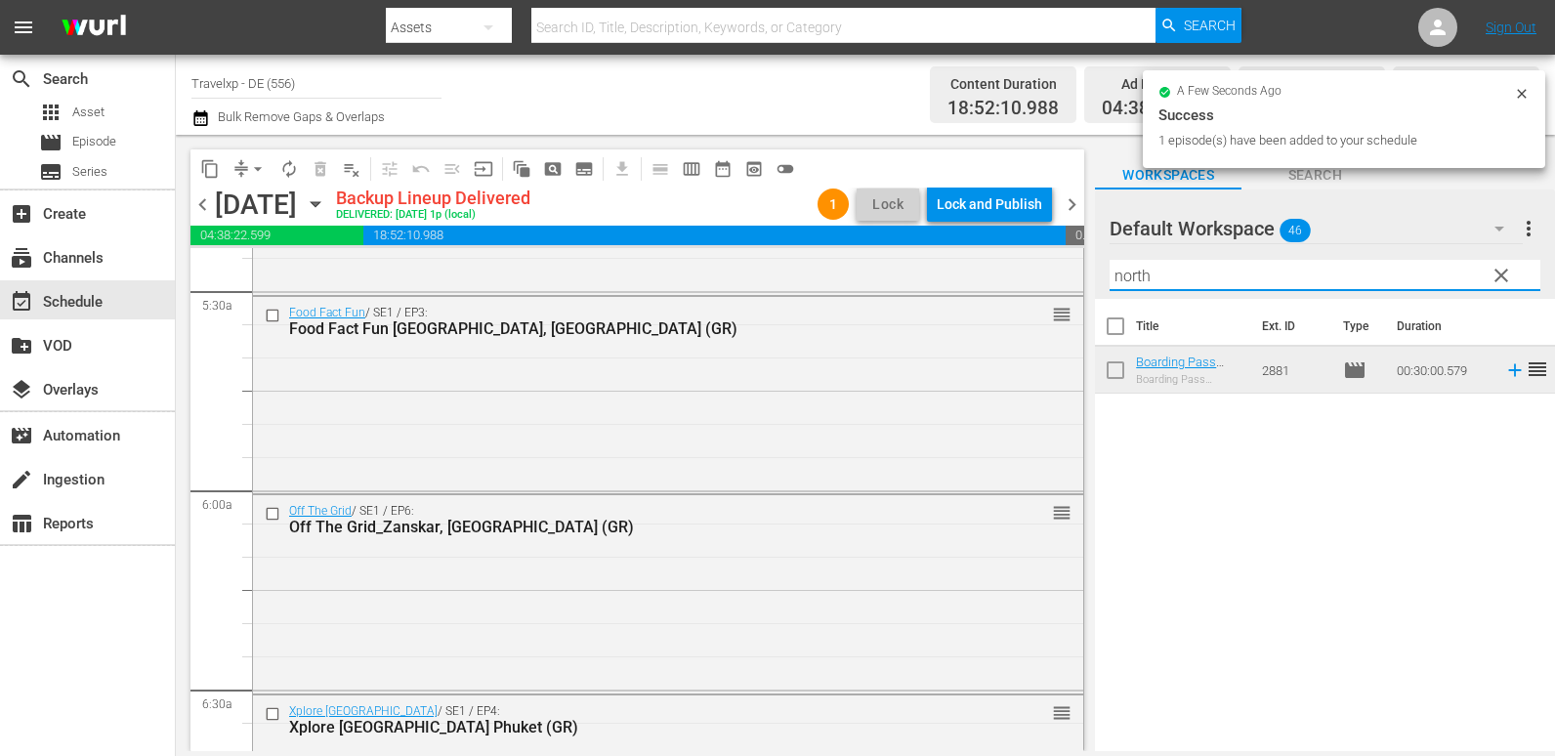
drag, startPoint x: 1161, startPoint y: 281, endPoint x: 1118, endPoint y: 281, distance: 43.0
click at [1118, 281] on input "north" at bounding box center [1325, 275] width 431 height 31
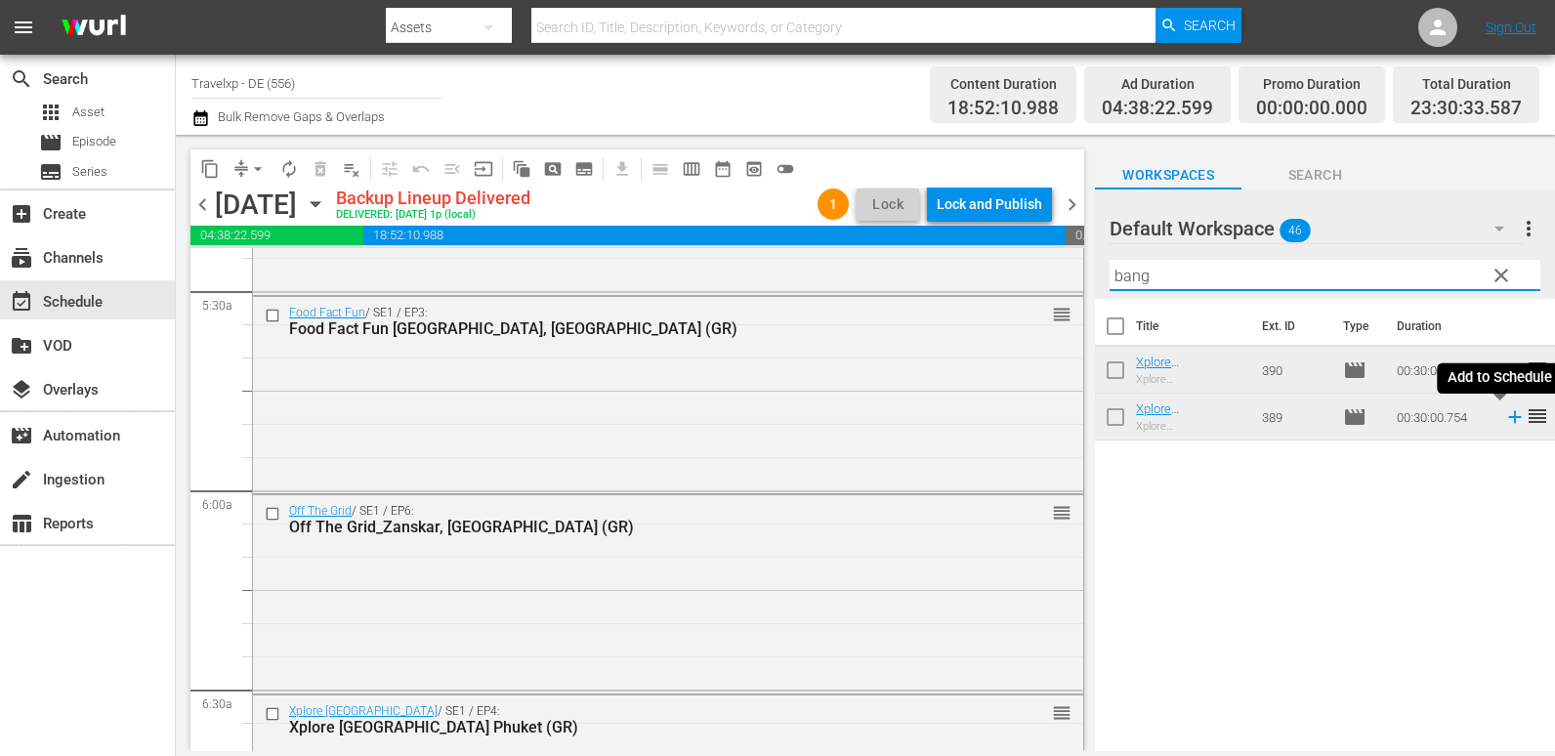
type input "bang"
drag, startPoint x: 1502, startPoint y: 419, endPoint x: 1255, endPoint y: 445, distance: 248.5
click at [1504, 419] on icon at bounding box center [1514, 416] width 21 height 21
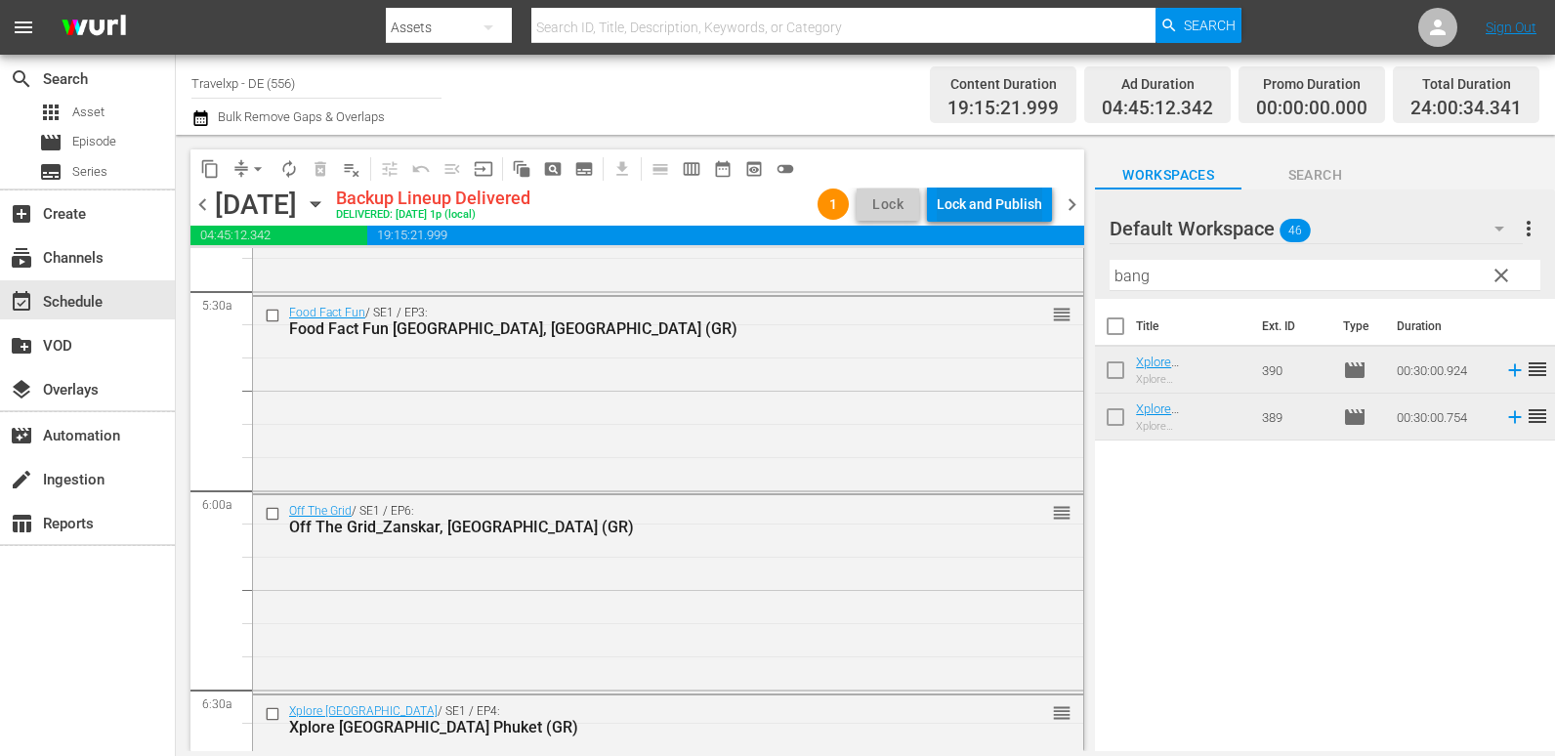
click at [967, 194] on div "Lock and Publish" at bounding box center [989, 204] width 105 height 35
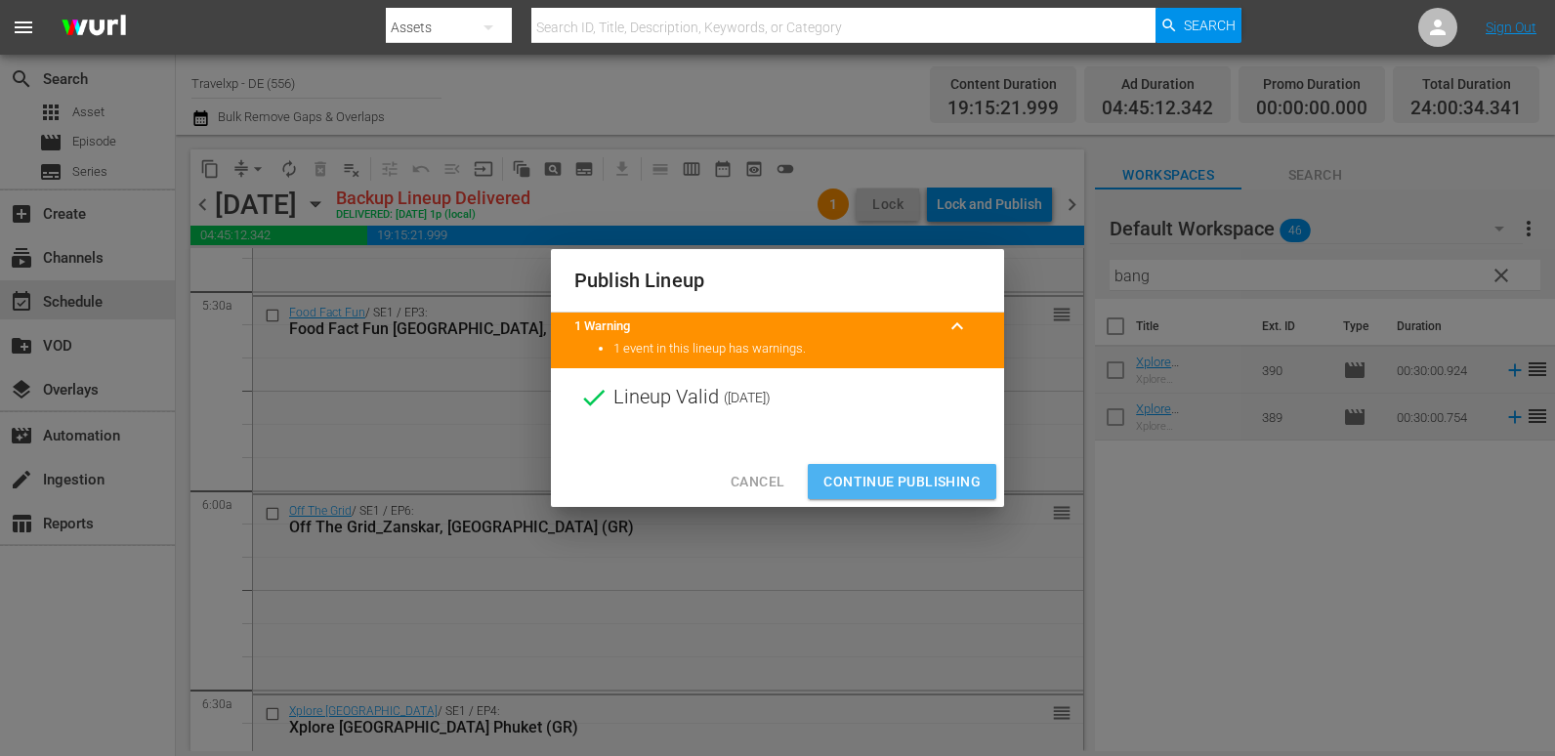
click at [907, 482] on span "Continue Publishing" at bounding box center [901, 482] width 157 height 24
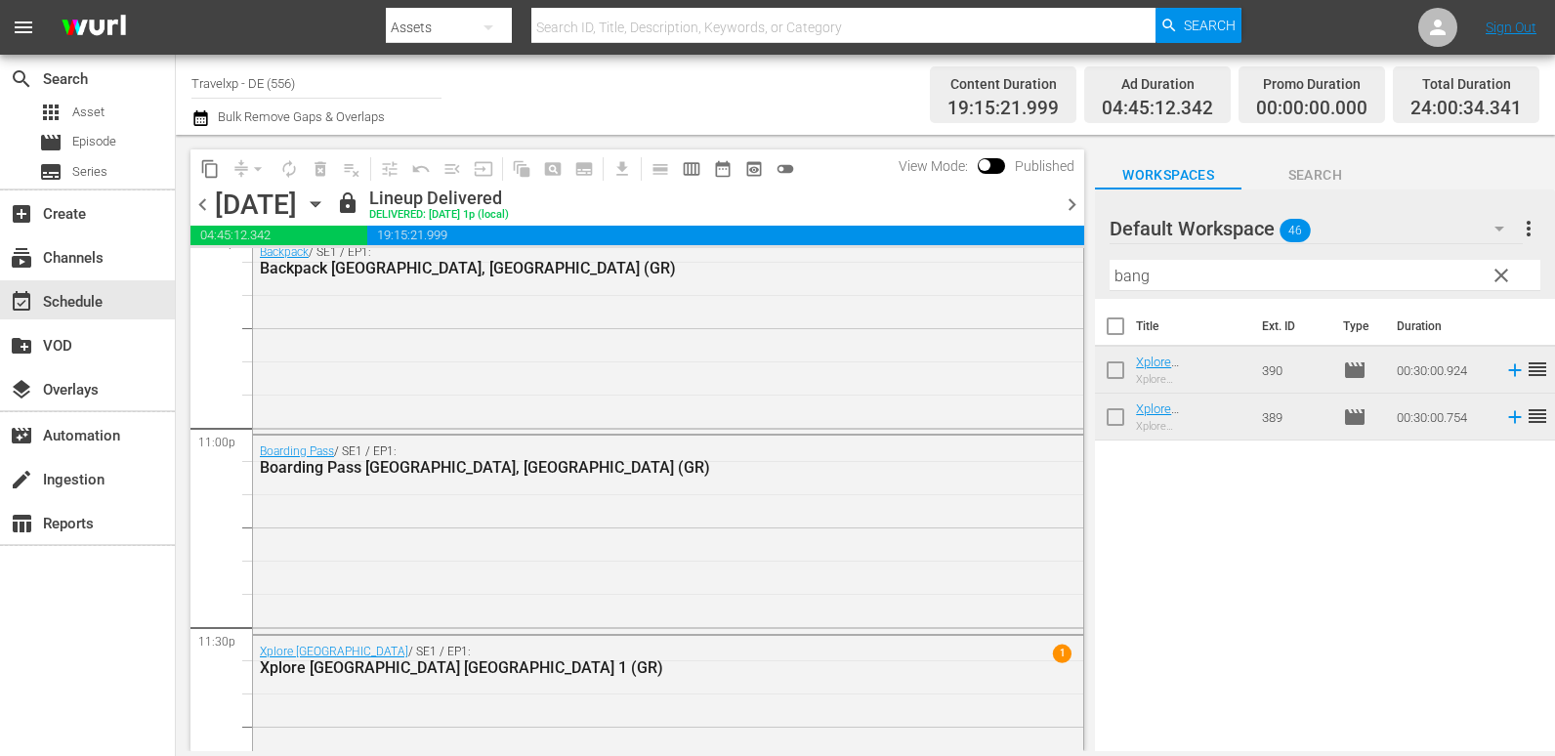
scroll to position [9068, 0]
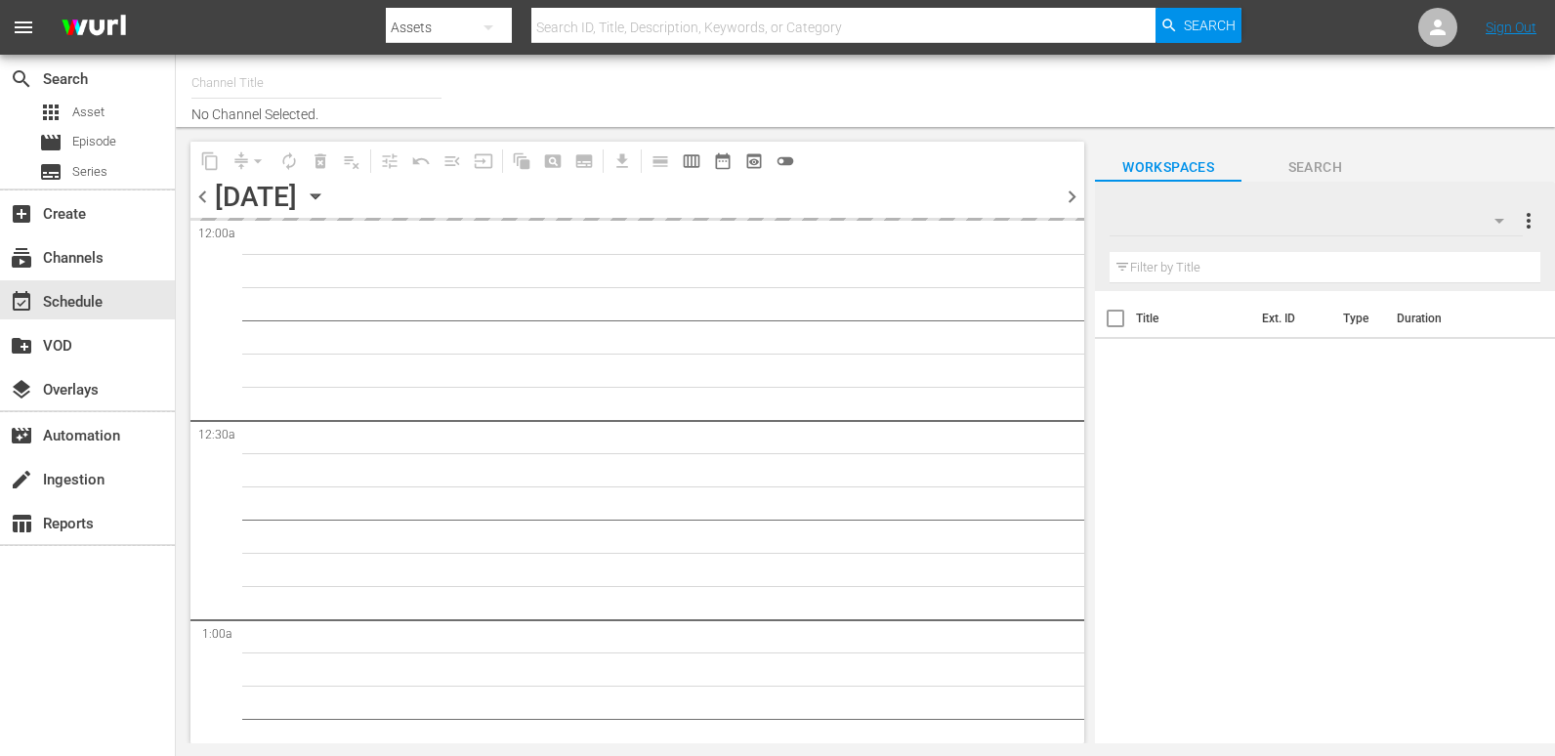
type input "Travelxp - DE (556)"
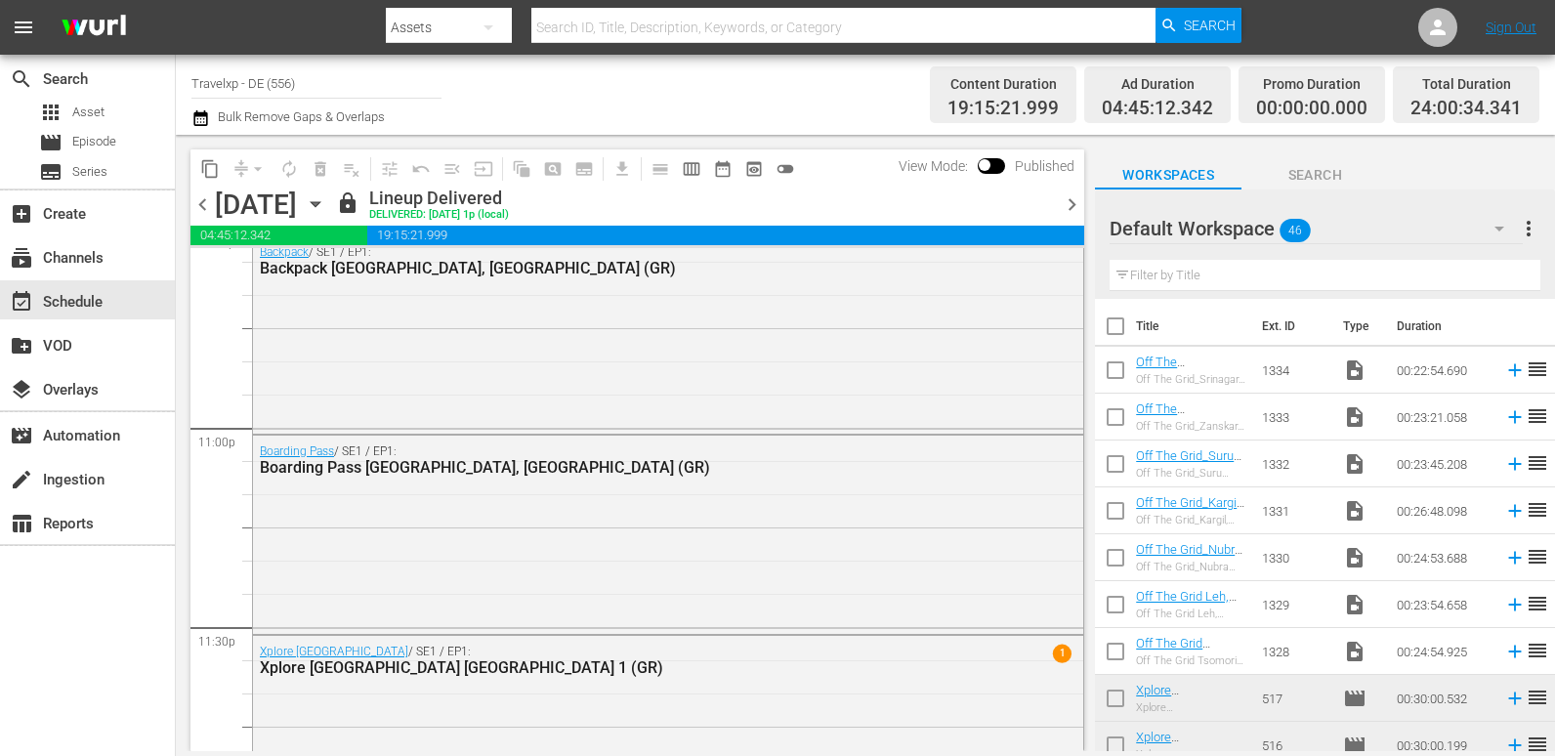
scroll to position [9068, 0]
